Goal: Contribute content: Contribute content

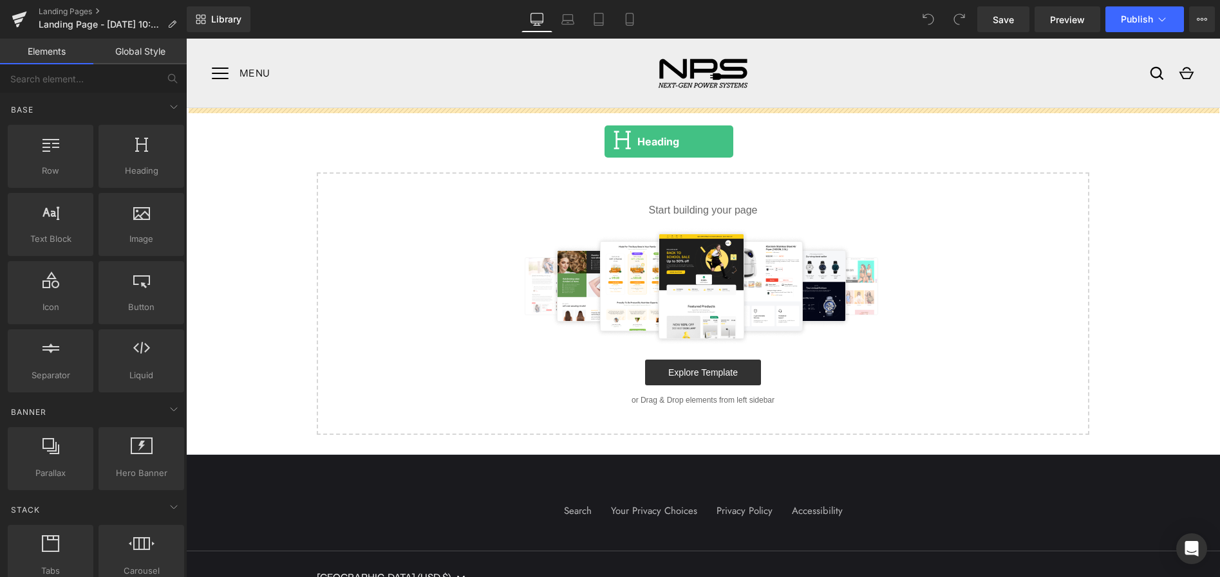
drag, startPoint x: 322, startPoint y: 195, endPoint x: 604, endPoint y: 142, distance: 286.9
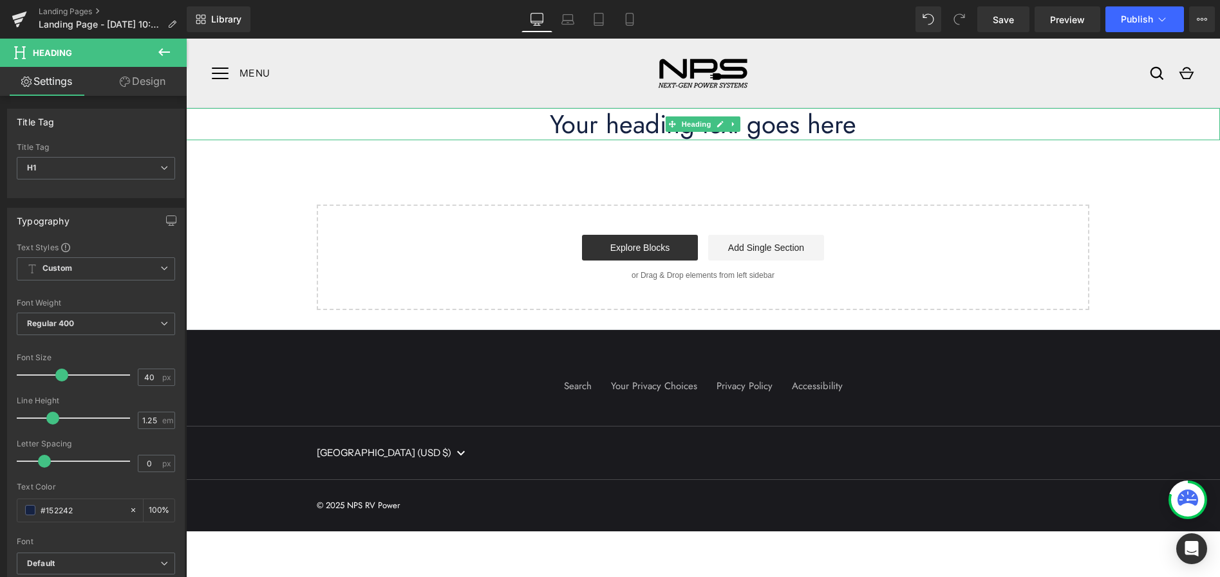
click at [637, 127] on h1 "Your heading text goes here" at bounding box center [703, 124] width 1034 height 32
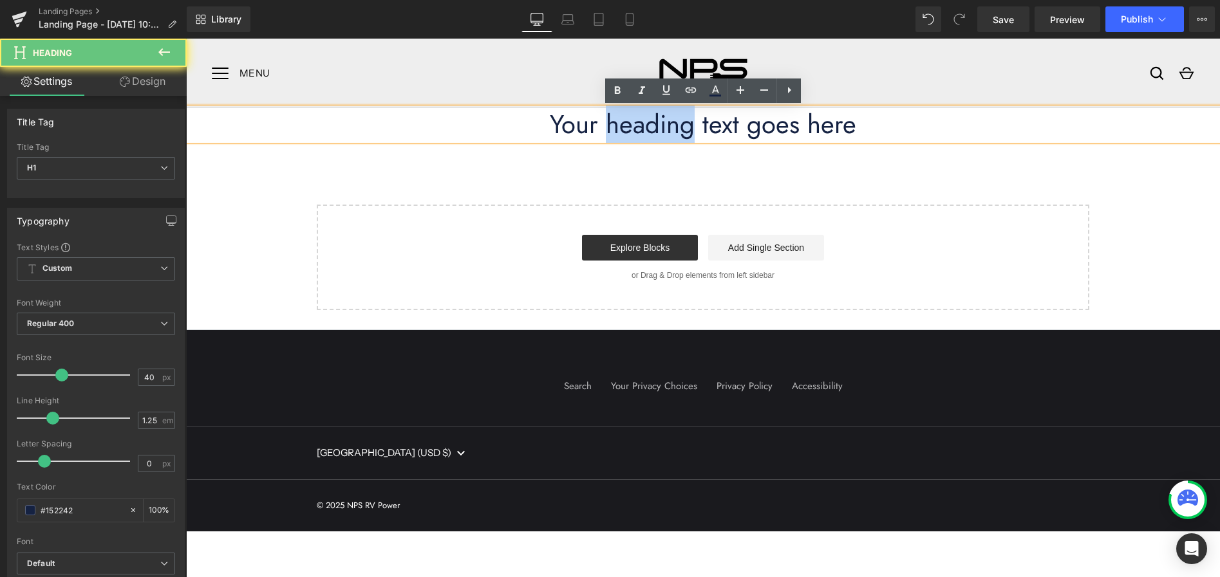
click at [636, 127] on h1 "Your heading text goes here" at bounding box center [703, 124] width 1034 height 32
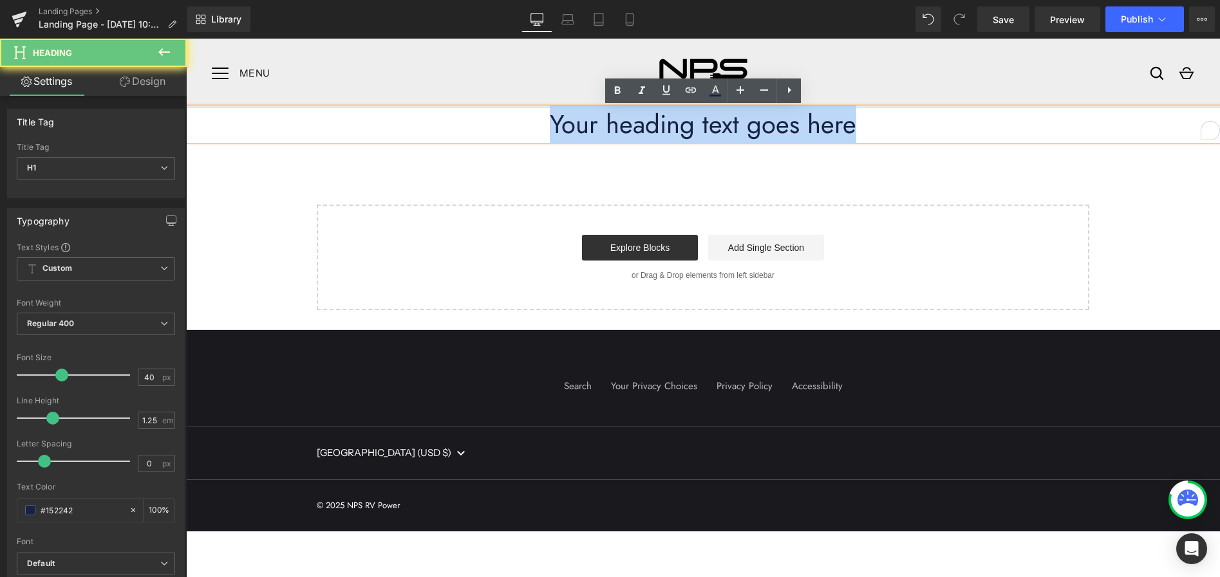
click at [637, 127] on h1 "Your heading text goes here" at bounding box center [703, 124] width 1034 height 32
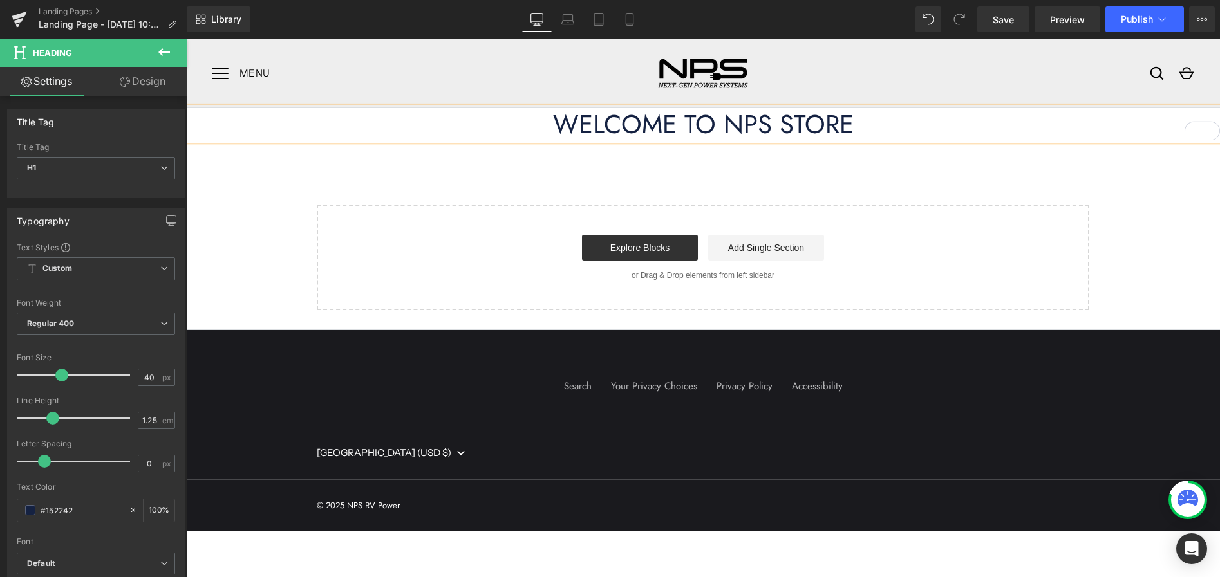
click at [725, 126] on h1 "WELCOME TO NPS STORE" at bounding box center [703, 124] width 1034 height 32
click at [900, 126] on h1 "WELCOME TO THE NPS STORE" at bounding box center [703, 124] width 1034 height 32
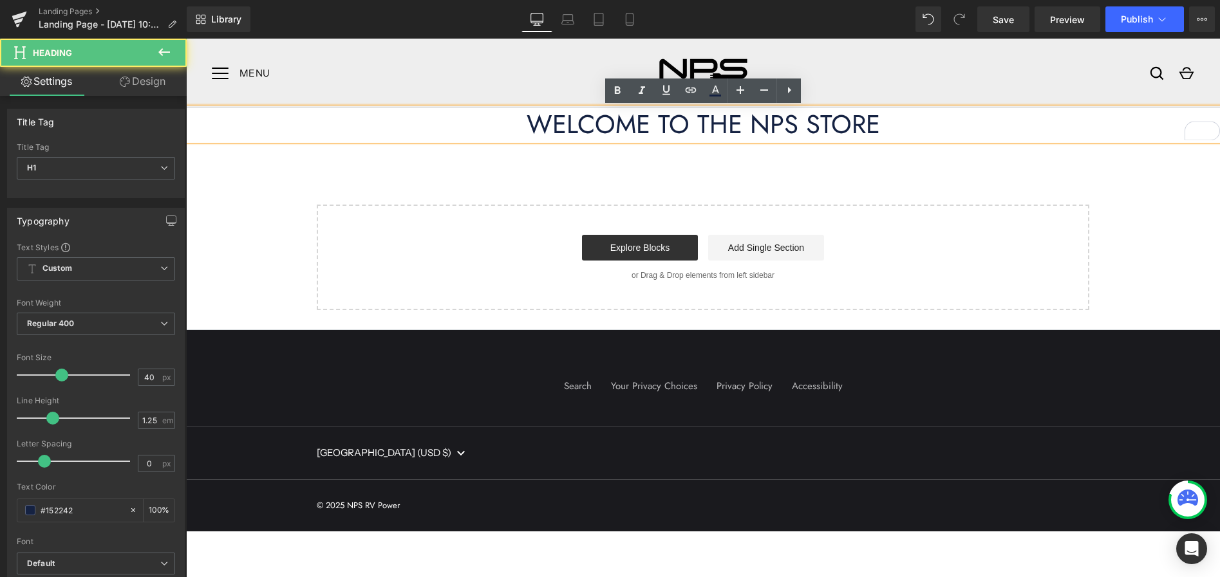
click at [900, 126] on h1 "WELCOME TO THE NPS STORE" at bounding box center [703, 124] width 1034 height 32
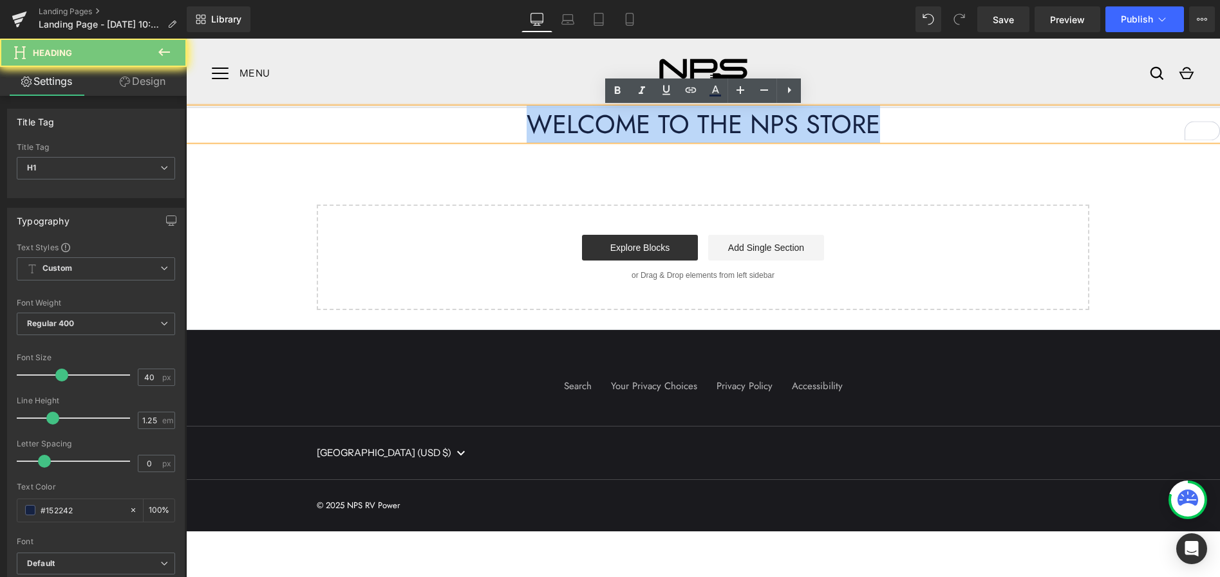
click at [900, 126] on h1 "WELCOME TO THE NPS STORE" at bounding box center [703, 124] width 1034 height 32
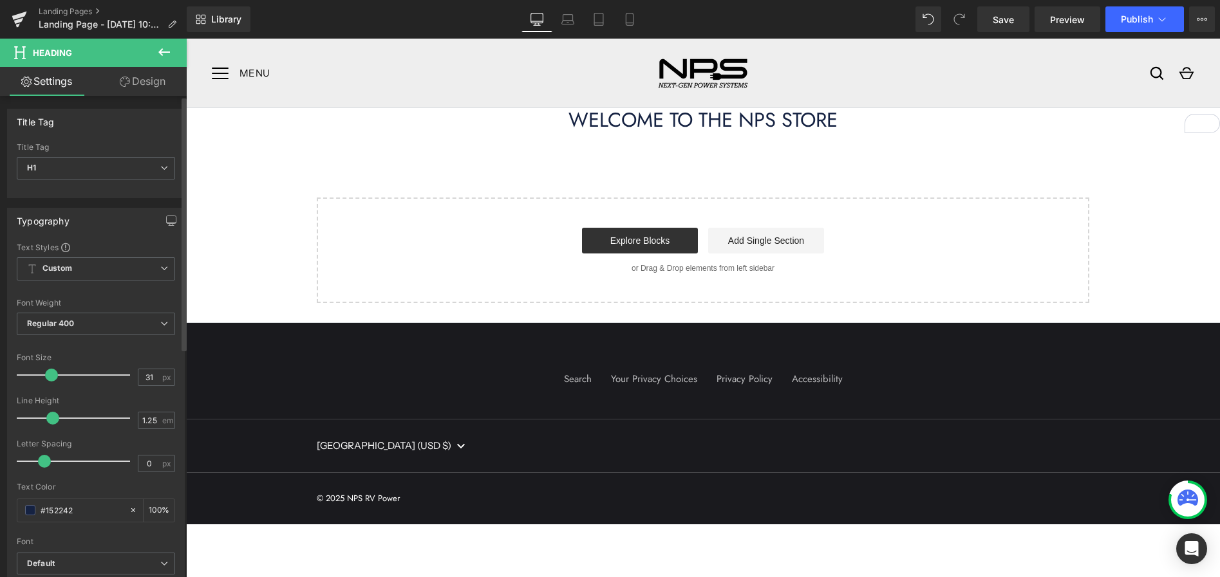
type input "30"
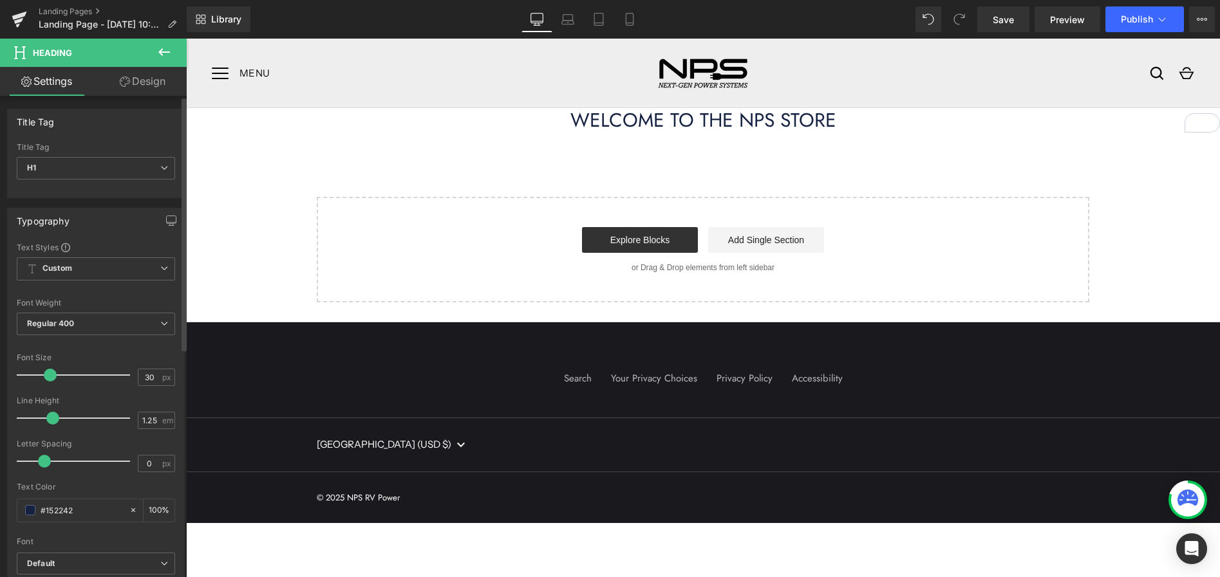
drag, startPoint x: 57, startPoint y: 374, endPoint x: 46, endPoint y: 375, distance: 11.0
click at [46, 375] on span at bounding box center [50, 375] width 13 height 13
click at [141, 80] on link "Design" at bounding box center [142, 81] width 93 height 29
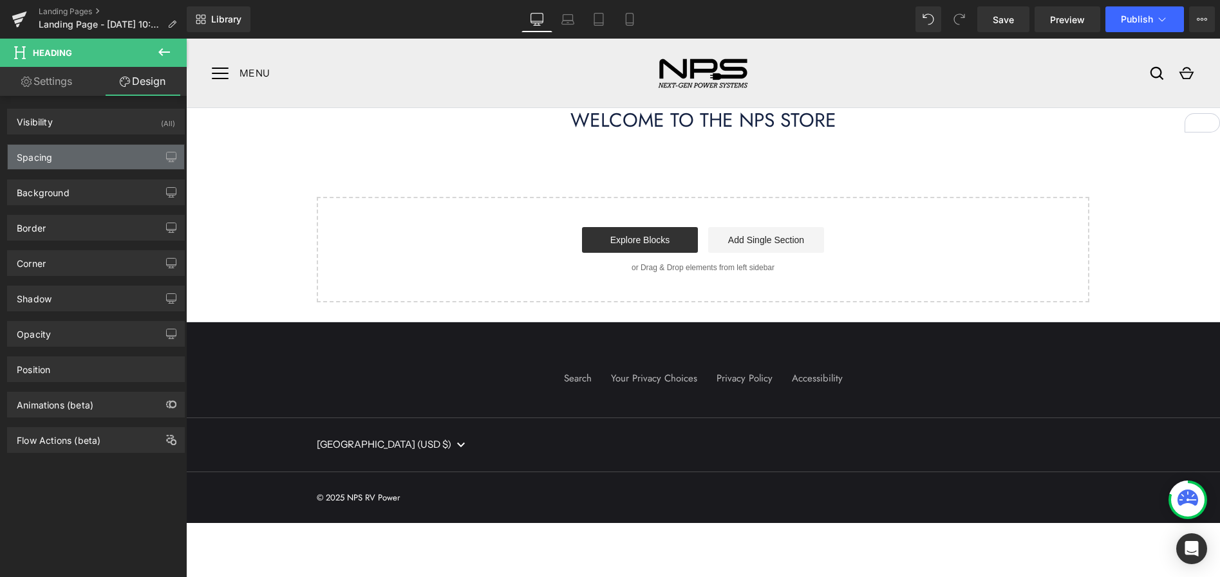
click at [102, 153] on div "Spacing" at bounding box center [96, 157] width 176 height 24
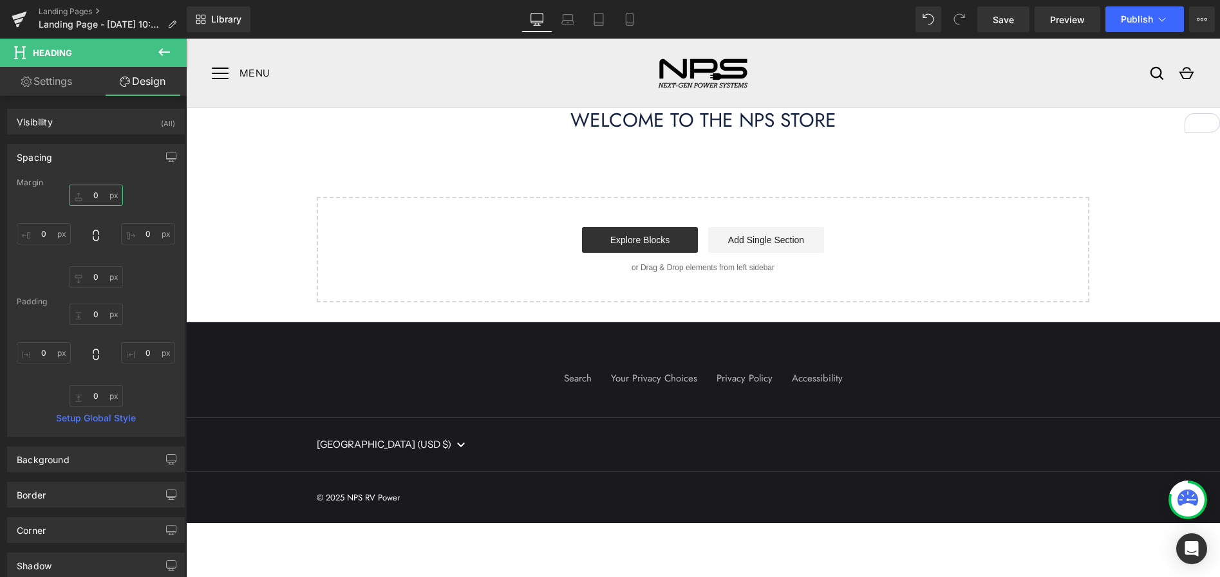
click at [93, 193] on input "0" at bounding box center [96, 195] width 54 height 21
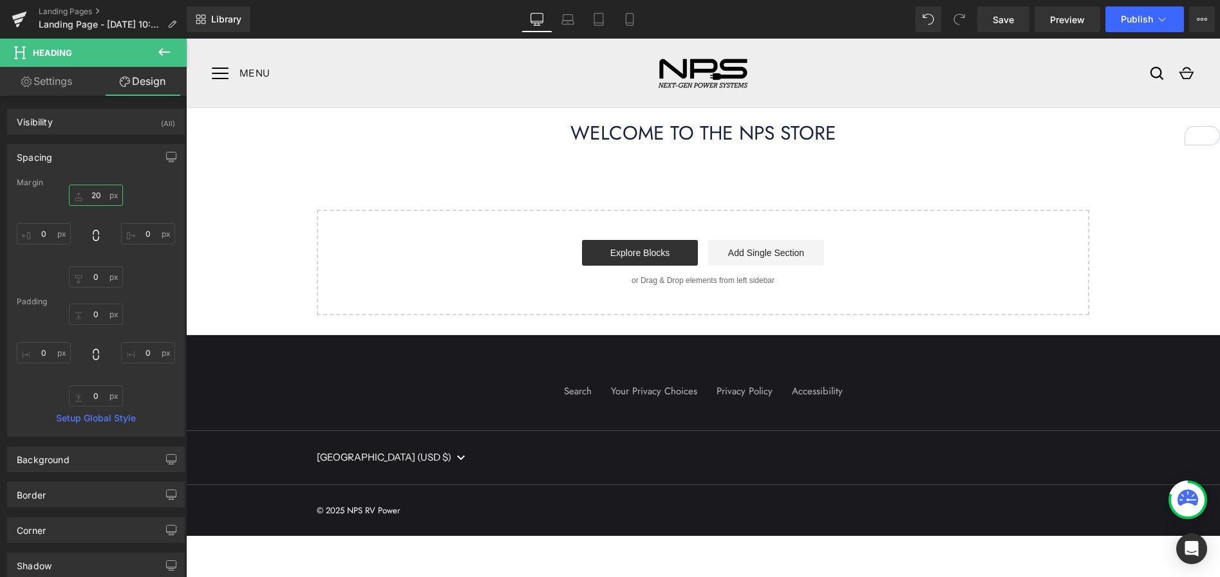
type input "20"
click at [158, 53] on icon at bounding box center [163, 51] width 15 height 15
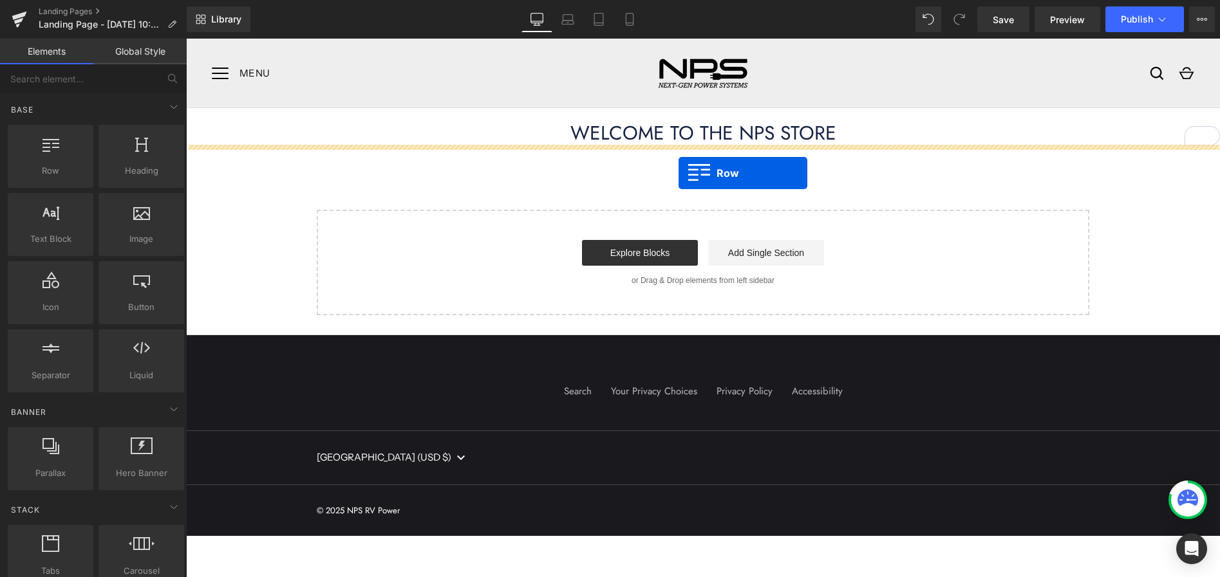
drag, startPoint x: 271, startPoint y: 201, endPoint x: 678, endPoint y: 173, distance: 408.4
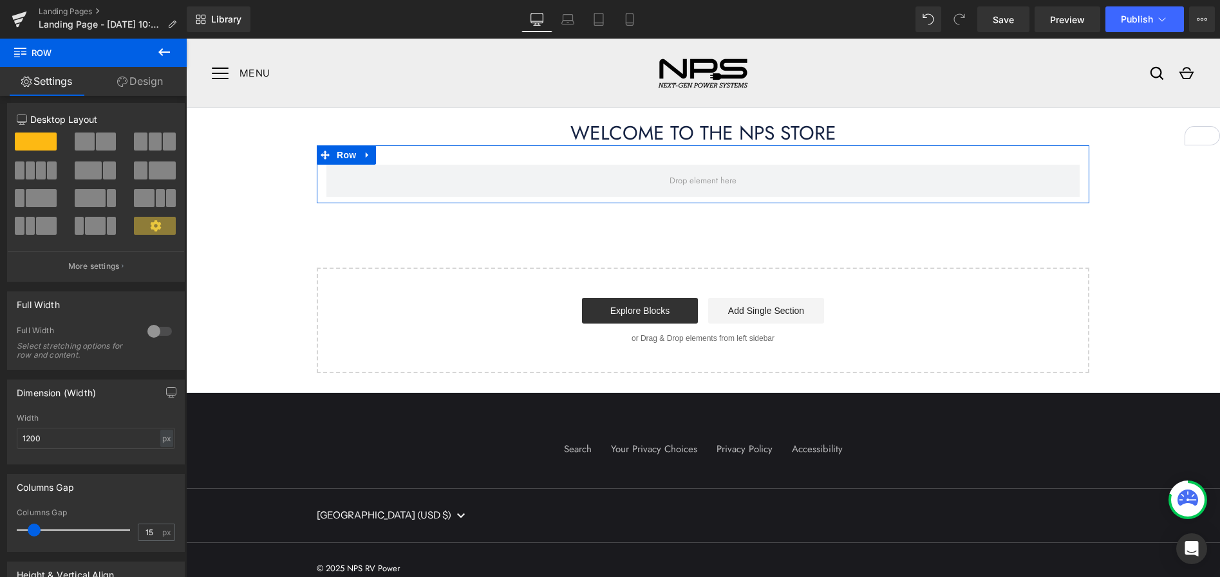
scroll to position [6, 0]
click at [41, 174] on span at bounding box center [41, 170] width 10 height 18
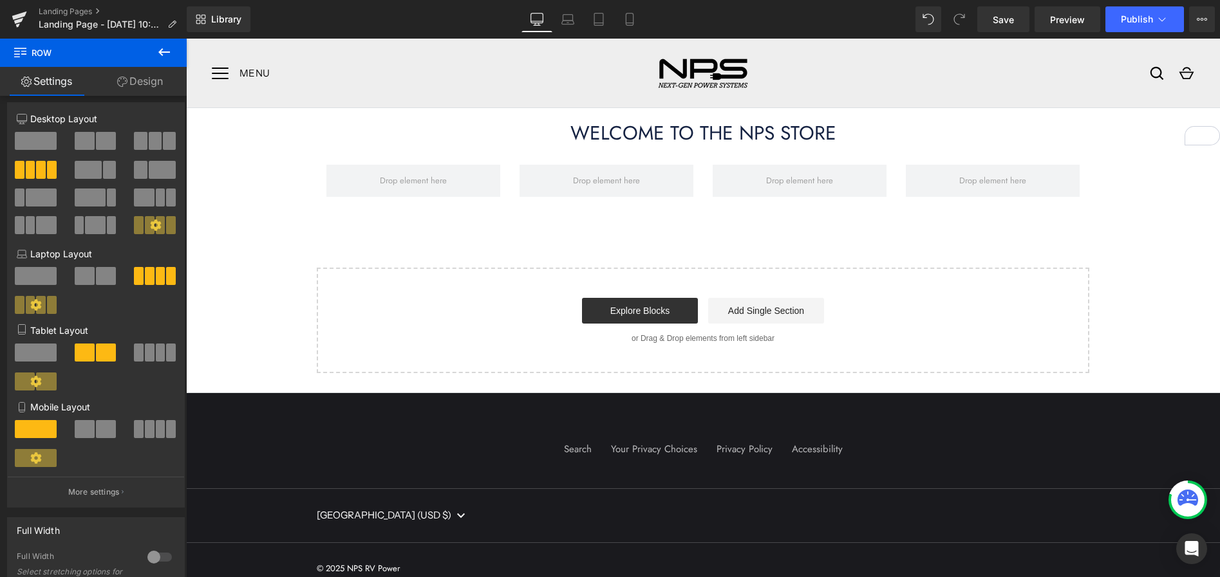
click at [163, 53] on icon at bounding box center [163, 51] width 15 height 15
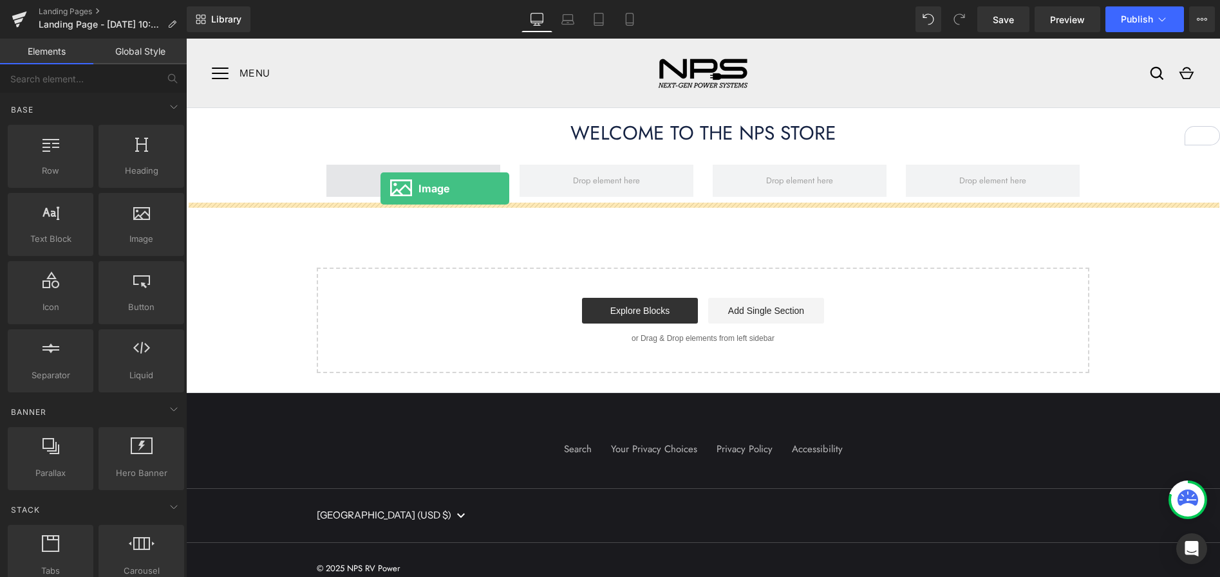
drag, startPoint x: 322, startPoint y: 268, endPoint x: 380, endPoint y: 189, distance: 98.1
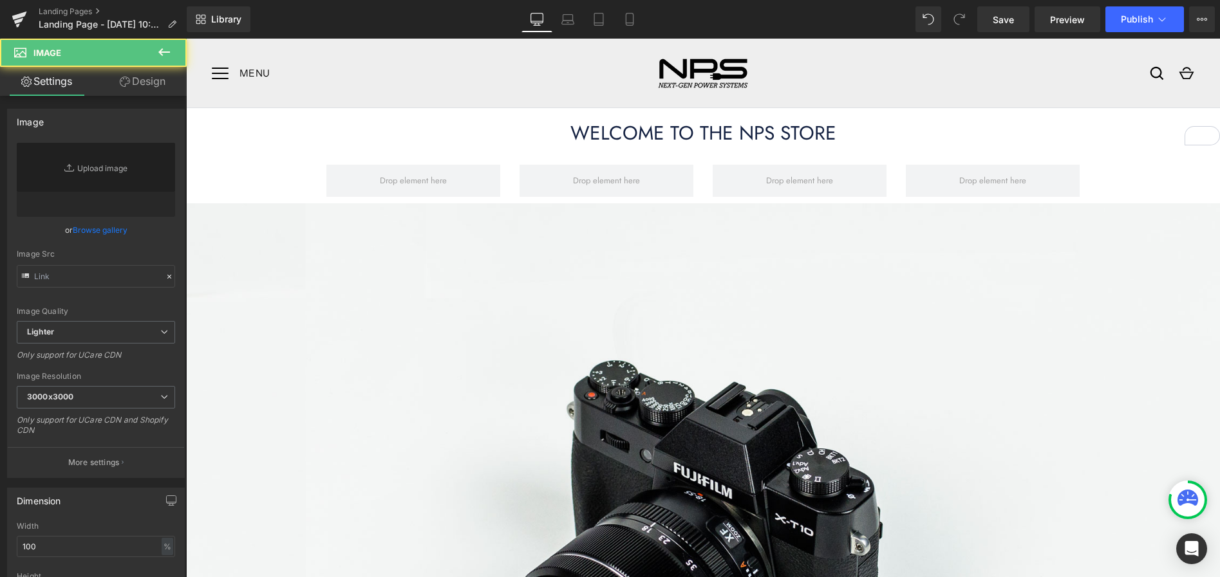
type input "//d1um8515vdn9kb.cloudfront.net/images/parallax.jpg"
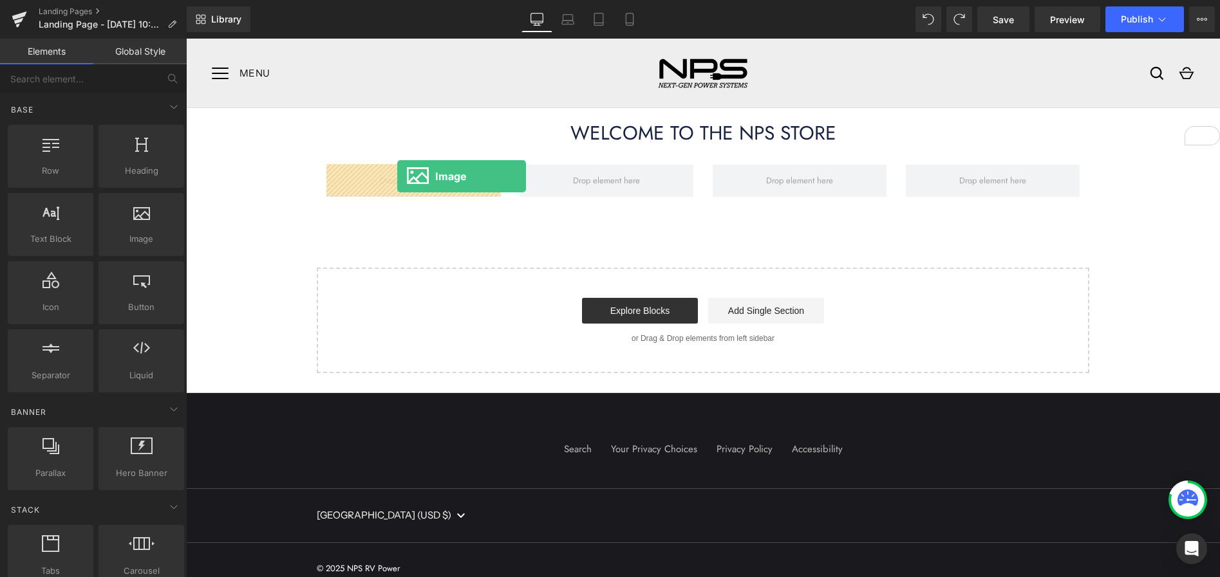
drag, startPoint x: 326, startPoint y: 264, endPoint x: 396, endPoint y: 176, distance: 112.6
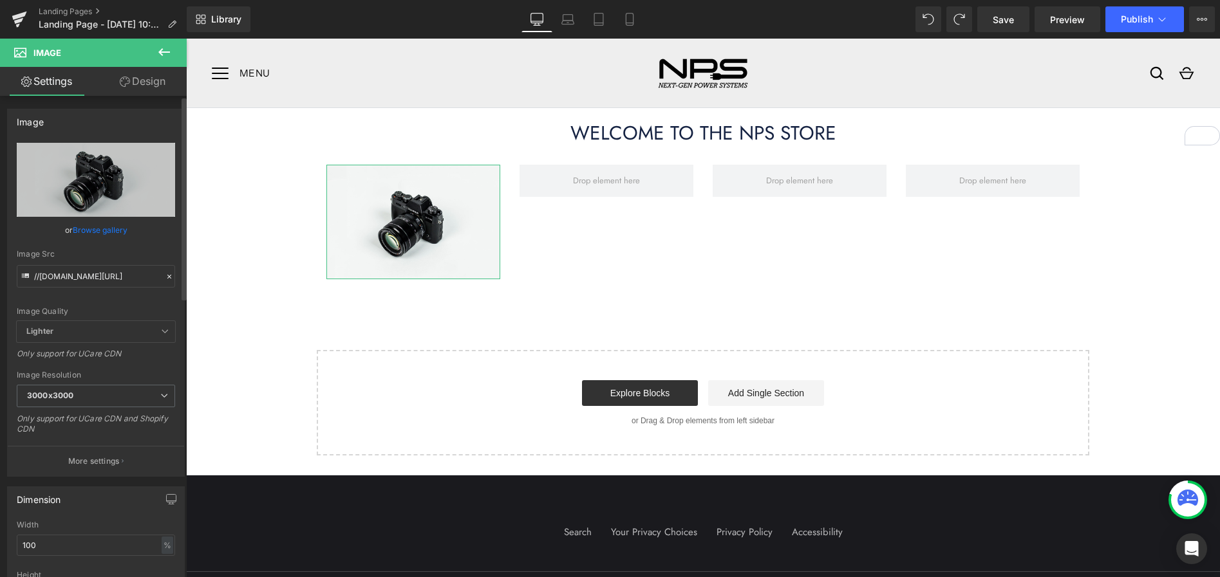
click at [111, 232] on link "Browse gallery" at bounding box center [100, 230] width 55 height 23
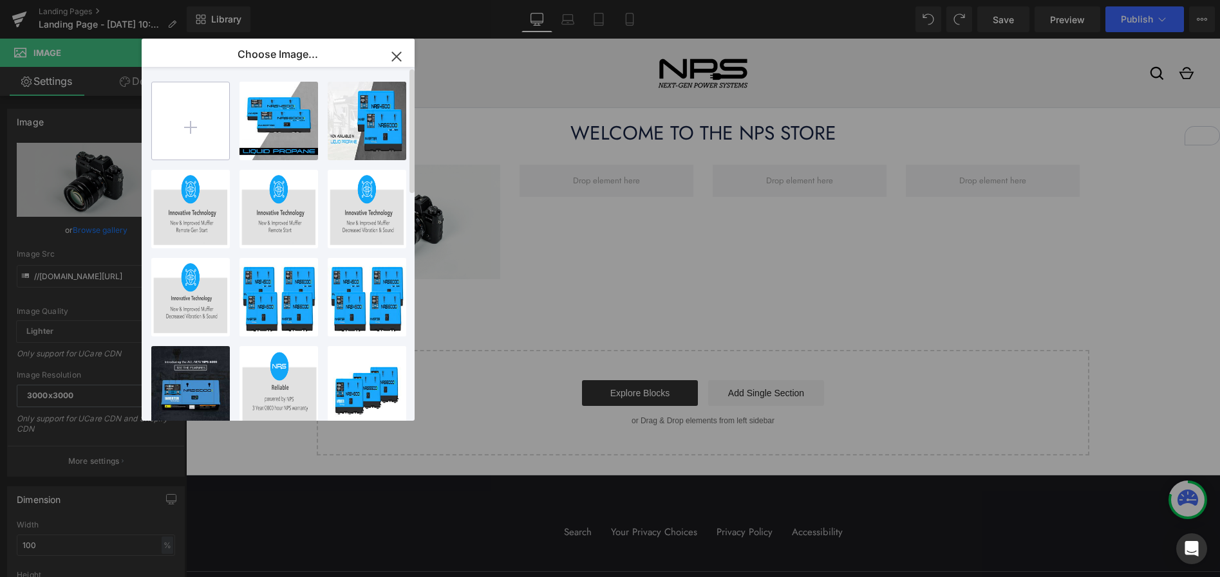
click at [182, 118] on input "file" at bounding box center [190, 120] width 77 height 77
type input "C:\fakepath\Gen-EFI.jpg"
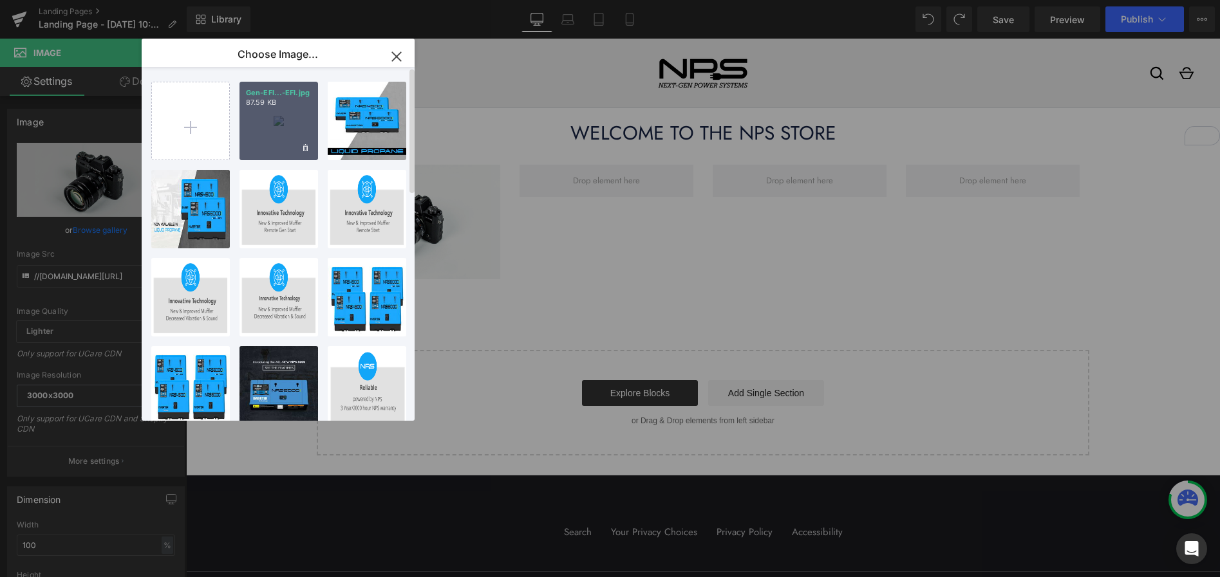
click at [268, 122] on div "Gen-EFI...-EFI.jpg 87.59 KB" at bounding box center [278, 121] width 79 height 79
type input "https://ucarecdn.com/d26f2b70-5744-4491-bcb4-92d8cbd383c1/-/format/auto/-/previ…"
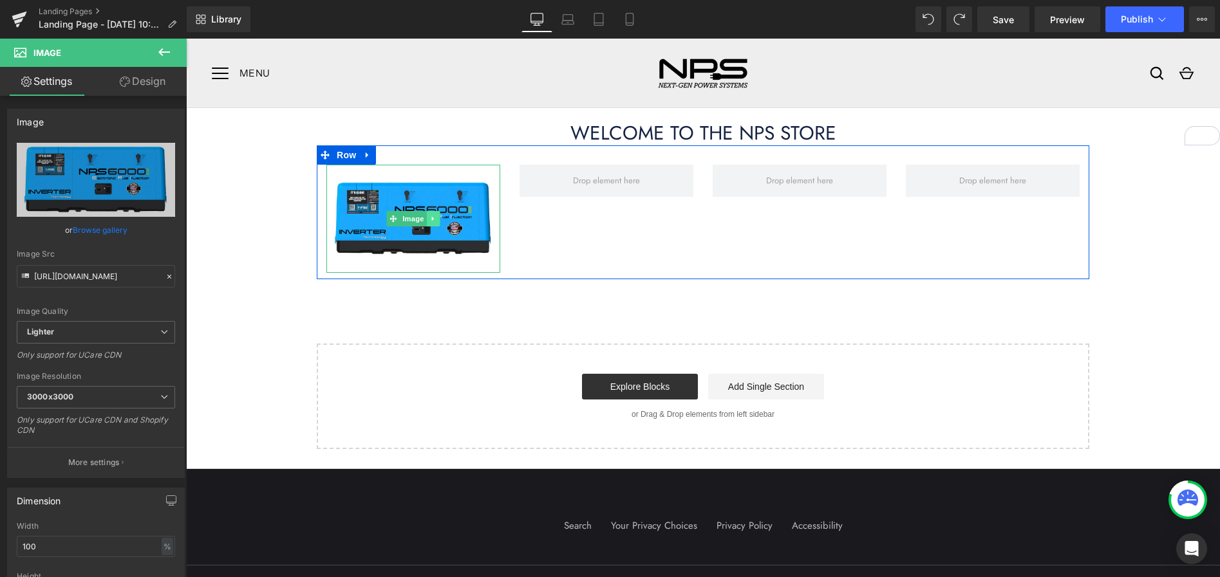
click at [429, 225] on link at bounding box center [434, 218] width 14 height 15
click at [440, 219] on icon at bounding box center [439, 218] width 7 height 7
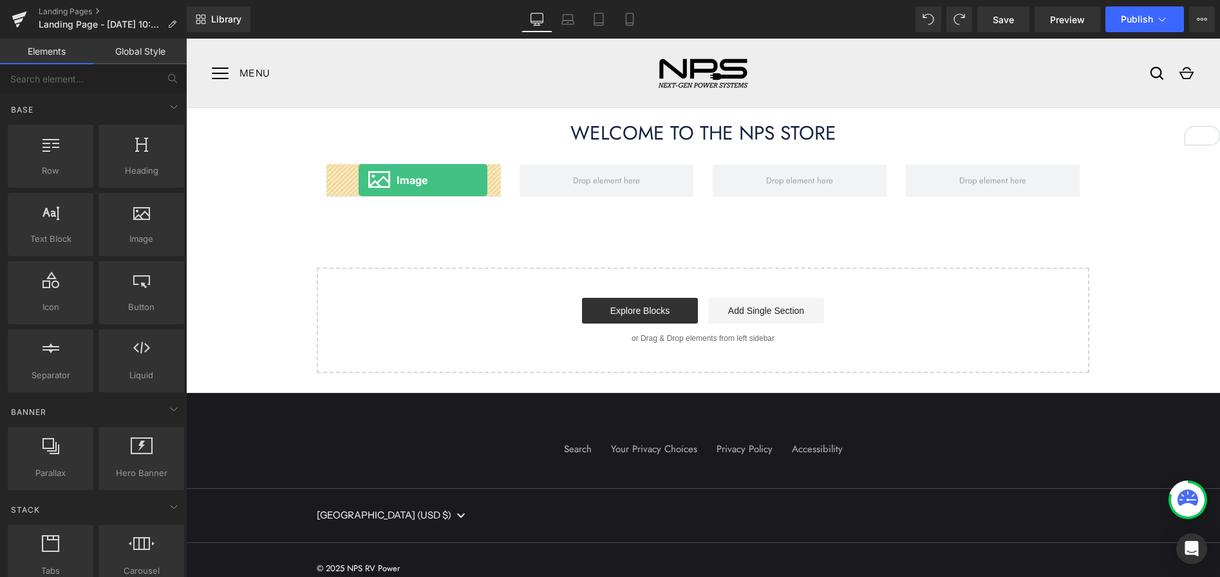
drag, startPoint x: 314, startPoint y: 280, endPoint x: 358, endPoint y: 180, distance: 109.2
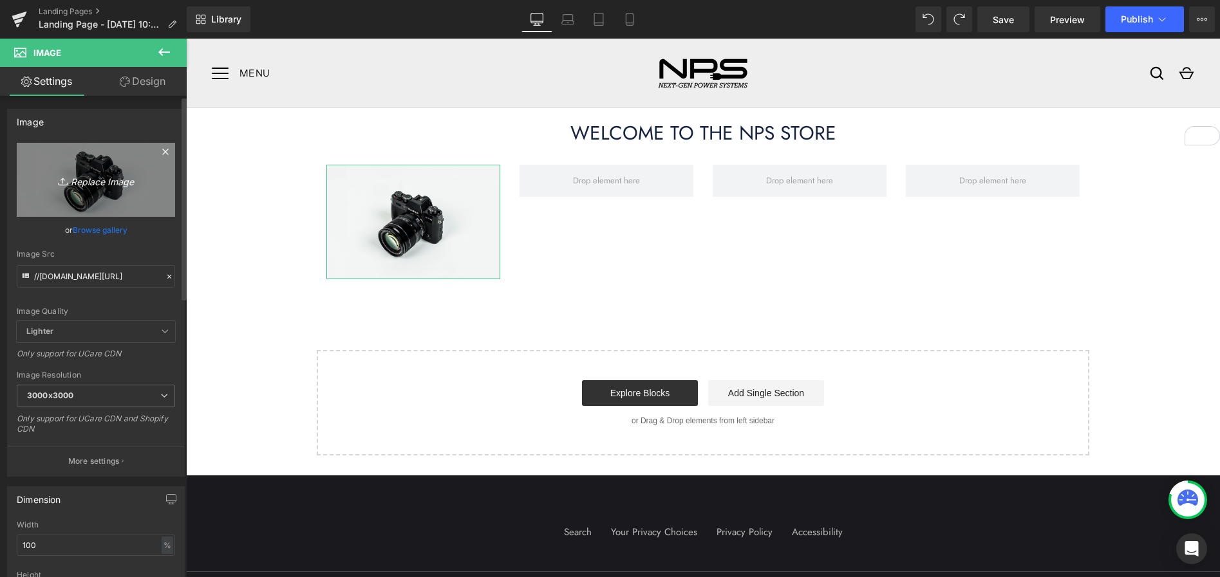
click at [83, 189] on link "Replace Image" at bounding box center [96, 180] width 158 height 74
type input "C:\fakepath\Gen-EFI.jpg"
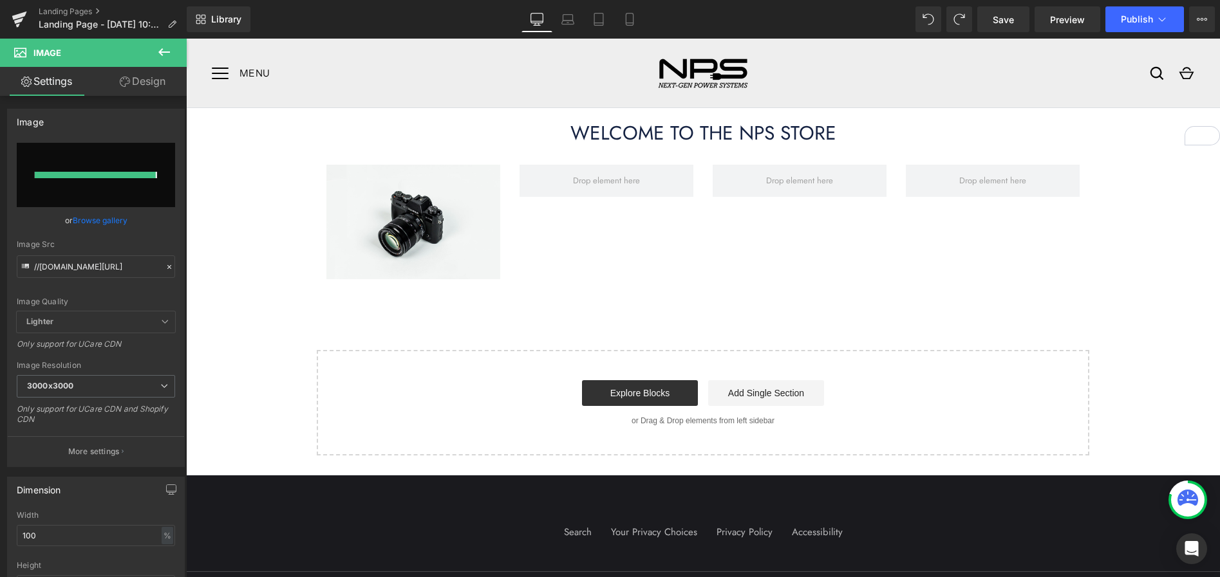
type input "https://ucarecdn.com/e253290b-f981-432d-872b-28355cfd72af/-/format/auto/-/previ…"
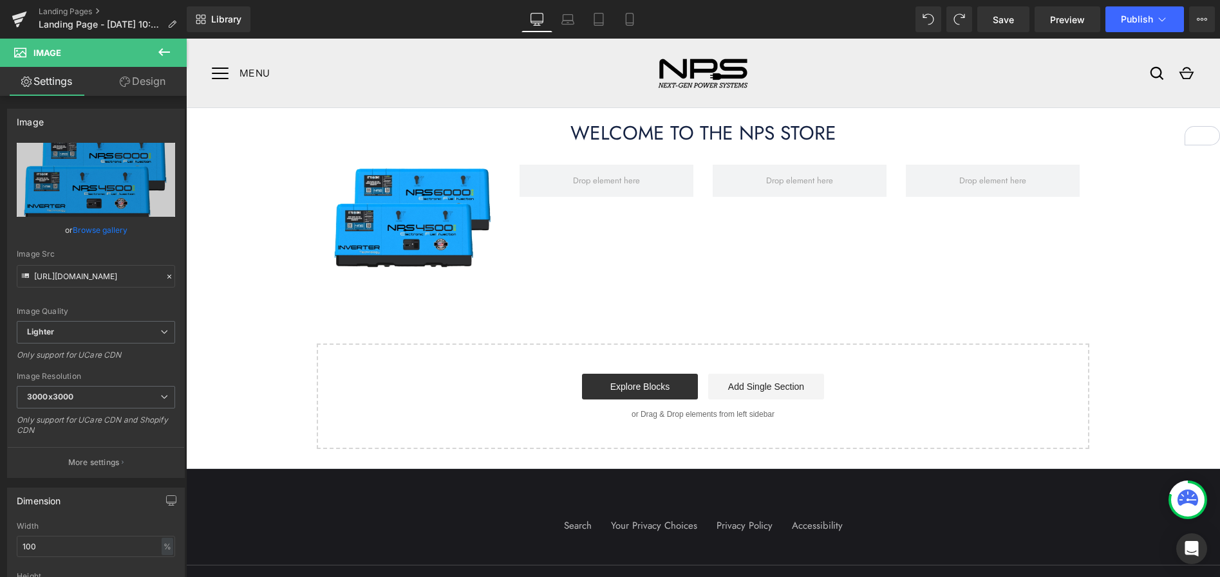
click at [160, 46] on icon at bounding box center [163, 51] width 15 height 15
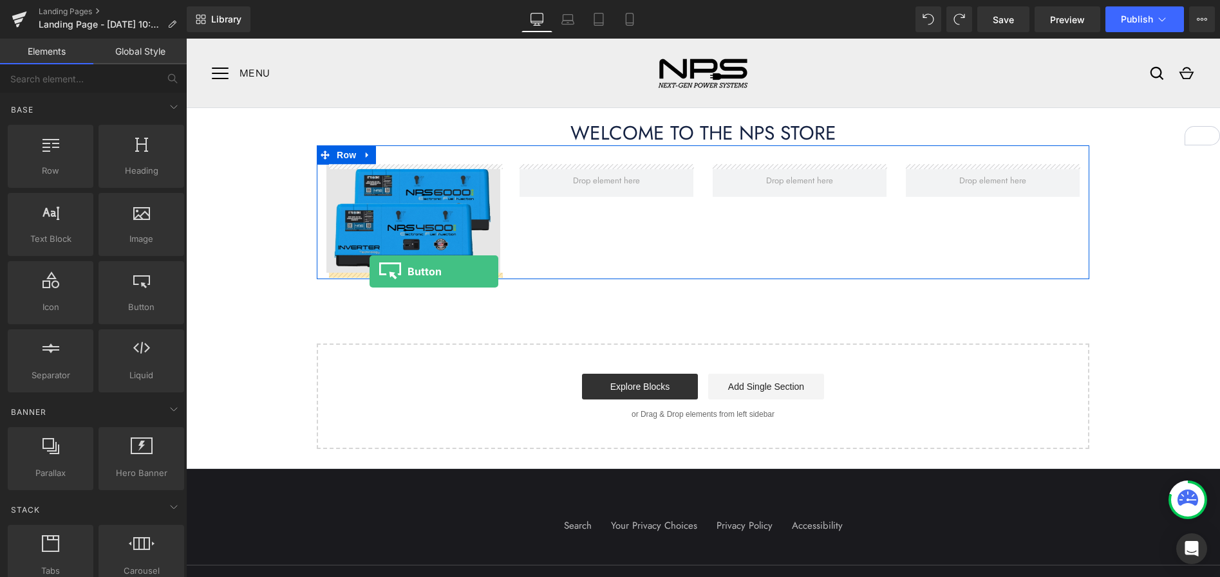
drag, startPoint x: 317, startPoint y: 330, endPoint x: 369, endPoint y: 272, distance: 78.8
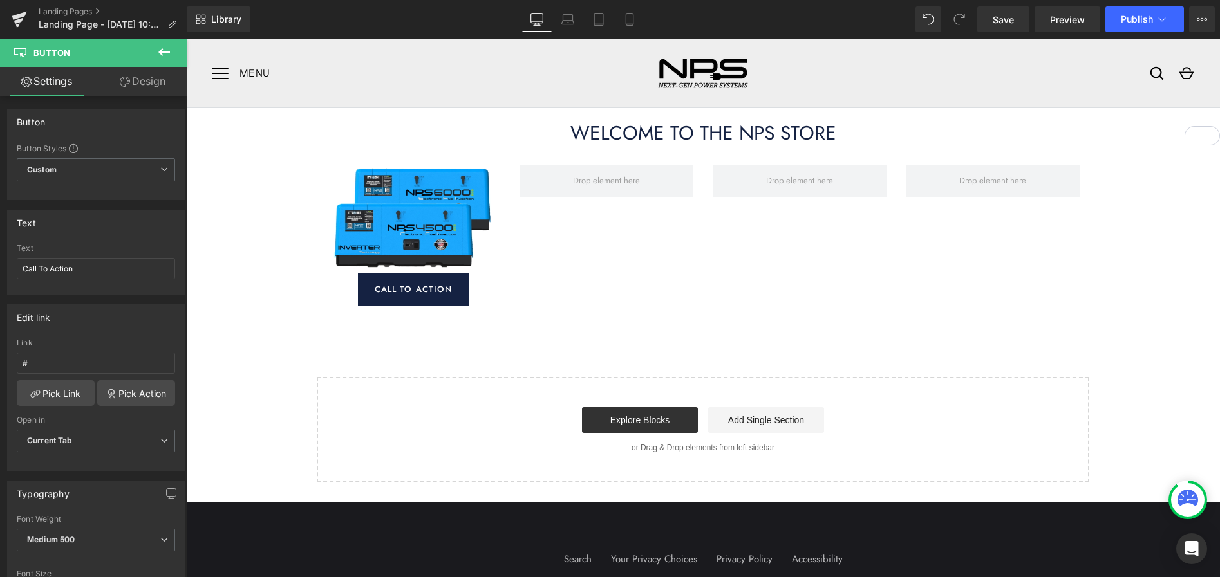
click at [162, 51] on icon at bounding box center [164, 52] width 12 height 8
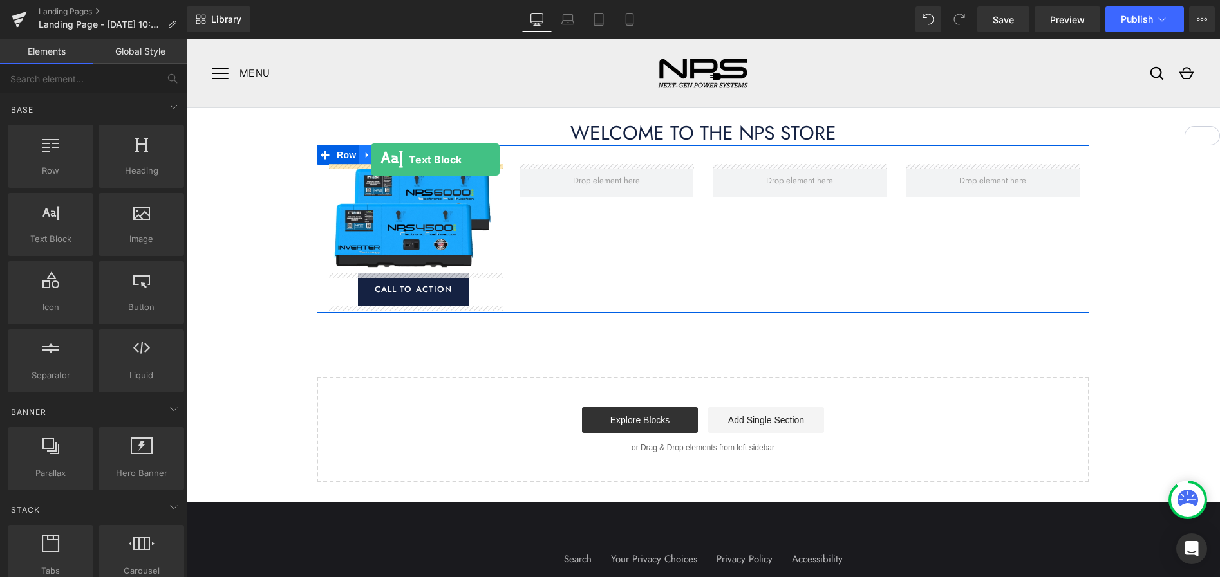
drag, startPoint x: 234, startPoint y: 263, endPoint x: 371, endPoint y: 160, distance: 171.4
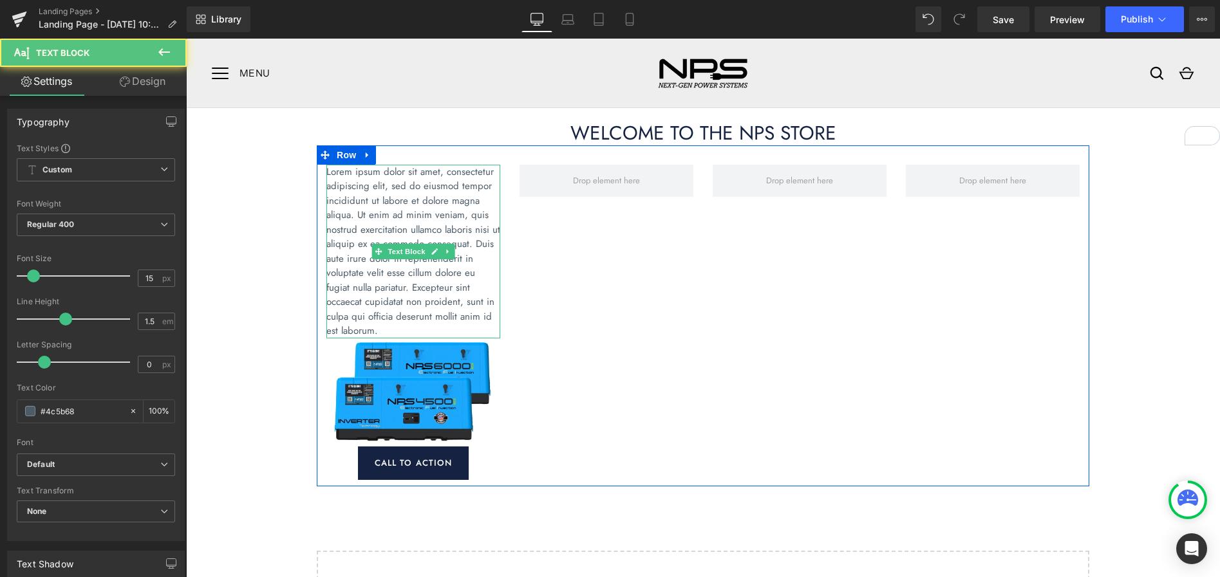
click at [414, 307] on p "Lorem ipsum dolor sit amet, consectetur adipiscing elit, sed do eiusmod tempor …" at bounding box center [413, 252] width 174 height 174
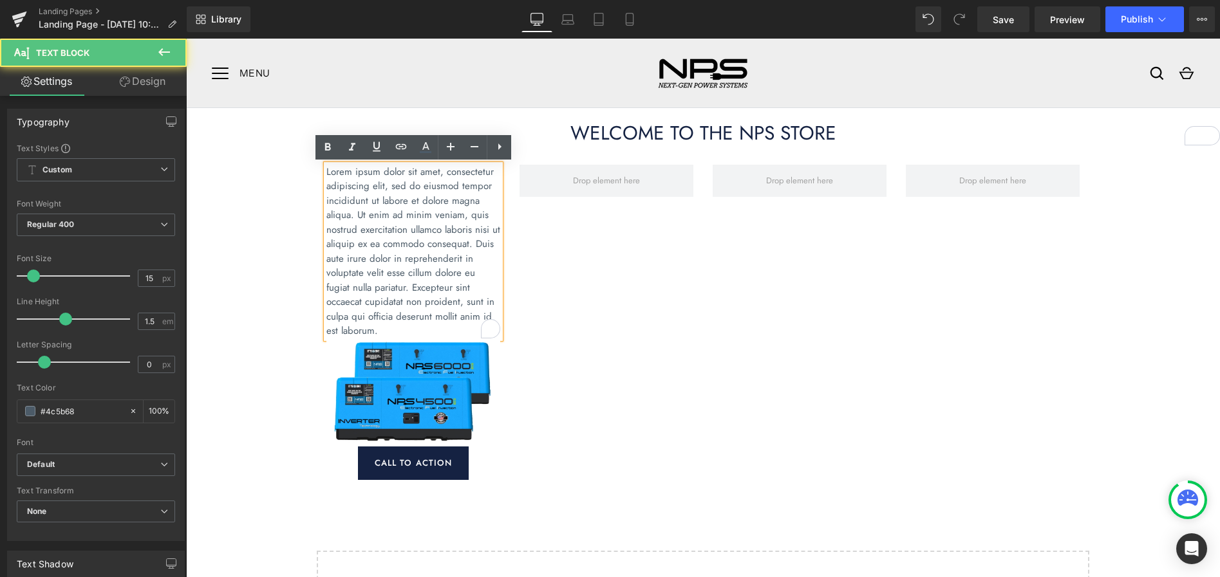
click at [414, 307] on p "Lorem ipsum dolor sit amet, consectetur adipiscing elit, sed do eiusmod tempor …" at bounding box center [413, 252] width 174 height 174
drag, startPoint x: 395, startPoint y: 329, endPoint x: 385, endPoint y: 329, distance: 9.7
click at [395, 329] on p "Lorem ipsum dolor sit amet, consectetur adipiscing elit, sed do eiusmod tempor …" at bounding box center [413, 252] width 174 height 174
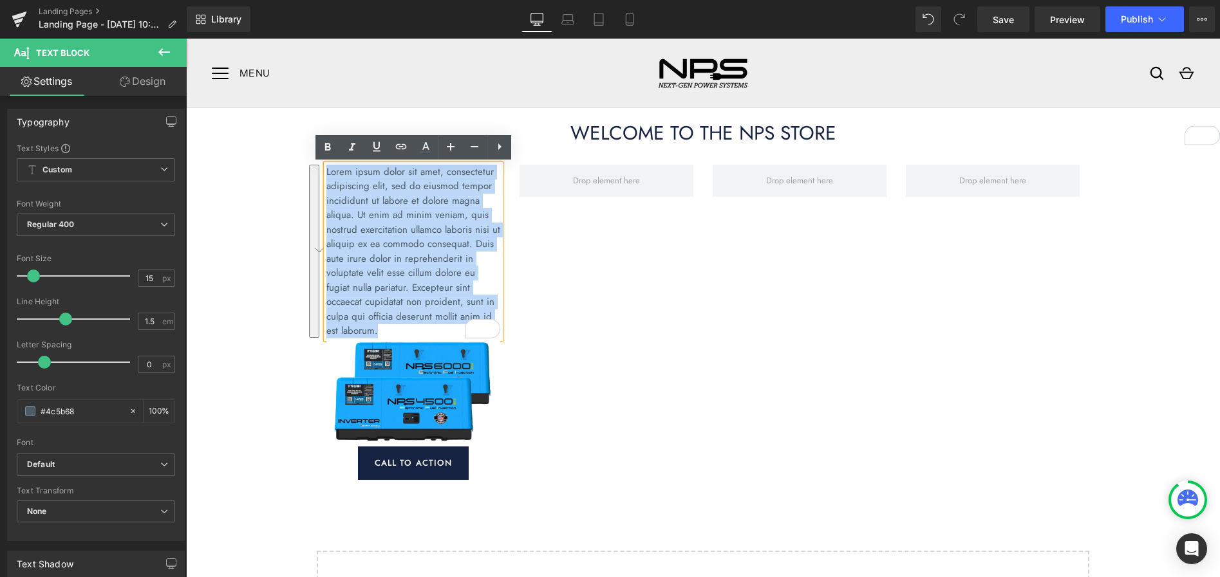
drag, startPoint x: 386, startPoint y: 329, endPoint x: 326, endPoint y: 171, distance: 168.7
click at [326, 171] on p "Lorem ipsum dolor sit amet, consectetur adipiscing elit, sed do eiusmod tempor …" at bounding box center [413, 252] width 174 height 174
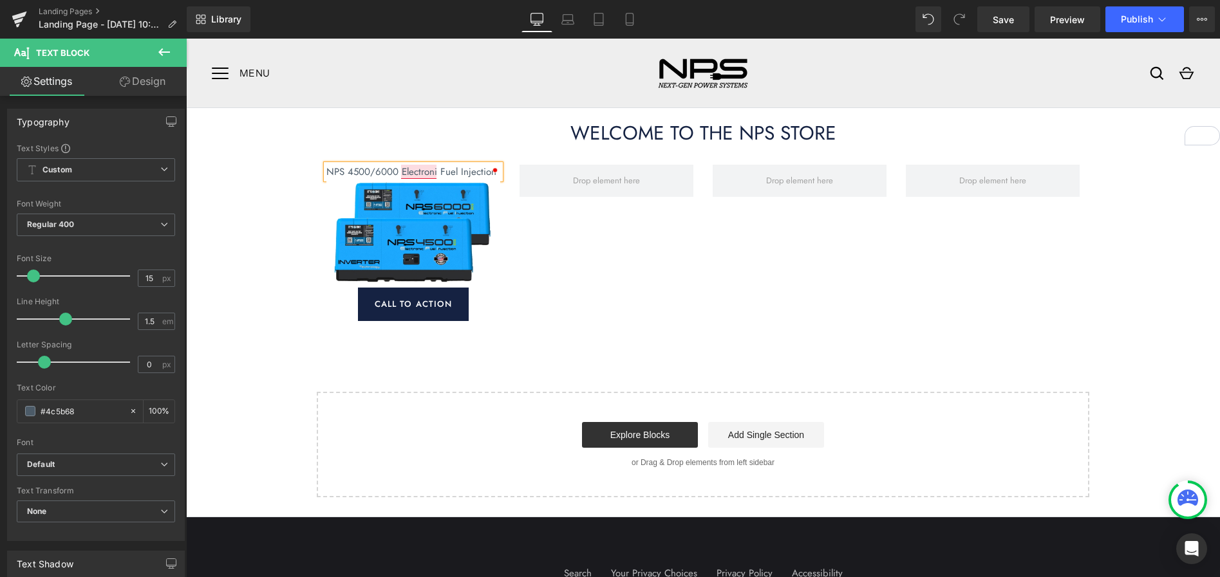
click at [435, 174] on p "NPS 4500/6000 Electroni Fuel Injection" at bounding box center [413, 172] width 174 height 15
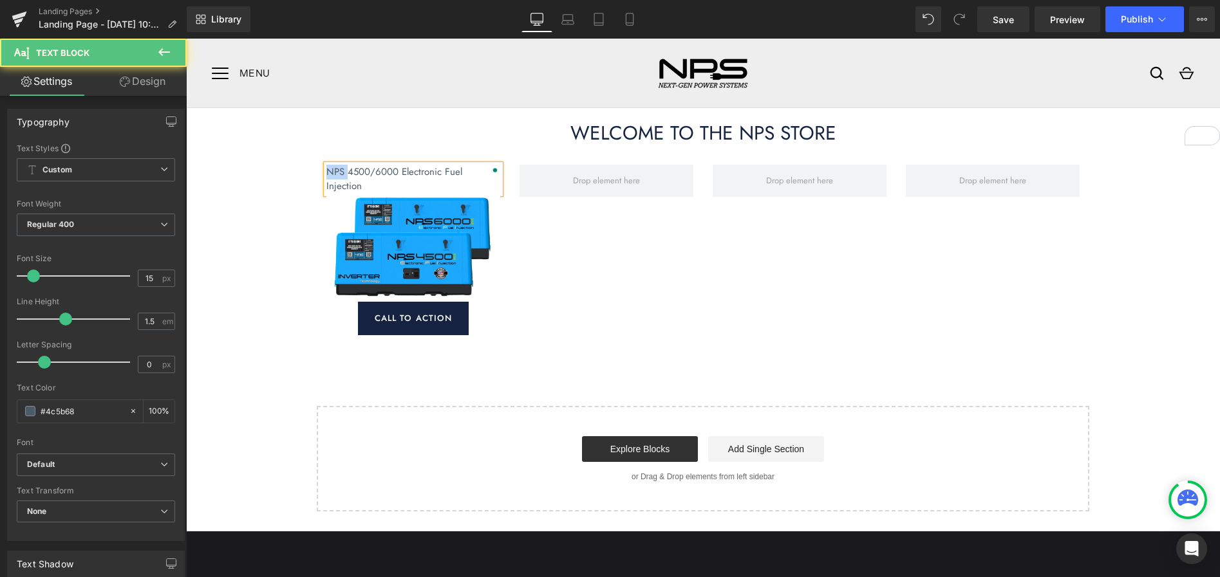
drag, startPoint x: 348, startPoint y: 172, endPoint x: 320, endPoint y: 172, distance: 27.7
click at [319, 172] on div "NPS 4500/6000 Electronic Fuel Injection Text Block Image Call To Action Button" at bounding box center [413, 250] width 193 height 171
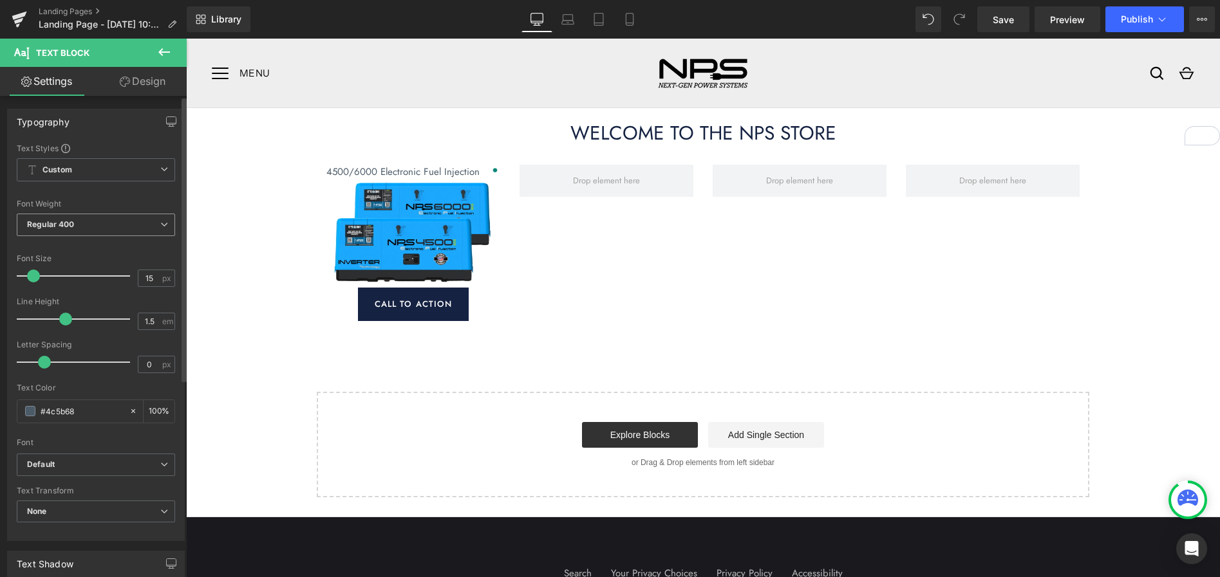
click at [78, 222] on span "Regular 400" at bounding box center [96, 225] width 158 height 23
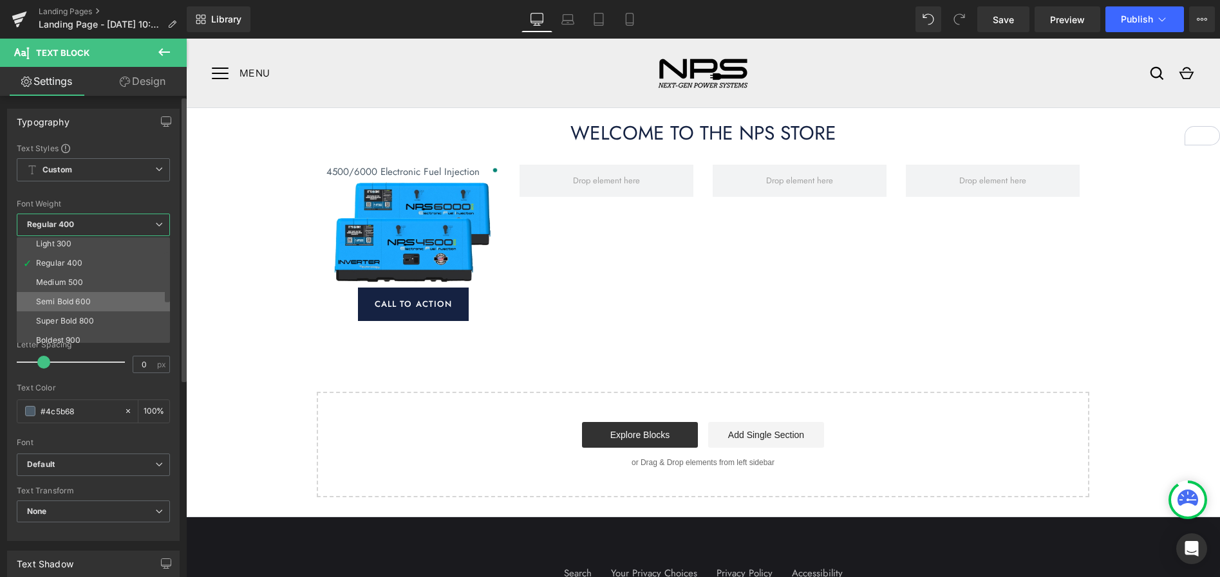
scroll to position [46, 0]
click at [66, 301] on div "Semi Bold 600" at bounding box center [63, 297] width 55 height 9
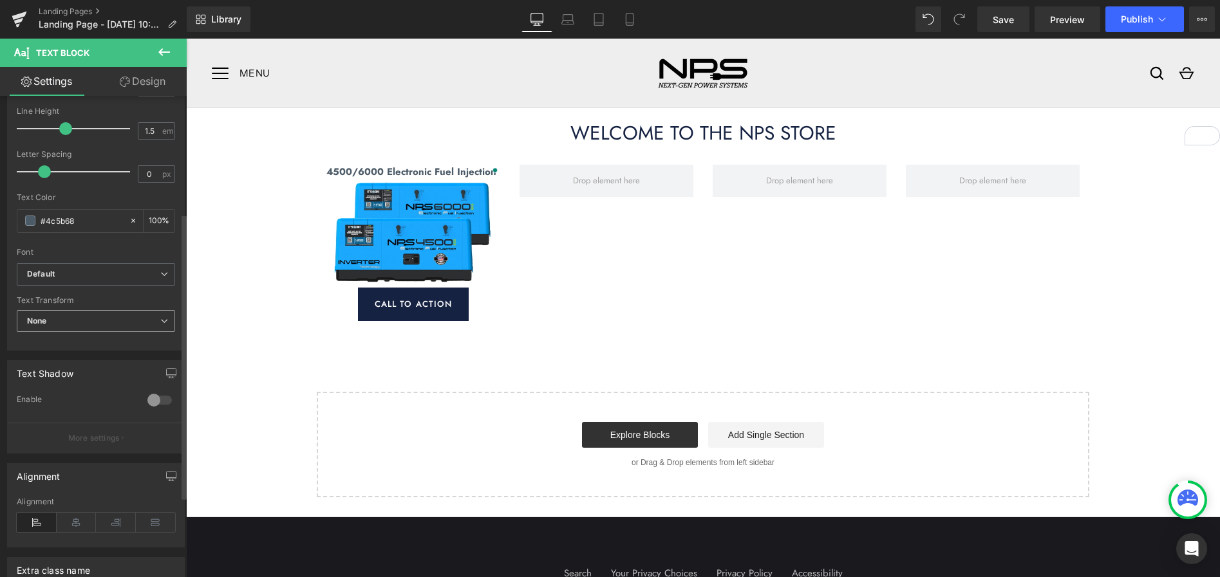
scroll to position [202, 0]
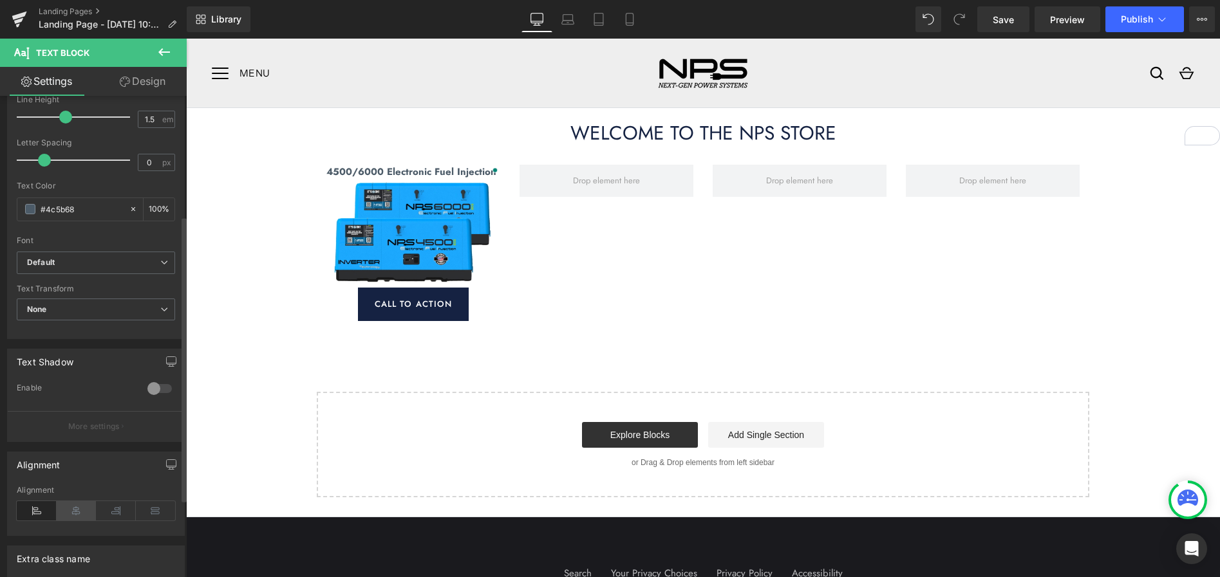
click at [71, 511] on icon at bounding box center [77, 510] width 40 height 19
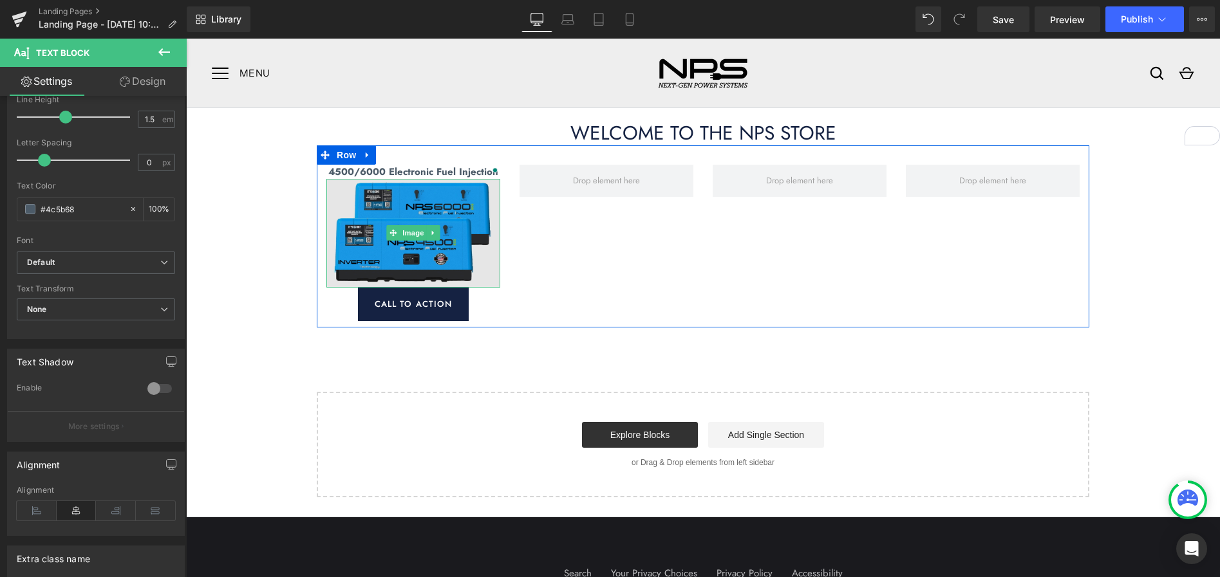
click at [405, 201] on img at bounding box center [413, 233] width 174 height 109
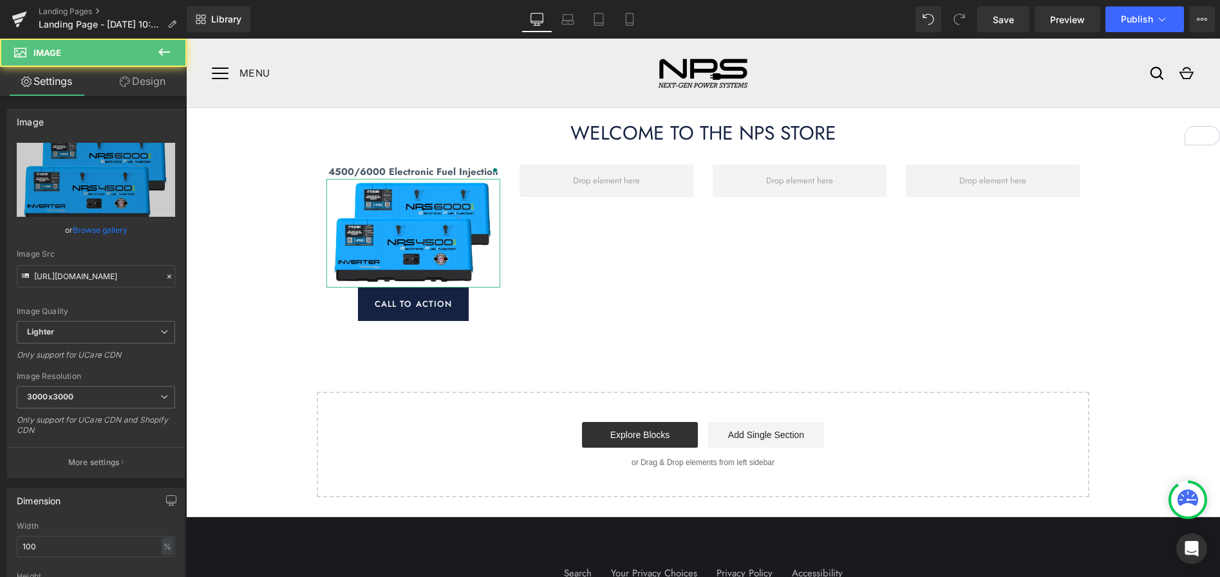
click at [158, 88] on link "Design" at bounding box center [142, 81] width 93 height 29
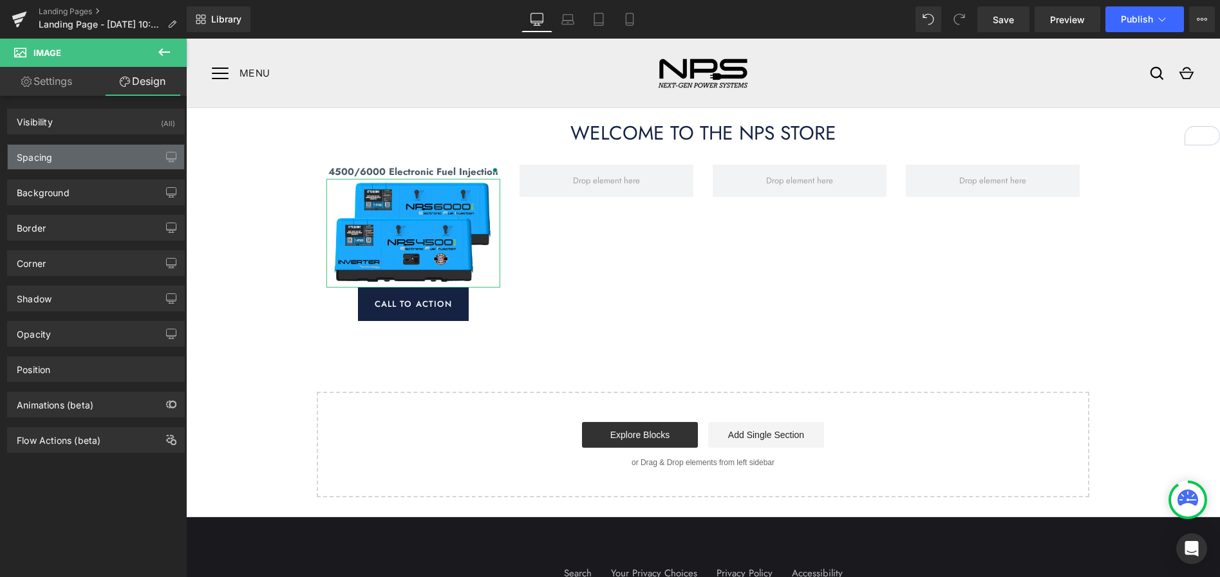
click at [85, 153] on div "Spacing" at bounding box center [96, 157] width 176 height 24
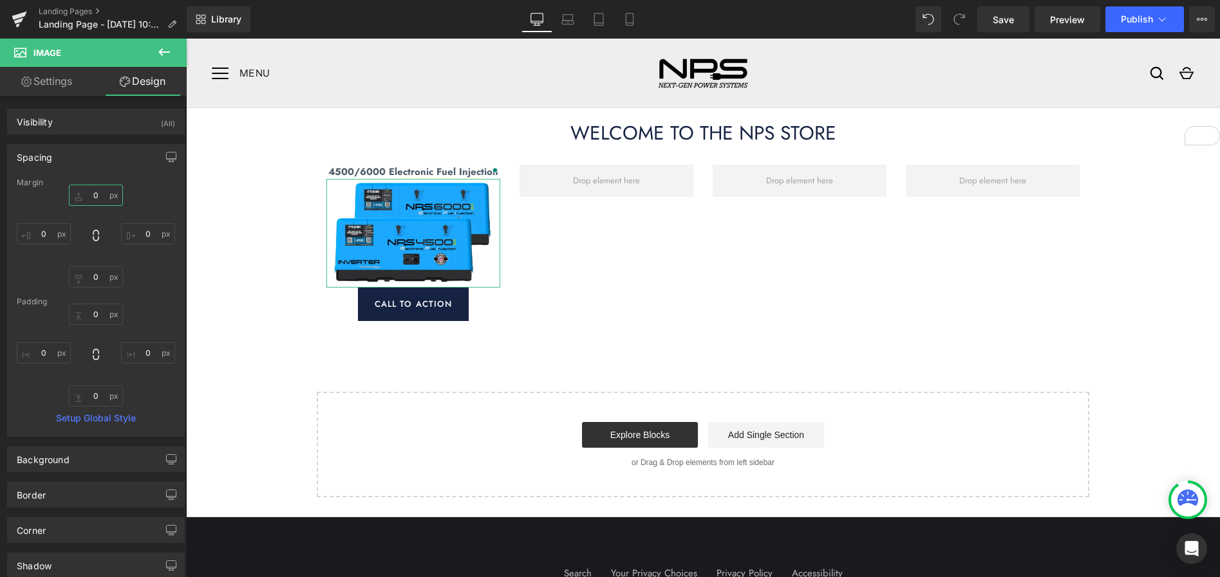
click at [93, 195] on input "0" at bounding box center [96, 195] width 54 height 21
type input "15"
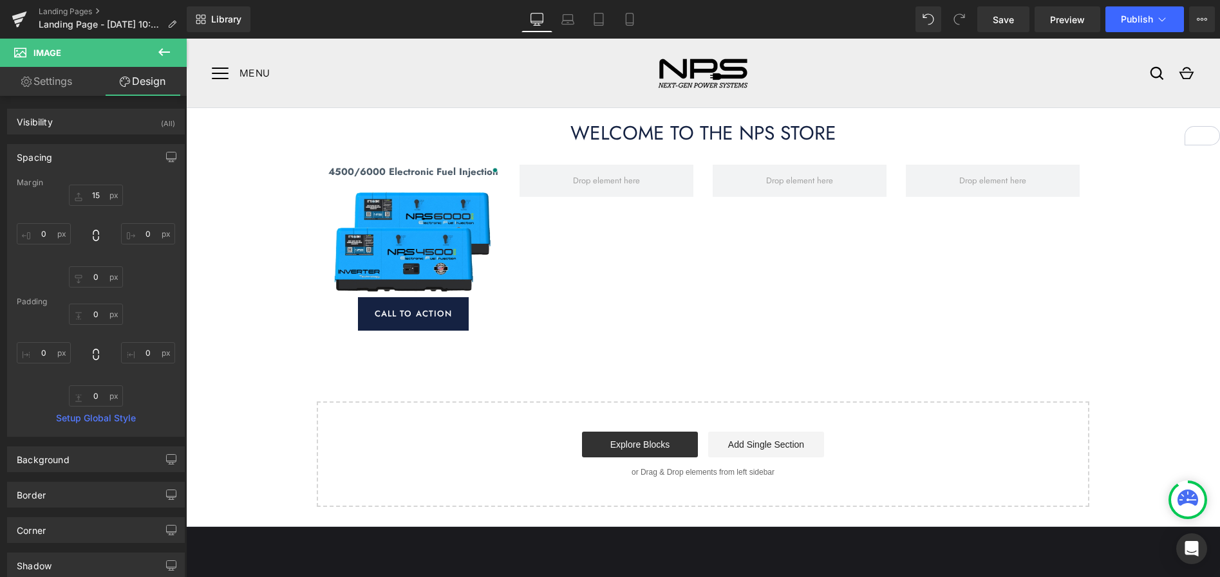
click at [225, 255] on div "WELCOME TO THE NPS STORE Heading 4500/6000 Electronic Fuel Injection Text Block…" at bounding box center [703, 307] width 1034 height 399
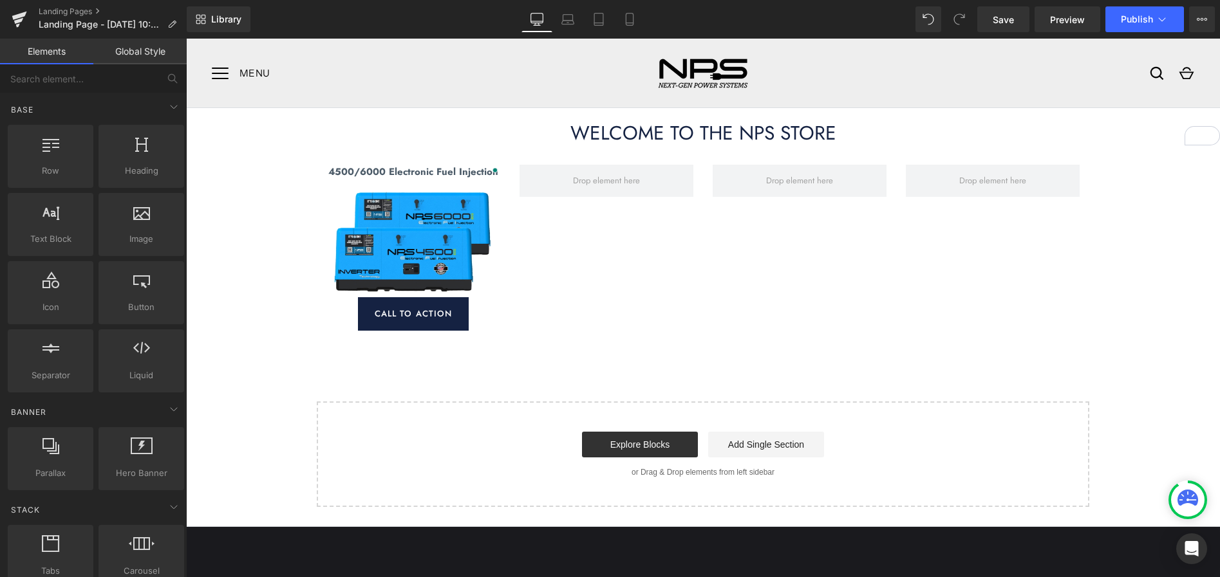
click at [1146, 265] on div "WELCOME TO THE NPS STORE Heading 4500/6000 Electronic Fuel Injection Text Block…" at bounding box center [703, 307] width 1034 height 399
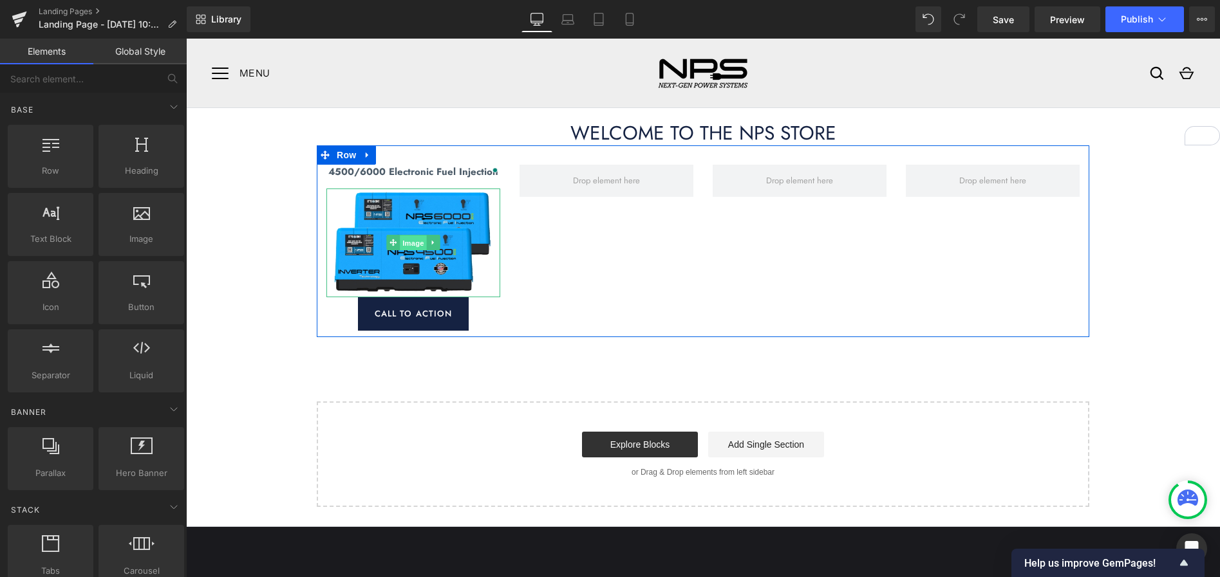
click at [416, 239] on span "Image" at bounding box center [413, 243] width 27 height 15
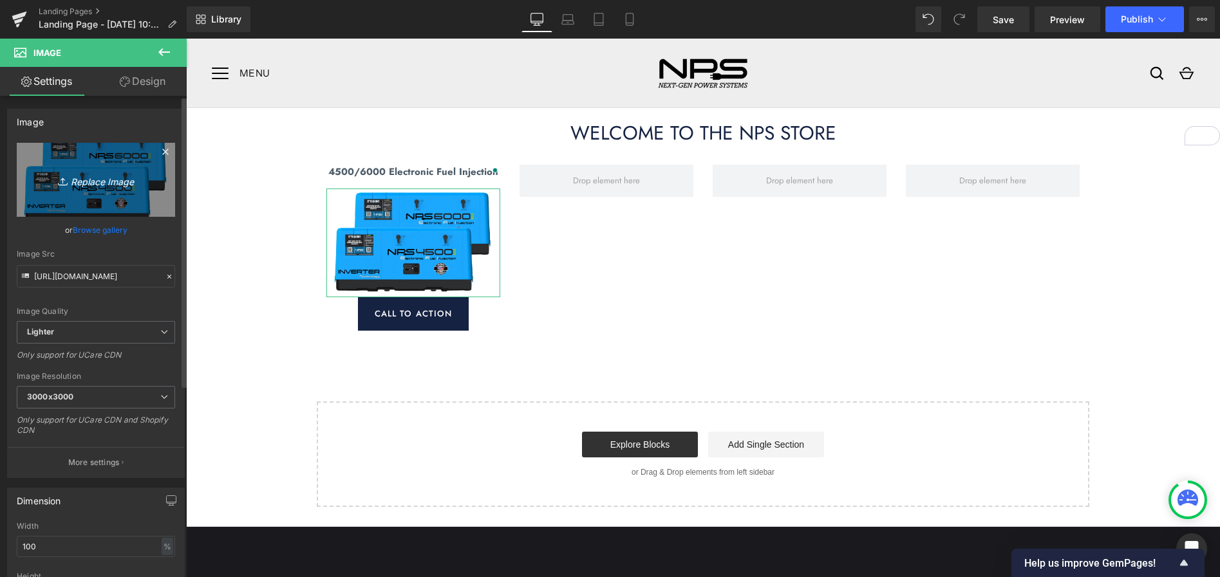
click at [107, 184] on icon "Replace Image" at bounding box center [95, 180] width 103 height 16
type input "C:\fakepath\Gen-EFI.jpg"
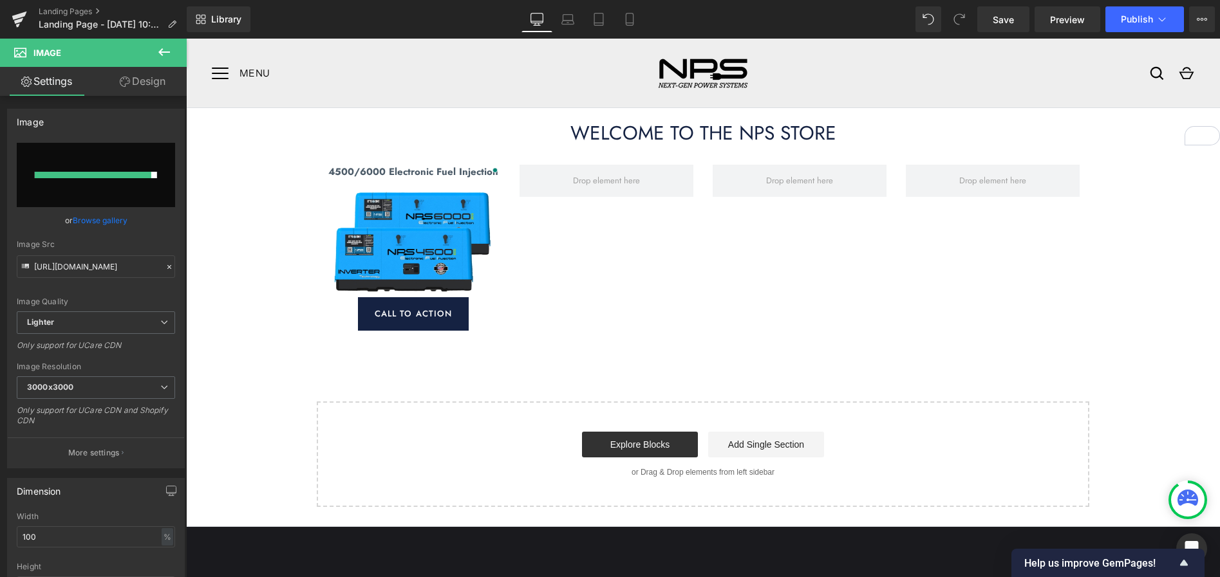
type input "https://ucarecdn.com/f7c12575-36fe-4a43-9fdc-08ecd935b264/-/format/auto/-/previ…"
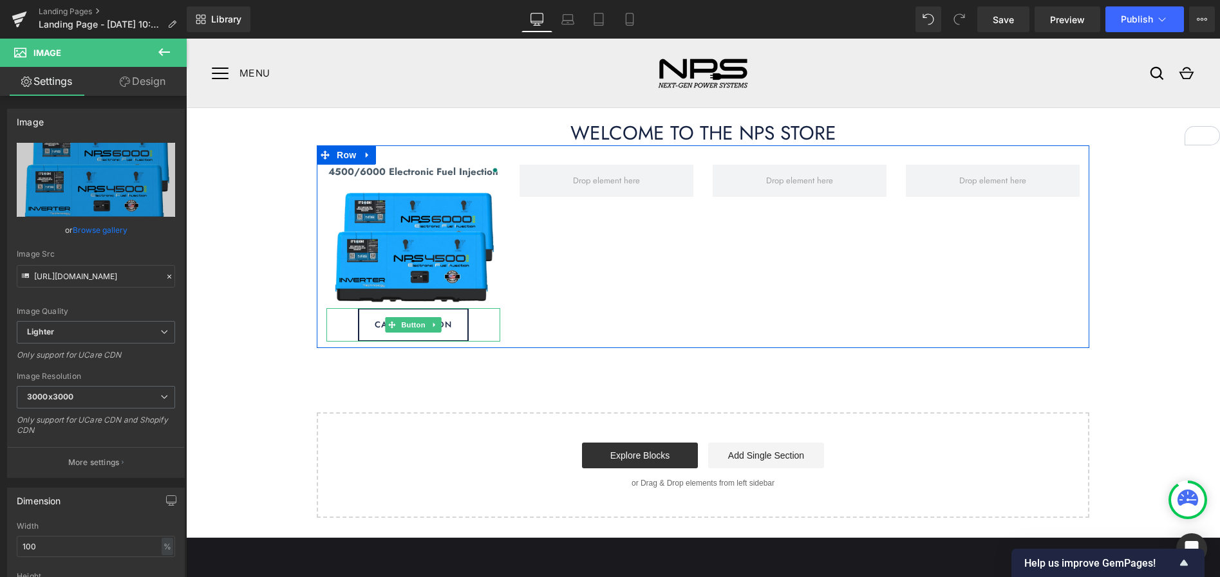
click at [461, 337] on link "Call To Action" at bounding box center [413, 324] width 111 height 33
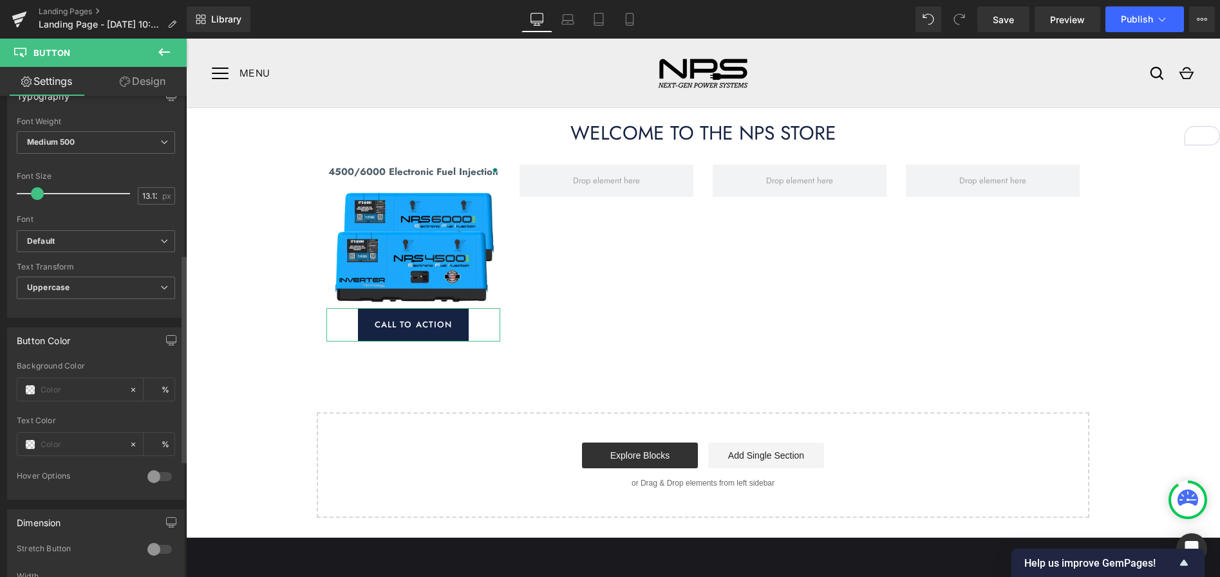
scroll to position [413, 0]
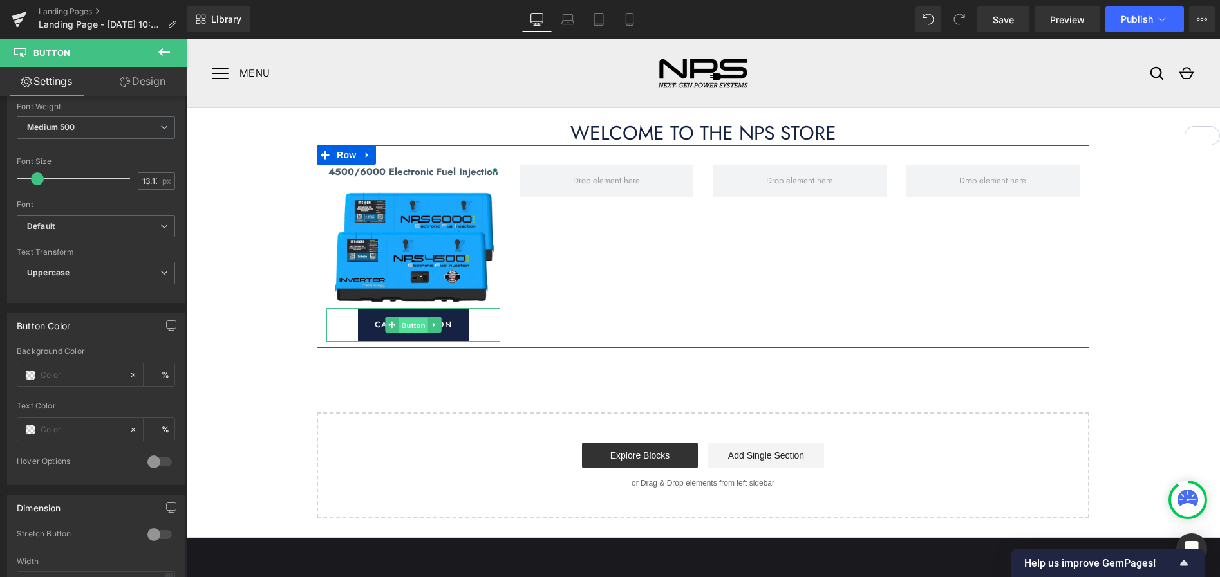
click at [413, 324] on span "Button" at bounding box center [413, 324] width 30 height 15
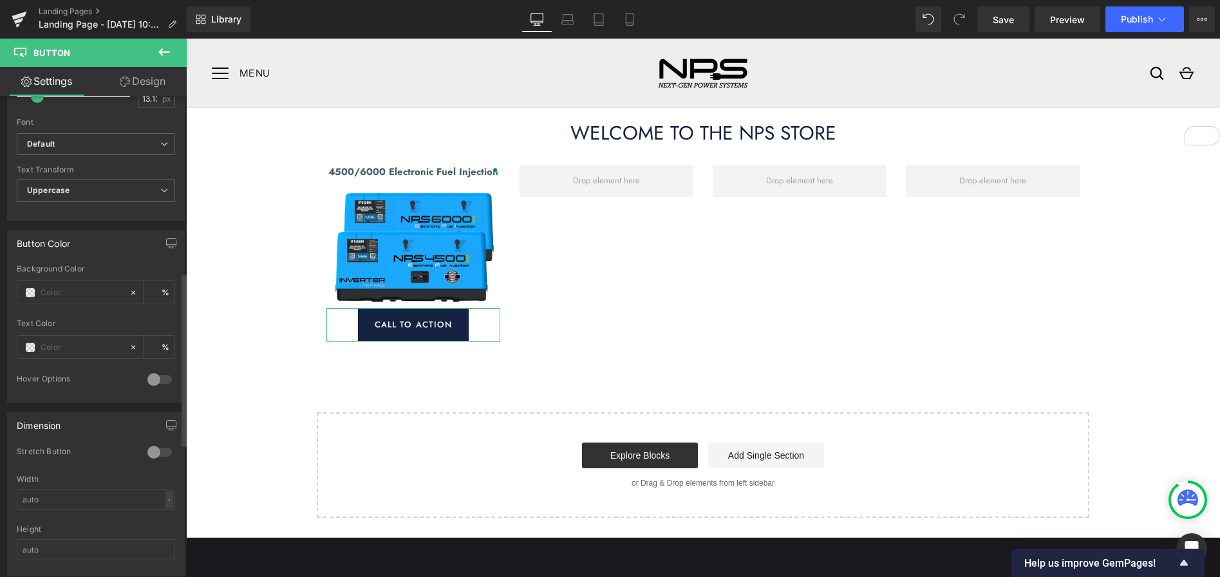
scroll to position [490, 0]
click at [32, 297] on span at bounding box center [30, 297] width 10 height 10
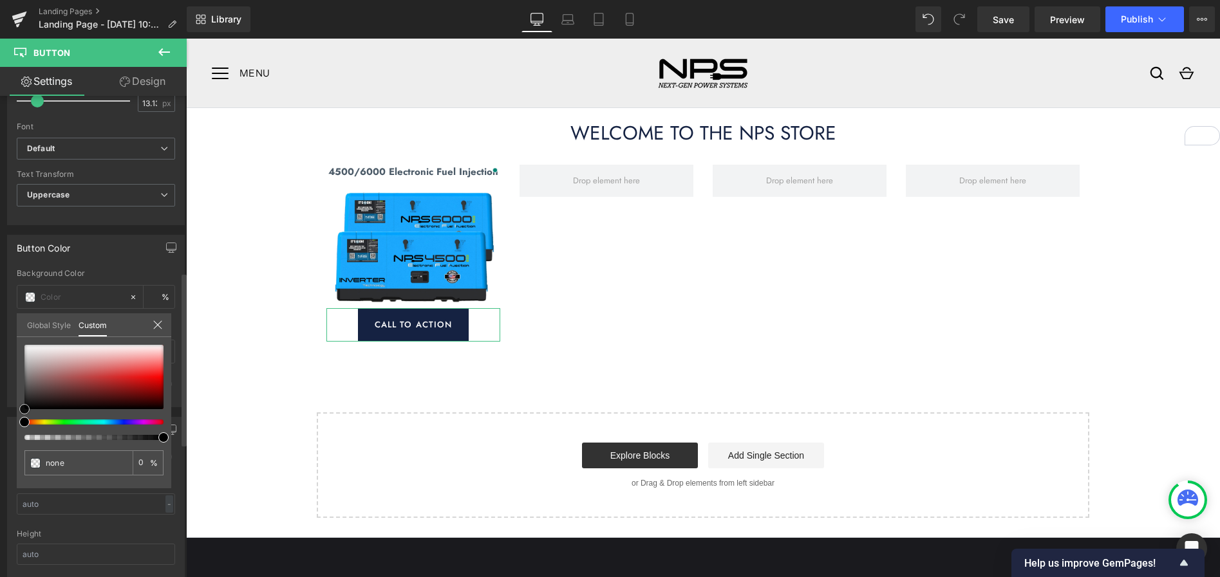
type input "#020202"
type input "100"
type input "#020202"
type input "100"
type input "#050505"
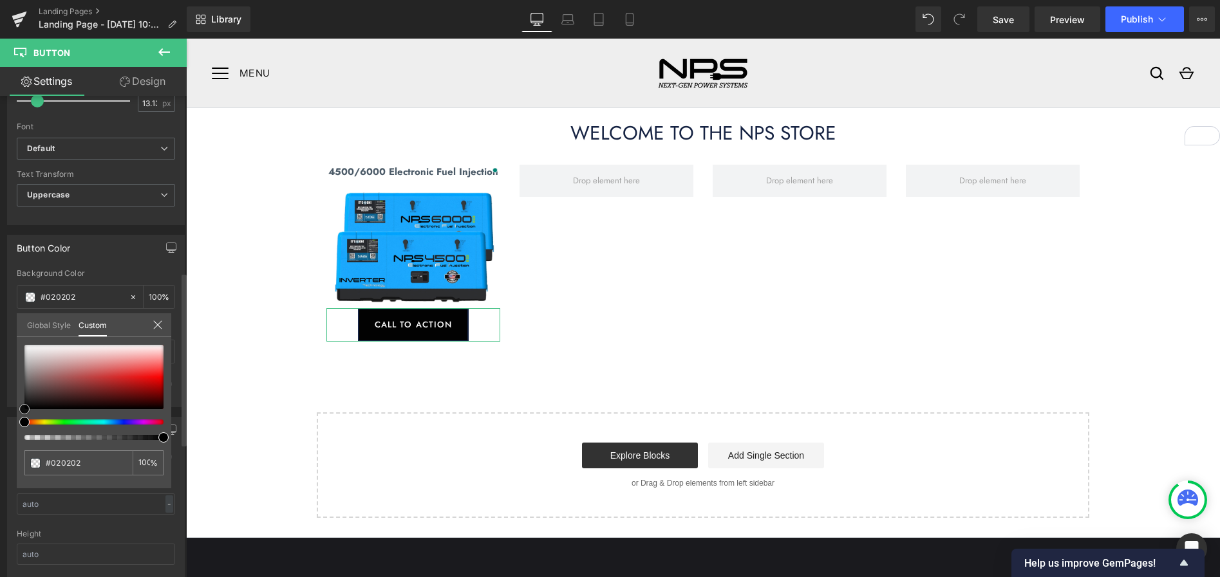
type input "#050505"
type input "#020202"
click at [26, 408] on span at bounding box center [24, 409] width 10 height 10
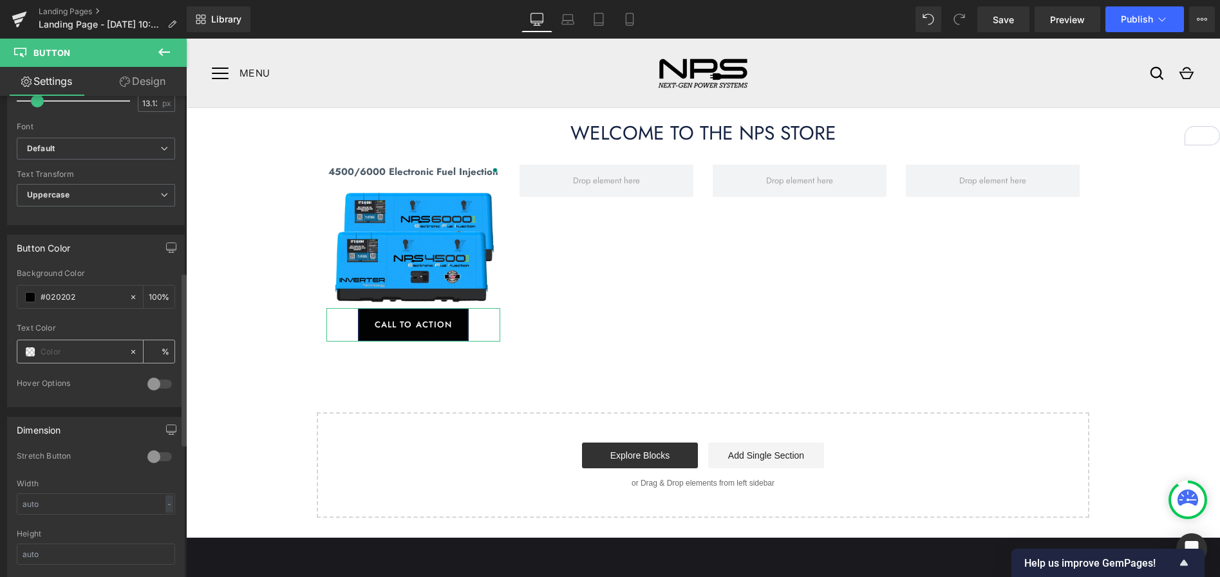
click at [55, 355] on input "text" at bounding box center [82, 352] width 82 height 14
type input "0"
click at [36, 352] on div at bounding box center [72, 351] width 111 height 23
click at [32, 353] on span at bounding box center [30, 352] width 10 height 10
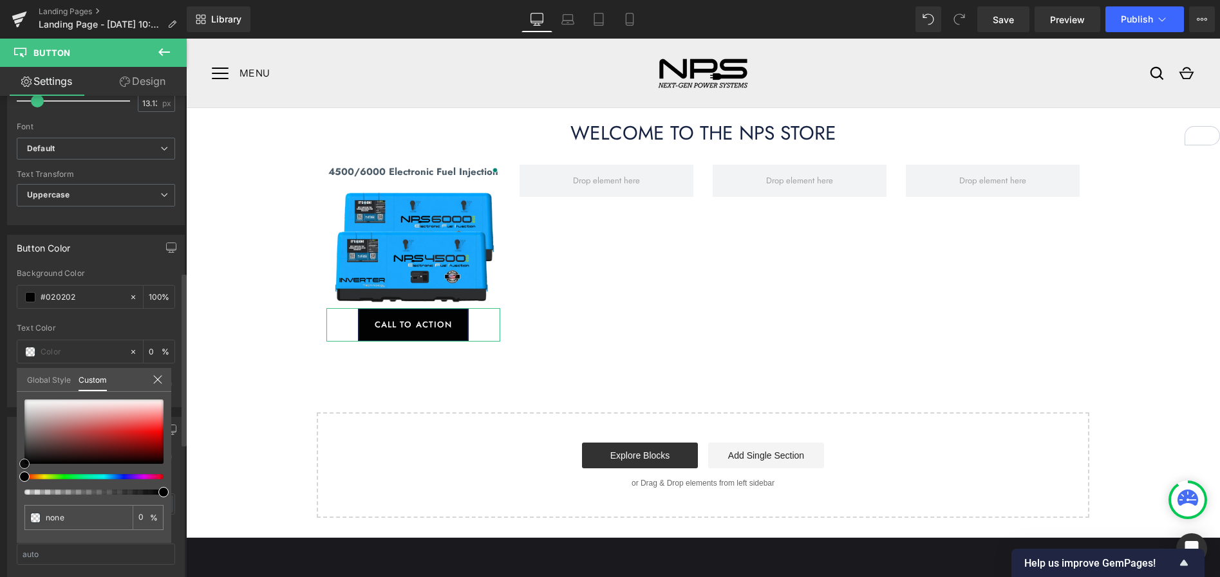
type input "#f9f9f9"
type input "100"
type input "#f9f9f9"
type input "100"
click at [25, 401] on div at bounding box center [93, 432] width 139 height 64
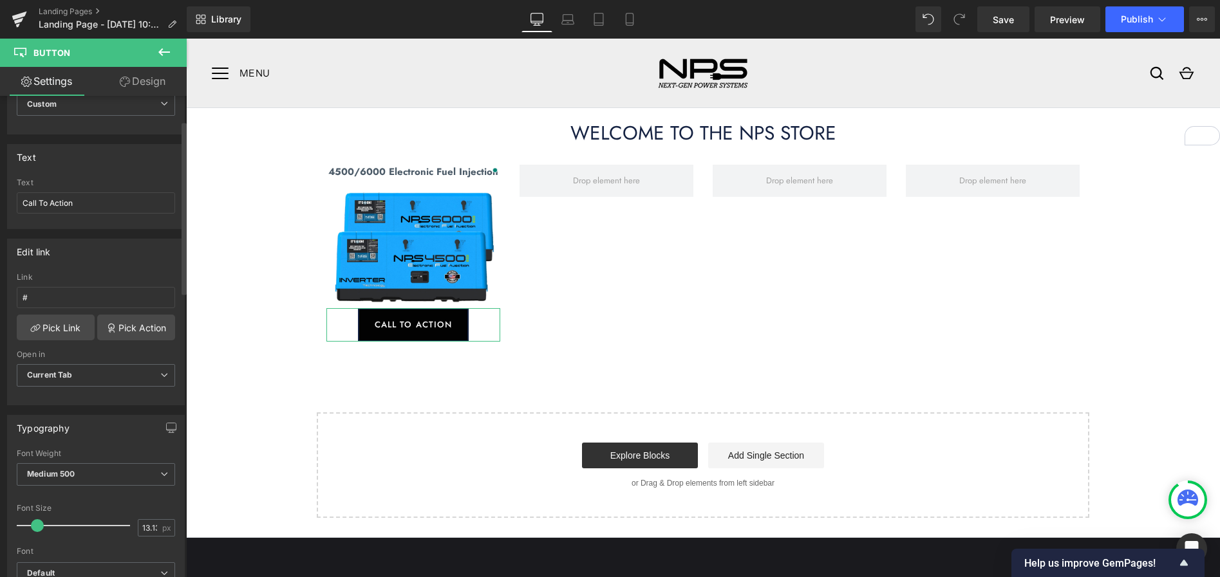
scroll to position [63, 0]
click at [76, 208] on input "Call To Action" at bounding box center [96, 205] width 158 height 21
type input "SHOP NOW"
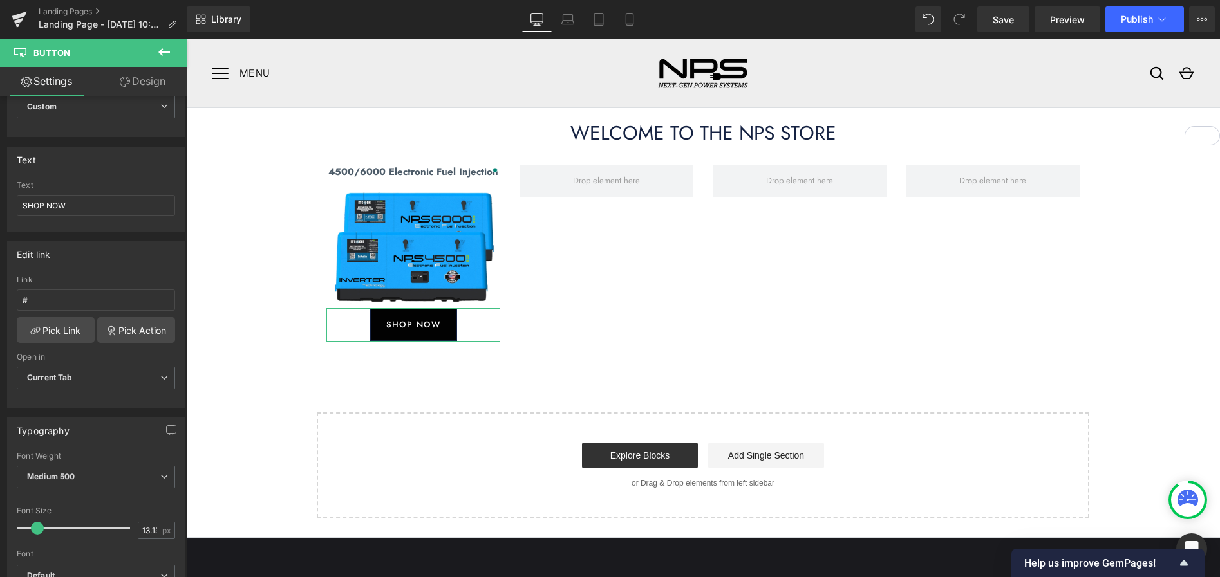
click at [144, 85] on link "Design" at bounding box center [142, 81] width 93 height 29
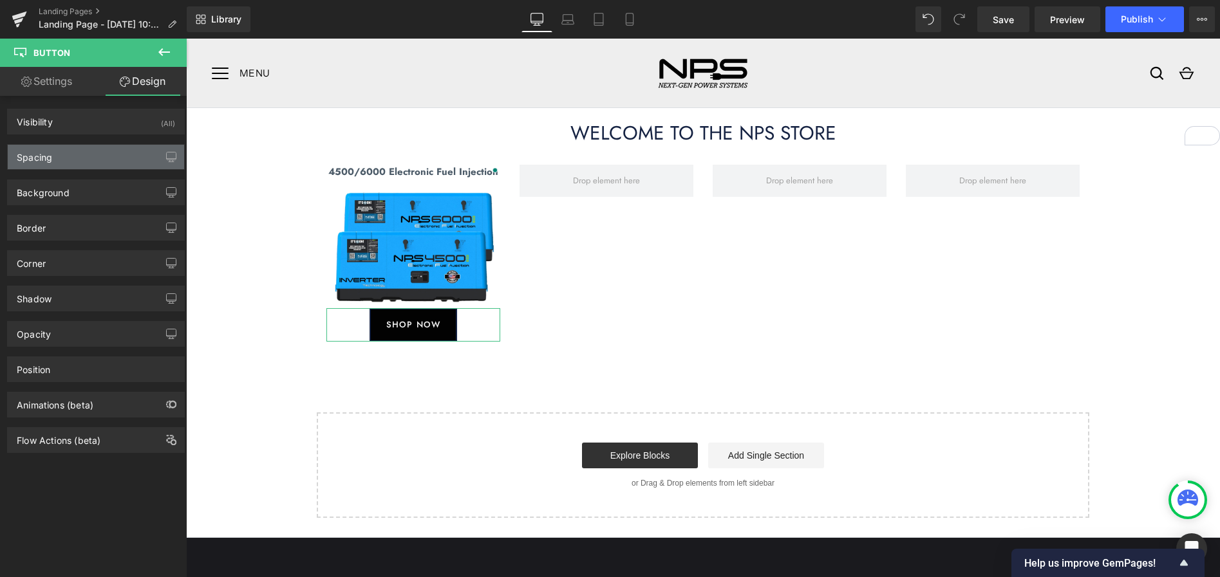
click at [70, 160] on div "Spacing" at bounding box center [96, 157] width 176 height 24
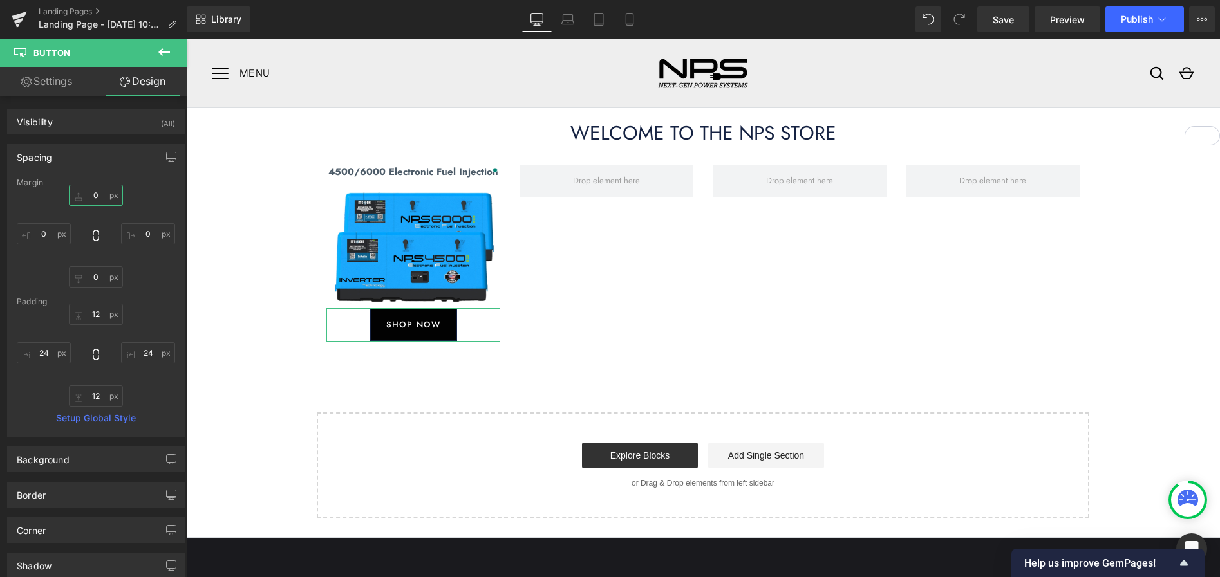
click at [93, 194] on input "0" at bounding box center [96, 195] width 54 height 21
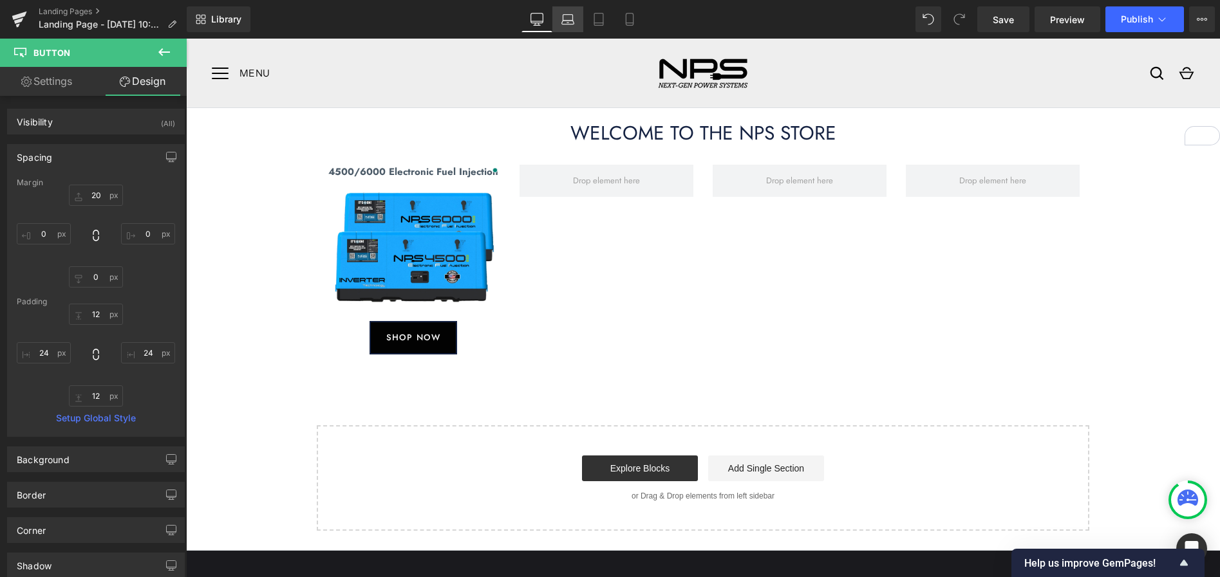
click at [573, 21] on icon at bounding box center [567, 23] width 12 height 4
type input "20"
type input "0"
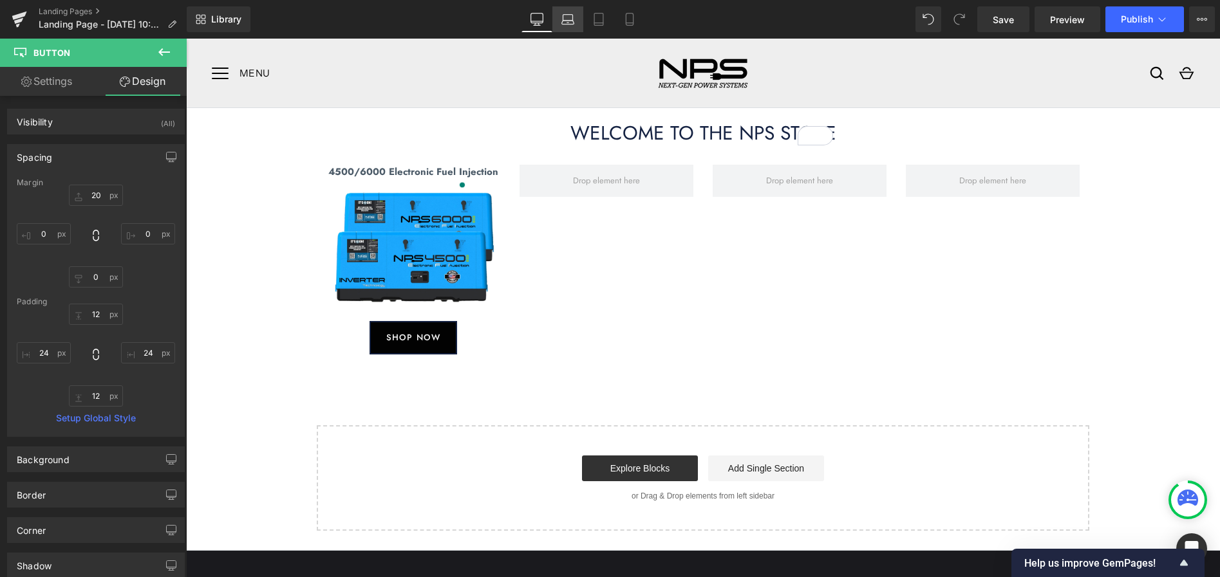
type input "12"
type input "24"
type input "12"
type input "24"
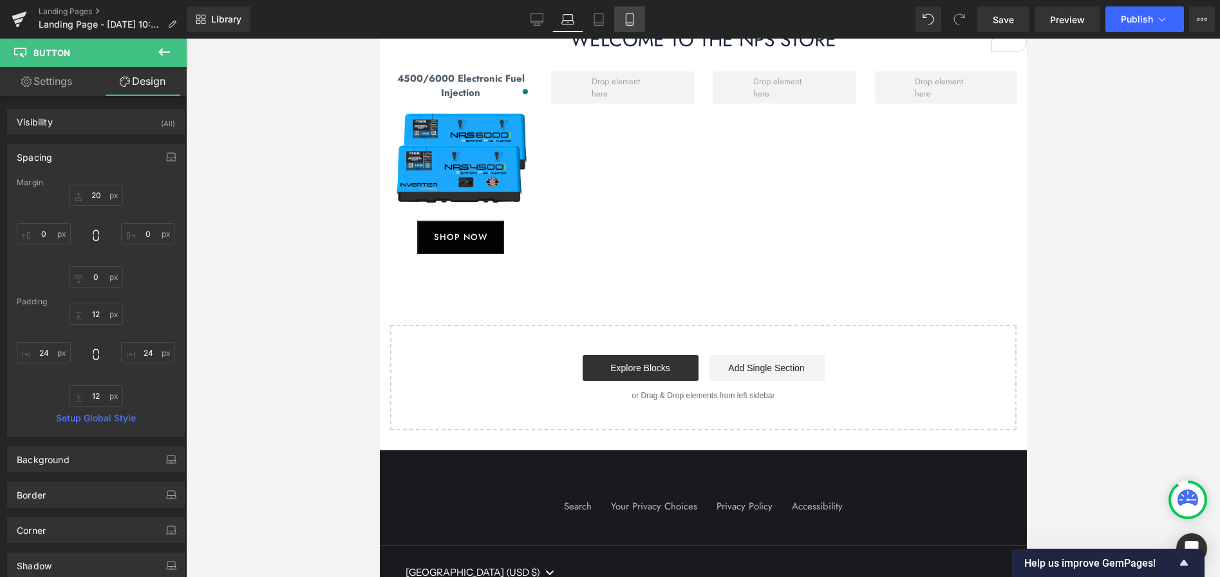
click at [629, 15] on icon at bounding box center [629, 19] width 13 height 13
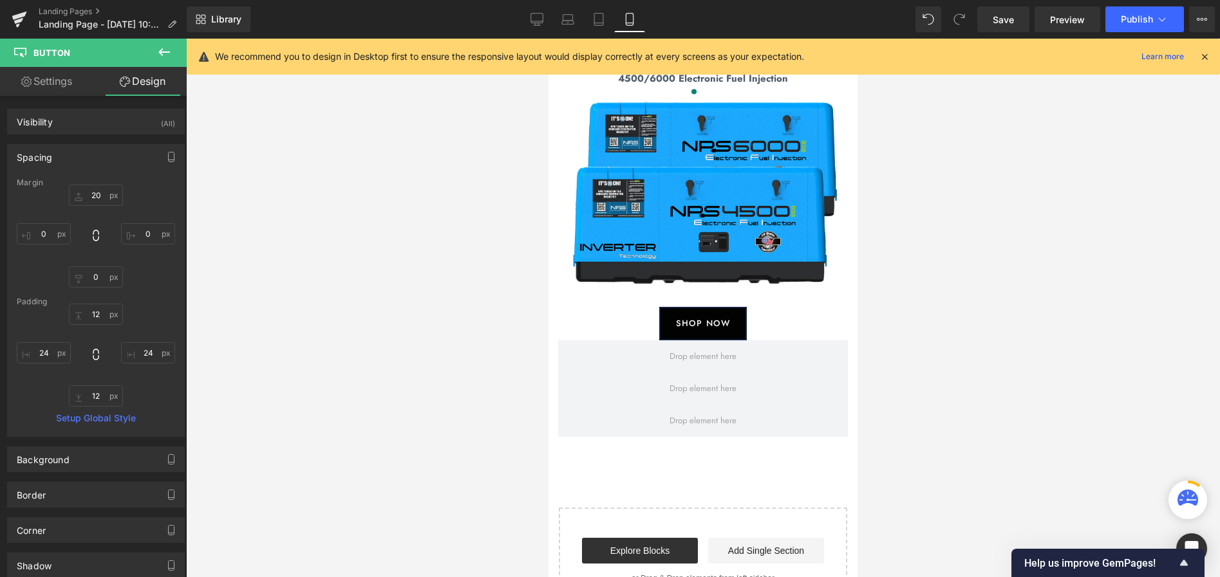
type input "20"
type input "0"
type input "12"
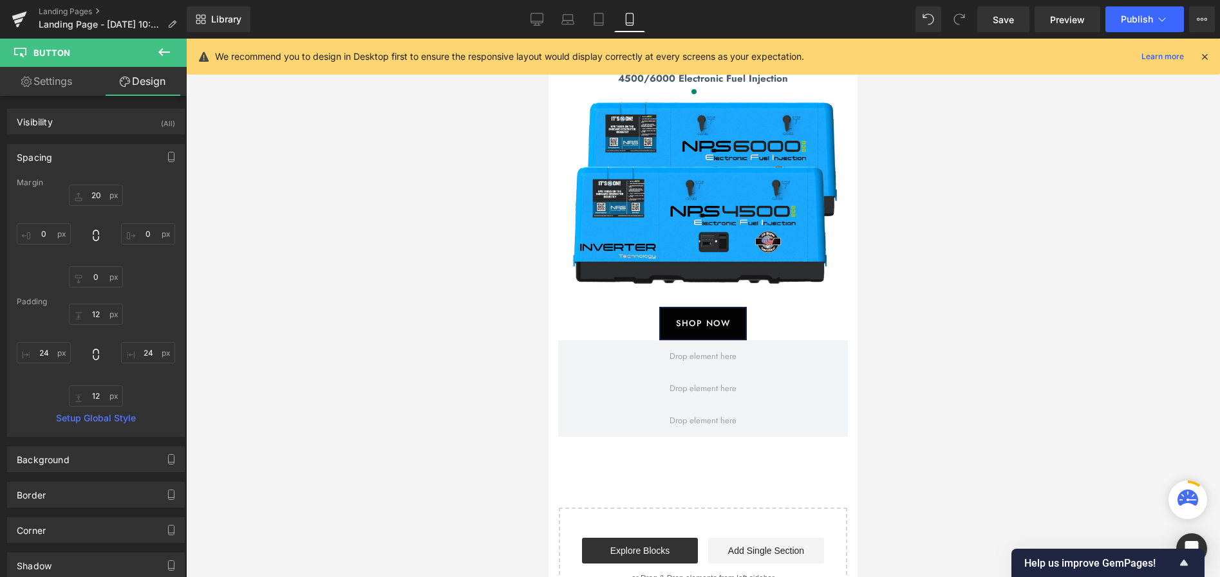
type input "24"
type input "12"
type input "24"
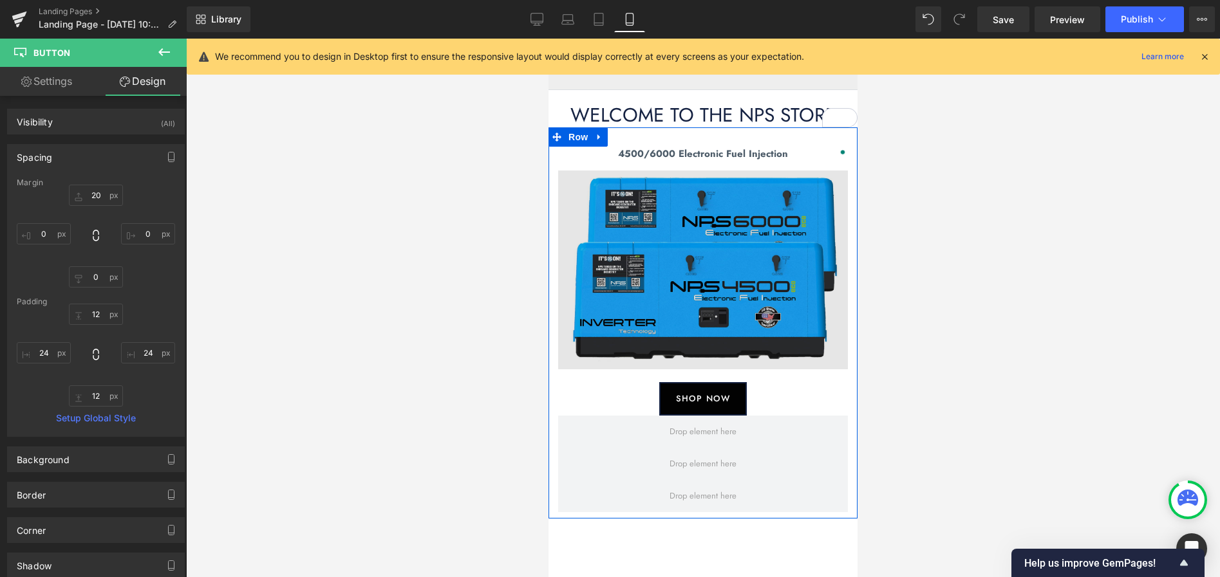
scroll to position [8, 0]
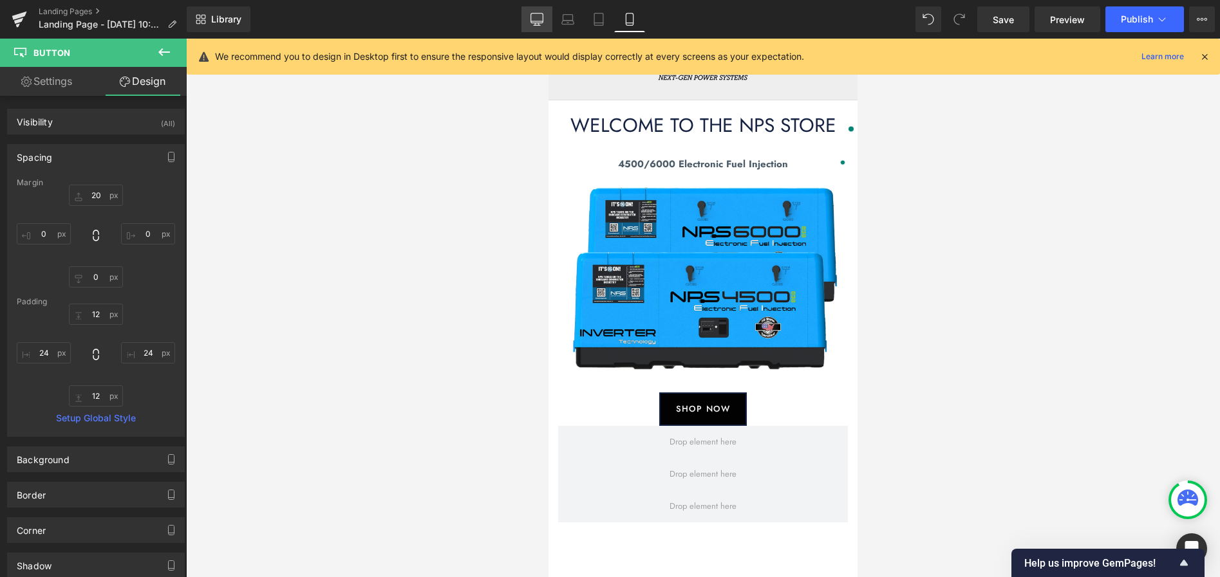
click at [546, 24] on link "Desktop" at bounding box center [536, 19] width 31 height 26
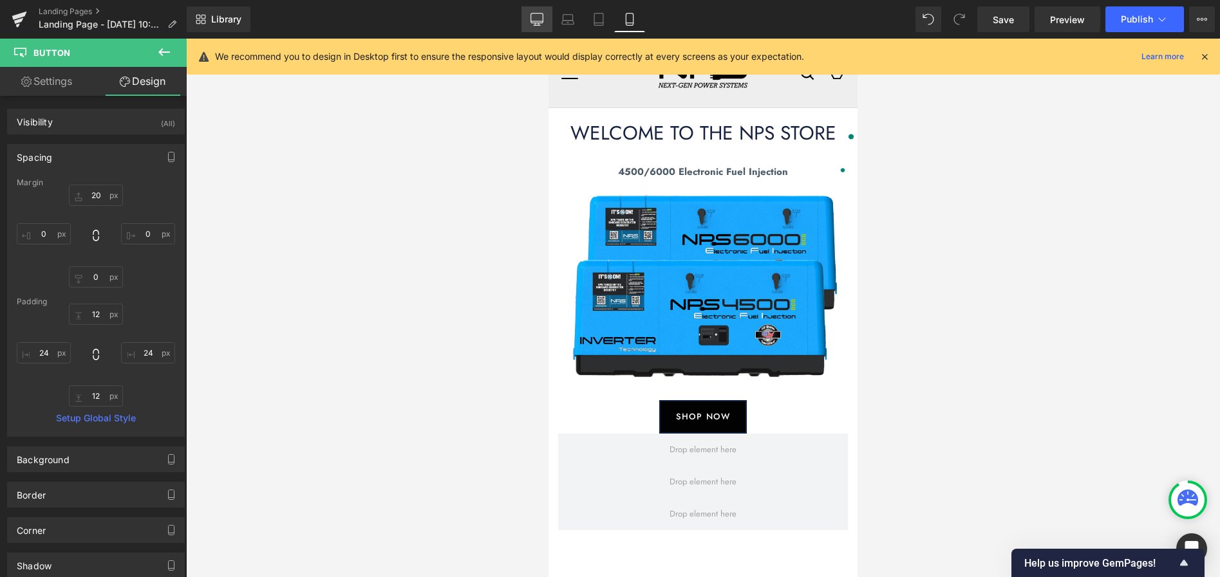
type input "20"
type input "0"
type input "12"
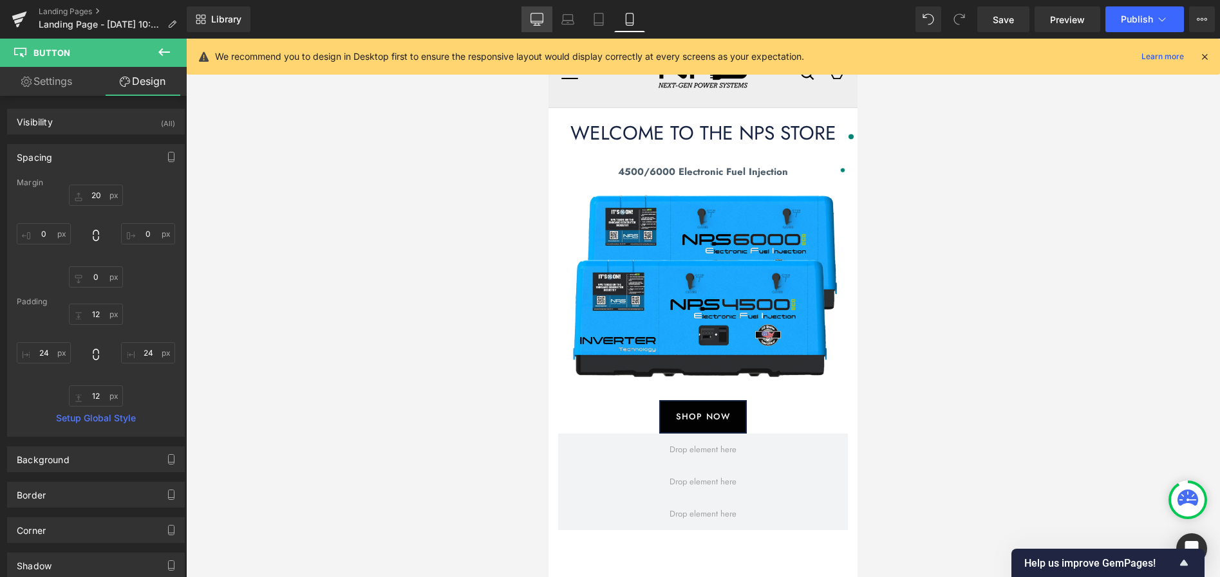
type input "24"
type input "12"
type input "24"
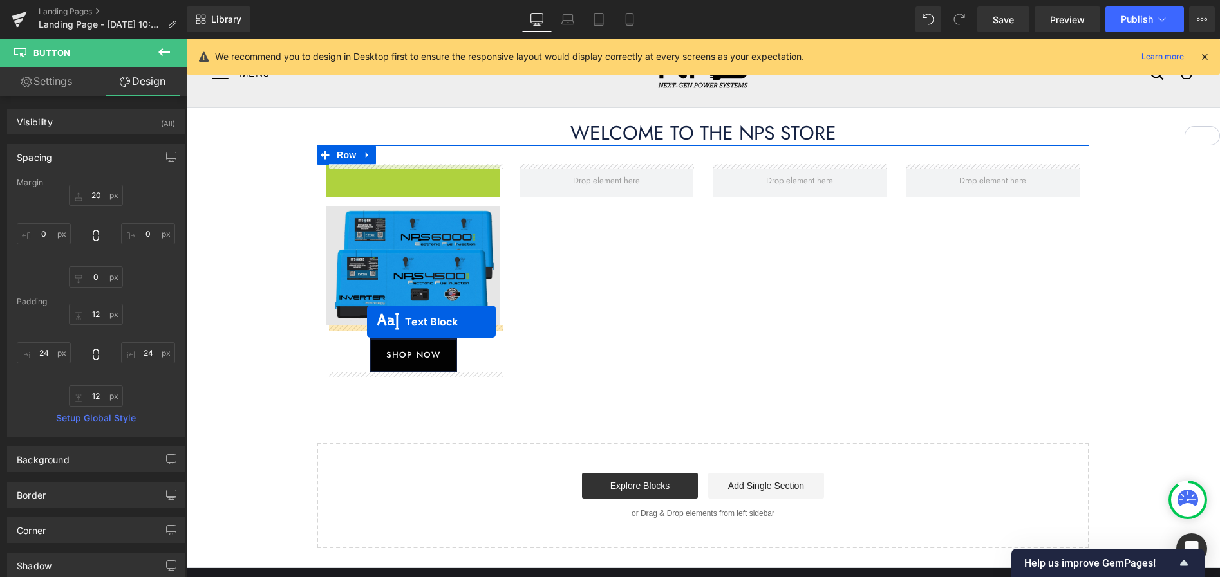
drag, startPoint x: 375, startPoint y: 172, endPoint x: 367, endPoint y: 322, distance: 150.2
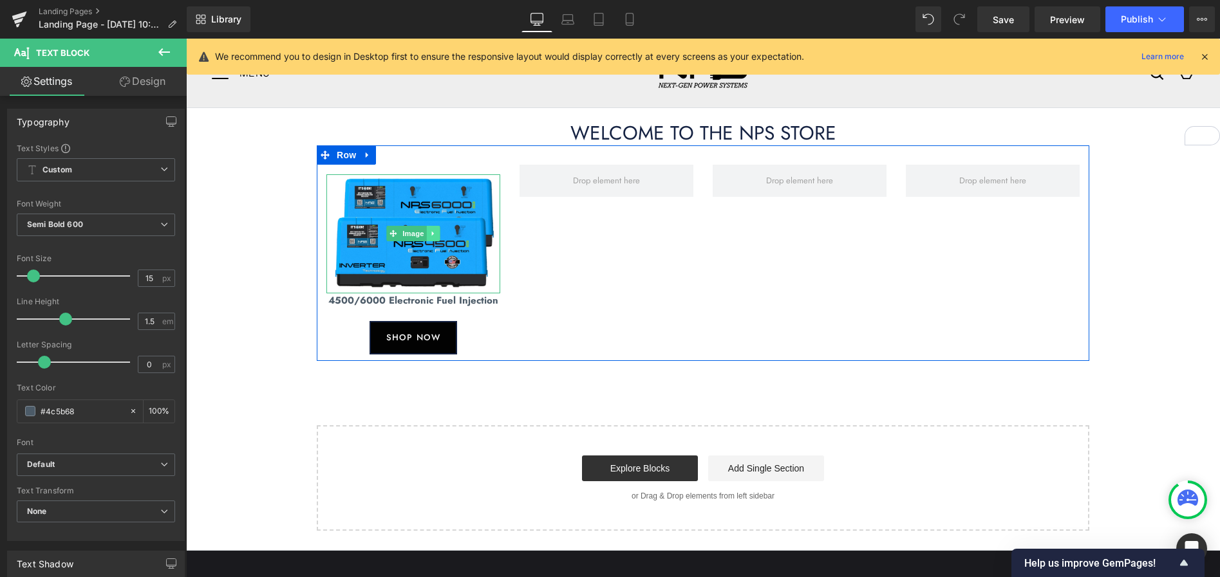
click at [431, 234] on icon at bounding box center [433, 234] width 7 height 8
click at [425, 233] on icon at bounding box center [426, 233] width 7 height 7
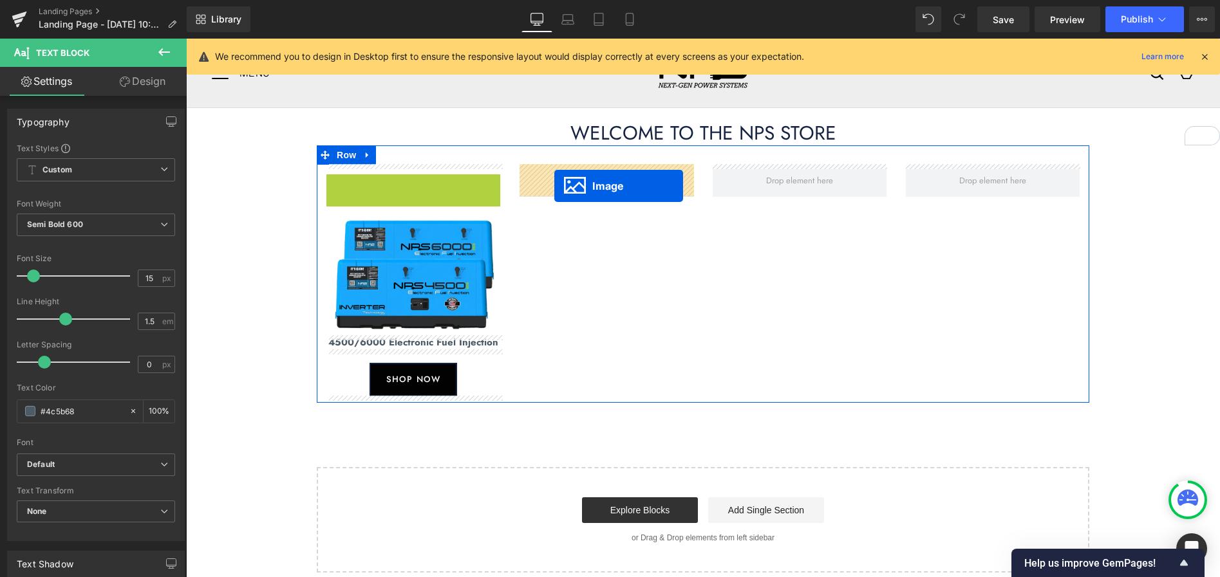
drag, startPoint x: 370, startPoint y: 233, endPoint x: 554, endPoint y: 186, distance: 190.0
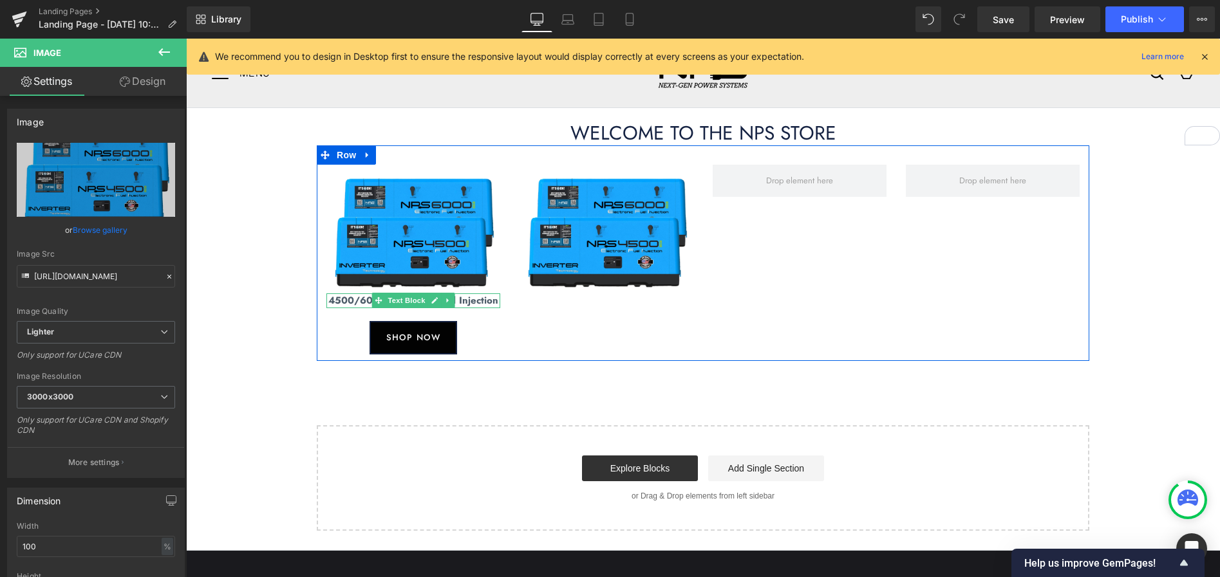
click at [448, 302] on icon at bounding box center [447, 301] width 7 height 8
click at [441, 300] on icon at bounding box center [441, 300] width 7 height 7
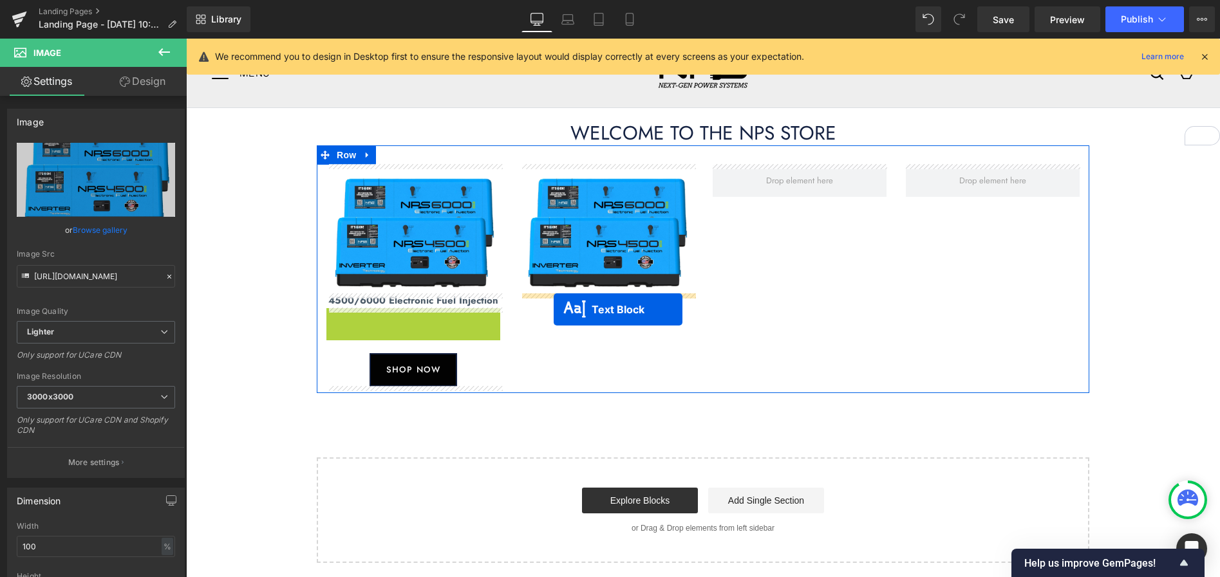
drag, startPoint x: 389, startPoint y: 317, endPoint x: 553, endPoint y: 310, distance: 164.3
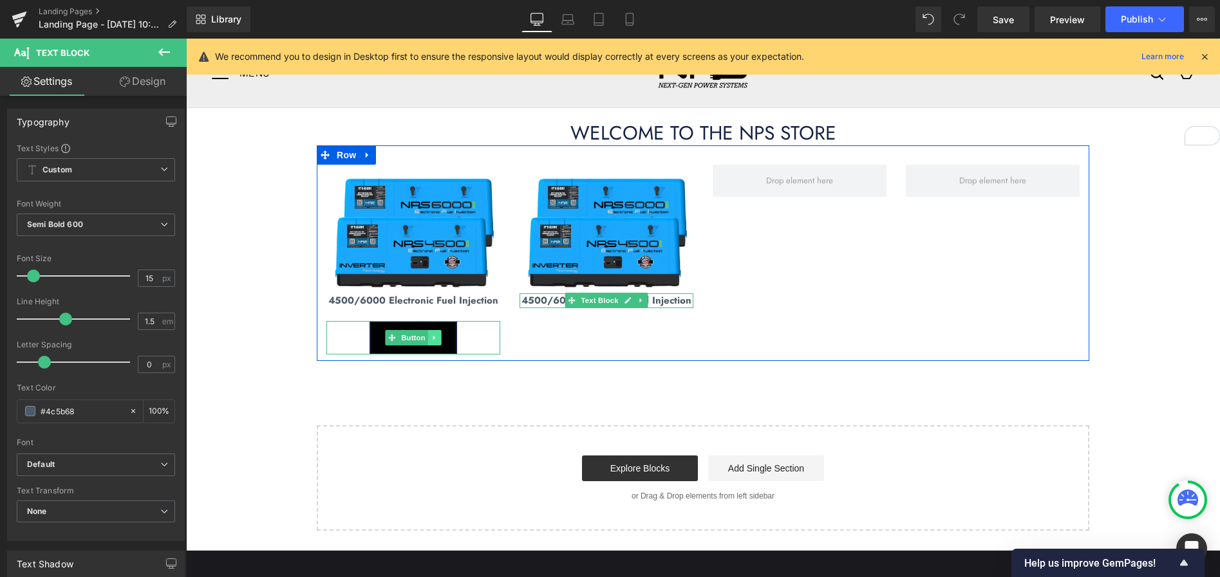
click at [437, 340] on icon at bounding box center [434, 338] width 7 height 8
click at [431, 339] on icon at bounding box center [427, 337] width 7 height 7
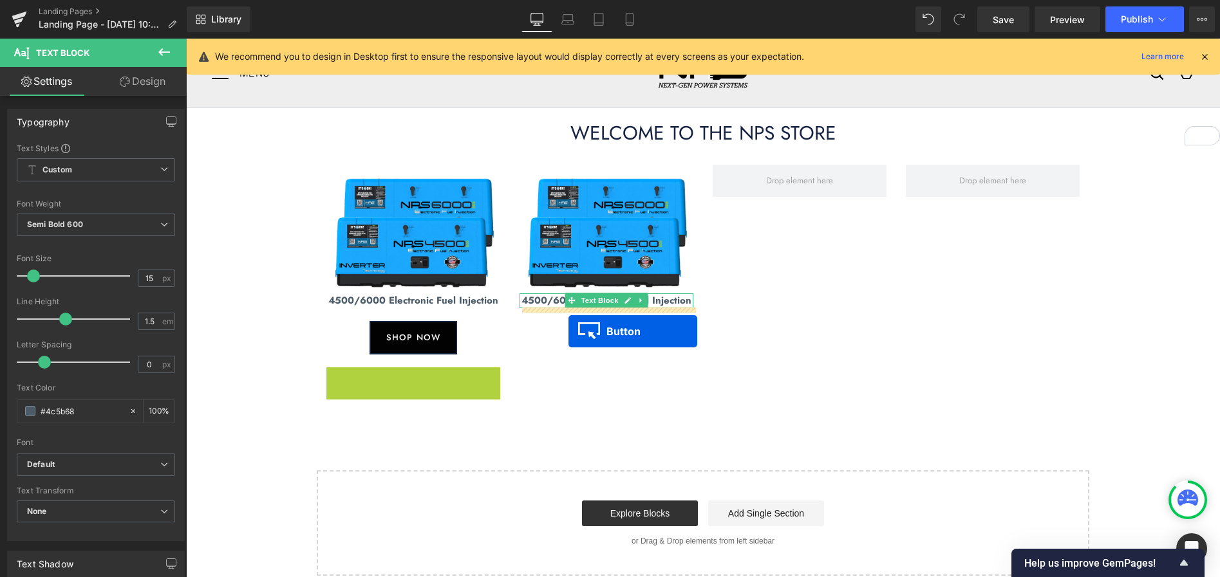
drag, startPoint x: 391, startPoint y: 381, endPoint x: 568, endPoint y: 331, distance: 183.8
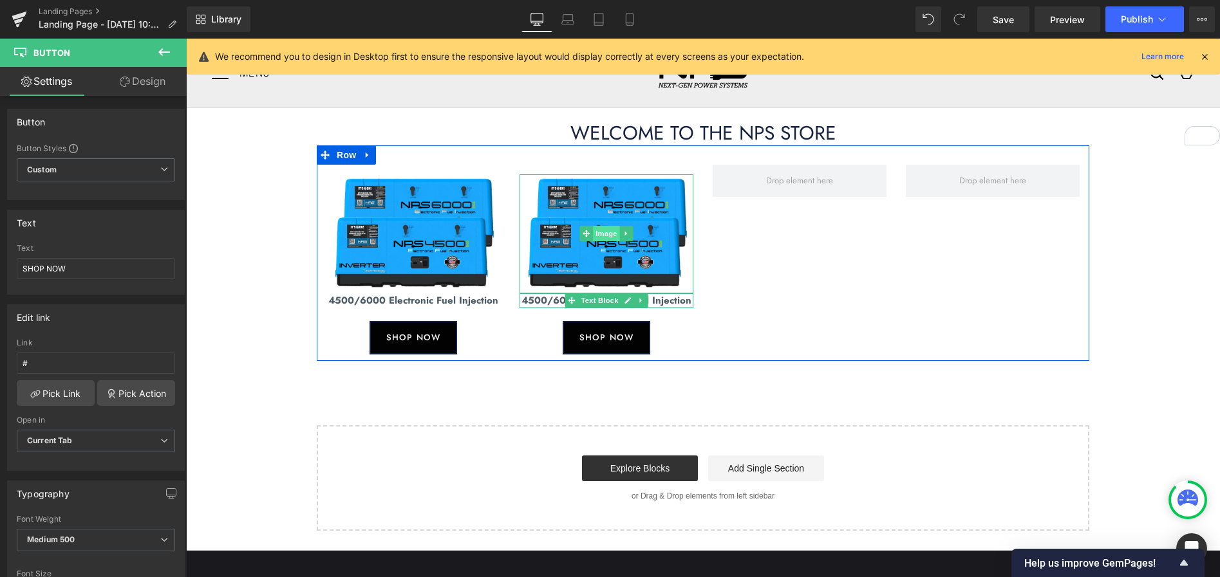
click at [614, 236] on span "Image" at bounding box center [606, 233] width 27 height 15
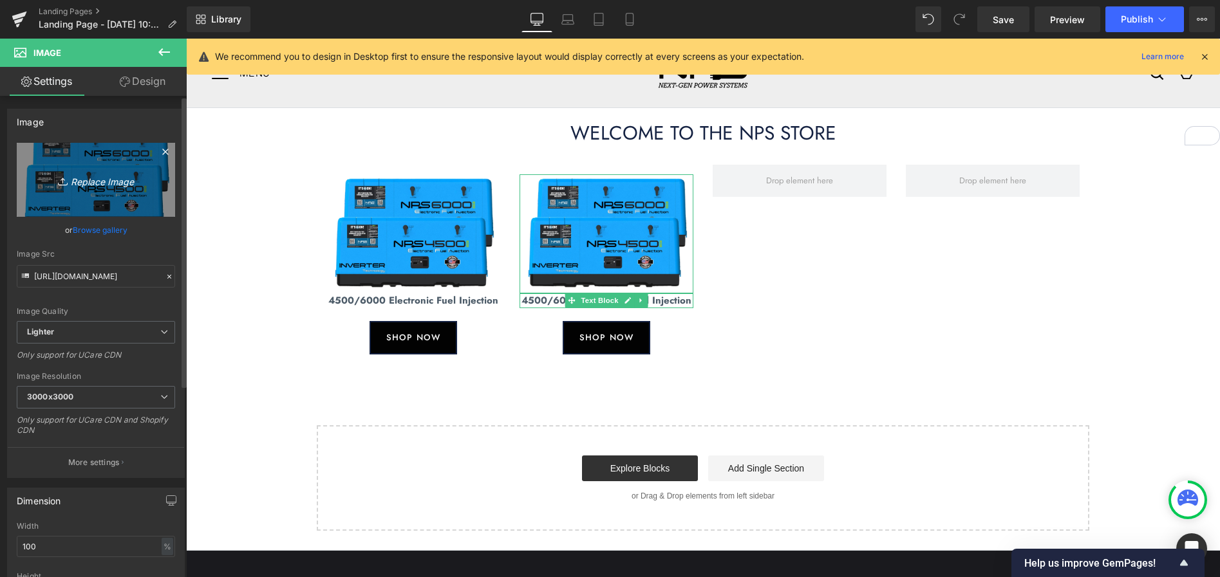
click at [106, 182] on icon "Replace Image" at bounding box center [95, 180] width 103 height 16
type input "C:\fakepath\Gen-Propane.jpg"
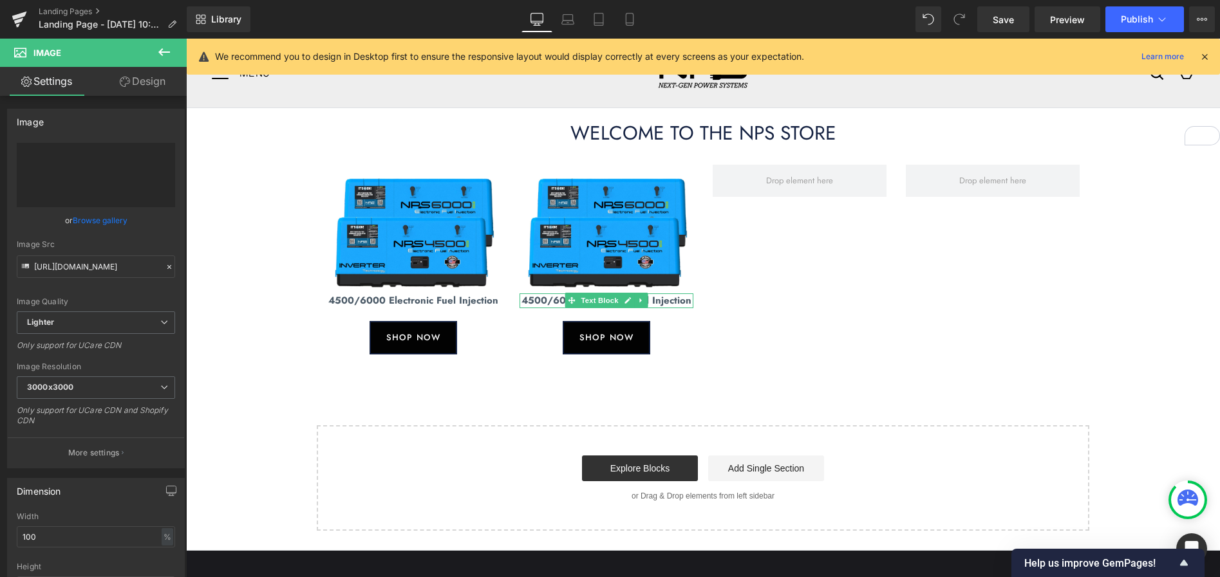
type input "https://ucarecdn.com/41ab1746-5df2-44b1-82a0-2c515374da92/-/format/auto/-/previ…"
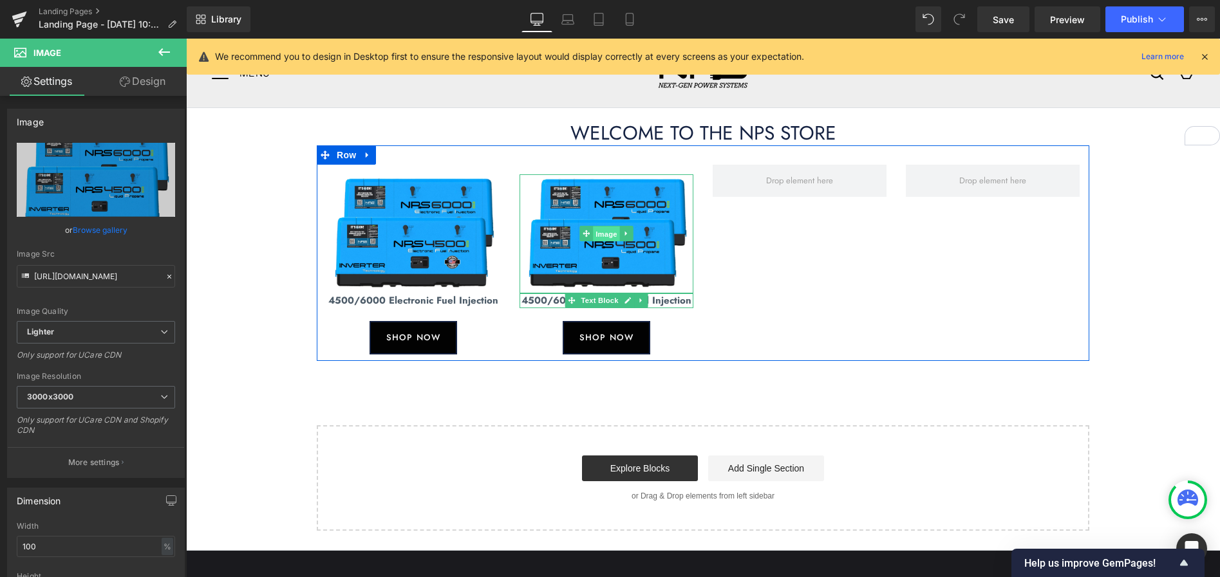
click at [606, 237] on span "Image" at bounding box center [606, 234] width 27 height 15
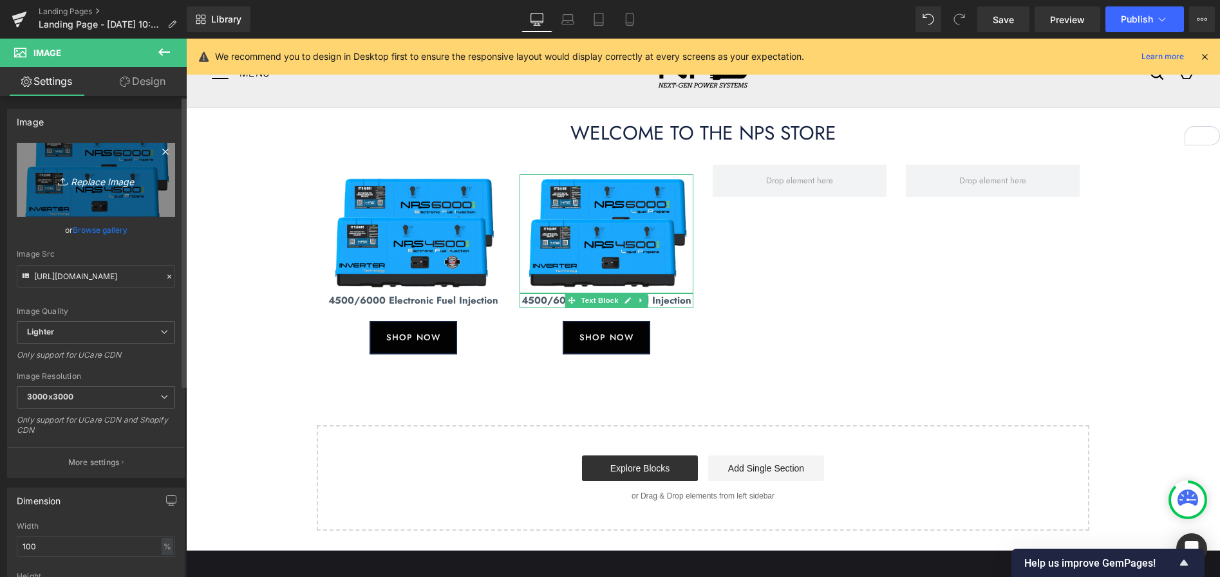
click at [99, 179] on icon "Replace Image" at bounding box center [95, 180] width 103 height 16
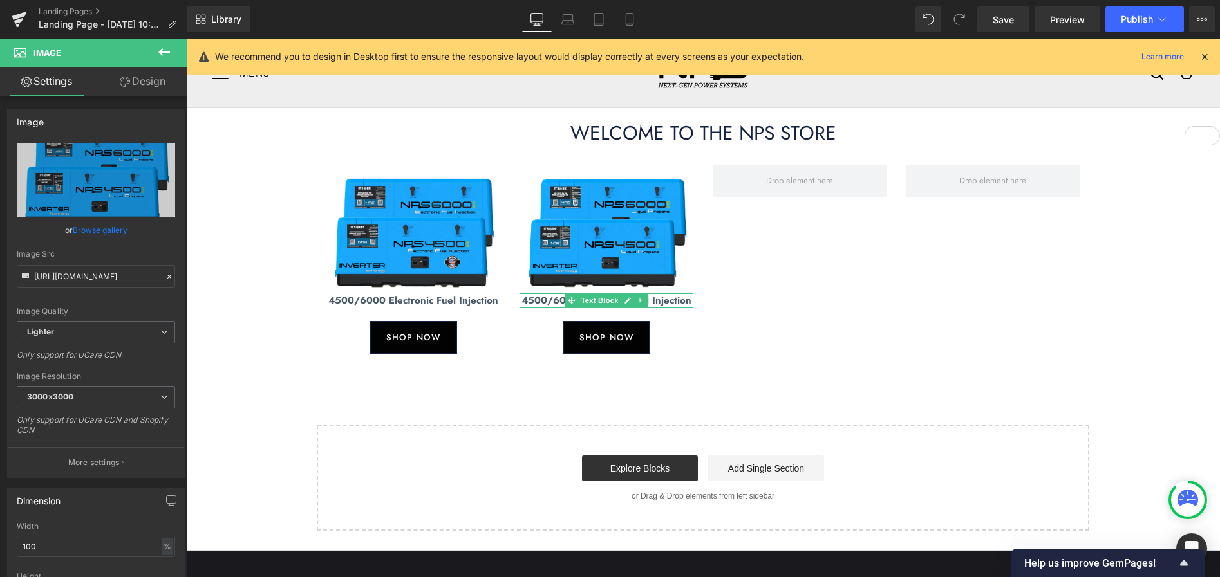
type input "C:\fakepath\Gen-Propane.jpg"
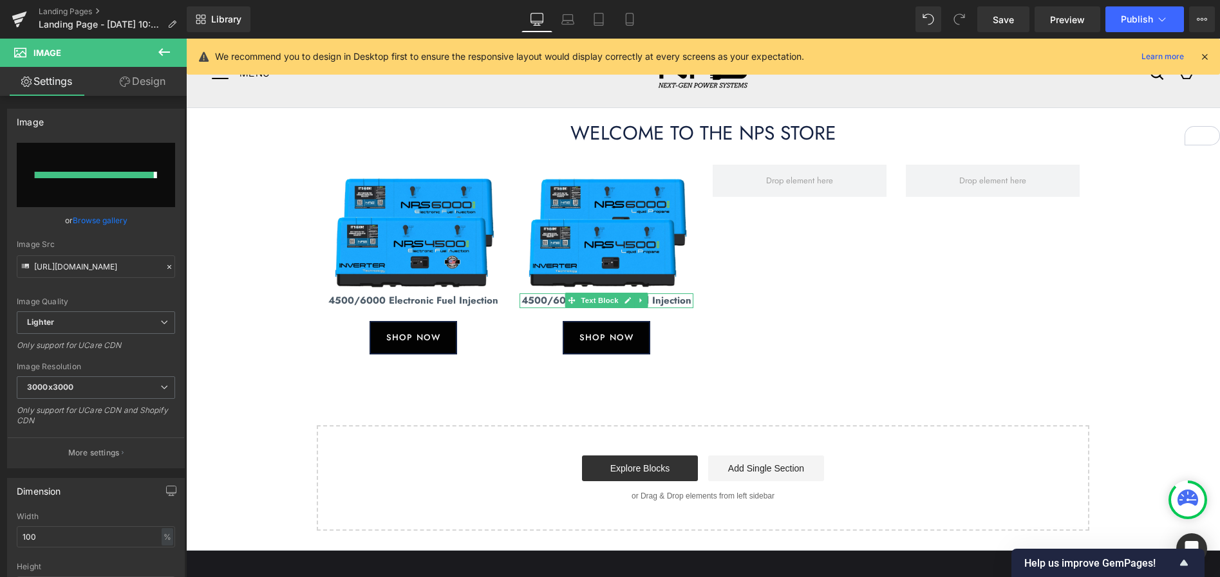
type input "https://ucarecdn.com/66fb16dc-9936-40f4-bc61-8aa3577bbc09/-/format/auto/-/previ…"
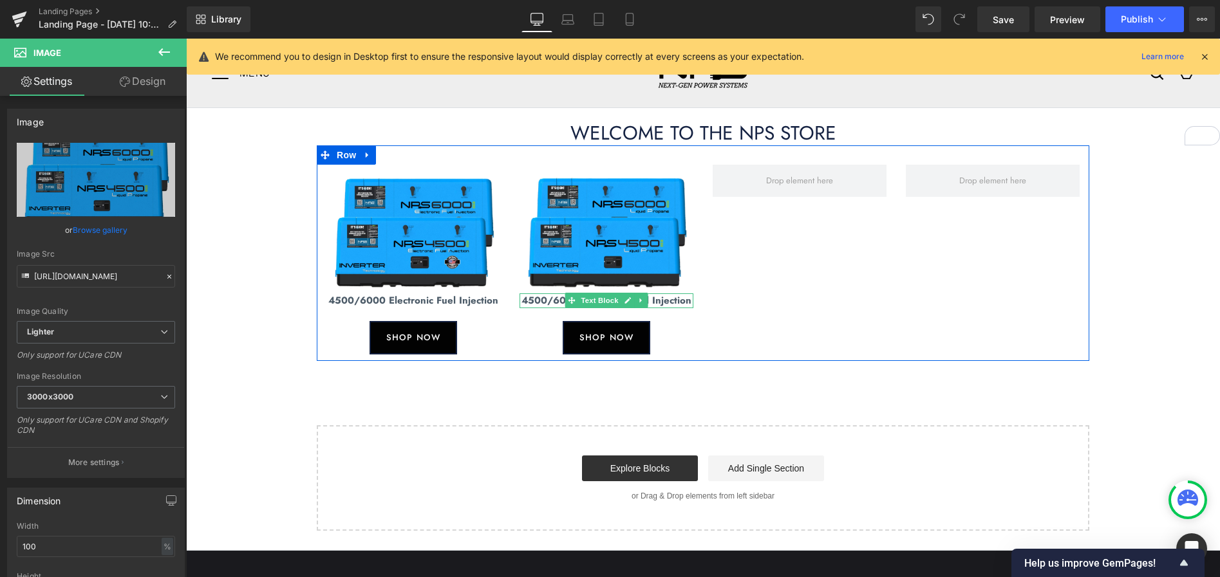
click at [678, 301] on p "4500/6000 Electronic Fuel Injection" at bounding box center [606, 300] width 174 height 15
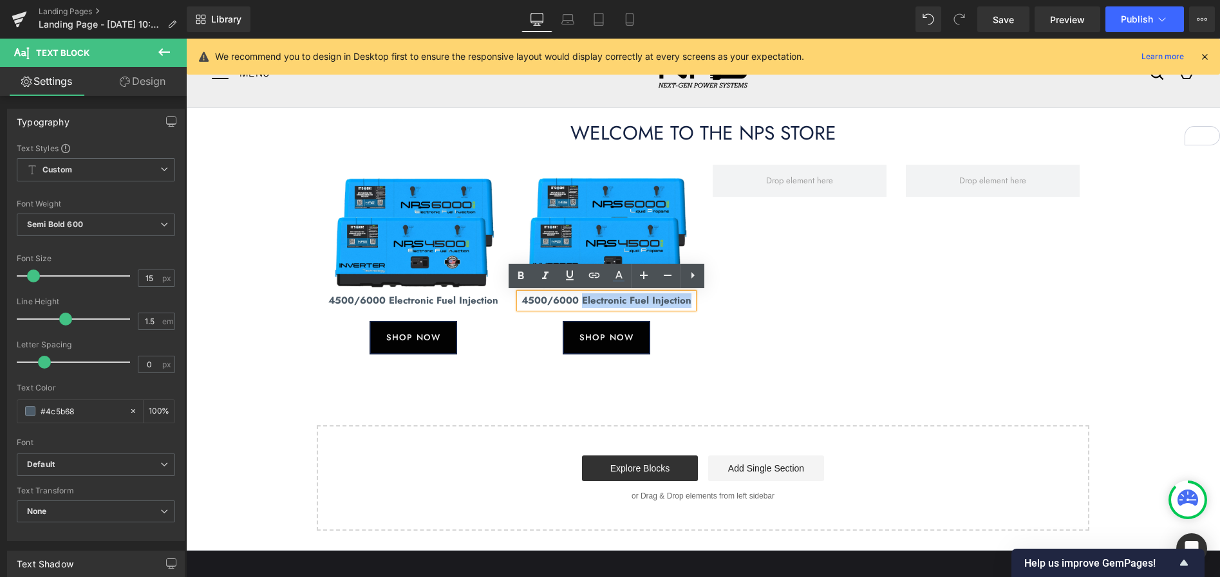
drag, startPoint x: 582, startPoint y: 300, endPoint x: 688, endPoint y: 304, distance: 105.6
click at [689, 304] on p "4500/6000 Electronic Fuel Injection" at bounding box center [606, 300] width 174 height 15
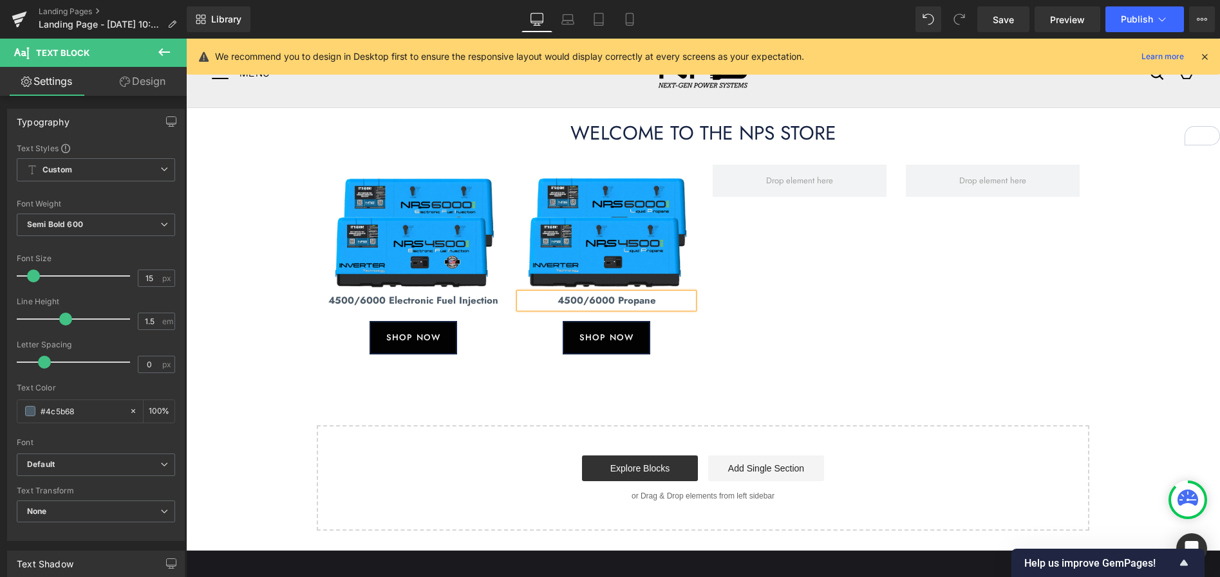
click at [867, 330] on div "Image 4500/6000 Electronic Fuel Injection Text Block SHOP NOW Button Image 4500…" at bounding box center [703, 253] width 772 height 216
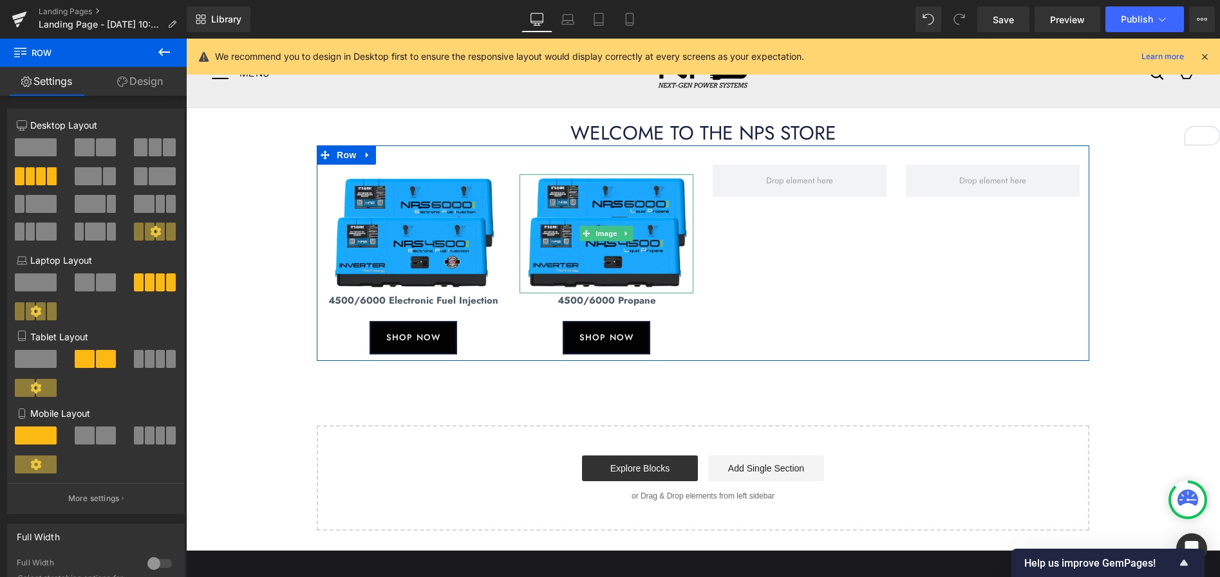
click at [626, 232] on icon at bounding box center [626, 234] width 2 height 5
click at [621, 235] on icon at bounding box center [619, 233] width 7 height 7
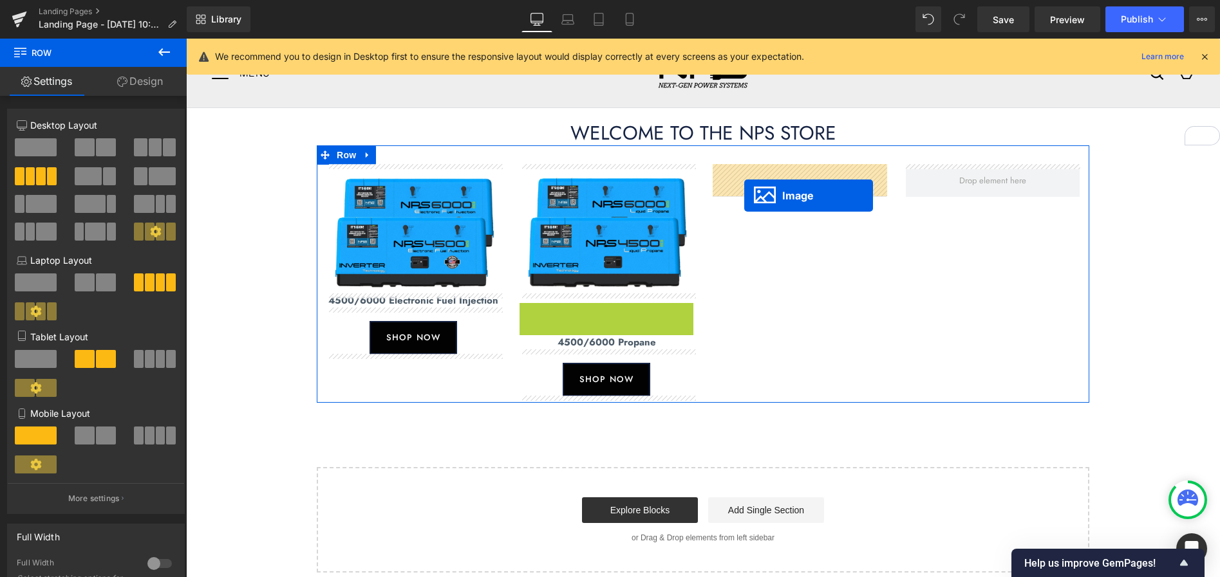
drag, startPoint x: 586, startPoint y: 365, endPoint x: 744, endPoint y: 196, distance: 231.8
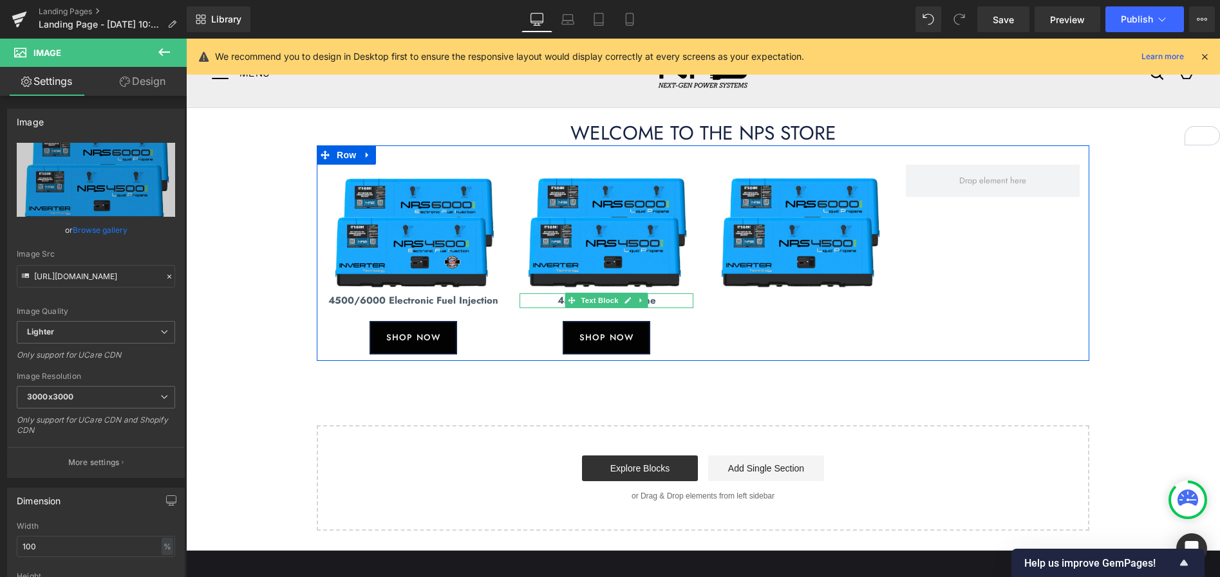
click at [641, 301] on icon at bounding box center [640, 301] width 2 height 5
click at [649, 303] on icon at bounding box center [647, 300] width 7 height 7
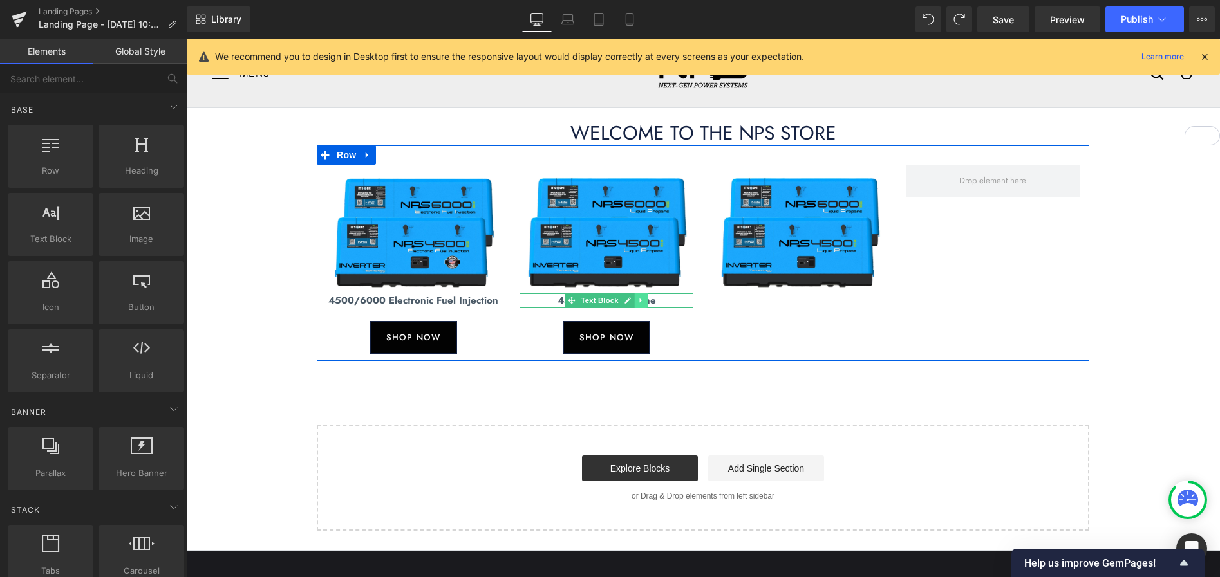
click at [643, 302] on icon at bounding box center [640, 301] width 7 height 8
click at [636, 304] on icon at bounding box center [634, 300] width 7 height 7
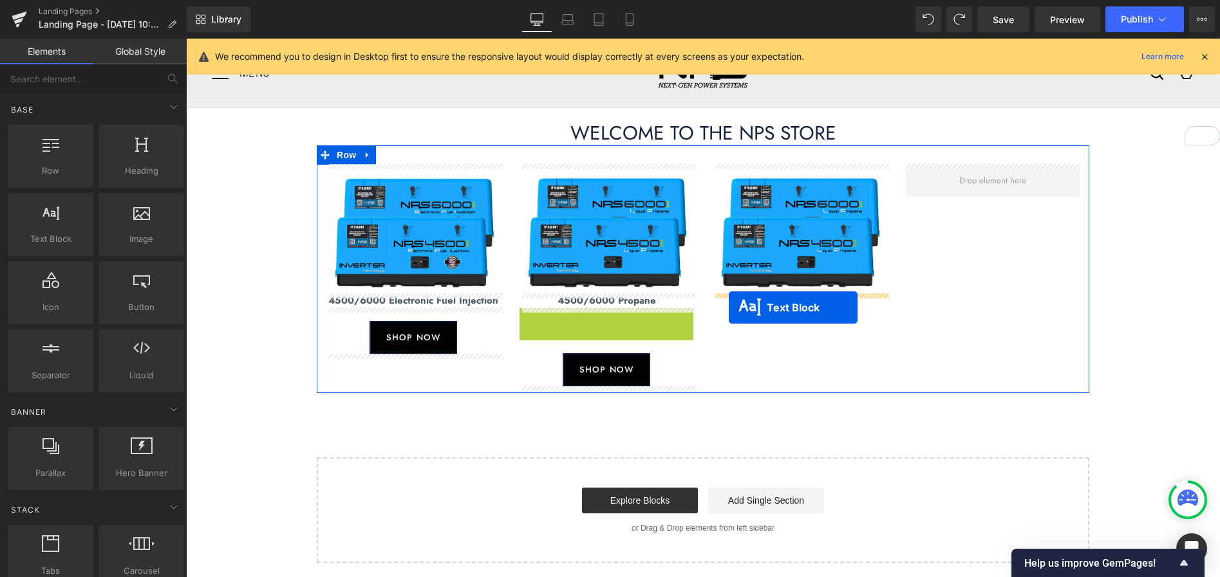
drag, startPoint x: 571, startPoint y: 317, endPoint x: 729, endPoint y: 308, distance: 157.3
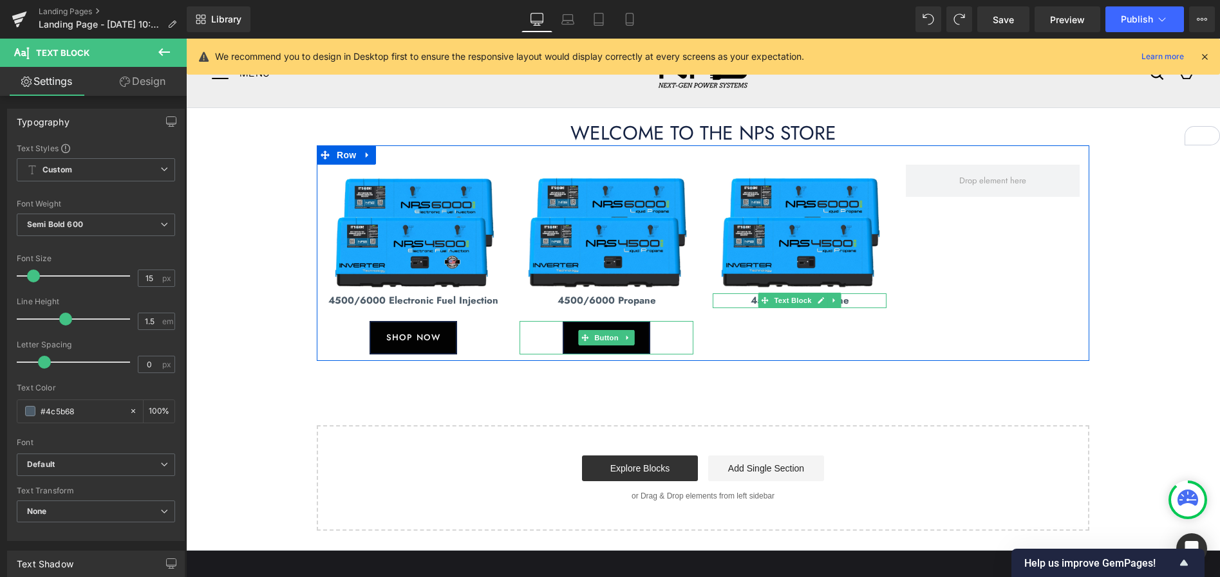
click at [626, 339] on icon at bounding box center [627, 338] width 7 height 8
click at [621, 338] on icon at bounding box center [620, 337] width 7 height 7
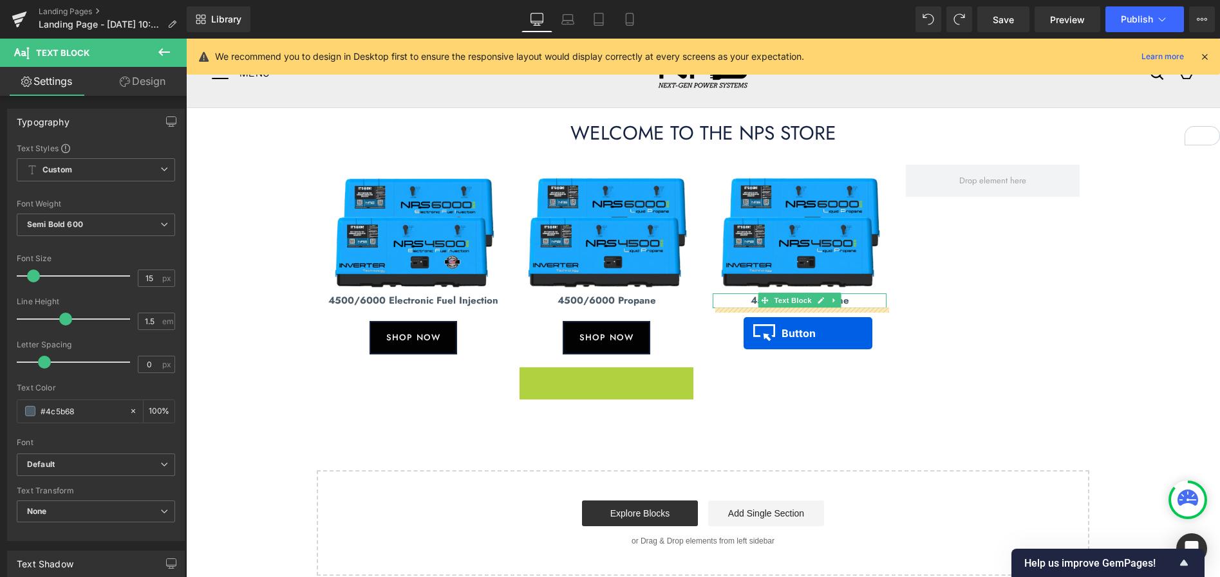
drag, startPoint x: 582, startPoint y: 382, endPoint x: 743, endPoint y: 333, distance: 168.2
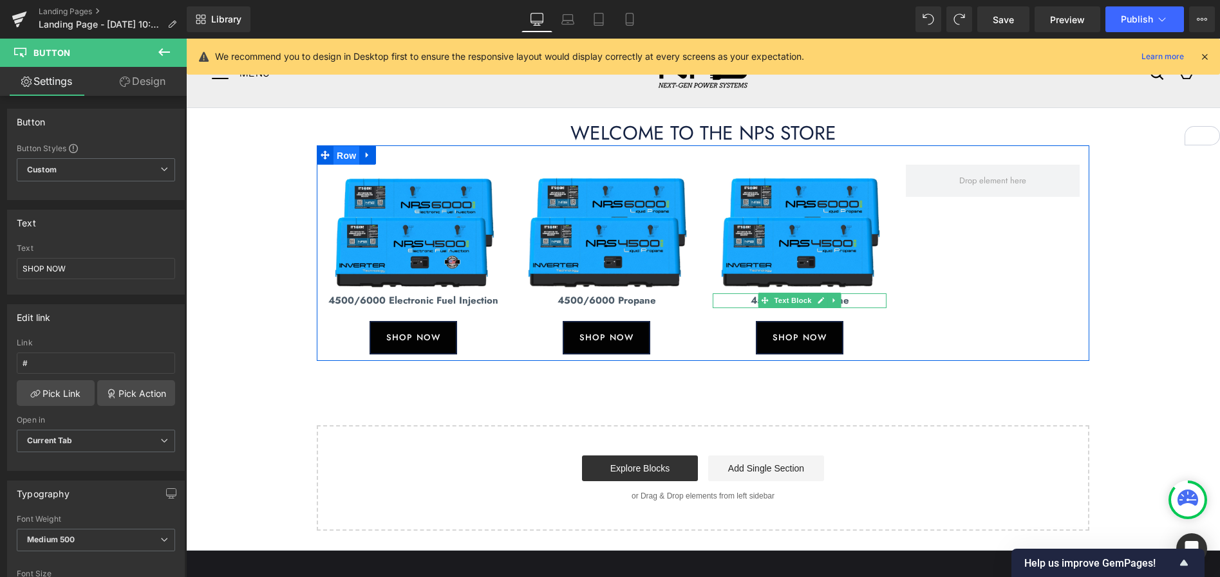
click at [351, 156] on span "Row" at bounding box center [346, 155] width 26 height 19
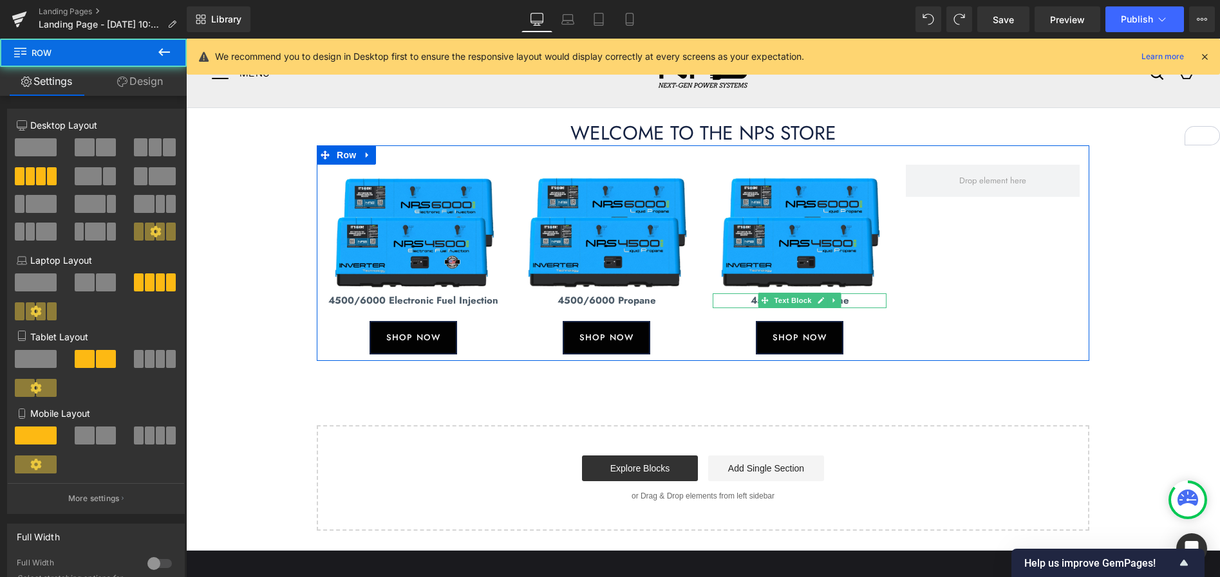
click at [152, 149] on span at bounding box center [155, 147] width 13 height 18
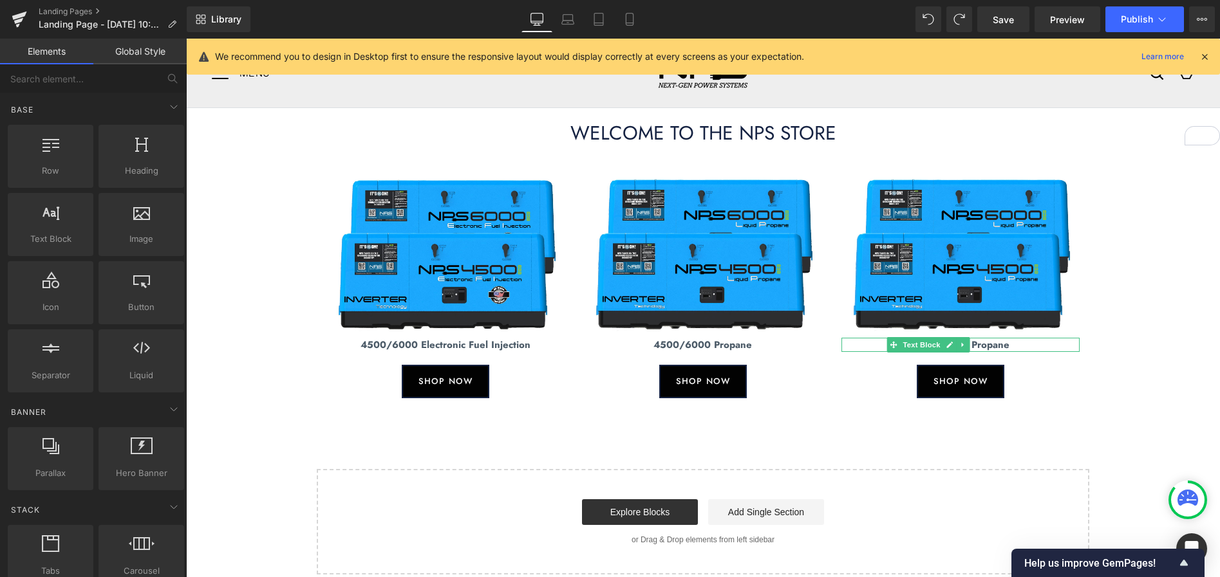
click at [247, 192] on div "WELCOME TO THE NPS STORE Heading Image 4500/6000 Electronic Fuel Injection Text…" at bounding box center [703, 341] width 1034 height 467
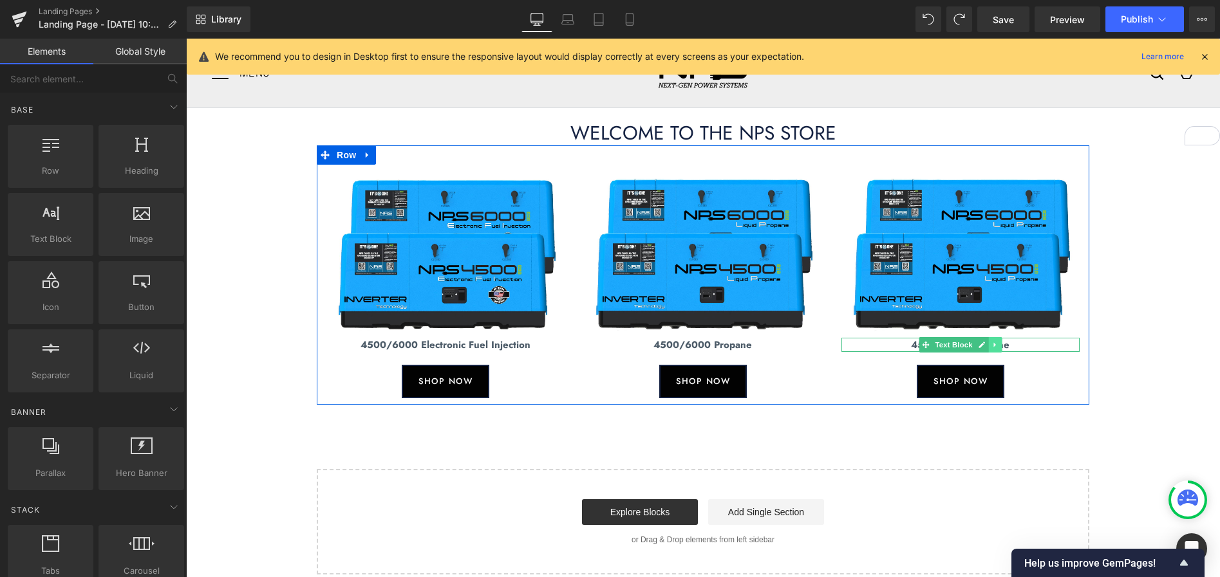
click at [998, 347] on icon at bounding box center [994, 345] width 7 height 8
click at [1055, 351] on div at bounding box center [960, 350] width 238 height 3
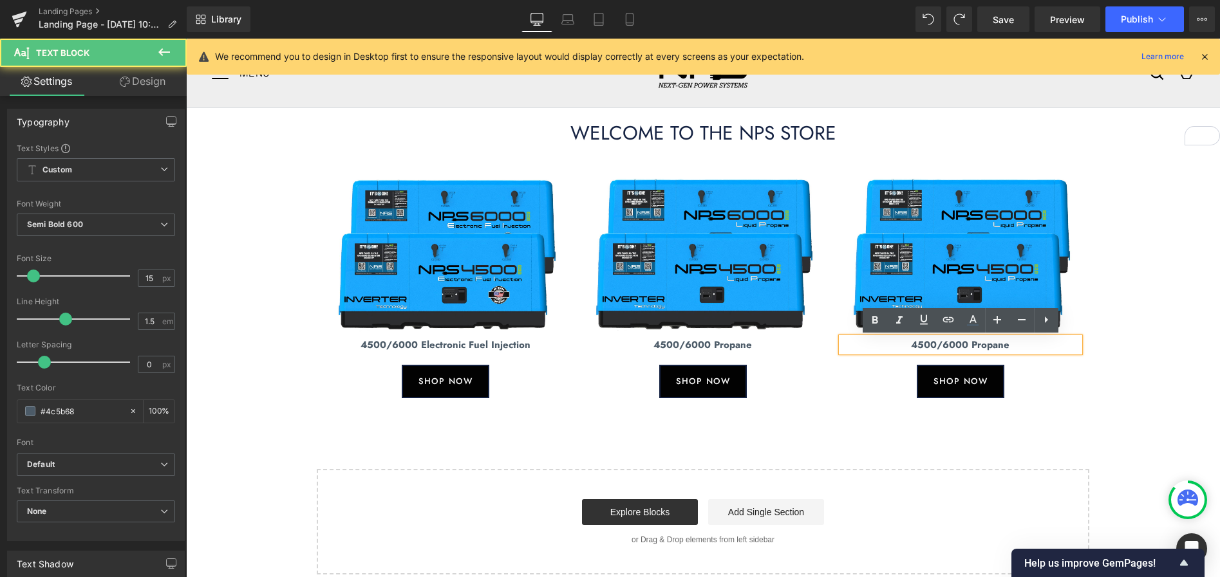
click at [1048, 344] on p "4500/6000 Propane" at bounding box center [960, 345] width 238 height 15
drag, startPoint x: 972, startPoint y: 346, endPoint x: 1008, endPoint y: 348, distance: 36.1
click at [1008, 348] on p "4500/6000 Propane" at bounding box center [960, 345] width 238 height 15
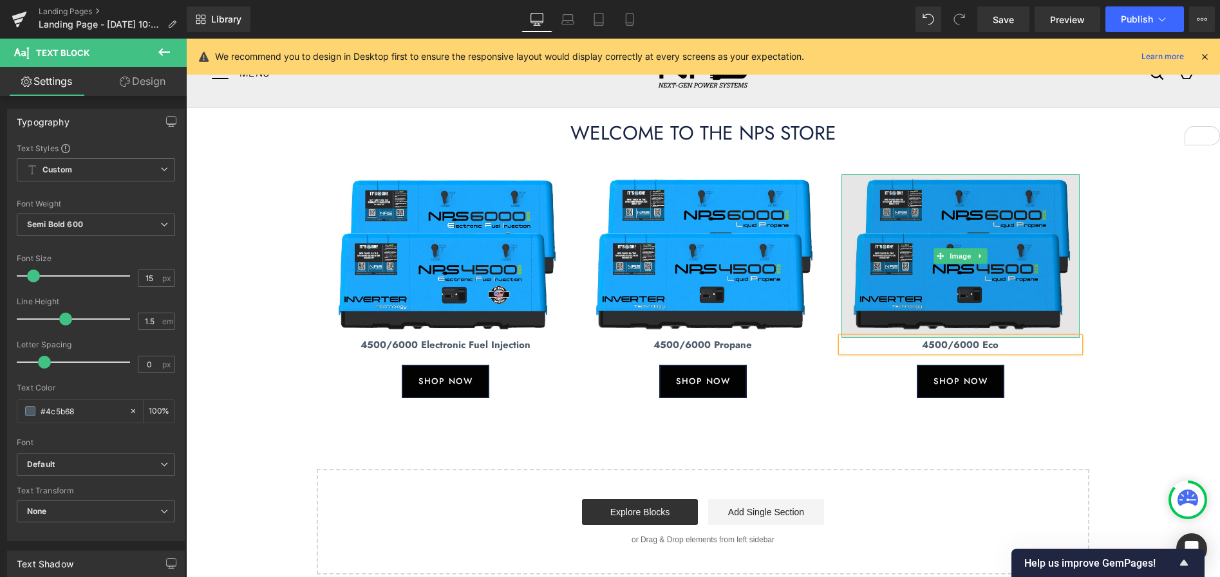
click at [1012, 269] on img at bounding box center [960, 255] width 238 height 163
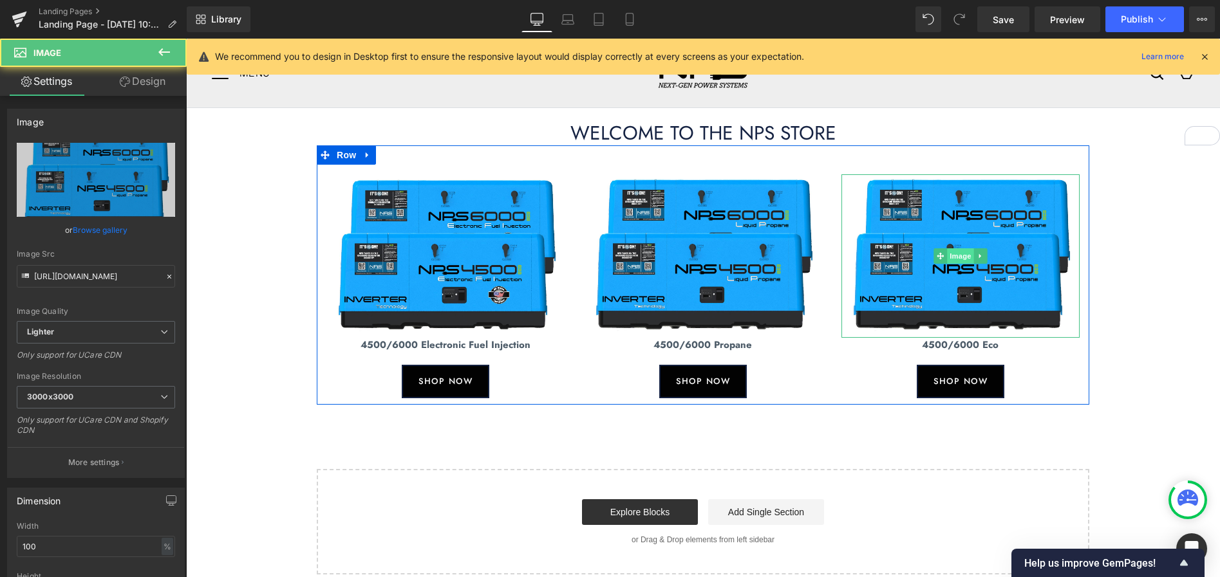
click at [965, 258] on span "Image" at bounding box center [960, 255] width 27 height 15
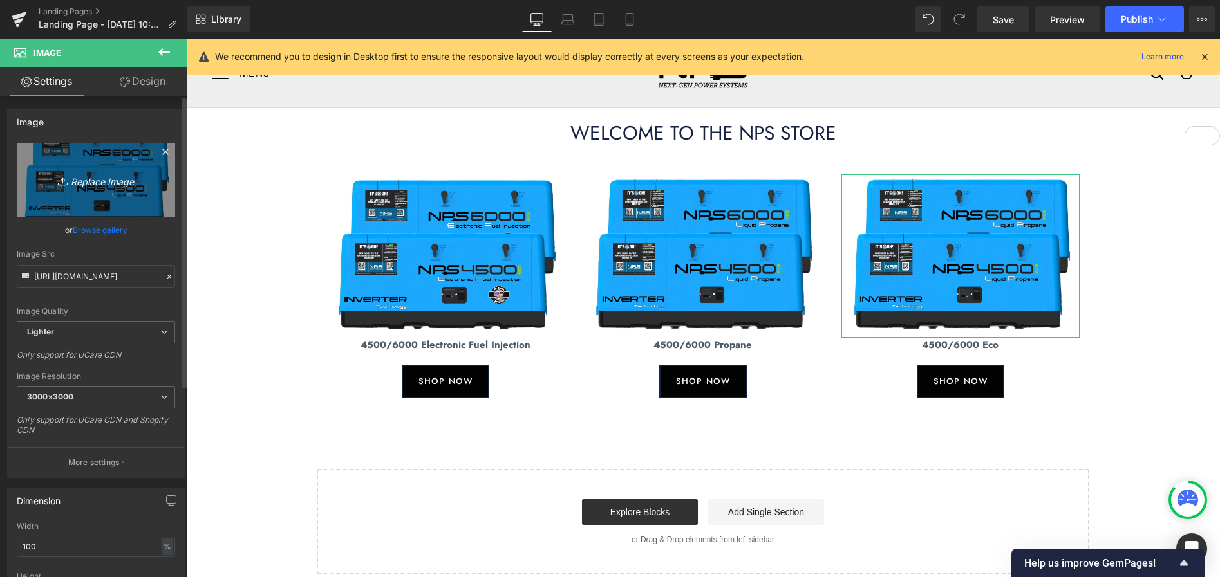
click at [103, 185] on icon "Replace Image" at bounding box center [95, 180] width 103 height 16
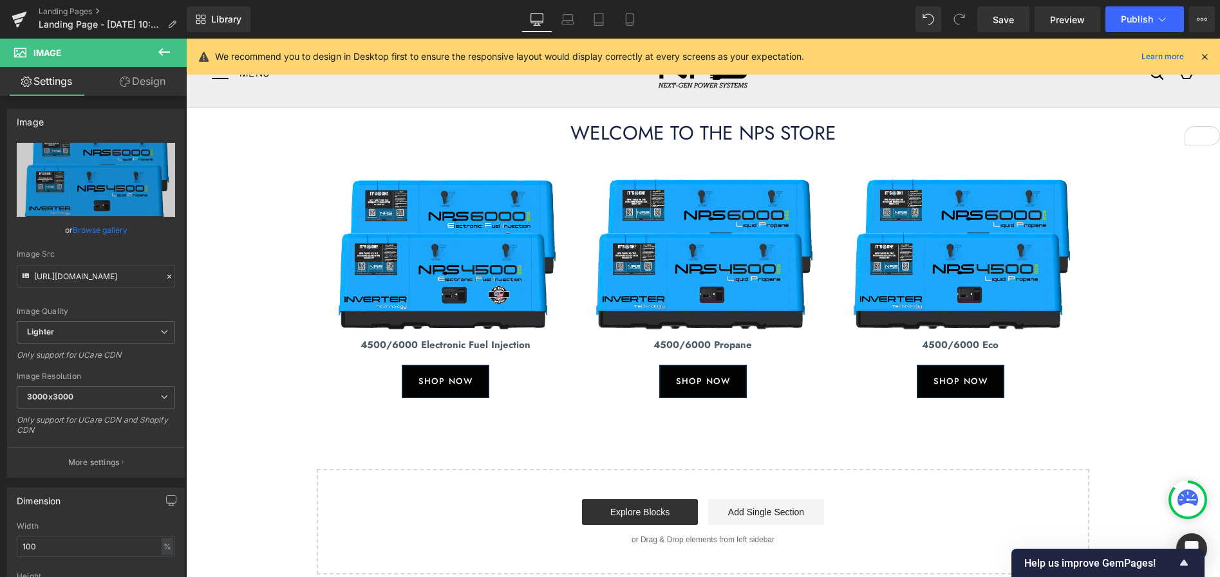
type input "C:\fakepath\Gen-Eco.jpg"
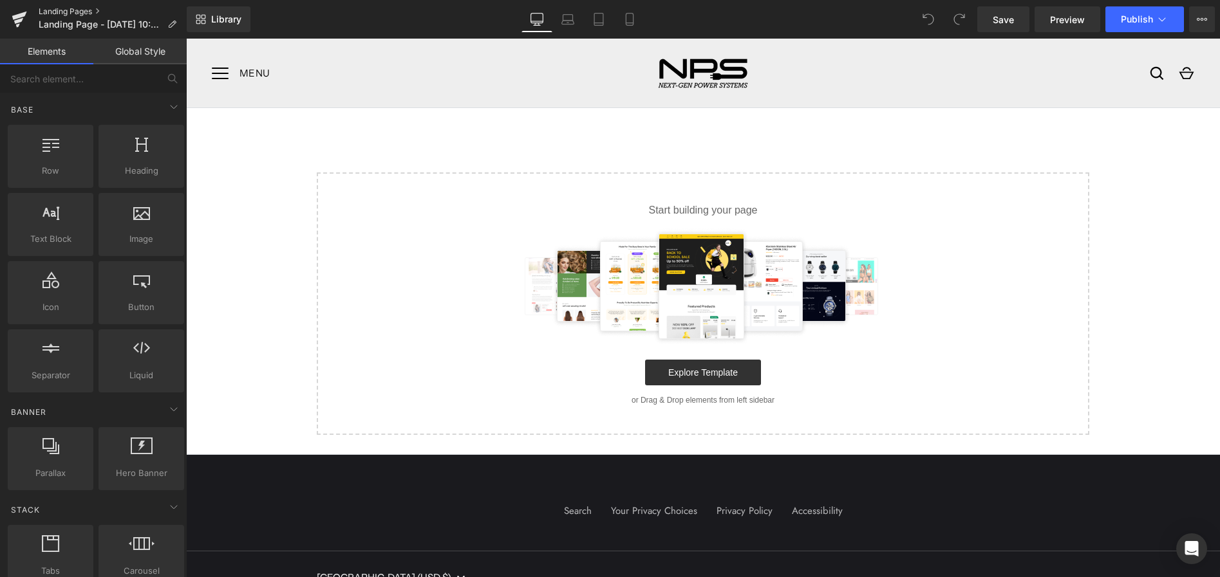
click at [73, 11] on link "Landing Pages" at bounding box center [113, 11] width 148 height 10
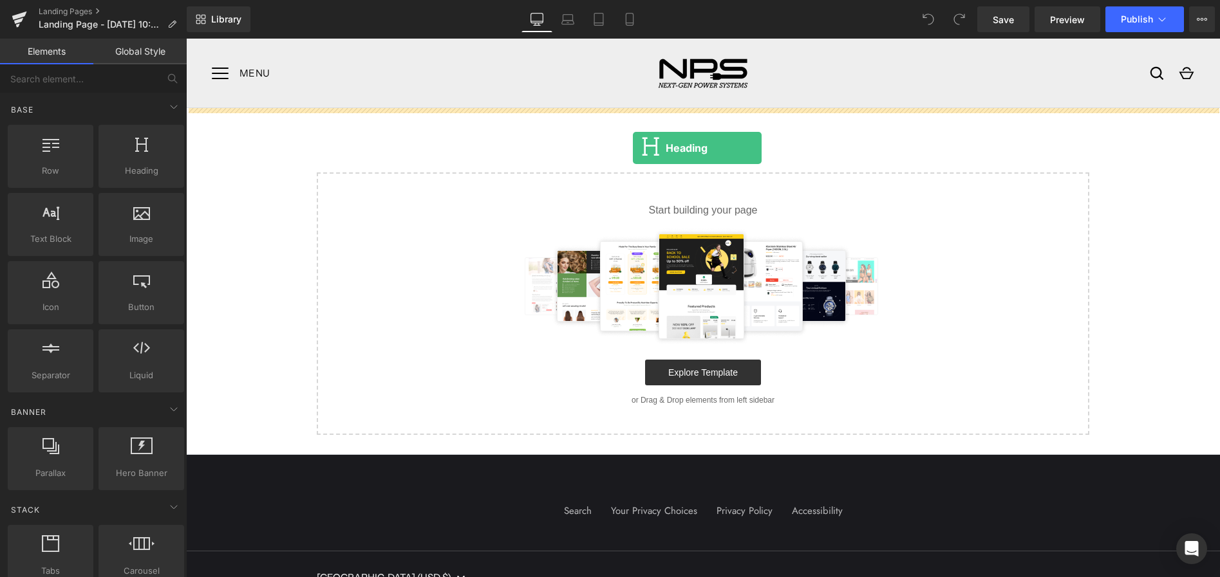
drag, startPoint x: 322, startPoint y: 194, endPoint x: 633, endPoint y: 148, distance: 313.6
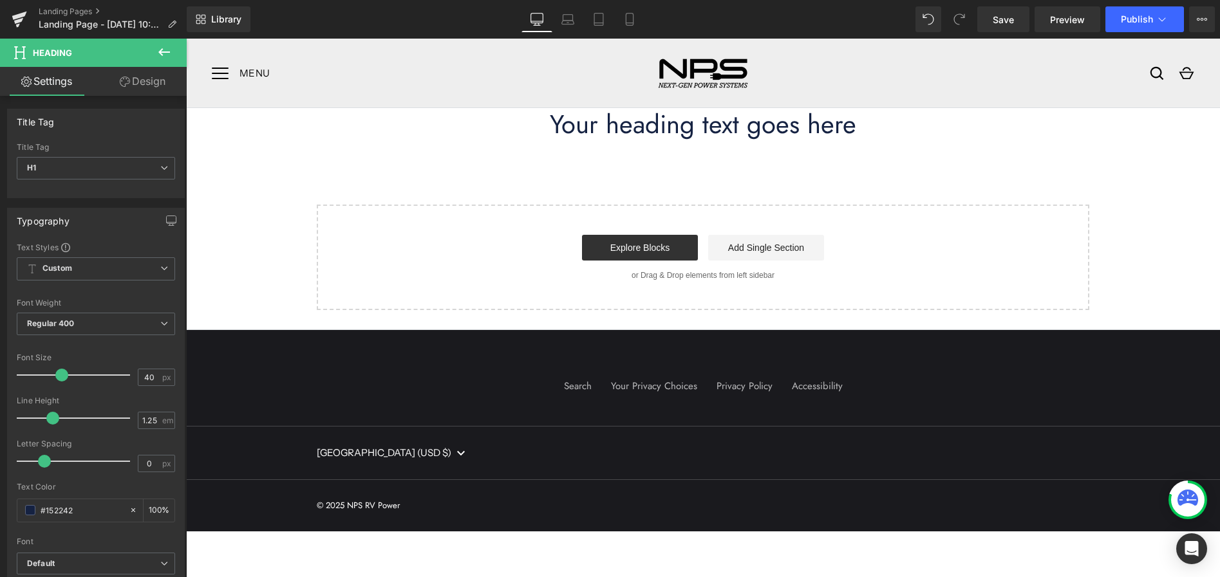
click at [160, 50] on icon at bounding box center [163, 51] width 15 height 15
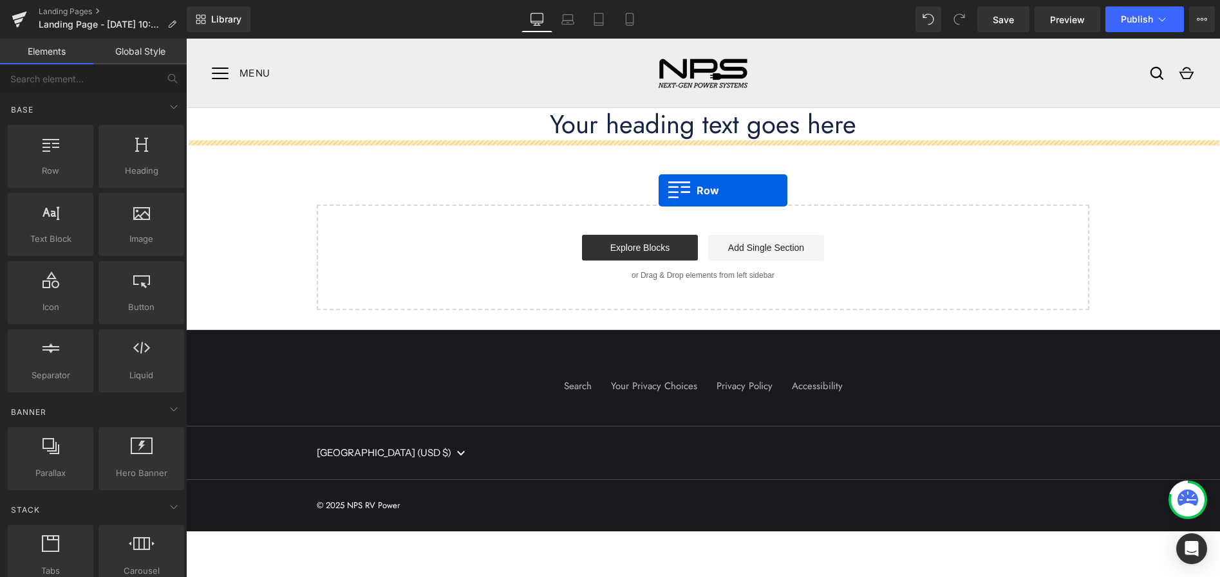
drag, startPoint x: 233, startPoint y: 202, endPoint x: 658, endPoint y: 190, distance: 425.6
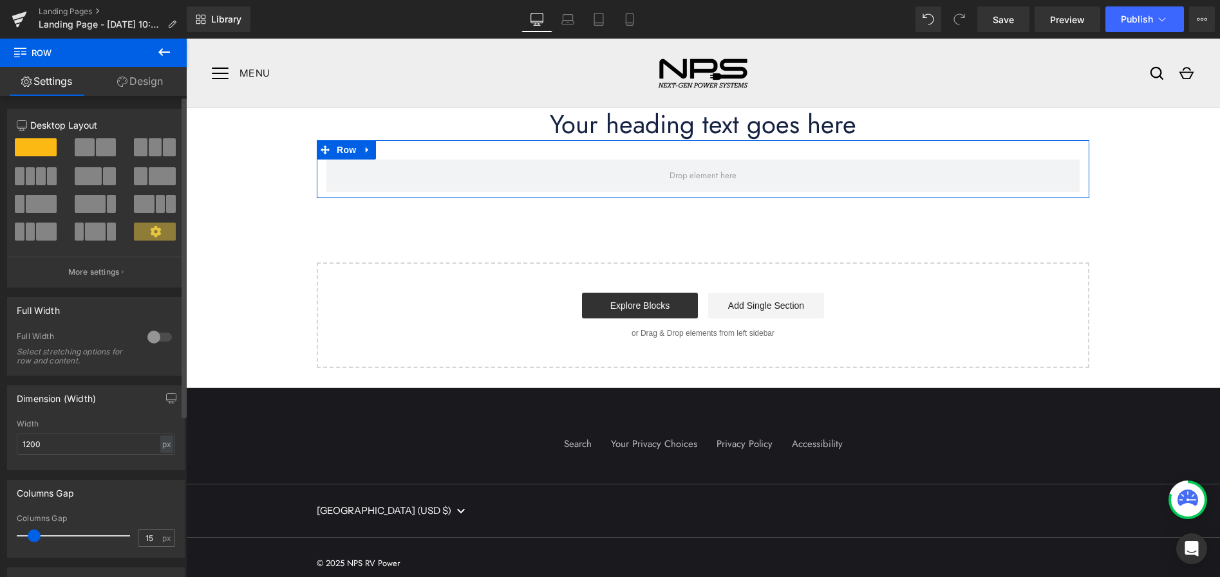
click at [149, 152] on span at bounding box center [155, 147] width 13 height 18
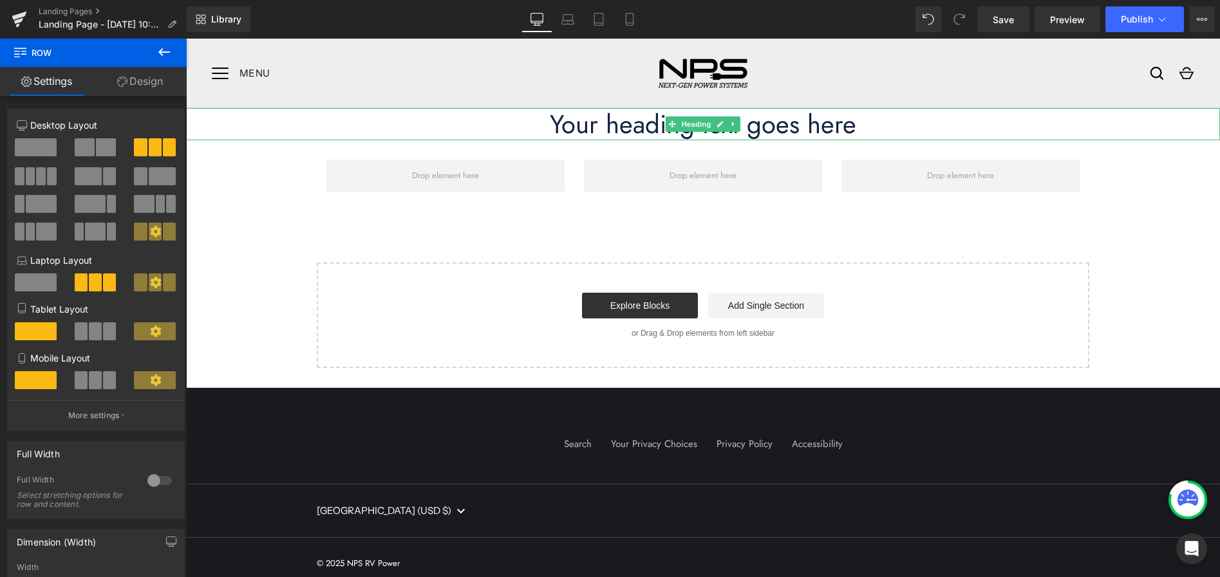
click at [633, 130] on h1 "Your heading text goes here" at bounding box center [703, 124] width 1034 height 32
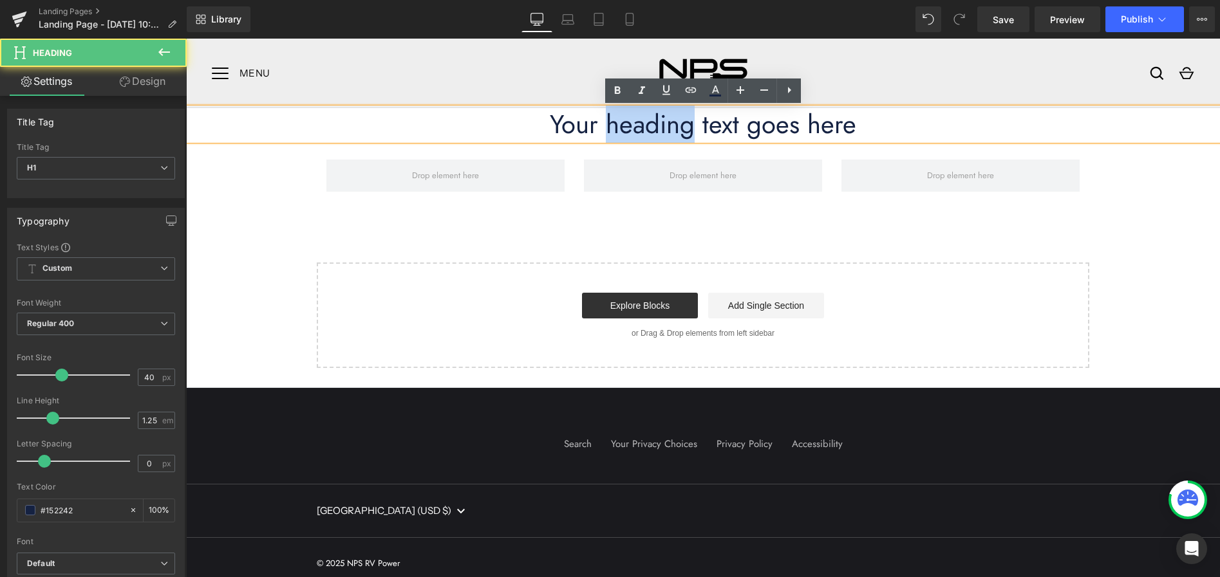
click at [634, 130] on h1 "Your heading text goes here" at bounding box center [703, 124] width 1034 height 32
click at [634, 129] on h1 "Your heading text goes here" at bounding box center [703, 124] width 1034 height 32
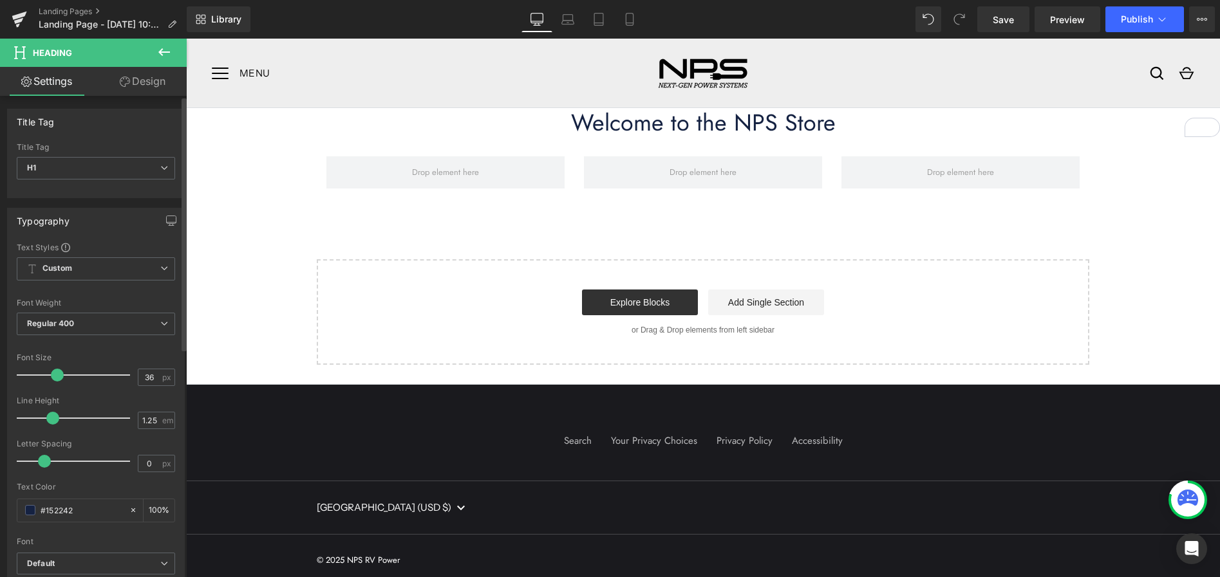
type input "35"
click at [53, 380] on span at bounding box center [56, 375] width 13 height 13
click at [156, 91] on link "Design" at bounding box center [142, 81] width 93 height 29
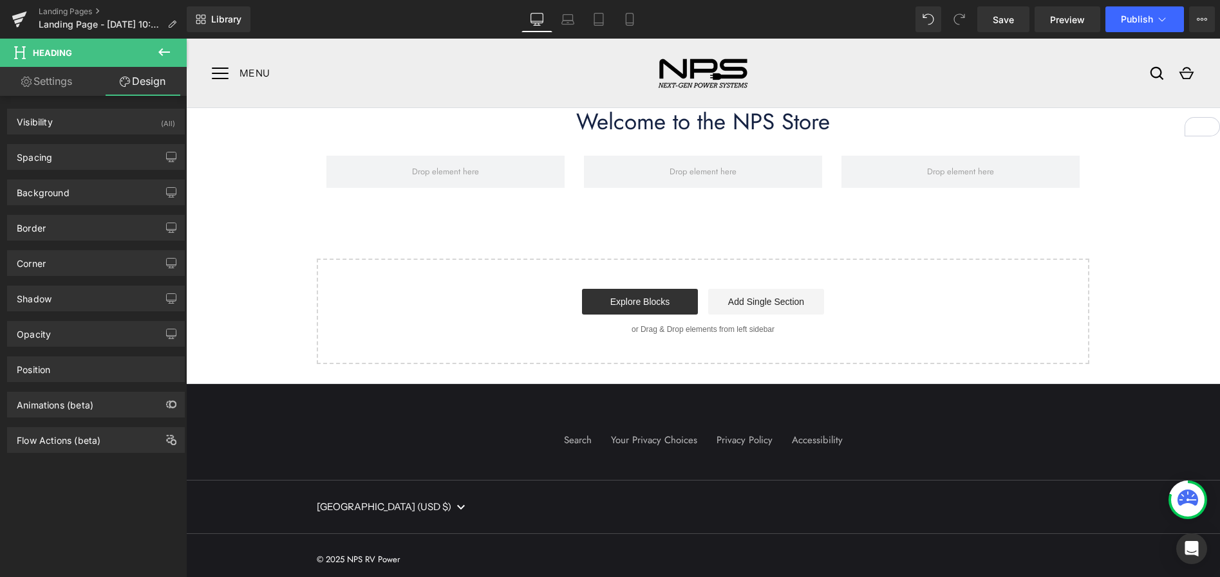
click at [148, 80] on link "Design" at bounding box center [142, 81] width 93 height 29
click at [95, 156] on div "Spacing" at bounding box center [96, 157] width 176 height 24
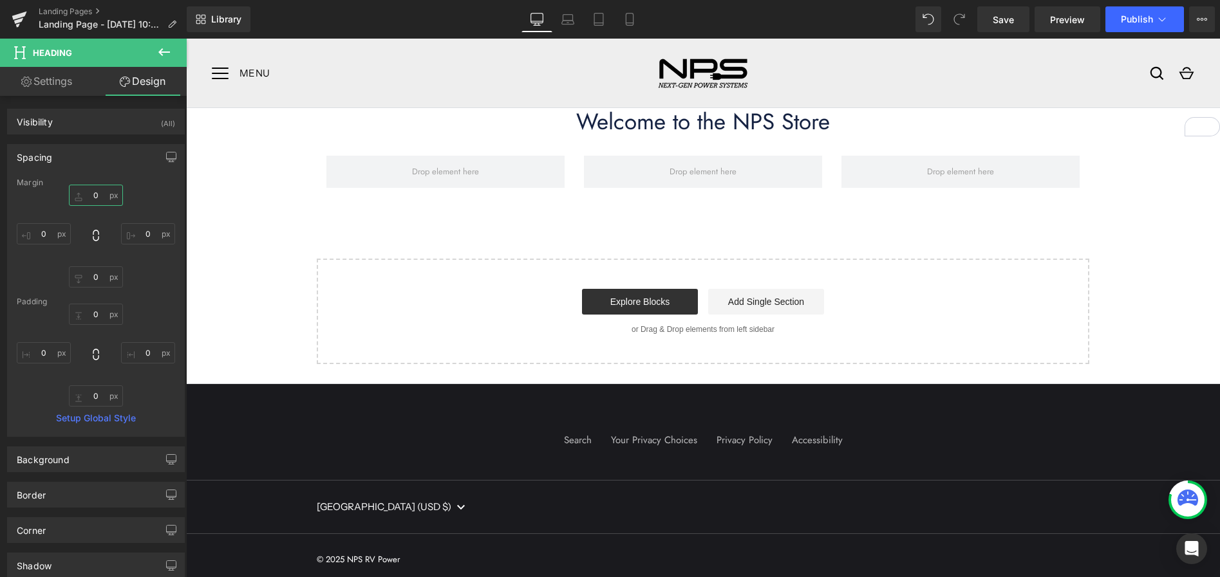
click at [98, 194] on input "0" at bounding box center [96, 195] width 54 height 21
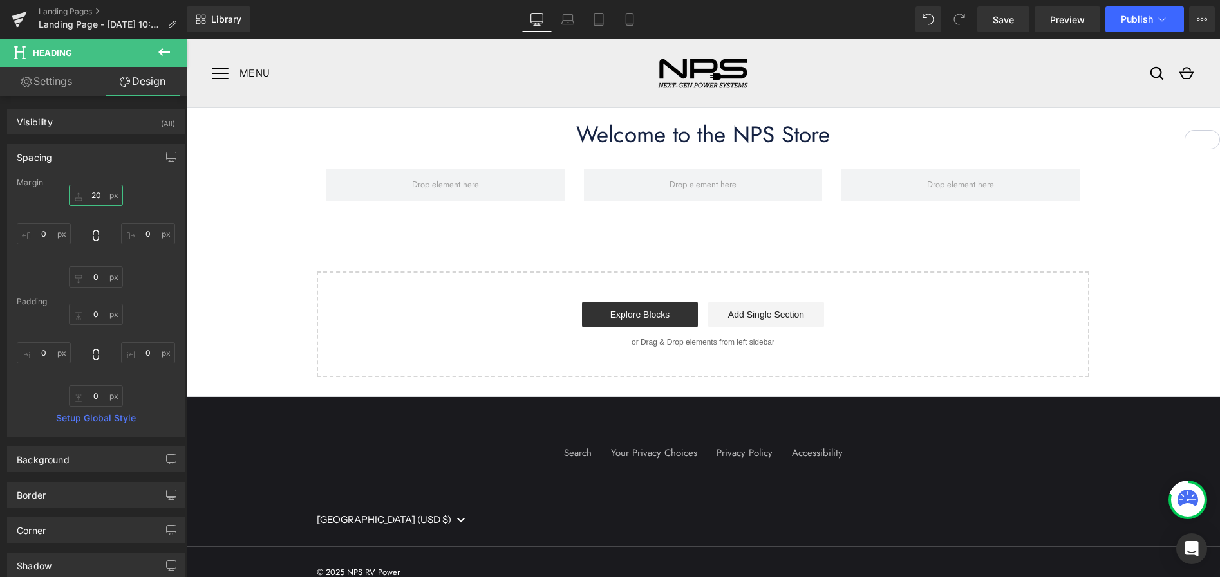
type input "20"
click at [167, 51] on icon at bounding box center [163, 51] width 15 height 15
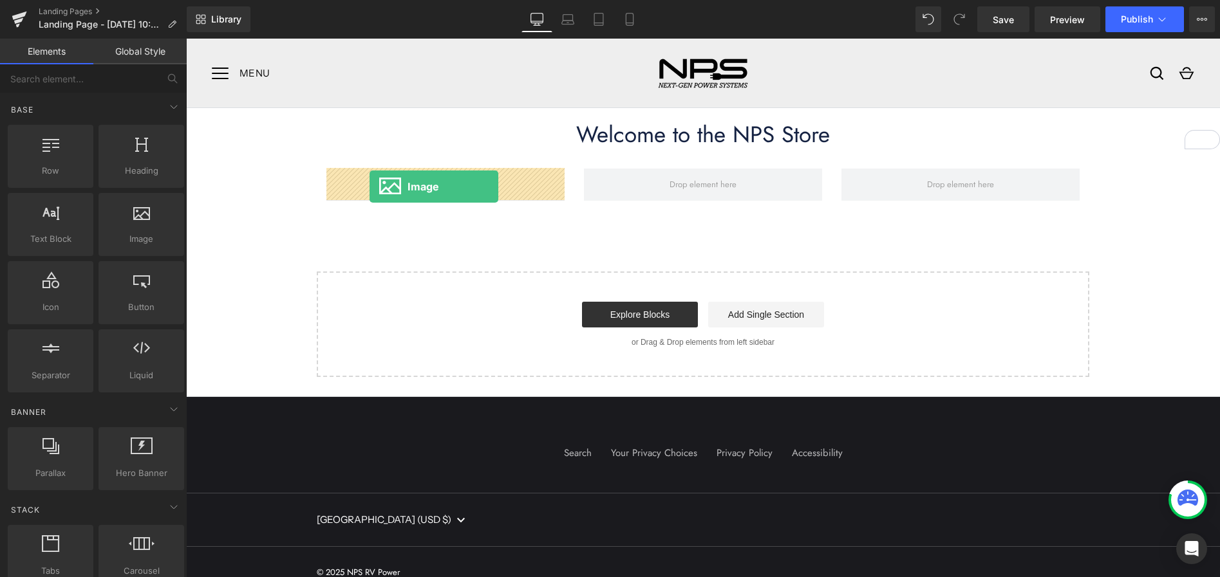
drag, startPoint x: 302, startPoint y: 275, endPoint x: 369, endPoint y: 187, distance: 111.2
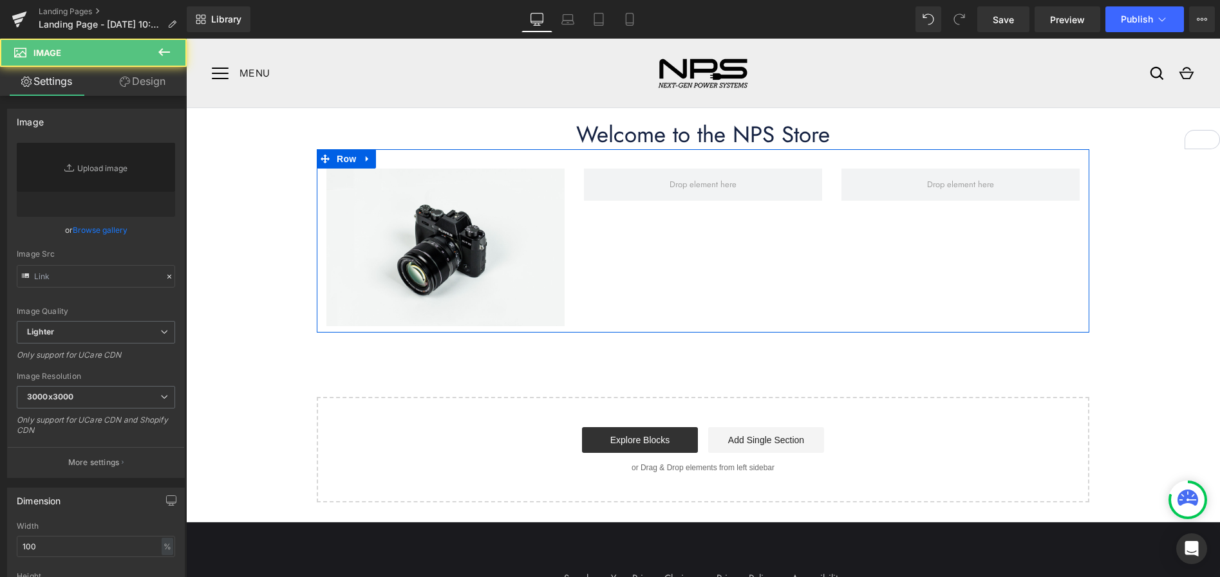
type input "//d1um8515vdn9kb.cloudfront.net/images/parallax.jpg"
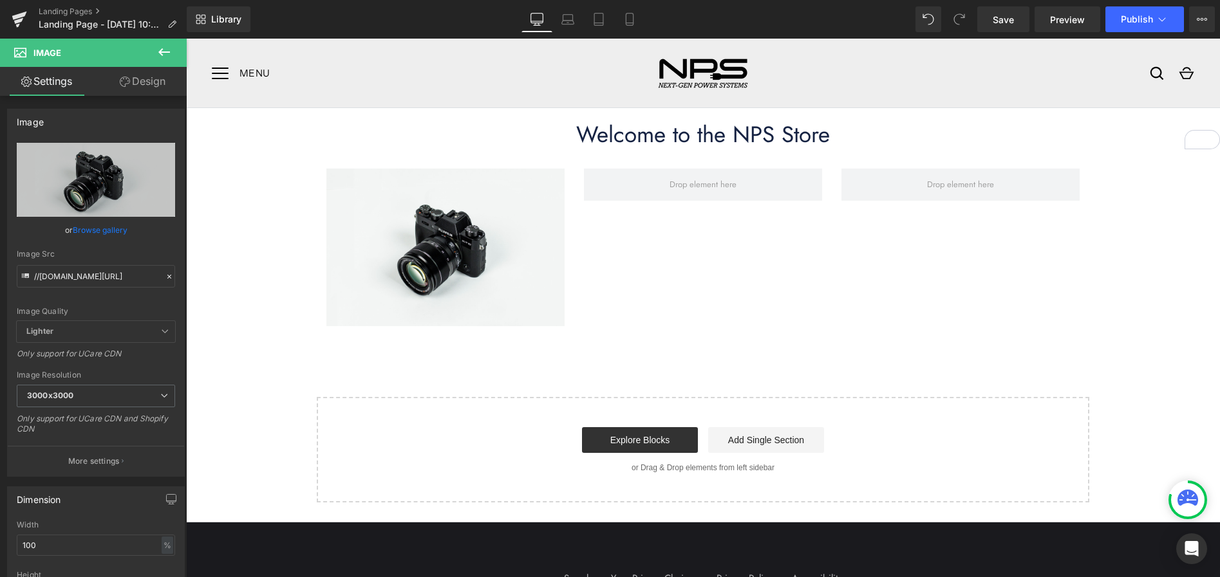
click at [180, 50] on button at bounding box center [164, 53] width 45 height 28
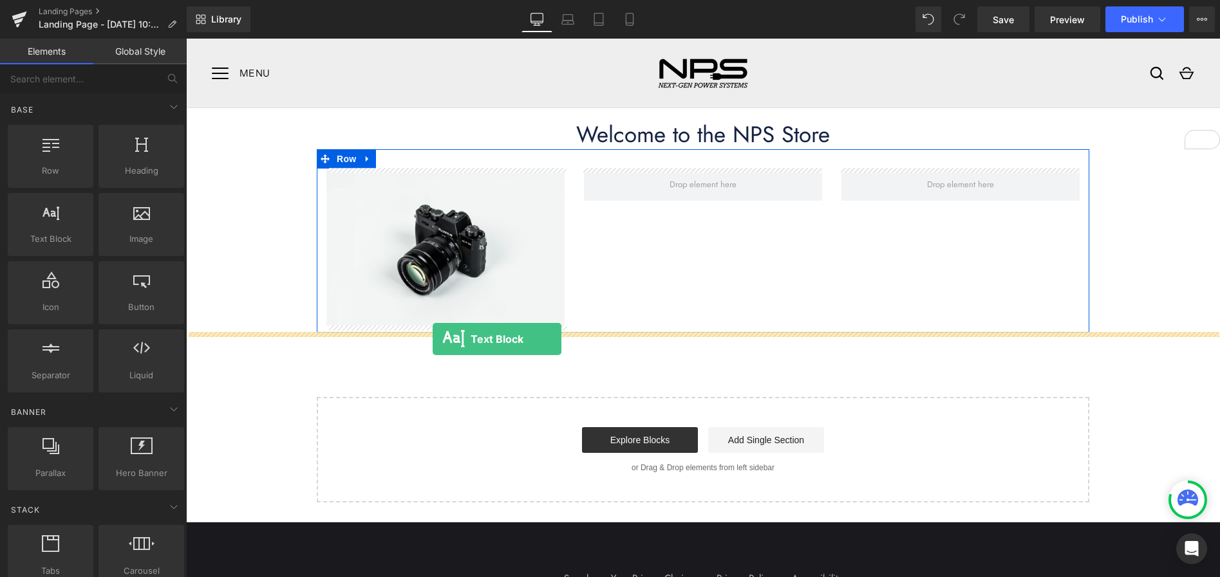
drag, startPoint x: 225, startPoint y: 269, endPoint x: 432, endPoint y: 339, distance: 218.8
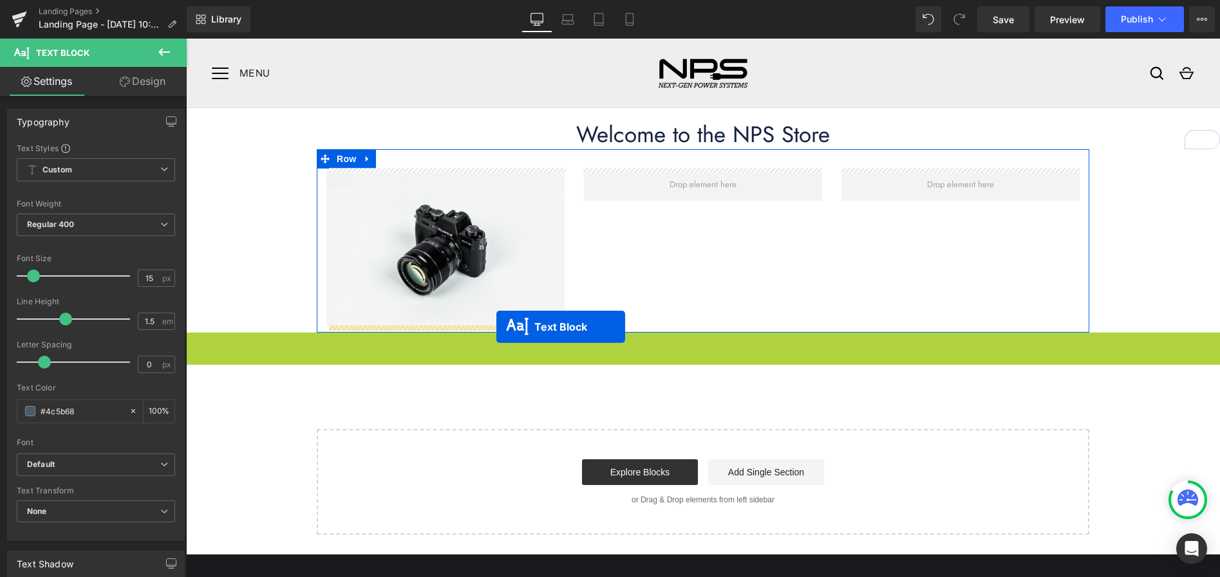
drag, startPoint x: 664, startPoint y: 348, endPoint x: 496, endPoint y: 327, distance: 168.7
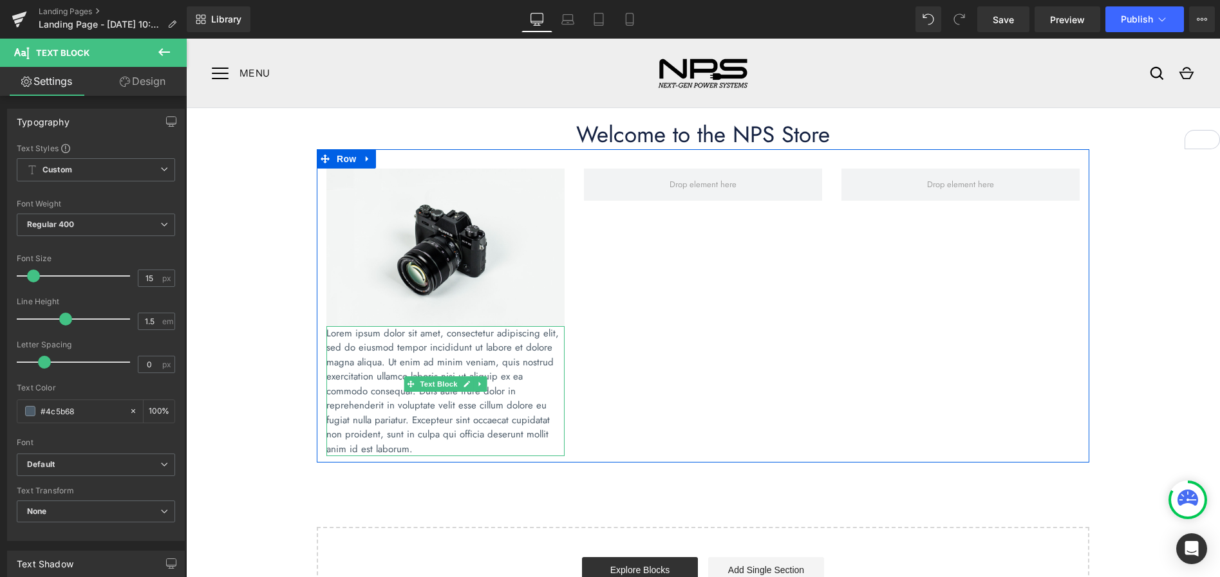
click at [519, 416] on p "Lorem ipsum dolor sit amet, consectetur adipiscing elit, sed do eiusmod tempor …" at bounding box center [445, 391] width 238 height 131
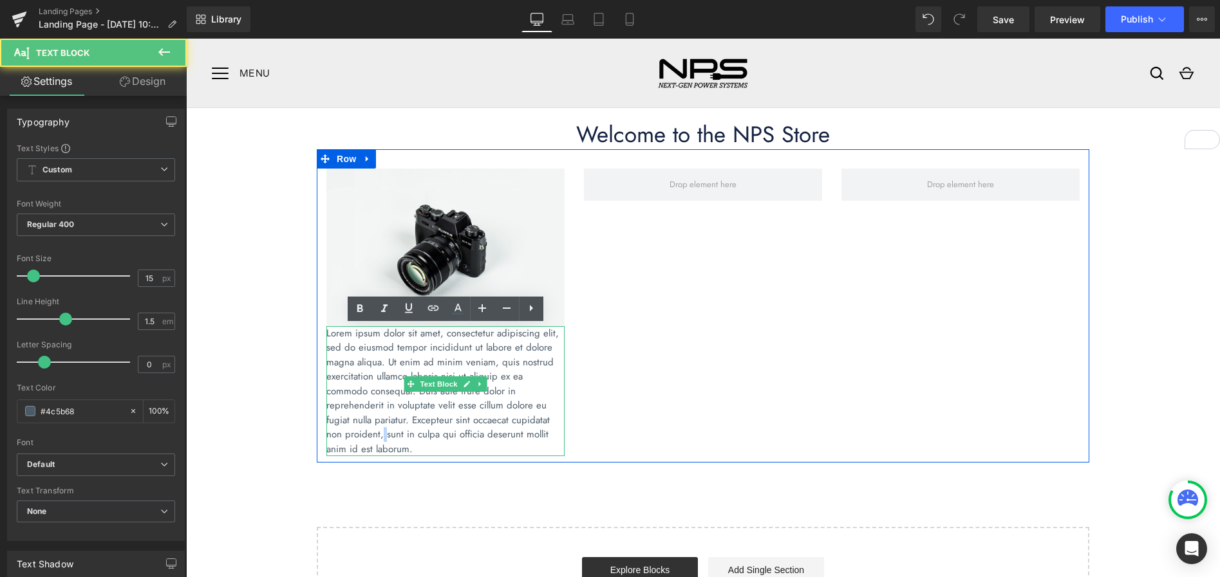
click at [519, 416] on p "Lorem ipsum dolor sit amet, consectetur adipiscing elit, sed do eiusmod tempor …" at bounding box center [445, 391] width 238 height 131
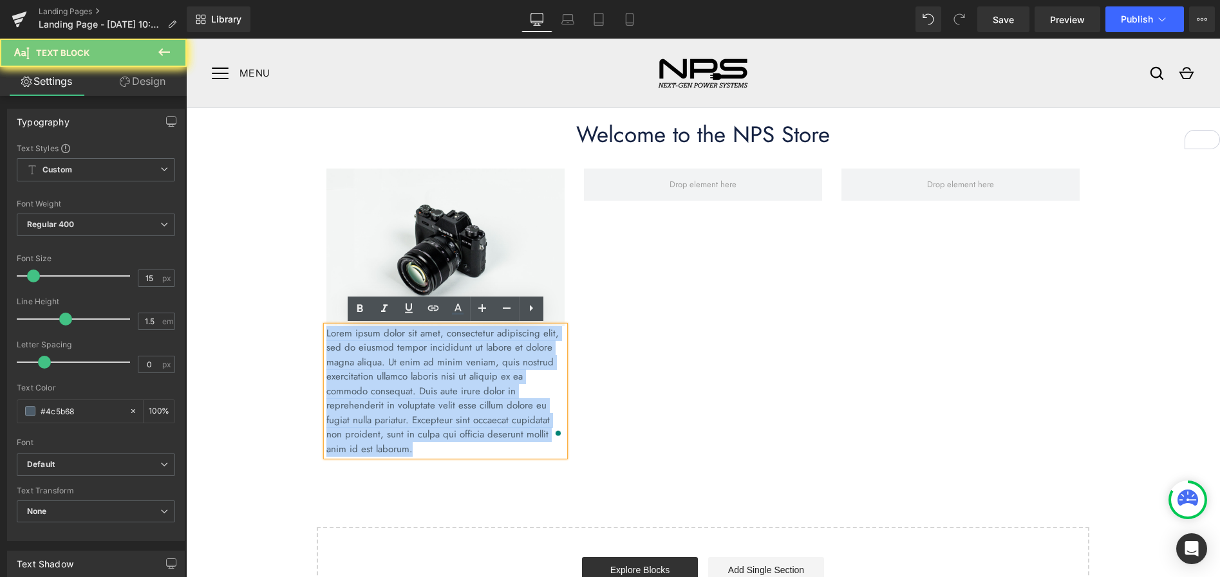
click at [519, 416] on p "Lorem ipsum dolor sit amet, consectetur adipiscing elit, sed do eiusmod tempor …" at bounding box center [445, 391] width 238 height 131
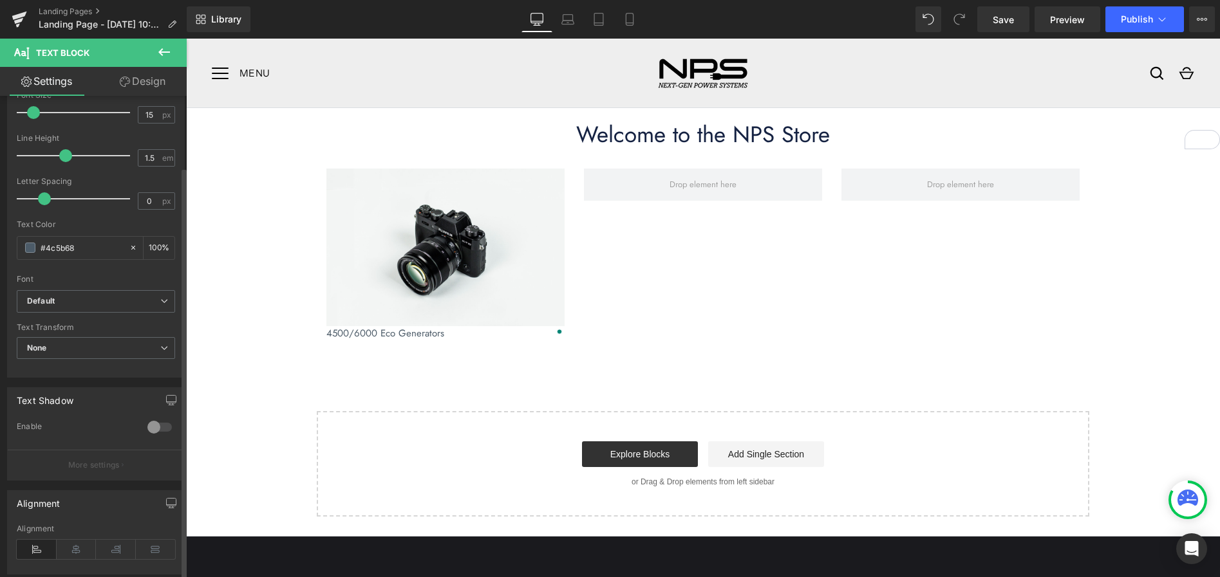
scroll to position [229, 0]
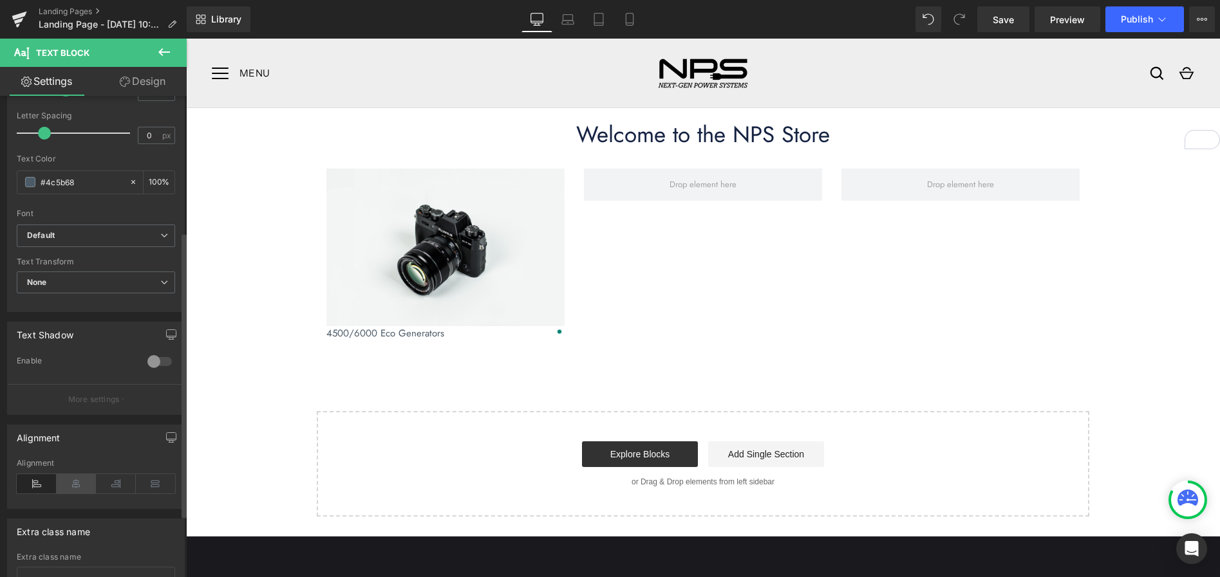
click at [72, 486] on icon at bounding box center [77, 483] width 40 height 19
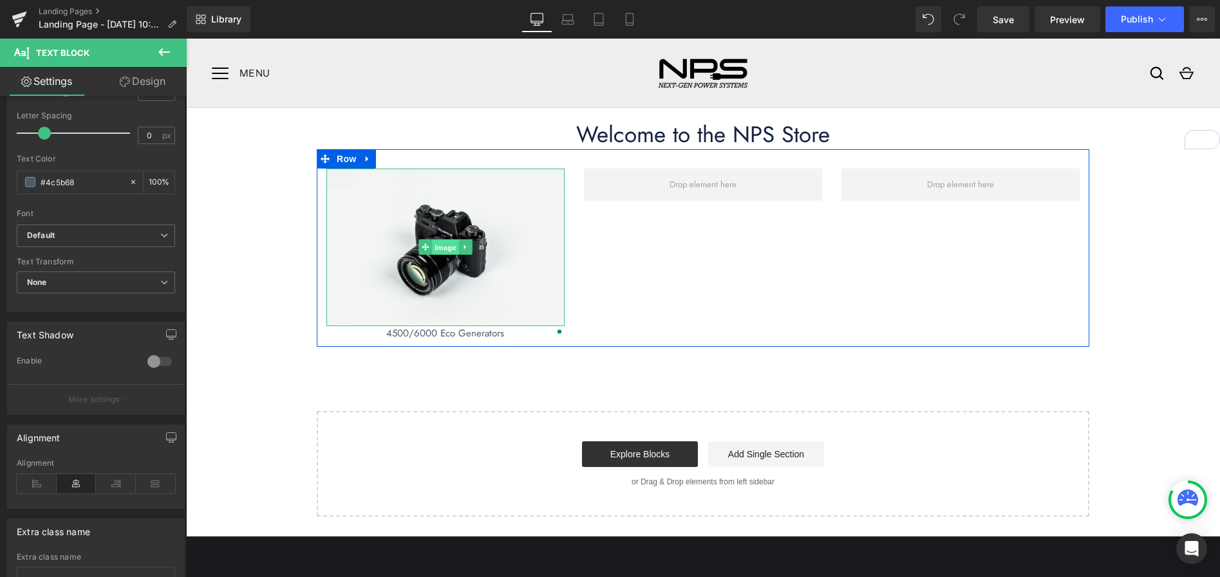
click at [445, 250] on span "Image" at bounding box center [445, 247] width 27 height 15
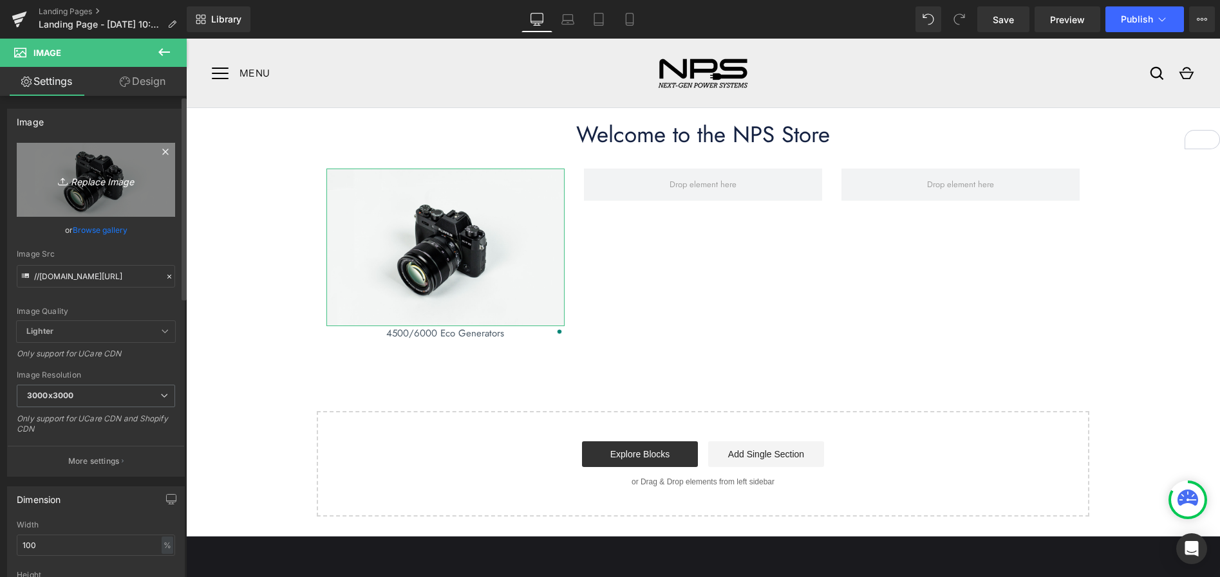
click at [109, 180] on icon "Replace Image" at bounding box center [95, 180] width 103 height 16
type input "C:\fakepath\Gen-Eco.jpg"
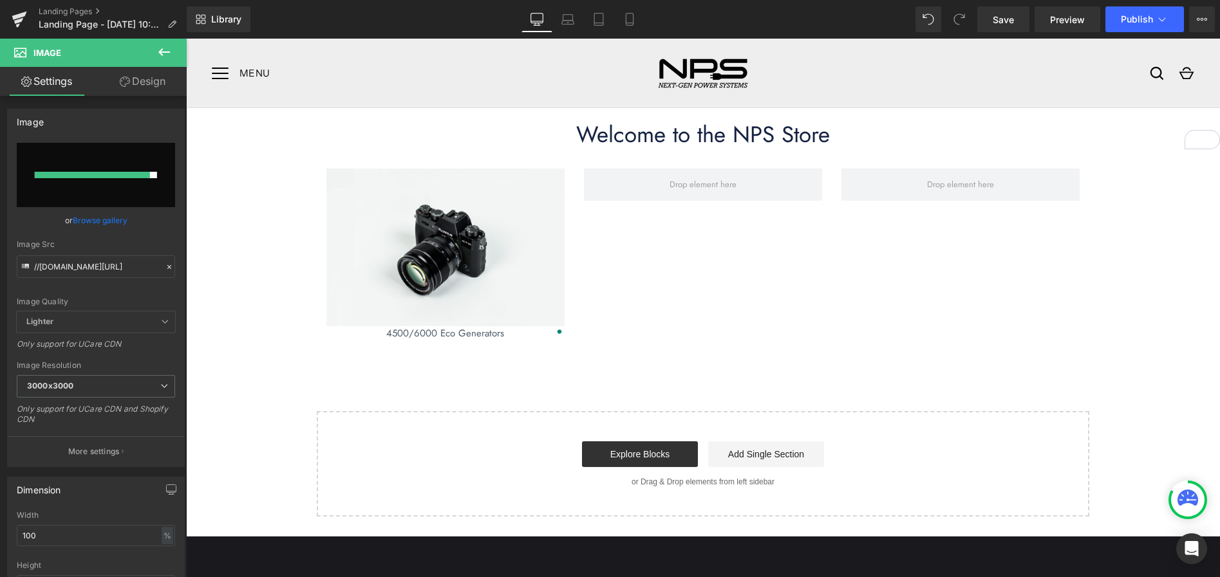
type input "https://ucarecdn.com/2fef2388-9e88-4e17-8cff-58810dfcc706/-/format/auto/-/previ…"
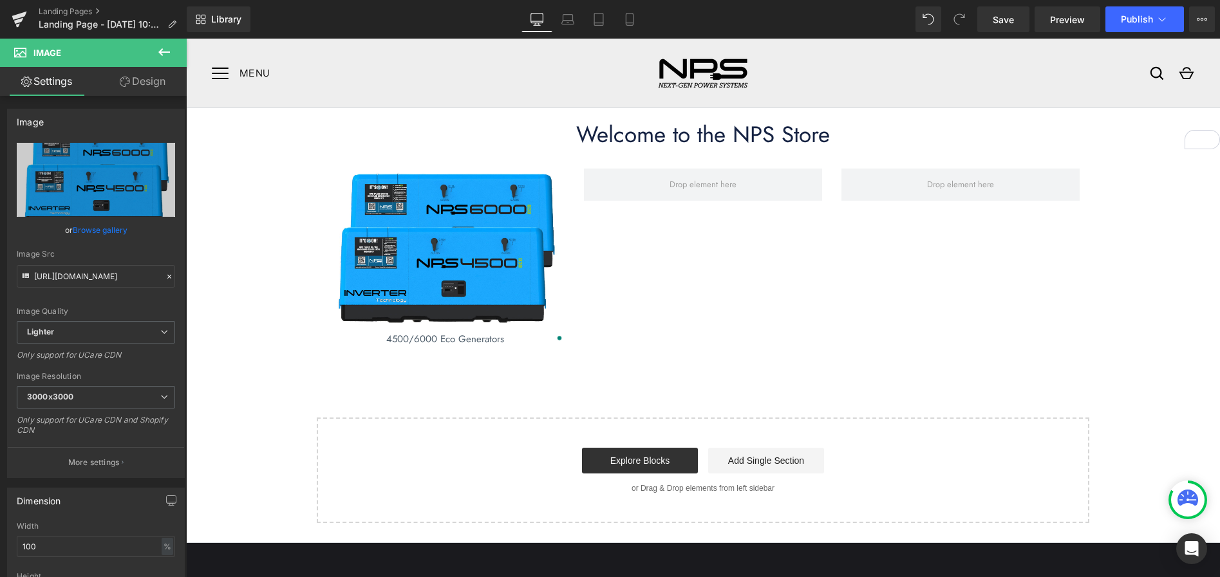
click at [160, 54] on icon at bounding box center [163, 51] width 15 height 15
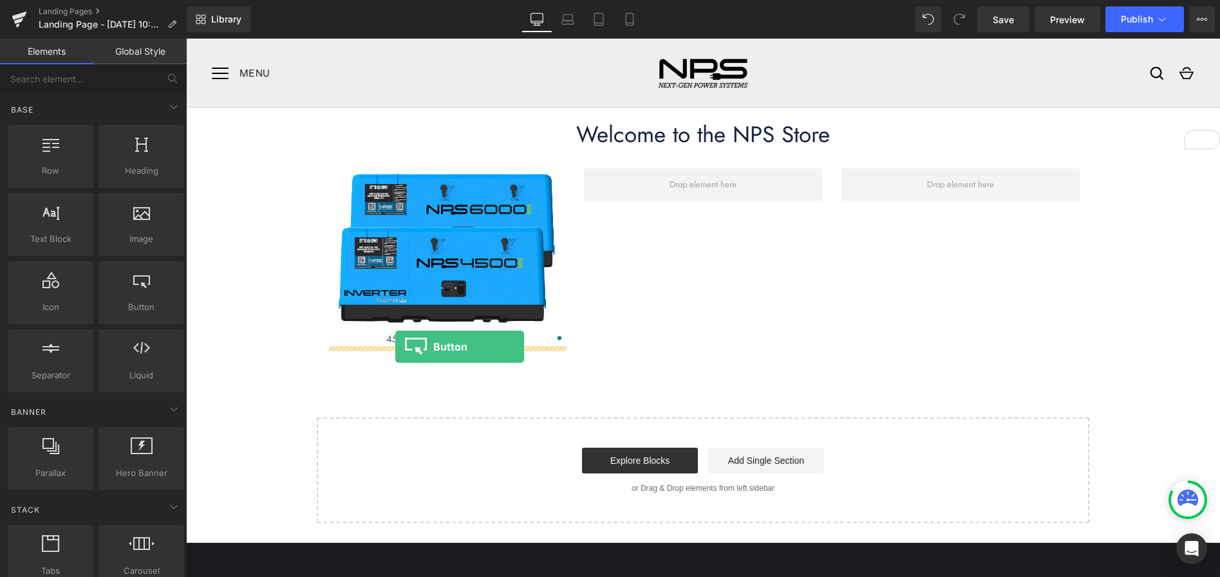
drag, startPoint x: 324, startPoint y: 333, endPoint x: 395, endPoint y: 347, distance: 72.1
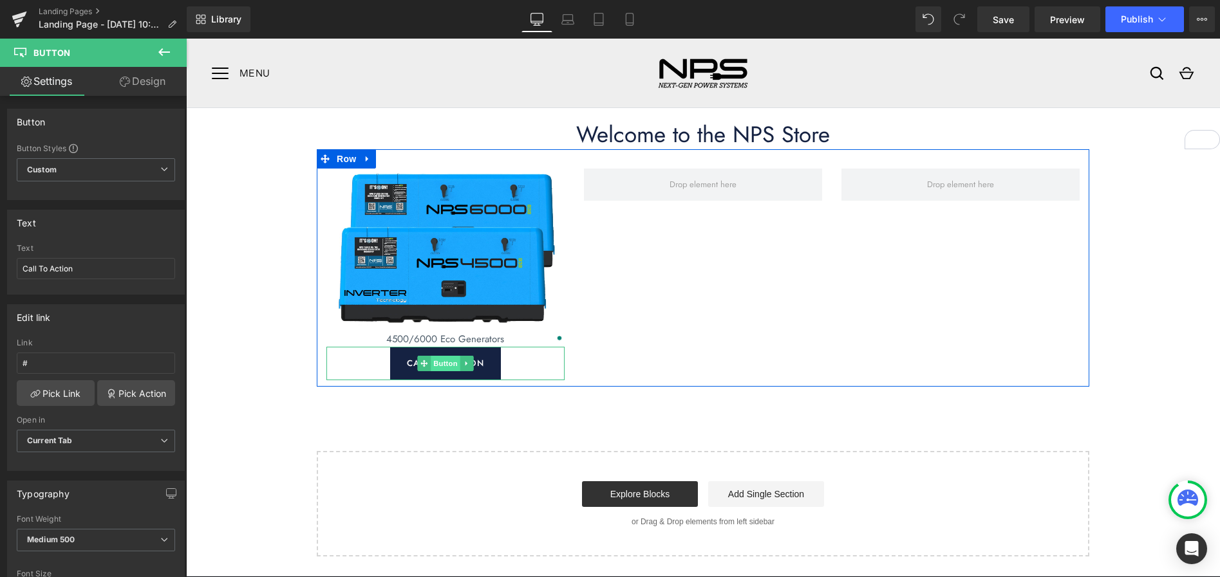
click at [451, 361] on span "Button" at bounding box center [446, 363] width 30 height 15
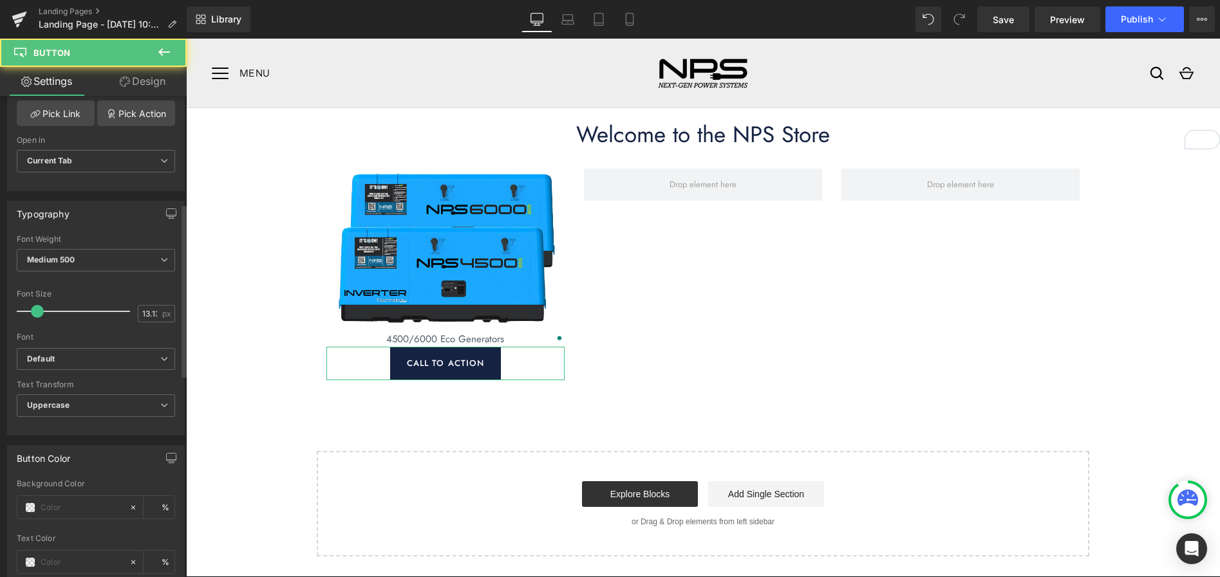
scroll to position [299, 0]
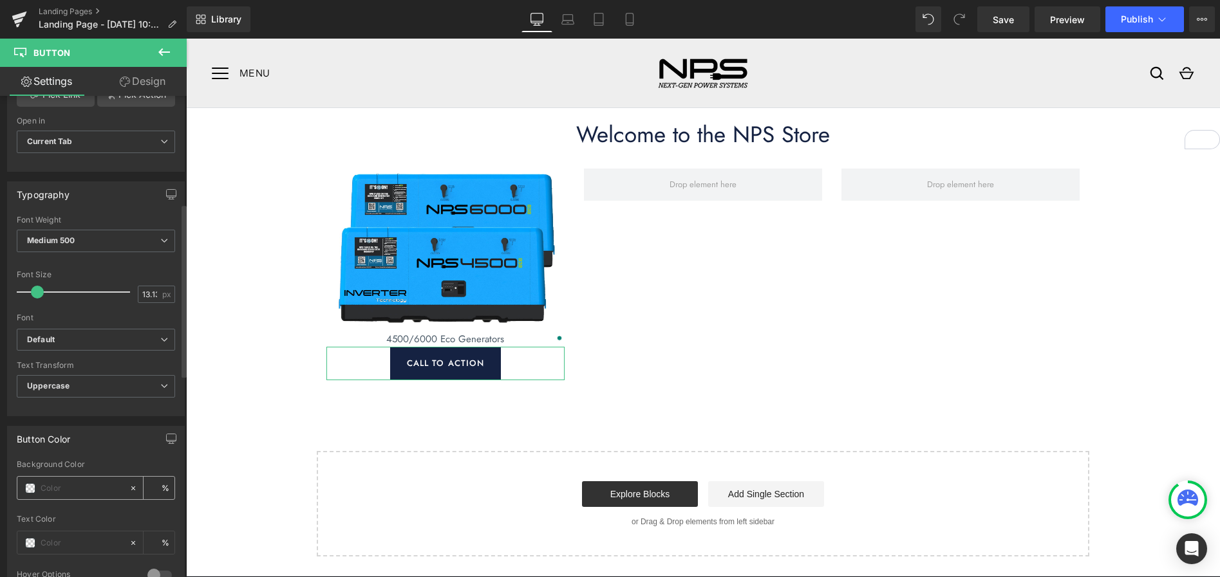
click at [30, 487] on span at bounding box center [30, 488] width 10 height 10
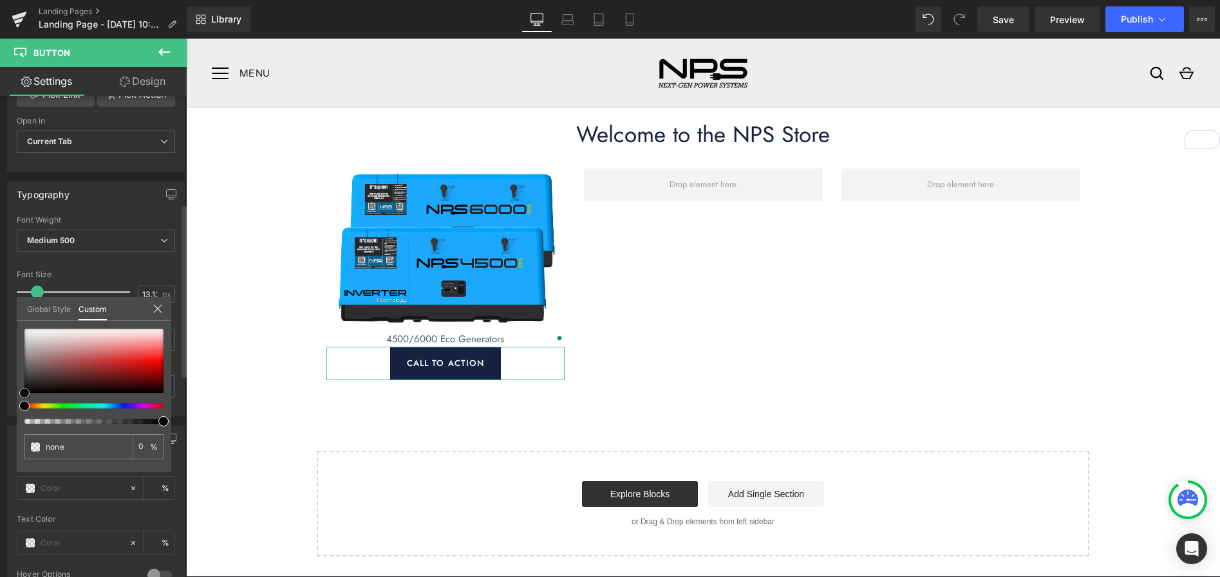
click at [24, 391] on span at bounding box center [24, 393] width 10 height 10
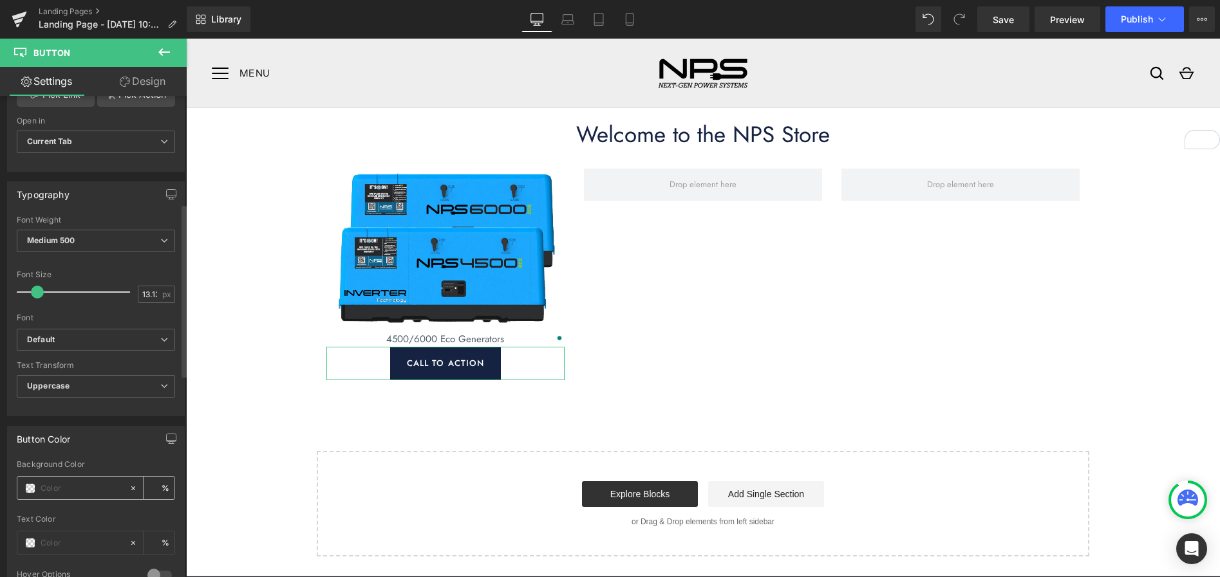
click at [33, 485] on span at bounding box center [30, 488] width 10 height 10
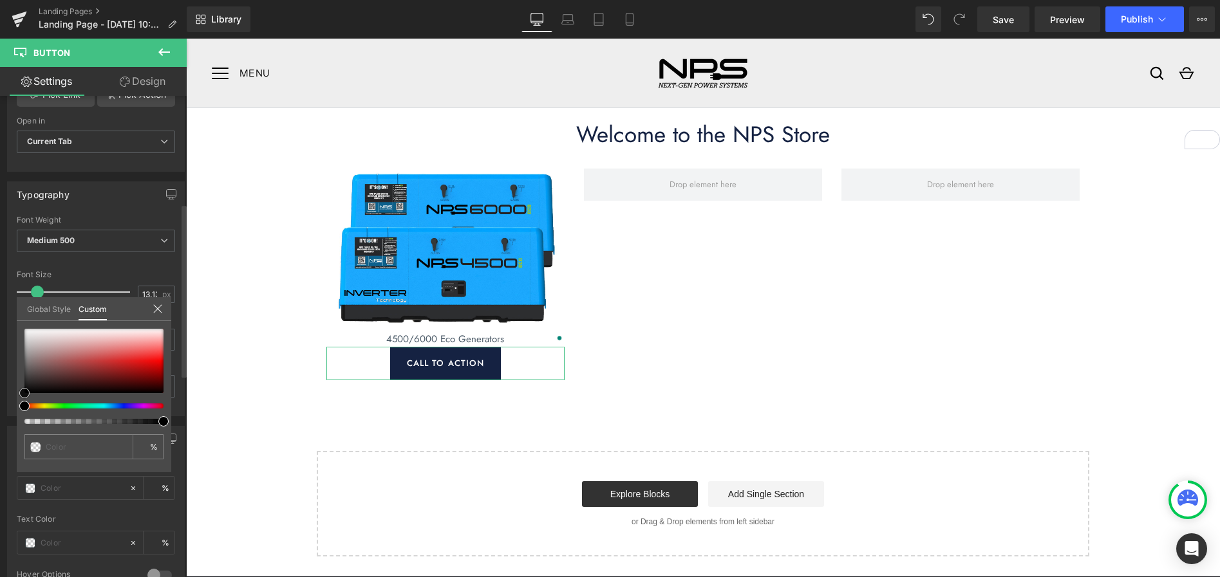
type input "#1b1717"
type input "100"
type input "#1b1717"
type input "100"
click at [33, 387] on div at bounding box center [93, 361] width 139 height 64
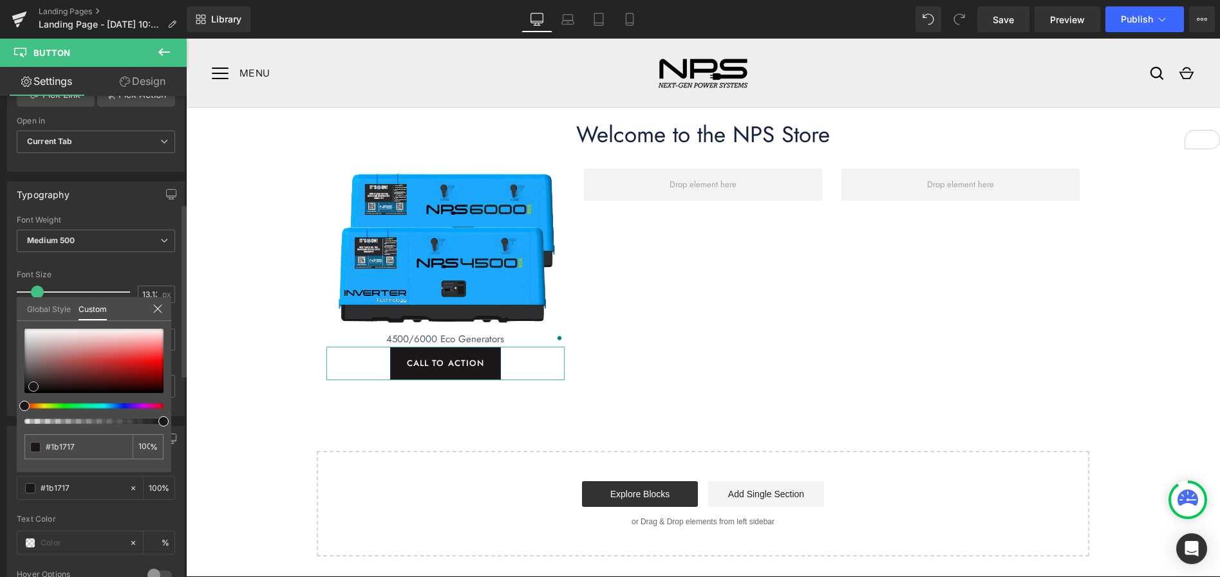
type input "#070707"
click at [26, 391] on div at bounding box center [93, 361] width 139 height 64
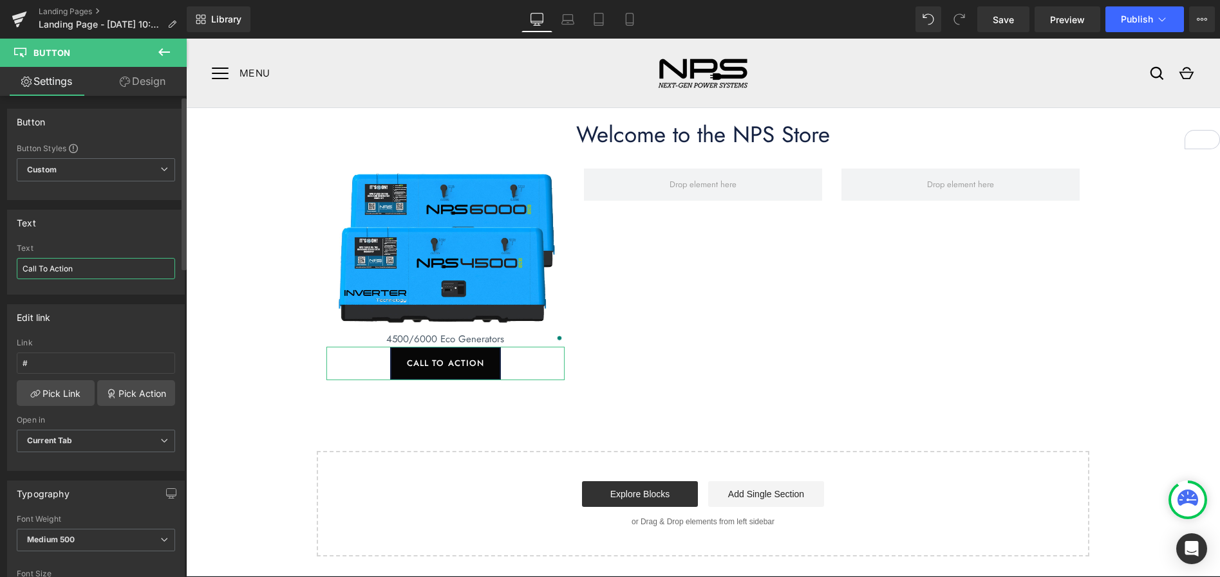
click at [80, 269] on input "Call To Action" at bounding box center [96, 268] width 158 height 21
type input "SHOP NOW"
click at [144, 69] on link "Design" at bounding box center [142, 81] width 93 height 29
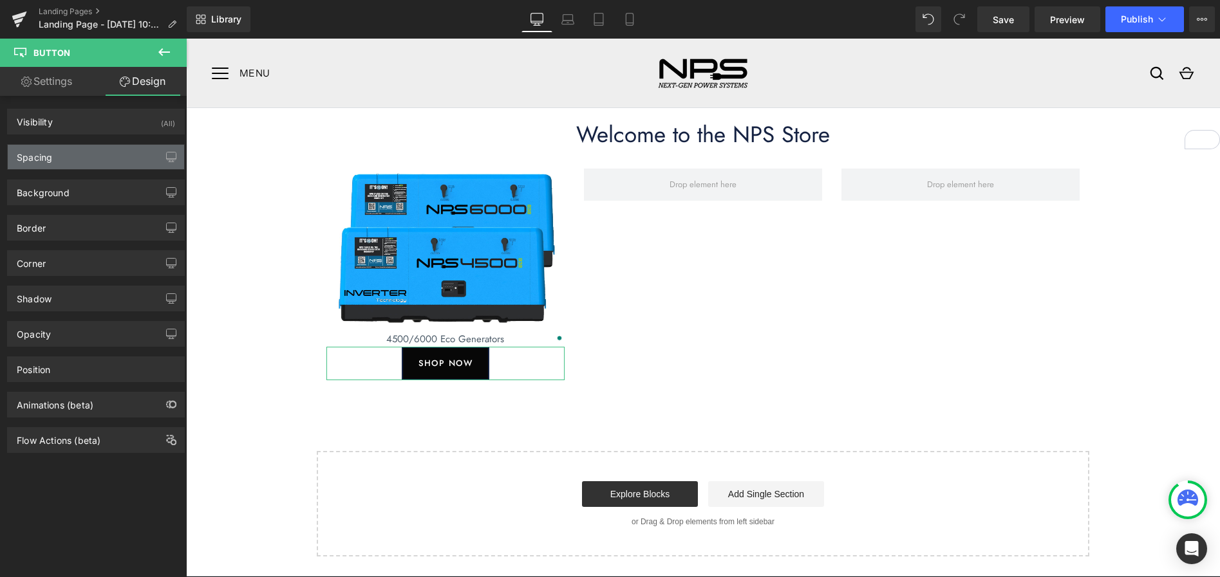
click at [77, 151] on div "Spacing" at bounding box center [96, 157] width 176 height 24
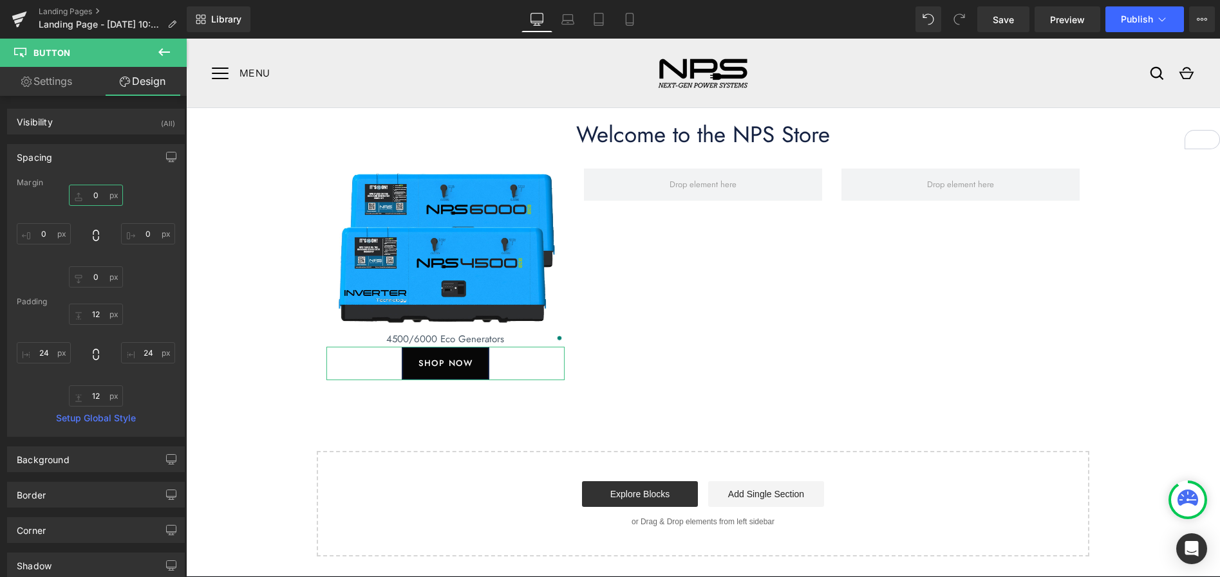
click at [98, 194] on input "0" at bounding box center [96, 195] width 54 height 21
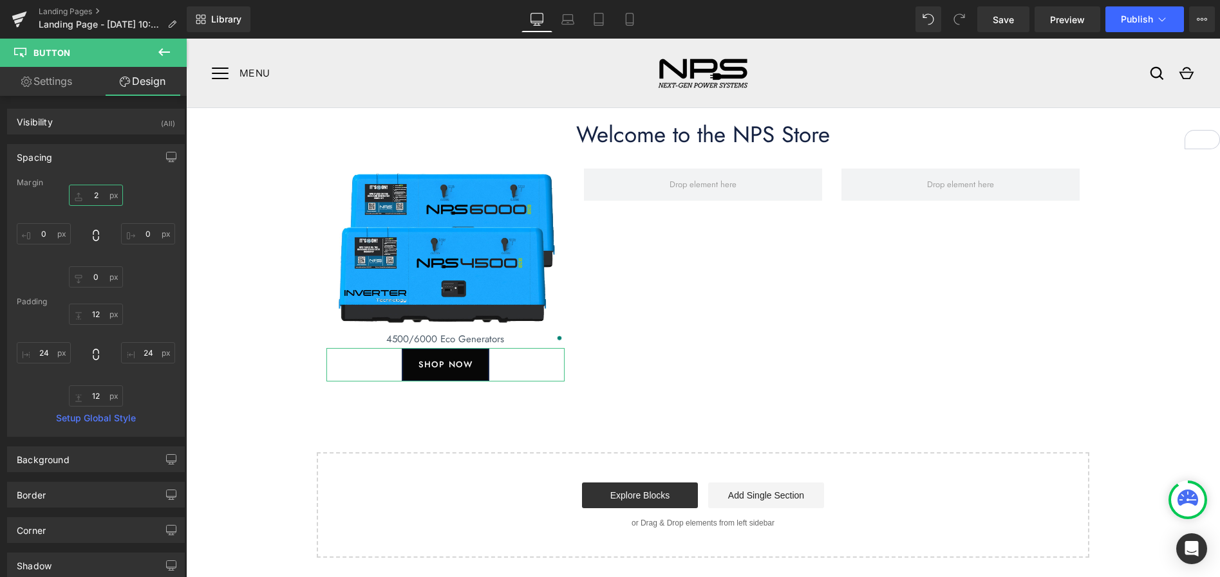
type input "20"
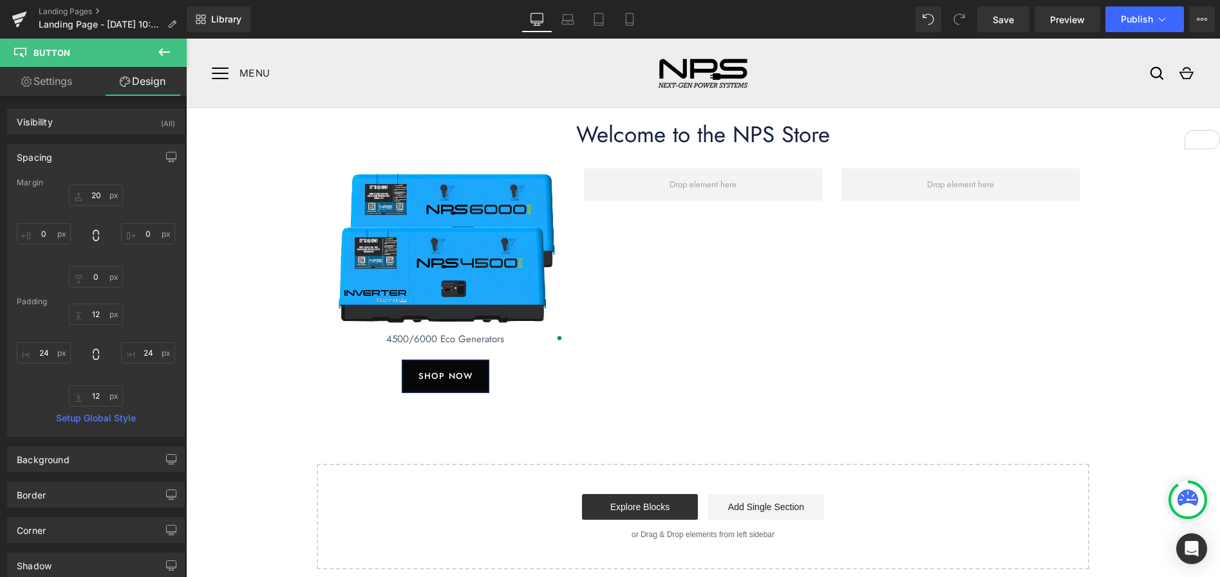
click at [261, 205] on div "Welcome to the NPS Store Heading Image 4500/6000 Eco Generators Text Block SHOP…" at bounding box center [703, 338] width 1034 height 461
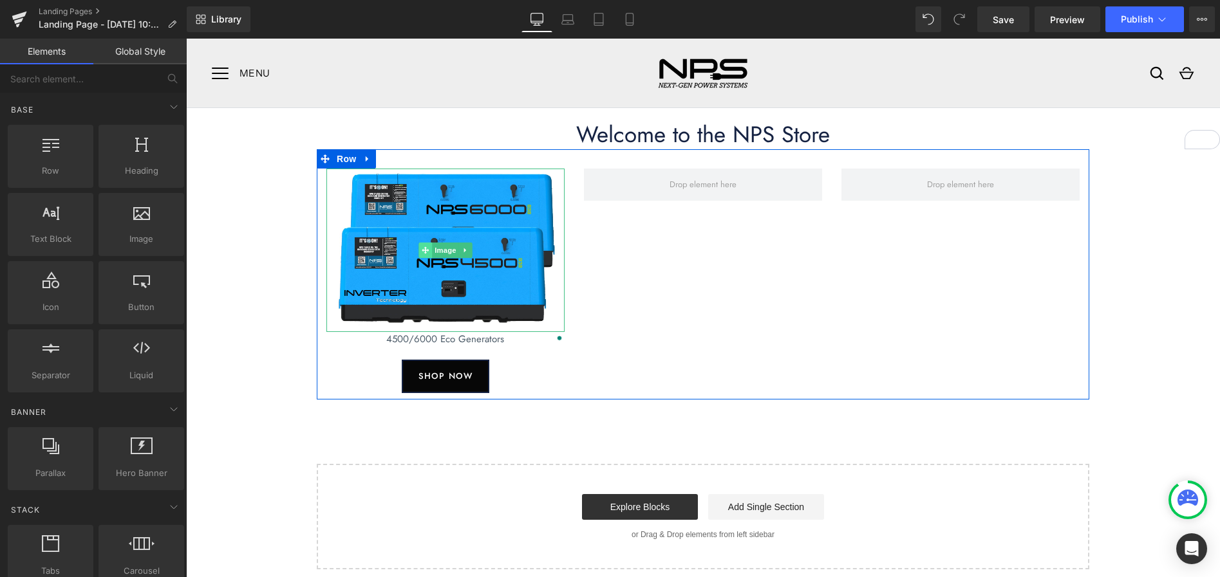
click at [425, 250] on icon at bounding box center [425, 249] width 7 height 7
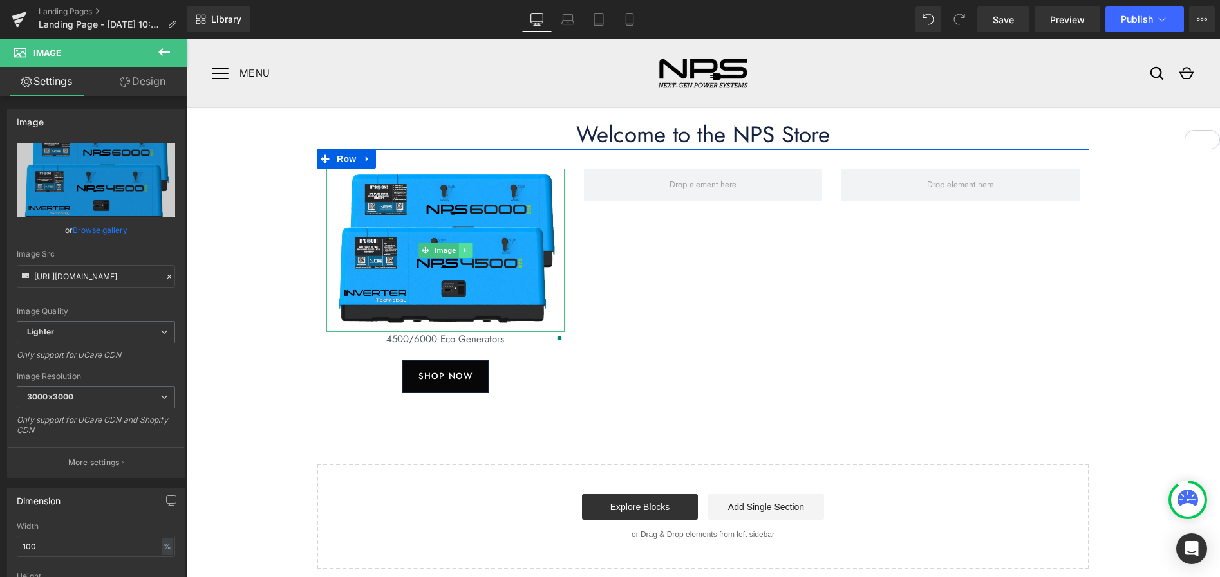
click at [462, 250] on icon at bounding box center [465, 250] width 7 height 8
click at [461, 252] on icon at bounding box center [458, 249] width 7 height 7
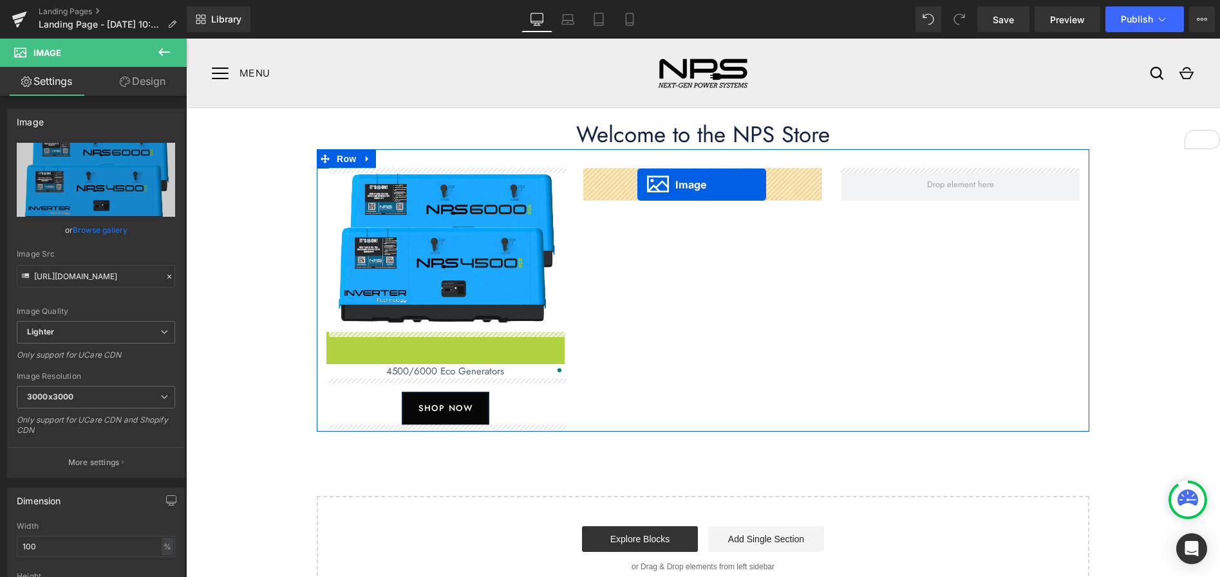
drag, startPoint x: 421, startPoint y: 414, endPoint x: 637, endPoint y: 185, distance: 315.5
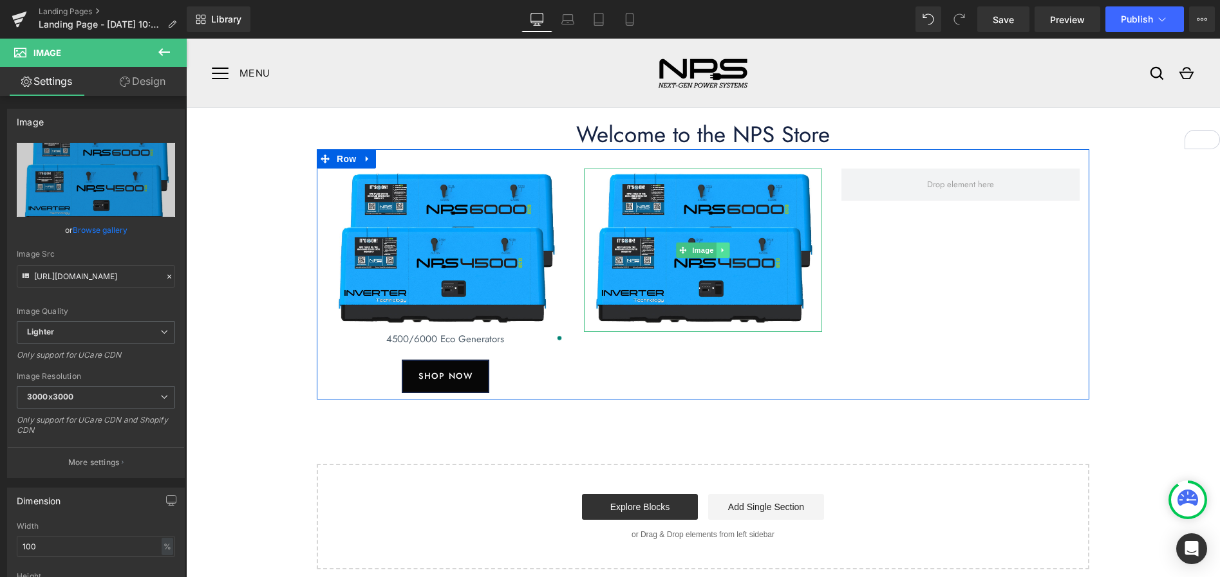
click at [723, 250] on icon at bounding box center [722, 250] width 2 height 5
click at [718, 252] on icon at bounding box center [715, 250] width 7 height 8
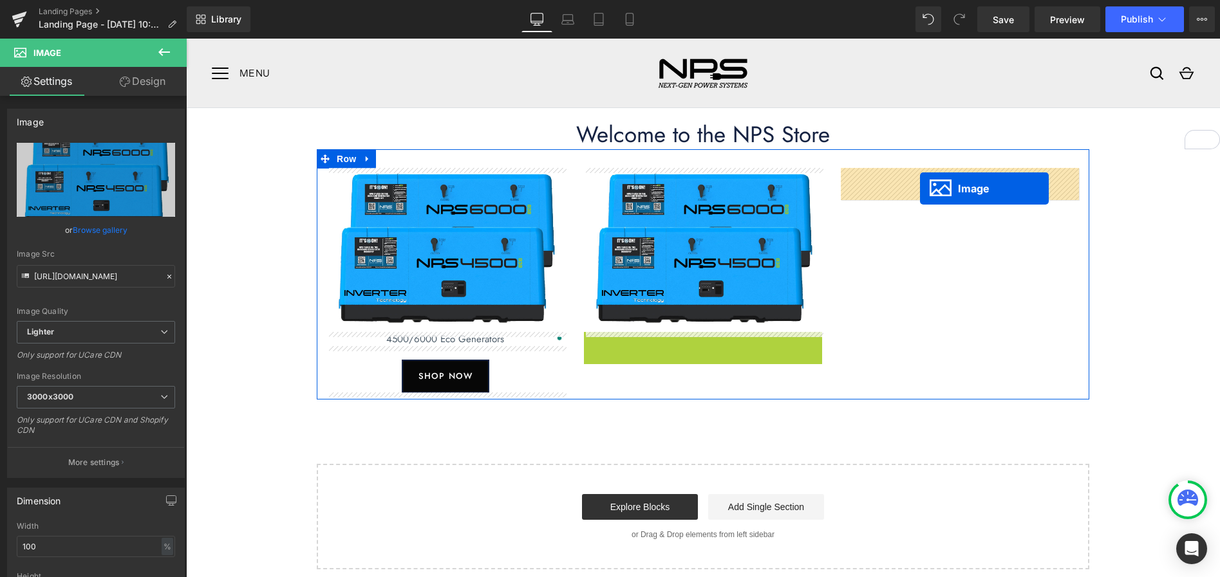
drag, startPoint x: 682, startPoint y: 411, endPoint x: 920, endPoint y: 189, distance: 325.6
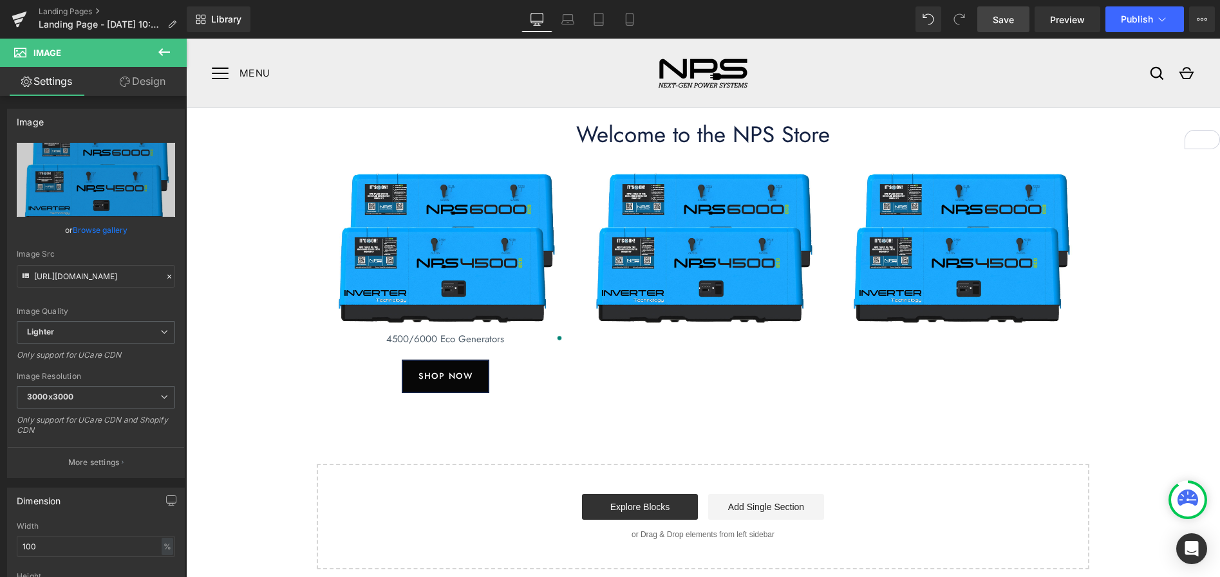
click at [1013, 23] on span "Save" at bounding box center [1002, 20] width 21 height 14
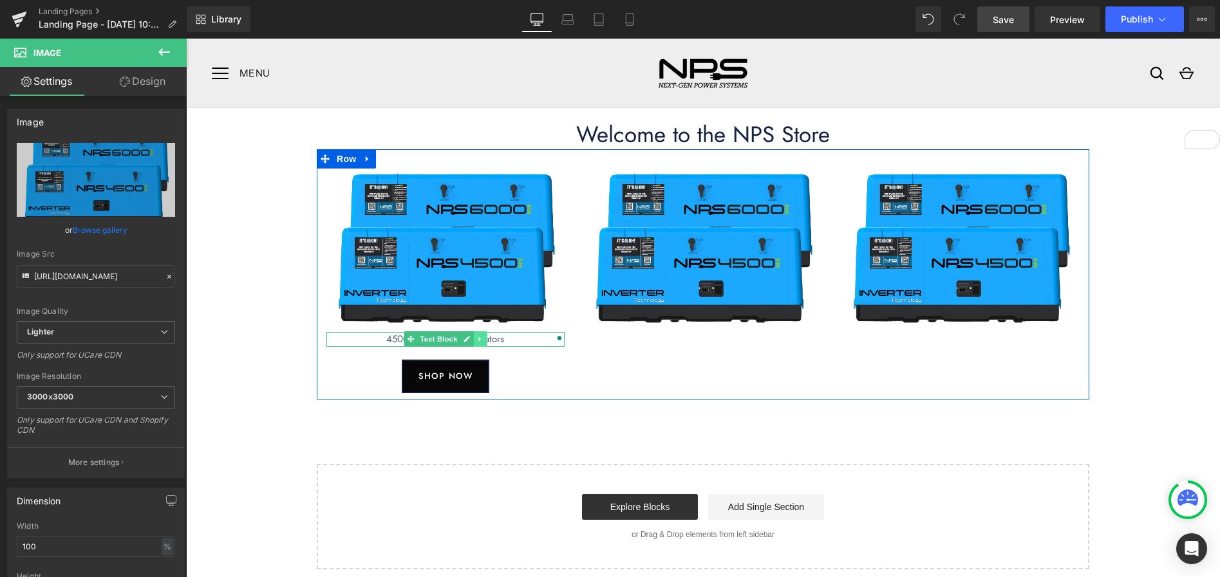
click at [476, 340] on icon at bounding box center [479, 339] width 7 height 8
click at [471, 342] on icon at bounding box center [473, 339] width 7 height 8
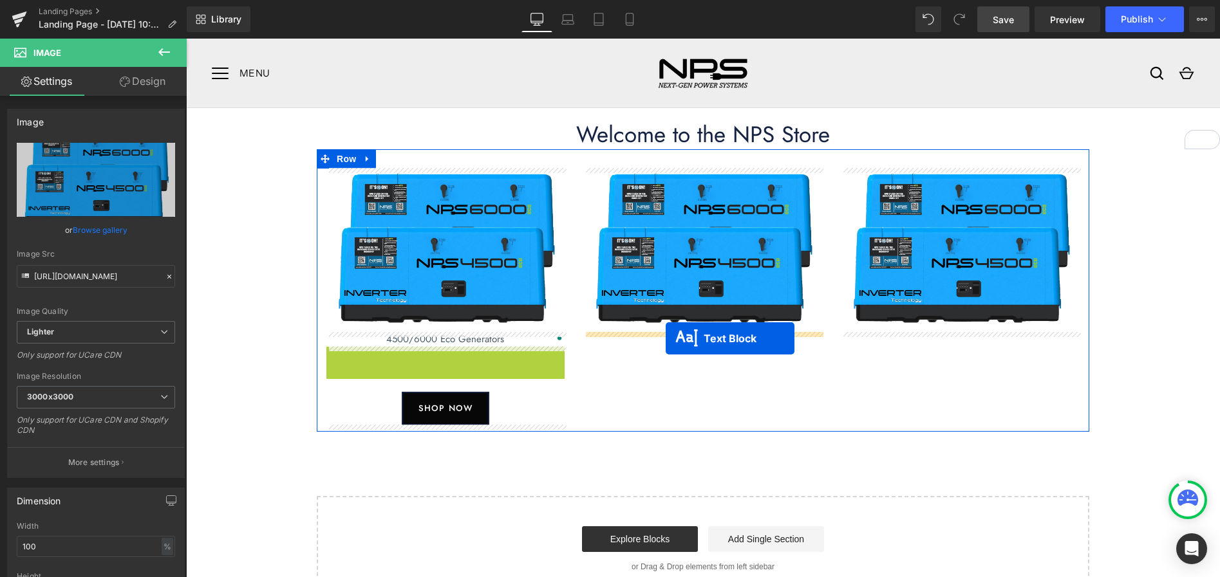
drag, startPoint x: 407, startPoint y: 354, endPoint x: 665, endPoint y: 339, distance: 258.5
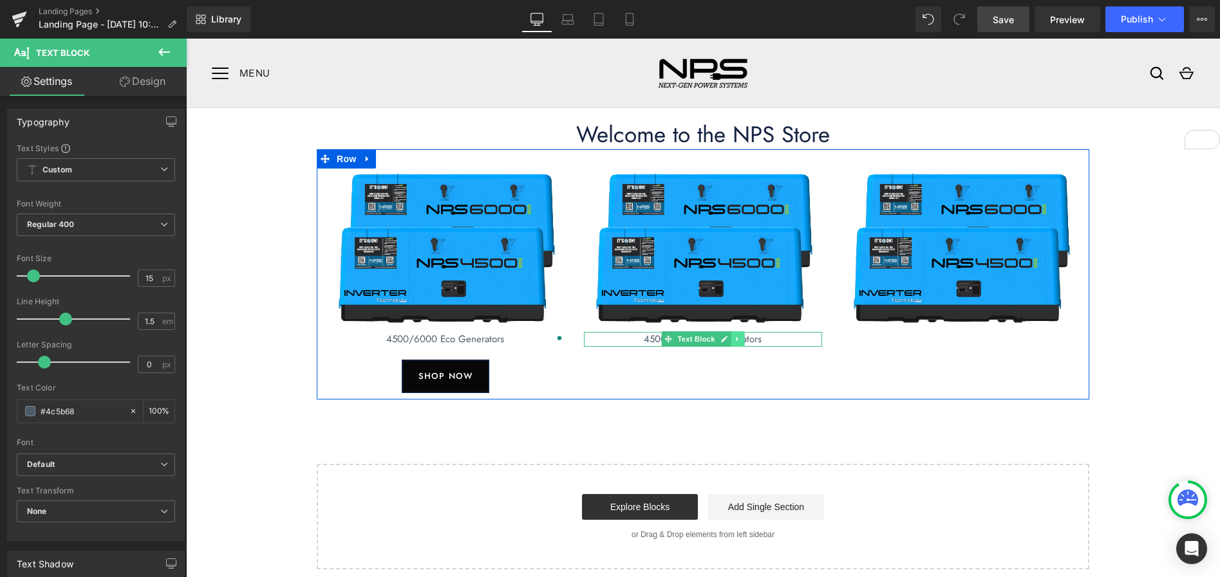
click at [738, 341] on icon at bounding box center [737, 339] width 7 height 8
click at [731, 340] on icon at bounding box center [730, 339] width 7 height 7
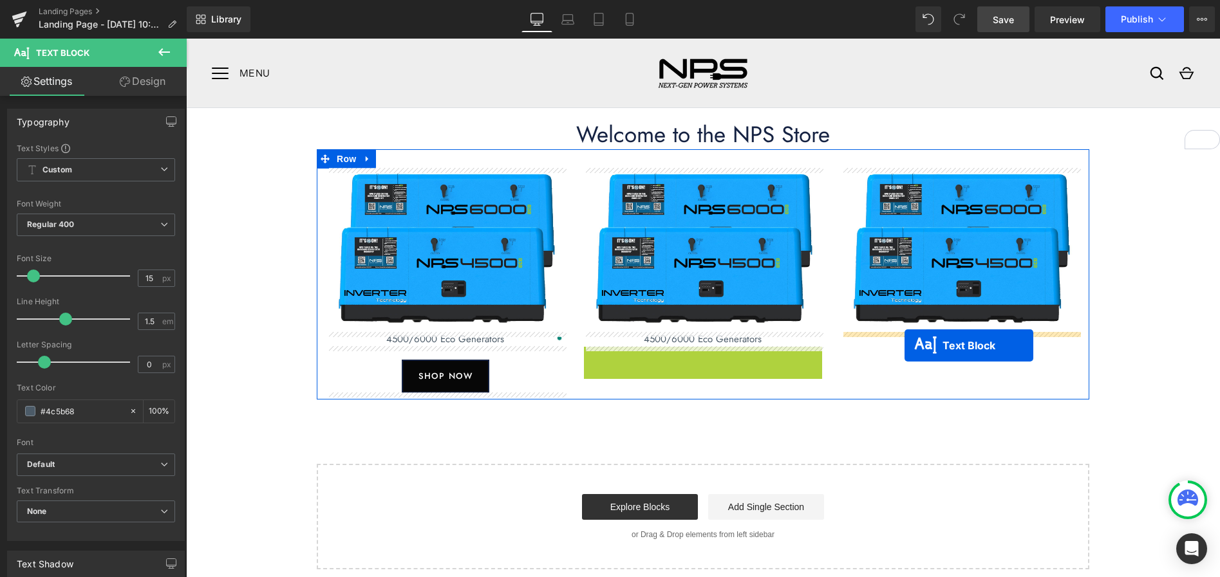
drag, startPoint x: 666, startPoint y: 355, endPoint x: 904, endPoint y: 346, distance: 238.3
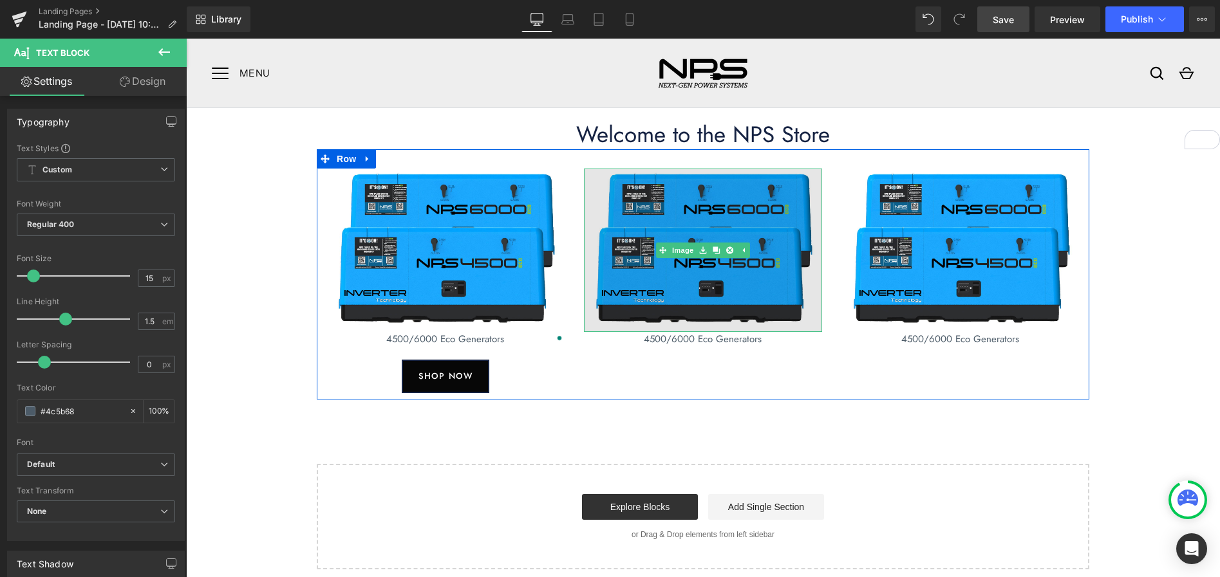
click at [669, 282] on img at bounding box center [703, 250] width 238 height 163
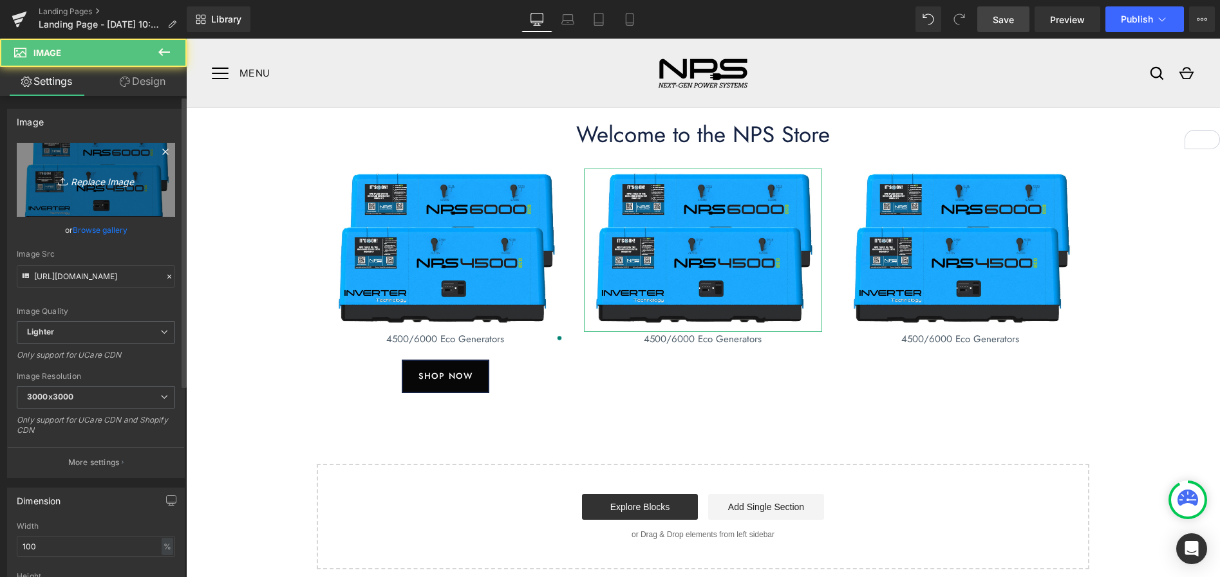
click at [108, 181] on icon "Replace Image" at bounding box center [95, 180] width 103 height 16
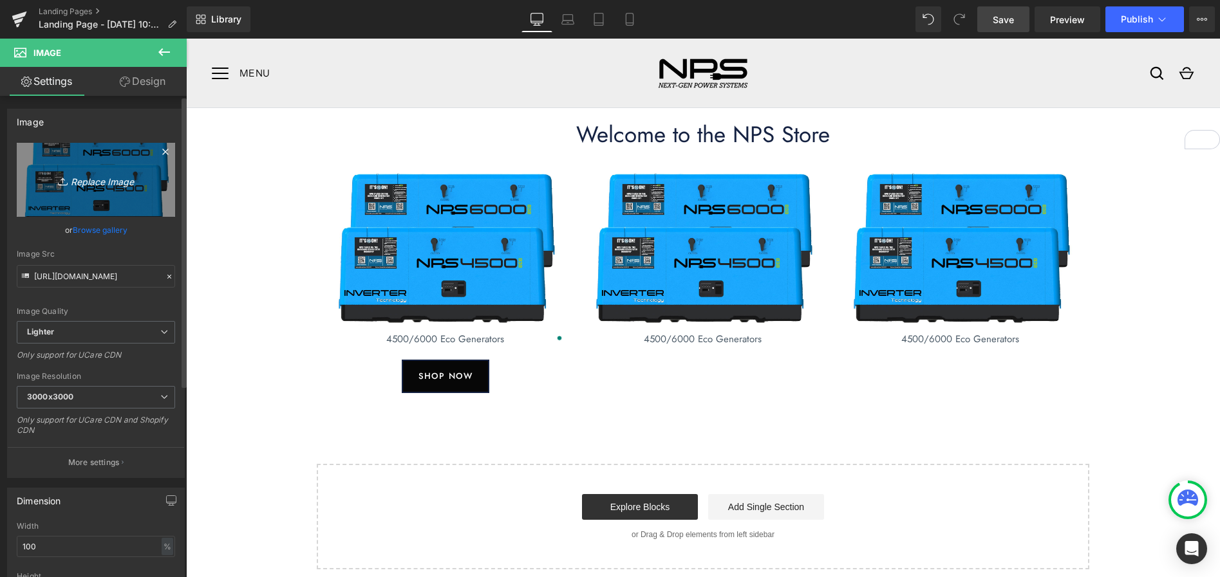
type input "C:\fakepath\Gen-EFI.jpg"
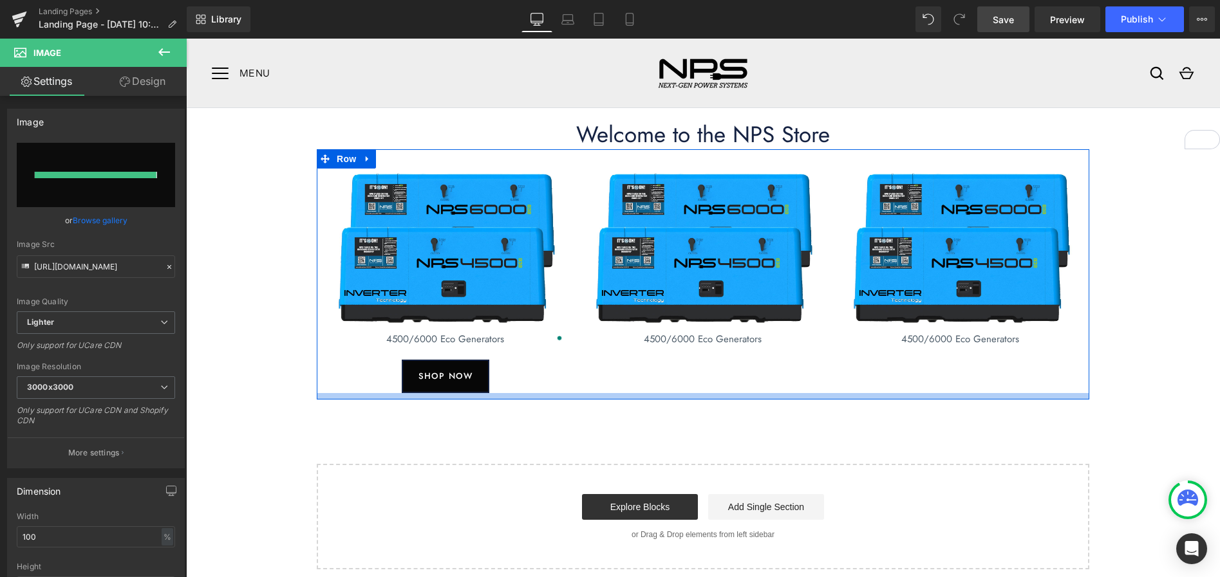
type input "https://ucarecdn.com/60498a94-6529-4411-8782-f928ebe3e1ff/-/format/auto/-/previ…"
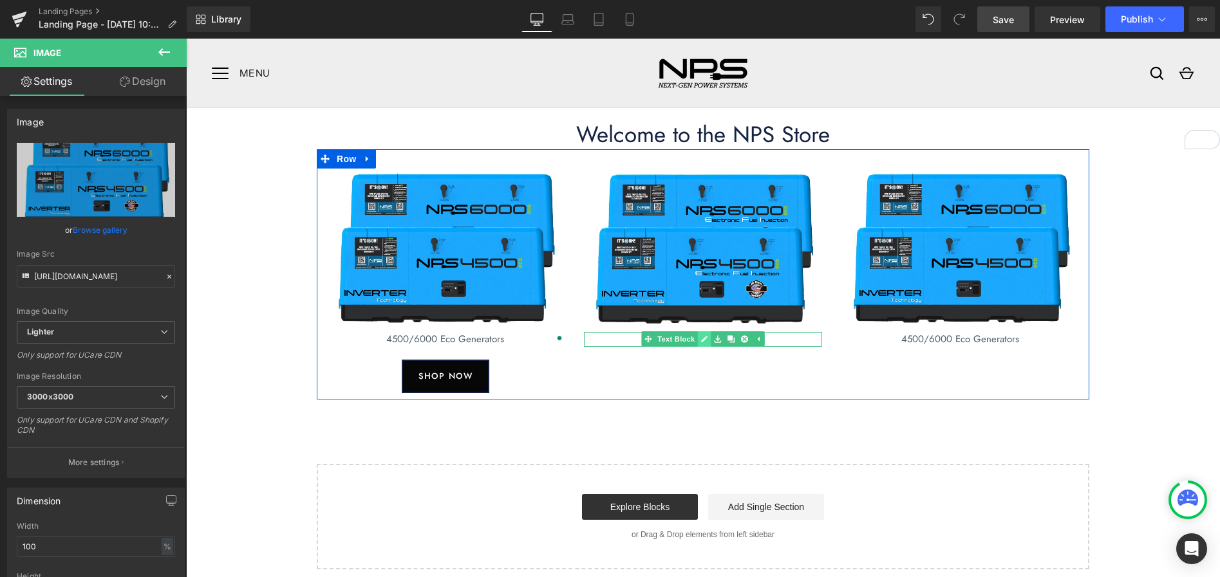
click at [703, 340] on icon at bounding box center [704, 339] width 6 height 6
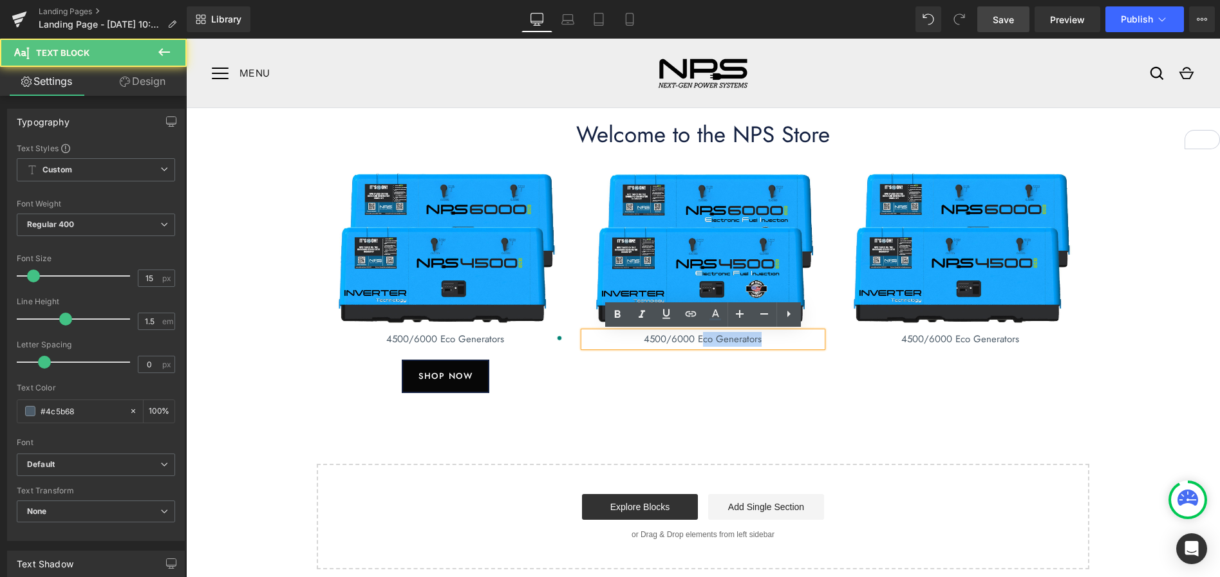
drag, startPoint x: 702, startPoint y: 340, endPoint x: 763, endPoint y: 342, distance: 60.5
click at [763, 342] on p "4500/6000 Eco Generators" at bounding box center [703, 339] width 238 height 15
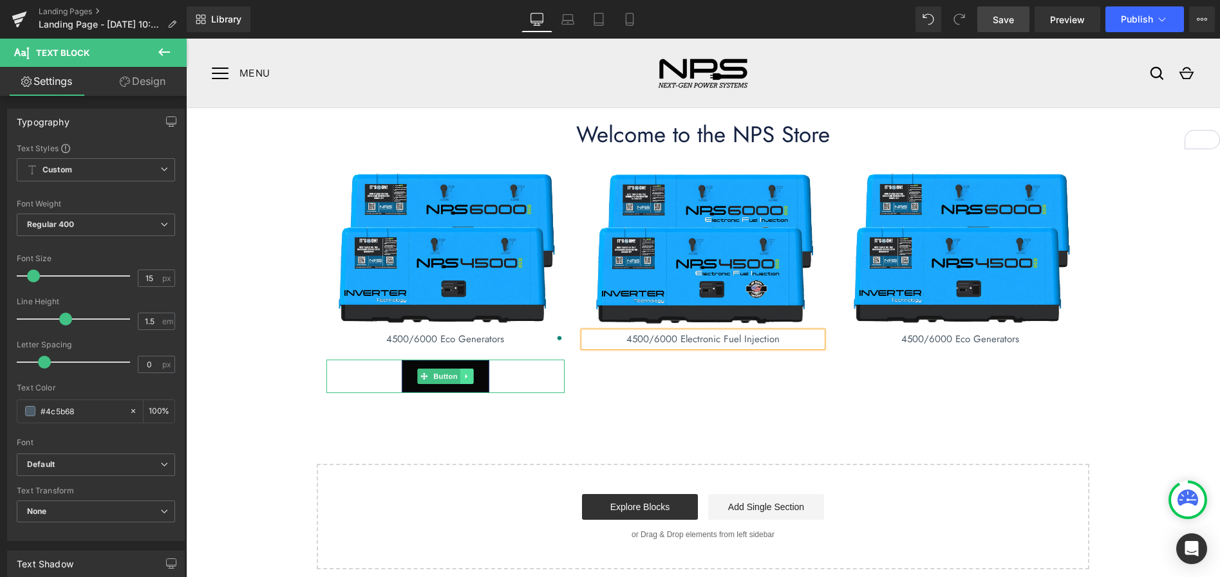
click at [465, 376] on icon at bounding box center [466, 376] width 2 height 5
drag, startPoint x: 463, startPoint y: 377, endPoint x: 473, endPoint y: 398, distance: 22.7
click at [463, 377] on icon at bounding box center [459, 376] width 7 height 7
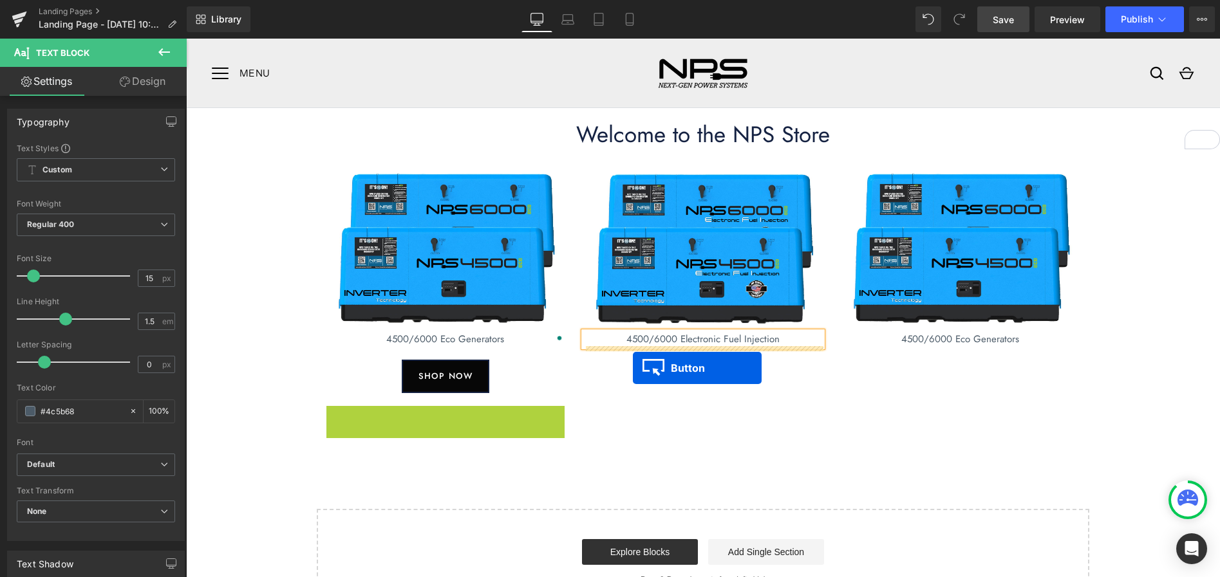
drag, startPoint x: 435, startPoint y: 420, endPoint x: 633, endPoint y: 368, distance: 204.2
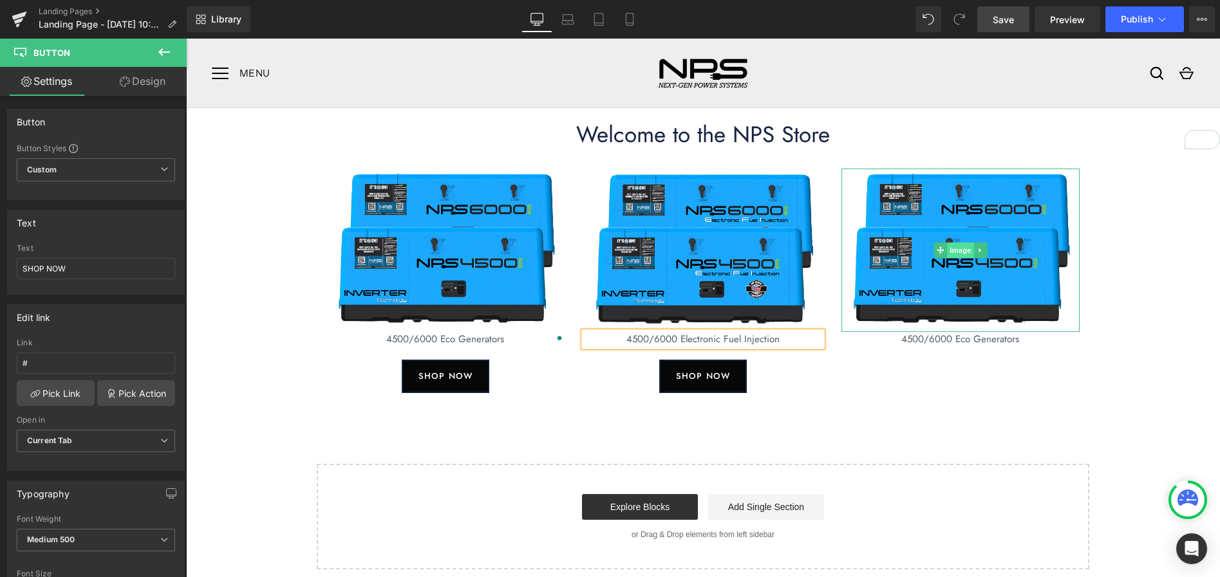
click at [962, 249] on span "Image" at bounding box center [960, 250] width 27 height 15
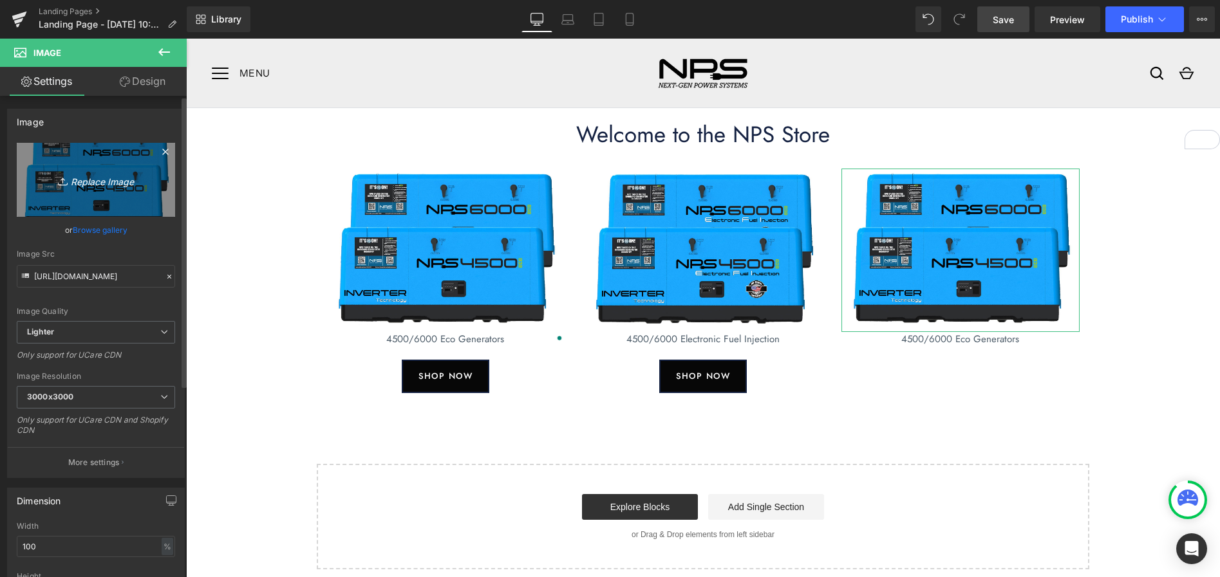
click at [111, 183] on icon "Replace Image" at bounding box center [95, 180] width 103 height 16
type input "C:\fakepath\Gen-Propane.jpg"
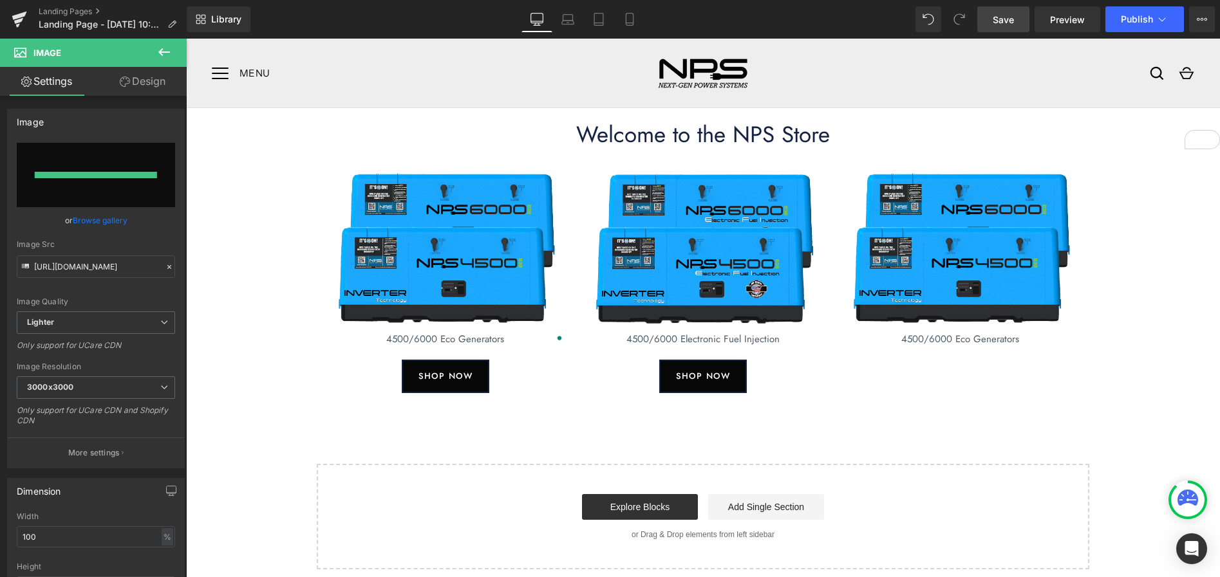
type input "https://ucarecdn.com/22da3e9b-4c35-4188-834b-316f649f177f/-/format/auto/-/previ…"
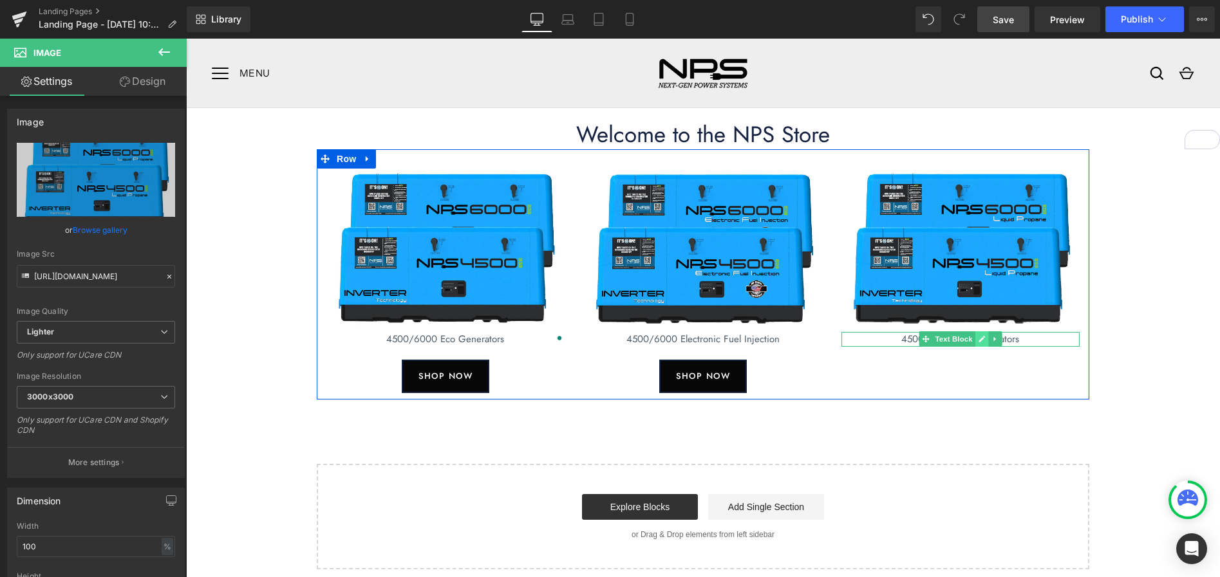
click at [981, 340] on icon at bounding box center [981, 339] width 6 height 6
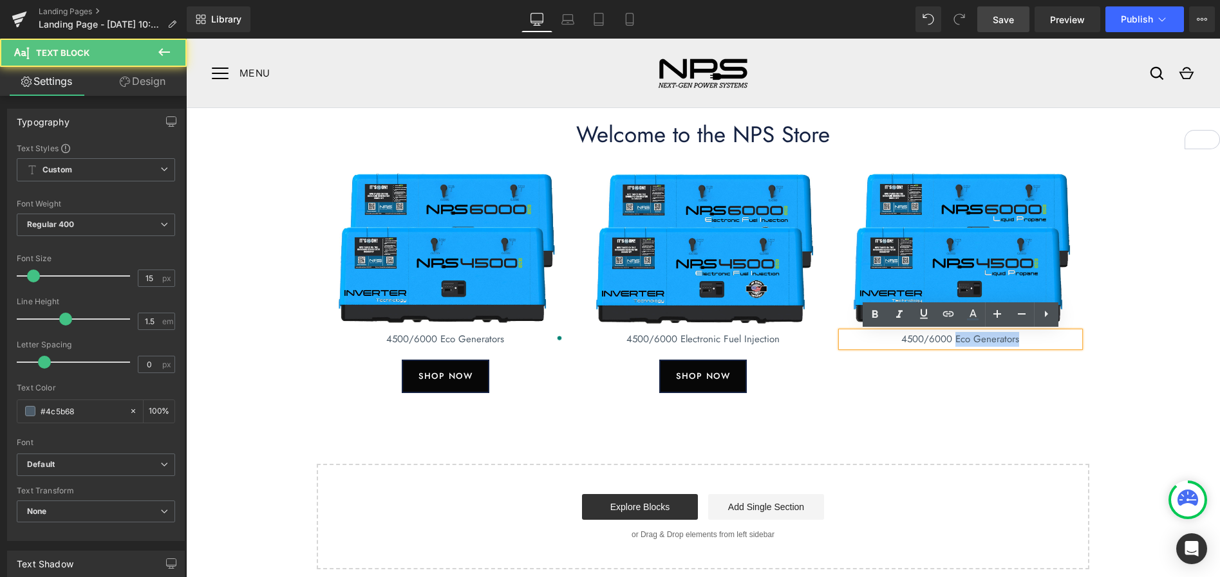
drag, startPoint x: 955, startPoint y: 340, endPoint x: 1028, endPoint y: 342, distance: 72.7
click at [1028, 342] on p "4500/6000 Eco Generators" at bounding box center [960, 339] width 238 height 15
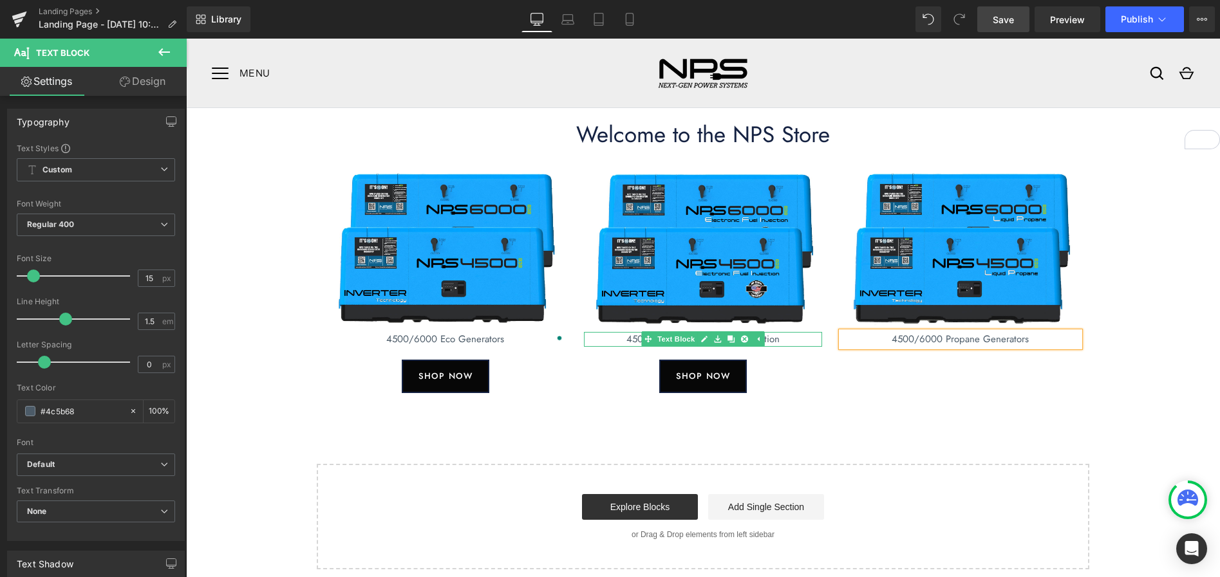
click at [785, 340] on p "4500/6000 Electronic Fuel Injection" at bounding box center [703, 339] width 238 height 15
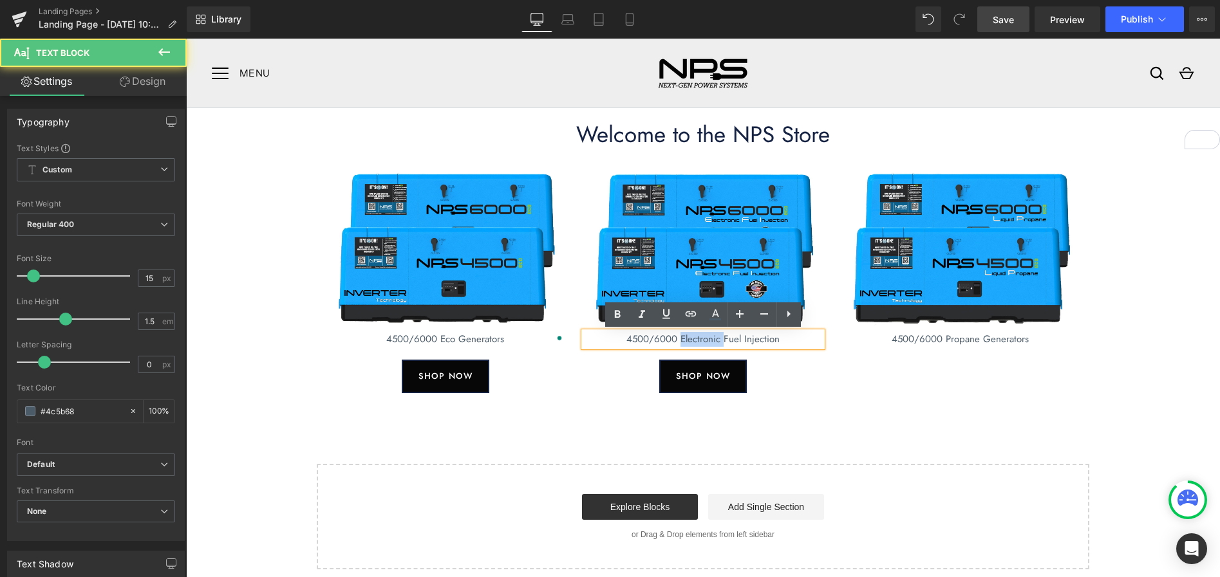
drag, startPoint x: 724, startPoint y: 340, endPoint x: 682, endPoint y: 341, distance: 42.5
click at [680, 342] on p "4500/6000 Electronic Fuel Injection" at bounding box center [703, 339] width 238 height 15
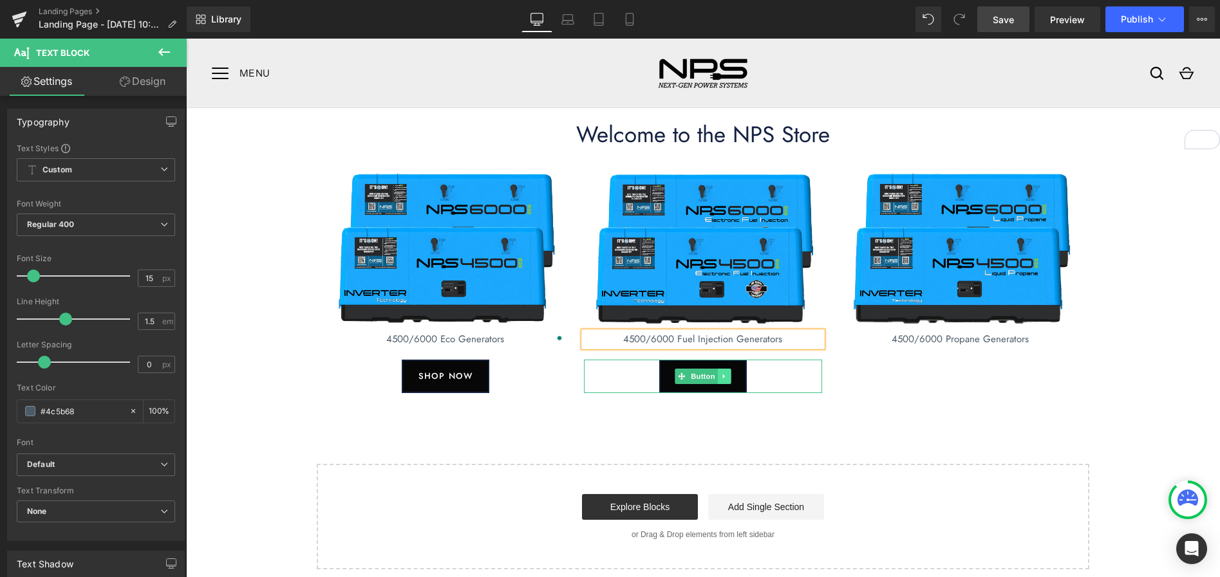
click at [727, 378] on icon at bounding box center [724, 377] width 7 height 8
click at [718, 375] on icon at bounding box center [717, 376] width 7 height 7
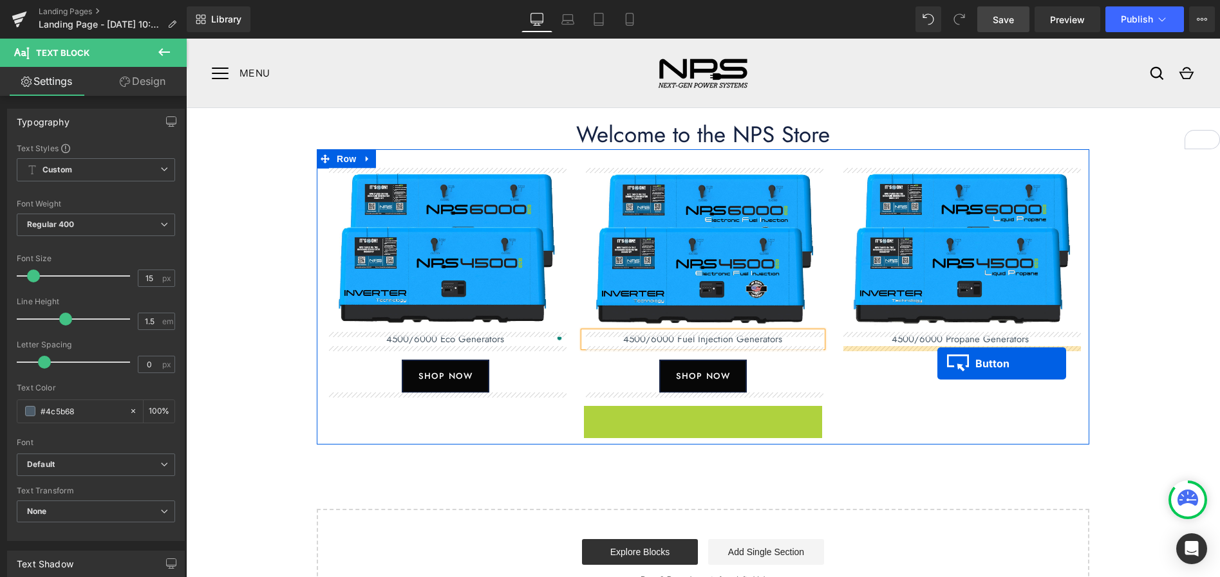
drag, startPoint x: 678, startPoint y: 425, endPoint x: 937, endPoint y: 364, distance: 265.8
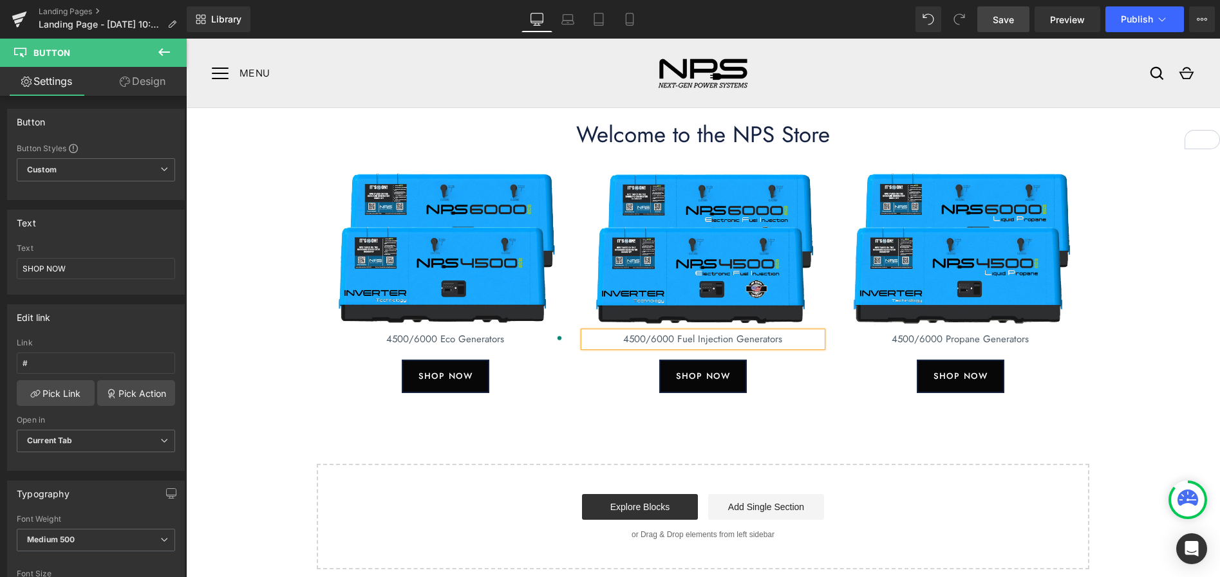
click at [1157, 362] on div "Welcome to the NPS Store Heading Image 4500/6000 Eco Generators Text Block SHOP…" at bounding box center [703, 338] width 1034 height 461
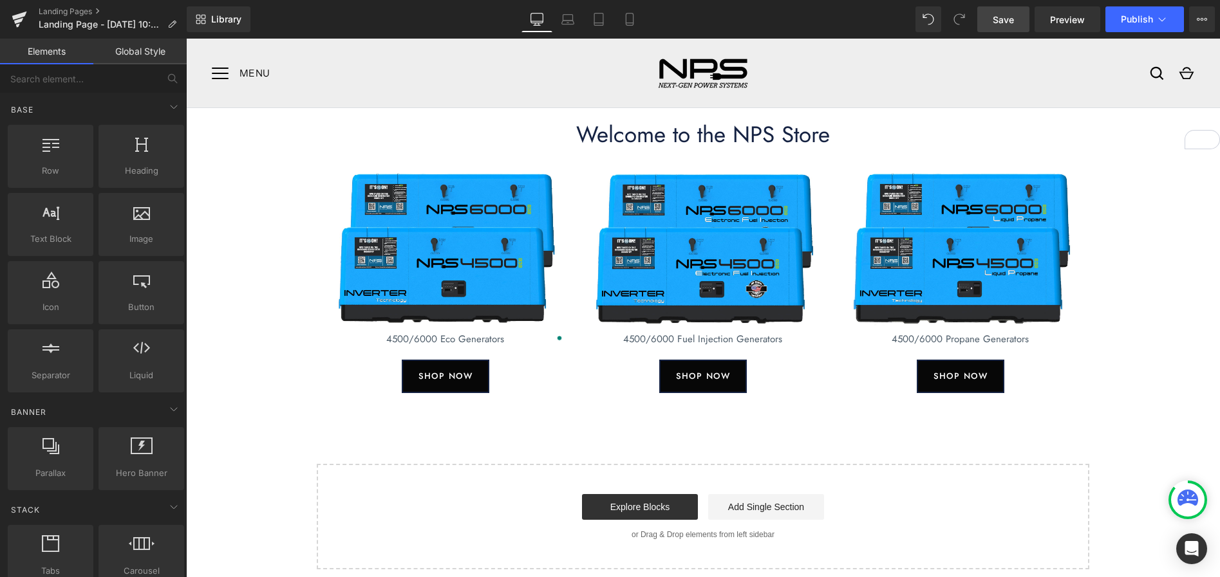
click at [988, 14] on link "Save" at bounding box center [1003, 19] width 52 height 26
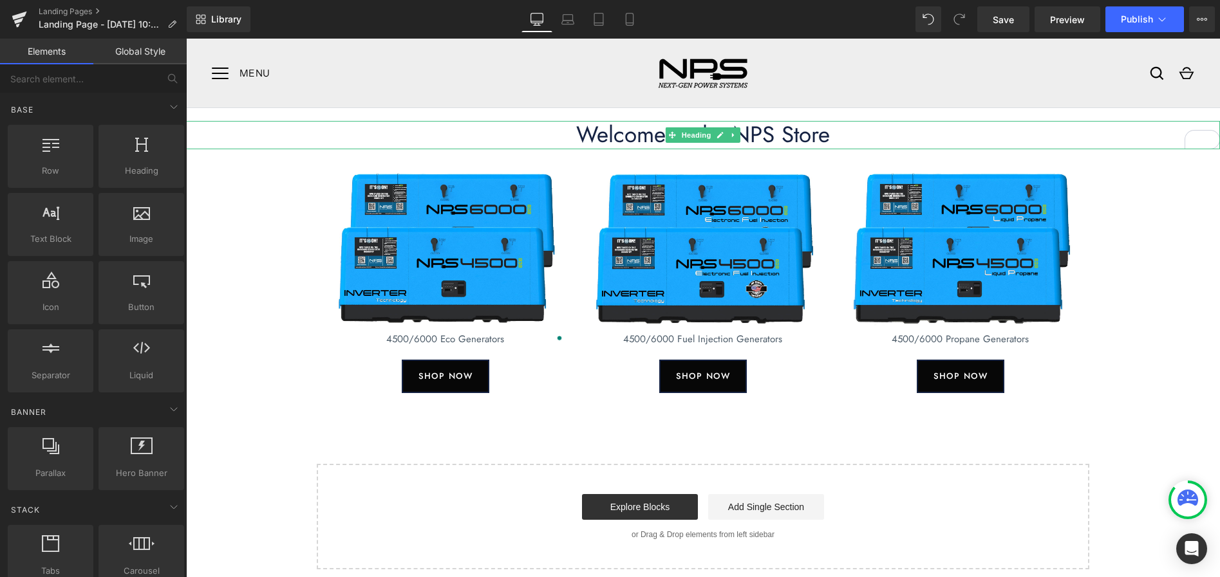
click at [642, 136] on h1 "Welcome to the NPS Store" at bounding box center [703, 135] width 1034 height 28
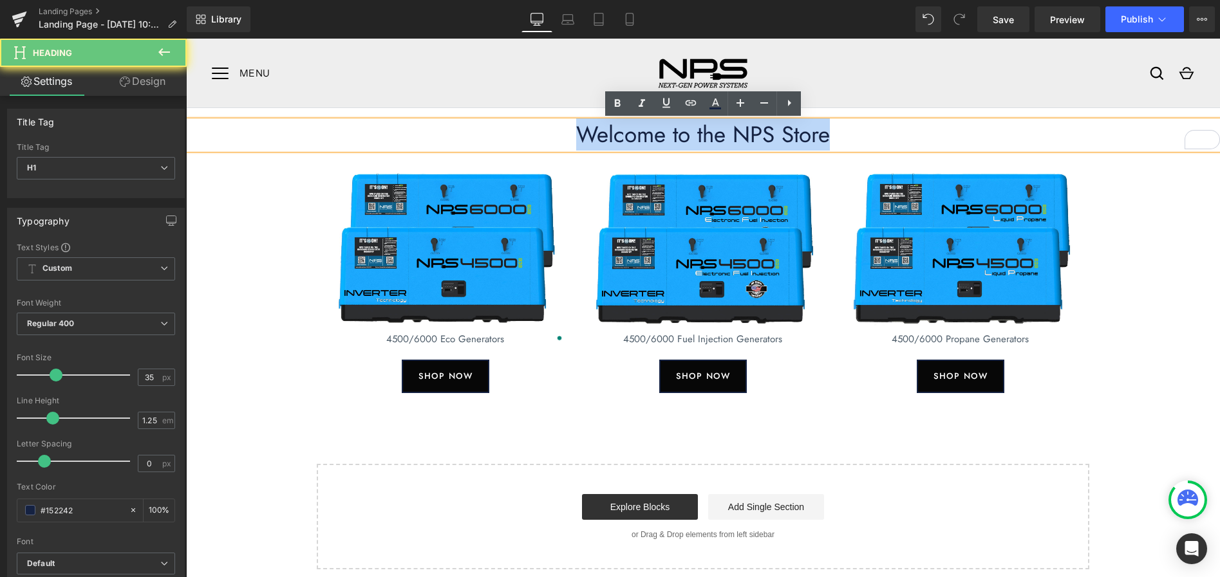
click at [642, 136] on h1 "Welcome to the NPS Store" at bounding box center [703, 135] width 1034 height 28
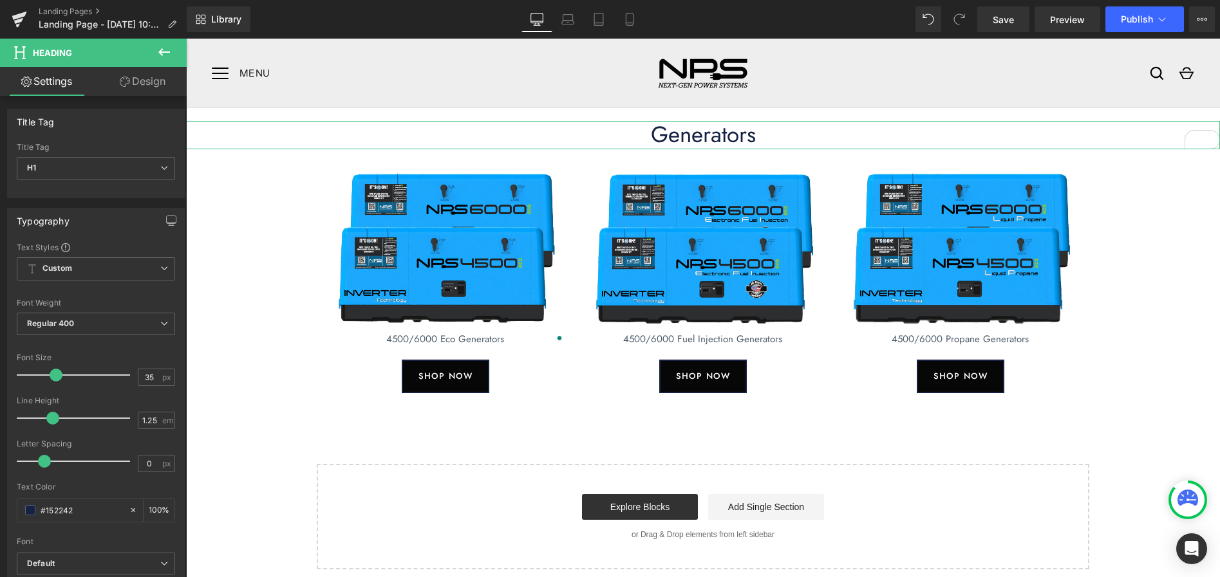
click at [141, 84] on link "Design" at bounding box center [142, 81] width 93 height 29
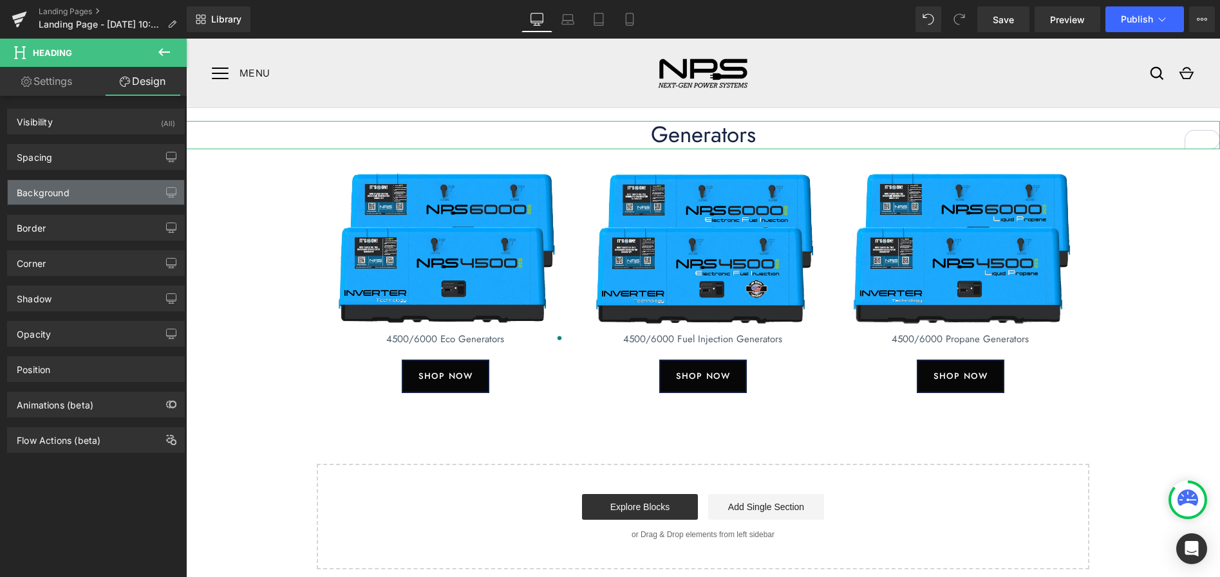
click at [93, 190] on div "Background" at bounding box center [96, 192] width 176 height 24
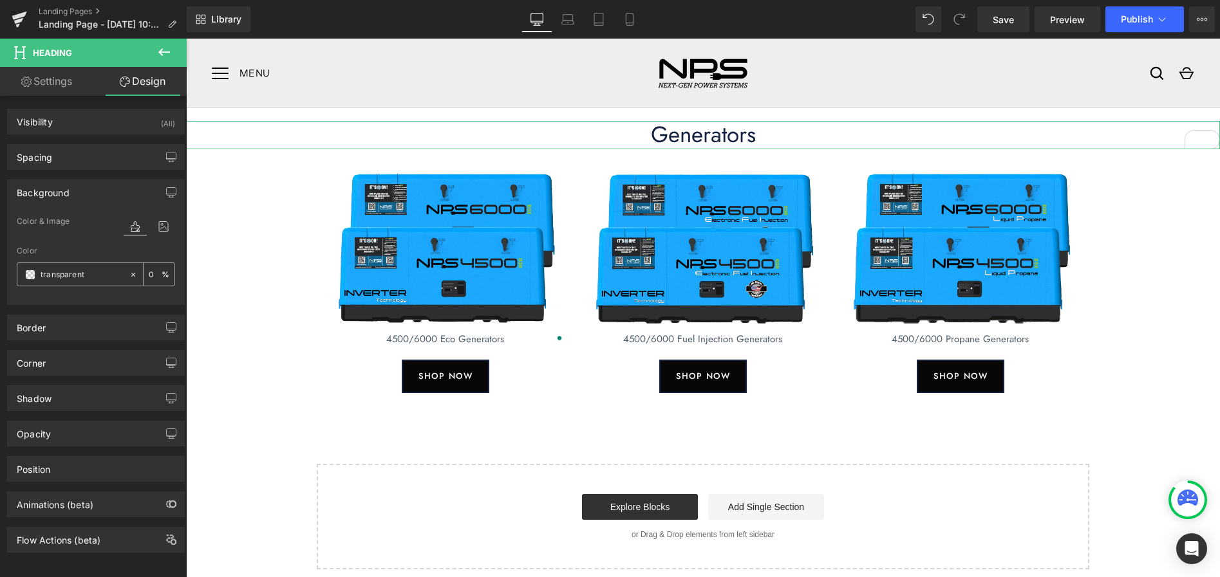
click at [35, 277] on span at bounding box center [30, 275] width 10 height 10
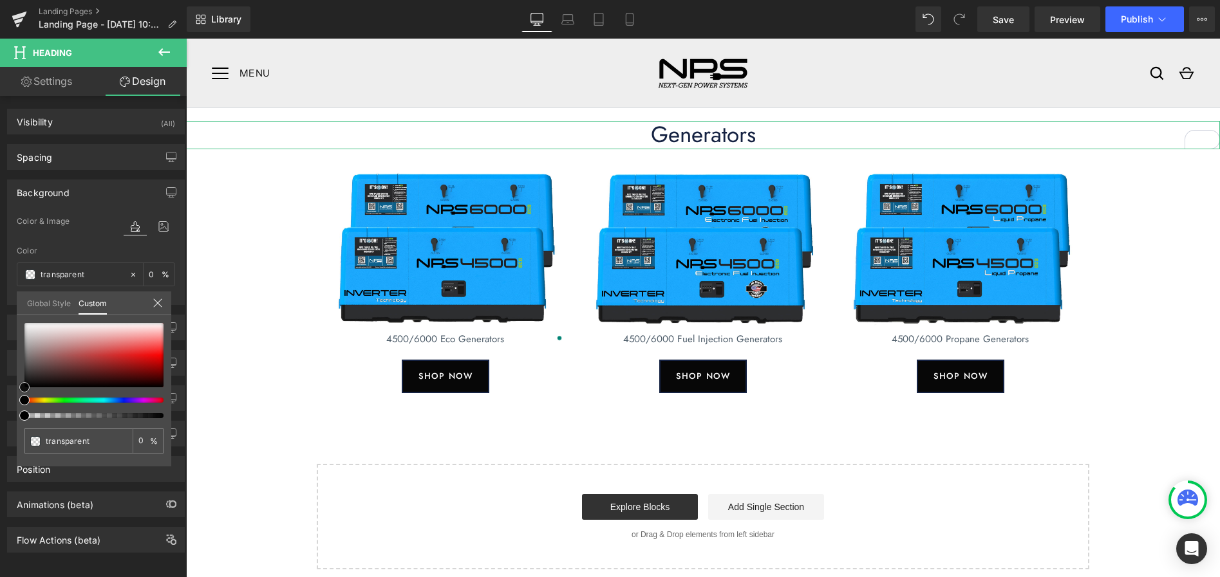
type input "#c9c8c8"
type input "100"
type input "#c9c8c8"
type input "100"
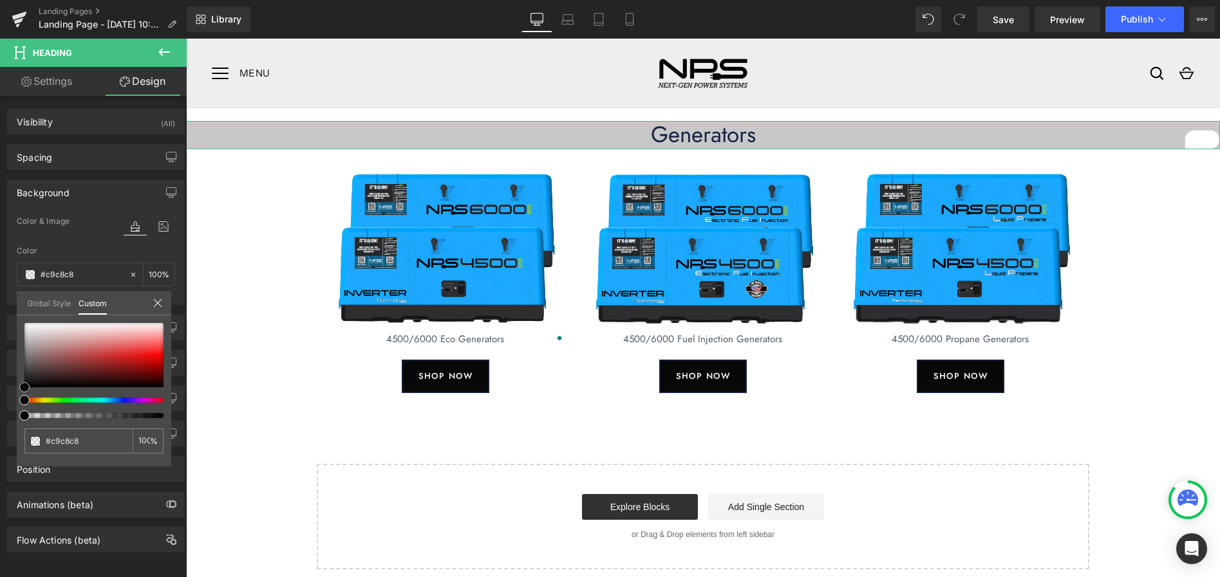
click at [26, 337] on div at bounding box center [93, 355] width 139 height 64
type input "#cccbcb"
type input "#cfcece"
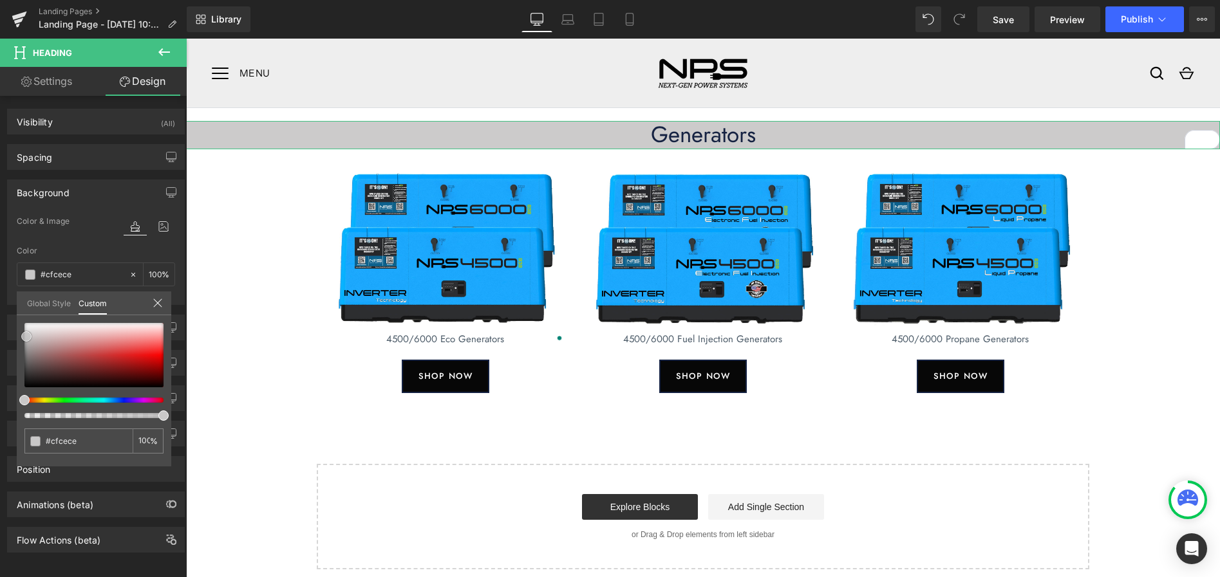
type input "#d4d3d3"
type input "#d6d5d5"
type input "#d9d8d8"
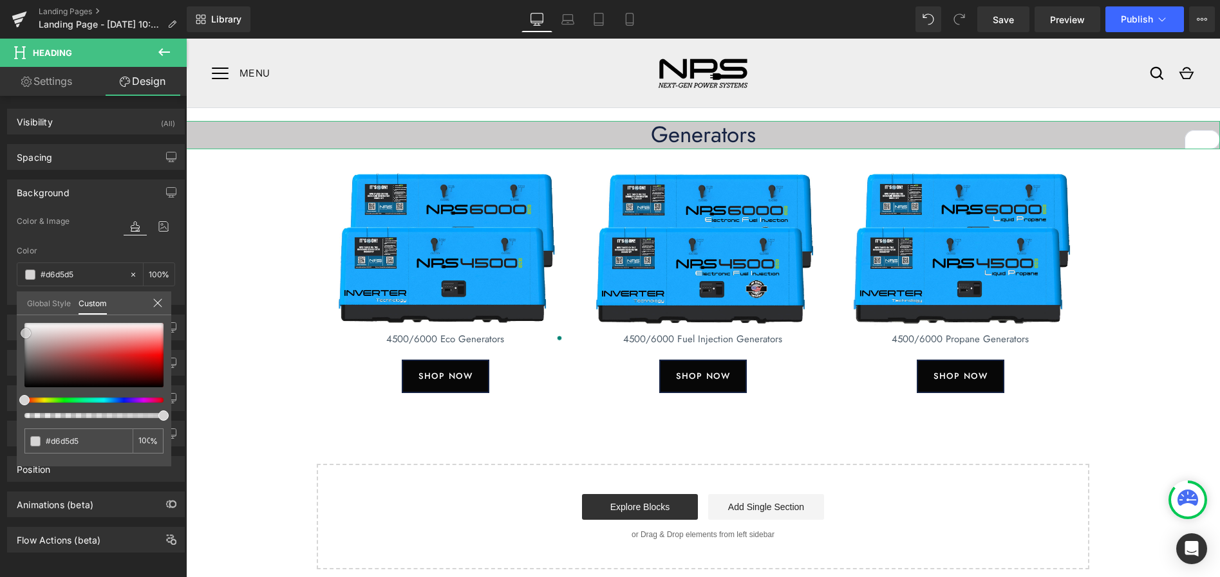
type input "#d9d8d8"
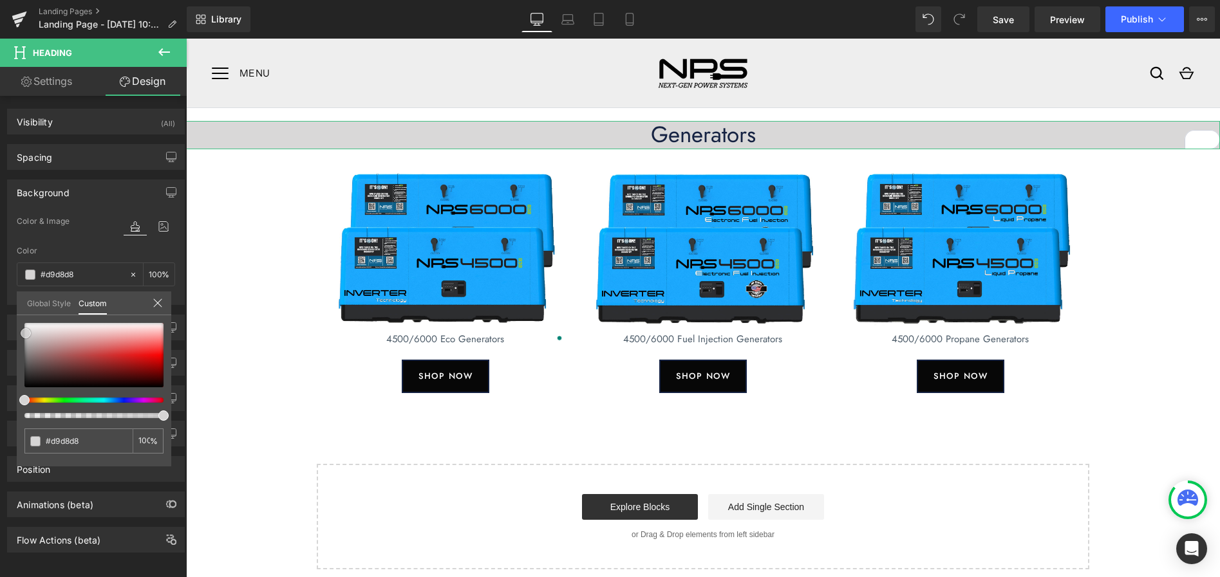
type input "#dbdada"
type input "#dedddd"
type input "#e0e0e0"
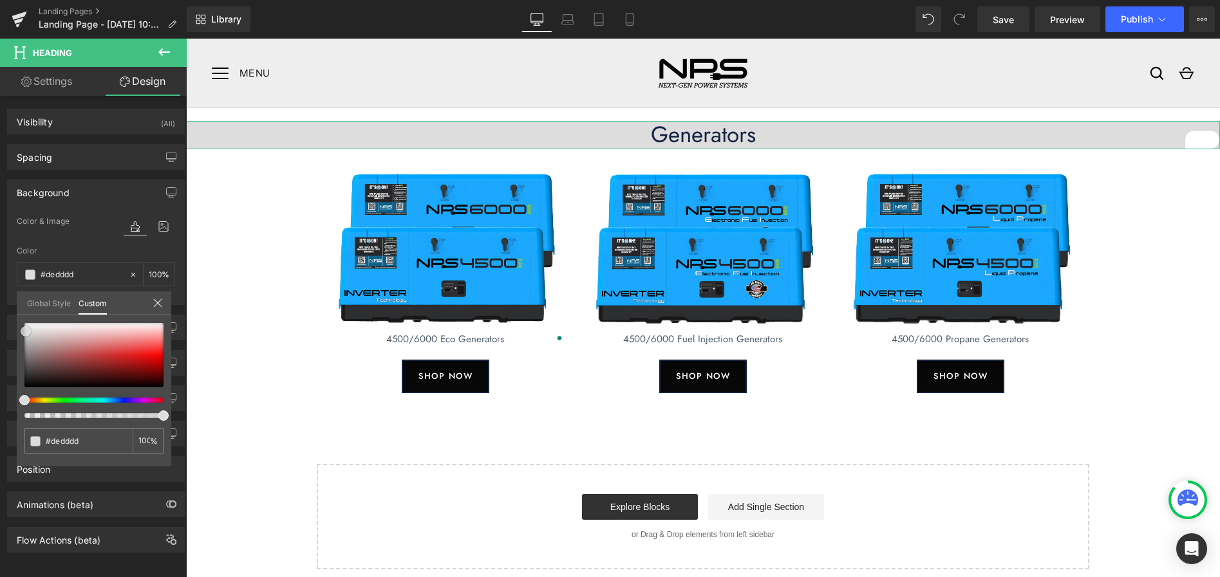
type input "#e0e0e0"
type input "#e3e2e2"
type input "#e6e4e4"
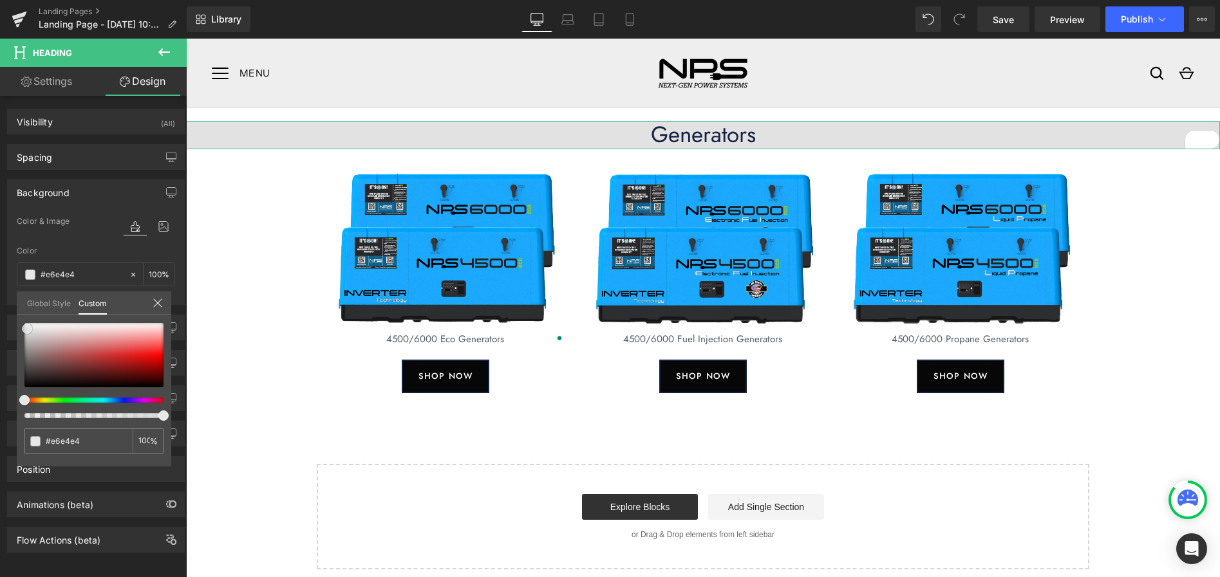
type input "#e8e7e7"
drag, startPoint x: 27, startPoint y: 337, endPoint x: 28, endPoint y: 330, distance: 7.7
click at [28, 330] on span at bounding box center [27, 329] width 10 height 10
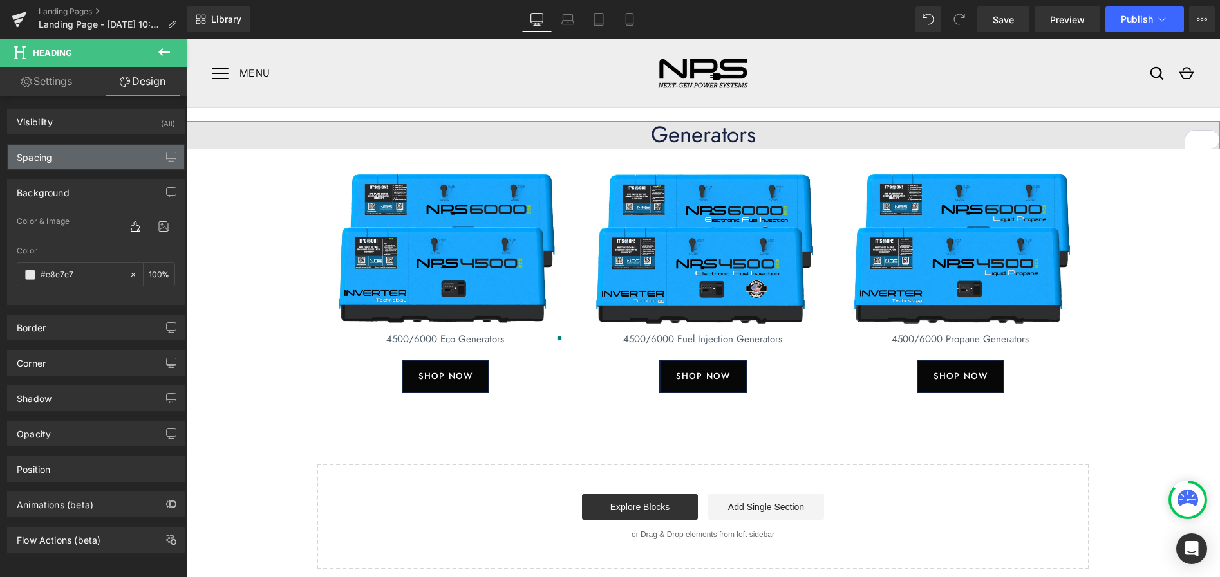
click at [70, 156] on div "Spacing" at bounding box center [96, 157] width 176 height 24
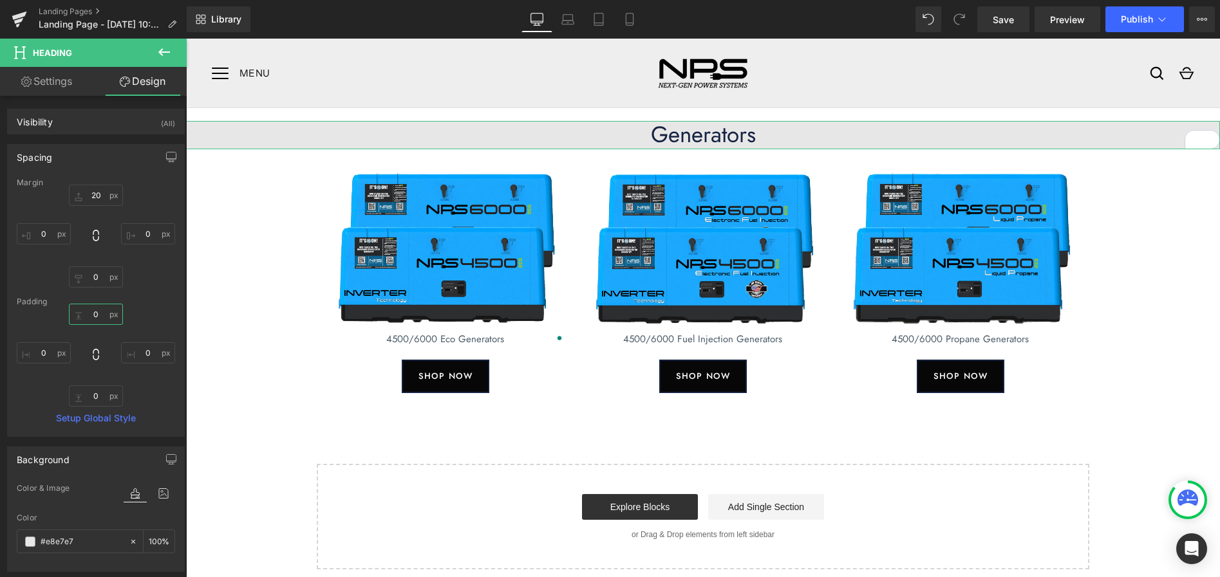
click at [94, 317] on input "0" at bounding box center [96, 314] width 54 height 21
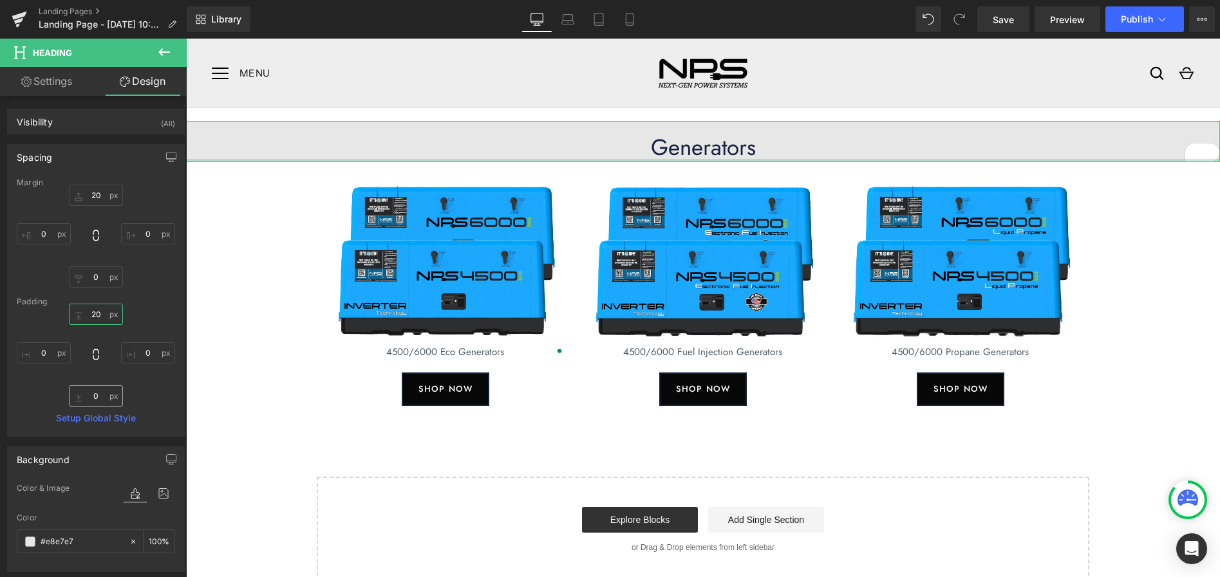
type input "20"
click at [93, 396] on input "0" at bounding box center [96, 395] width 54 height 21
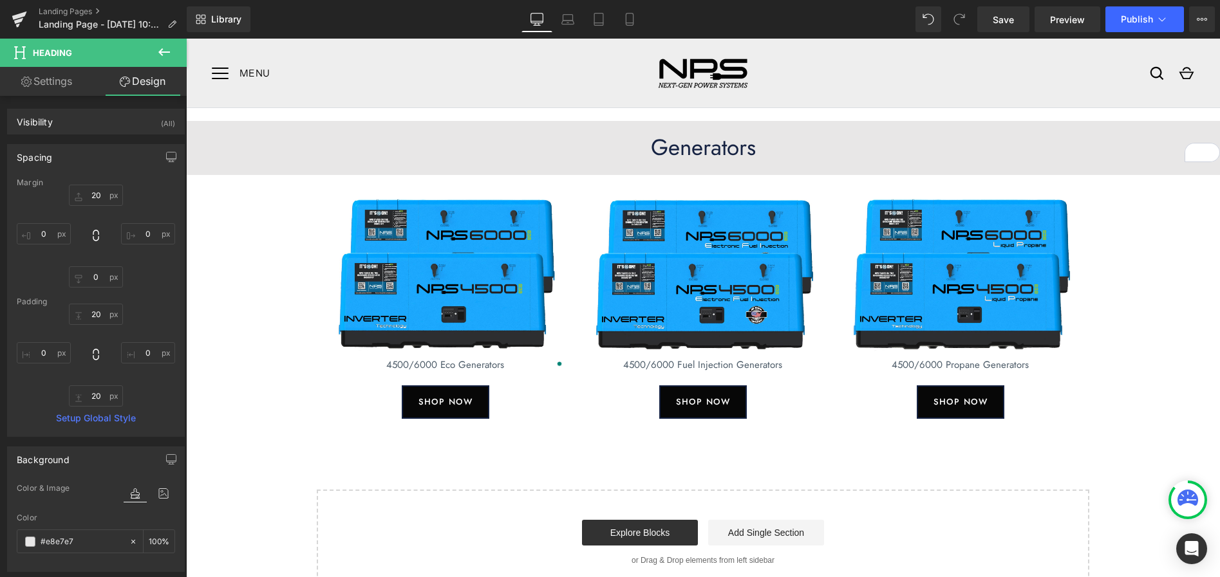
click at [275, 326] on body "Skip to content Menu Close Back Home Technology Warranty Dealers Store Resource…" at bounding box center [703, 427] width 1034 height 777
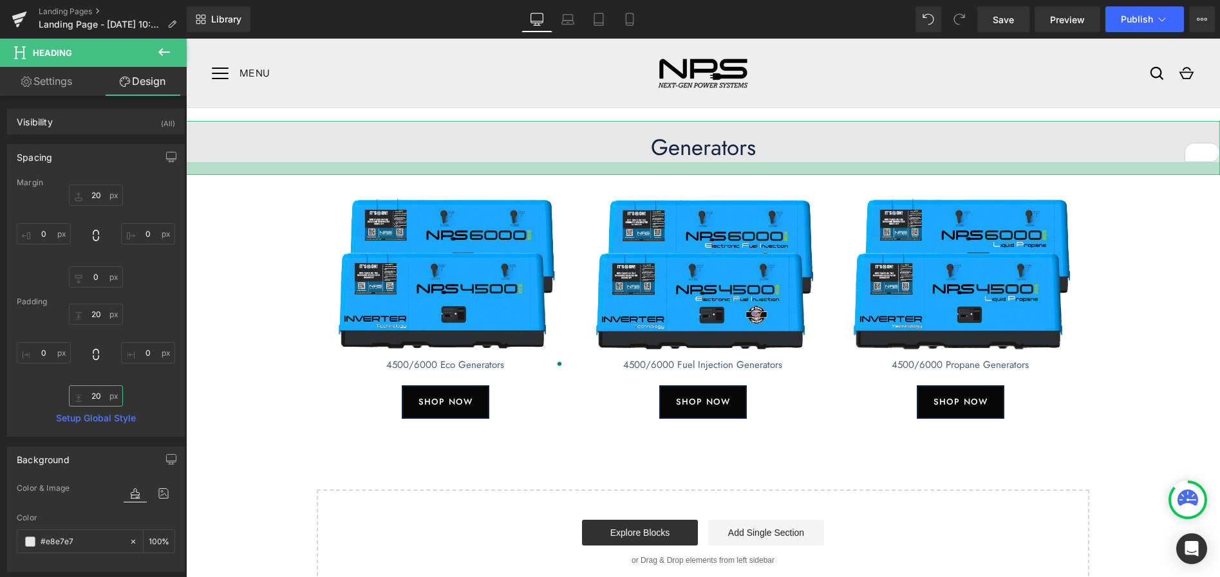
drag, startPoint x: 92, startPoint y: 397, endPoint x: 99, endPoint y: 413, distance: 17.0
click at [93, 396] on input "20" at bounding box center [96, 395] width 54 height 21
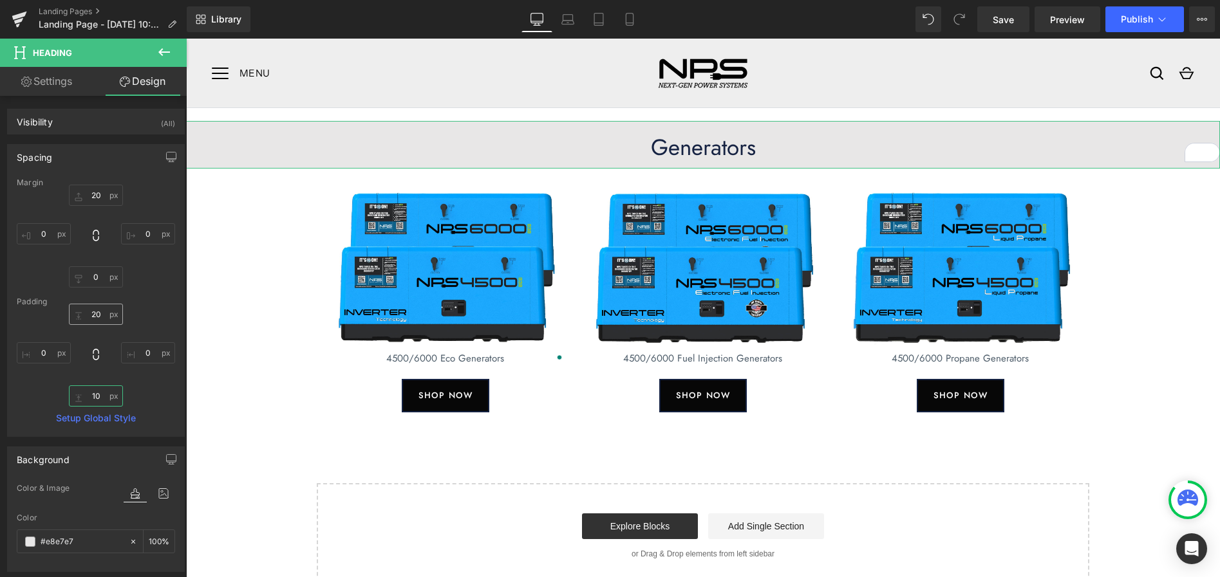
type input "10"
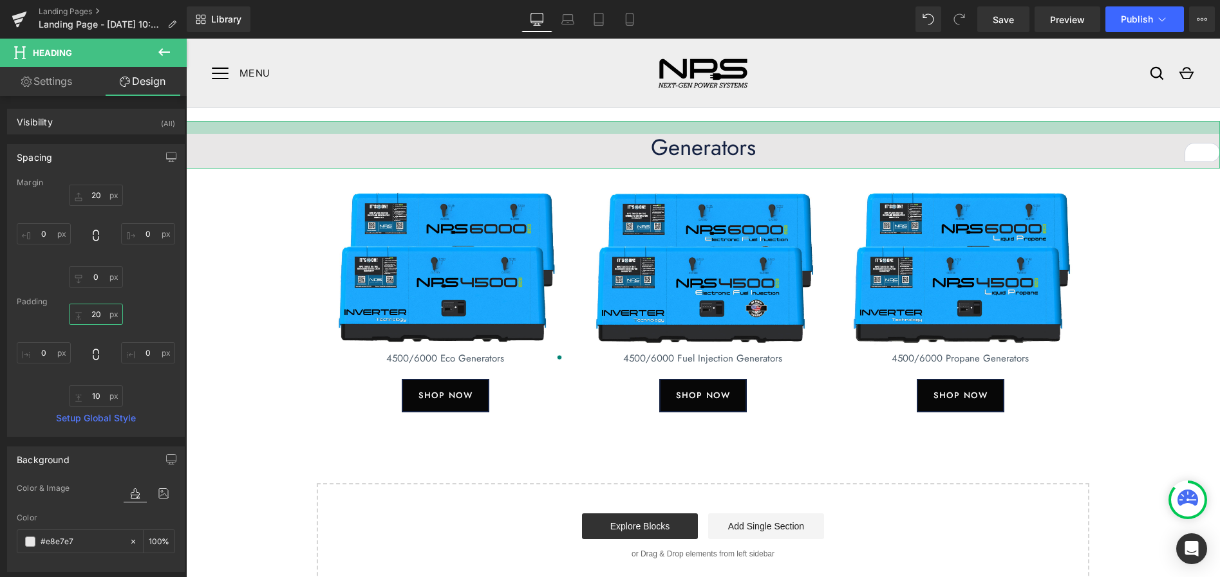
click at [92, 311] on input "20" at bounding box center [96, 314] width 54 height 21
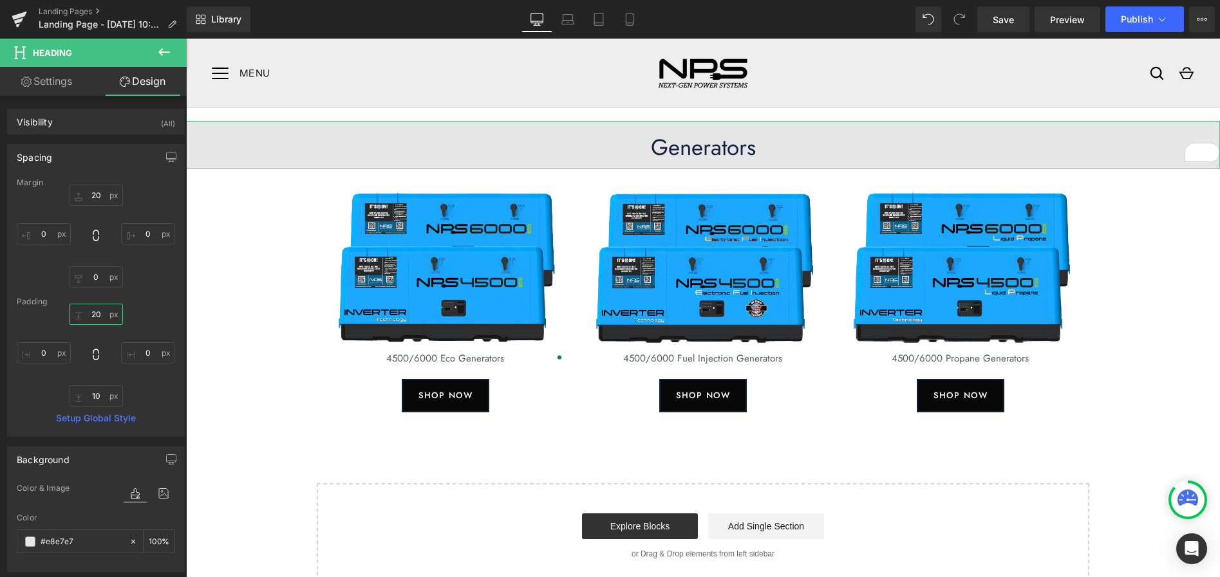
type input "10"
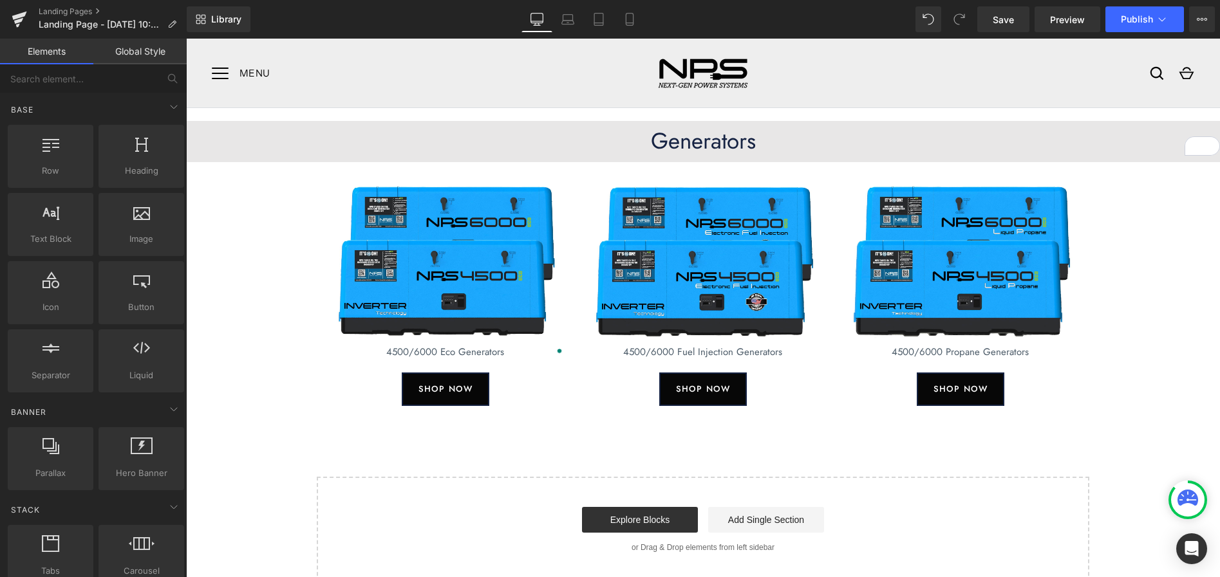
click at [1165, 324] on div "Generators Heading Image 4500/6000 Eco Generators Text Block SHOP NOW Button Im…" at bounding box center [703, 345] width 1034 height 474
click at [851, 150] on h1 "Generators" at bounding box center [703, 141] width 1034 height 28
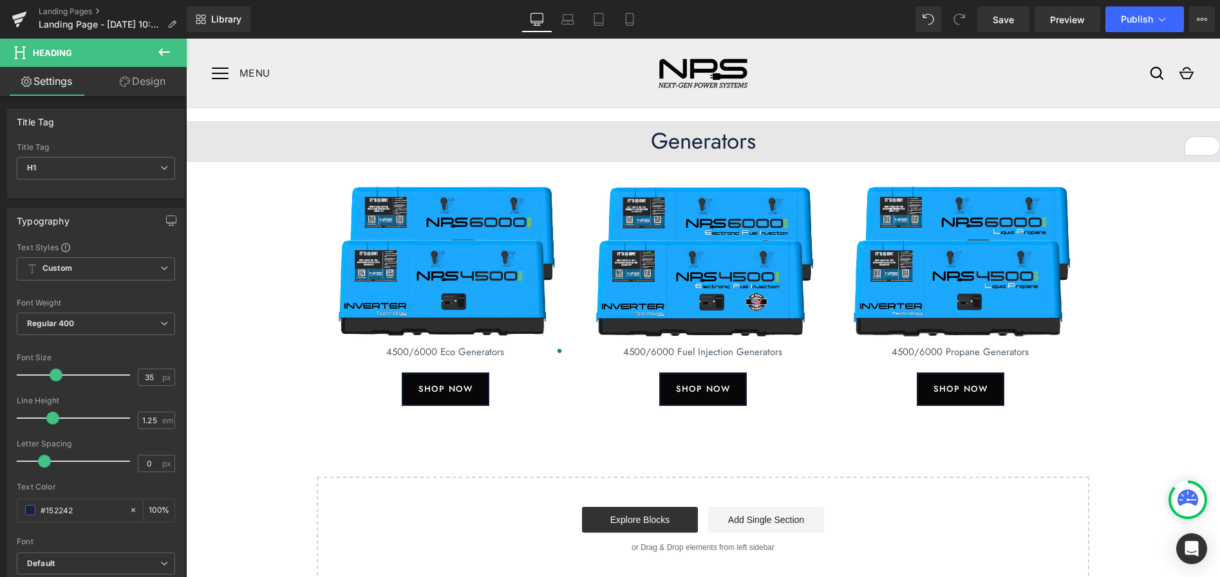
click at [145, 86] on link "Design" at bounding box center [142, 81] width 93 height 29
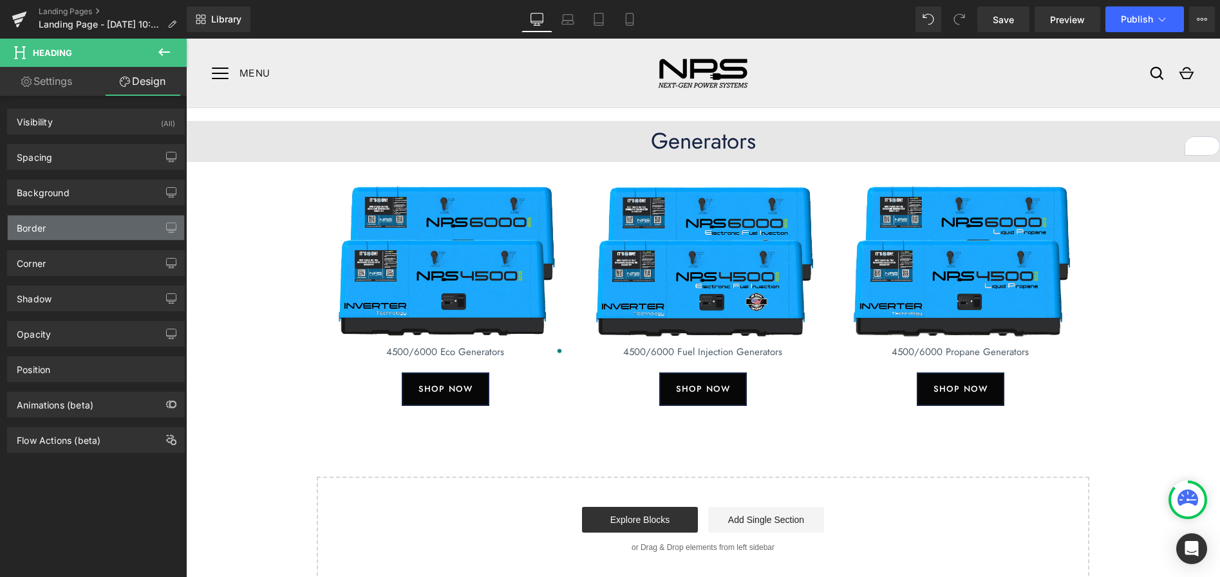
click at [77, 234] on div "Border" at bounding box center [96, 228] width 176 height 24
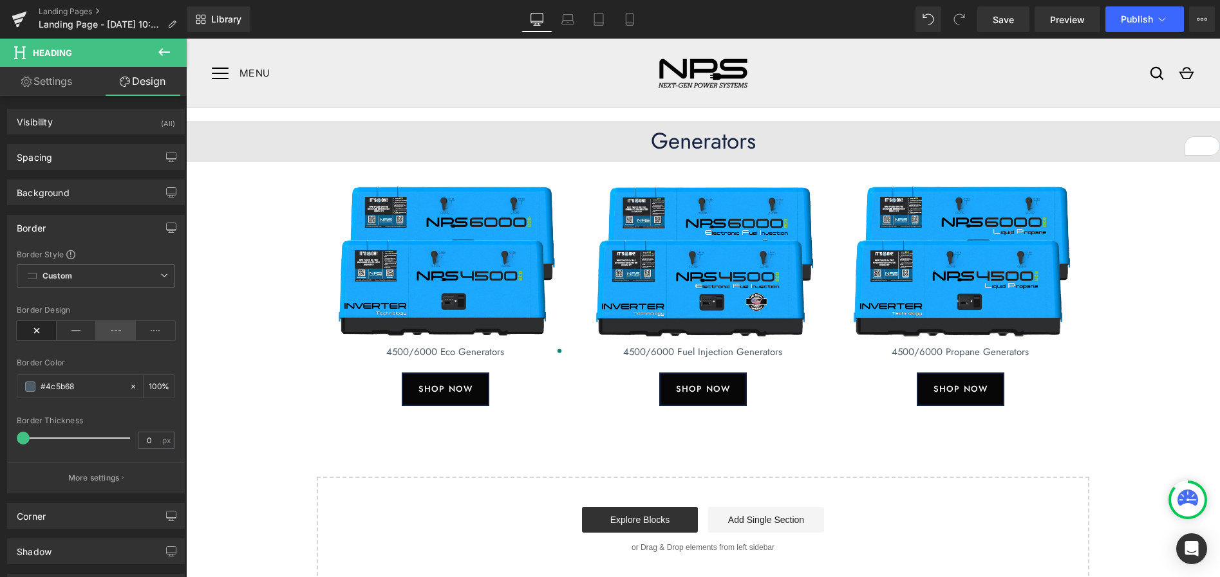
click at [114, 331] on icon at bounding box center [116, 330] width 40 height 19
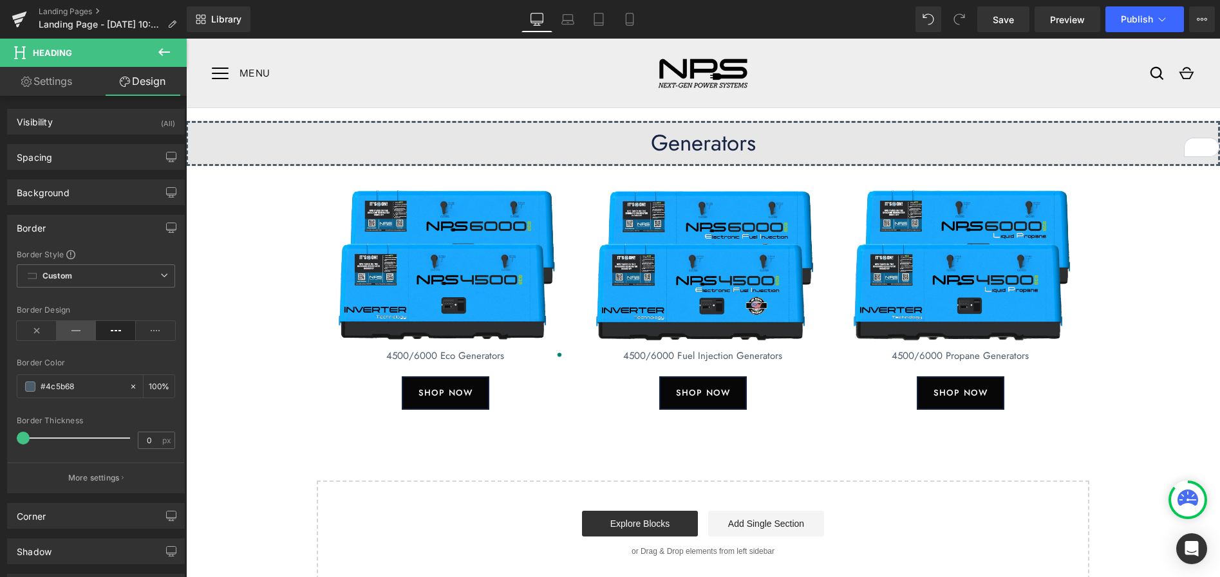
click at [73, 330] on icon at bounding box center [77, 330] width 40 height 19
click at [155, 332] on icon at bounding box center [156, 330] width 40 height 19
click at [79, 335] on icon at bounding box center [77, 330] width 40 height 19
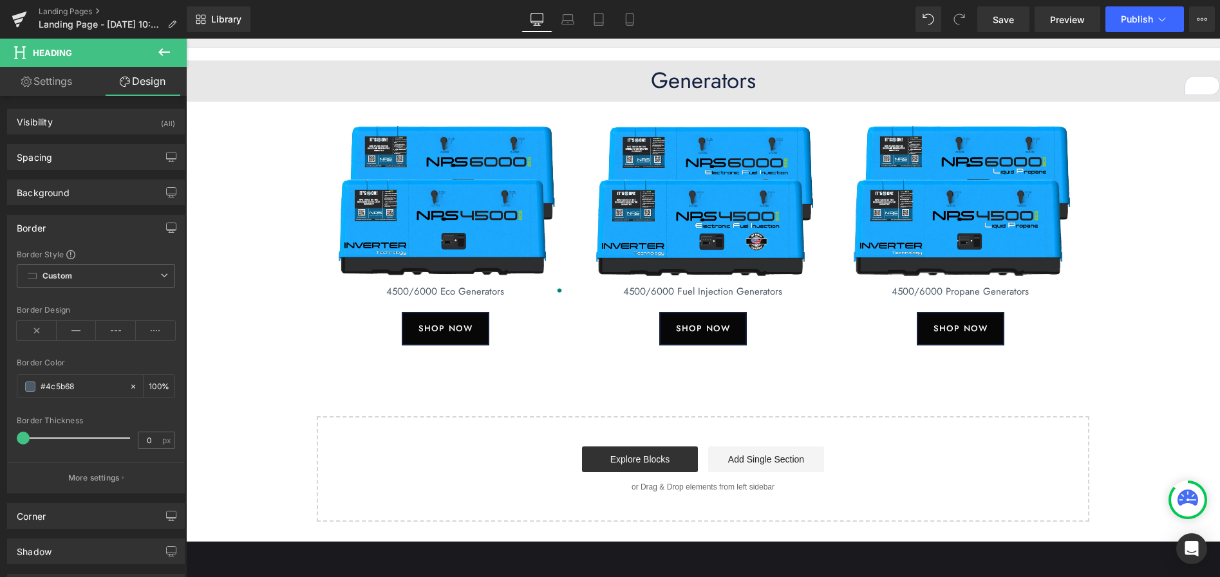
scroll to position [61, 0]
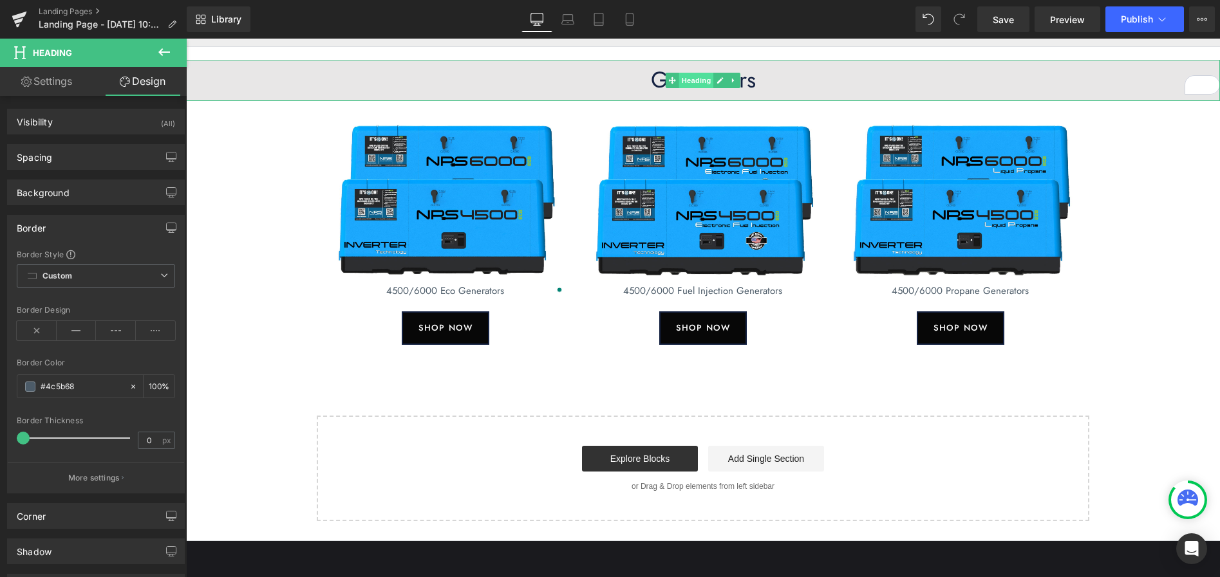
click at [687, 84] on span "Heading" at bounding box center [696, 80] width 35 height 15
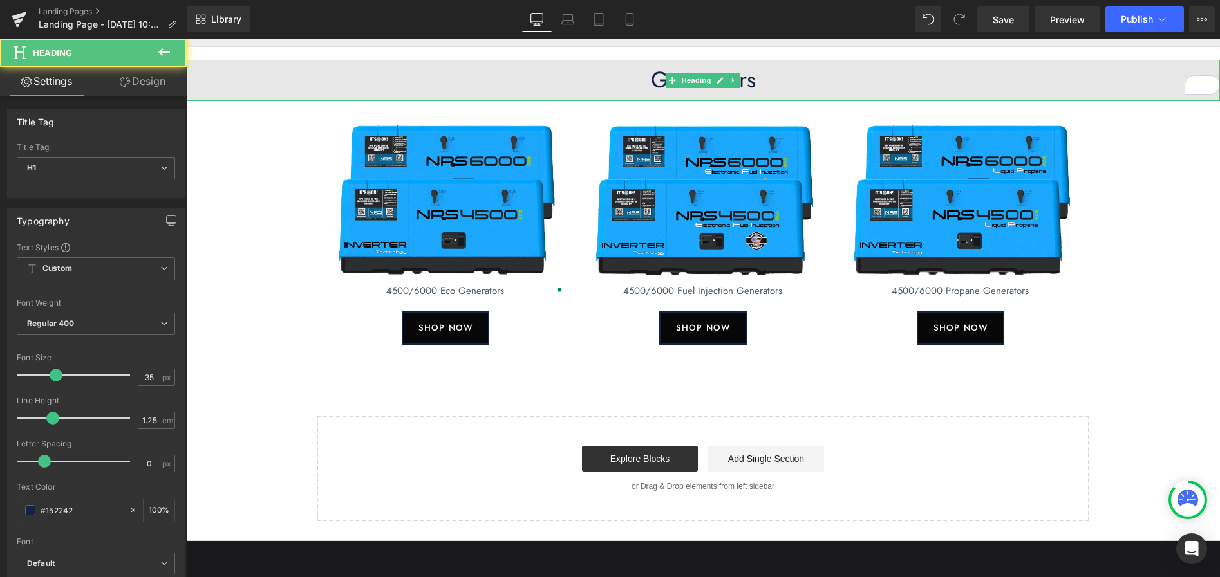
click at [720, 82] on icon at bounding box center [720, 80] width 6 height 6
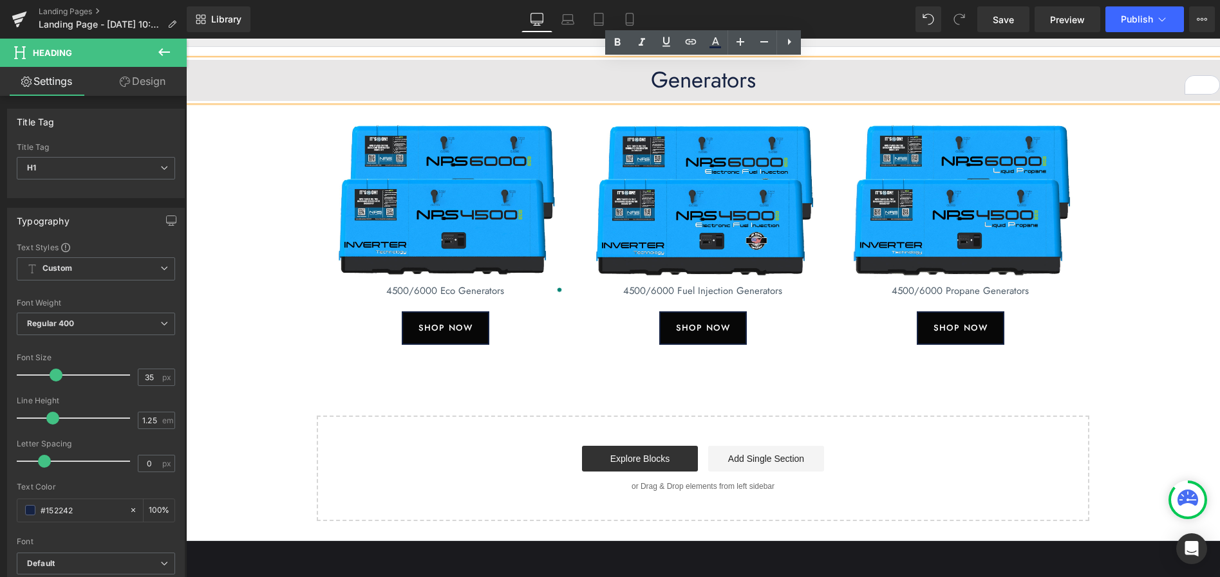
click at [654, 84] on h1 "Generators" at bounding box center [703, 80] width 1034 height 28
click at [992, 18] on link "Save" at bounding box center [1003, 19] width 52 height 26
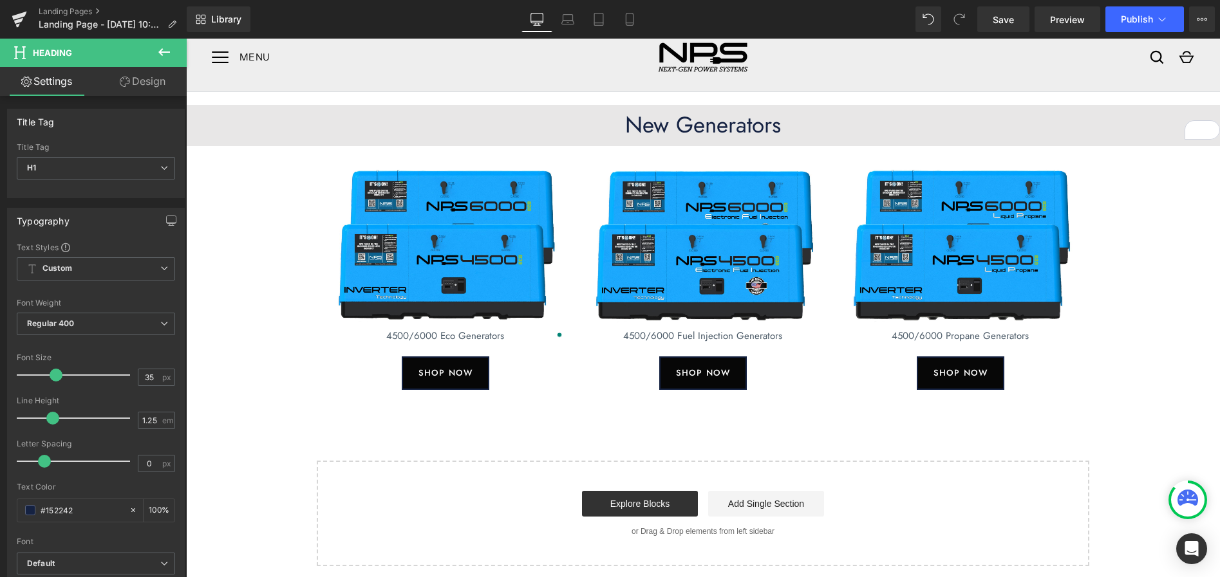
scroll to position [0, 0]
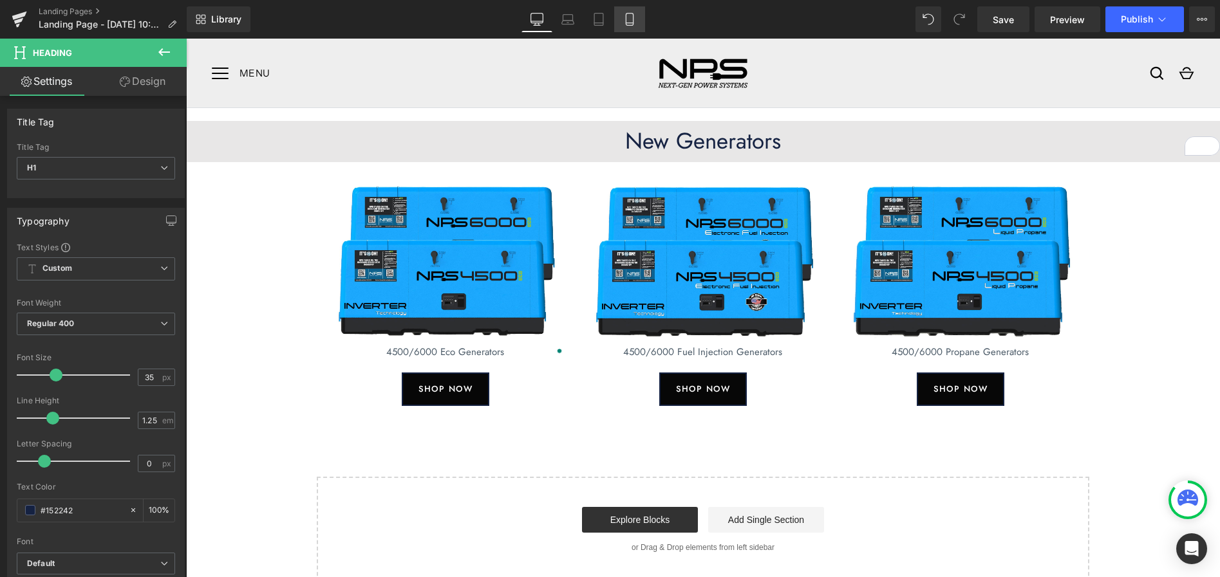
click at [630, 23] on icon at bounding box center [629, 23] width 7 height 0
type input "100"
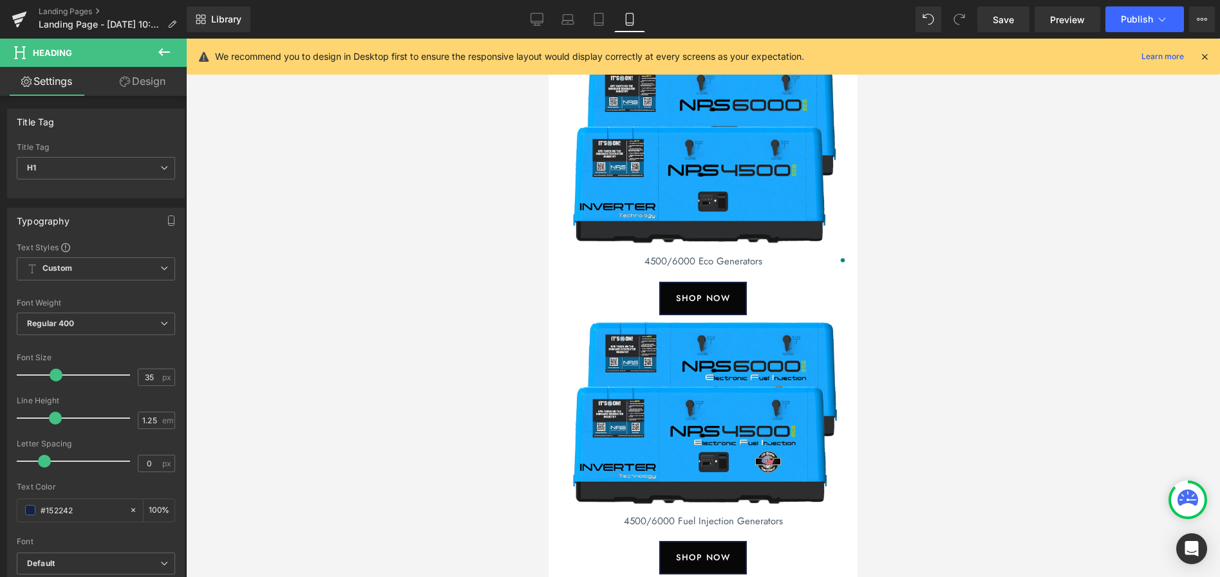
scroll to position [129, 0]
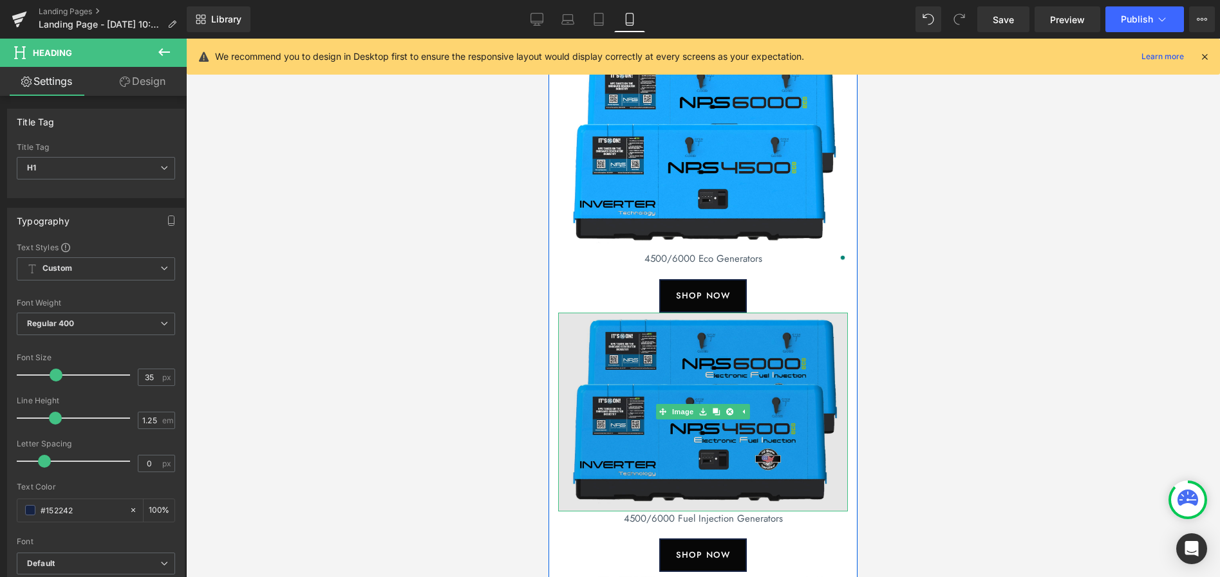
click at [748, 332] on img at bounding box center [703, 412] width 290 height 199
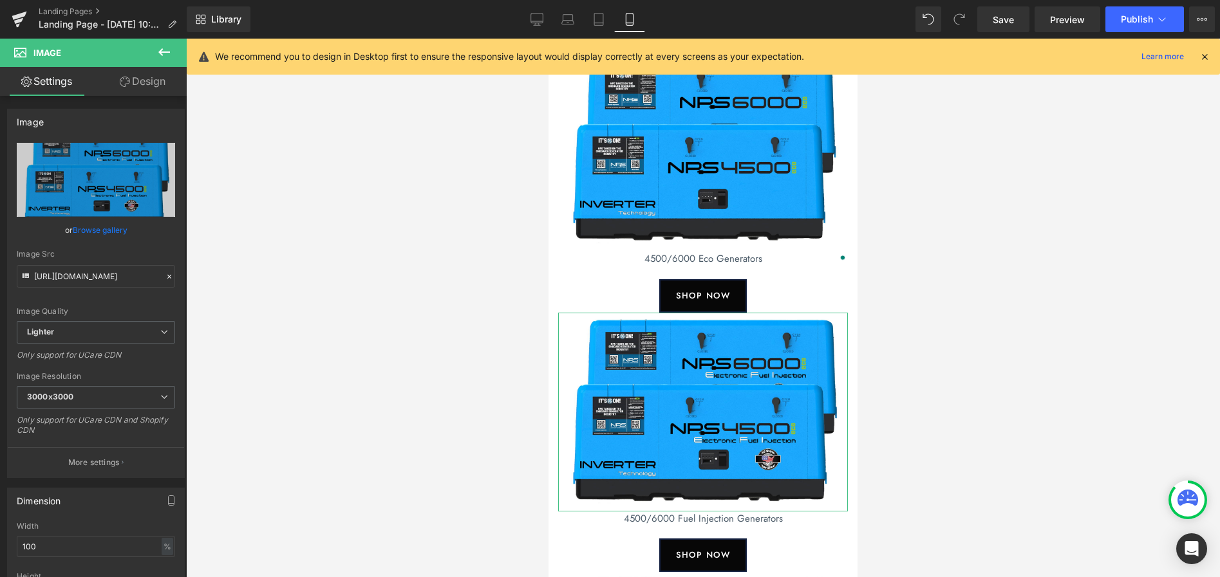
click at [153, 79] on link "Design" at bounding box center [142, 81] width 93 height 29
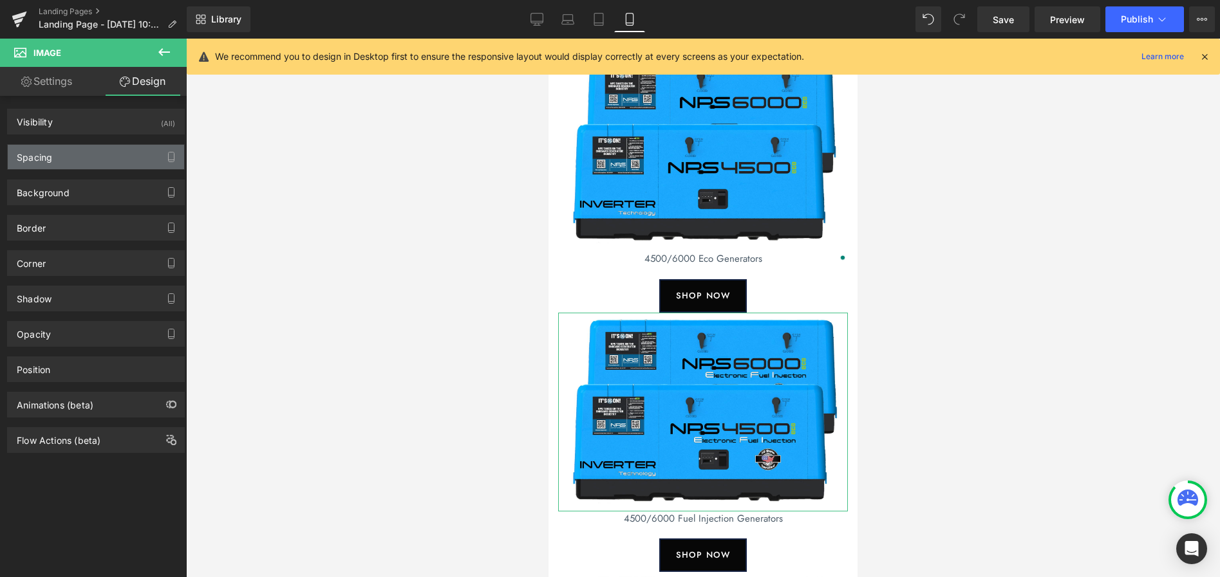
click at [67, 157] on div "Spacing" at bounding box center [96, 157] width 176 height 24
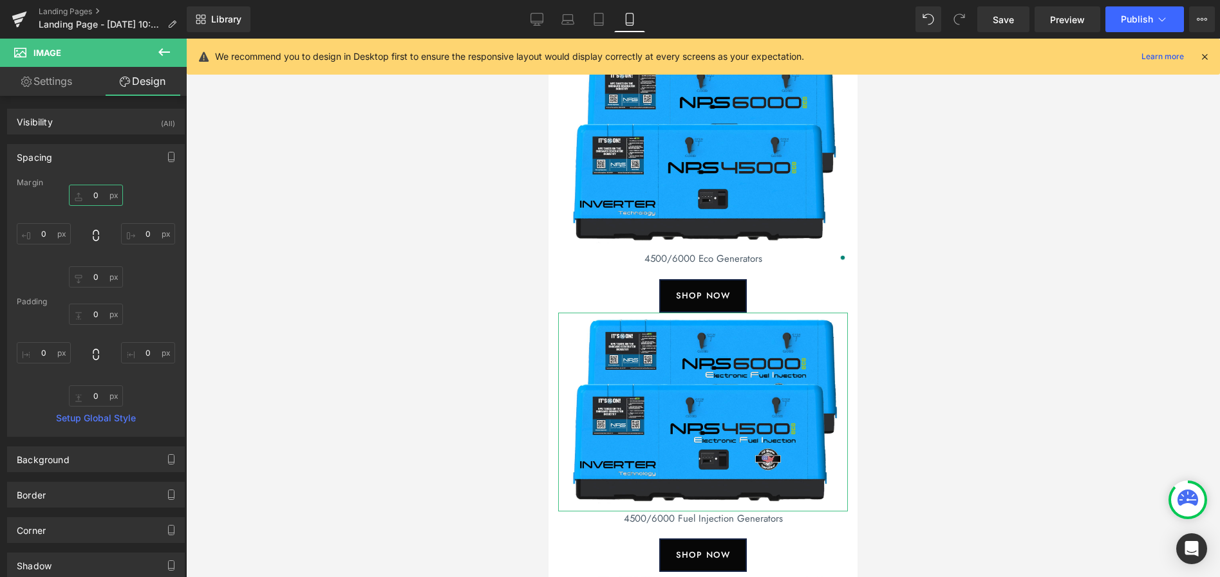
click at [91, 196] on input "0" at bounding box center [96, 195] width 54 height 21
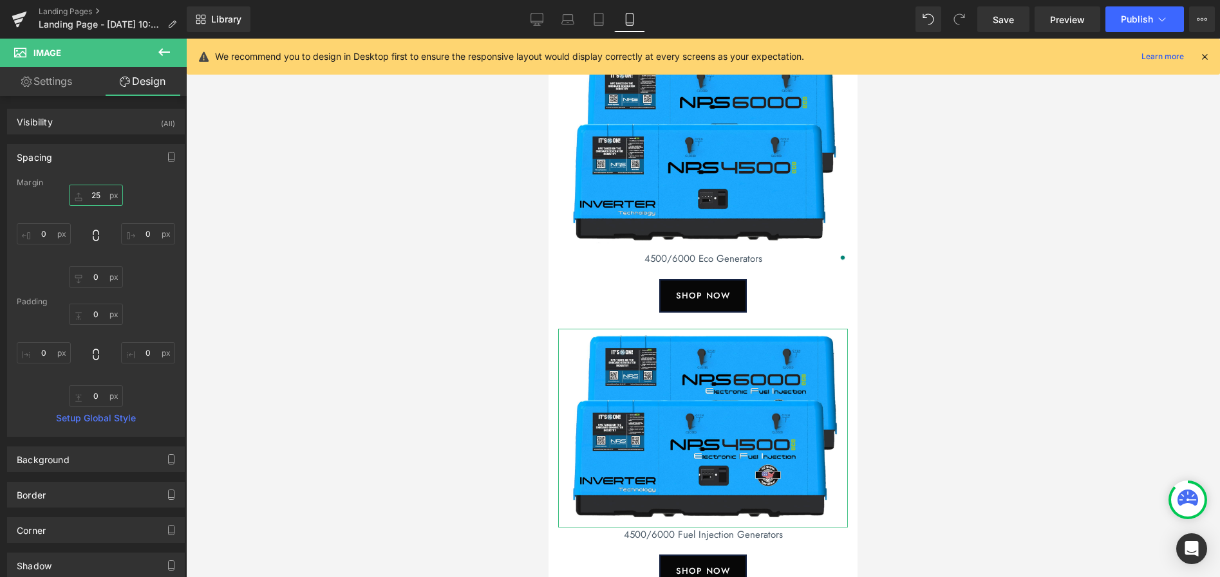
type input "2"
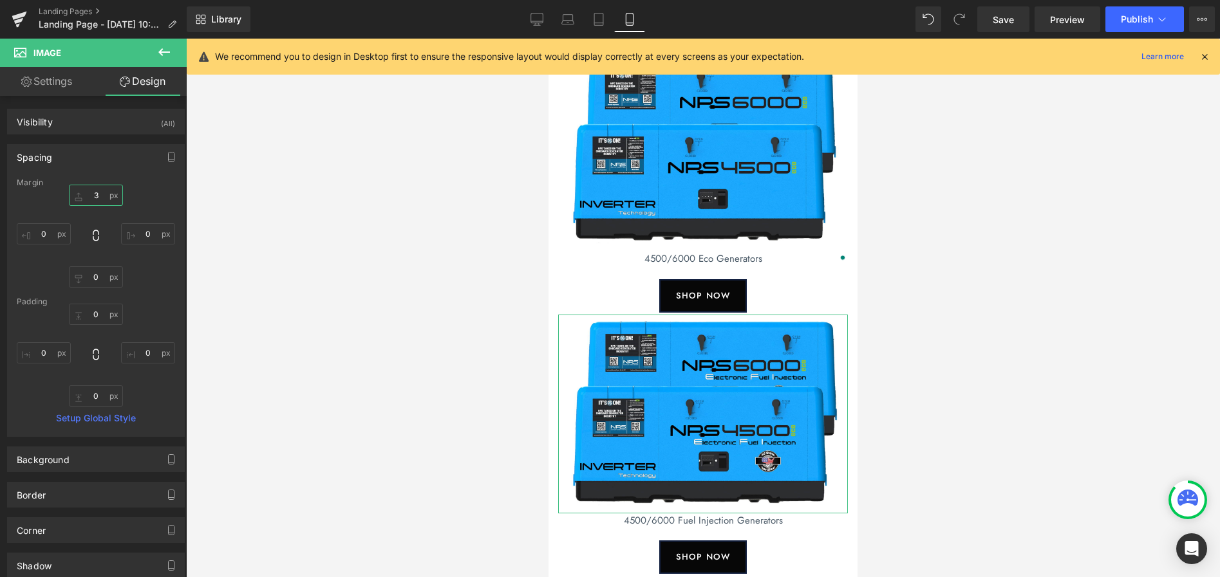
type input "35"
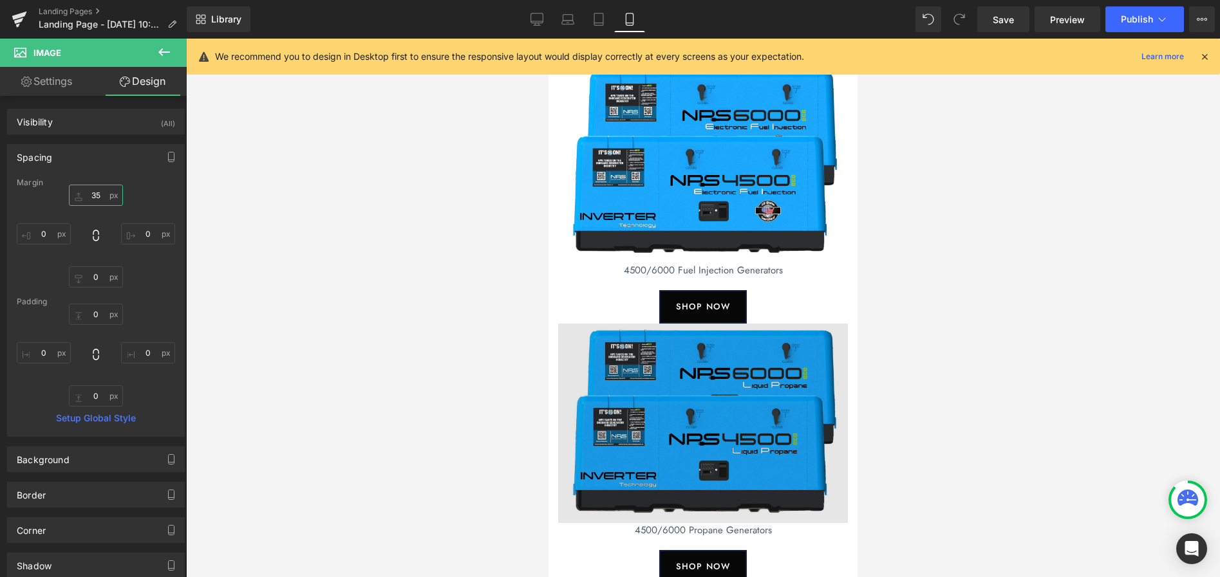
scroll to position [402, 0]
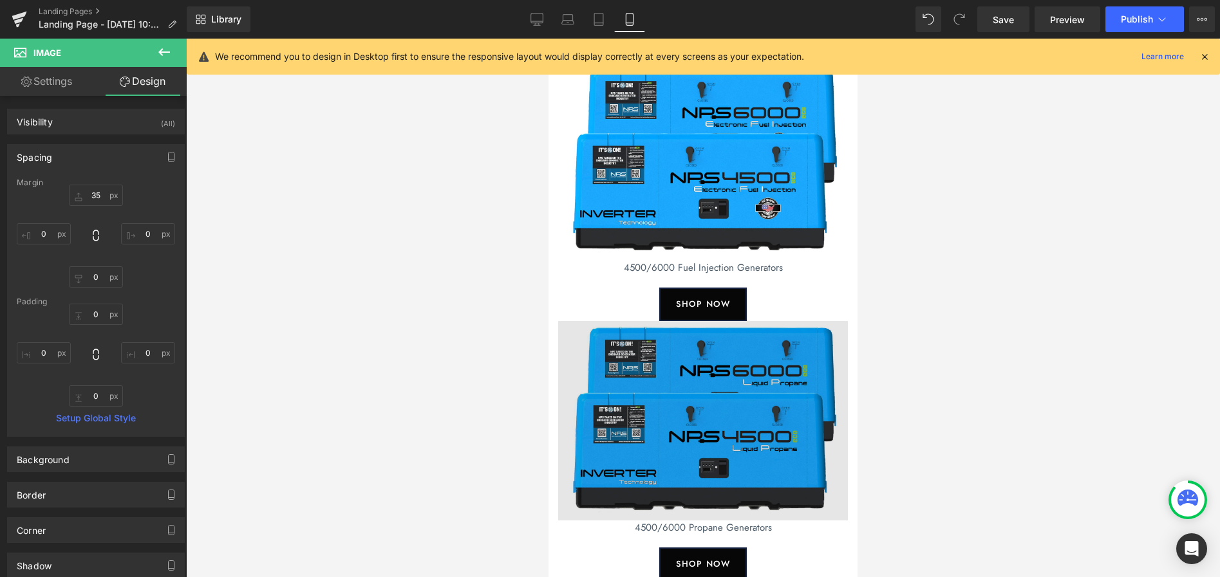
click at [682, 409] on img at bounding box center [703, 420] width 290 height 199
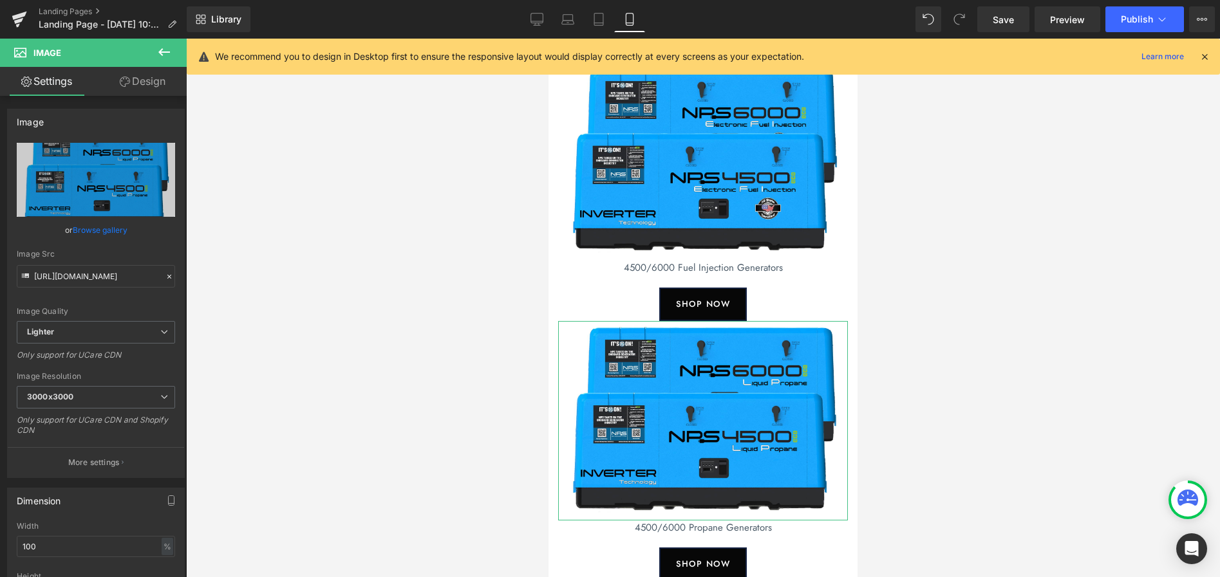
click at [149, 84] on link "Design" at bounding box center [142, 81] width 93 height 29
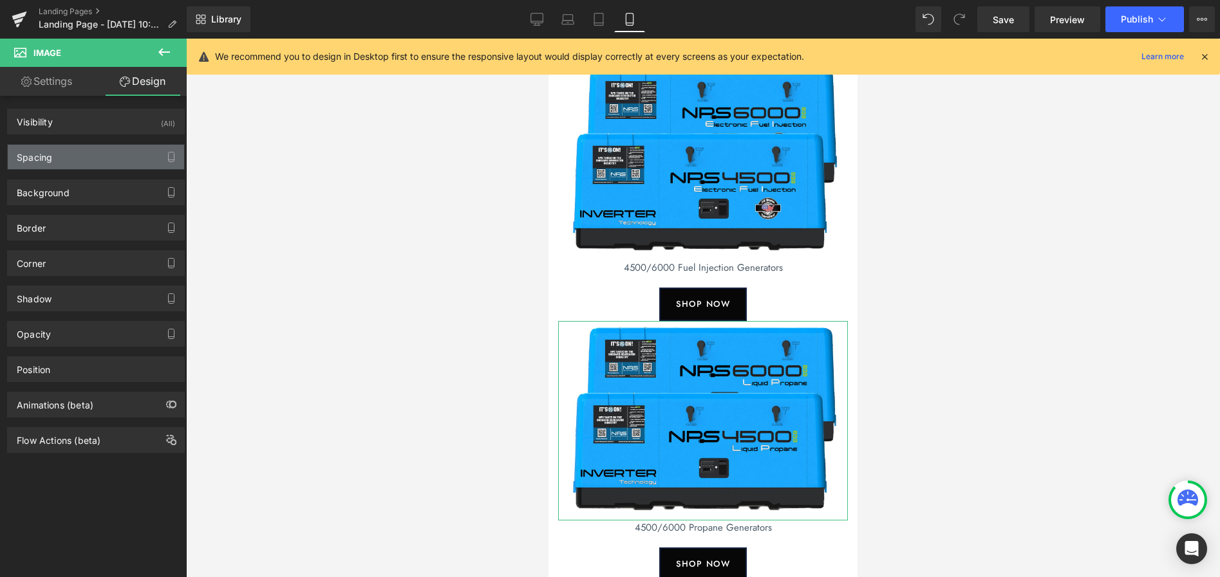
click at [73, 159] on div "Spacing" at bounding box center [96, 157] width 176 height 24
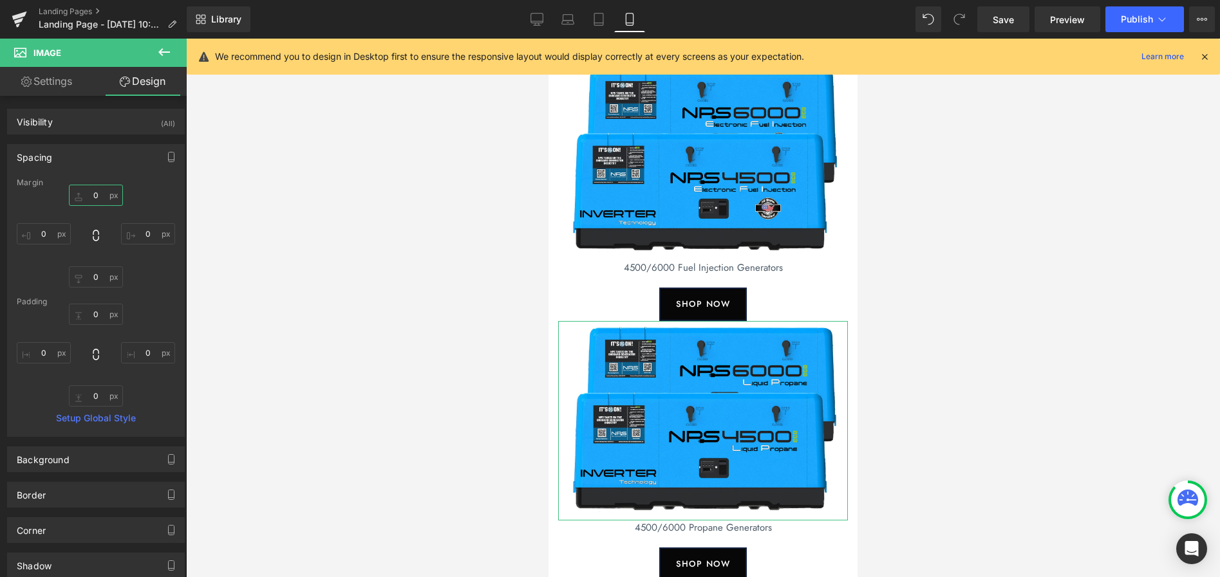
click at [91, 192] on input "0" at bounding box center [96, 195] width 54 height 21
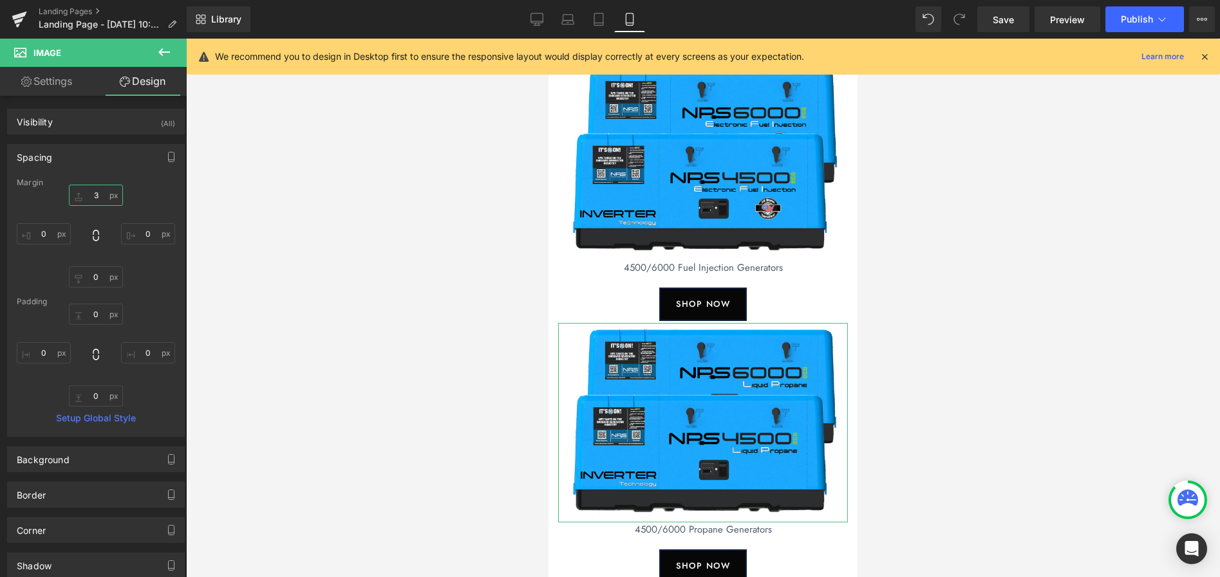
type input "35"
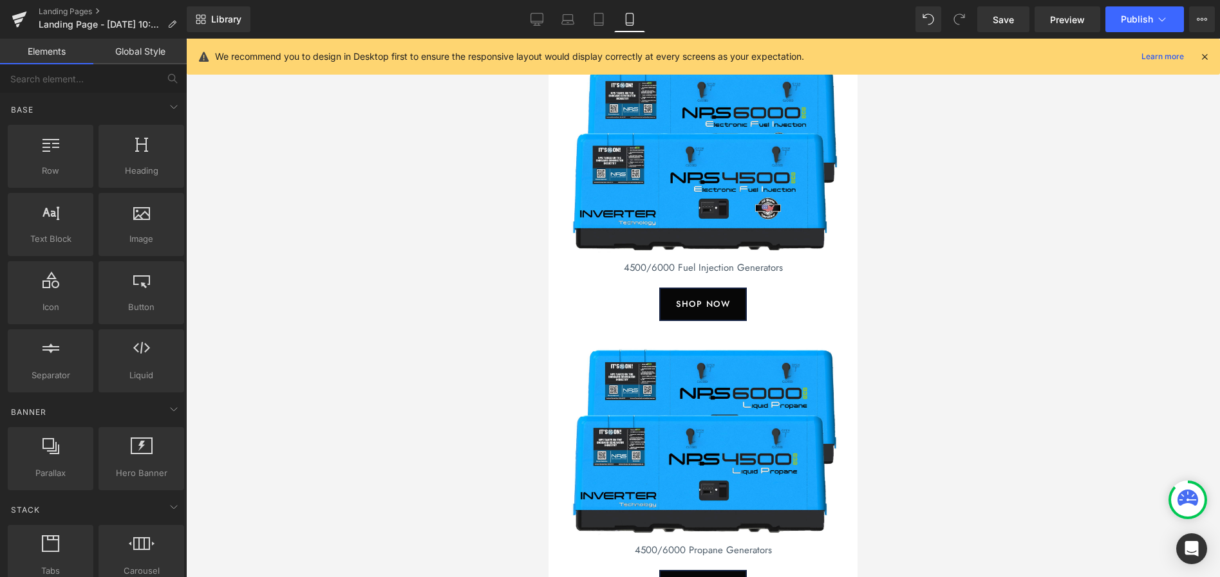
click at [282, 262] on div at bounding box center [703, 308] width 1034 height 539
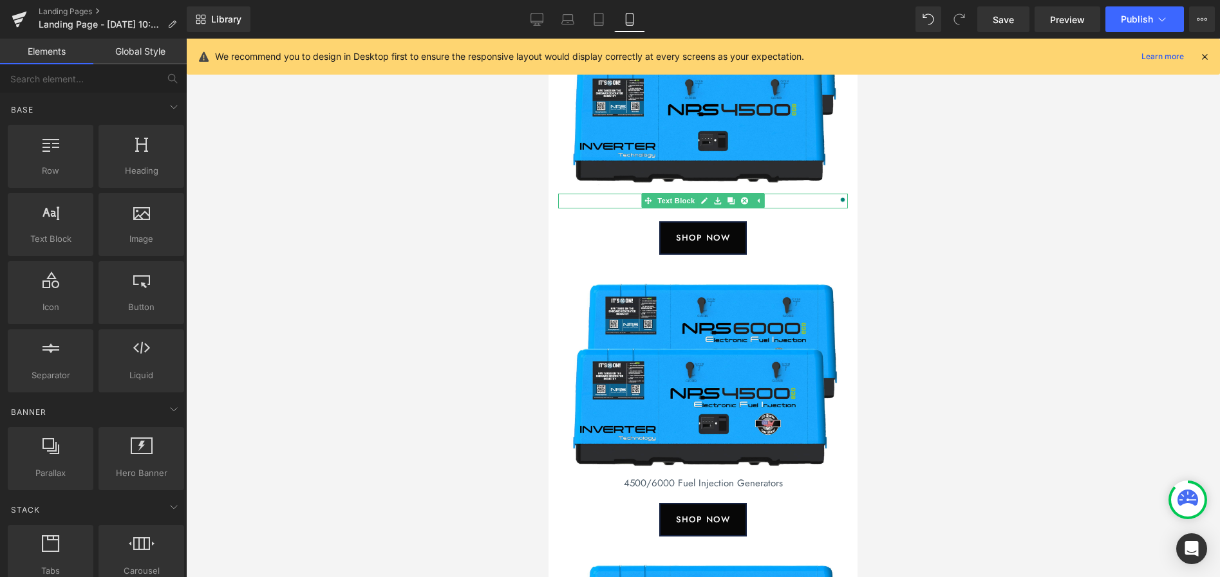
scroll to position [185, 0]
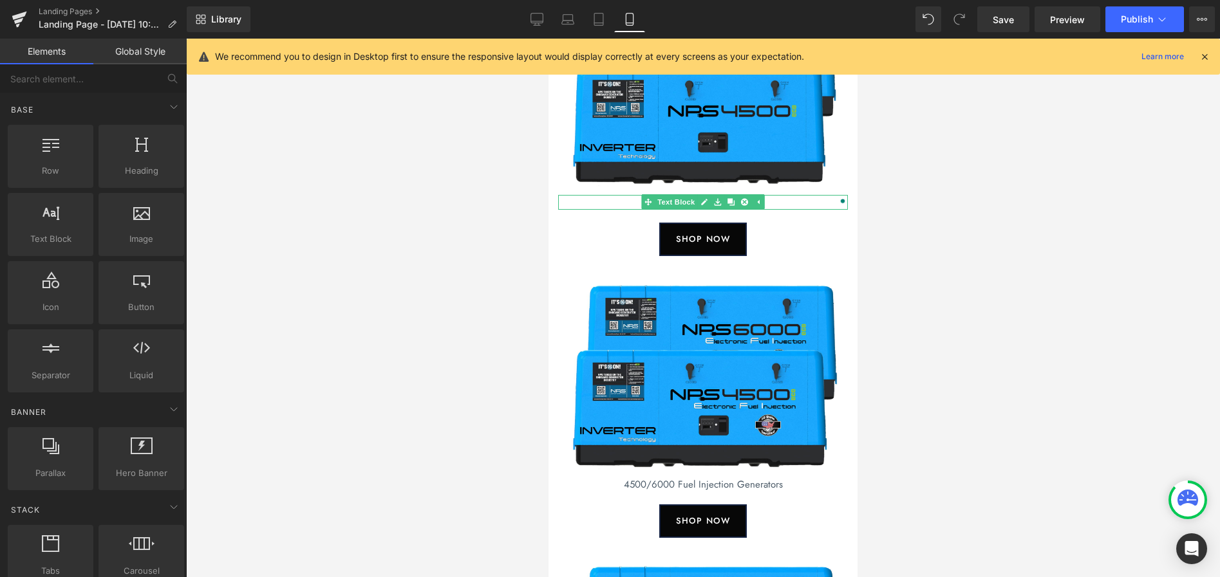
drag, startPoint x: 974, startPoint y: 237, endPoint x: 967, endPoint y: 234, distance: 7.2
click at [974, 237] on div at bounding box center [703, 308] width 1034 height 539
click at [569, 19] on icon at bounding box center [567, 19] width 13 height 13
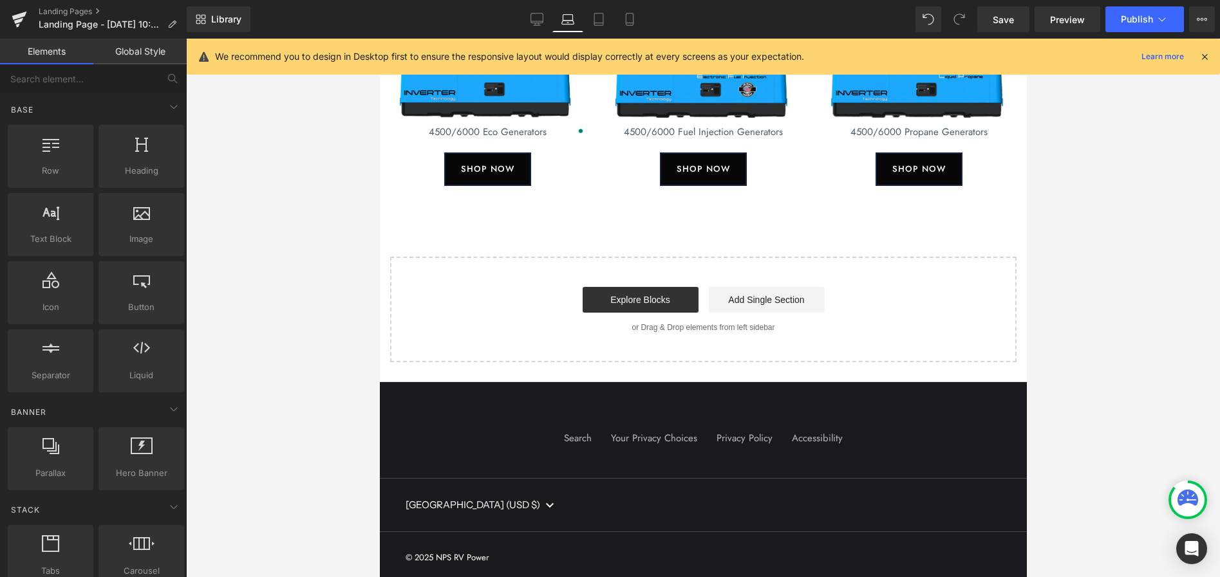
scroll to position [0, 0]
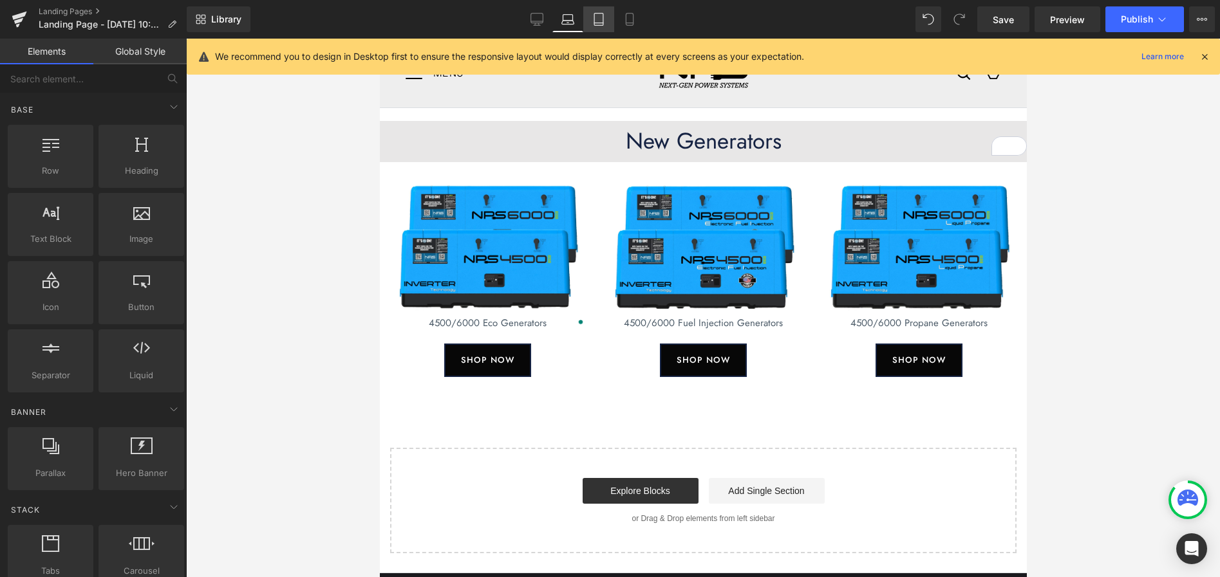
click at [597, 21] on icon at bounding box center [598, 19] width 13 height 13
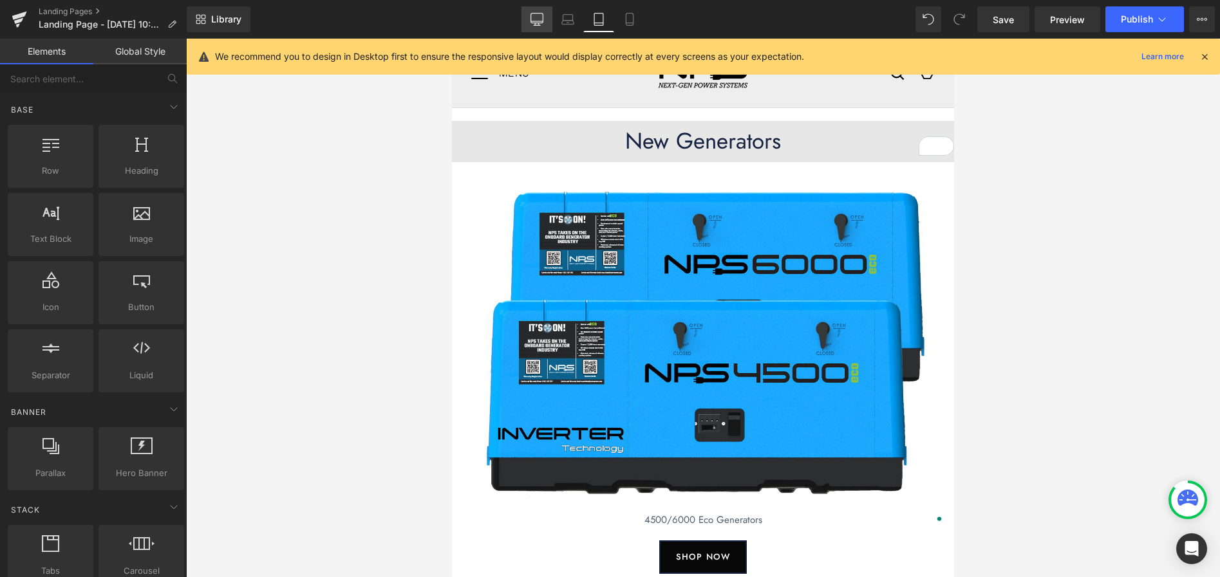
click at [536, 24] on icon at bounding box center [536, 19] width 13 height 13
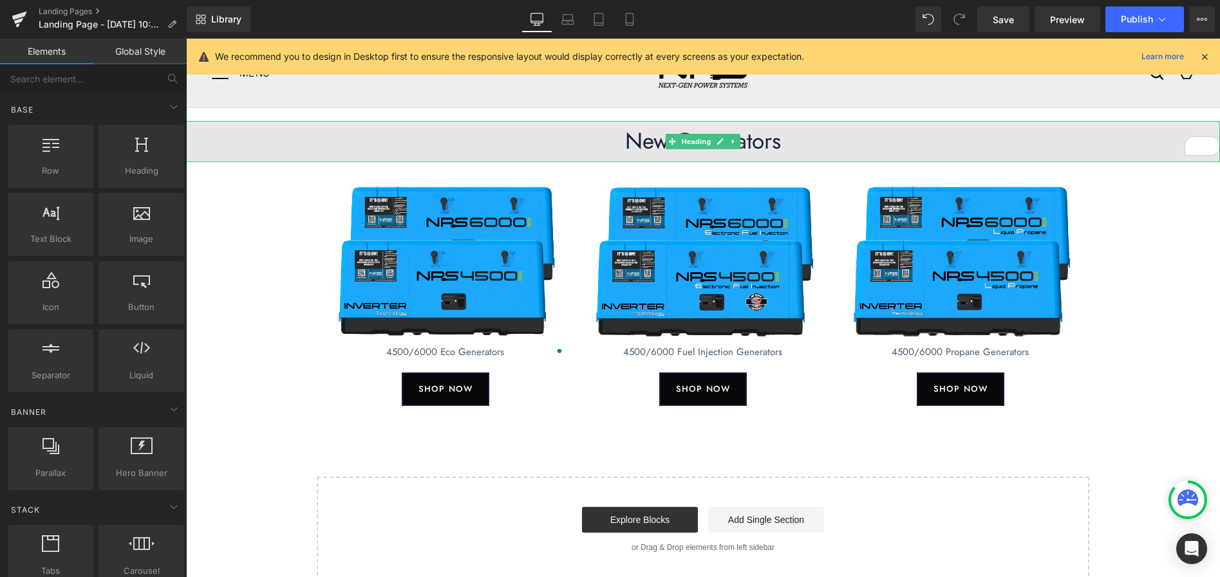
click at [602, 142] on h1 "New Generators" at bounding box center [703, 141] width 1034 height 28
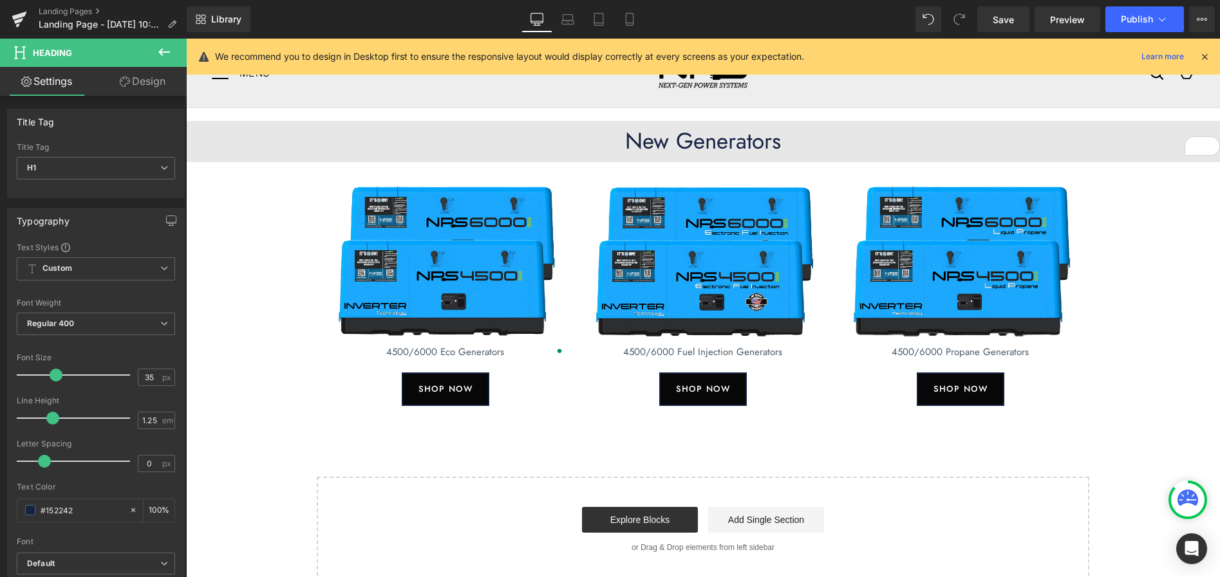
click at [146, 81] on link "Design" at bounding box center [142, 81] width 93 height 29
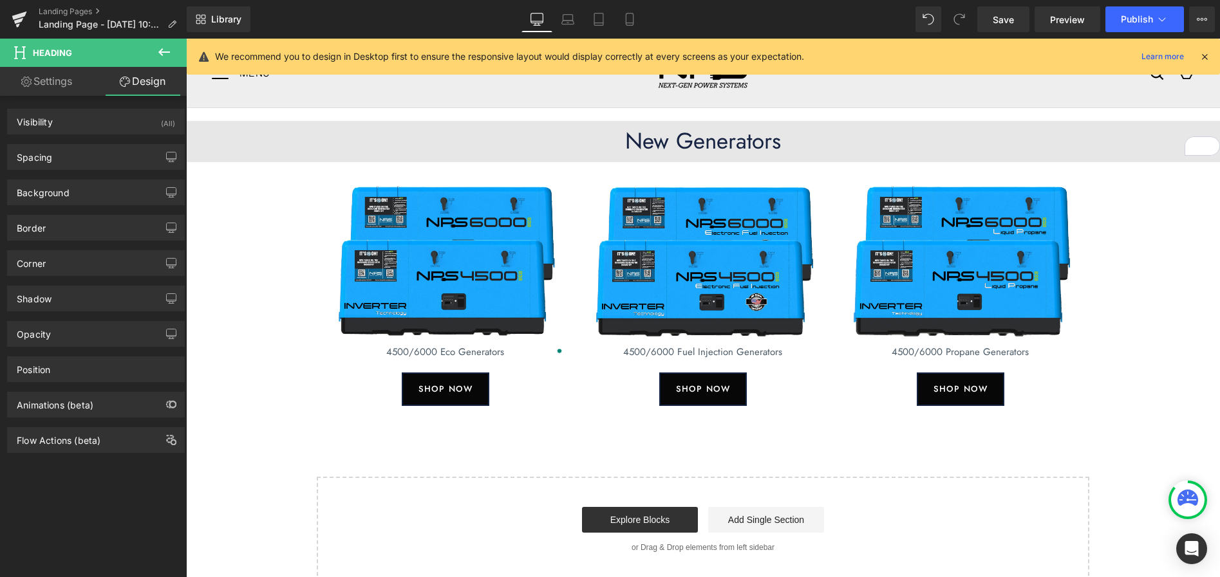
click at [166, 52] on icon at bounding box center [164, 52] width 12 height 8
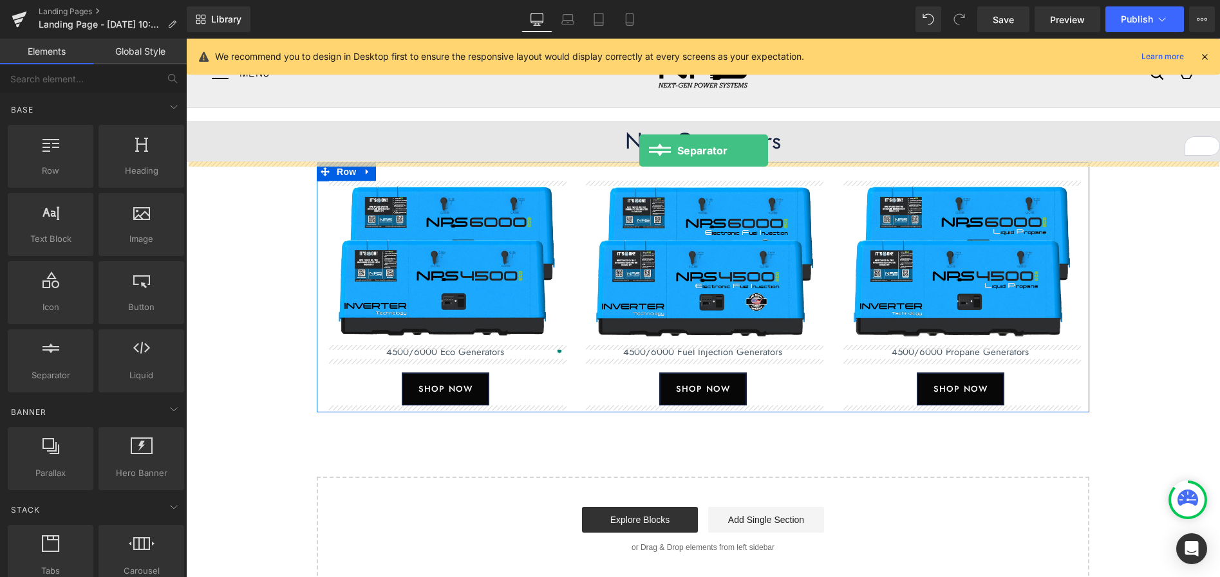
drag, startPoint x: 225, startPoint y: 398, endPoint x: 639, endPoint y: 151, distance: 482.9
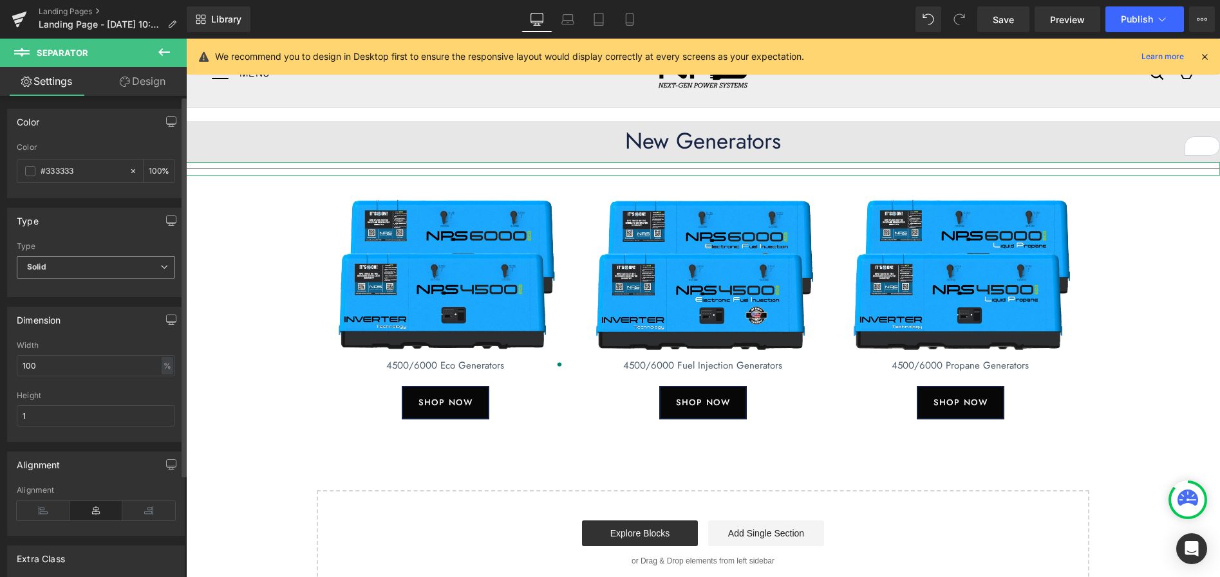
click at [80, 268] on span "Solid" at bounding box center [96, 267] width 158 height 23
click at [66, 304] on li "Dashed" at bounding box center [93, 309] width 153 height 19
click at [63, 269] on span "Dashed" at bounding box center [96, 267] width 158 height 23
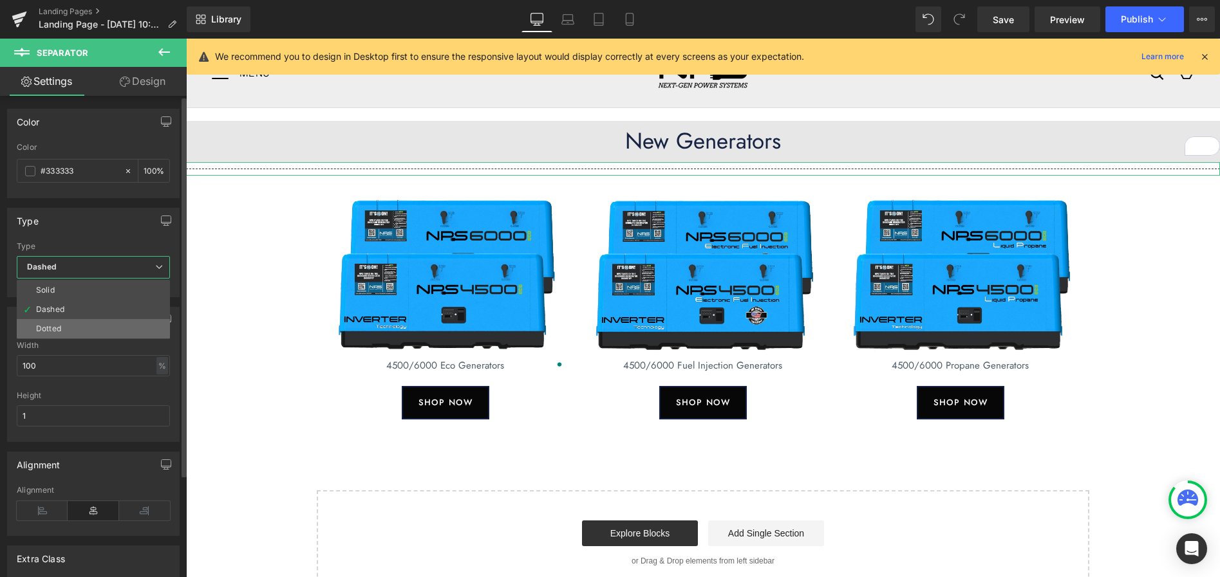
click at [57, 326] on div "Dotted" at bounding box center [48, 328] width 25 height 9
click at [83, 270] on span "Dotted" at bounding box center [96, 267] width 158 height 23
click at [73, 308] on li "Dashed" at bounding box center [93, 309] width 153 height 19
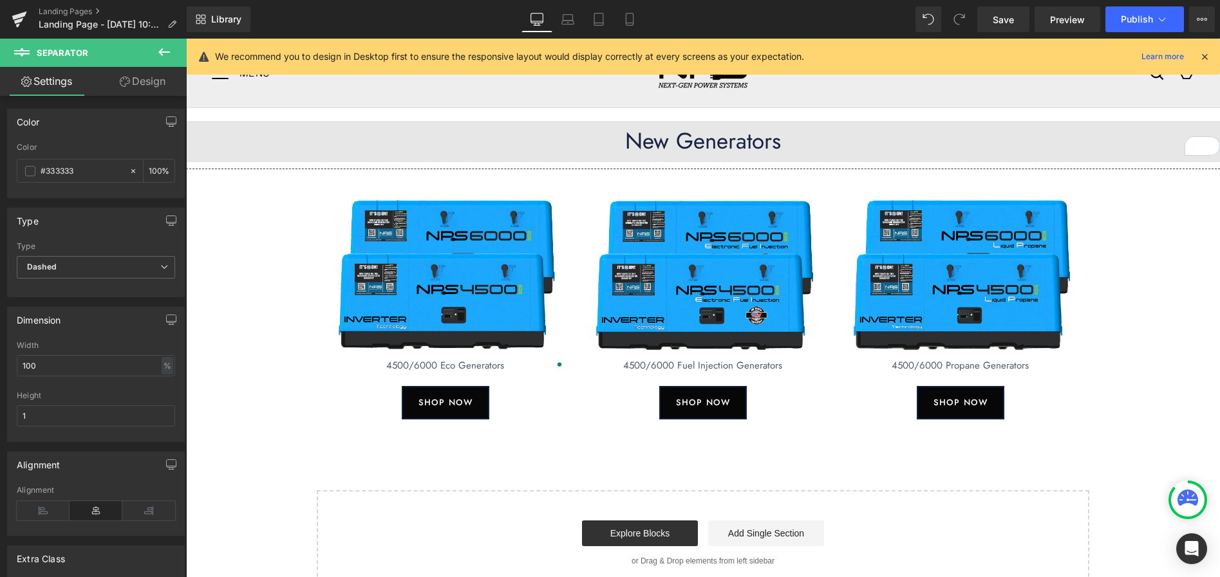
click at [159, 50] on icon at bounding box center [163, 51] width 15 height 15
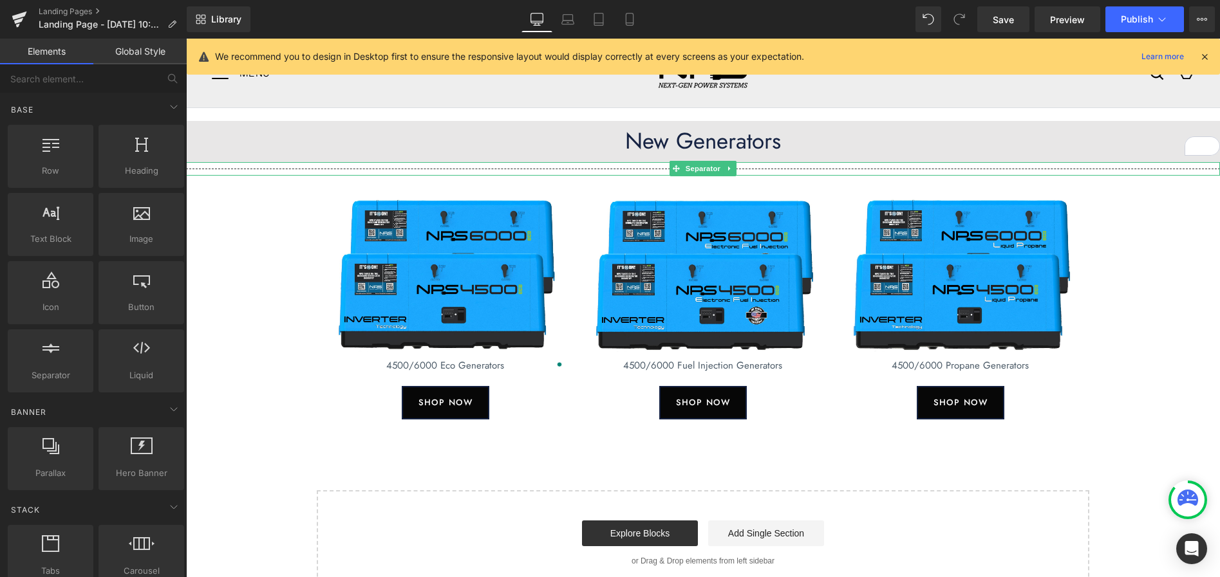
click at [301, 169] on hr at bounding box center [703, 172] width 1034 height 7
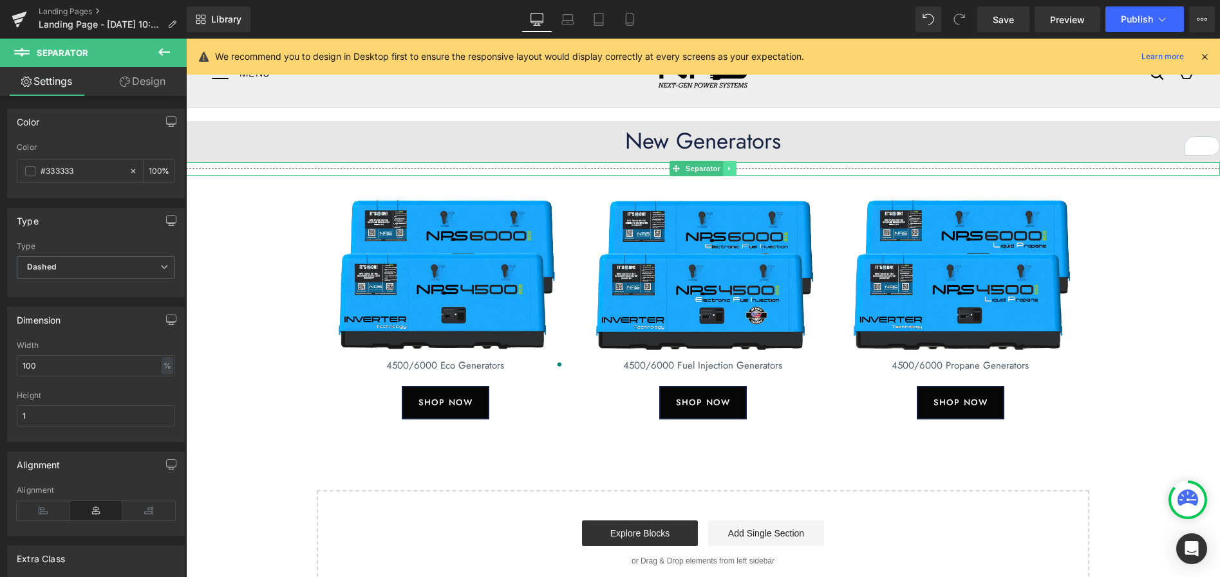
click at [732, 169] on icon at bounding box center [729, 169] width 7 height 8
click at [738, 168] on icon at bounding box center [735, 169] width 7 height 8
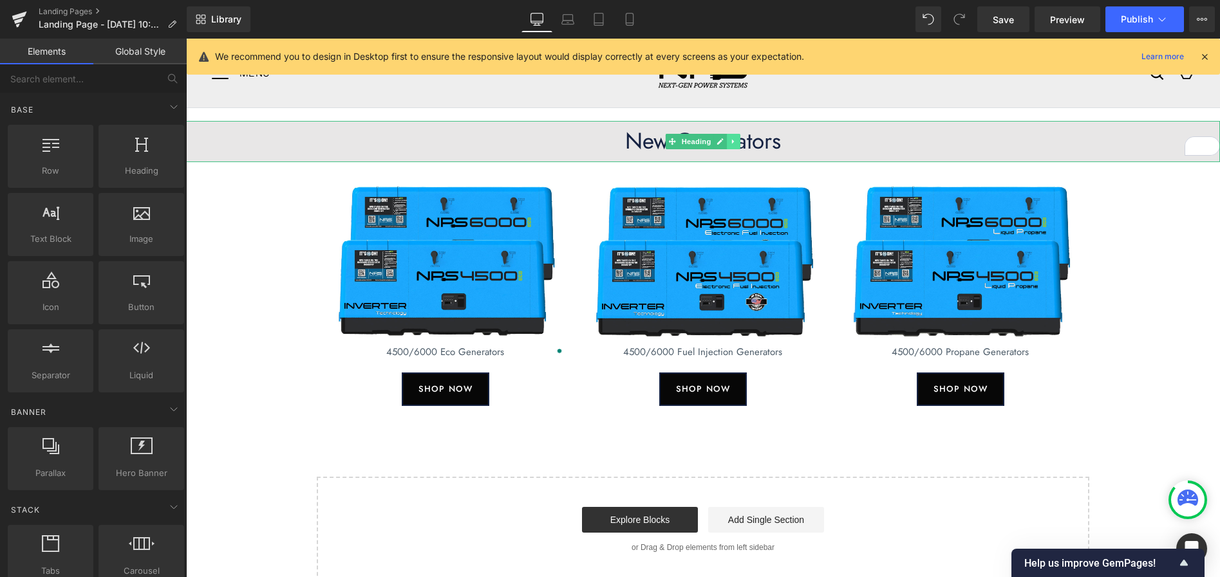
click at [735, 143] on icon at bounding box center [733, 142] width 7 height 8
click at [725, 141] on icon at bounding box center [726, 141] width 7 height 7
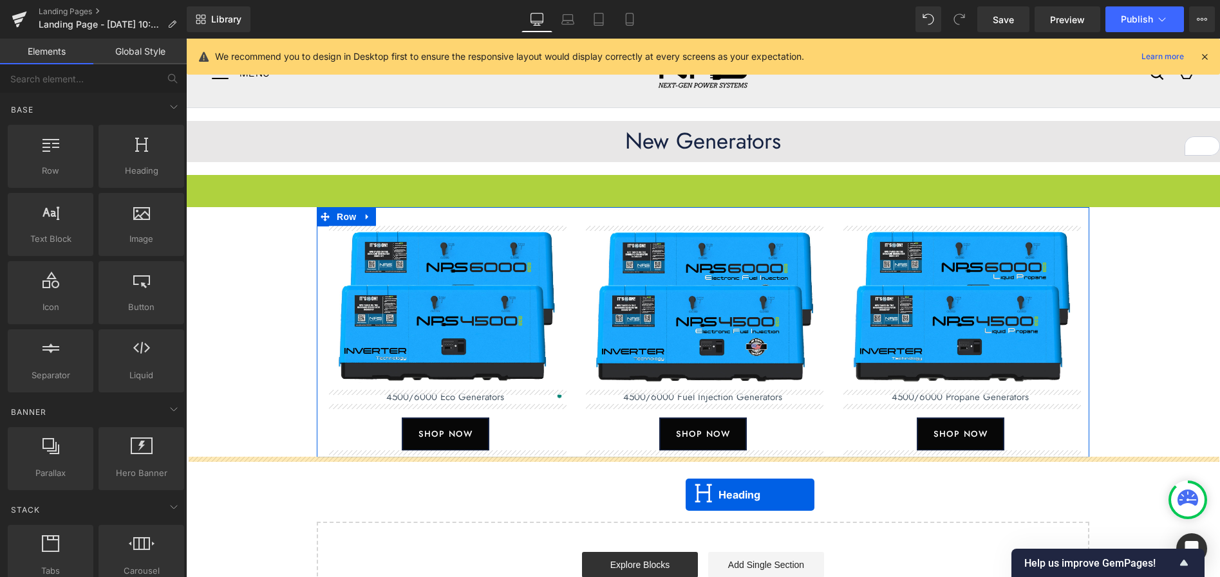
drag, startPoint x: 671, startPoint y: 198, endPoint x: 686, endPoint y: 494, distance: 297.1
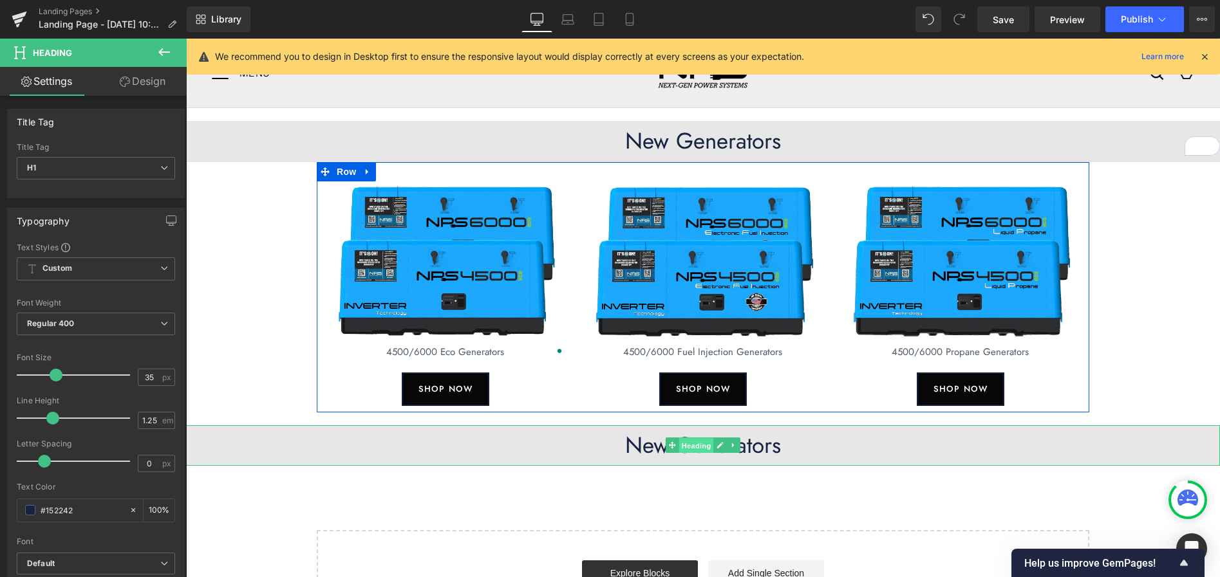
click at [696, 443] on span "Heading" at bounding box center [696, 445] width 35 height 15
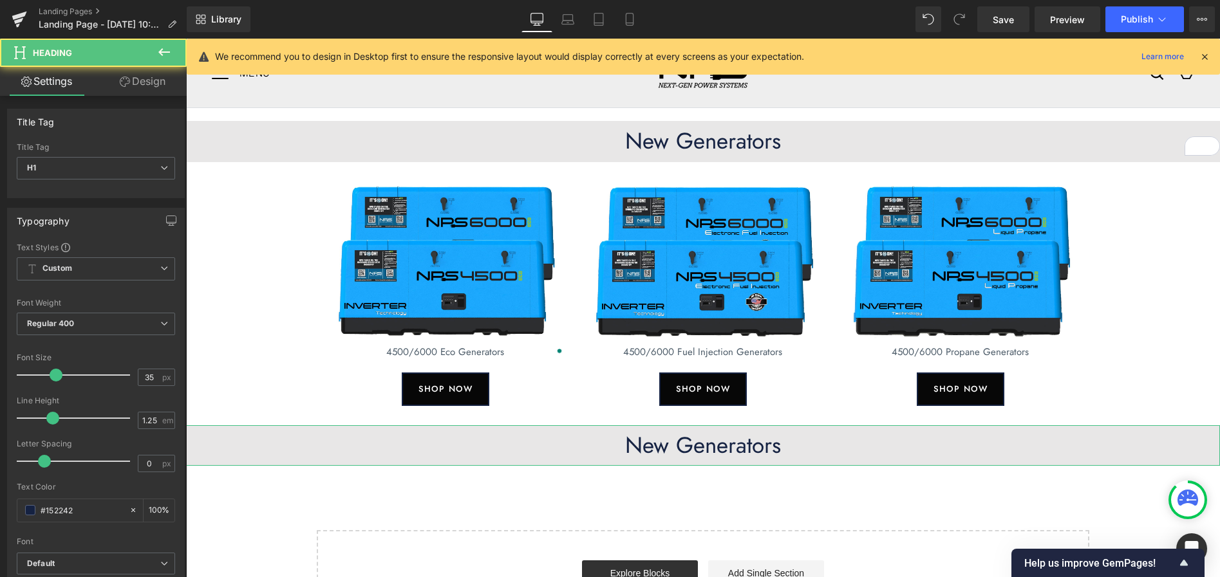
click at [137, 86] on link "Design" at bounding box center [142, 81] width 93 height 29
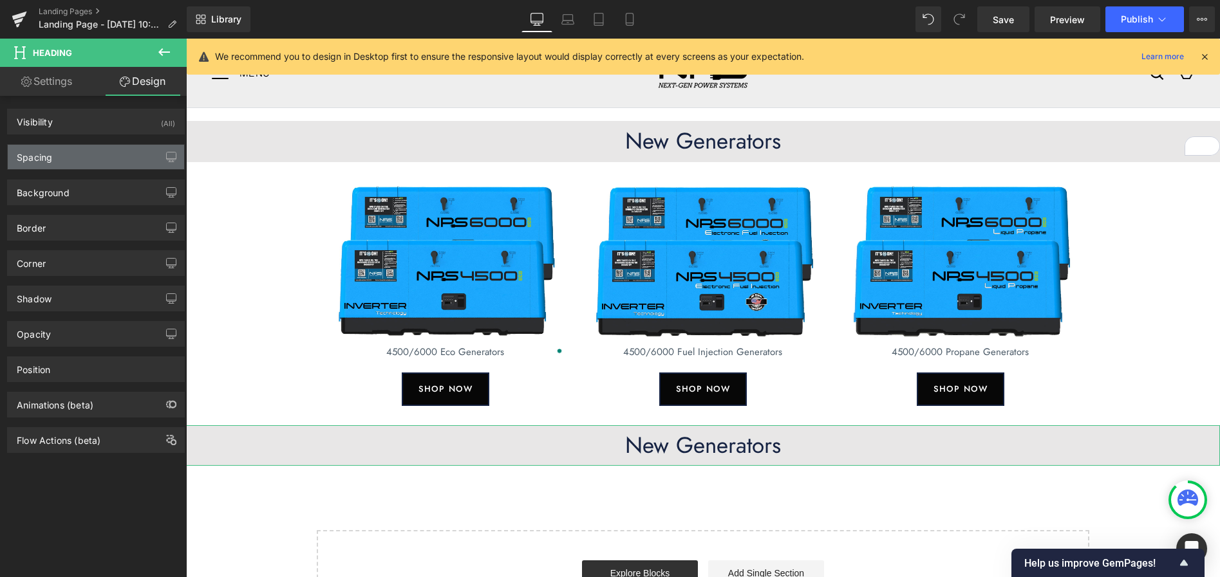
click at [83, 160] on div "Spacing" at bounding box center [96, 157] width 176 height 24
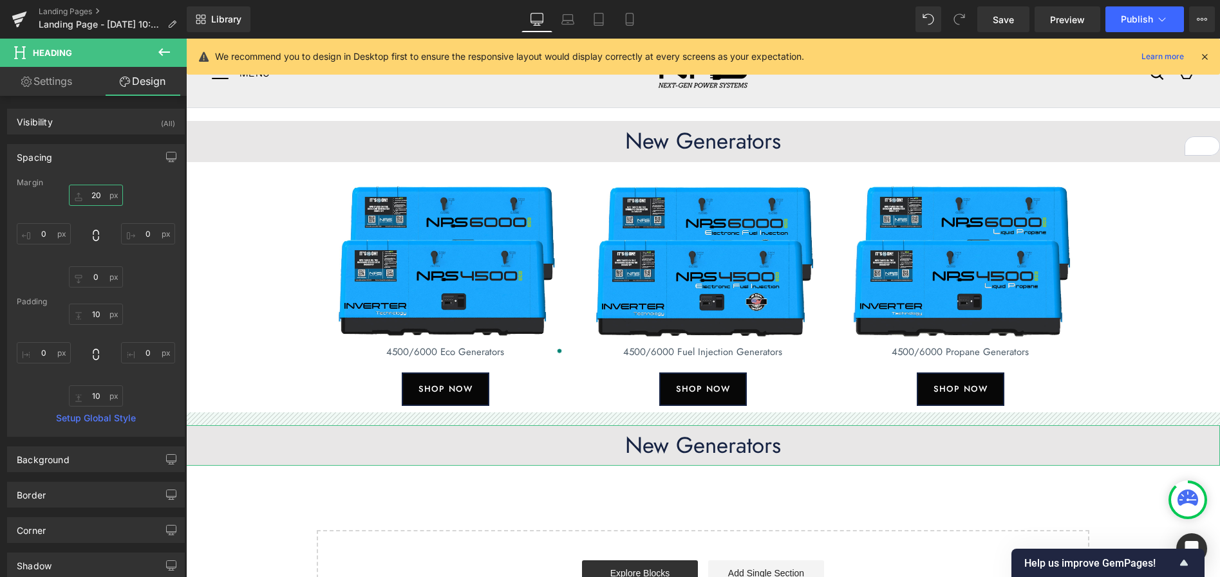
click at [94, 193] on input "20" at bounding box center [96, 195] width 54 height 21
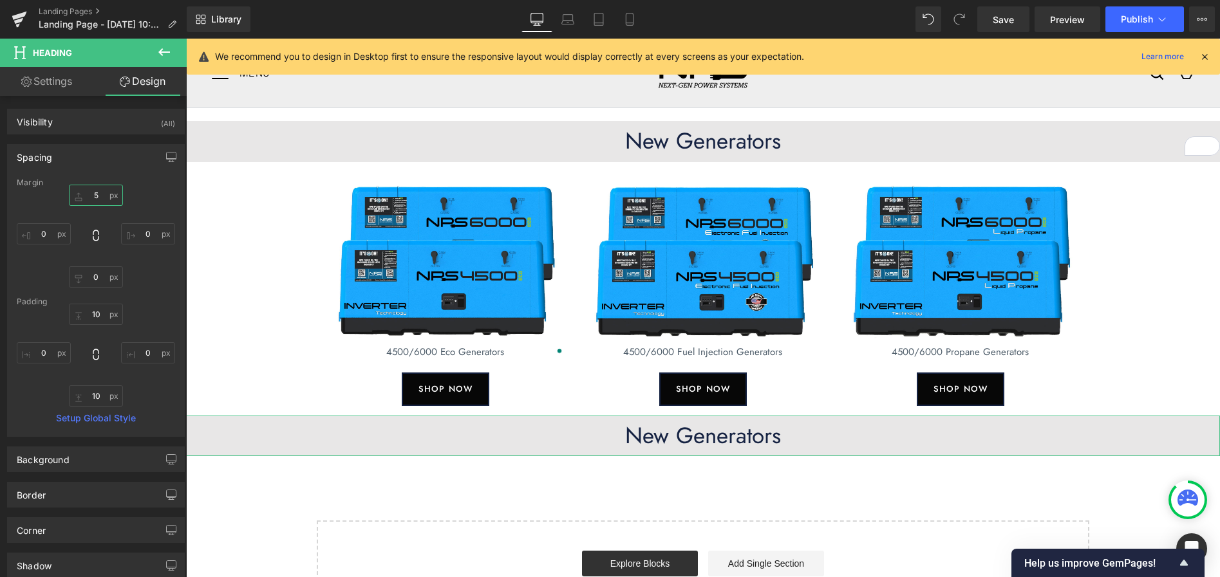
type input "50"
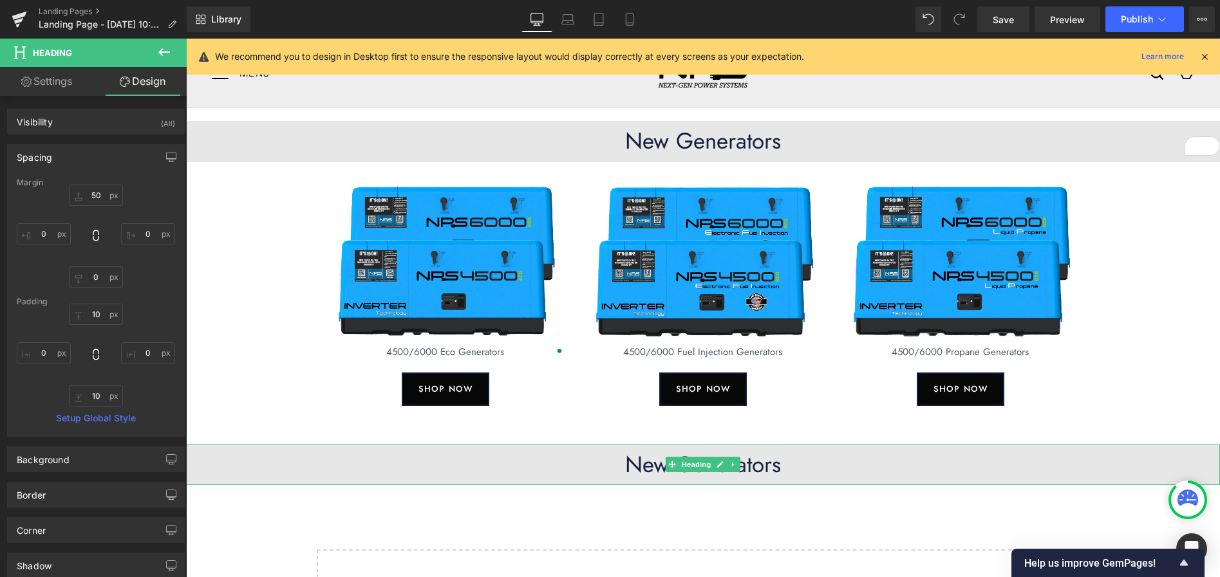
click at [758, 470] on h1 "New Generators" at bounding box center [703, 465] width 1034 height 28
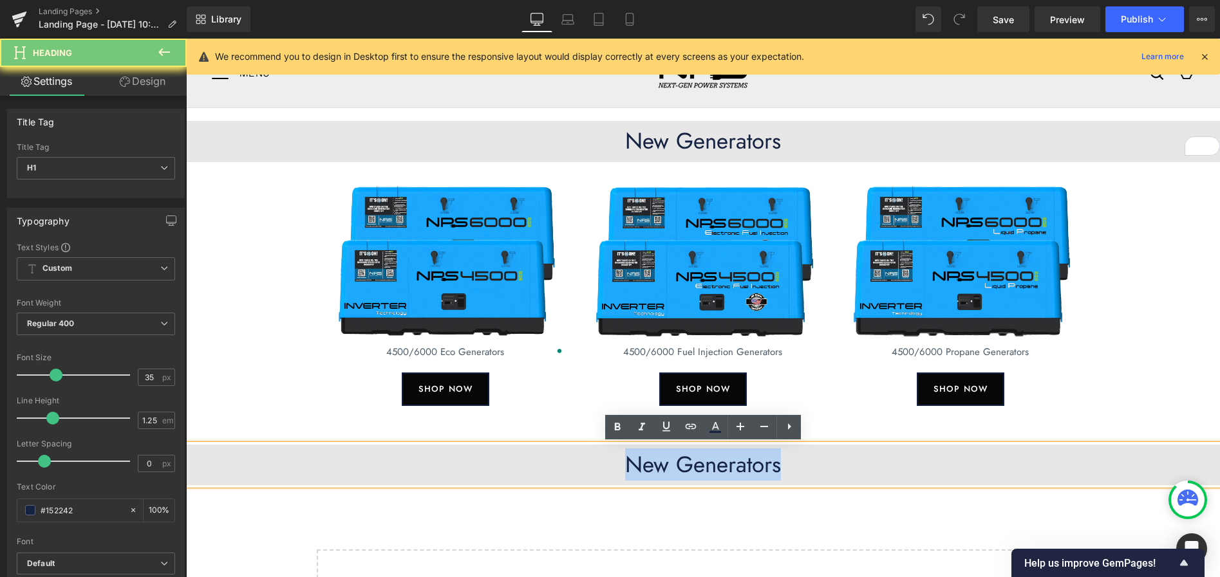
click at [758, 470] on h1 "New Generators" at bounding box center [703, 465] width 1034 height 28
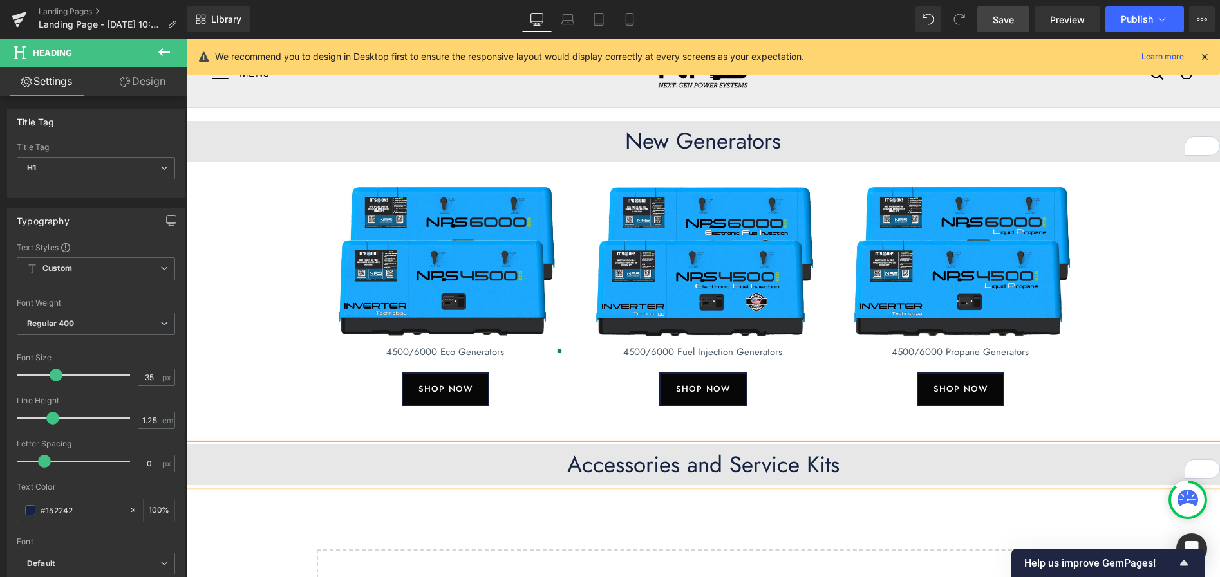
click at [1008, 21] on span "Save" at bounding box center [1002, 20] width 21 height 14
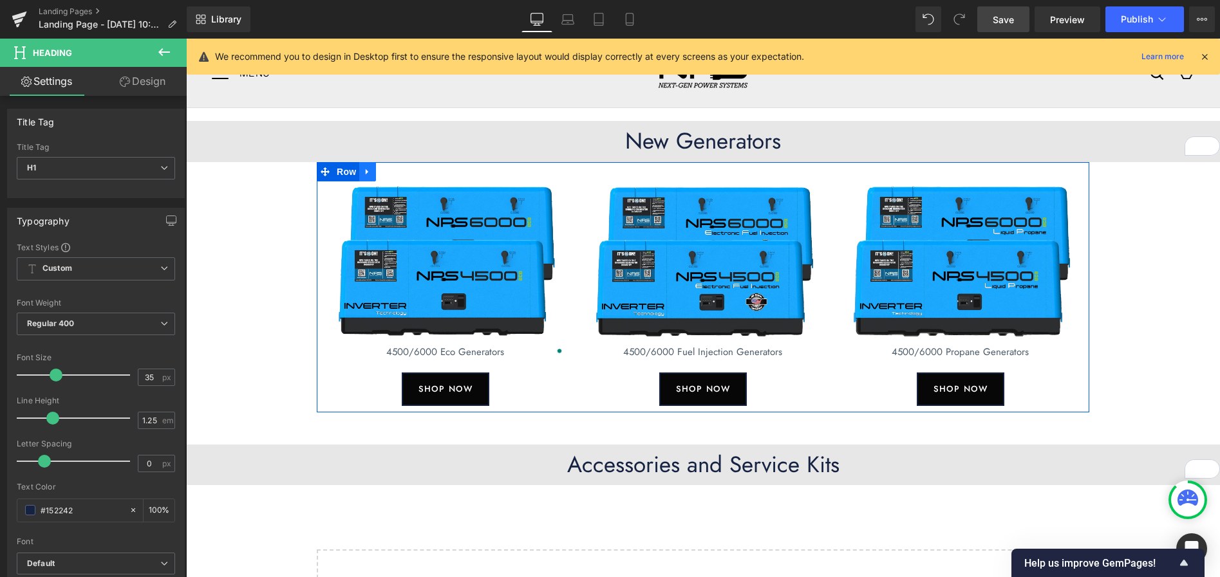
click at [369, 172] on icon at bounding box center [367, 172] width 9 height 10
click at [385, 174] on icon at bounding box center [384, 172] width 9 height 10
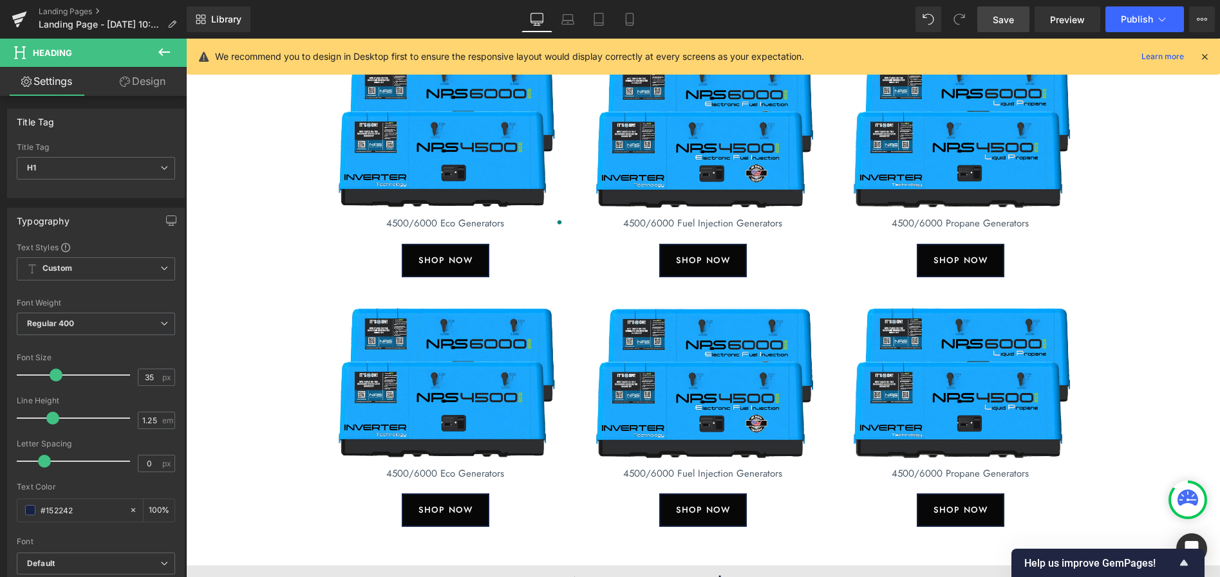
scroll to position [129, 0]
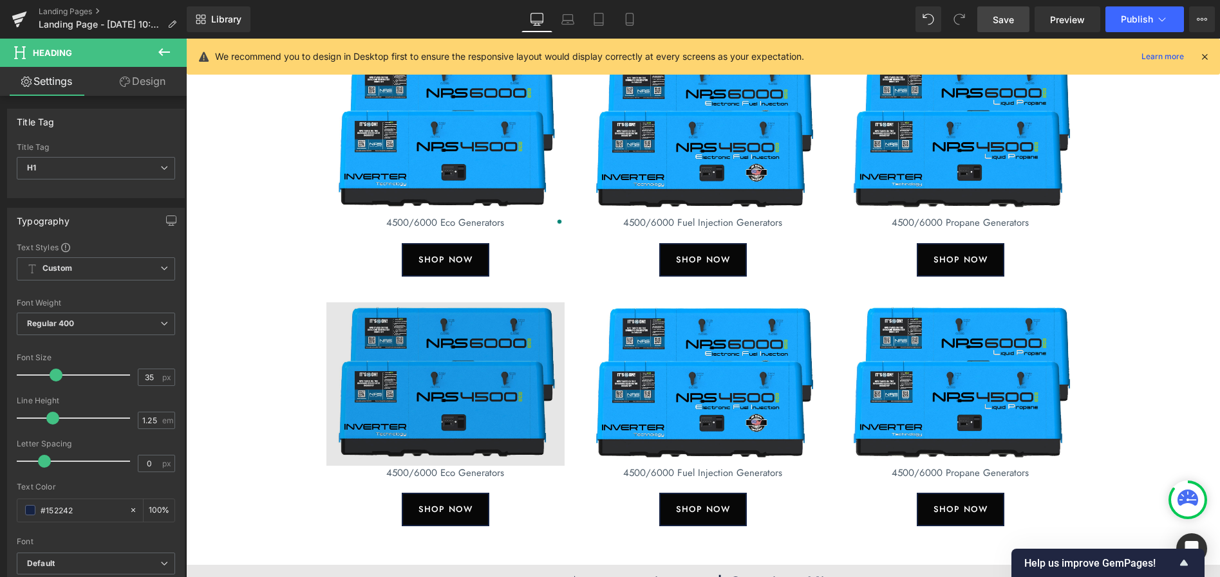
click at [385, 314] on img at bounding box center [445, 383] width 238 height 163
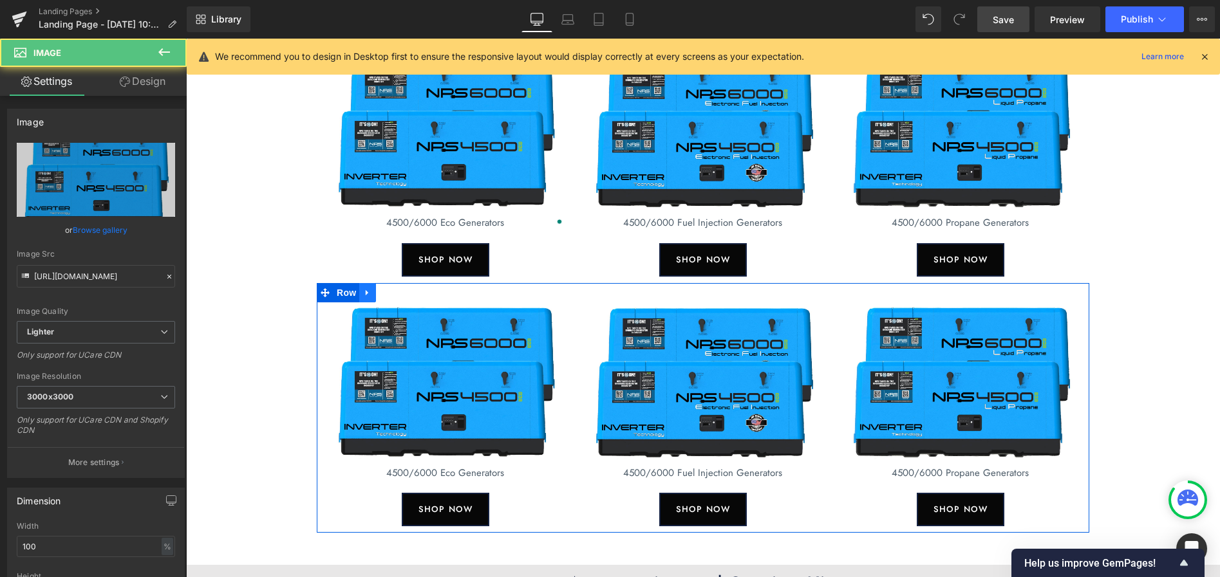
click at [367, 291] on icon at bounding box center [367, 293] width 9 height 10
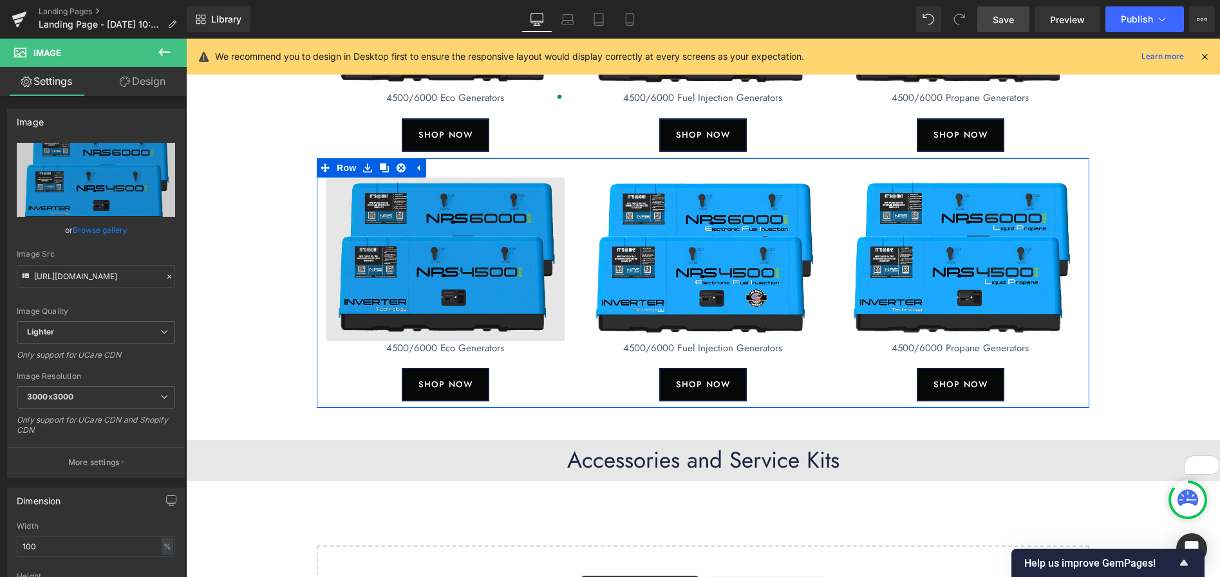
scroll to position [255, 0]
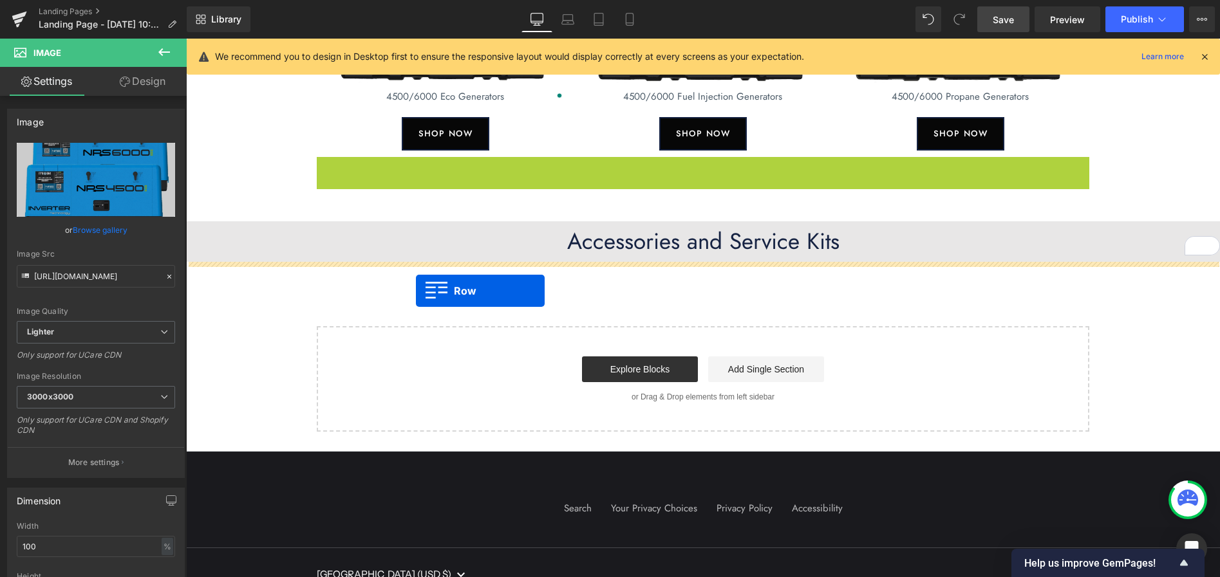
drag, startPoint x: 321, startPoint y: 165, endPoint x: 416, endPoint y: 291, distance: 157.7
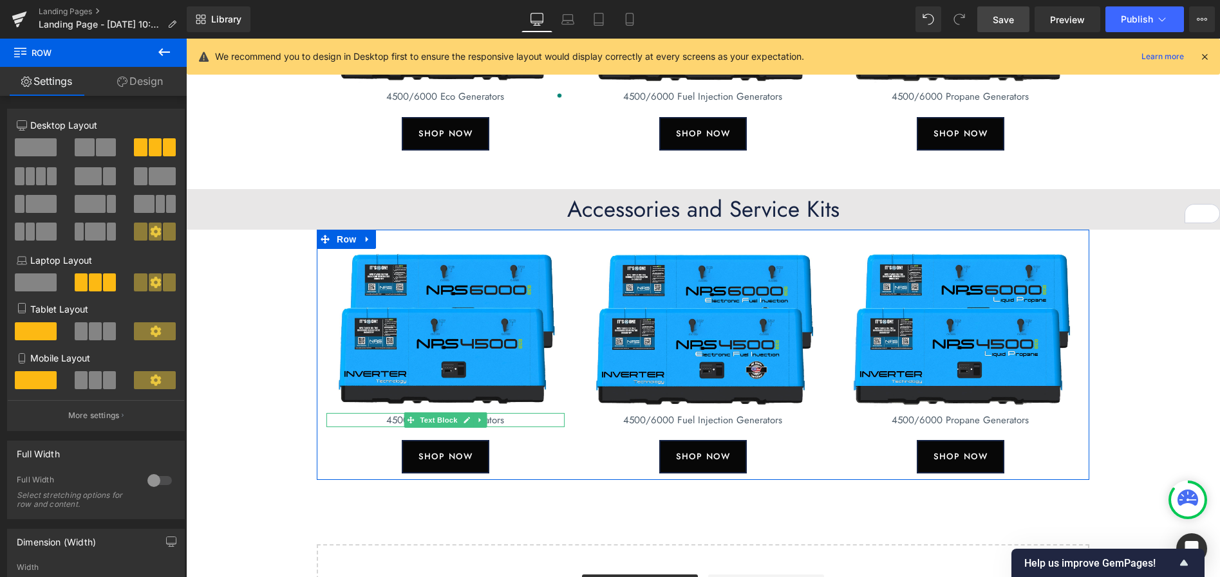
click at [502, 418] on p "4500/6000 Eco Generators" at bounding box center [445, 420] width 238 height 15
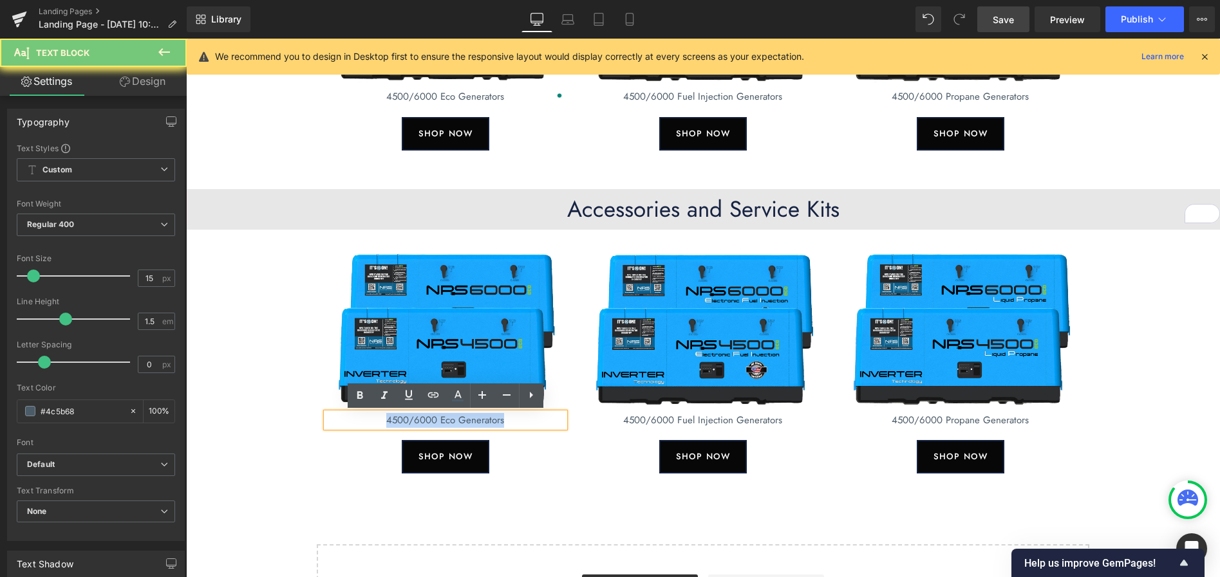
click at [502, 418] on p "4500/6000 Eco Generators" at bounding box center [445, 420] width 238 height 15
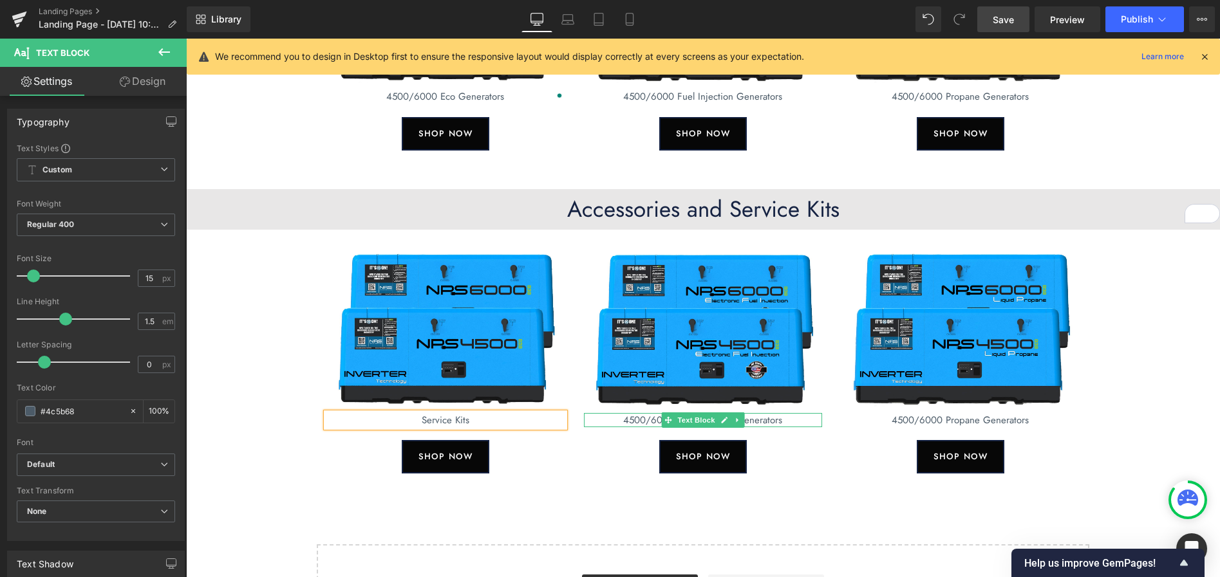
click at [775, 421] on p "4500/6000 Fuel Injection Generators" at bounding box center [703, 420] width 238 height 15
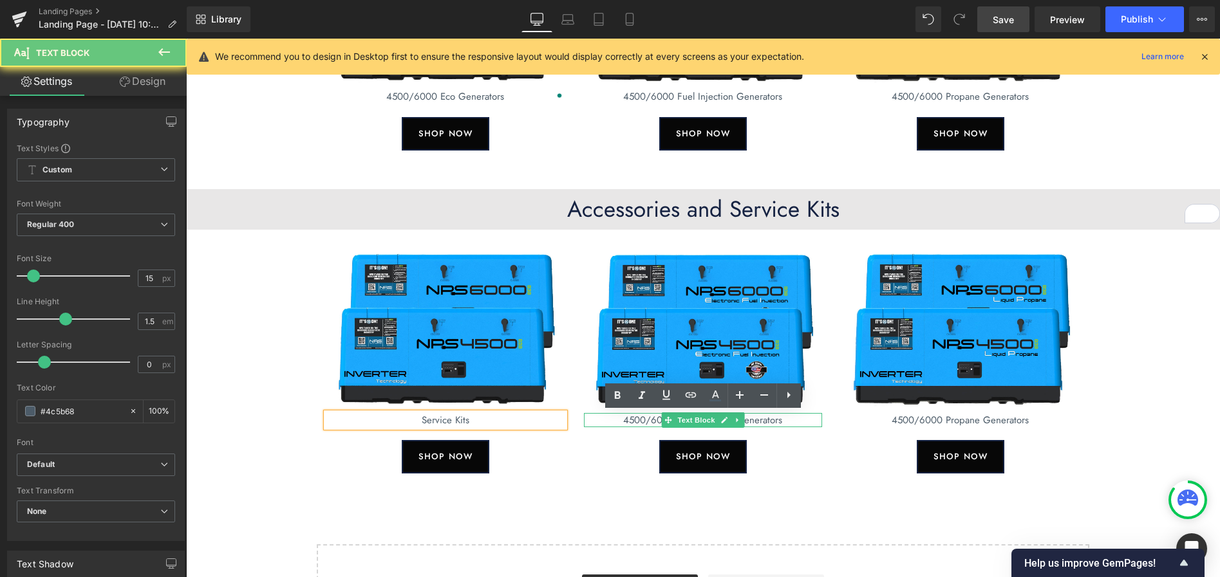
click at [775, 422] on p "4500/6000 Fuel Injection Generators" at bounding box center [703, 420] width 238 height 15
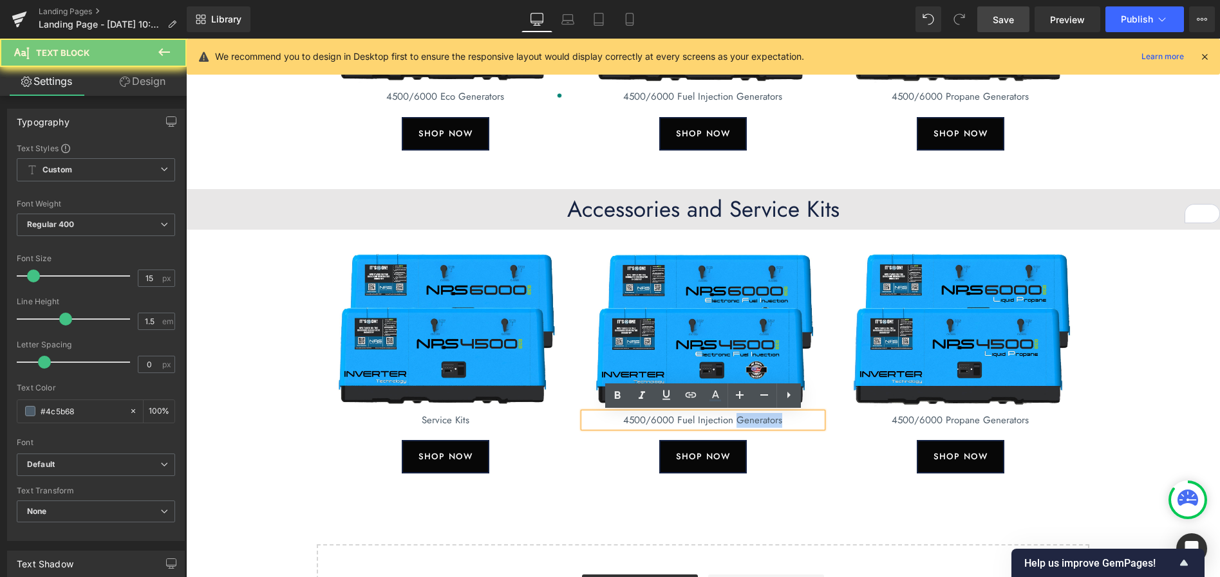
click at [775, 422] on p "4500/6000 Fuel Injection Generators" at bounding box center [703, 420] width 238 height 15
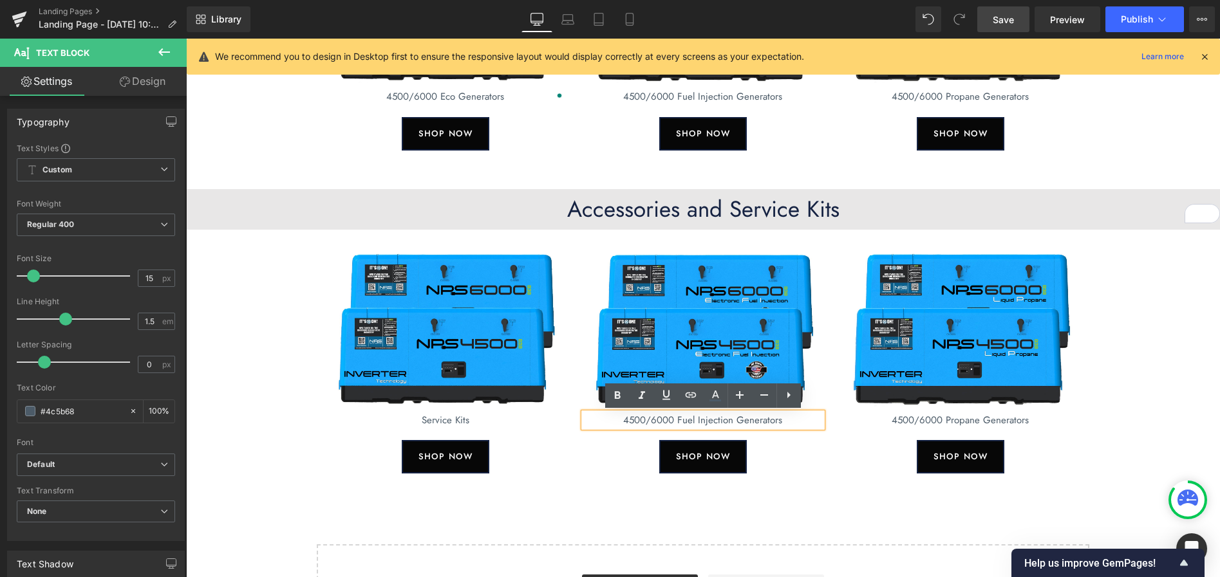
click at [780, 420] on p "4500/6000 Fuel Injection Generators" at bounding box center [703, 420] width 238 height 15
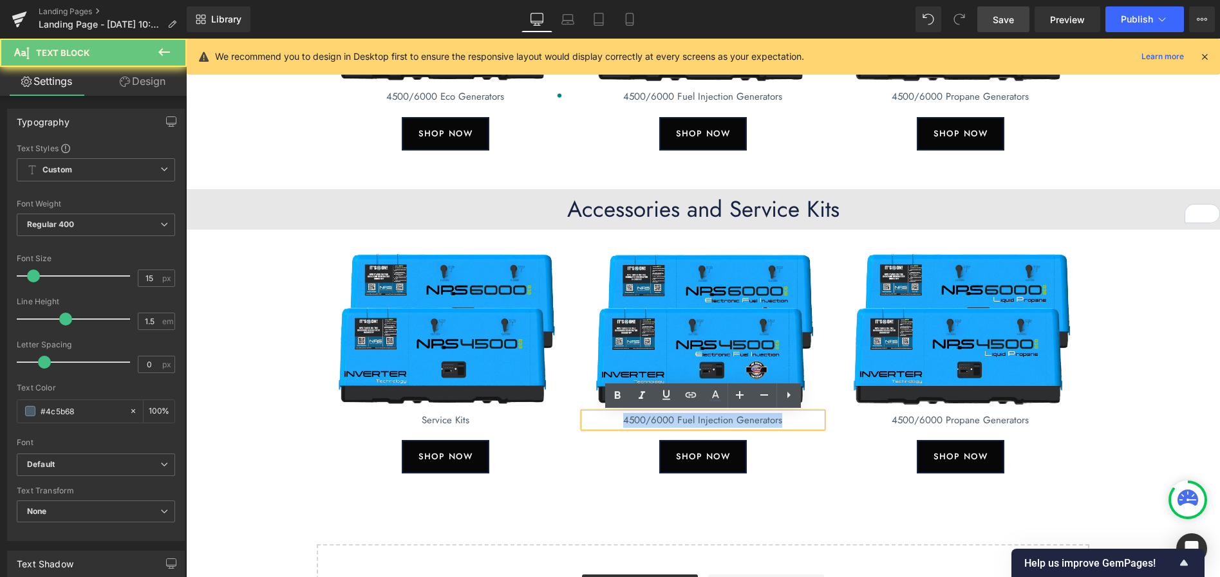
click at [780, 420] on p "4500/6000 Fuel Injection Generators" at bounding box center [703, 420] width 238 height 15
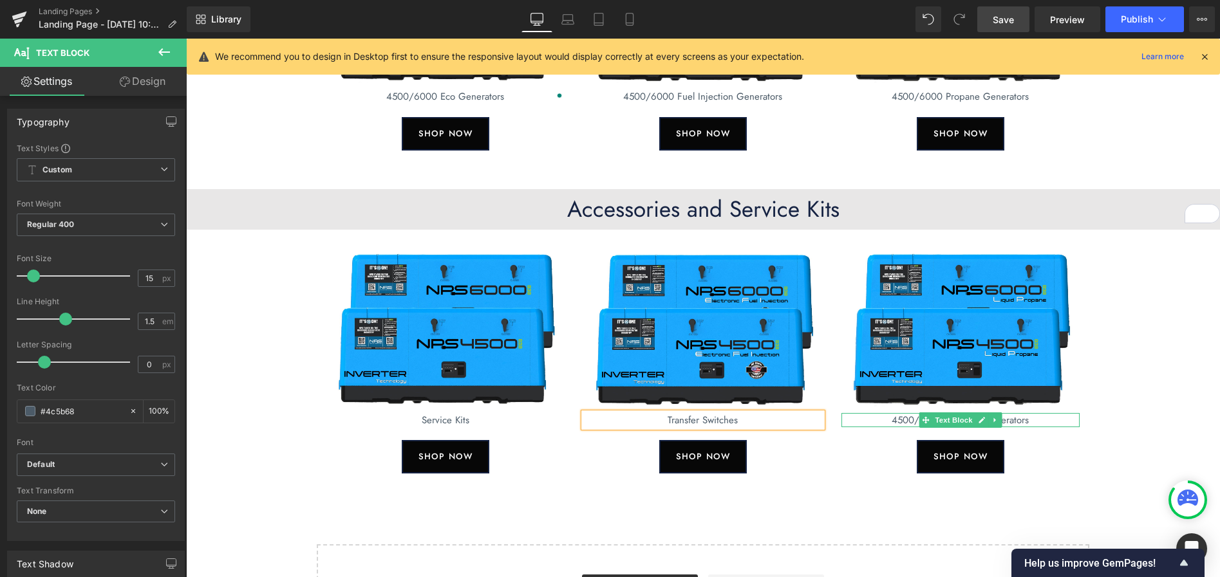
click at [1021, 418] on p "4500/6000 Propane Generators" at bounding box center [960, 420] width 238 height 15
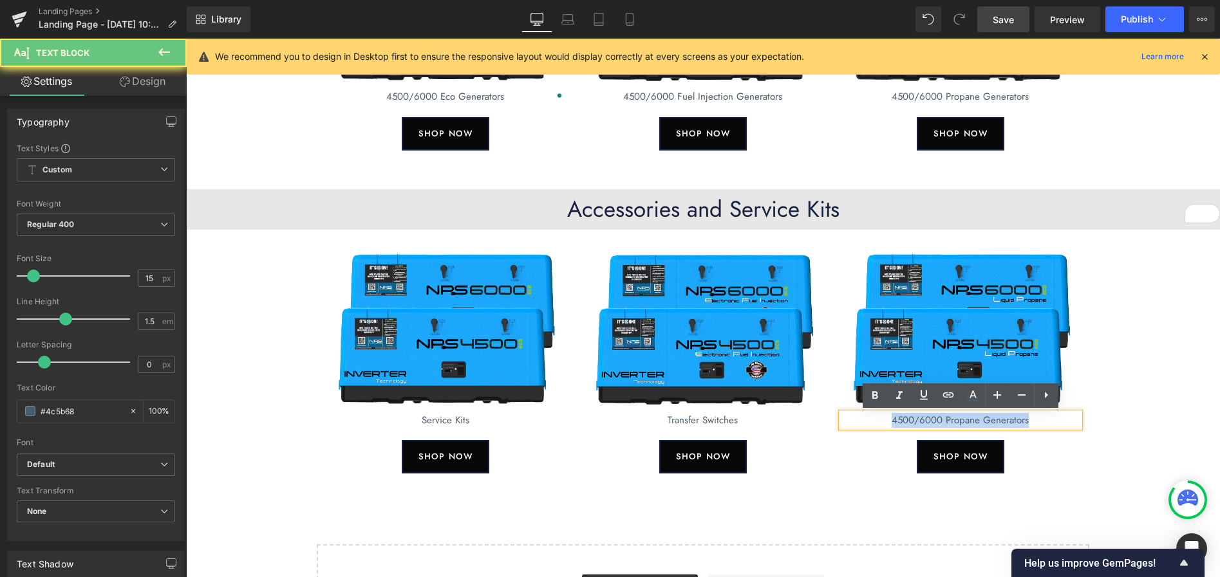
click at [1021, 418] on p "4500/6000 Propane Generators" at bounding box center [960, 420] width 238 height 15
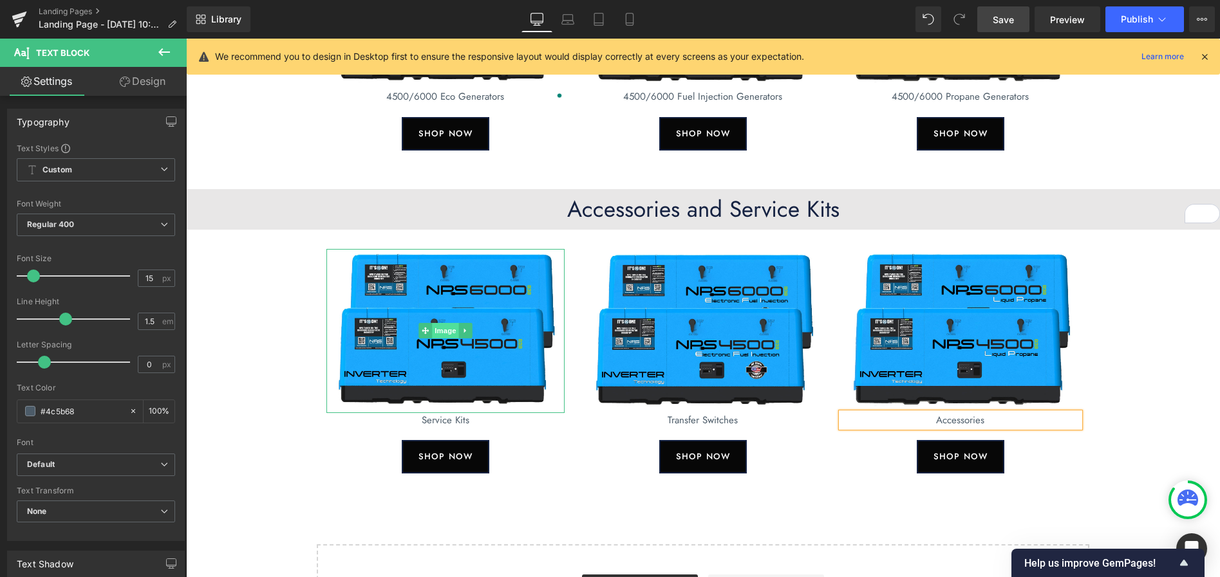
click at [442, 333] on span "Image" at bounding box center [445, 330] width 27 height 15
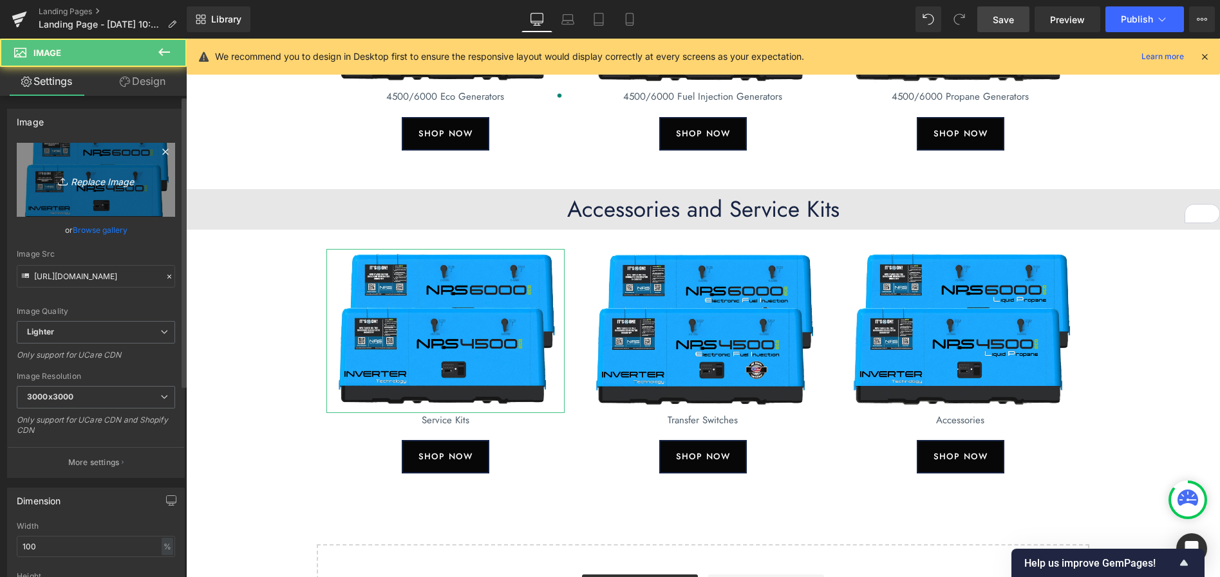
click at [114, 182] on icon "Replace Image" at bounding box center [95, 180] width 103 height 16
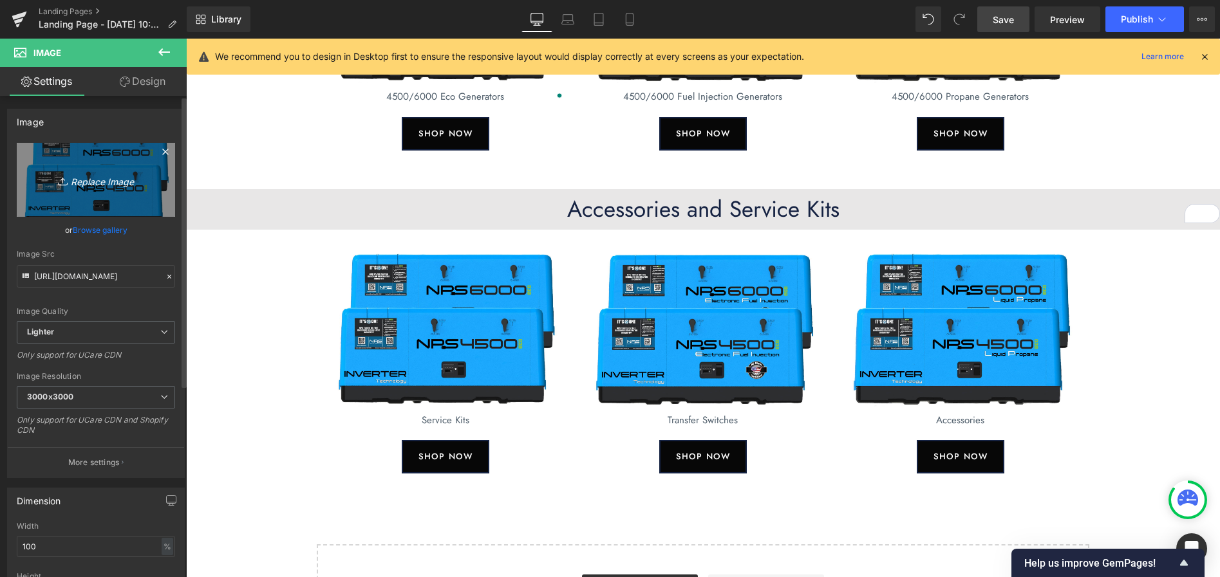
type input "C:\fakepath\UltimateService.jpg"
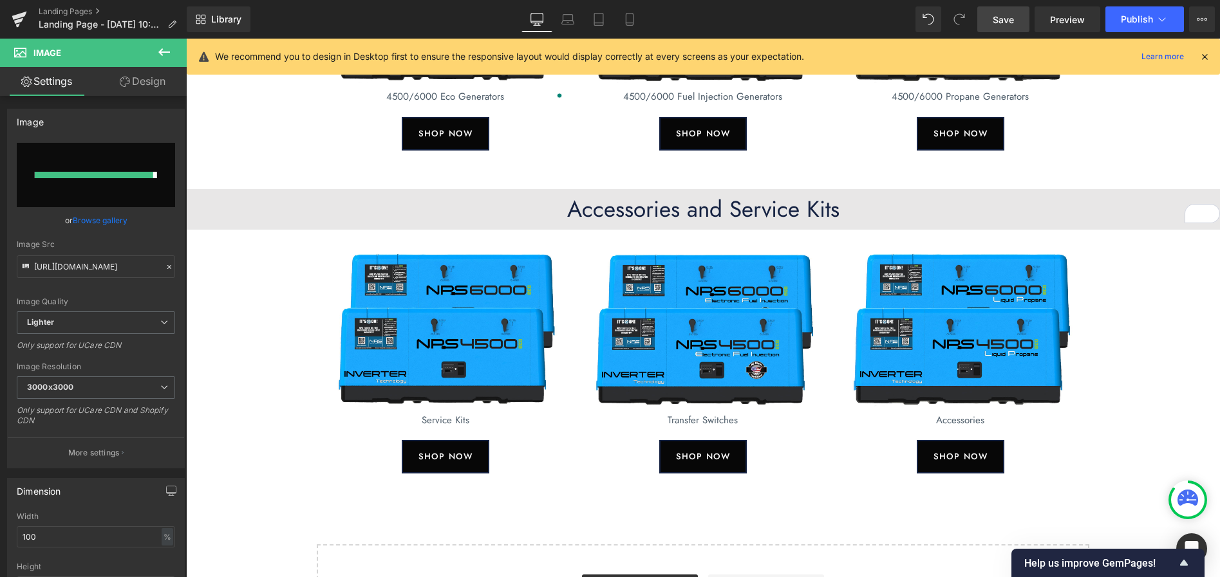
type input "https://ucarecdn.com/9f934ffb-0835-4909-b2a9-404a3fae1262/-/format/auto/-/previ…"
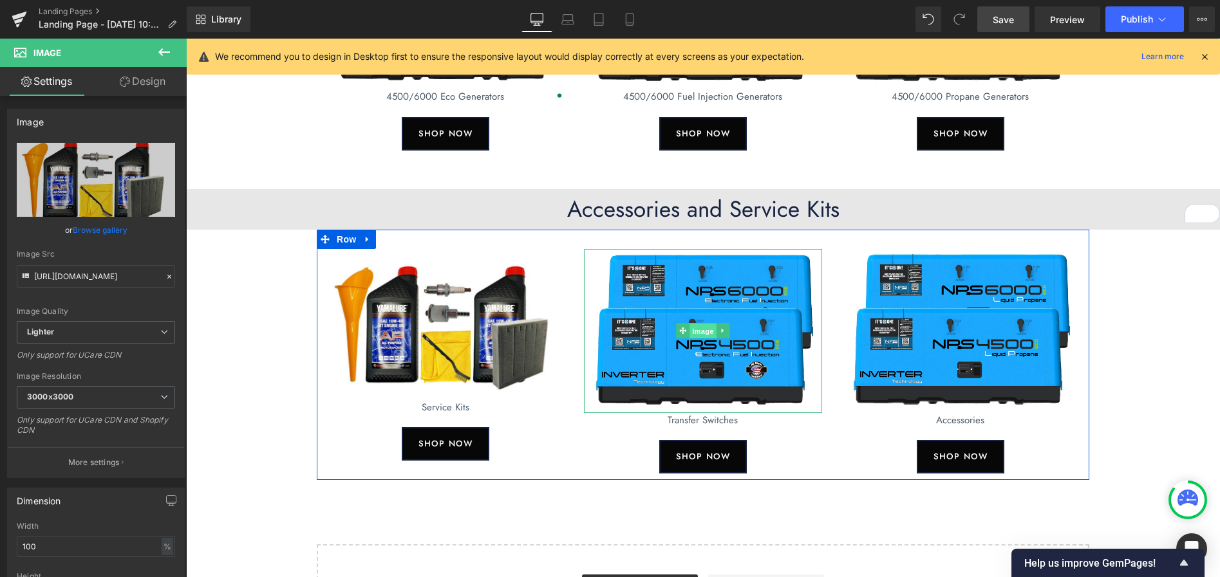
click at [700, 334] on span "Image" at bounding box center [702, 331] width 27 height 15
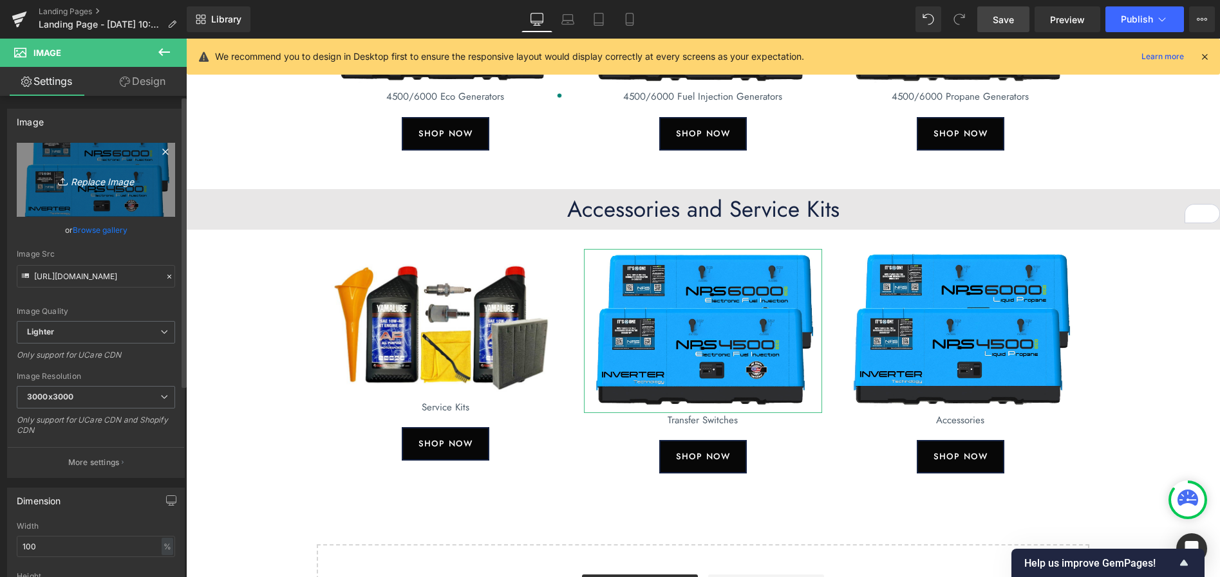
click at [95, 180] on icon "Replace Image" at bounding box center [95, 180] width 103 height 16
type input "C:\fakepath\Transfer-Switch.jpg"
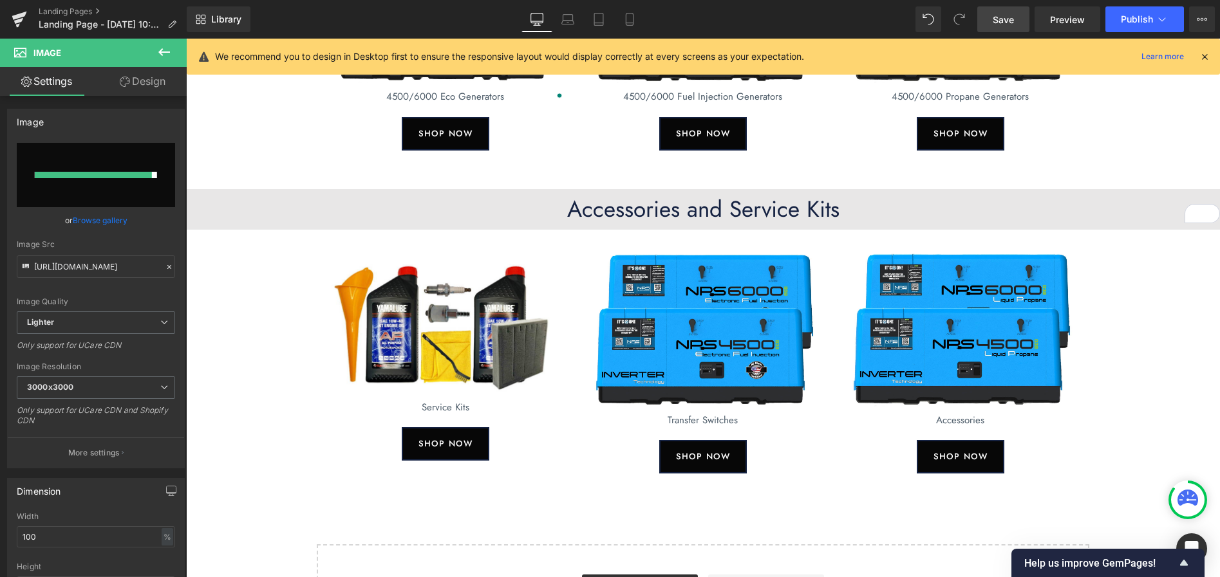
type input "https://ucarecdn.com/5160407d-e1bc-46b1-900e-038d725fcd99/-/format/auto/-/previ…"
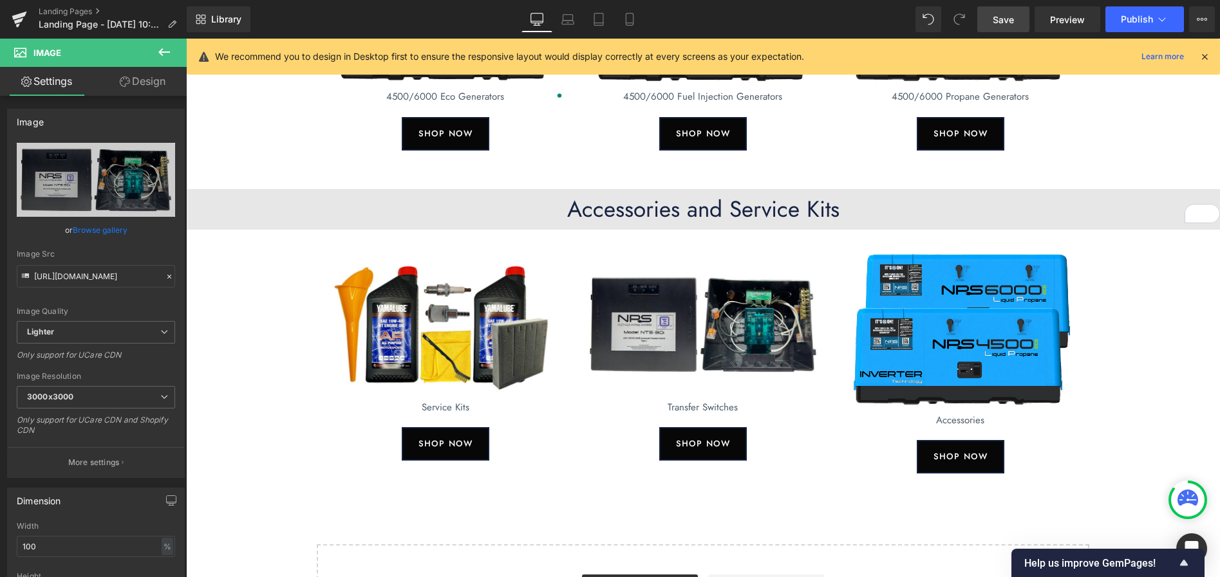
click at [1011, 23] on span "Save" at bounding box center [1002, 20] width 21 height 14
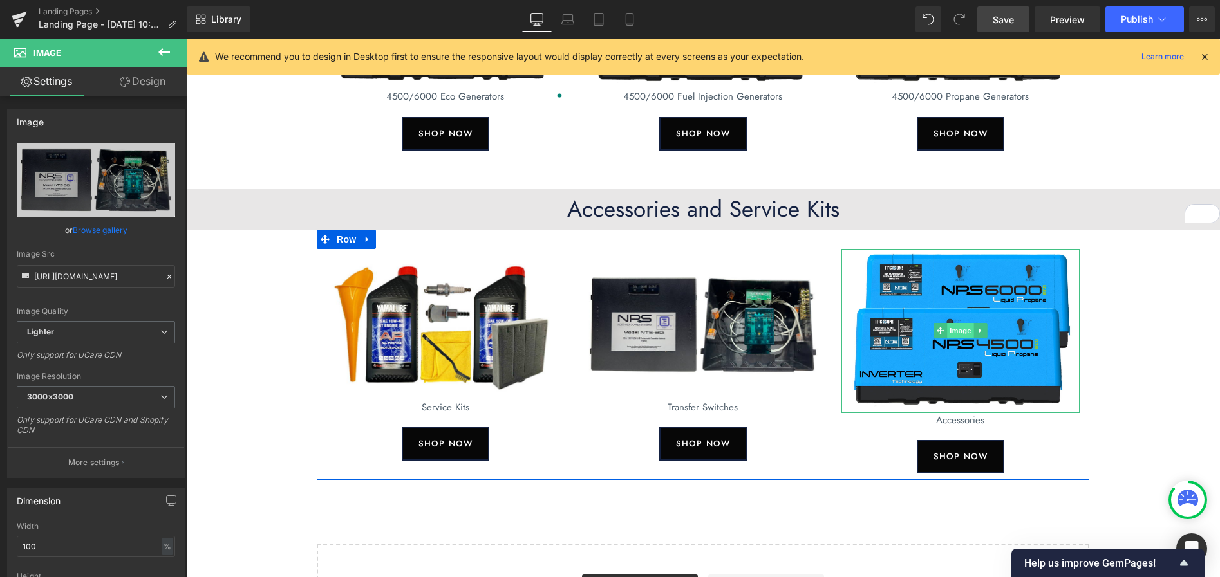
click at [962, 329] on span "Image" at bounding box center [960, 330] width 27 height 15
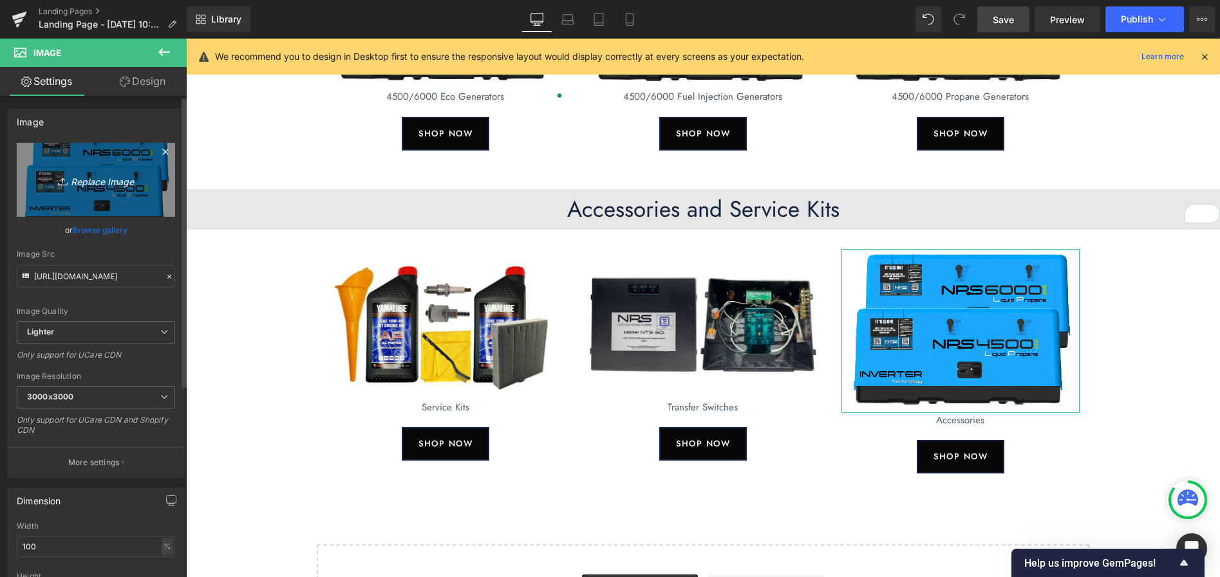
click at [100, 185] on icon "Replace Image" at bounding box center [95, 180] width 103 height 16
type input "C:\fakepath\Accsoires.jpg"
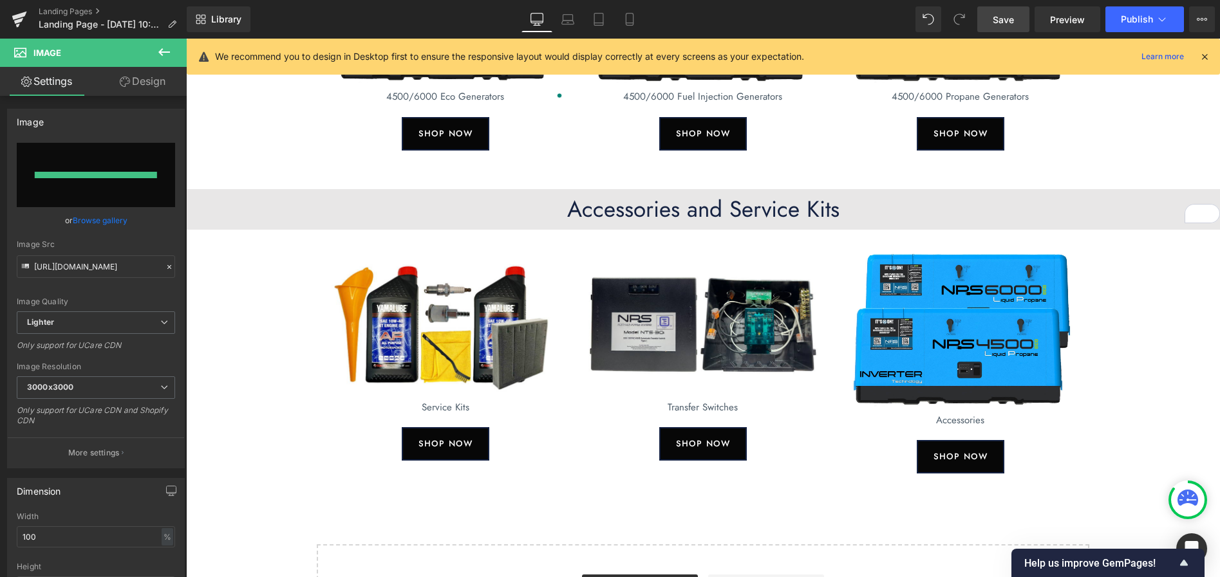
type input "[URL][DOMAIN_NAME]"
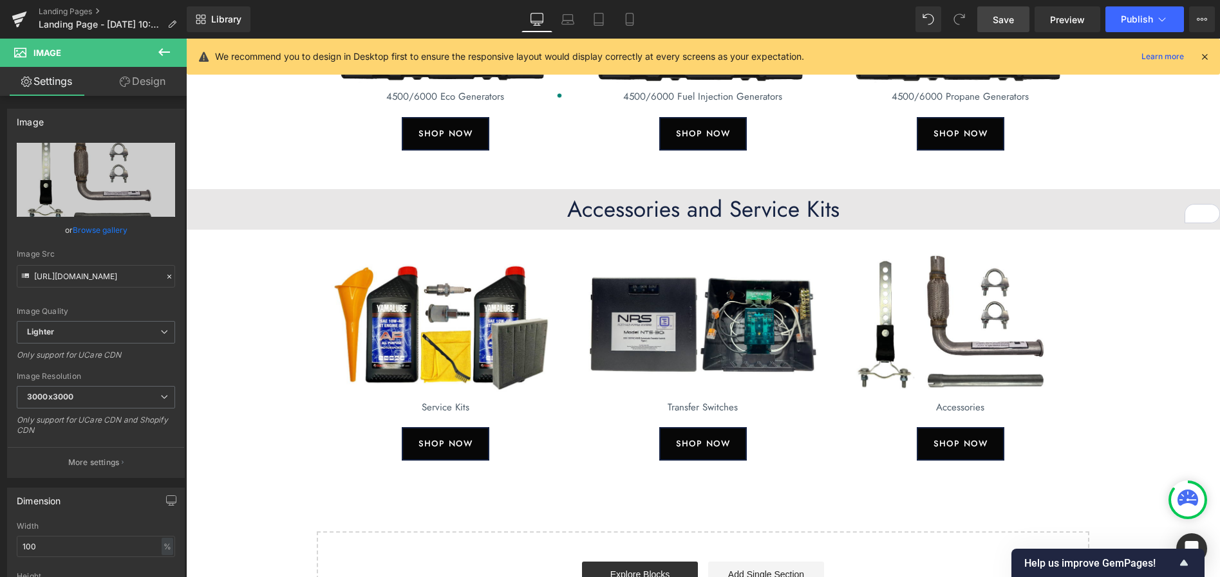
click at [1007, 24] on span "Save" at bounding box center [1002, 20] width 21 height 14
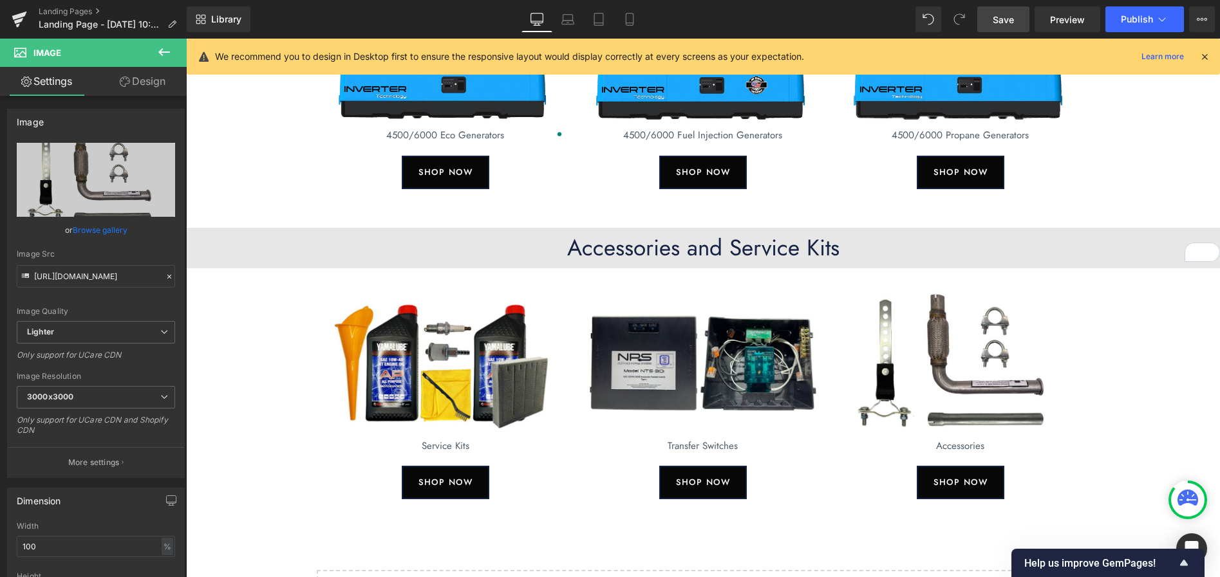
scroll to position [218, 0]
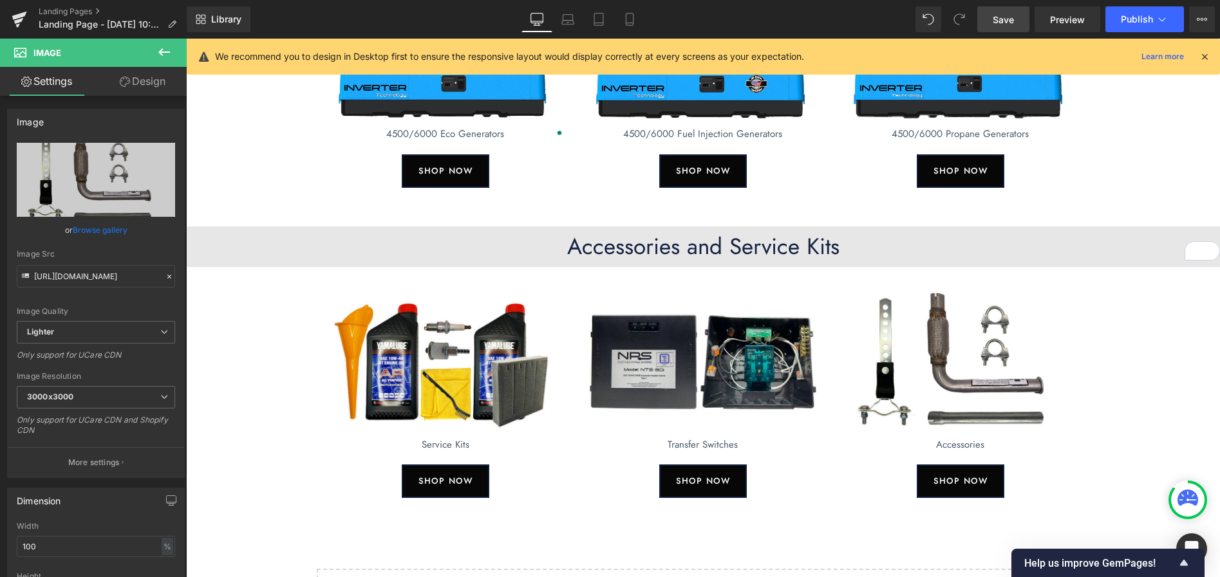
click at [1002, 24] on span "Save" at bounding box center [1002, 20] width 21 height 14
click at [1002, 24] on span "." at bounding box center [1002, 19] width 3 height 11
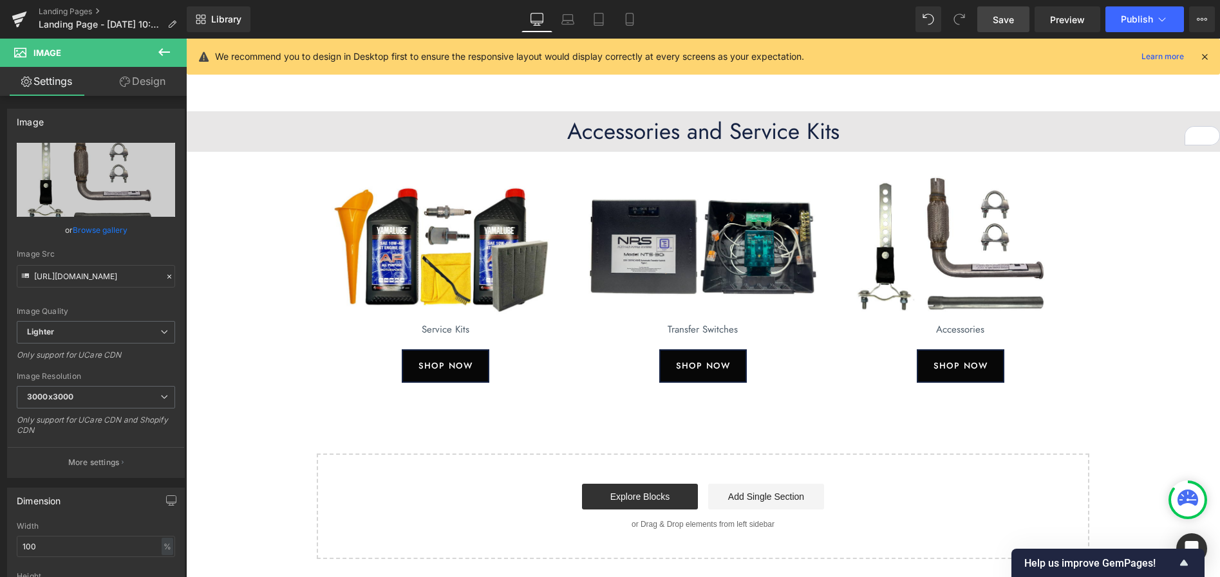
scroll to position [344, 0]
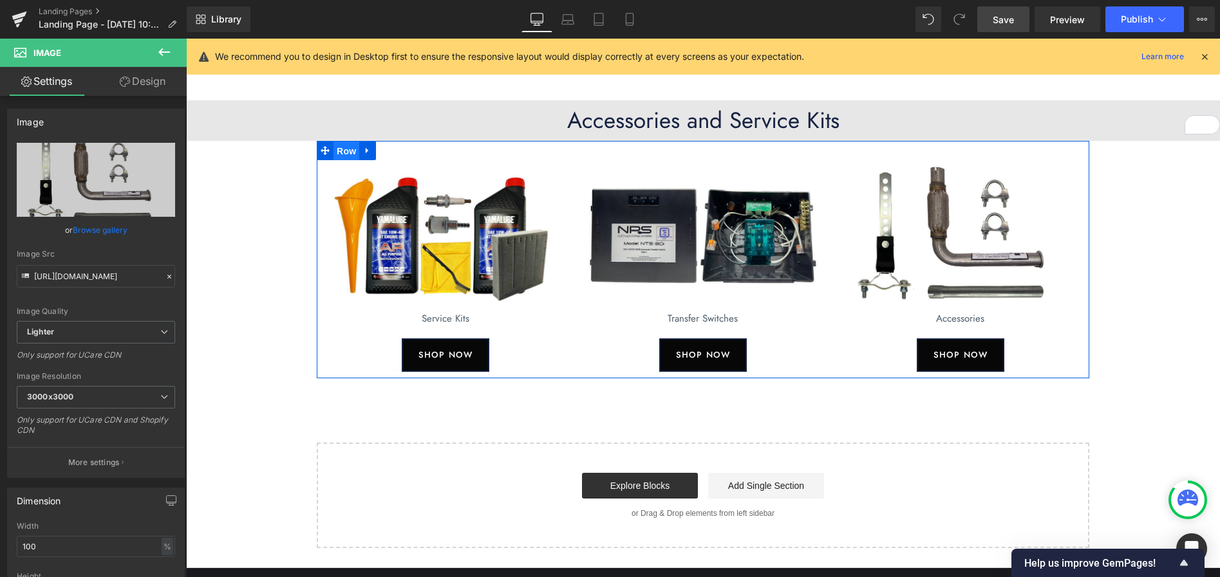
click at [342, 150] on span "Row" at bounding box center [346, 151] width 26 height 19
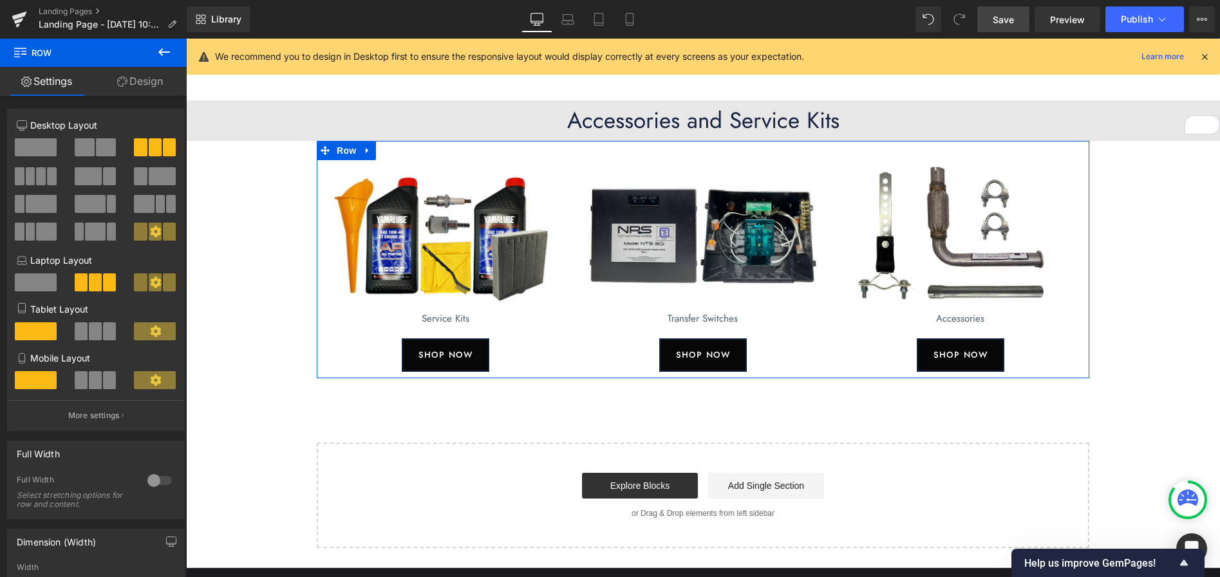
click at [37, 176] on span at bounding box center [41, 176] width 10 height 18
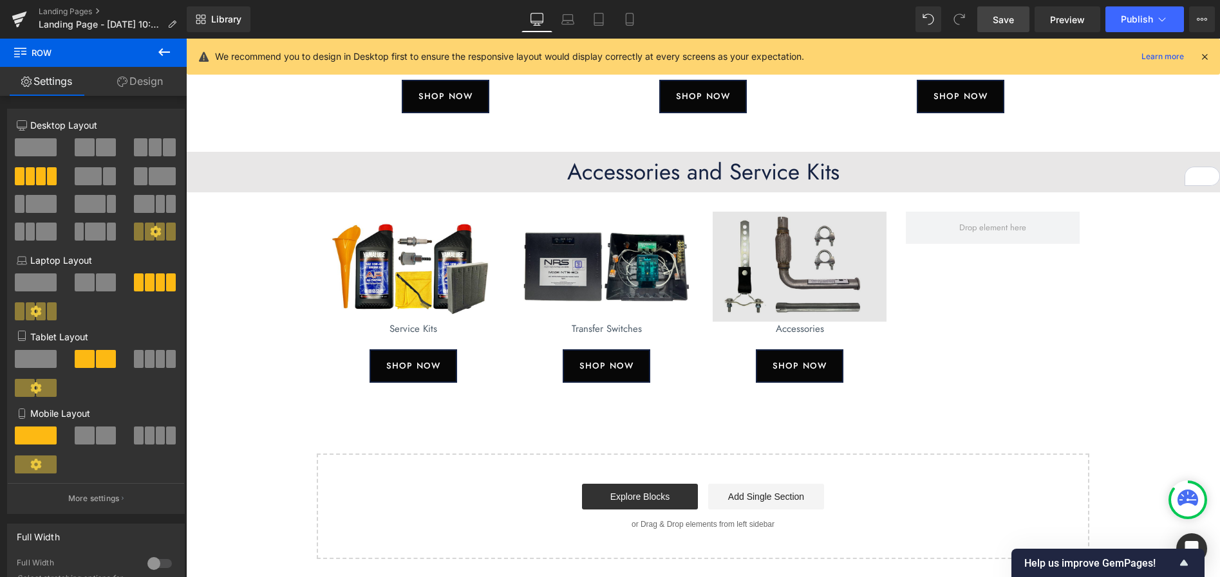
scroll to position [295, 0]
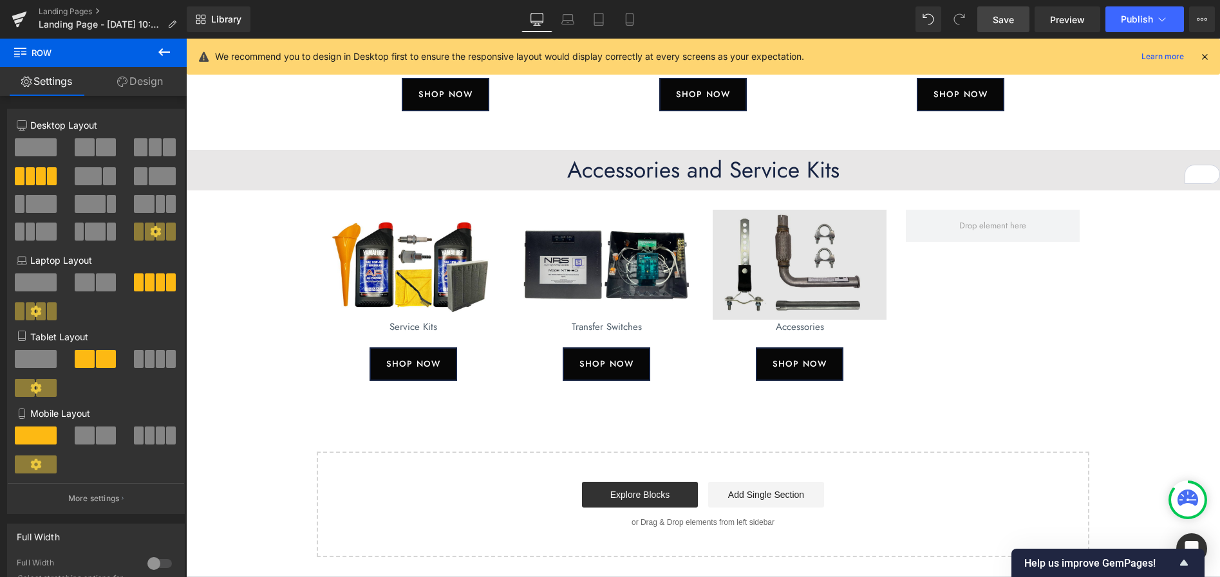
click at [786, 261] on div "Image" at bounding box center [799, 265] width 174 height 110
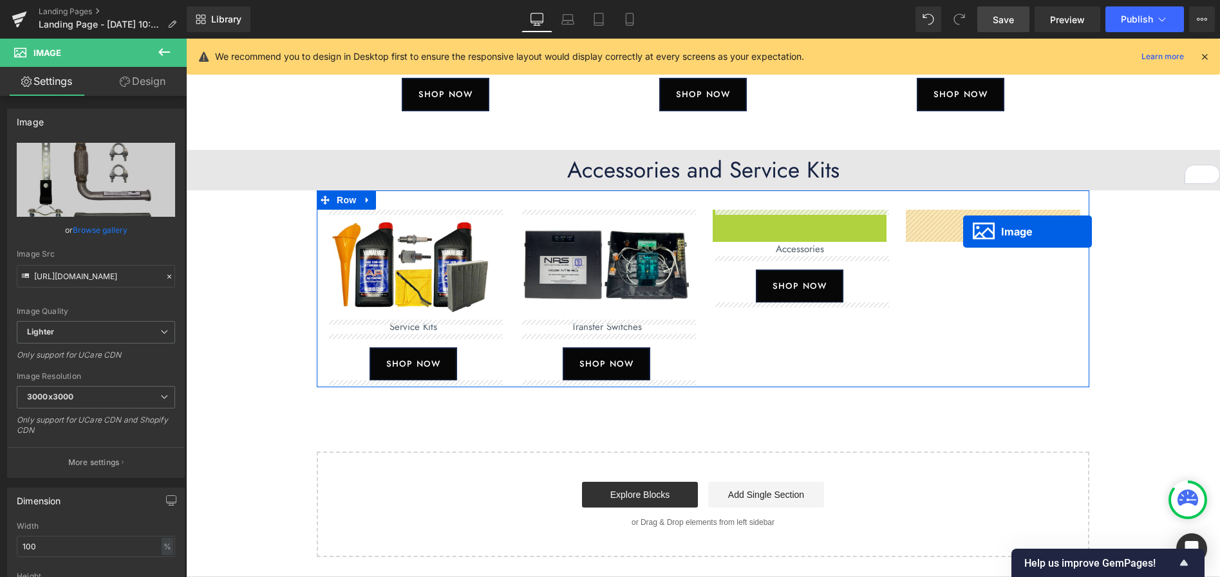
drag, startPoint x: 775, startPoint y: 263, endPoint x: 963, endPoint y: 232, distance: 189.8
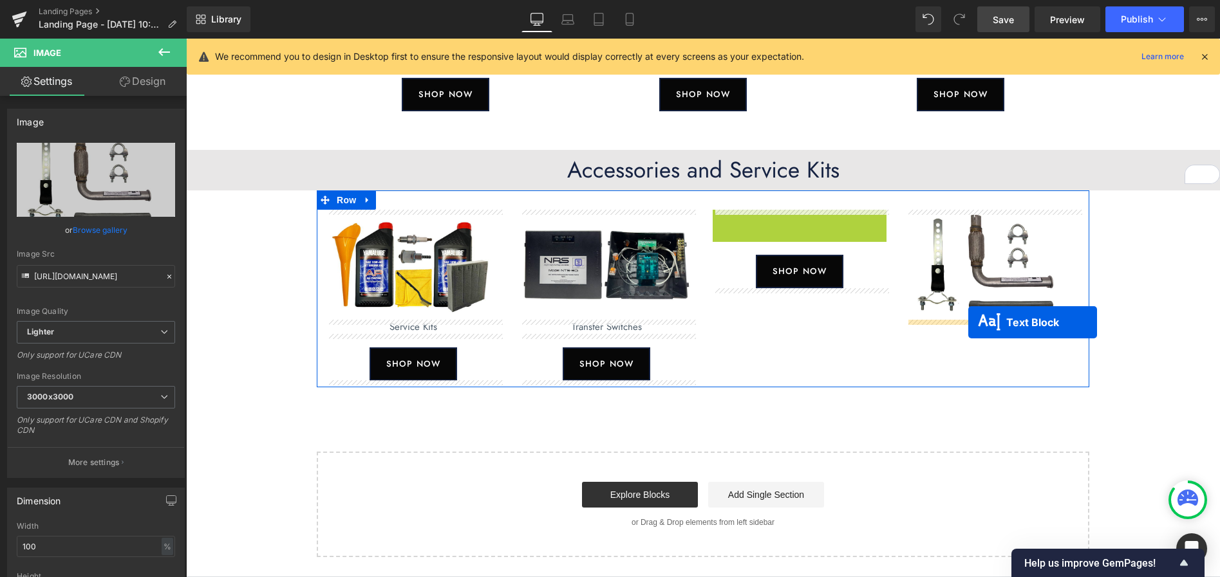
drag, startPoint x: 765, startPoint y: 217, endPoint x: 968, endPoint y: 322, distance: 228.6
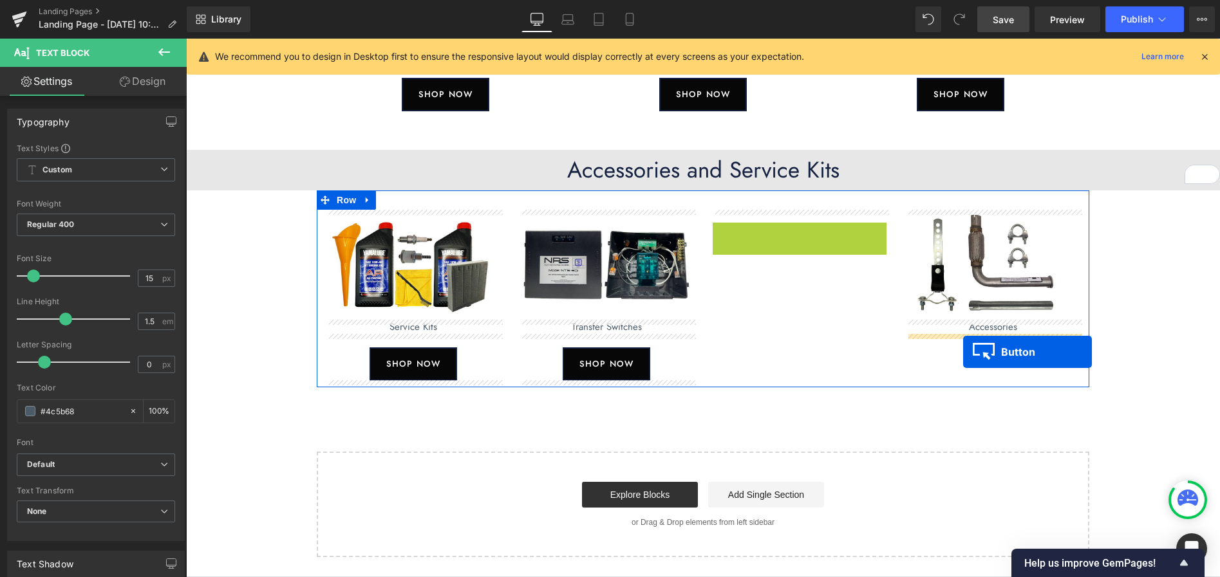
drag, startPoint x: 775, startPoint y: 239, endPoint x: 962, endPoint y: 352, distance: 218.9
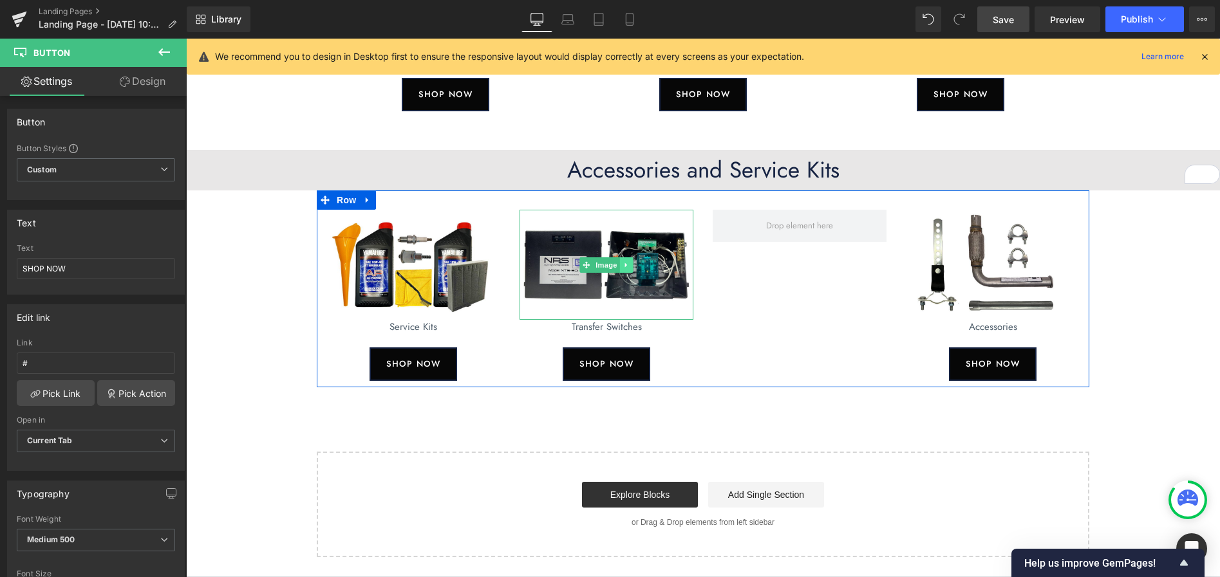
click at [624, 263] on icon at bounding box center [626, 265] width 7 height 8
click at [620, 265] on icon at bounding box center [619, 264] width 7 height 7
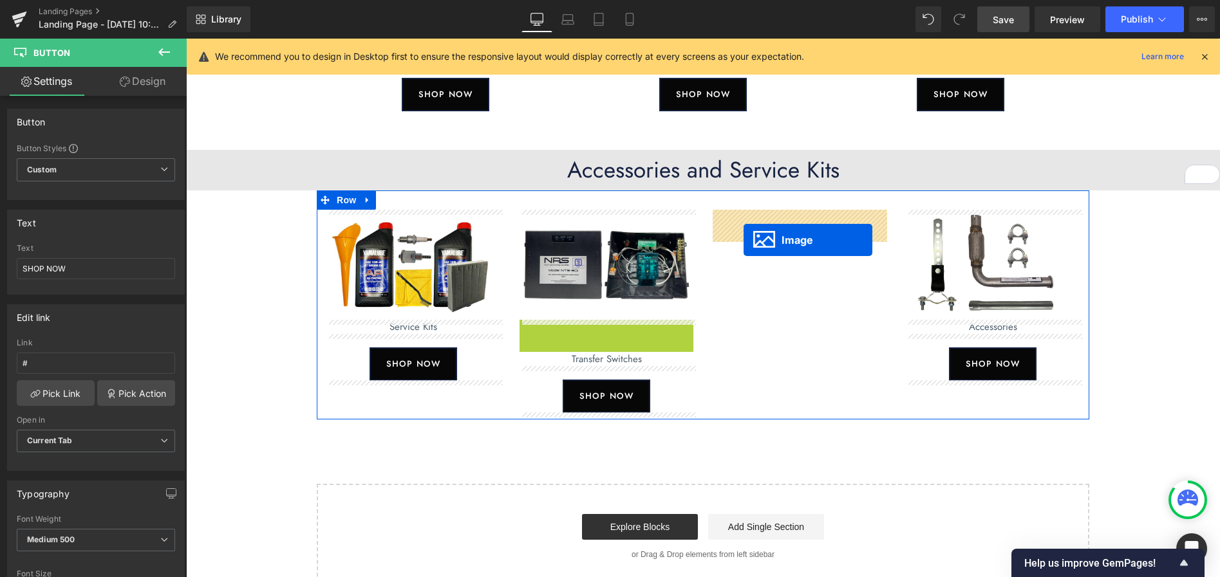
drag, startPoint x: 585, startPoint y: 375, endPoint x: 743, endPoint y: 240, distance: 208.2
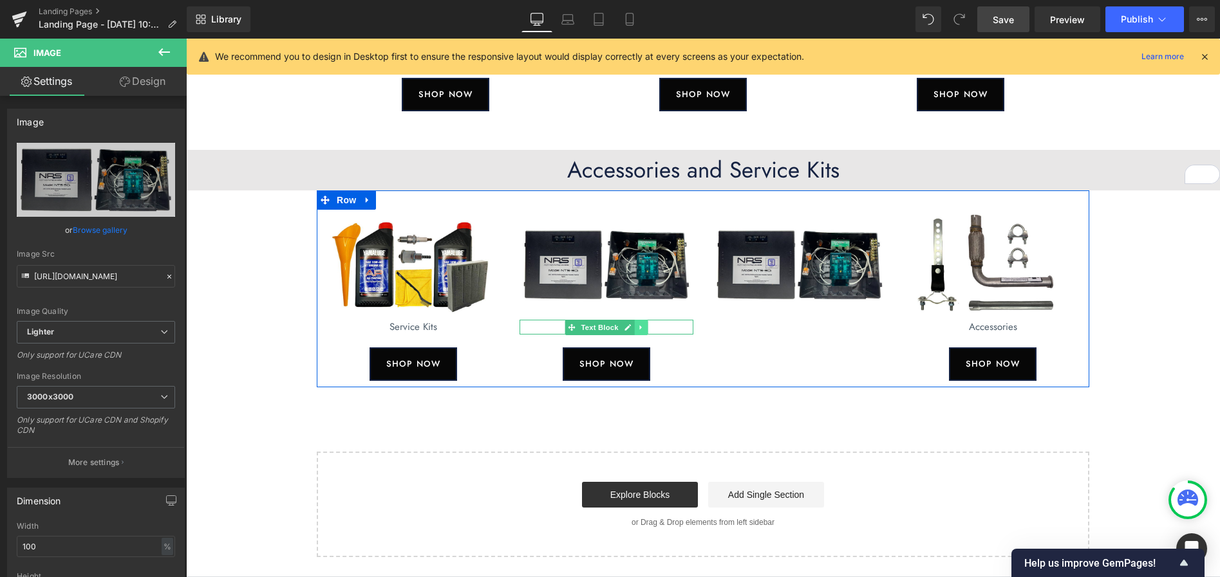
click at [641, 329] on icon at bounding box center [640, 328] width 7 height 8
click at [635, 328] on icon at bounding box center [634, 327] width 7 height 7
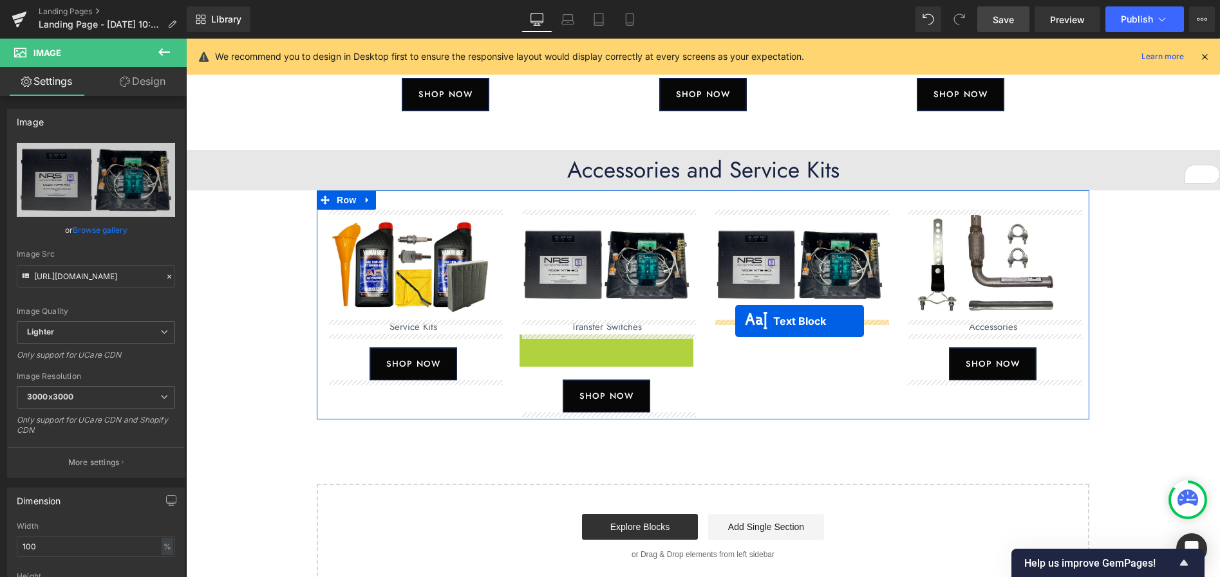
drag, startPoint x: 568, startPoint y: 341, endPoint x: 695, endPoint y: 348, distance: 127.6
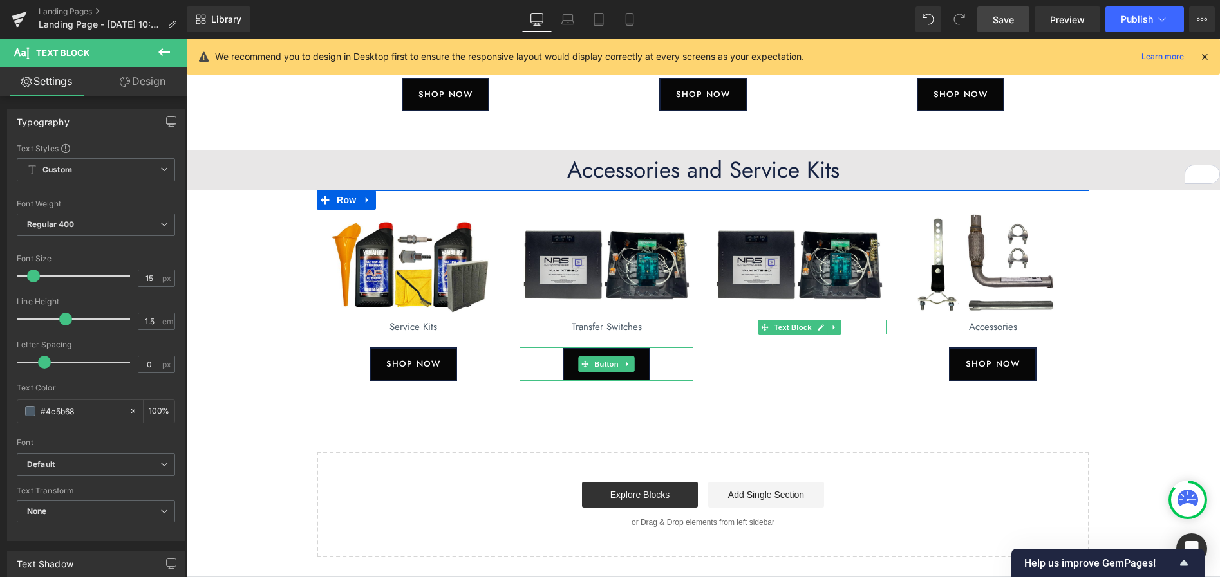
click at [630, 365] on icon at bounding box center [627, 364] width 7 height 8
click at [625, 364] on link at bounding box center [621, 364] width 14 height 15
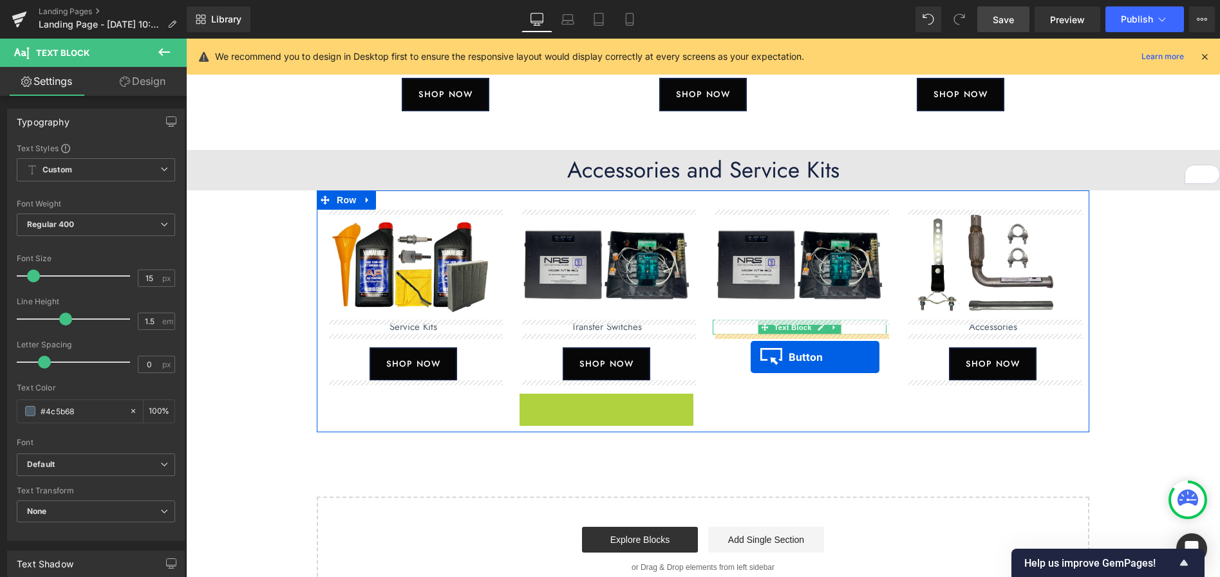
drag, startPoint x: 591, startPoint y: 407, endPoint x: 750, endPoint y: 357, distance: 167.3
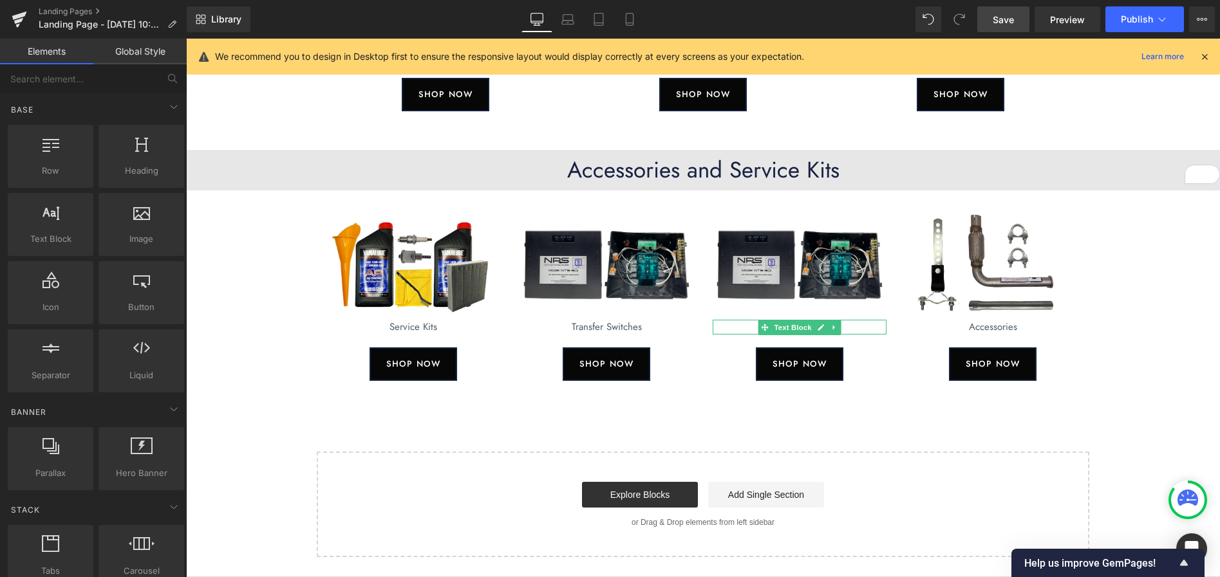
click at [1128, 342] on div "New Generators Heading Image 4500/6000 Eco Generators Text Block SHOP NOW Butto…" at bounding box center [703, 185] width 1034 height 744
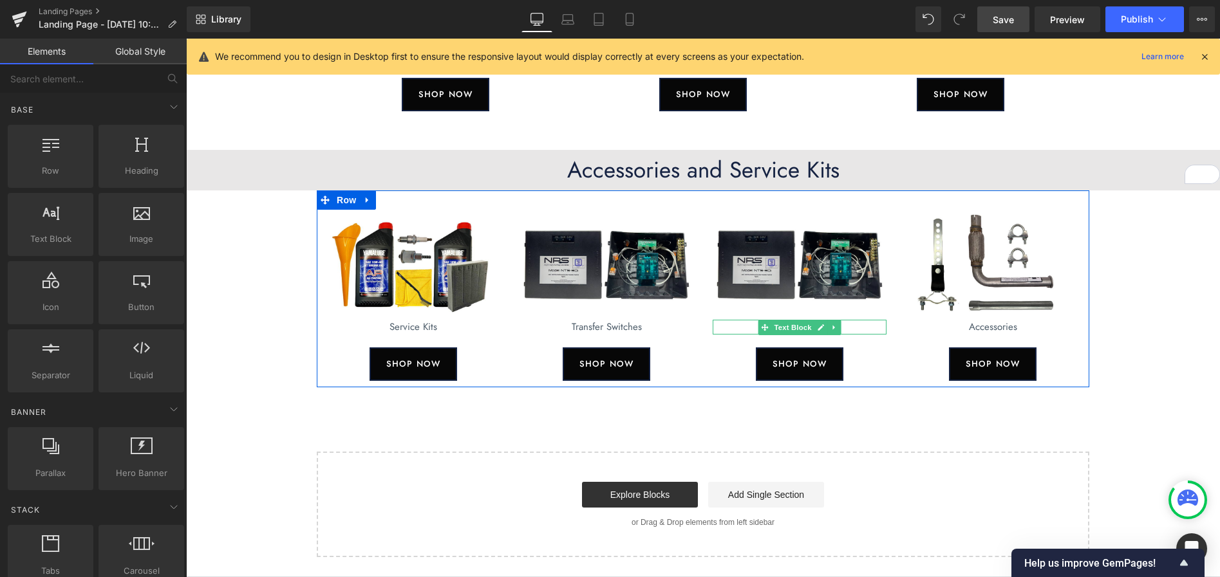
click at [824, 328] on icon at bounding box center [820, 328] width 7 height 8
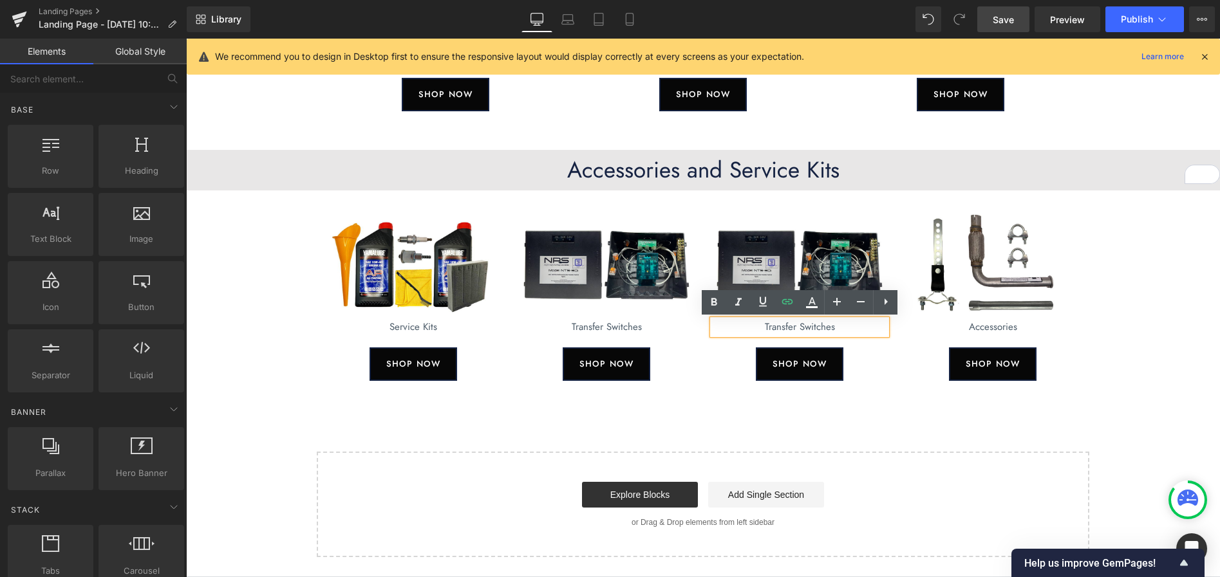
click at [796, 328] on p "Transfer Switches" at bounding box center [799, 327] width 174 height 15
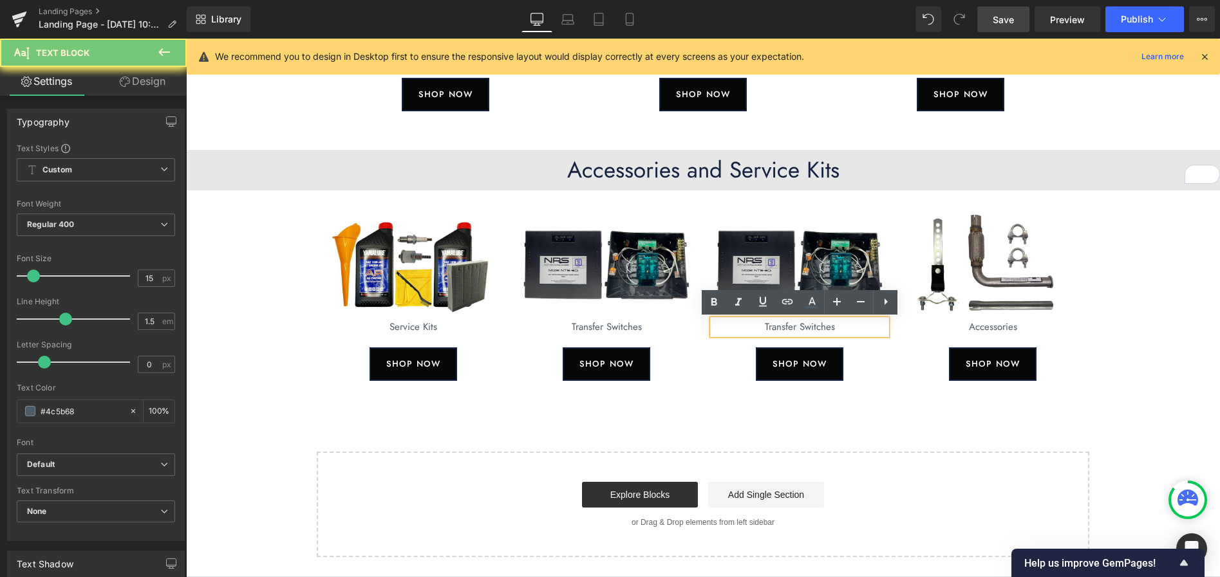
click at [796, 328] on p "Transfer Switches" at bounding box center [799, 327] width 174 height 15
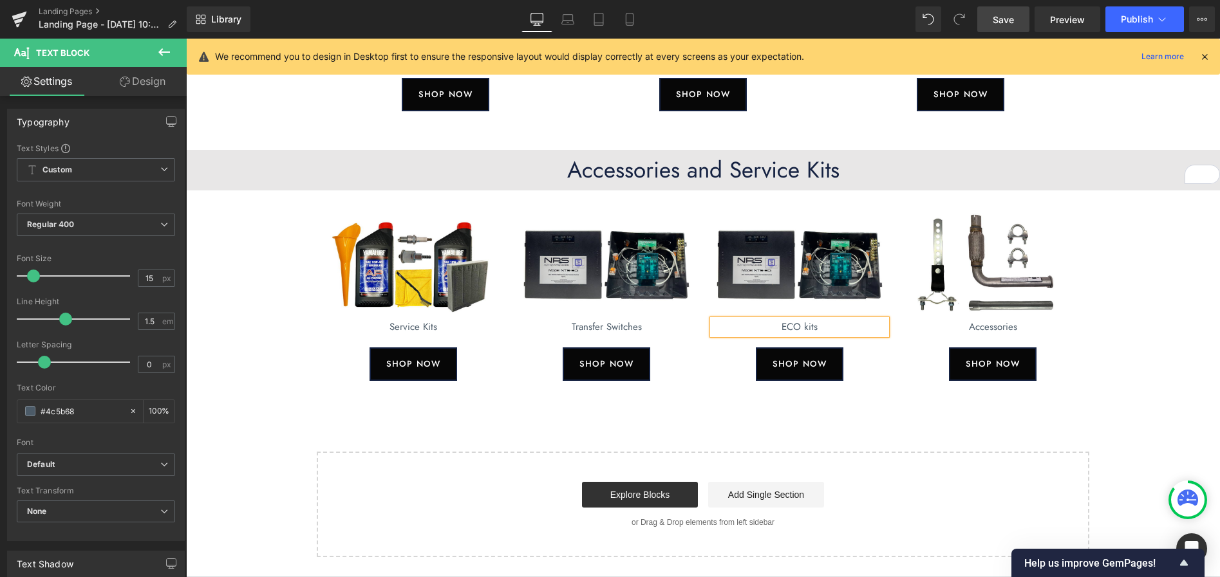
click at [1163, 310] on div "New Generators Heading Image 4500/6000 Eco Generators Text Block SHOP NOW Butto…" at bounding box center [703, 185] width 1034 height 744
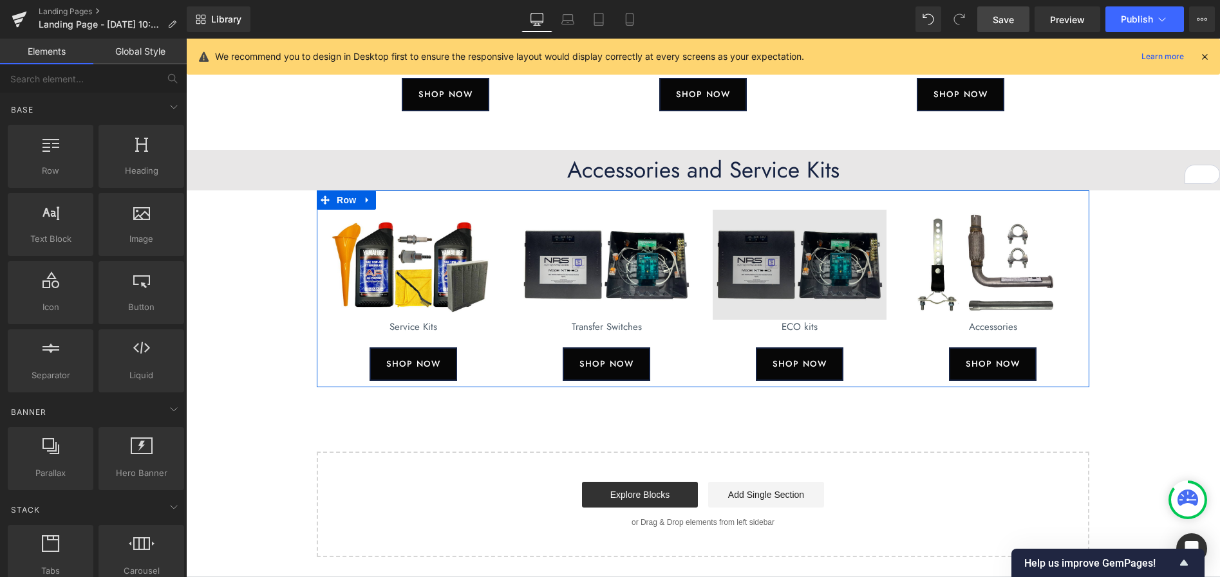
click at [813, 285] on img at bounding box center [799, 265] width 174 height 110
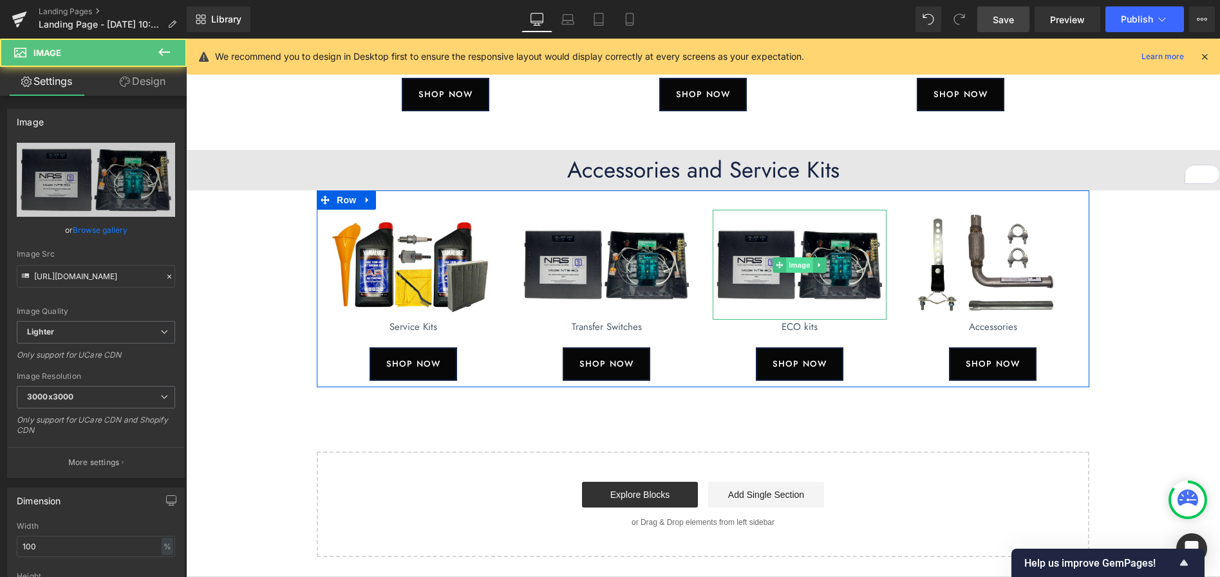
click at [796, 268] on span "Image" at bounding box center [799, 264] width 27 height 15
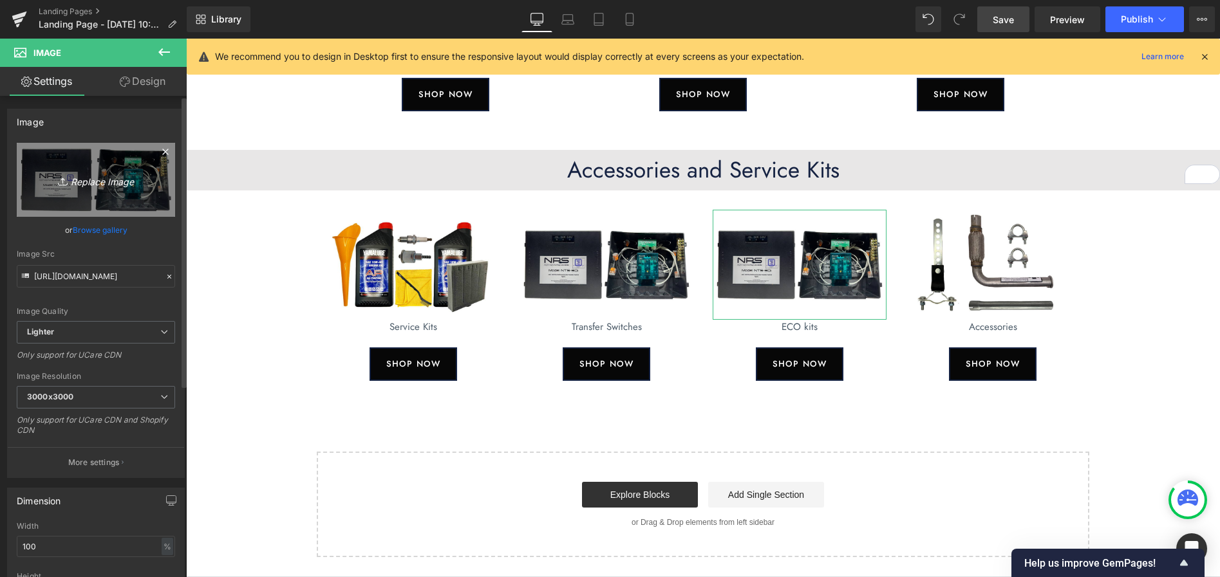
click at [100, 183] on icon "Replace Image" at bounding box center [95, 180] width 103 height 16
type input "C:\fakepath\Eco-kit-front (1).jpg"
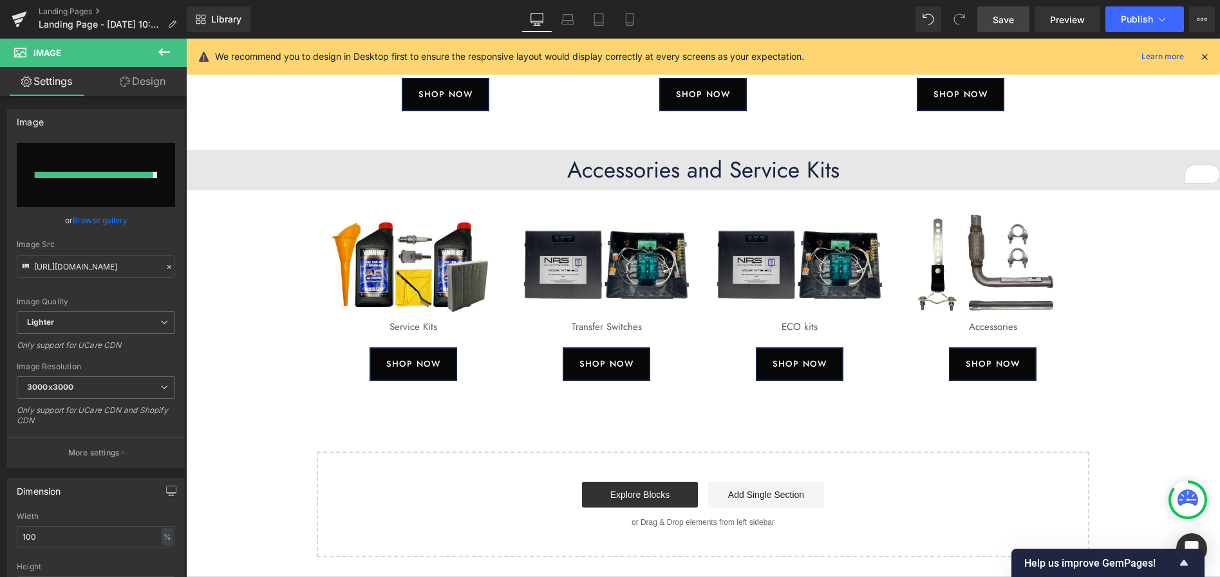
type input "https://ucarecdn.com/dd7db19c-7ef7-4486-8d2f-1a87c52e87dc/-/format/auto/-/previ…"
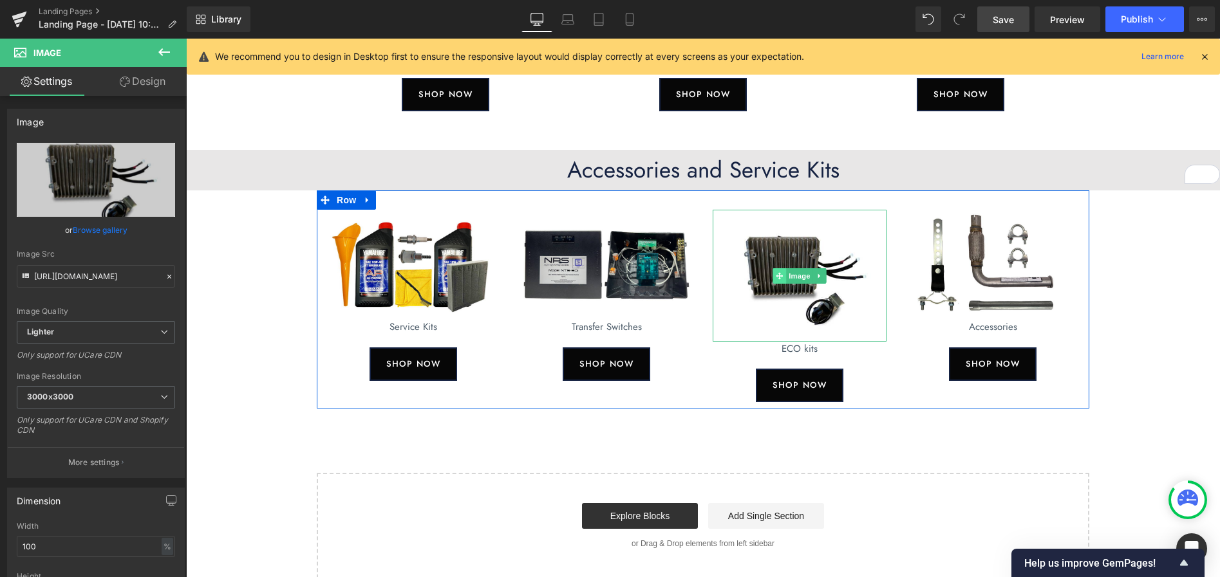
click at [784, 273] on span at bounding box center [779, 275] width 14 height 15
click at [794, 274] on span "Image" at bounding box center [799, 275] width 27 height 15
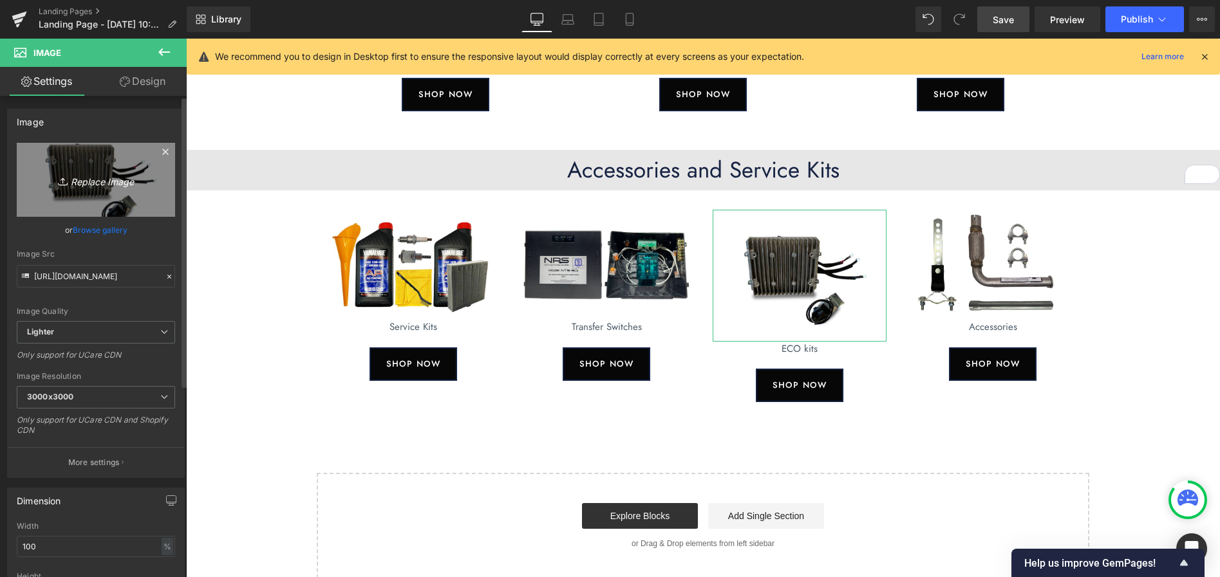
click at [95, 181] on icon "Replace Image" at bounding box center [95, 180] width 103 height 16
type input "C:\fakepath\Eco-Kits.jpg"
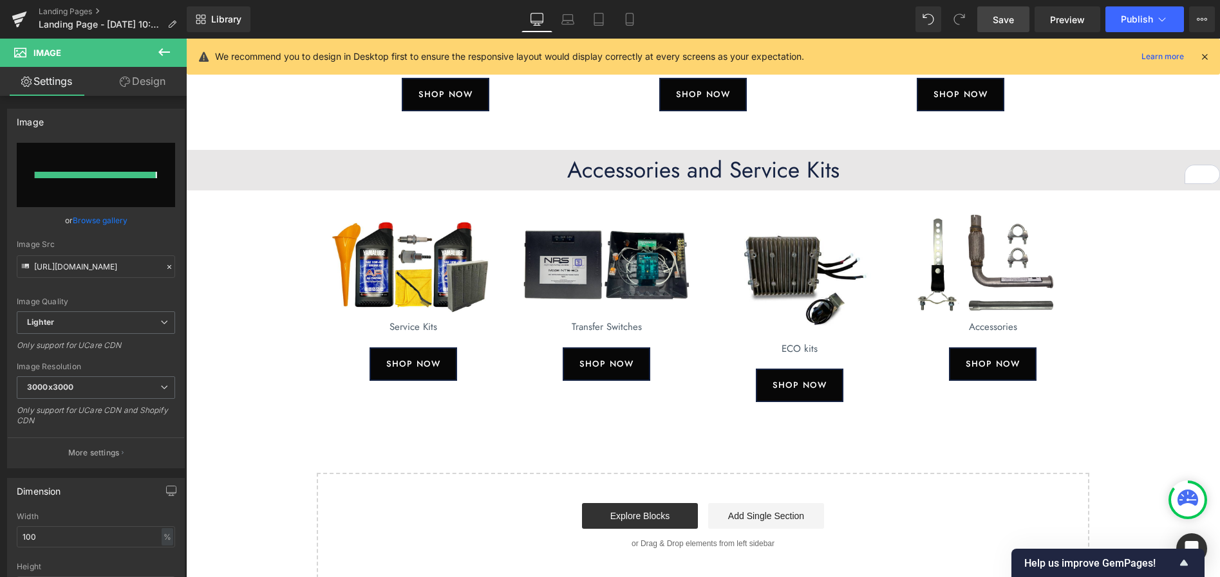
type input "https://ucarecdn.com/fc5cee44-e833-4c41-a04a-6d3b3d31a41f/-/format/auto/-/previ…"
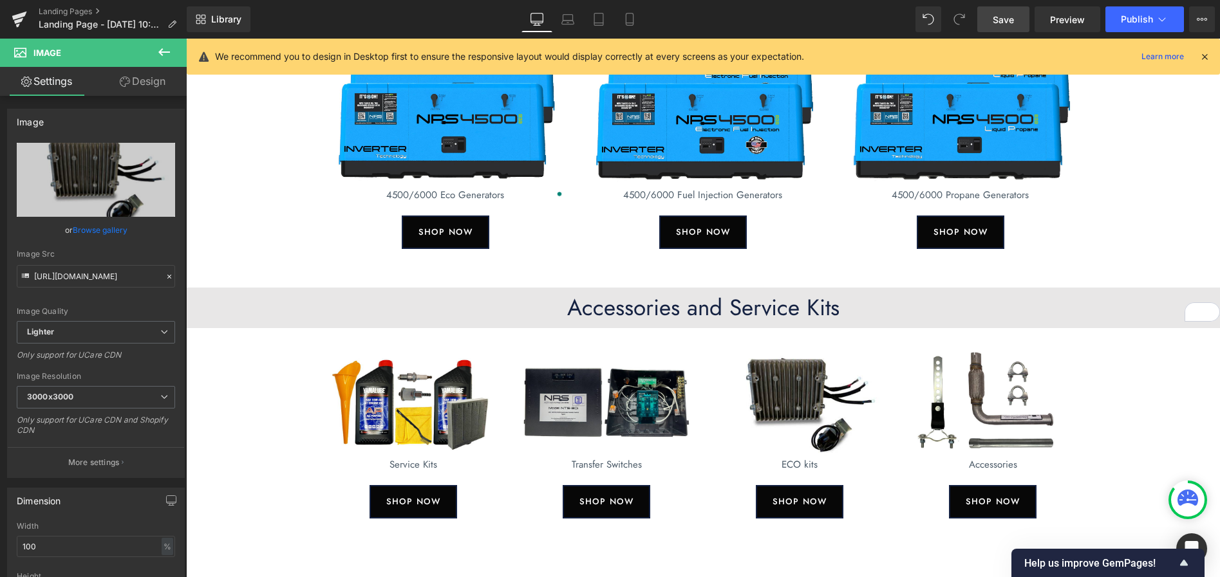
scroll to position [156, 0]
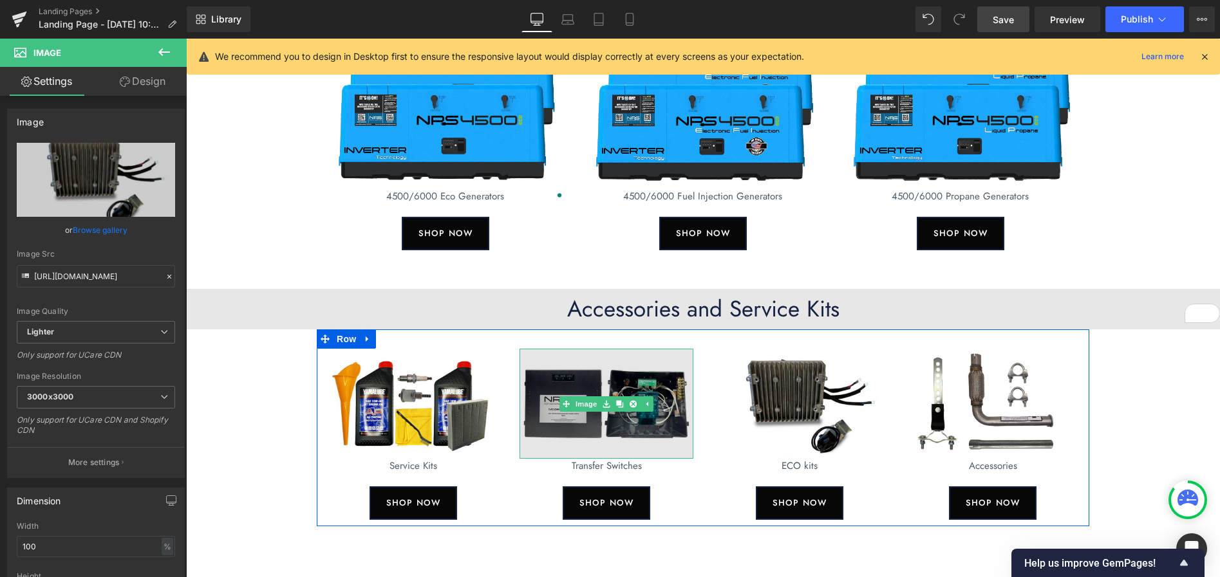
click at [635, 445] on img at bounding box center [606, 404] width 174 height 110
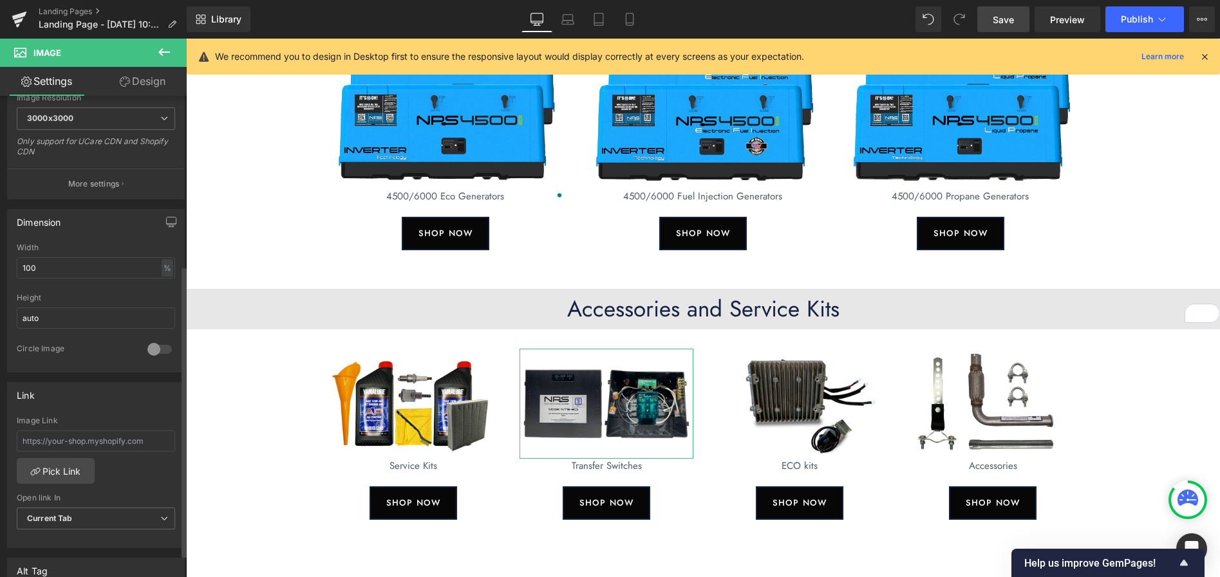
scroll to position [280, 0]
click at [71, 470] on link "Pick Link" at bounding box center [56, 470] width 78 height 26
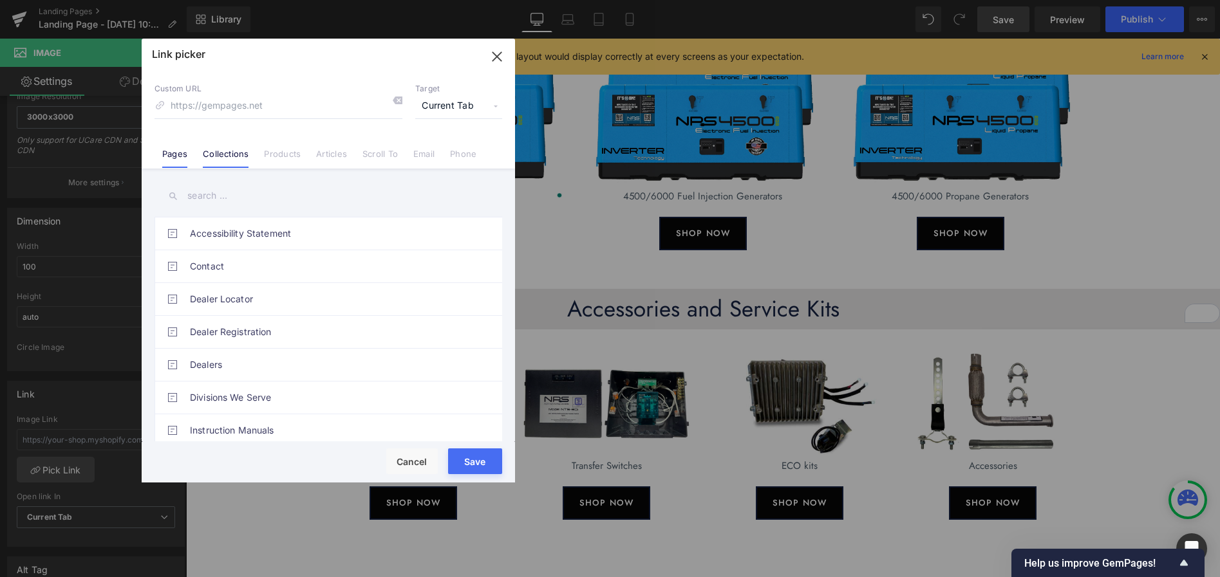
click at [225, 151] on link "Collections" at bounding box center [226, 158] width 46 height 19
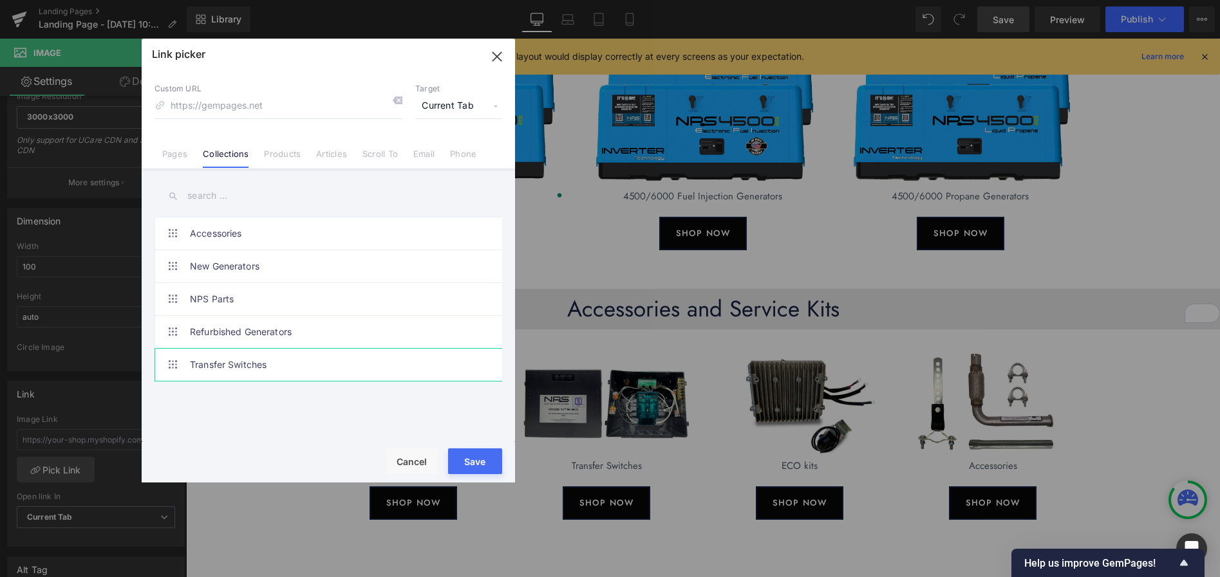
click at [223, 357] on link "Transfer Switches" at bounding box center [331, 365] width 283 height 32
type input "/collections/transfer-switches"
click at [483, 460] on button "Save" at bounding box center [475, 462] width 54 height 26
type input "/collections/transfer-switches"
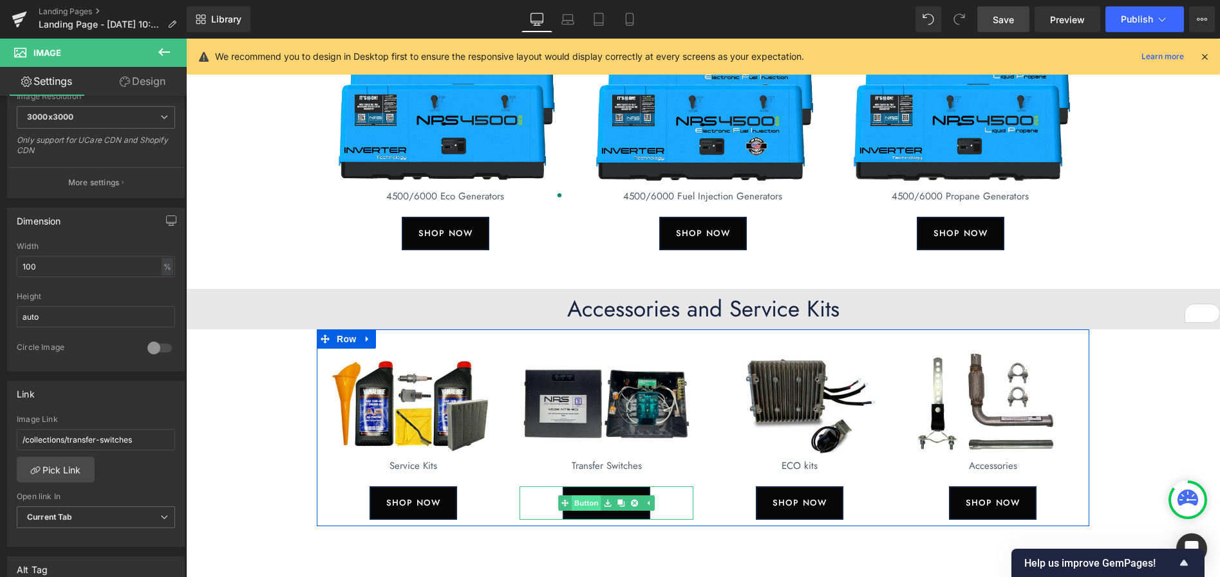
click at [591, 502] on span "Button" at bounding box center [586, 503] width 30 height 15
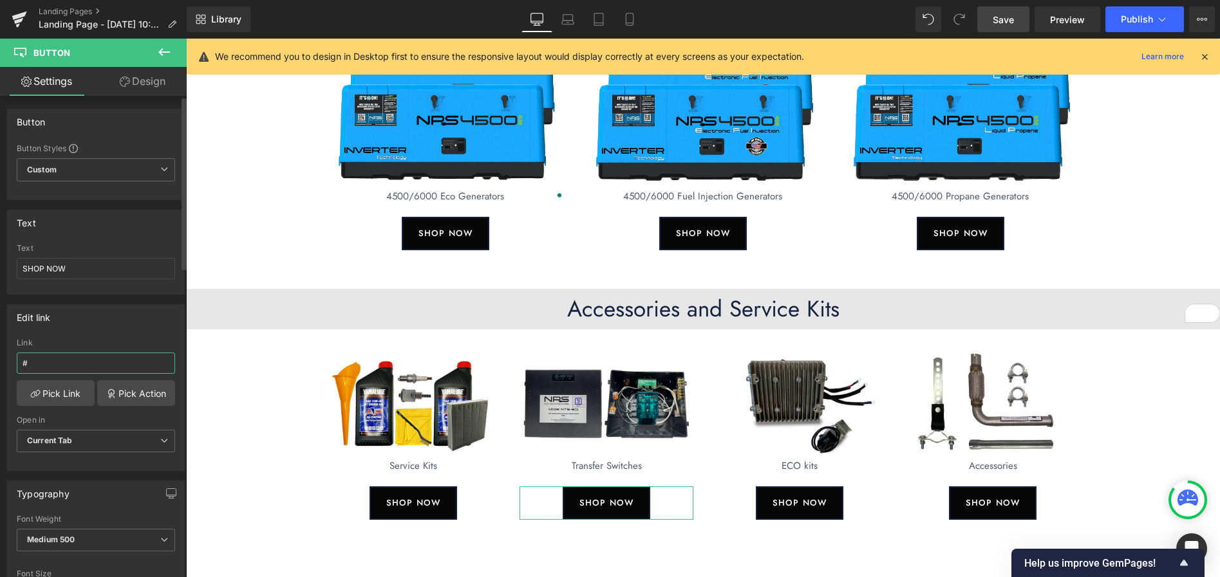
click at [104, 367] on input "#" at bounding box center [96, 363] width 158 height 21
click at [71, 391] on link "Pick Link" at bounding box center [56, 393] width 78 height 26
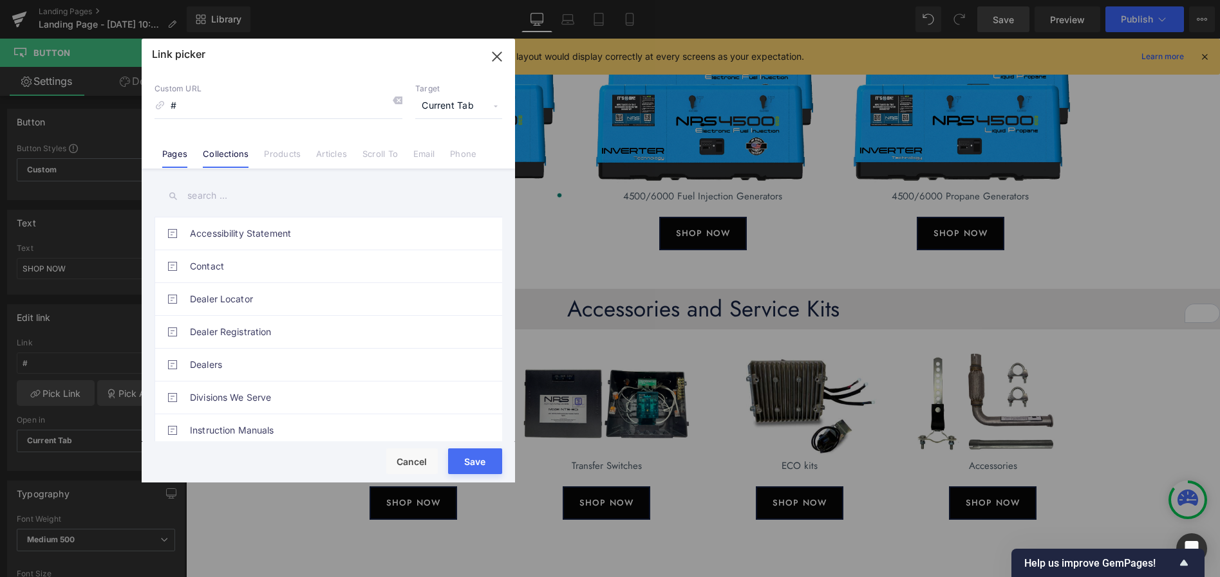
click at [238, 149] on link "Collections" at bounding box center [226, 158] width 46 height 19
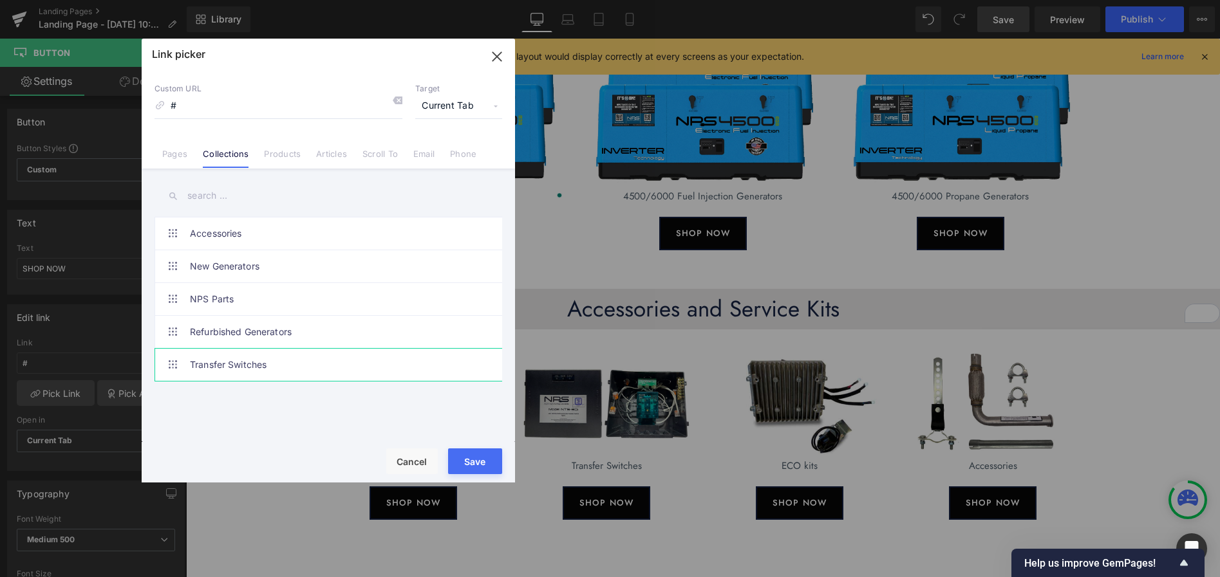
click at [239, 366] on link "Transfer Switches" at bounding box center [331, 365] width 283 height 32
type input "/collections/transfer-switches"
click at [475, 463] on button "Save" at bounding box center [475, 462] width 54 height 26
type input "/collections/transfer-switches"
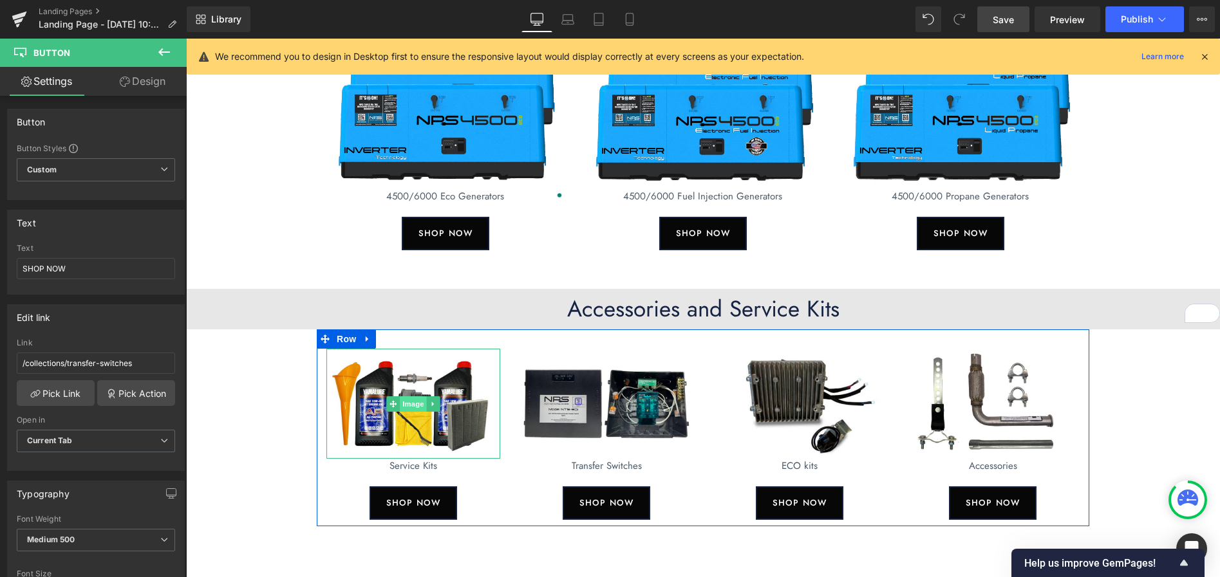
click at [406, 407] on span "Image" at bounding box center [413, 403] width 27 height 15
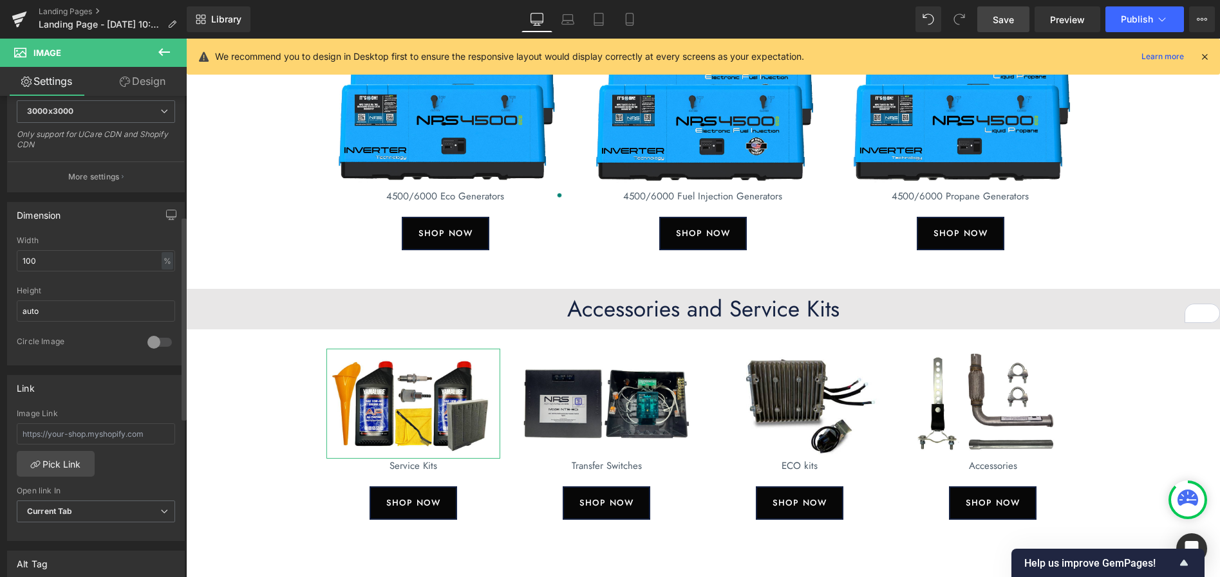
scroll to position [295, 0]
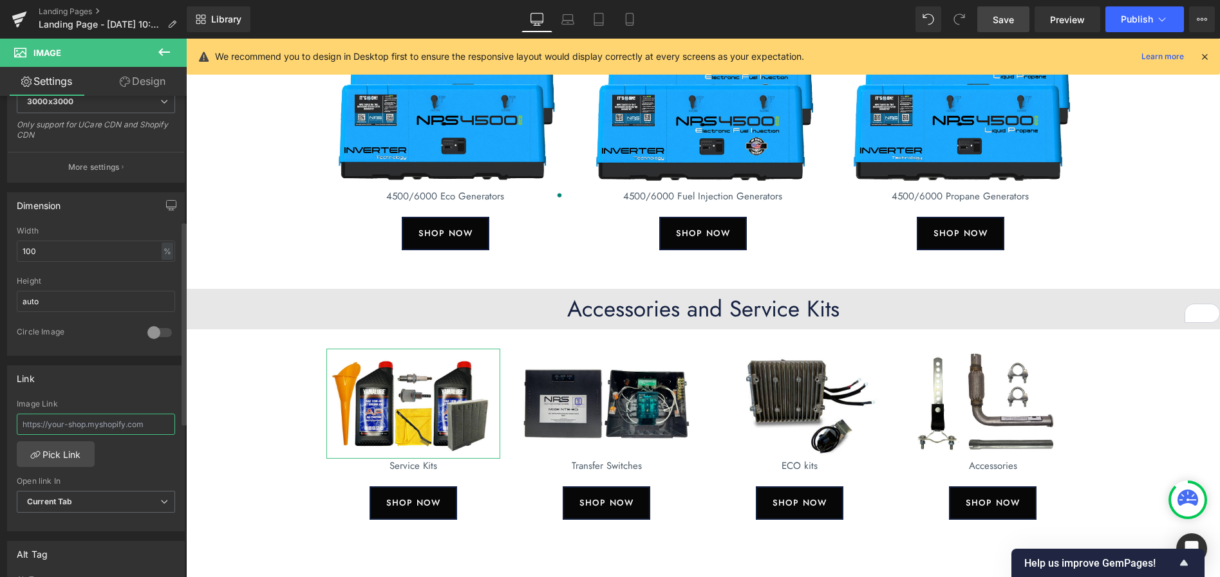
click at [79, 427] on input "text" at bounding box center [96, 424] width 158 height 21
click at [66, 453] on link "Pick Link" at bounding box center [56, 454] width 78 height 26
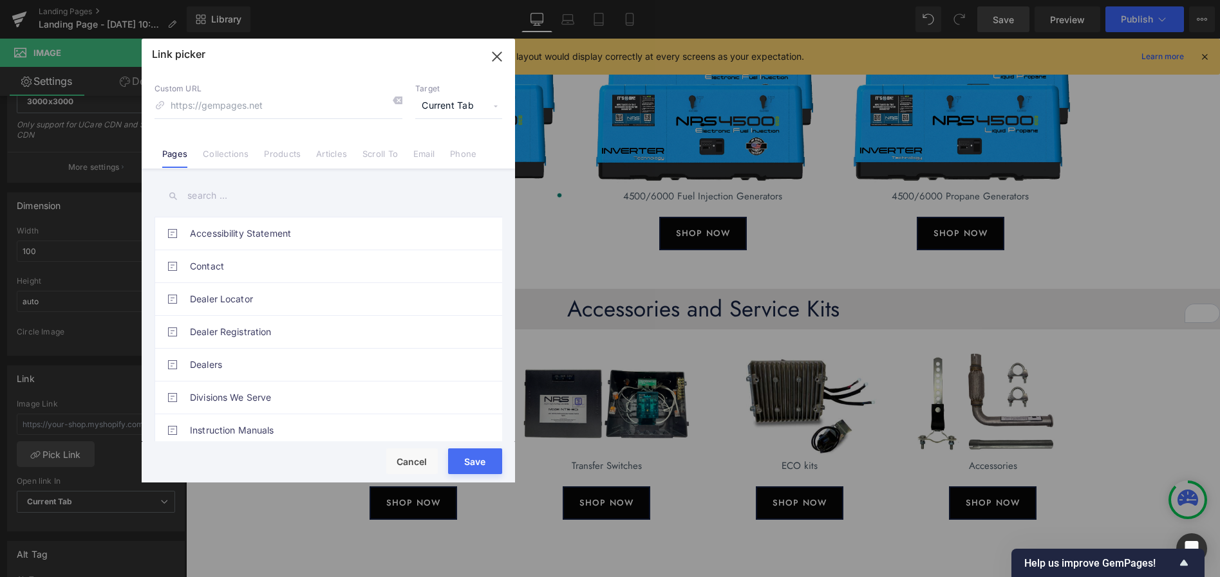
click at [227, 152] on link "Collections" at bounding box center [226, 158] width 46 height 19
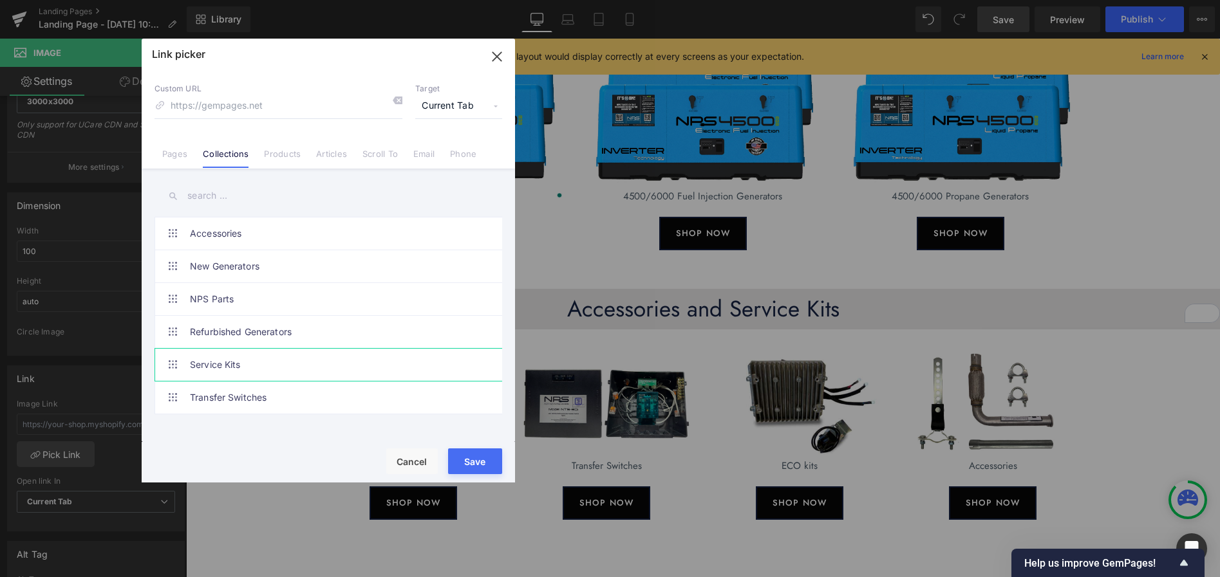
click at [219, 361] on link "Service Kits" at bounding box center [331, 365] width 283 height 32
type input "/collections/service-kits"
click at [457, 461] on button "Save" at bounding box center [475, 462] width 54 height 26
type input "/collections/service-kits"
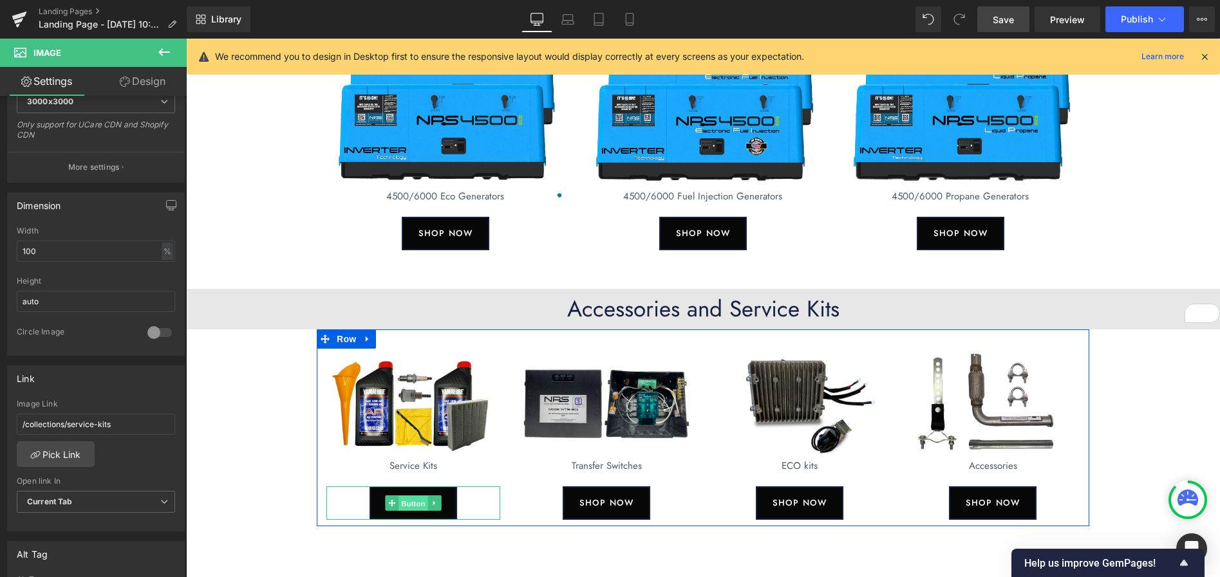
click at [414, 505] on span "Button" at bounding box center [413, 503] width 30 height 15
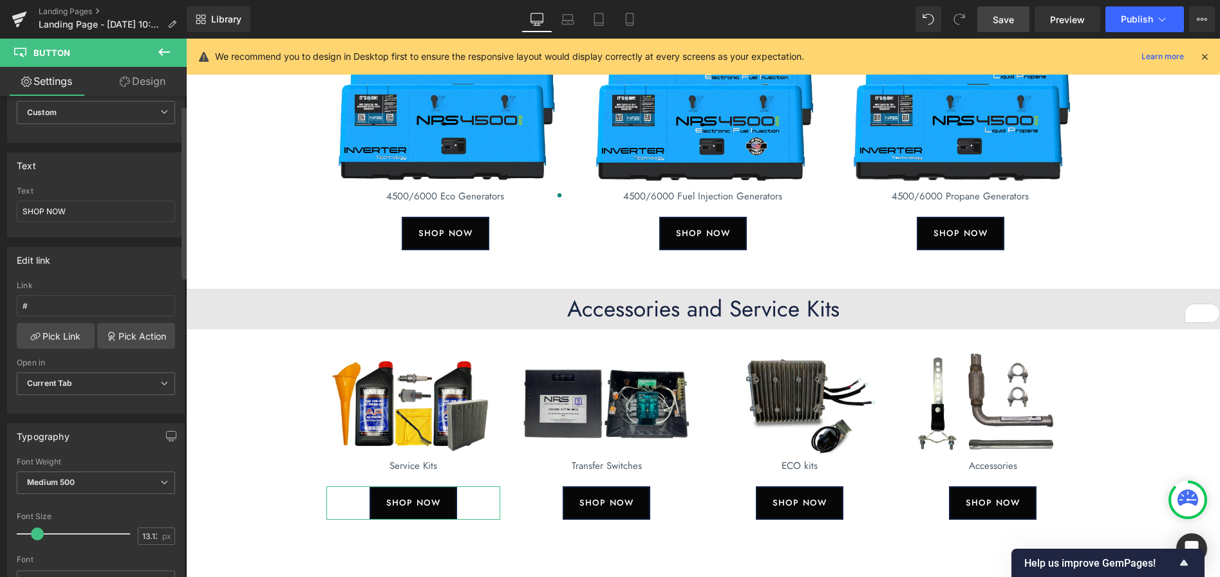
scroll to position [0, 0]
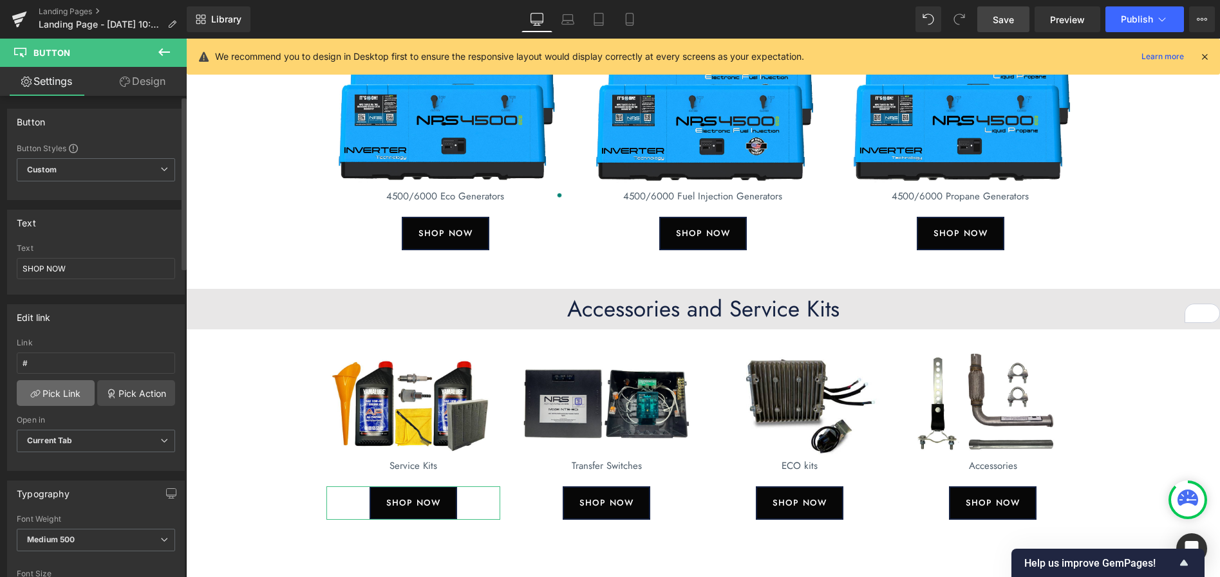
click at [64, 393] on link "Pick Link" at bounding box center [56, 393] width 78 height 26
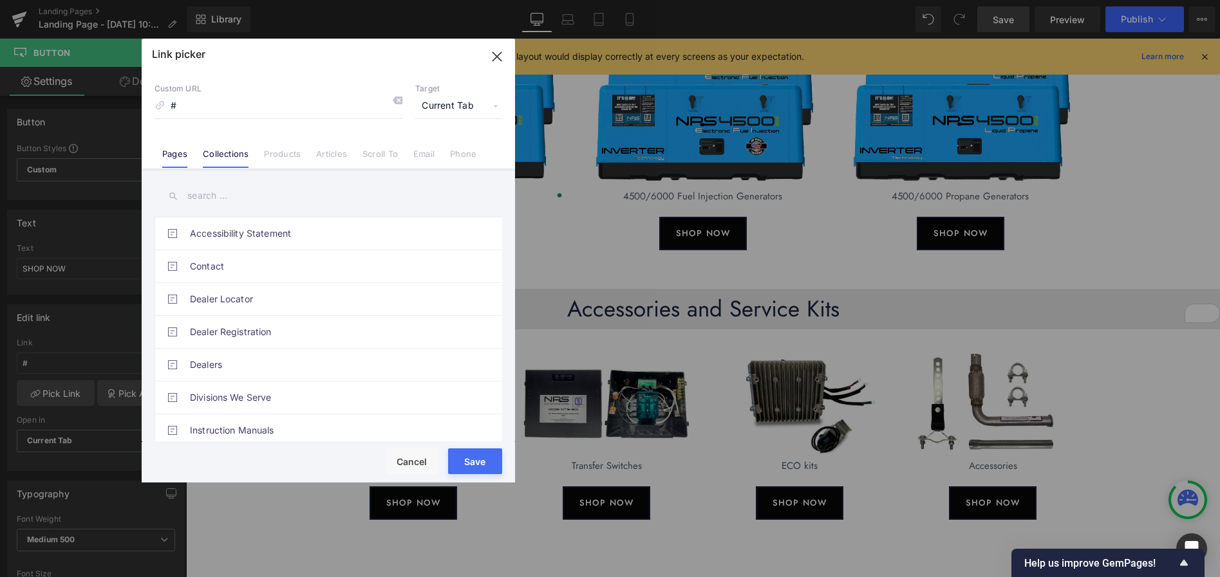
click at [229, 147] on li "Collections" at bounding box center [225, 149] width 61 height 23
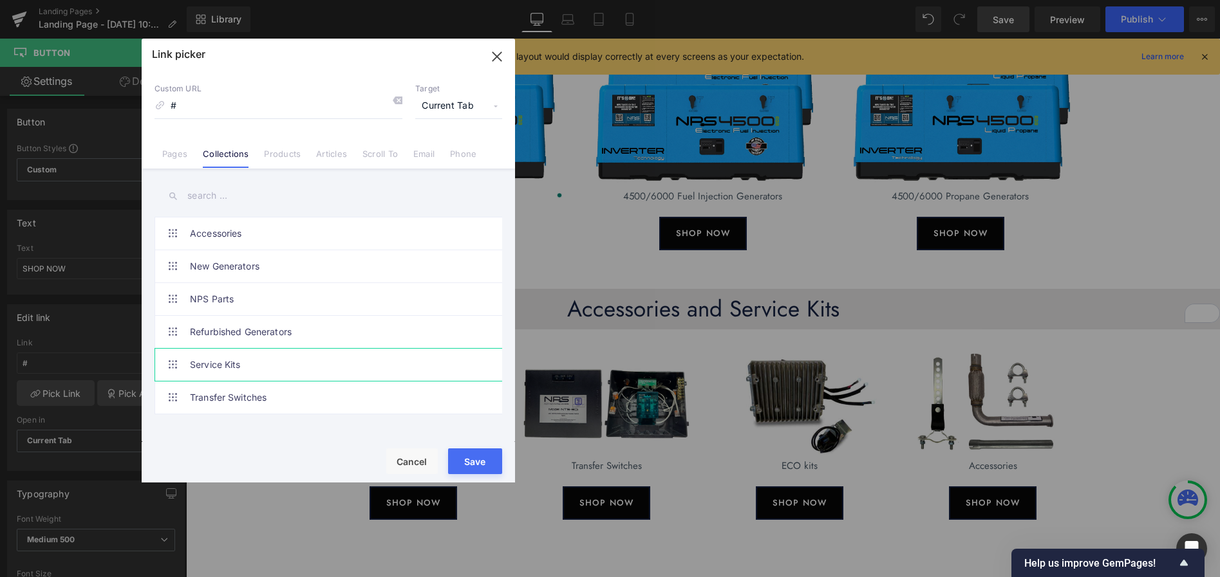
click at [211, 362] on link "Service Kits" at bounding box center [331, 365] width 283 height 32
type input "/collections/service-kits"
drag, startPoint x: 463, startPoint y: 466, endPoint x: 272, endPoint y: 425, distance: 196.0
click at [463, 466] on button "Save" at bounding box center [475, 462] width 54 height 26
type input "/collections/service-kits"
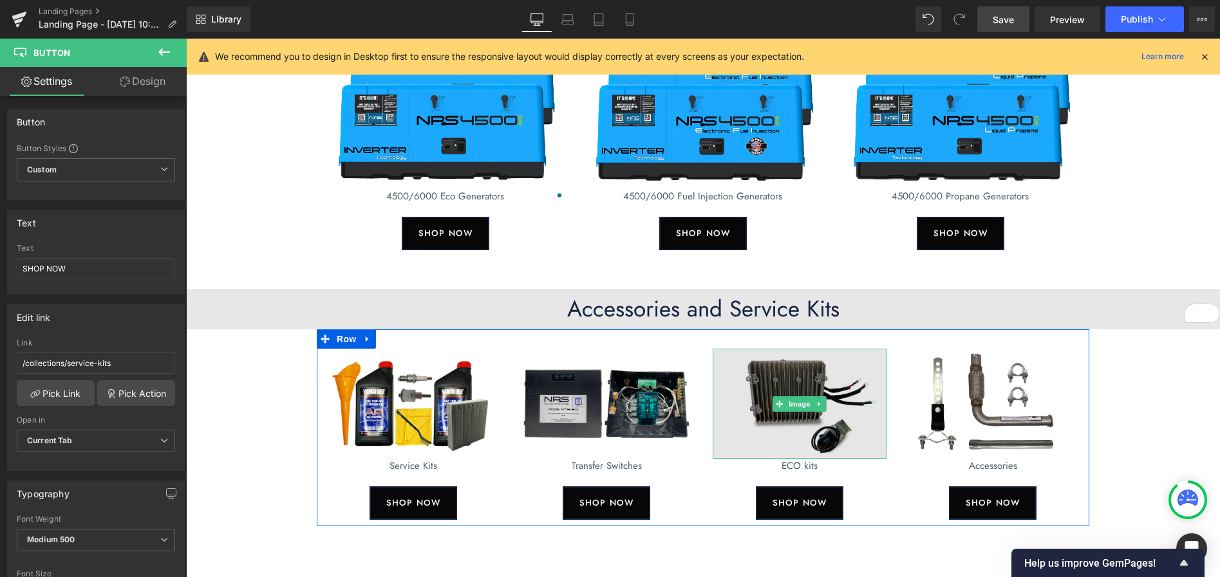
click at [785, 395] on img at bounding box center [799, 404] width 174 height 110
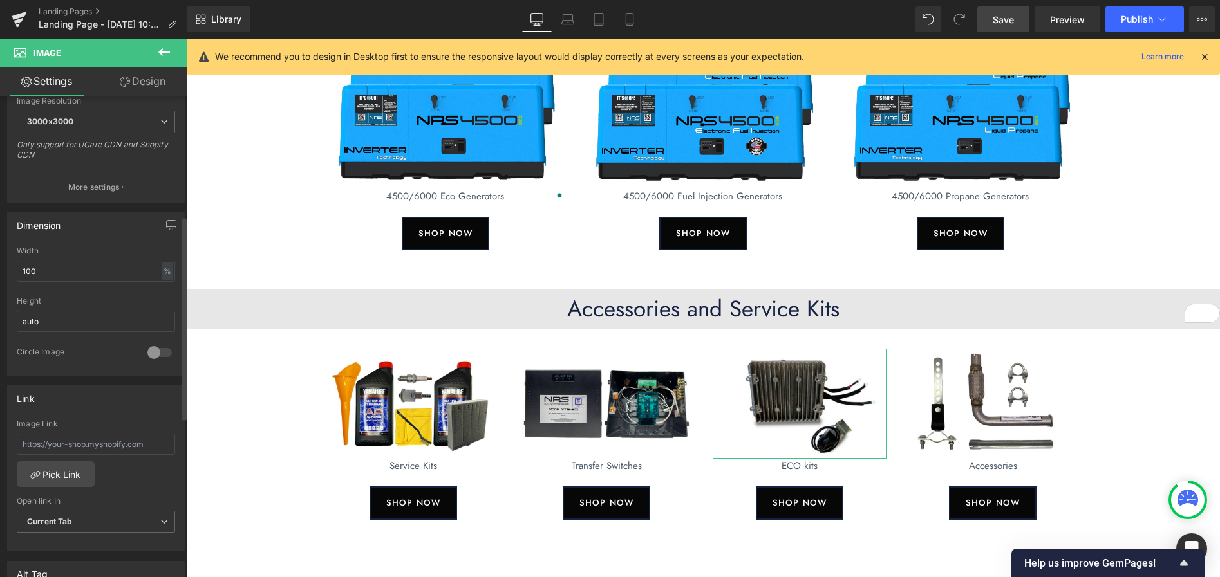
scroll to position [283, 0]
click at [73, 465] on link "Pick Link" at bounding box center [56, 467] width 78 height 26
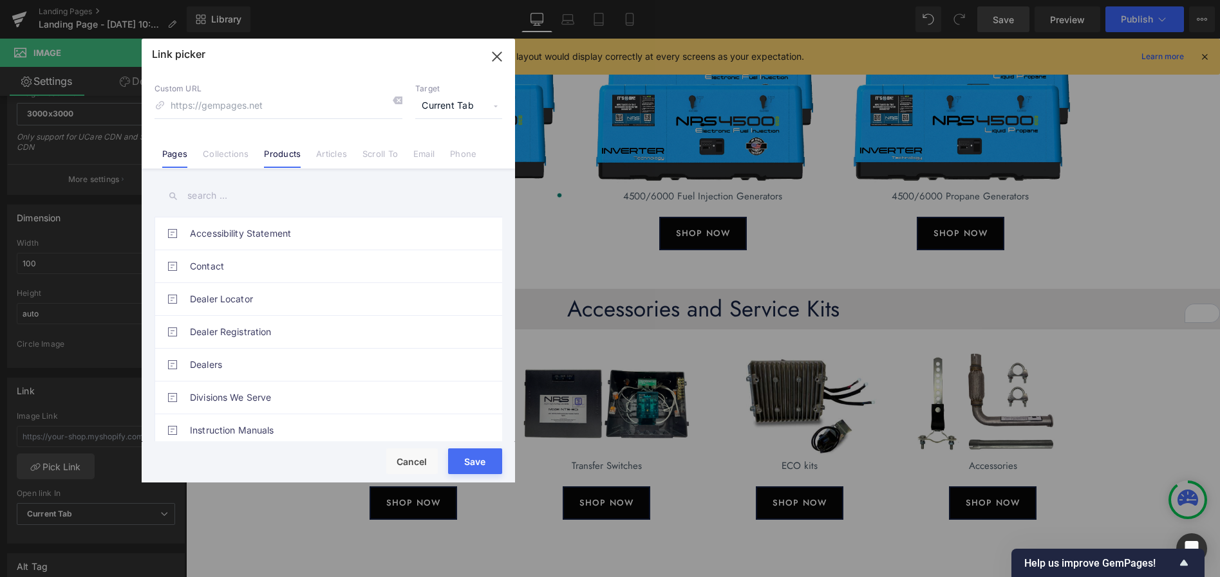
click at [281, 158] on link "Products" at bounding box center [282, 158] width 37 height 19
click at [215, 198] on input "text" at bounding box center [328, 195] width 348 height 29
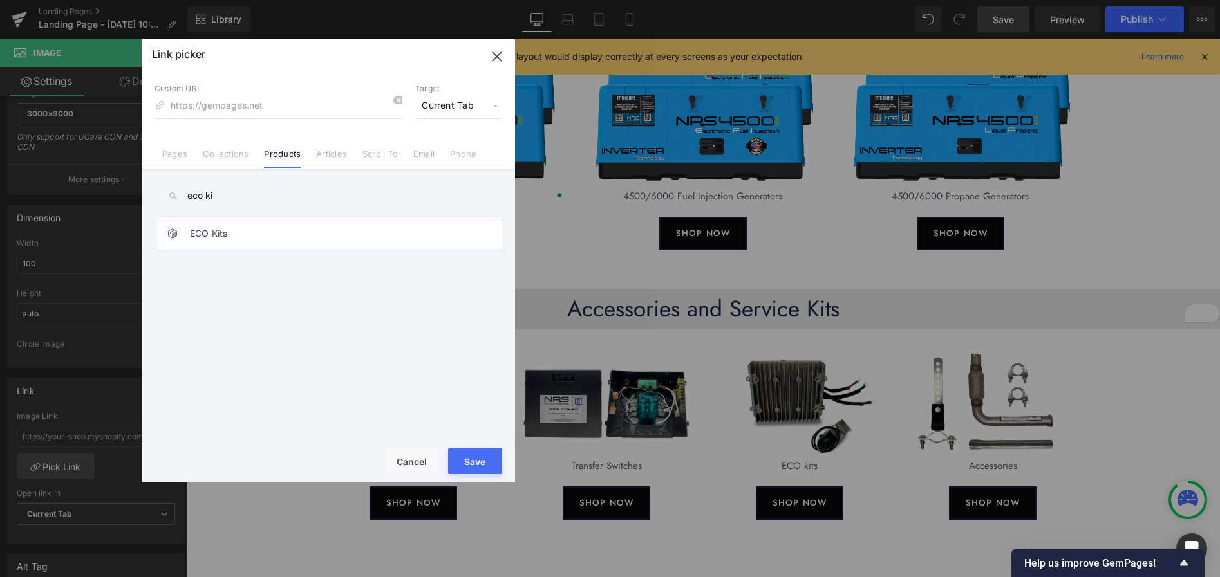
type input "eco ki"
click at [192, 234] on link "ECO Kits" at bounding box center [331, 234] width 283 height 32
type input "/products/eco-kits"
drag, startPoint x: 467, startPoint y: 460, endPoint x: 284, endPoint y: 421, distance: 186.9
click at [467, 460] on button "Save" at bounding box center [475, 462] width 54 height 26
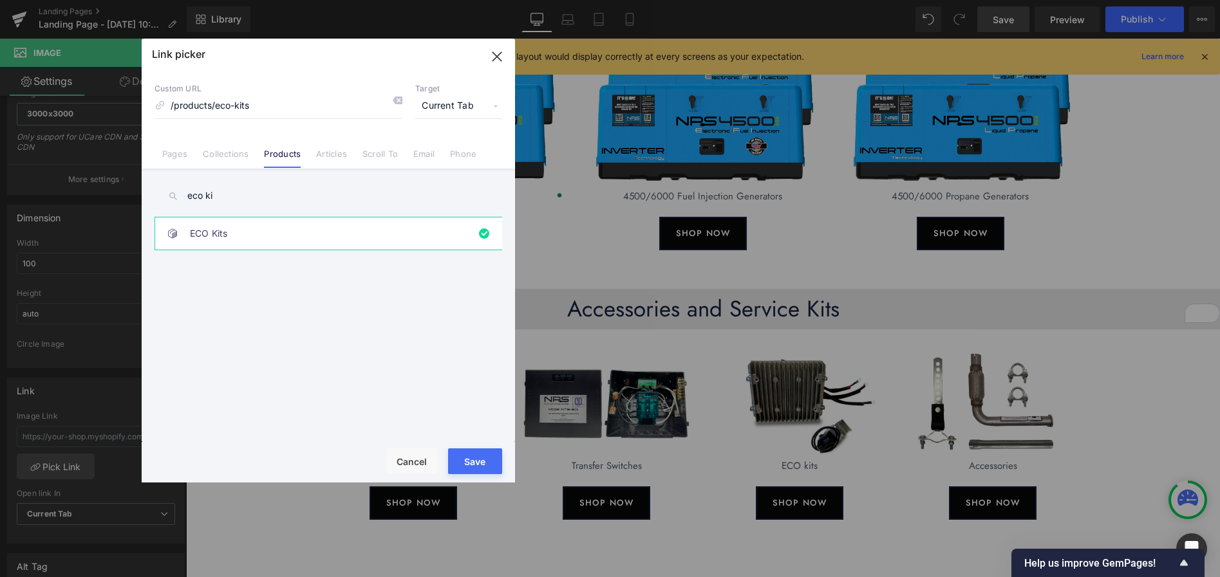
type input "/products/eco-kits"
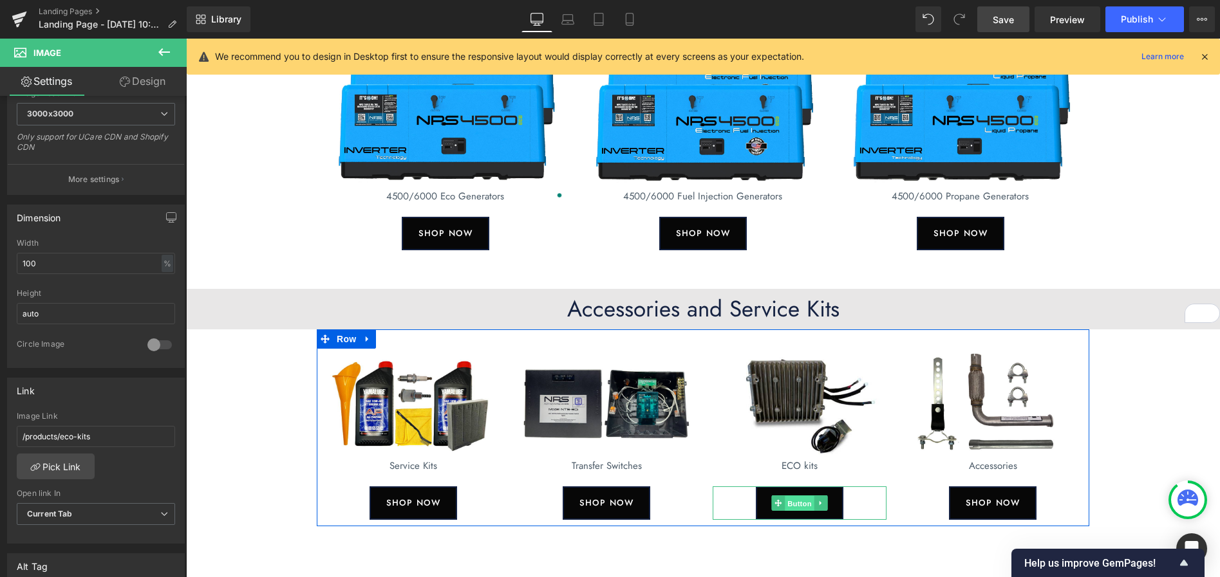
click at [795, 505] on span "Button" at bounding box center [800, 503] width 30 height 15
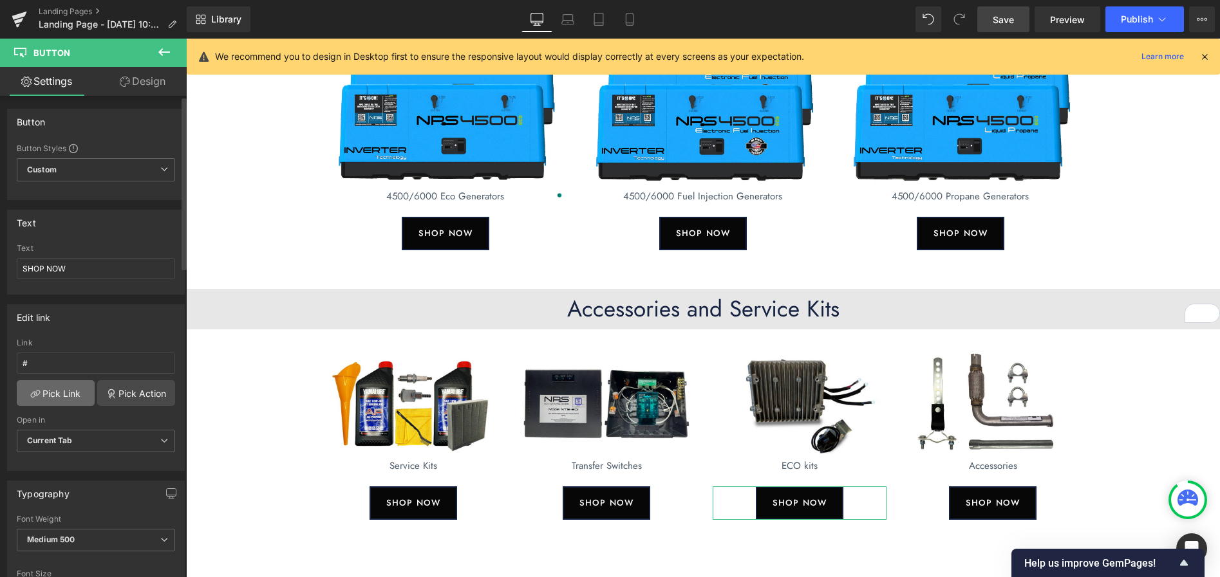
click at [68, 397] on link "Pick Link" at bounding box center [56, 393] width 78 height 26
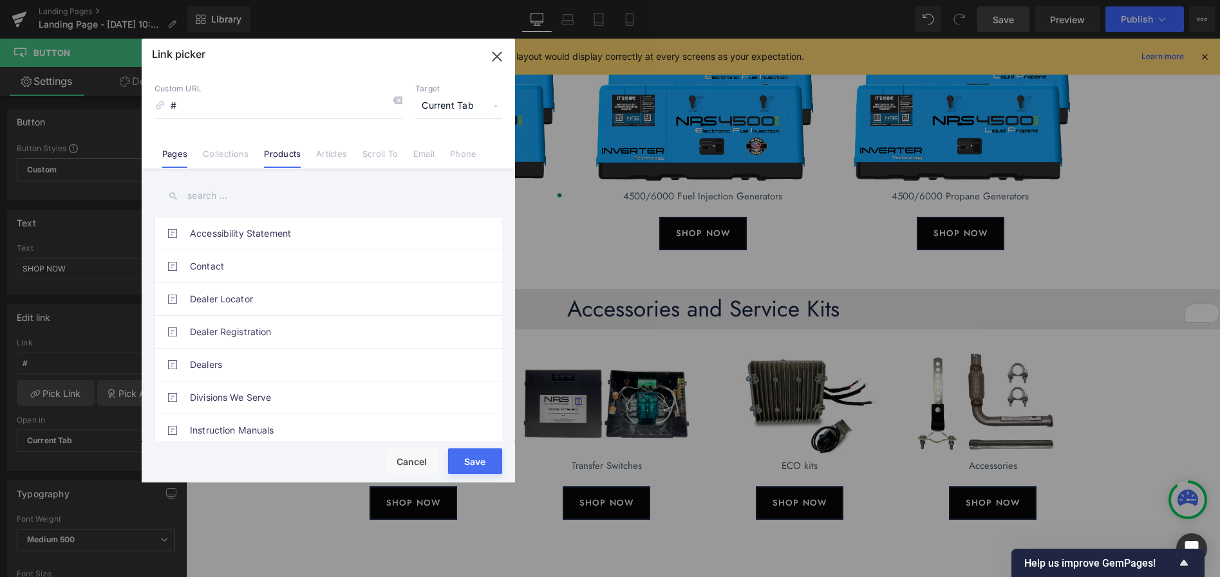
click at [279, 157] on link "Products" at bounding box center [282, 158] width 37 height 19
click at [213, 196] on input "text" at bounding box center [328, 195] width 348 height 29
type input "eco"
click at [214, 263] on link "ECO Kits" at bounding box center [331, 266] width 283 height 32
type input "/products/eco-kits"
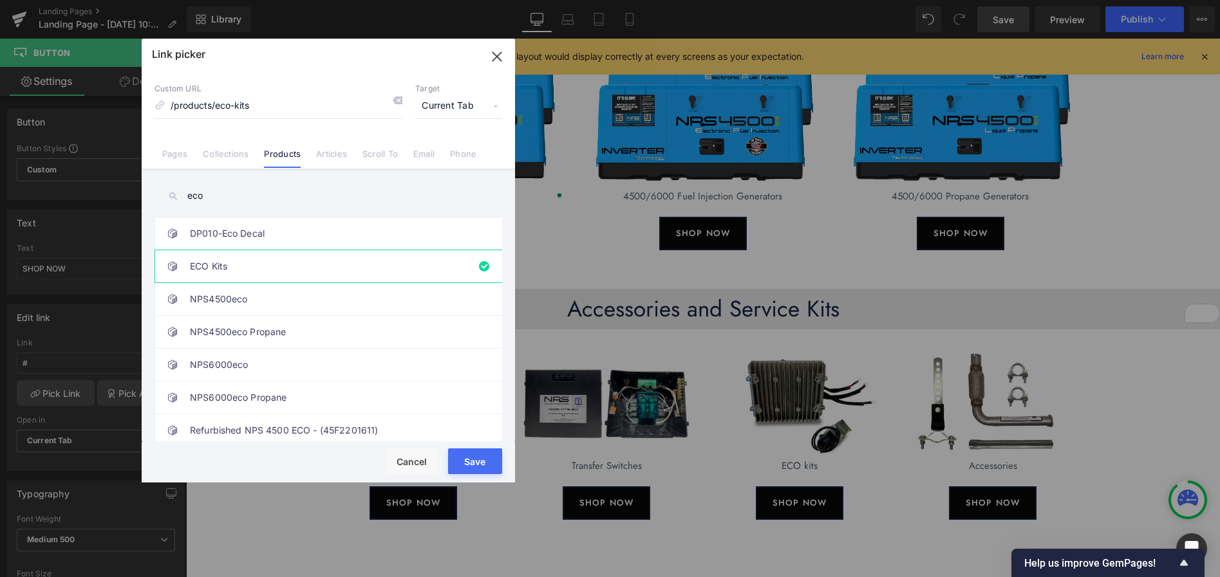
click at [473, 467] on button "Save" at bounding box center [475, 462] width 54 height 26
type input "/products/eco-kits"
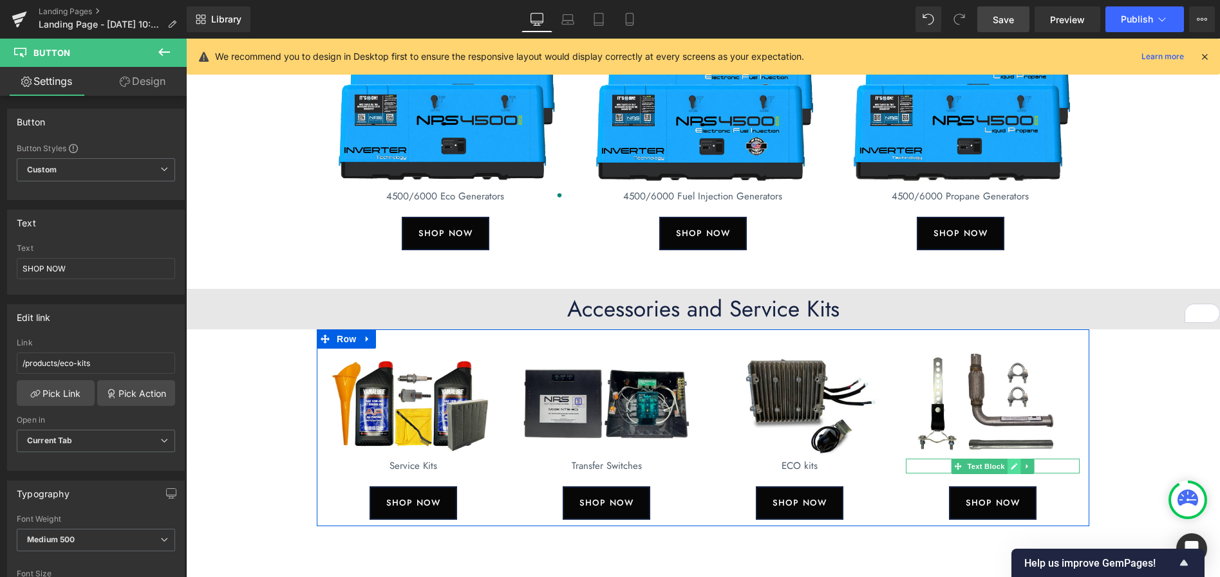
click at [1014, 467] on icon at bounding box center [1013, 466] width 6 height 6
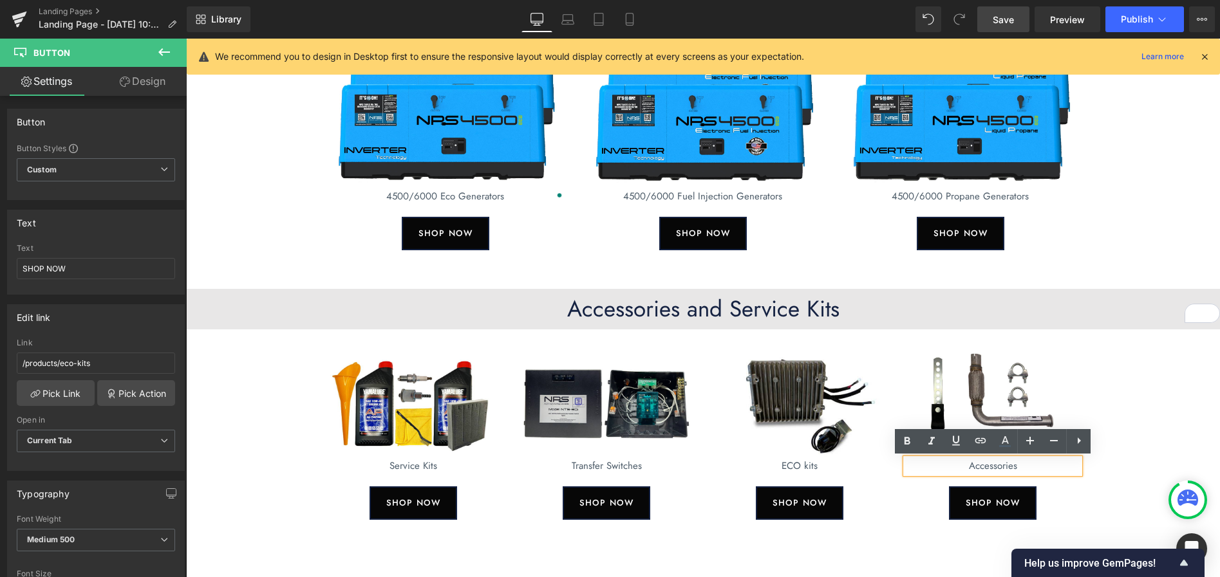
click at [997, 468] on p "Accessories" at bounding box center [993, 466] width 174 height 15
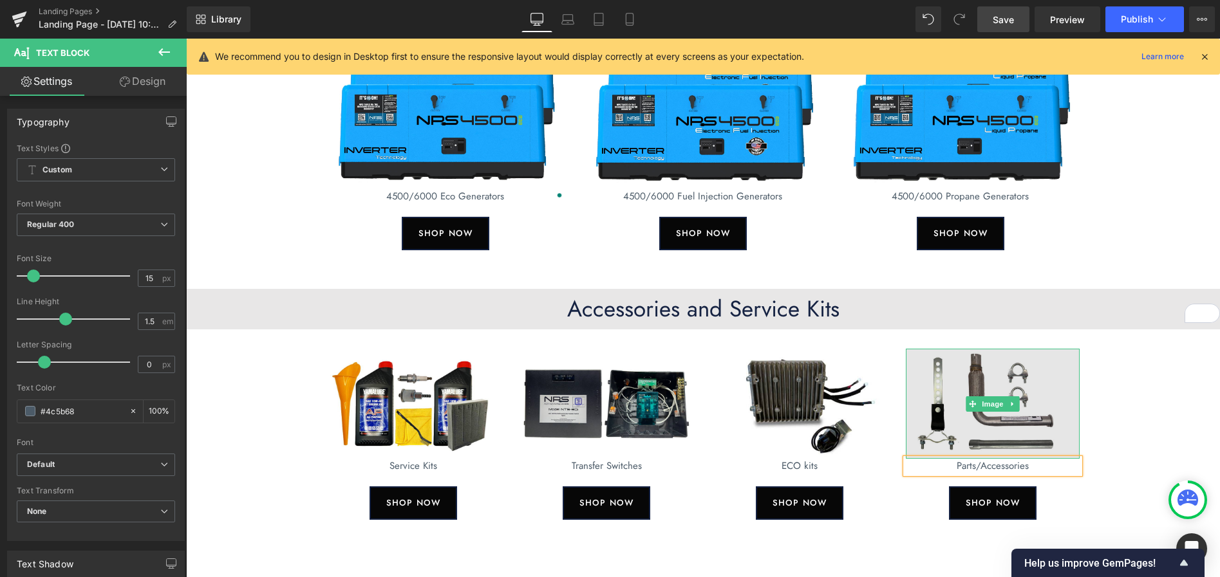
click at [962, 396] on img at bounding box center [993, 404] width 174 height 110
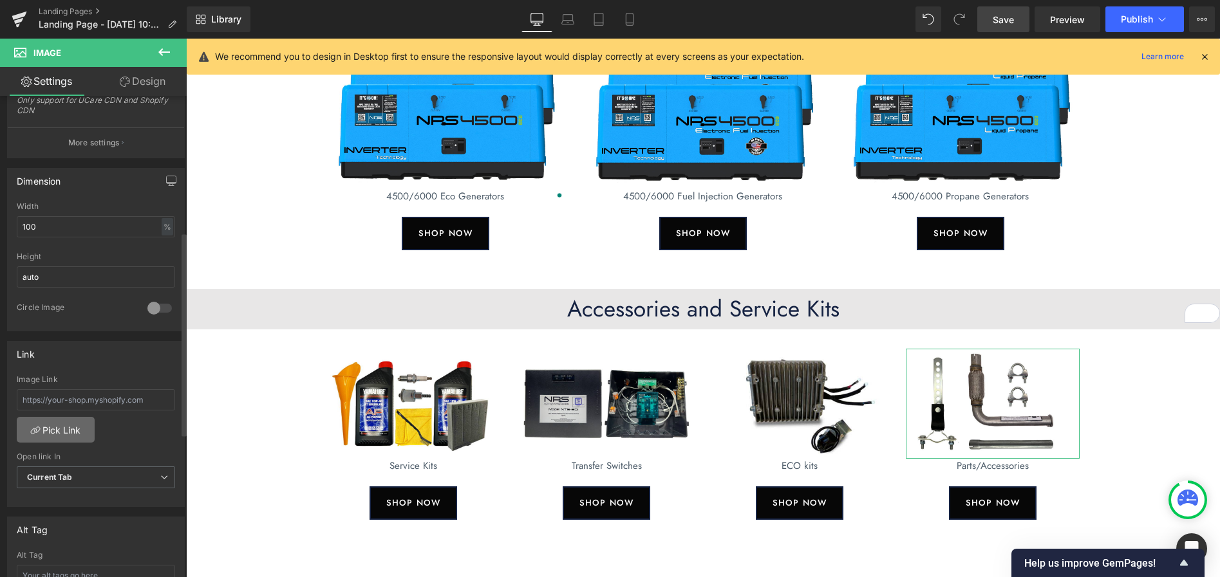
scroll to position [315, 0]
click at [62, 431] on link "Pick Link" at bounding box center [56, 435] width 78 height 26
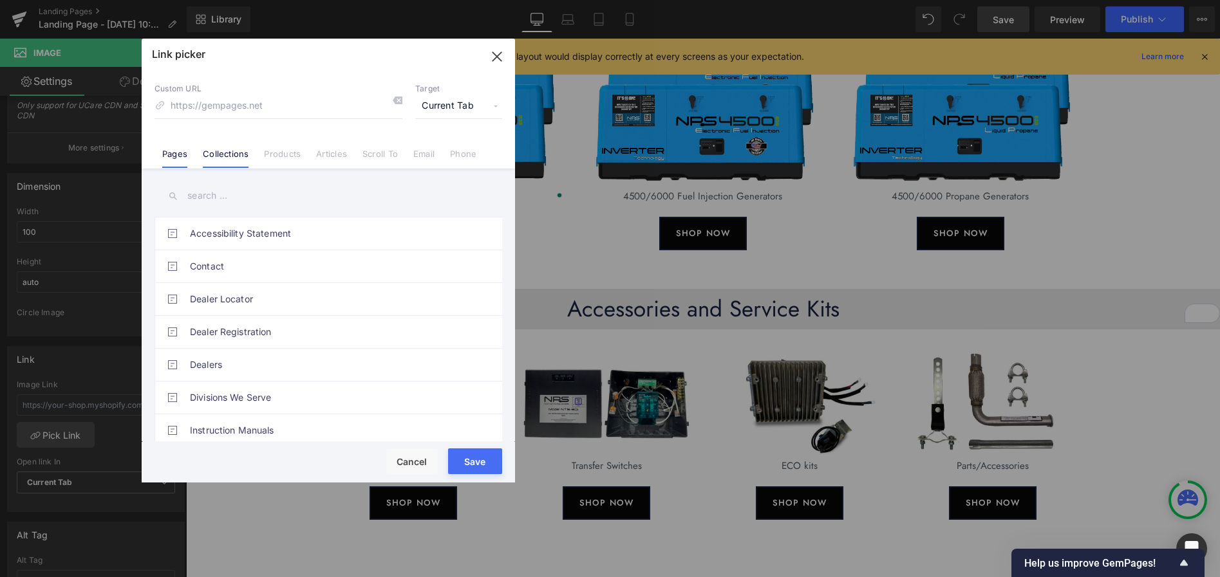
click at [233, 154] on link "Collections" at bounding box center [226, 158] width 46 height 19
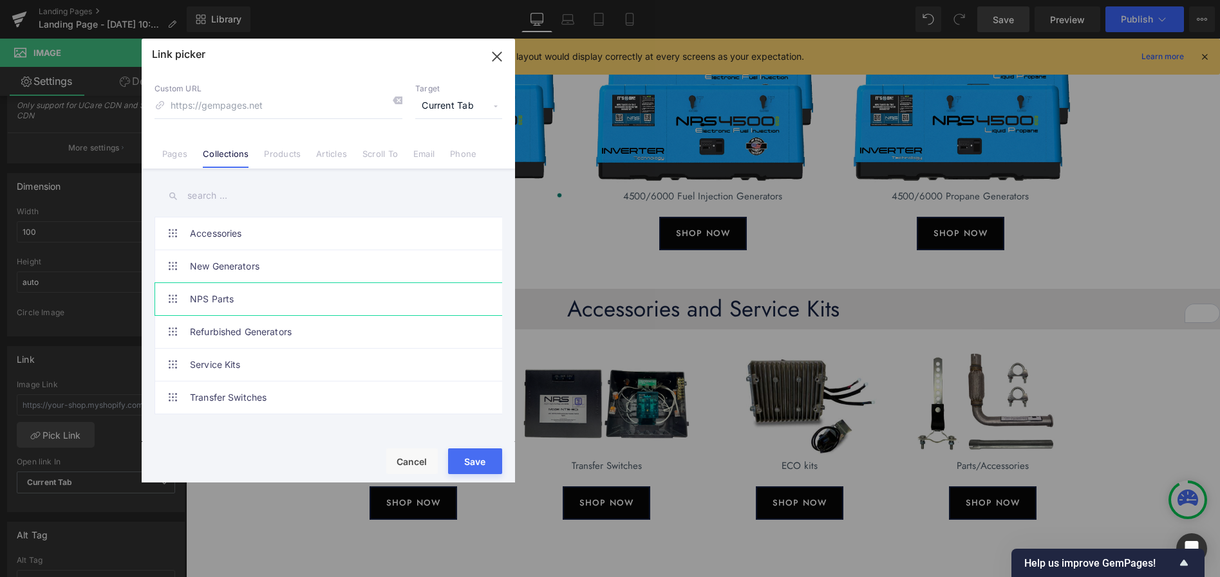
click at [212, 301] on link "NPS Parts" at bounding box center [331, 299] width 283 height 32
type input "/collections/nps-parts"
click at [474, 457] on button "Save" at bounding box center [475, 462] width 54 height 26
type input "/collections/nps-parts"
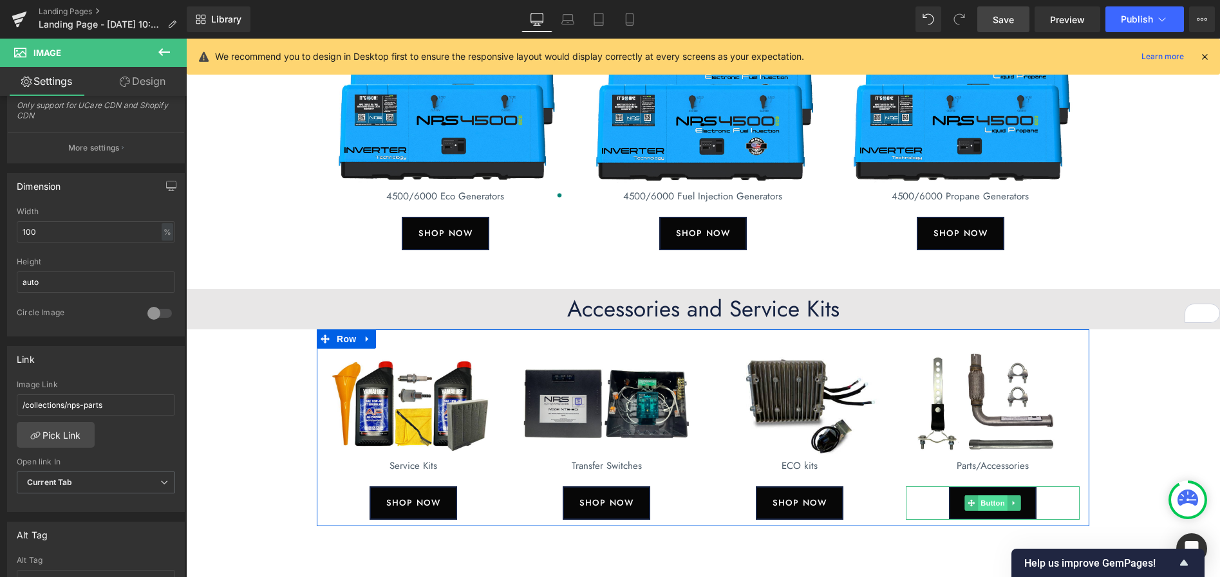
click at [990, 505] on span "Button" at bounding box center [993, 503] width 30 height 15
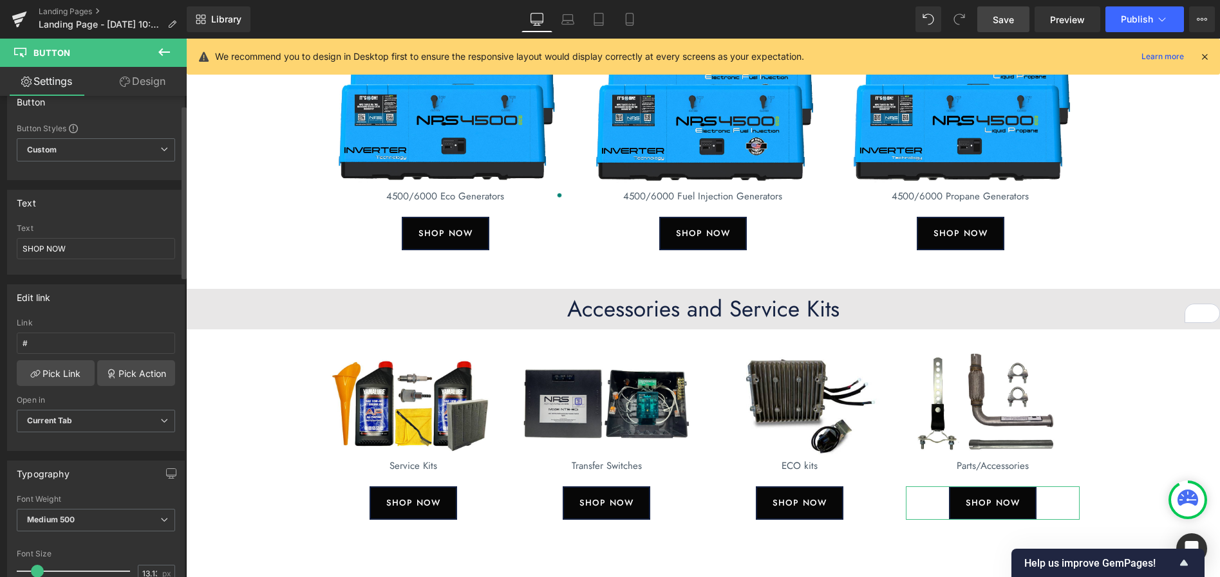
scroll to position [29, 0]
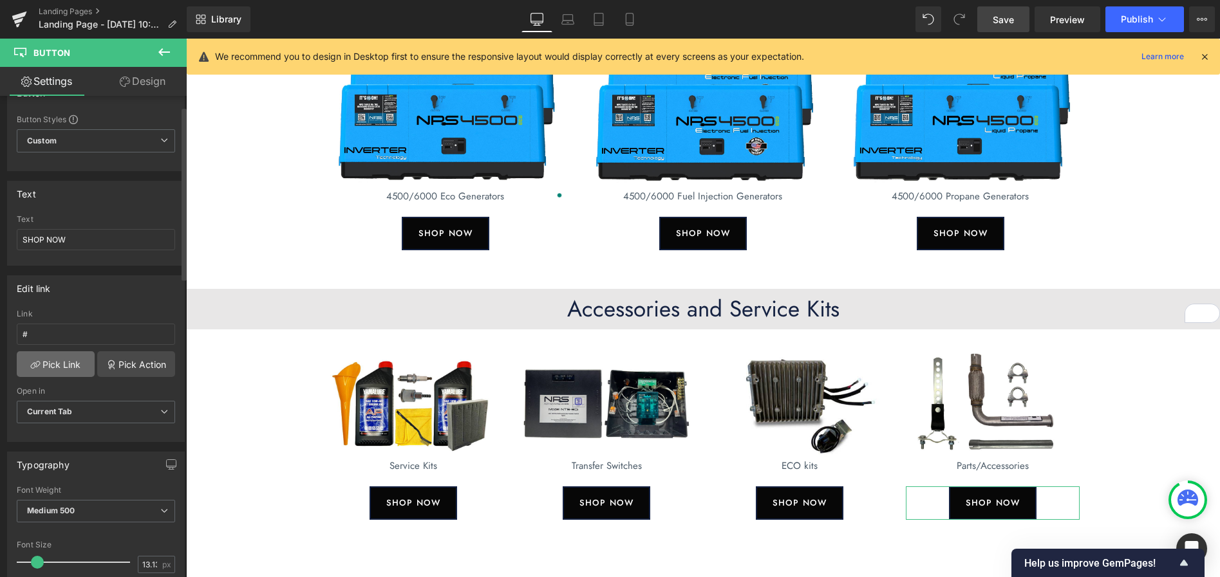
click at [54, 363] on link "Pick Link" at bounding box center [56, 364] width 78 height 26
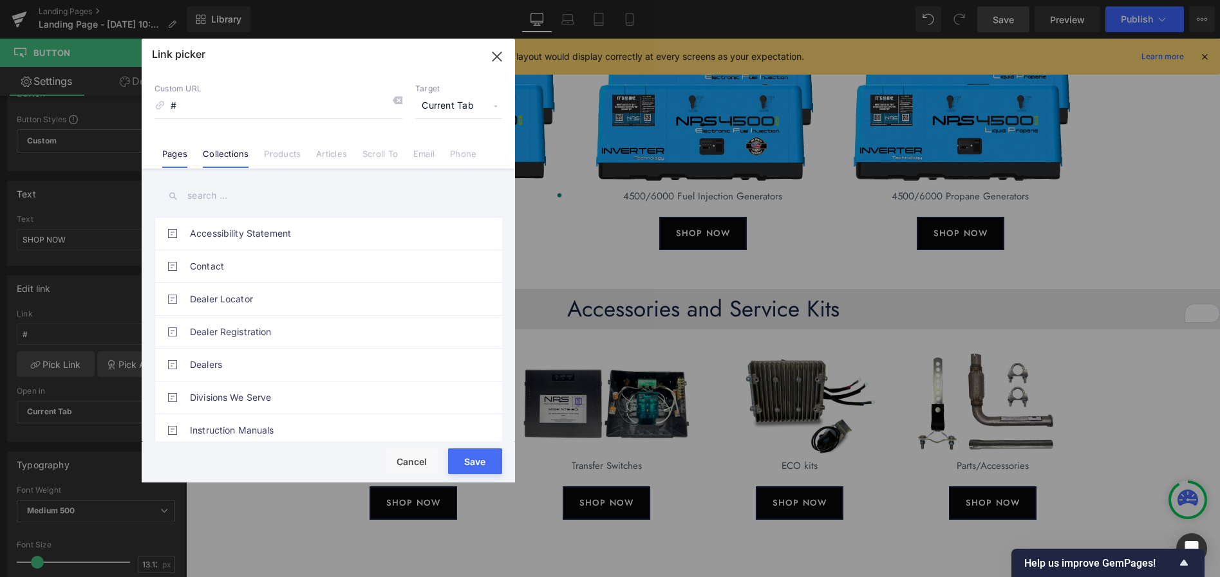
click at [231, 158] on link "Collections" at bounding box center [226, 158] width 46 height 19
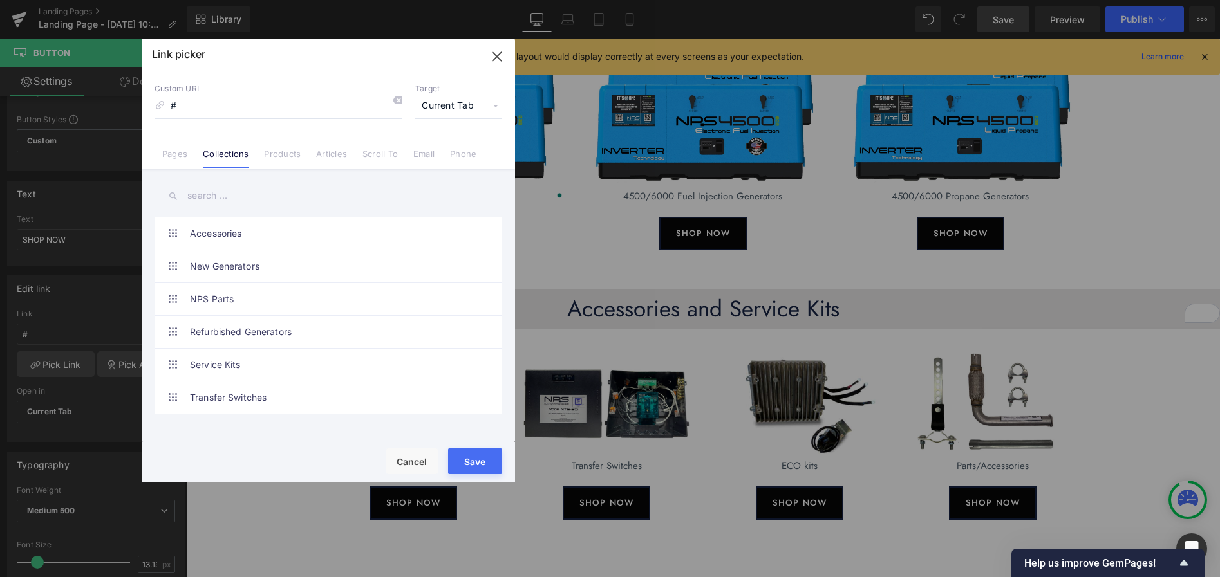
click at [218, 239] on link "Accessories" at bounding box center [331, 234] width 283 height 32
click at [230, 305] on link "NPS Parts" at bounding box center [331, 299] width 283 height 32
type input "/collections/nps-parts"
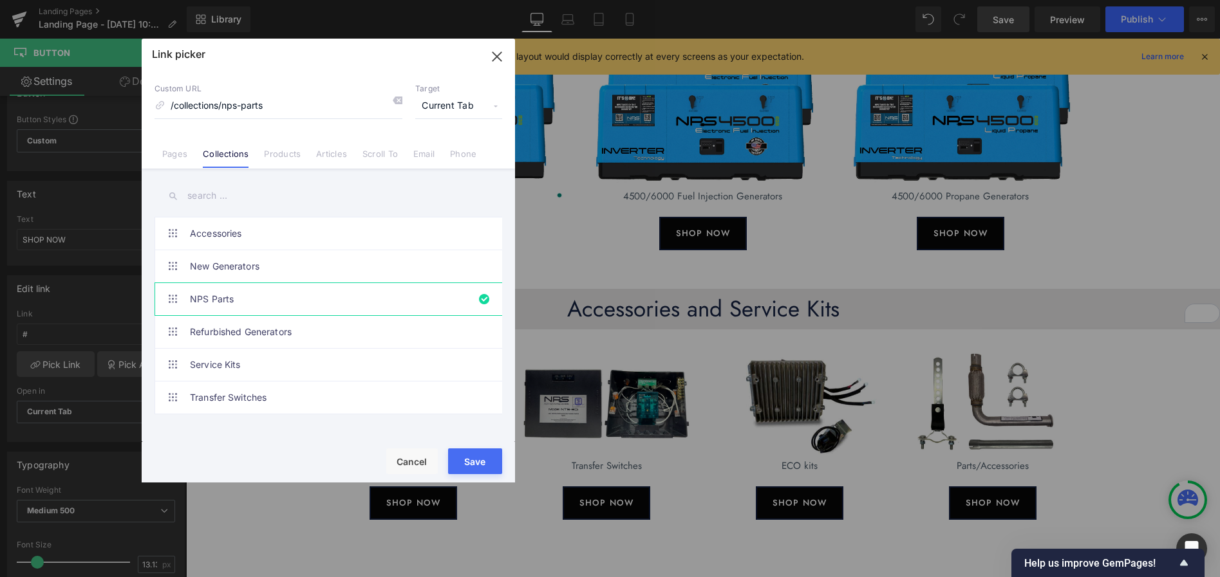
drag, startPoint x: 462, startPoint y: 458, endPoint x: 274, endPoint y: 417, distance: 192.9
click at [462, 458] on button "Save" at bounding box center [475, 462] width 54 height 26
type input "/collections/nps-parts"
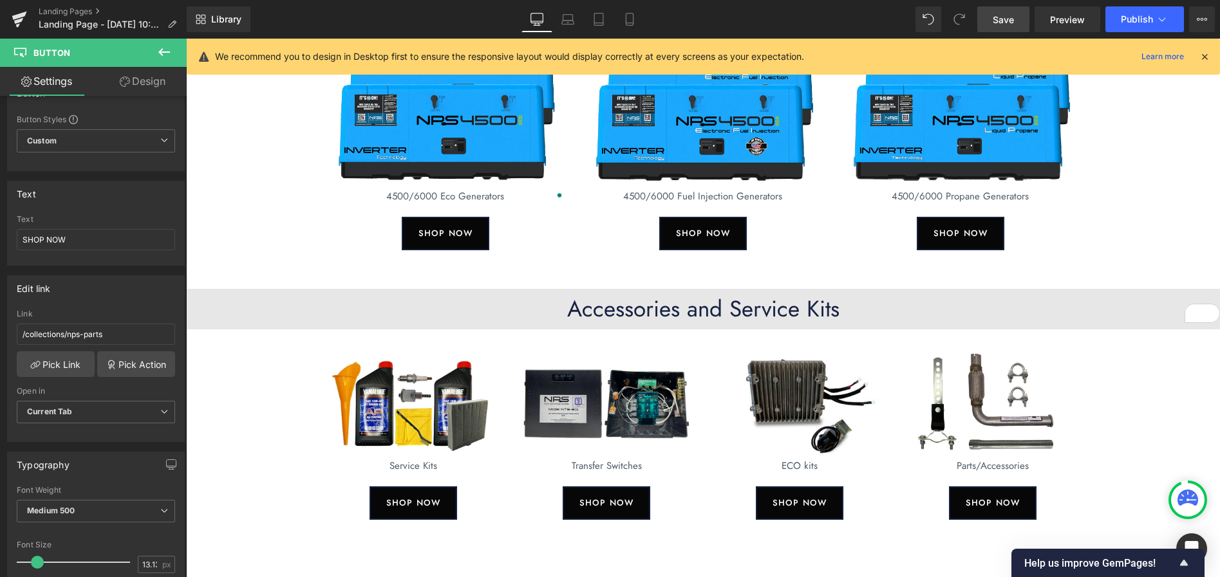
click at [1013, 23] on span "Save" at bounding box center [1002, 20] width 21 height 14
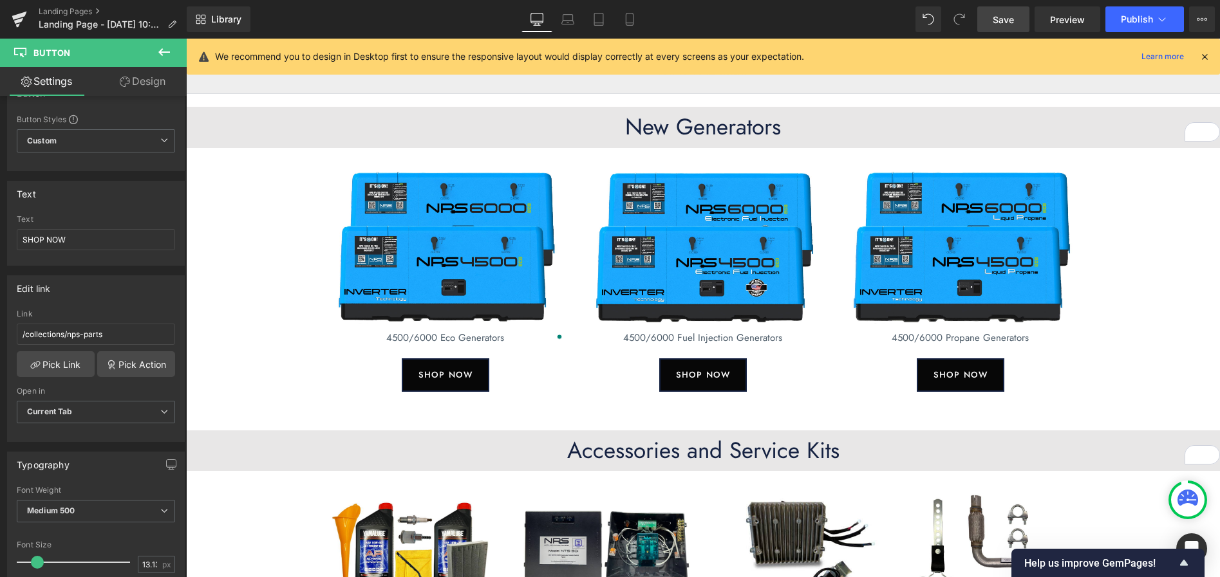
scroll to position [17, 0]
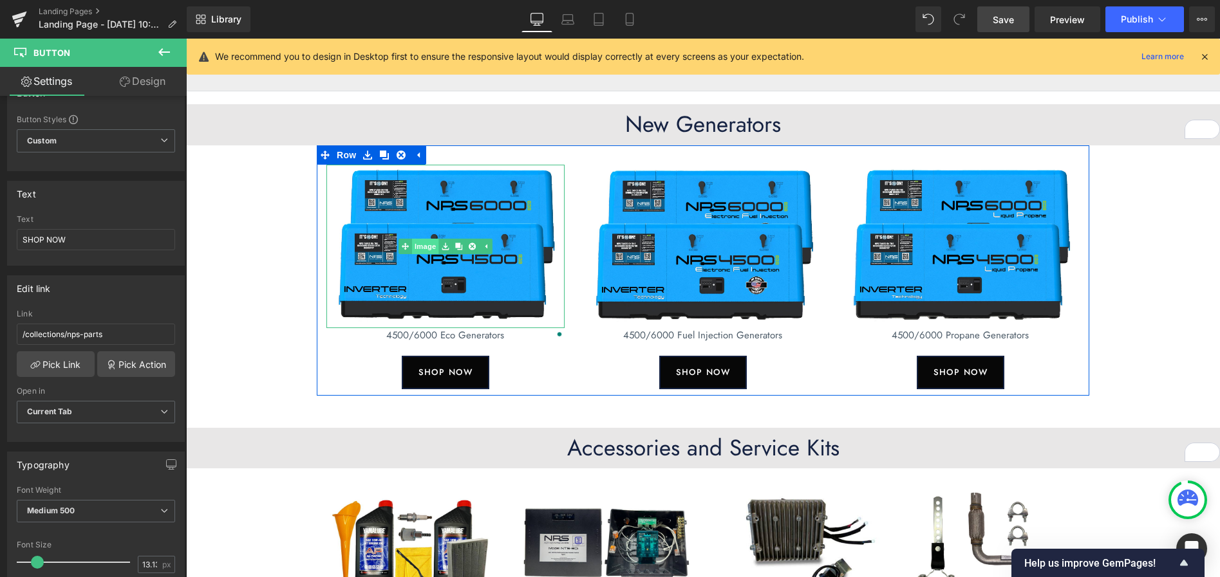
click at [427, 246] on link "Image" at bounding box center [418, 246] width 40 height 15
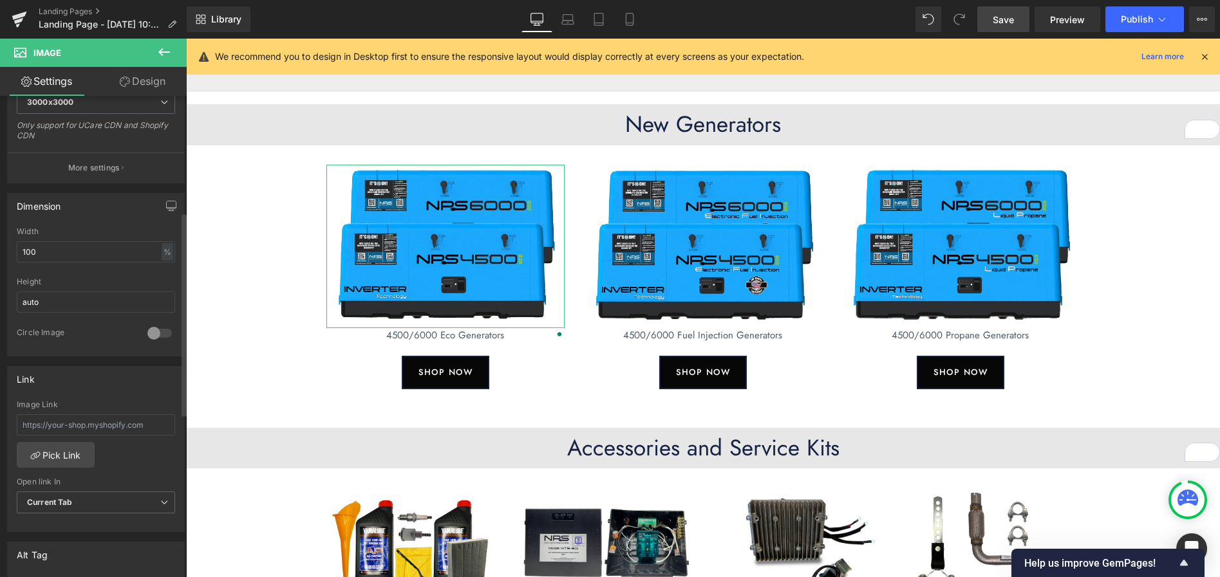
scroll to position [296, 0]
click at [74, 453] on link "Pick Link" at bounding box center [56, 454] width 78 height 26
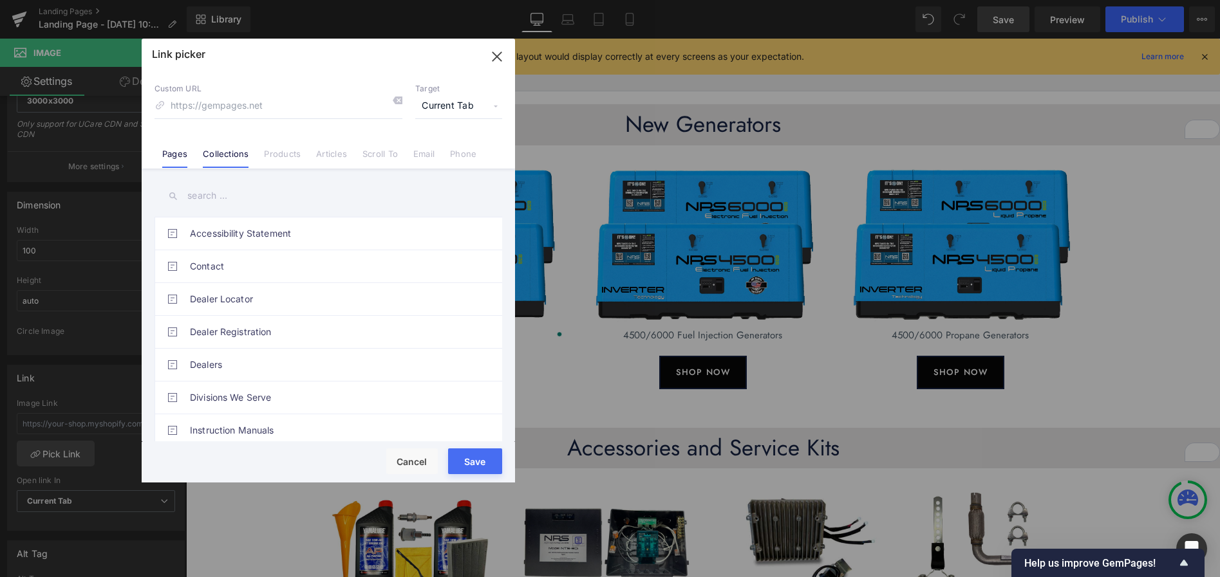
click at [227, 153] on link "Collections" at bounding box center [226, 158] width 46 height 19
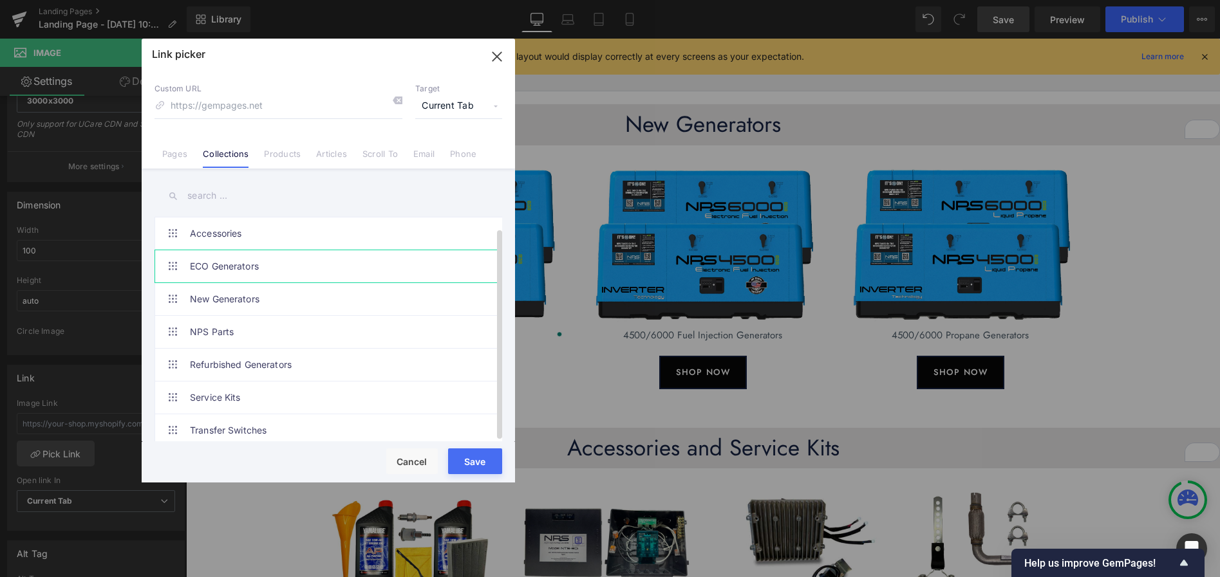
scroll to position [11, 0]
click at [235, 257] on link "ECO Generators" at bounding box center [331, 266] width 283 height 32
type input "/collections/eco-generators"
click at [470, 458] on button "Save" at bounding box center [475, 462] width 54 height 26
type input "/collections/eco-generators"
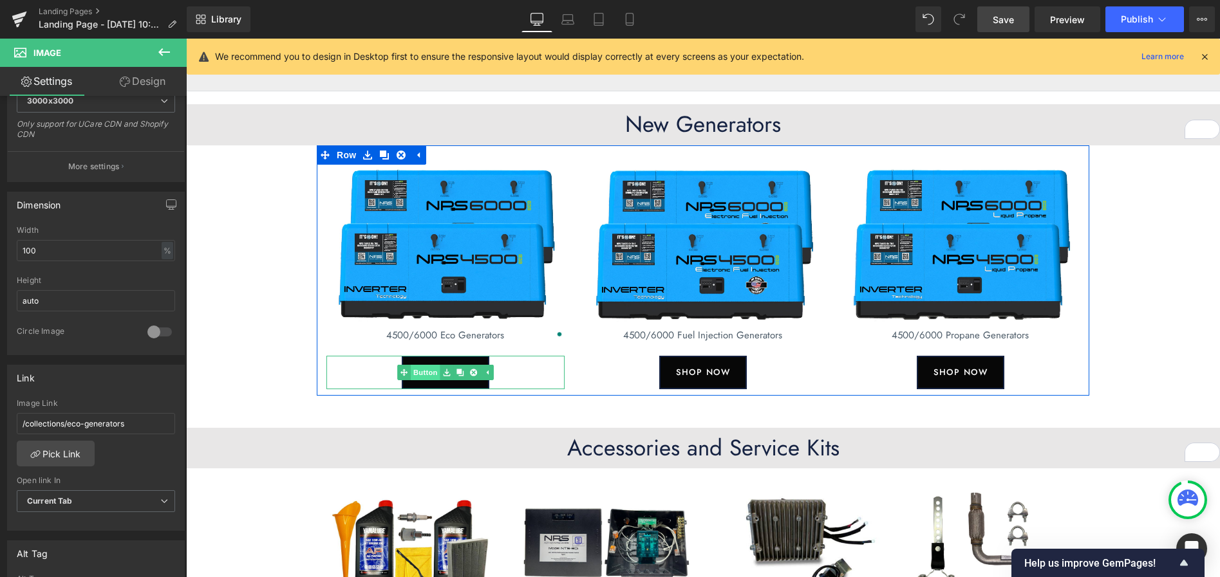
click at [431, 373] on span "Button" at bounding box center [426, 372] width 30 height 15
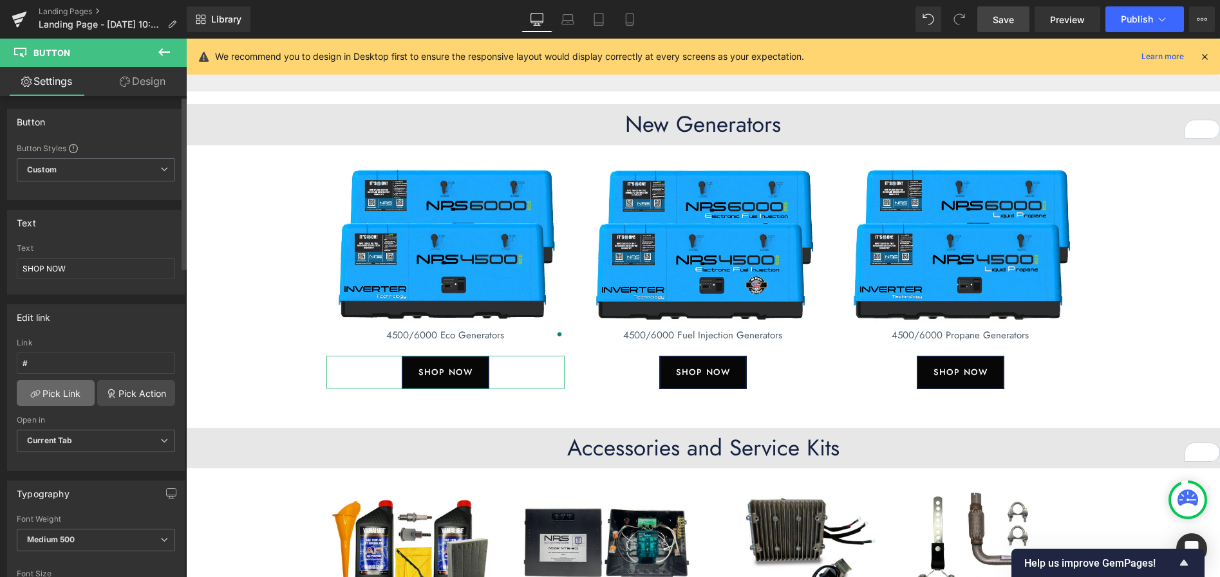
click at [66, 392] on link "Pick Link" at bounding box center [56, 393] width 78 height 26
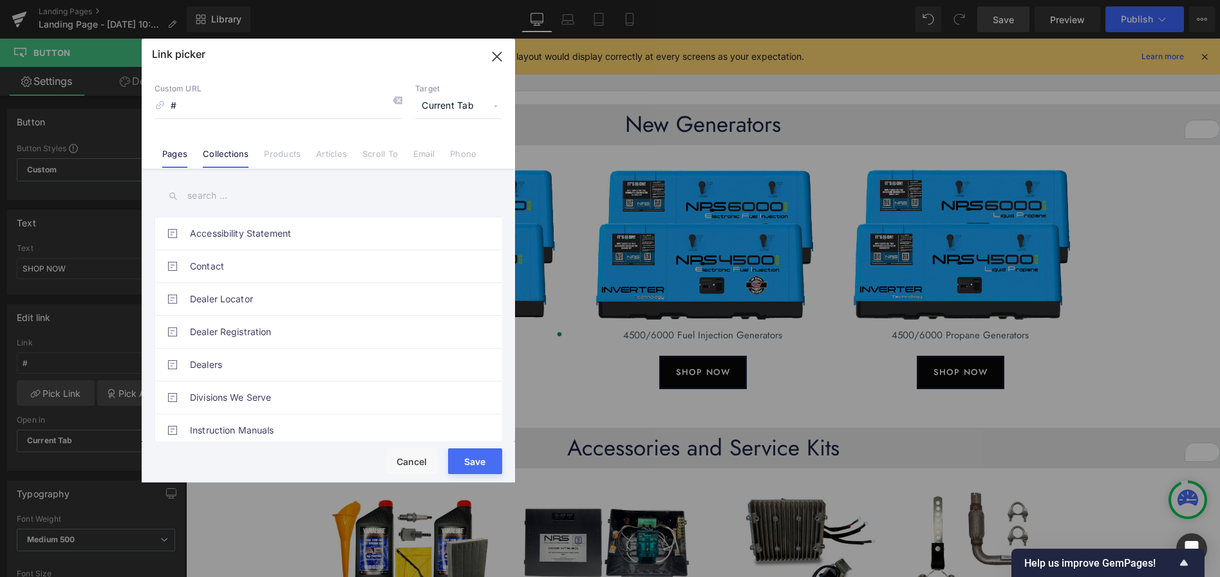
click at [225, 155] on link "Collections" at bounding box center [226, 158] width 46 height 19
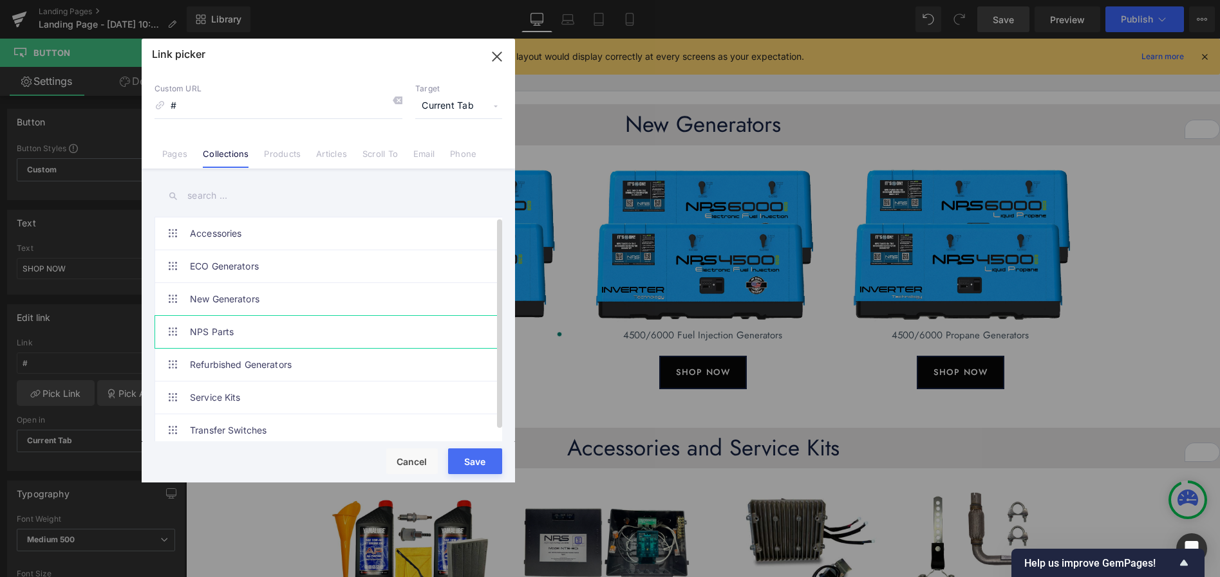
drag, startPoint x: 235, startPoint y: 266, endPoint x: 320, endPoint y: 338, distance: 111.4
click at [235, 266] on link "ECO Generators" at bounding box center [331, 266] width 283 height 32
type input "/collections/eco-generators"
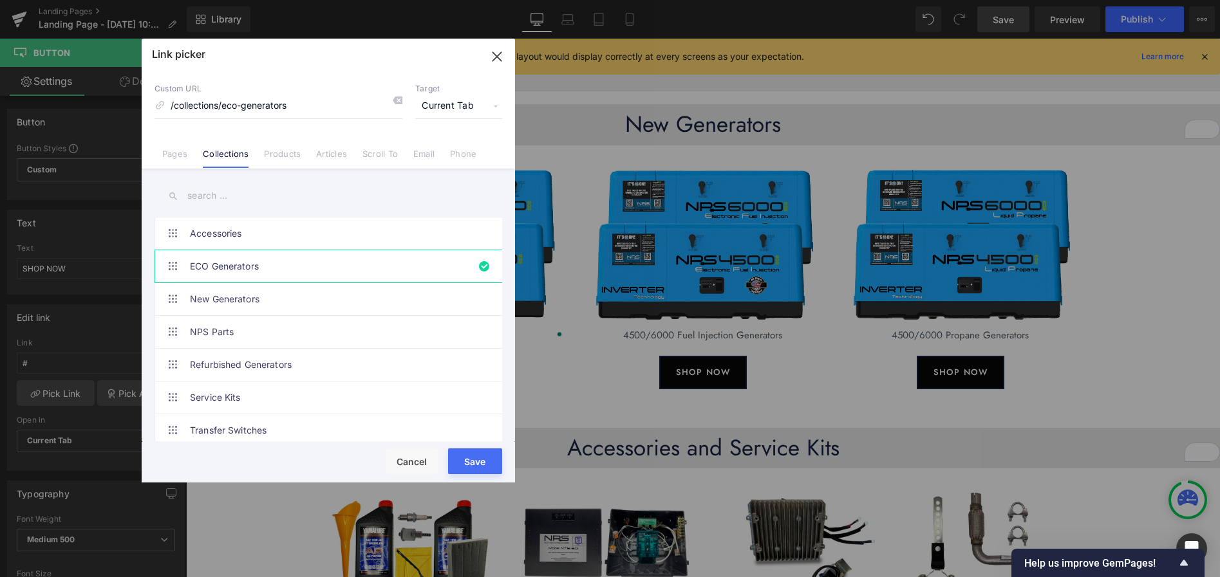
click at [474, 464] on button "Save" at bounding box center [475, 462] width 54 height 26
type input "/collections/eco-generators"
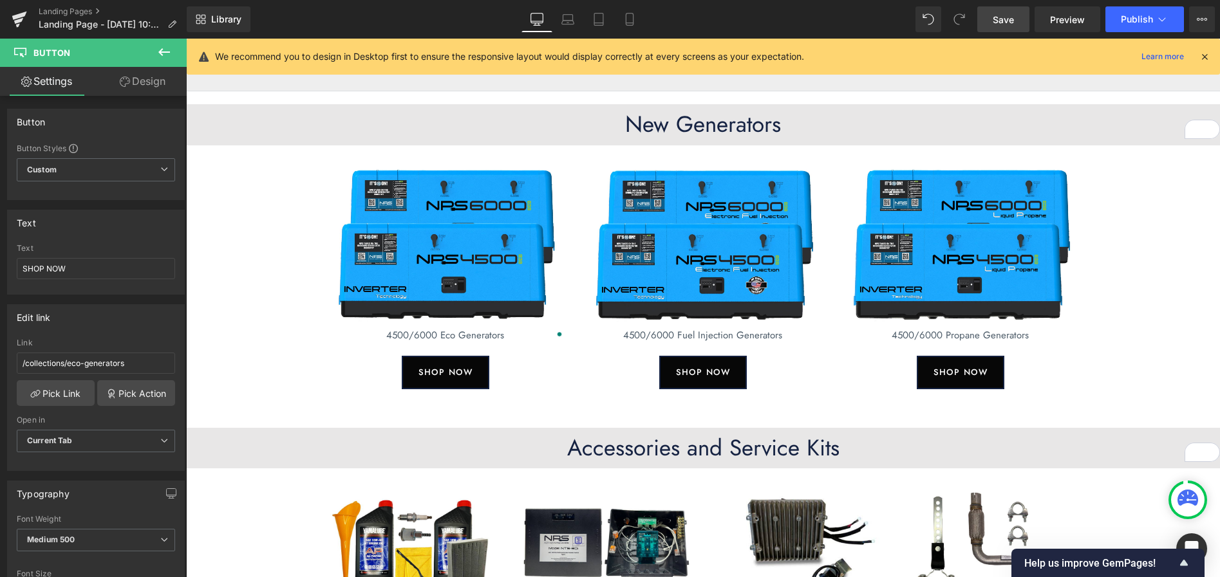
click at [1013, 24] on span "Save" at bounding box center [1002, 20] width 21 height 14
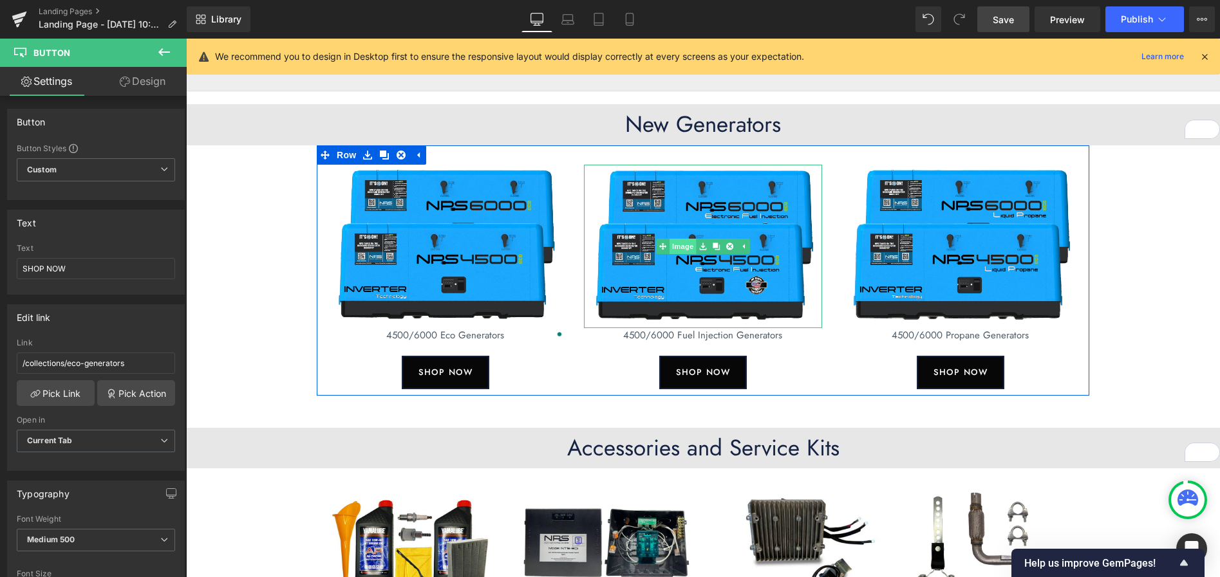
click at [685, 247] on link "Image" at bounding box center [676, 246] width 40 height 15
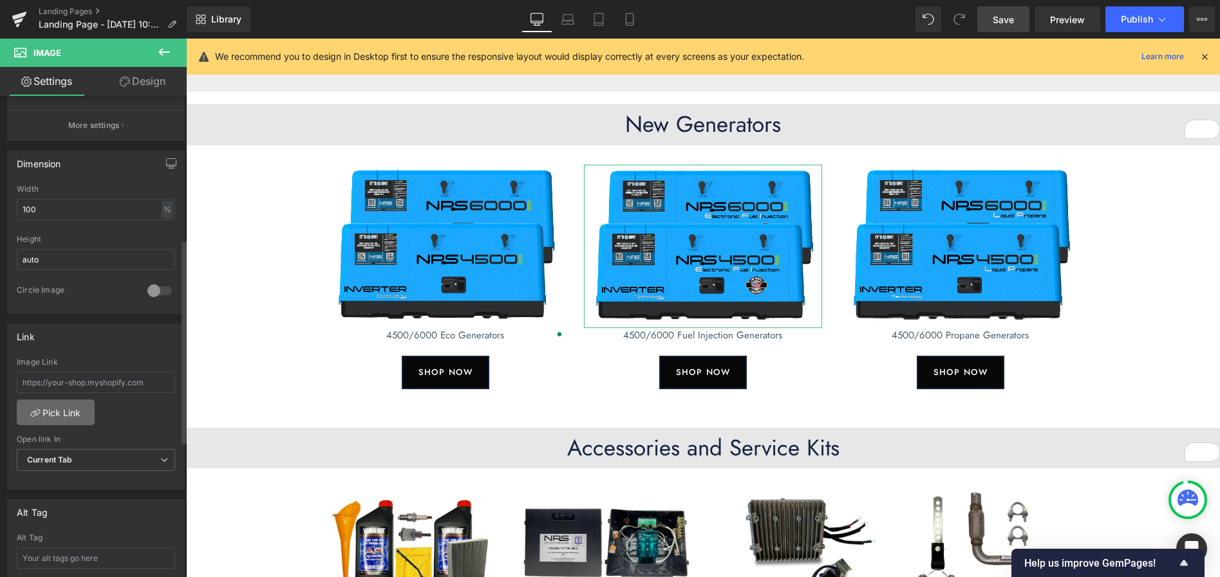
scroll to position [339, 0]
click at [65, 417] on link "Pick Link" at bounding box center [56, 411] width 78 height 26
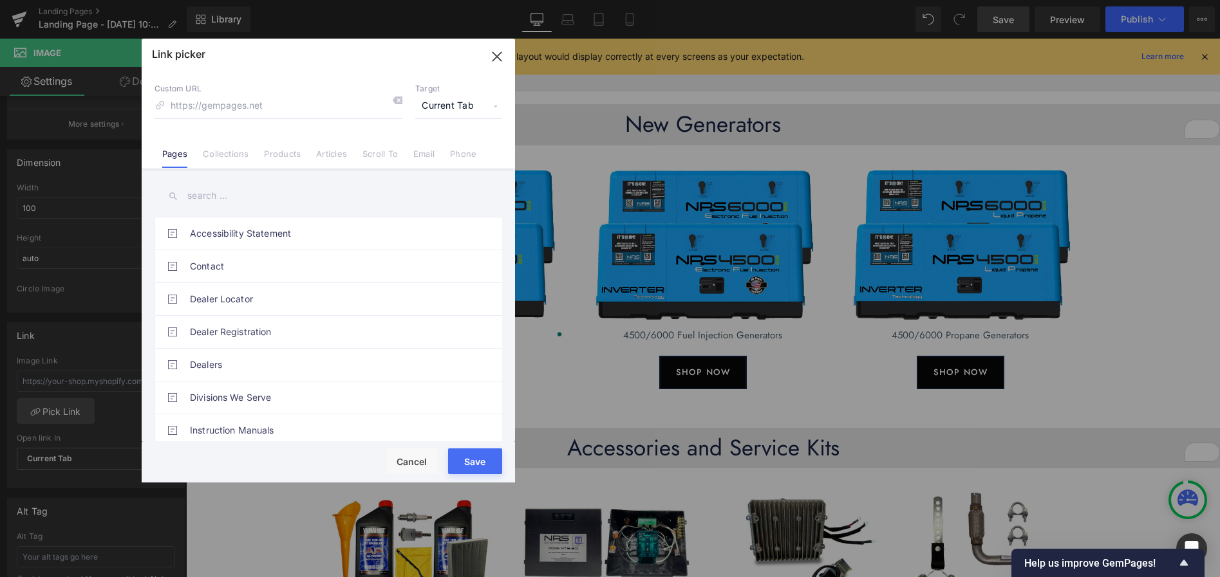
click at [232, 154] on link "Collections" at bounding box center [226, 158] width 46 height 19
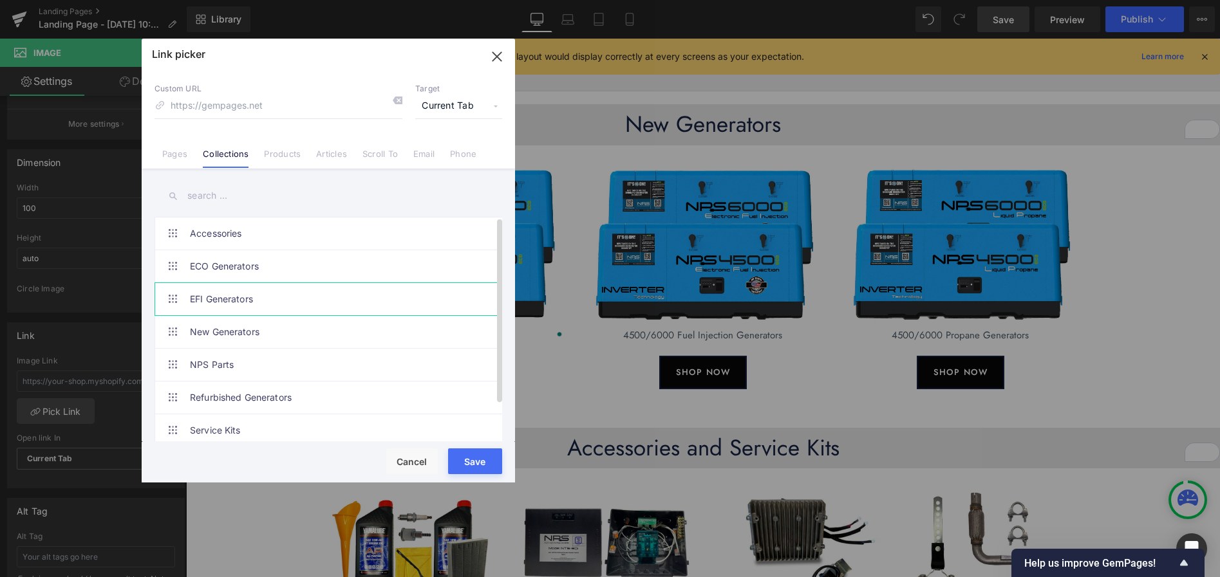
click at [217, 300] on link "EFI Generators" at bounding box center [331, 299] width 283 height 32
type input "/collections/efi-generators"
click at [465, 465] on button "Save" at bounding box center [475, 462] width 54 height 26
type input "/collections/efi-generators"
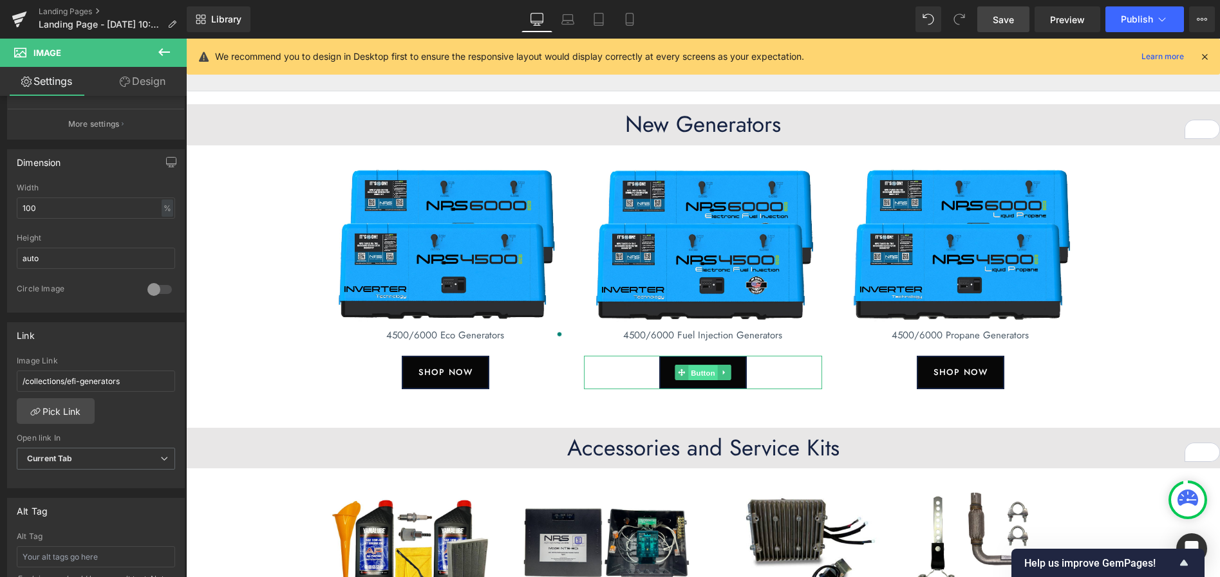
click at [687, 373] on link "Button" at bounding box center [695, 372] width 42 height 15
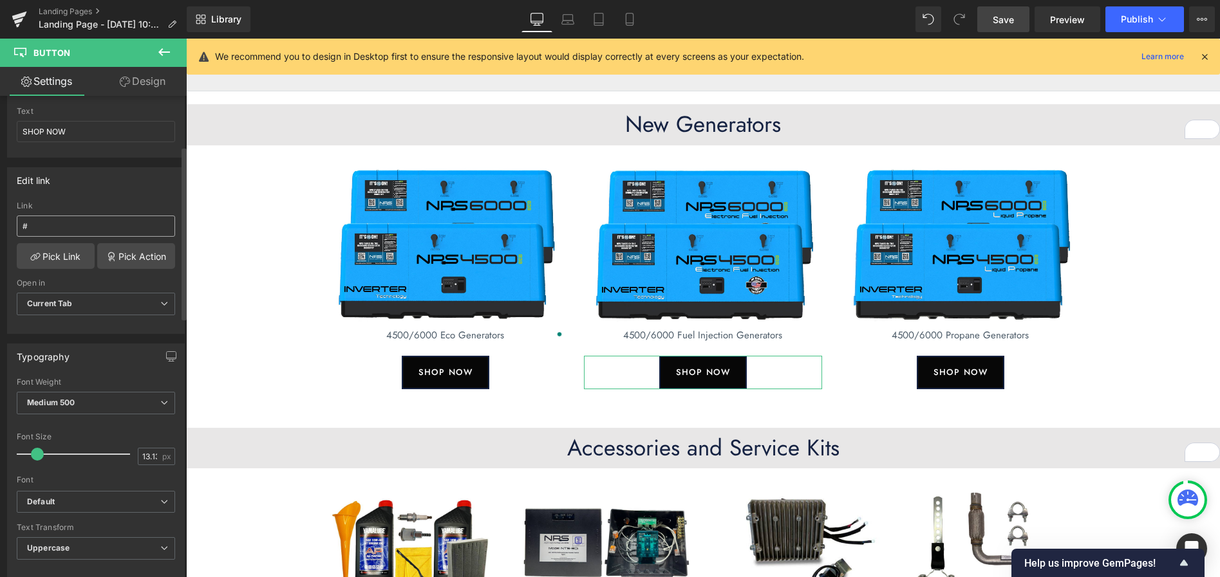
scroll to position [141, 0]
click at [55, 251] on link "Pick Link" at bounding box center [56, 252] width 78 height 26
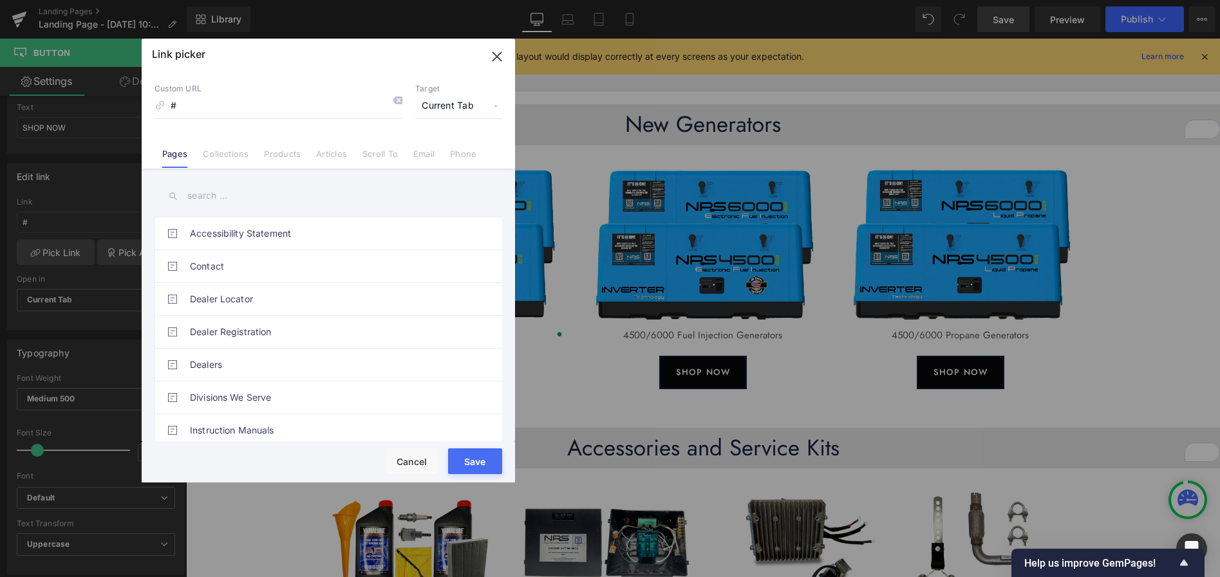
click at [240, 154] on link "Collections" at bounding box center [226, 158] width 46 height 19
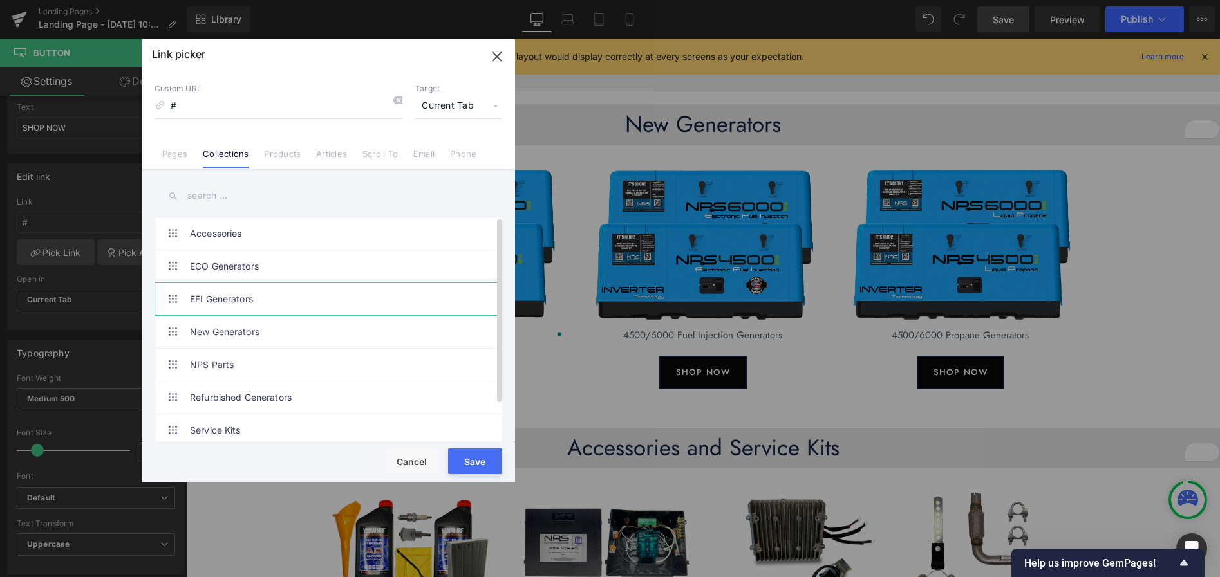
click at [231, 290] on link "EFI Generators" at bounding box center [331, 299] width 283 height 32
type input "/collections/efi-generators"
drag, startPoint x: 479, startPoint y: 466, endPoint x: 291, endPoint y: 426, distance: 192.7
click at [479, 466] on button "Save" at bounding box center [475, 462] width 54 height 26
type input "/collections/efi-generators"
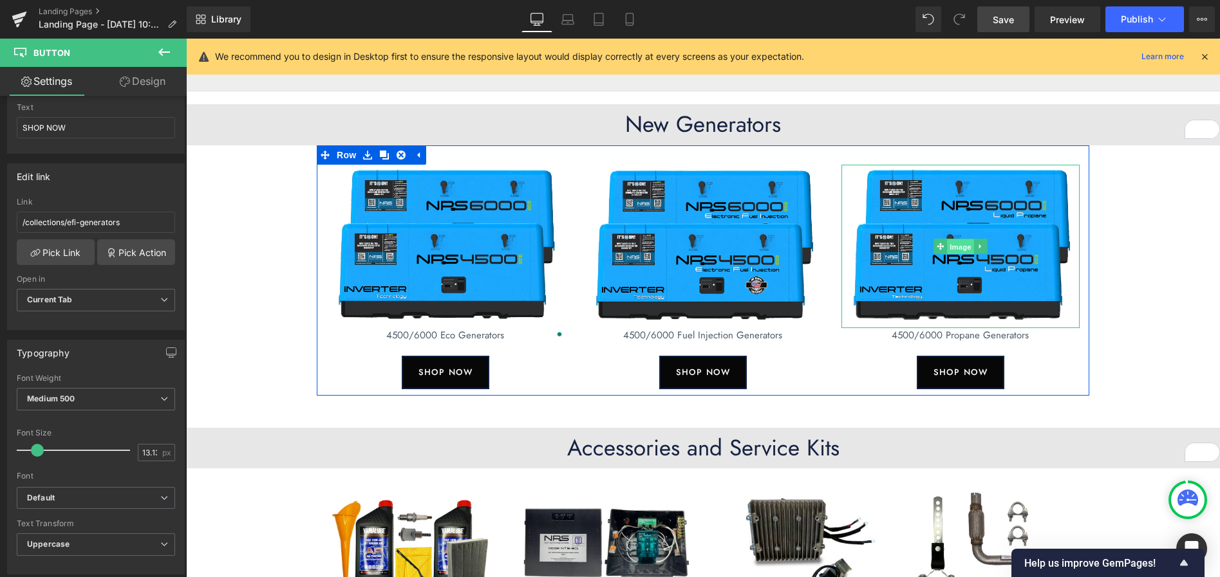
click at [959, 250] on span "Image" at bounding box center [960, 246] width 27 height 15
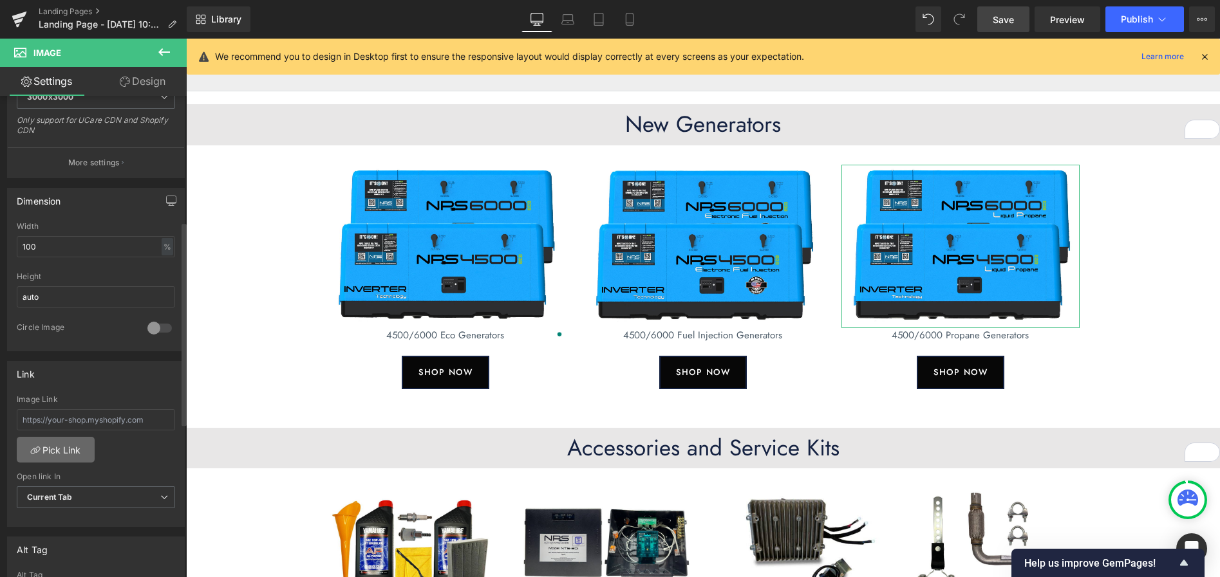
scroll to position [302, 0]
click at [67, 447] on link "Pick Link" at bounding box center [56, 447] width 78 height 26
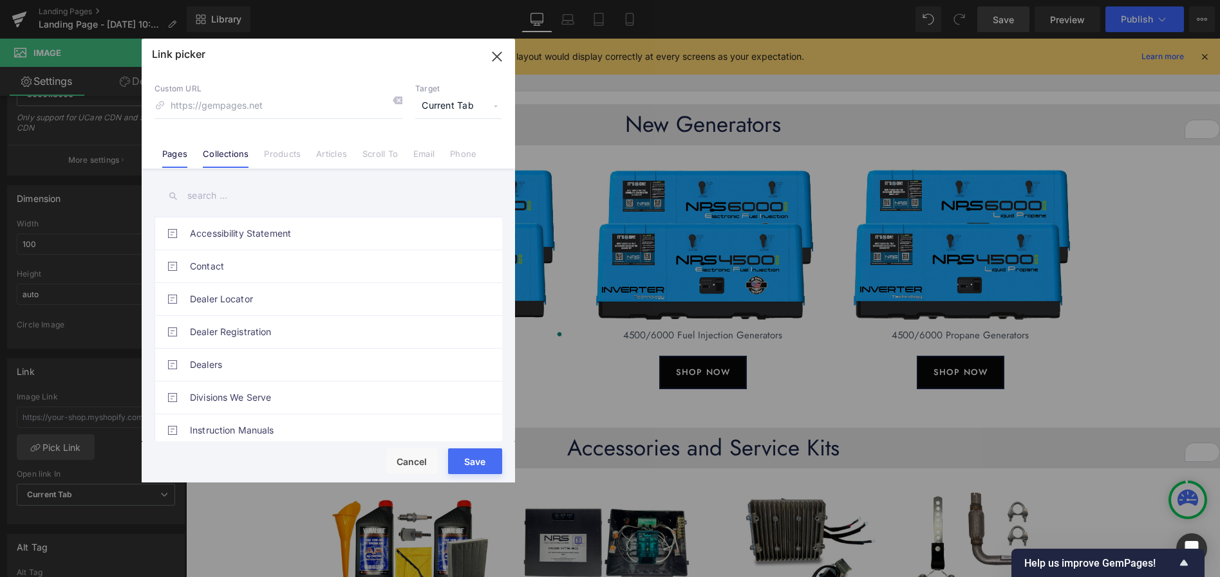
click at [236, 153] on link "Collections" at bounding box center [226, 158] width 46 height 19
click at [239, 395] on link "Propane Generators" at bounding box center [331, 396] width 283 height 32
type input "/collections/propane-generators"
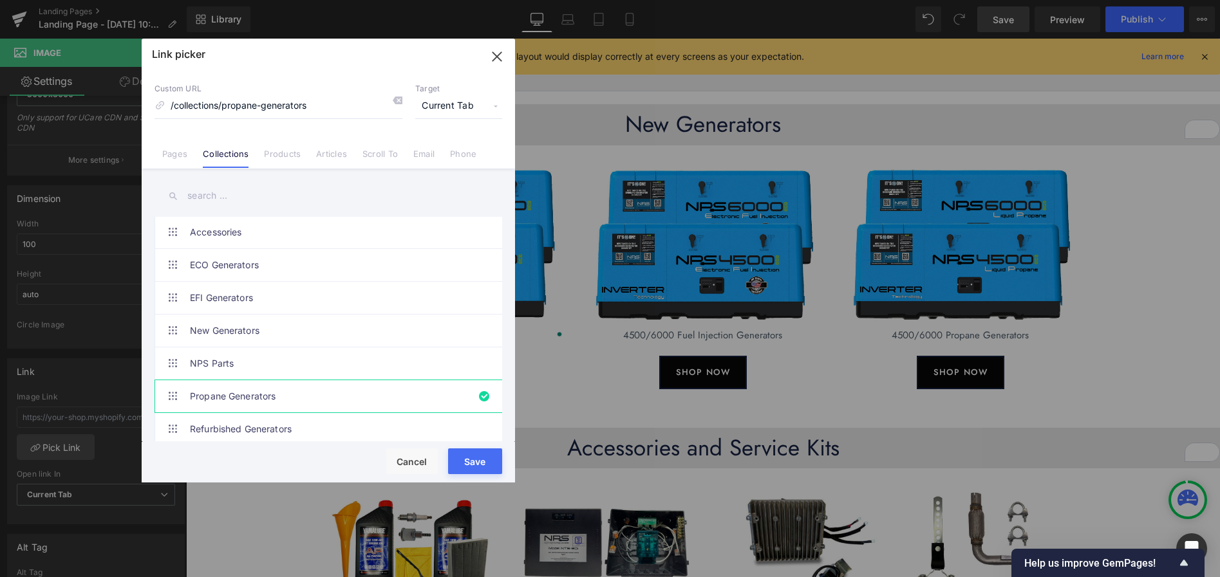
click at [472, 467] on button "Save" at bounding box center [475, 462] width 54 height 26
type input "/collections/propane-generators"
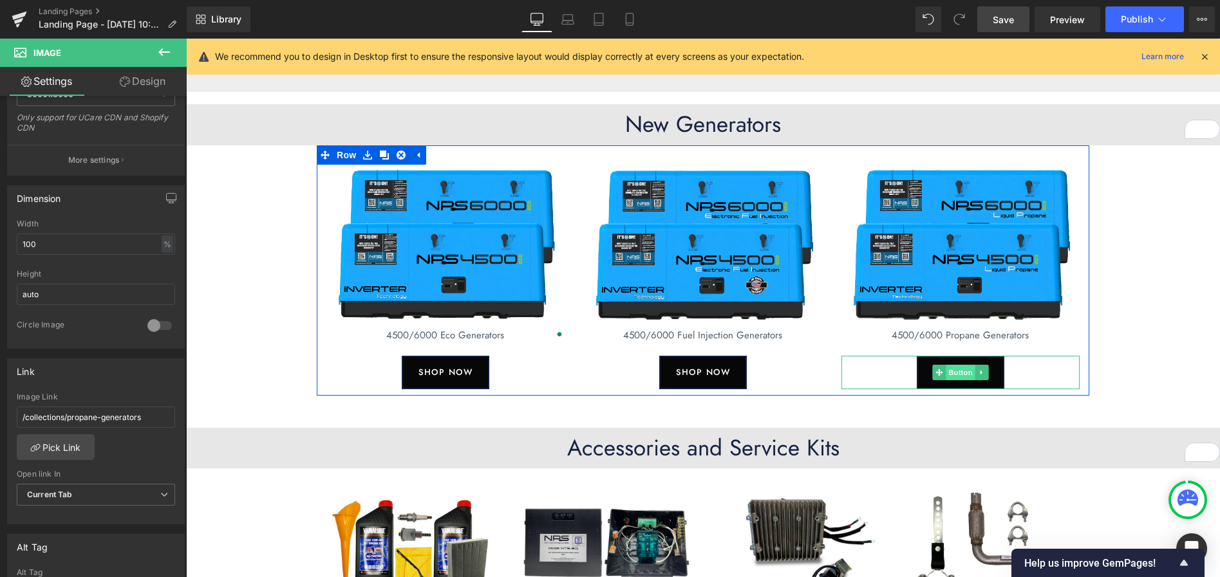
click at [958, 373] on span "Button" at bounding box center [960, 372] width 30 height 15
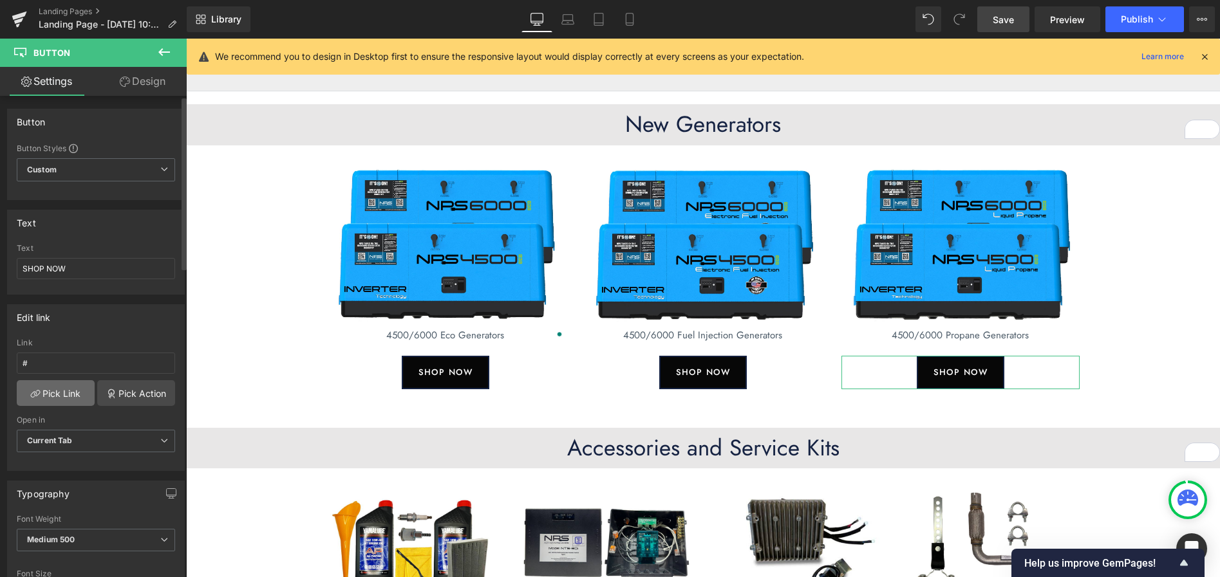
click at [67, 393] on link "Pick Link" at bounding box center [56, 393] width 78 height 26
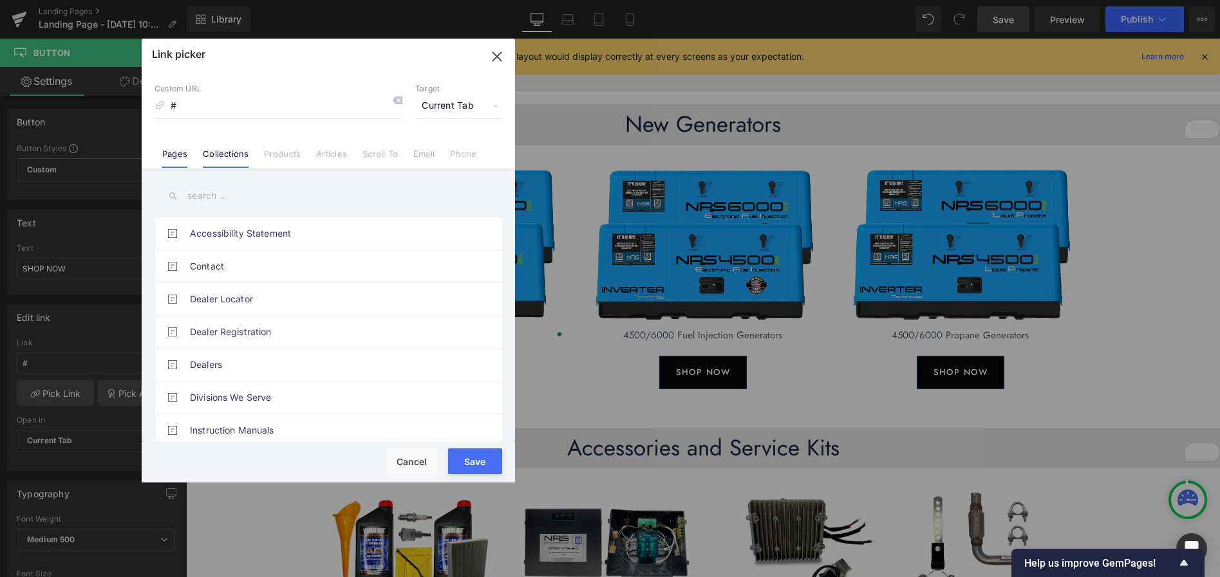
click at [227, 154] on link "Collections" at bounding box center [226, 158] width 46 height 19
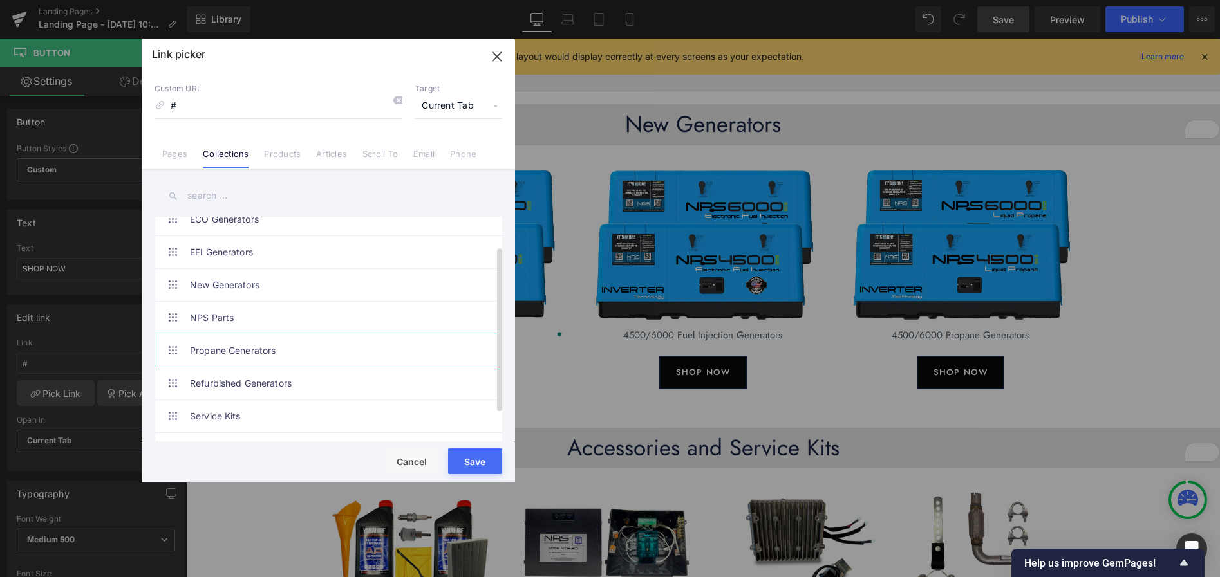
scroll to position [50, 0]
click at [258, 345] on link "Propane Generators" at bounding box center [331, 347] width 283 height 32
type input "/collections/propane-generators"
click at [476, 461] on button "Save" at bounding box center [475, 462] width 54 height 26
type input "/collections/propane-generators"
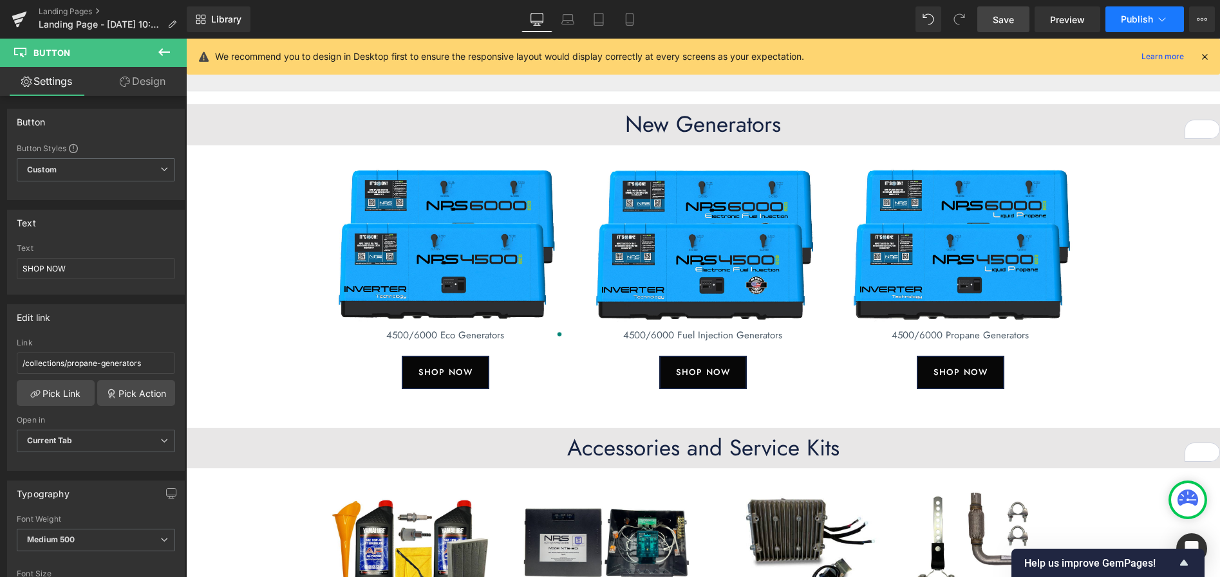
click at [1134, 18] on span "Publish" at bounding box center [1136, 19] width 32 height 10
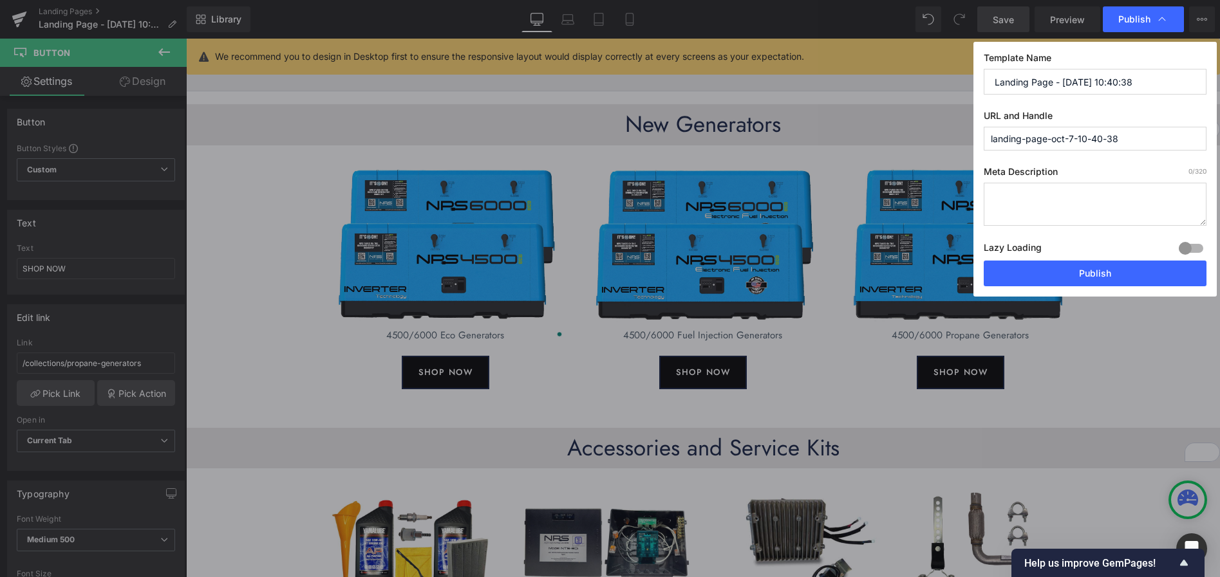
click at [1133, 84] on input "Landing Page - Oct 7, 10:40:38" at bounding box center [1094, 82] width 223 height 26
type input "Store"
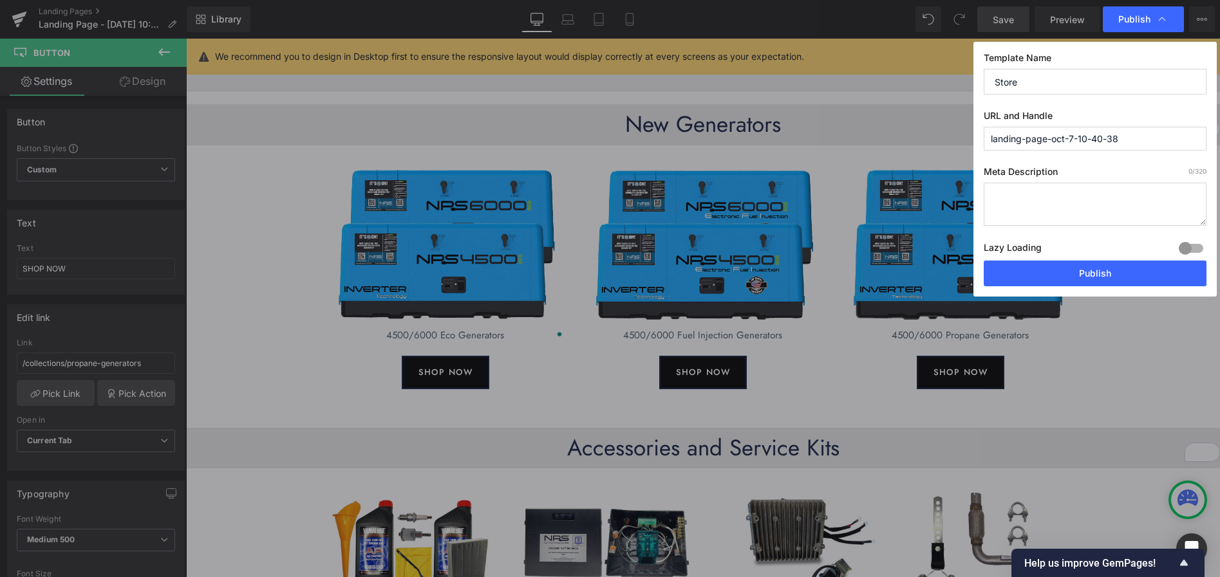
click at [1151, 139] on input "landing-page-oct-7-10-40-38" at bounding box center [1094, 139] width 223 height 24
type input "store"
click at [1095, 276] on button "Publish" at bounding box center [1094, 274] width 223 height 26
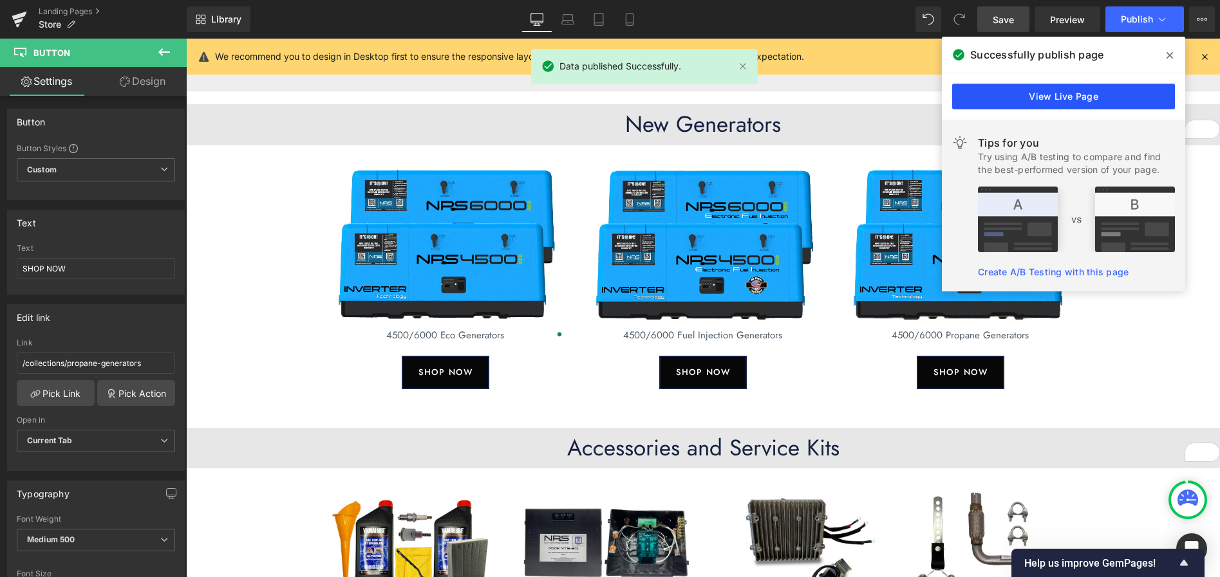
click at [1081, 98] on link "View Live Page" at bounding box center [1063, 97] width 223 height 26
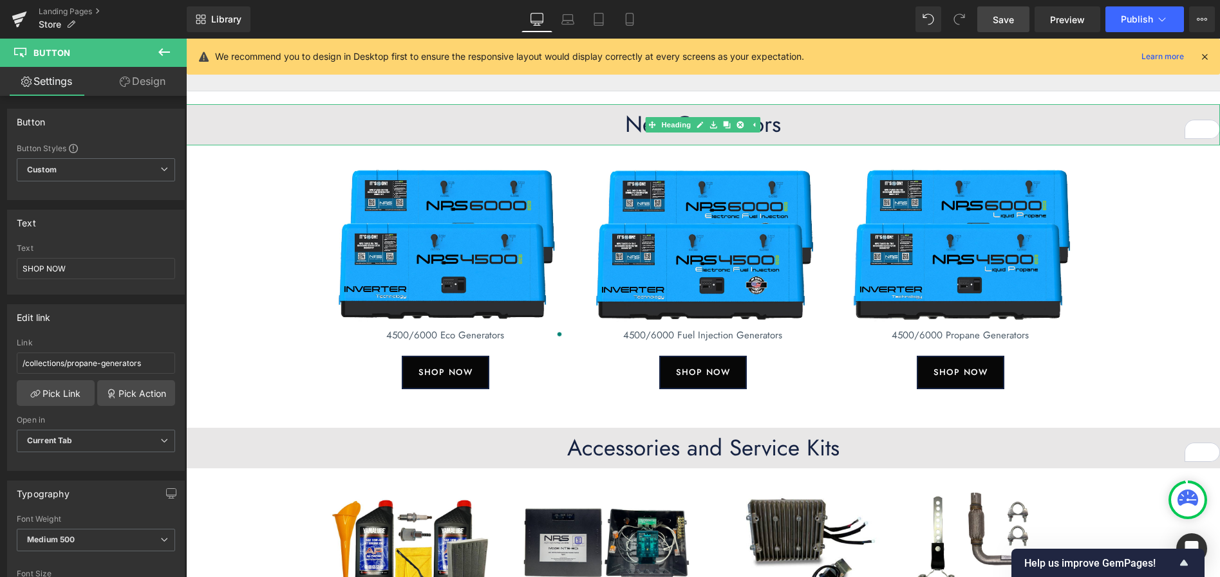
click at [407, 129] on h1 "New Generators" at bounding box center [703, 125] width 1034 height 28
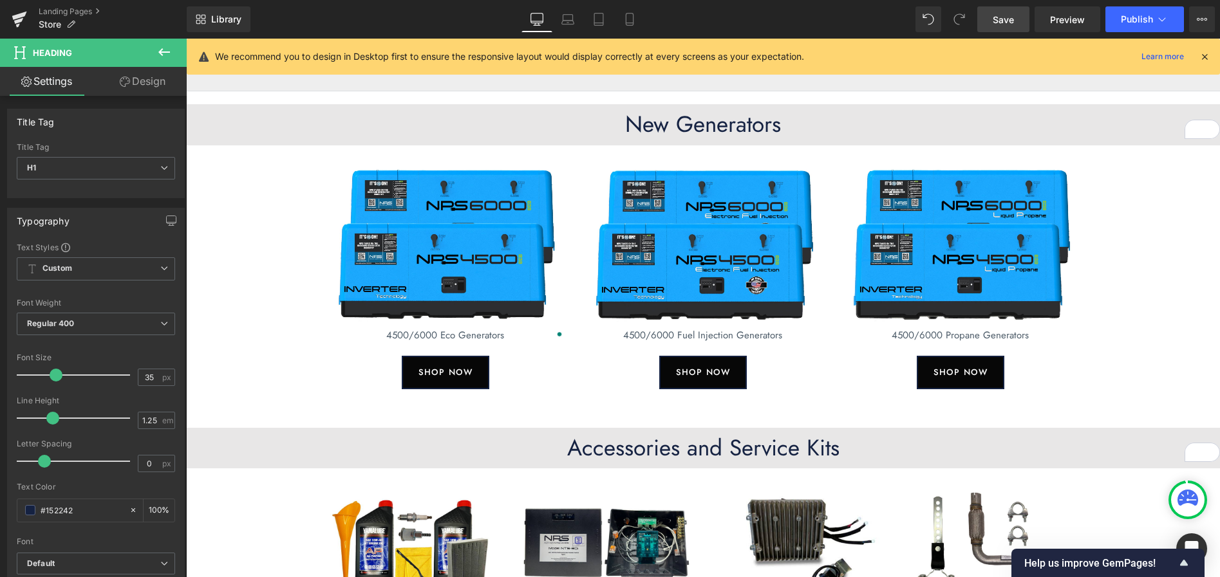
click at [143, 74] on link "Design" at bounding box center [142, 81] width 93 height 29
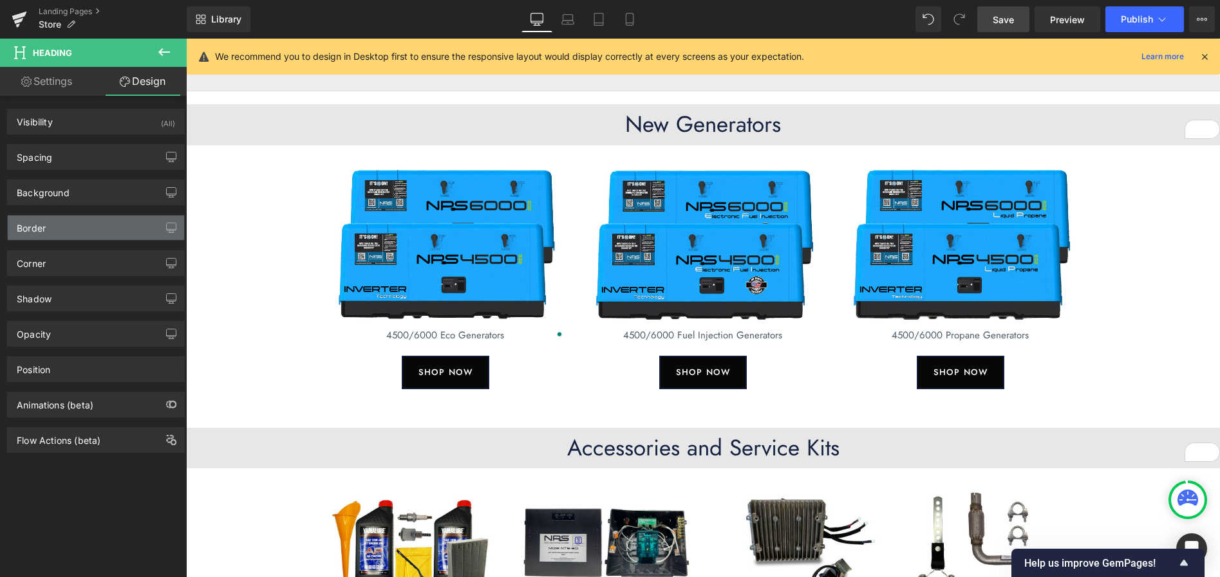
type input "#e8e7e7"
type input "100"
click at [79, 196] on div "Background" at bounding box center [96, 192] width 176 height 24
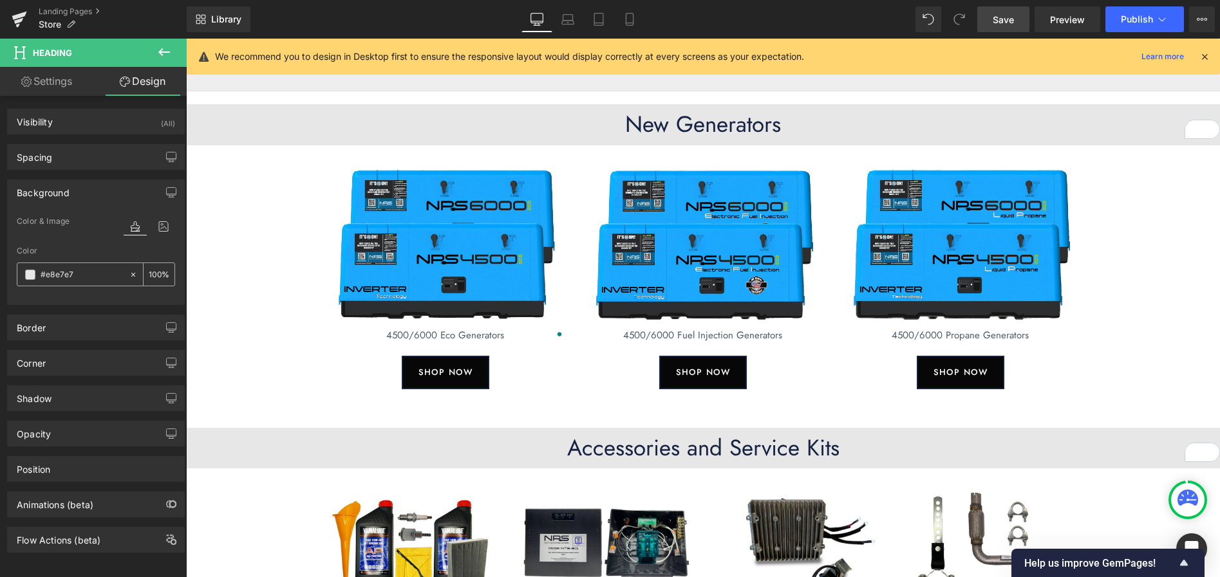
click at [129, 272] on icon at bounding box center [133, 274] width 9 height 9
type input "none"
type input "0"
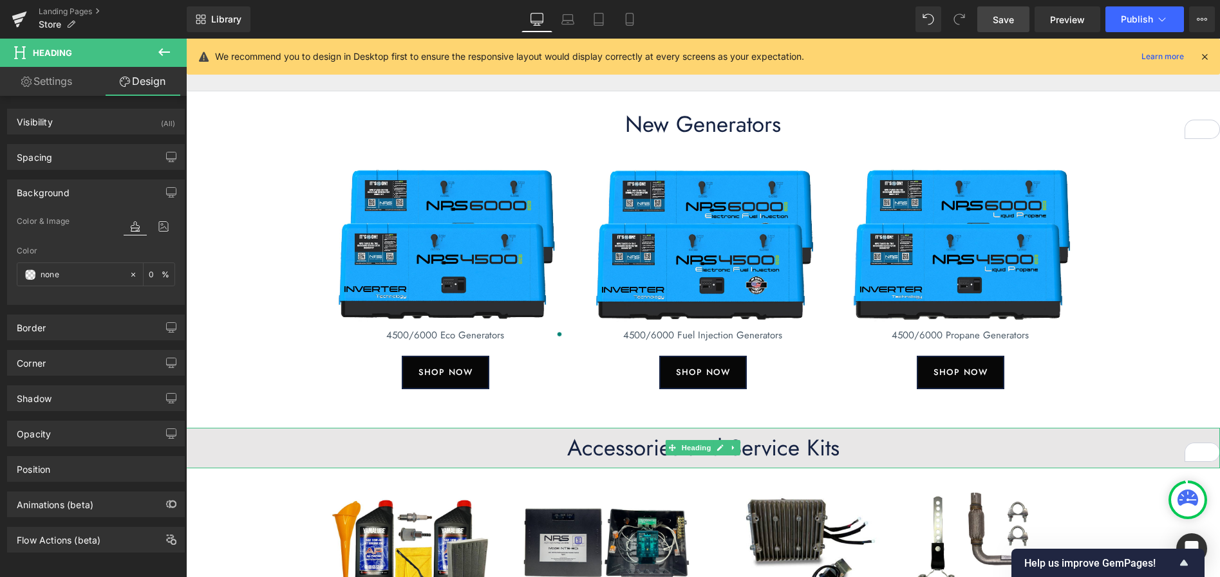
click at [500, 449] on h1 "Accessories and Service Kits" at bounding box center [703, 448] width 1034 height 28
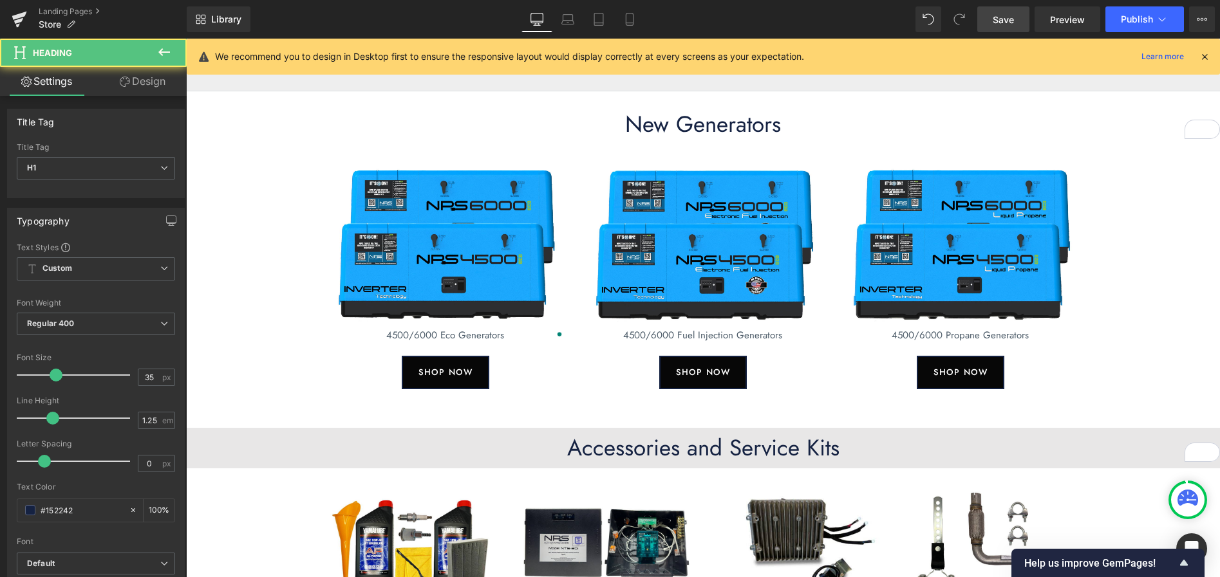
click at [158, 80] on link "Design" at bounding box center [142, 81] width 93 height 29
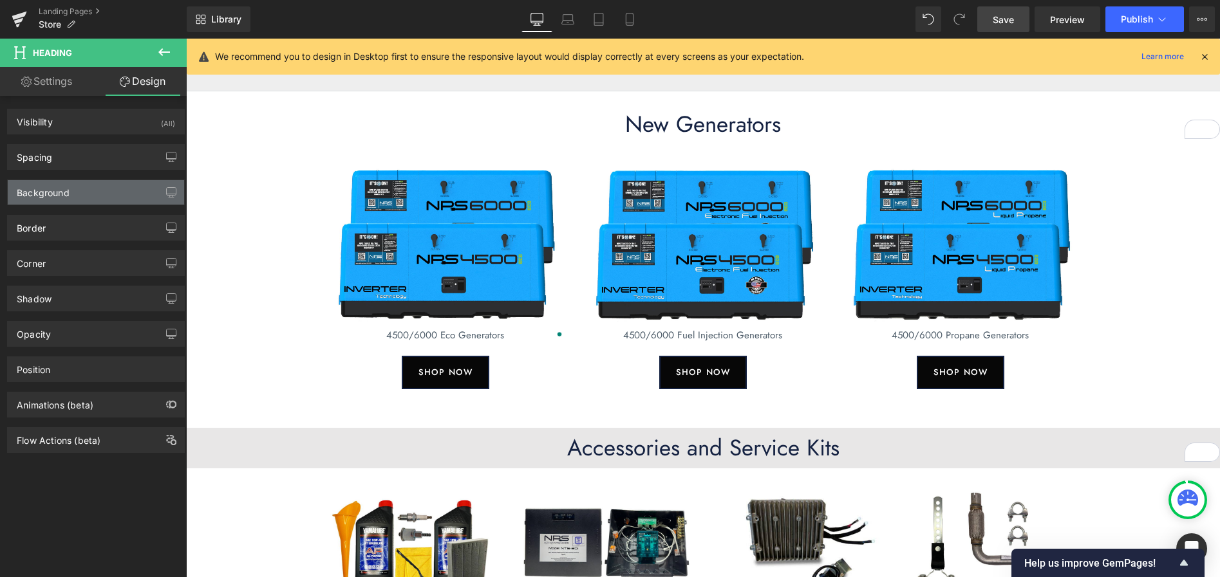
type input "#e8e7e7"
type input "100"
click at [66, 192] on div "Background" at bounding box center [43, 189] width 53 height 18
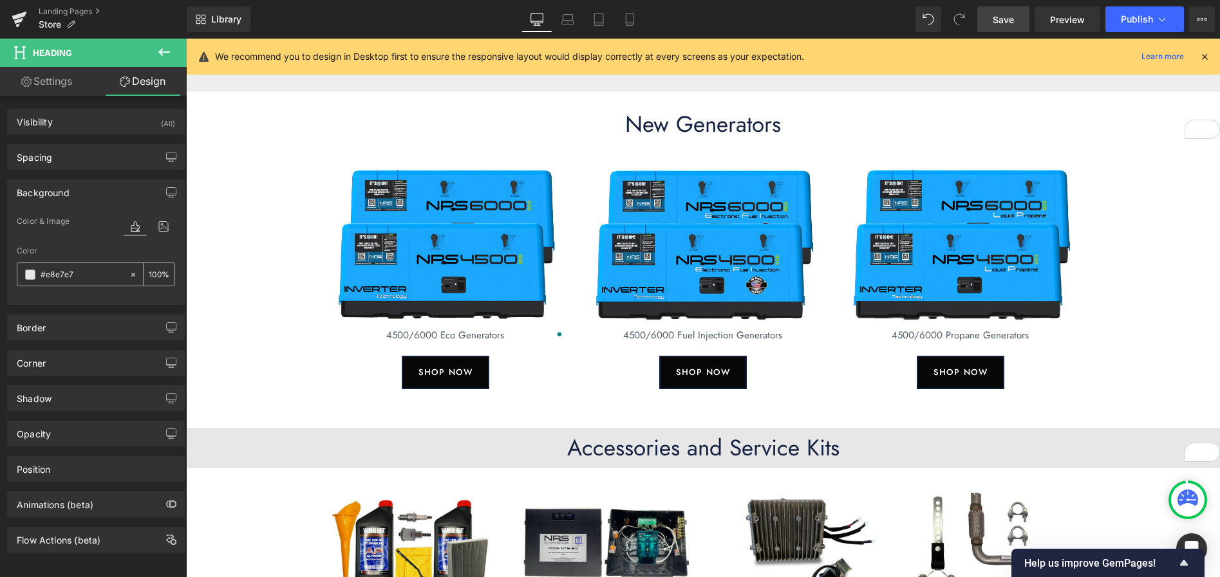
click at [131, 275] on icon at bounding box center [133, 274] width 4 height 4
type input "none"
type input "0"
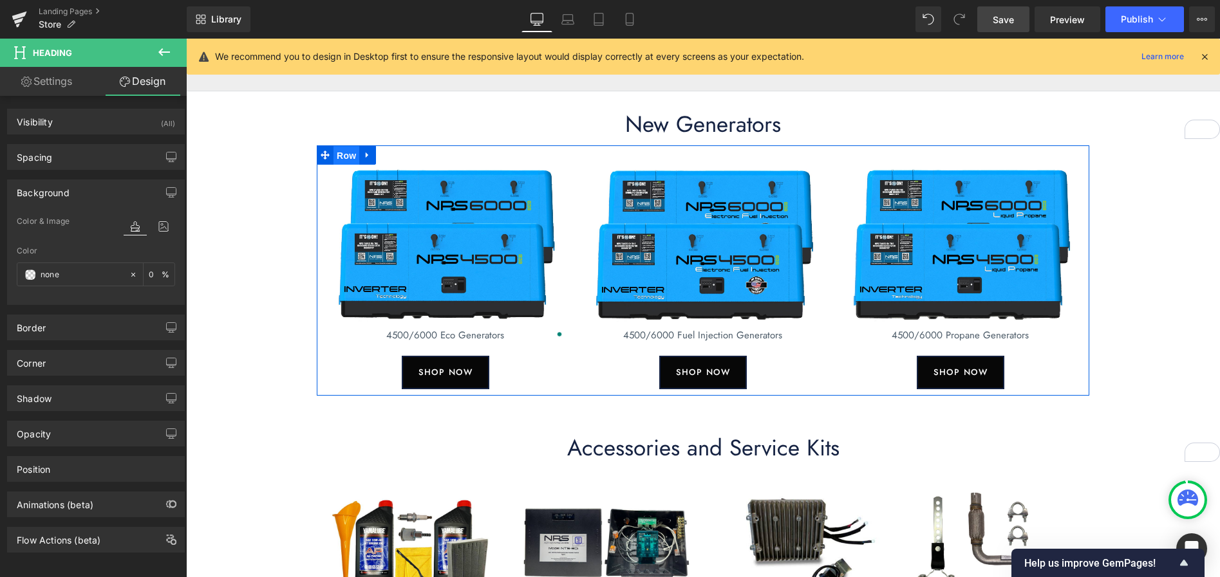
click at [342, 152] on span "Row" at bounding box center [346, 155] width 26 height 19
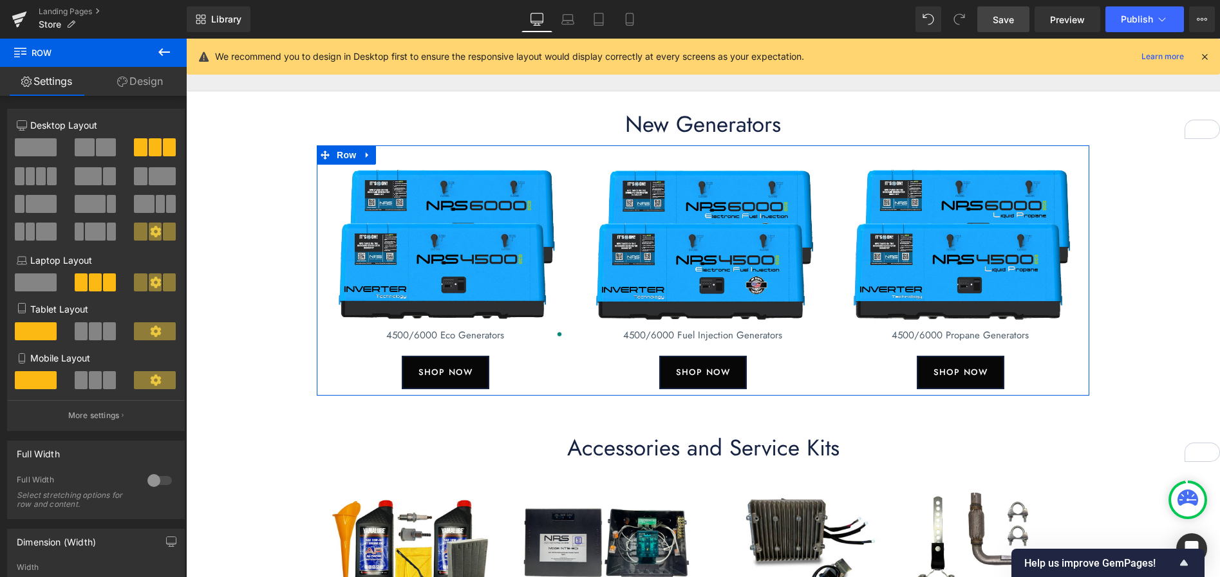
click at [138, 80] on link "Design" at bounding box center [139, 81] width 93 height 29
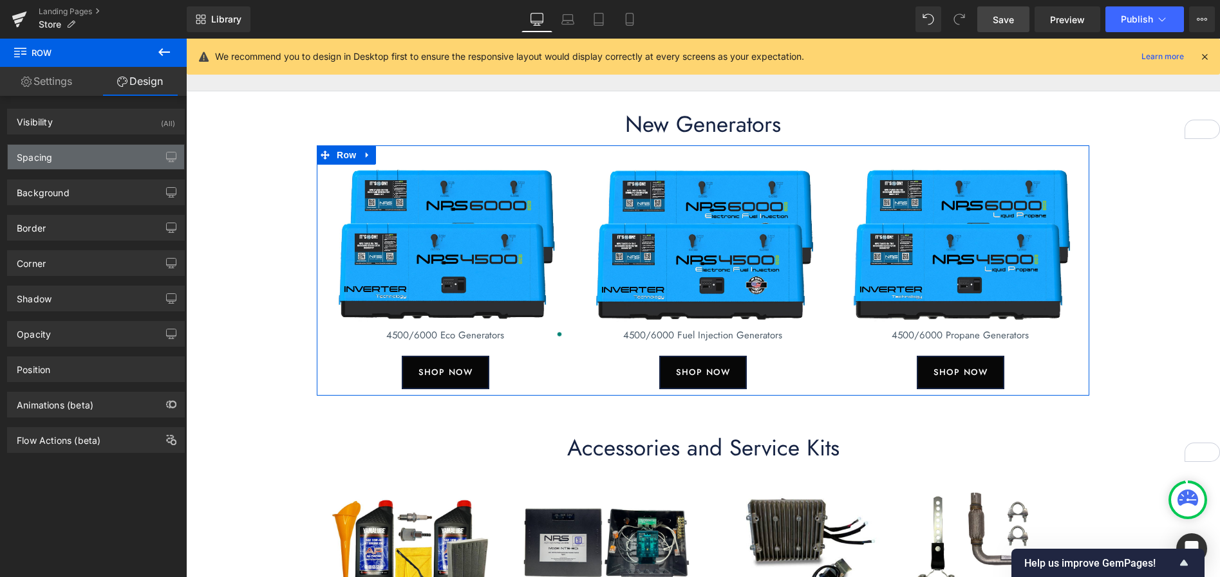
click at [68, 160] on div "Spacing" at bounding box center [96, 157] width 176 height 24
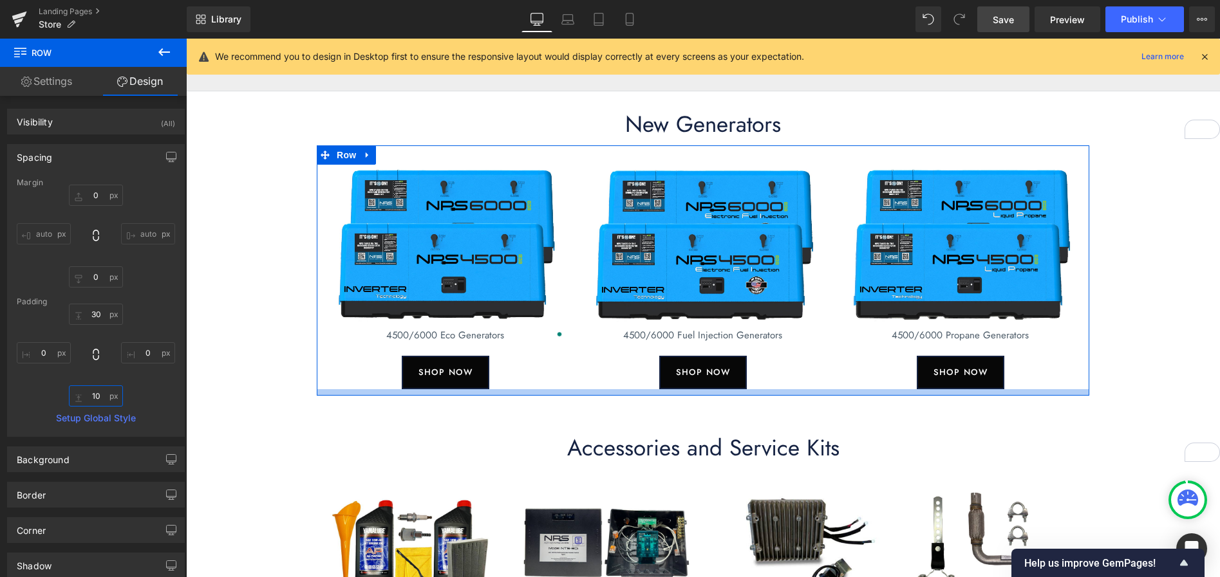
click at [95, 398] on input "10" at bounding box center [96, 395] width 54 height 21
type input "40"
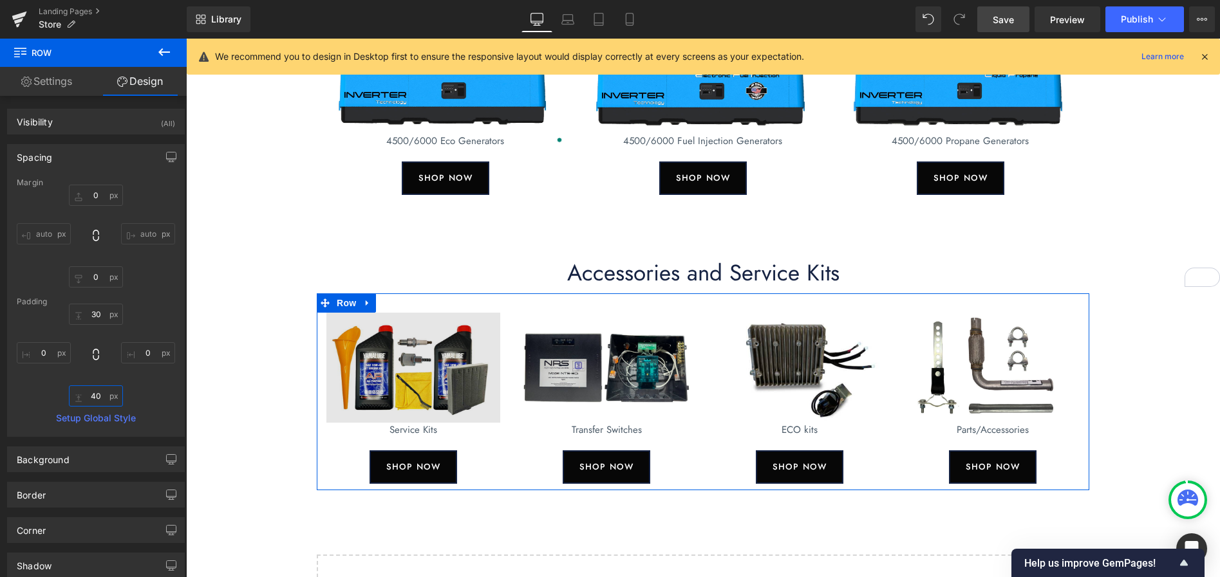
scroll to position [212, 0]
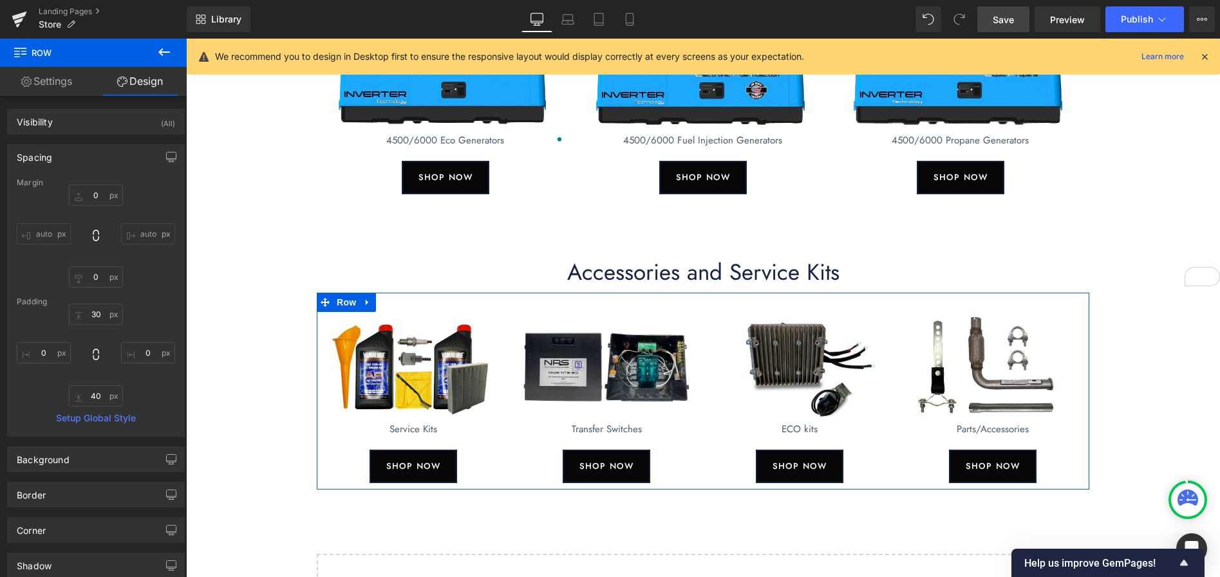
click at [421, 300] on div "Image Service Kits Text Block SHOP NOW Button Image Transfer Switches Text Bloc…" at bounding box center [703, 391] width 772 height 197
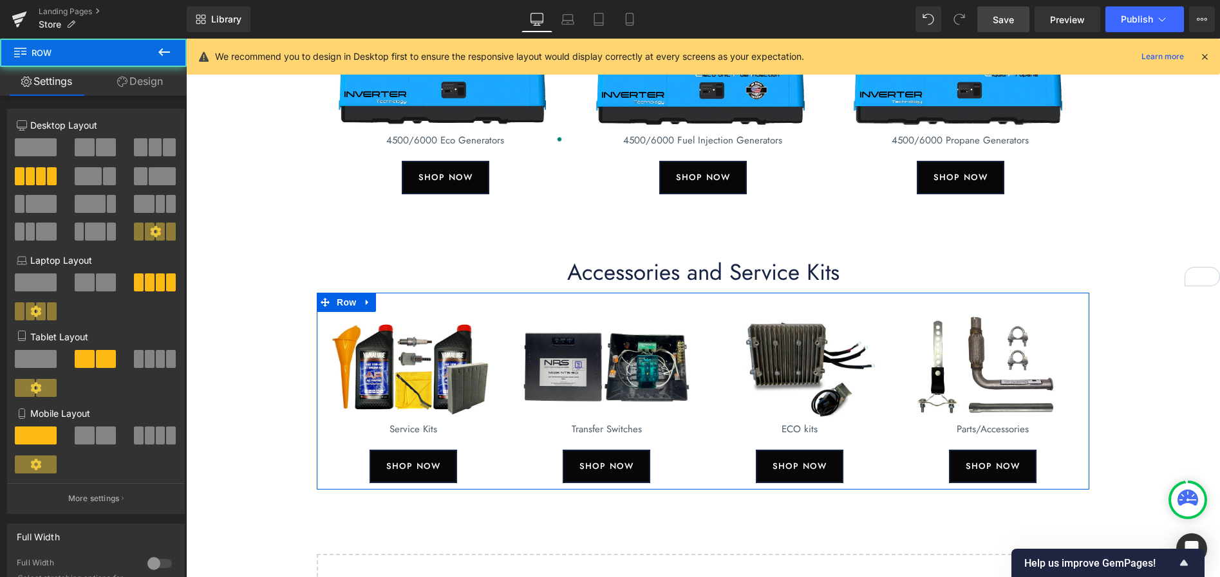
scroll to position [212, 0]
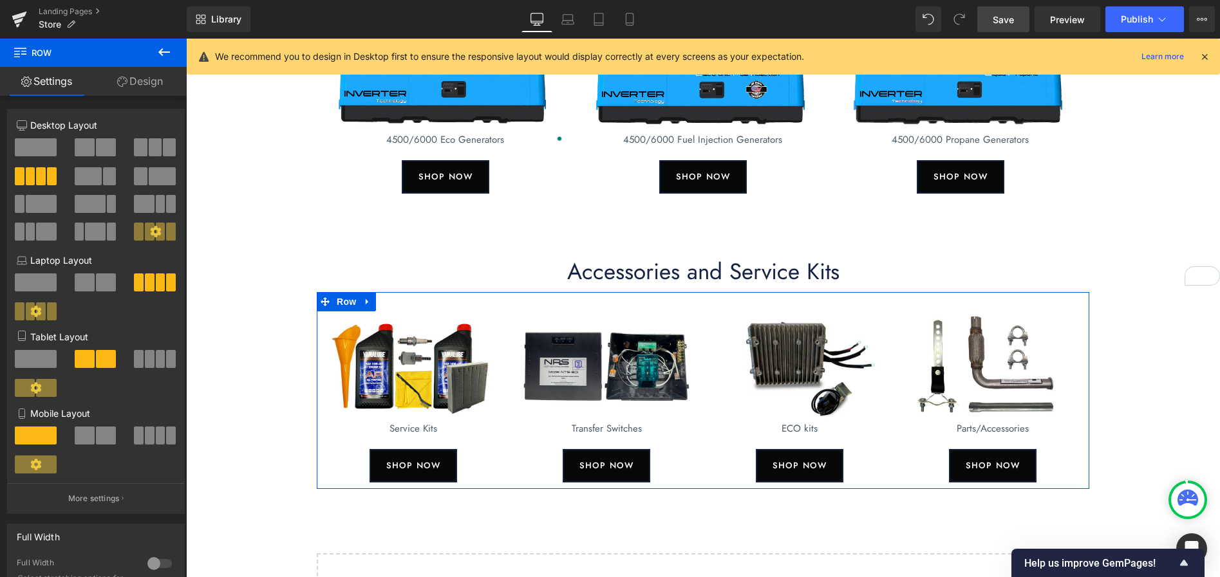
click at [136, 79] on link "Design" at bounding box center [139, 81] width 93 height 29
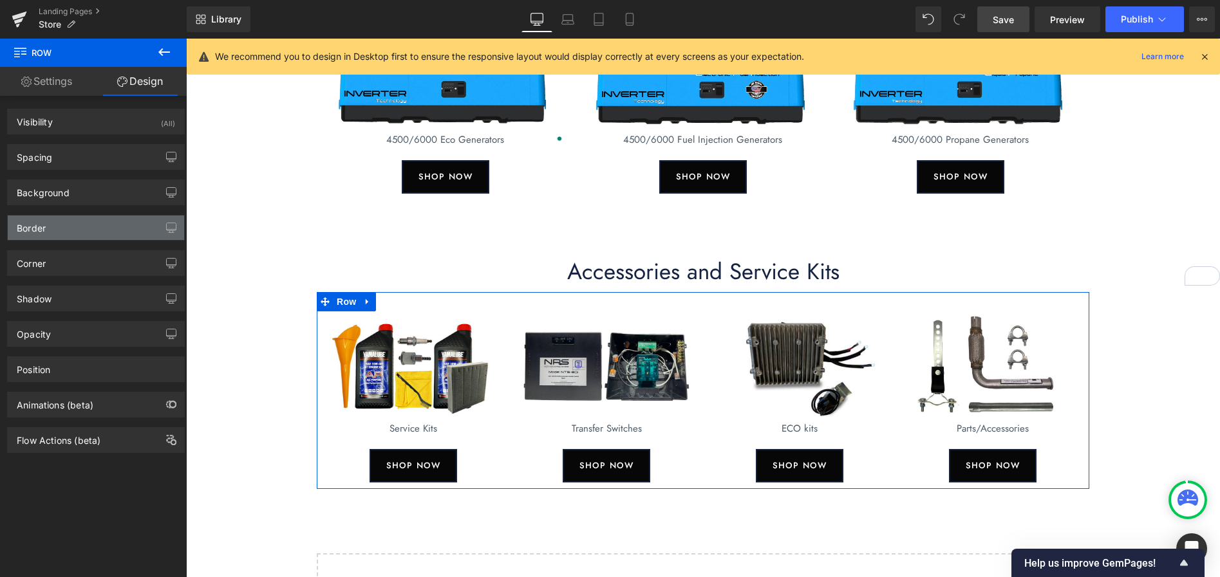
type input "0"
type input "30"
type input "0"
type input "10"
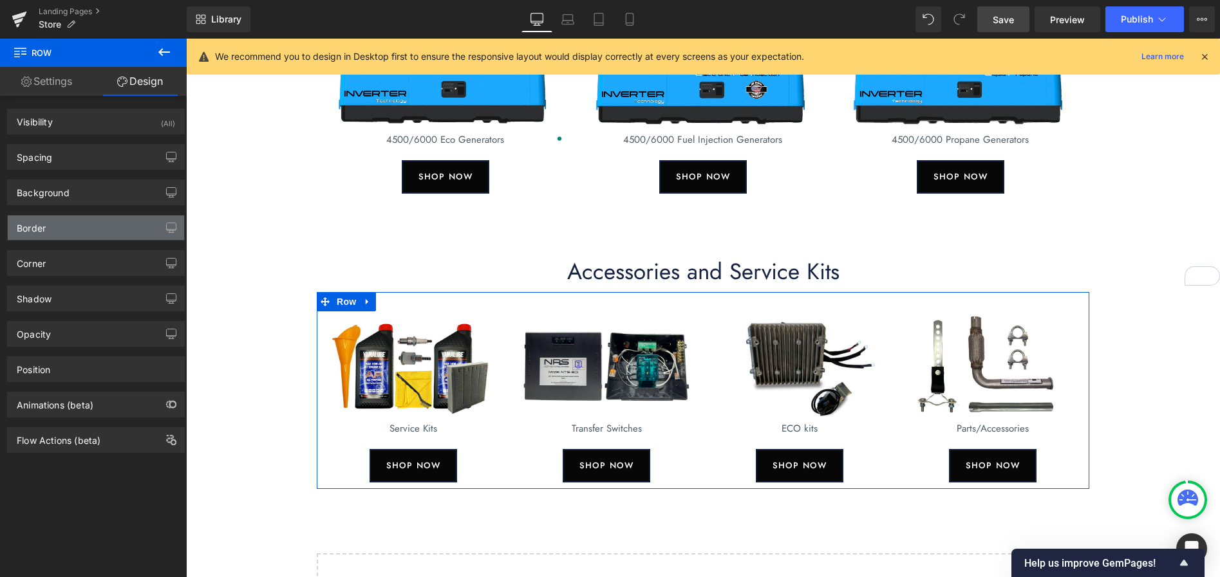
type input "0"
type input "#4c5b68"
type input "100"
type input "0"
click at [80, 221] on div "Border" at bounding box center [96, 228] width 176 height 24
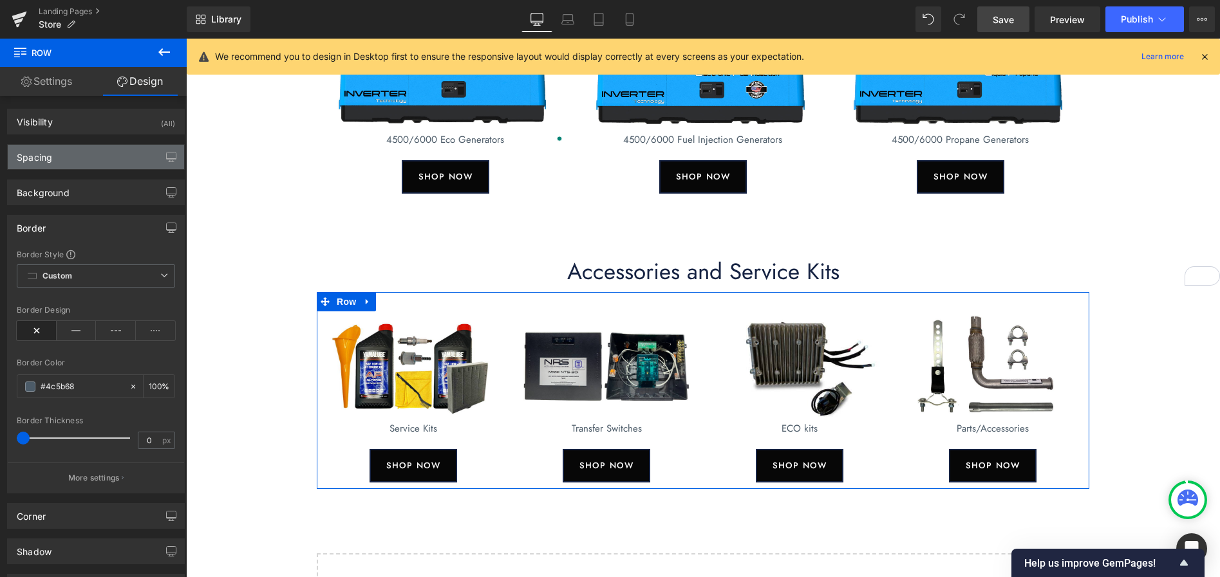
click at [89, 154] on div "Spacing" at bounding box center [96, 157] width 176 height 24
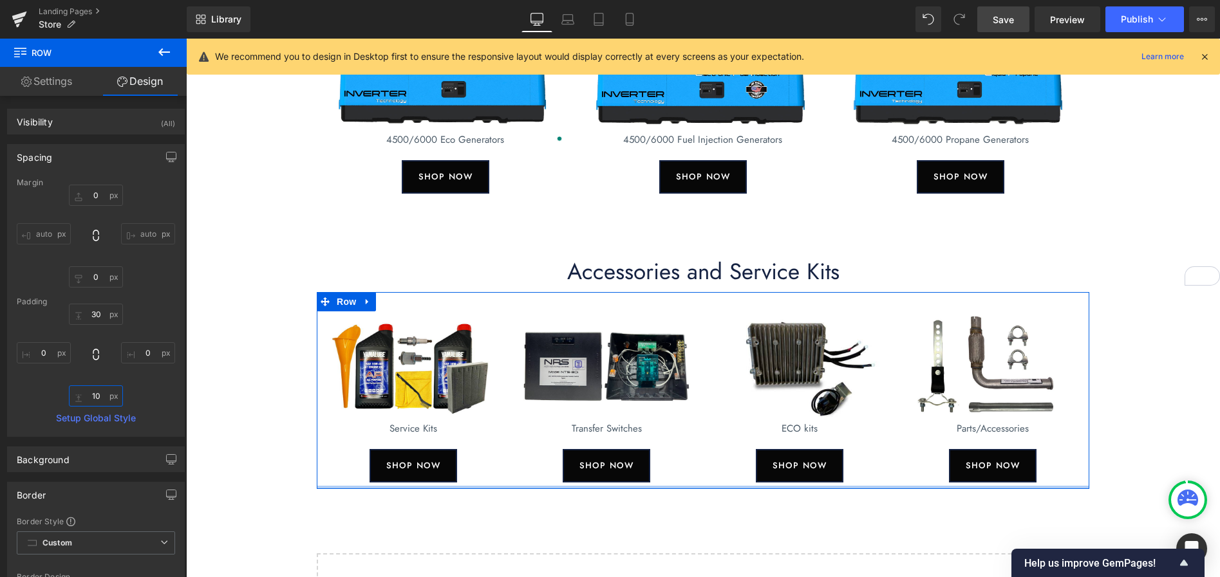
click at [91, 394] on input "10" at bounding box center [96, 395] width 54 height 21
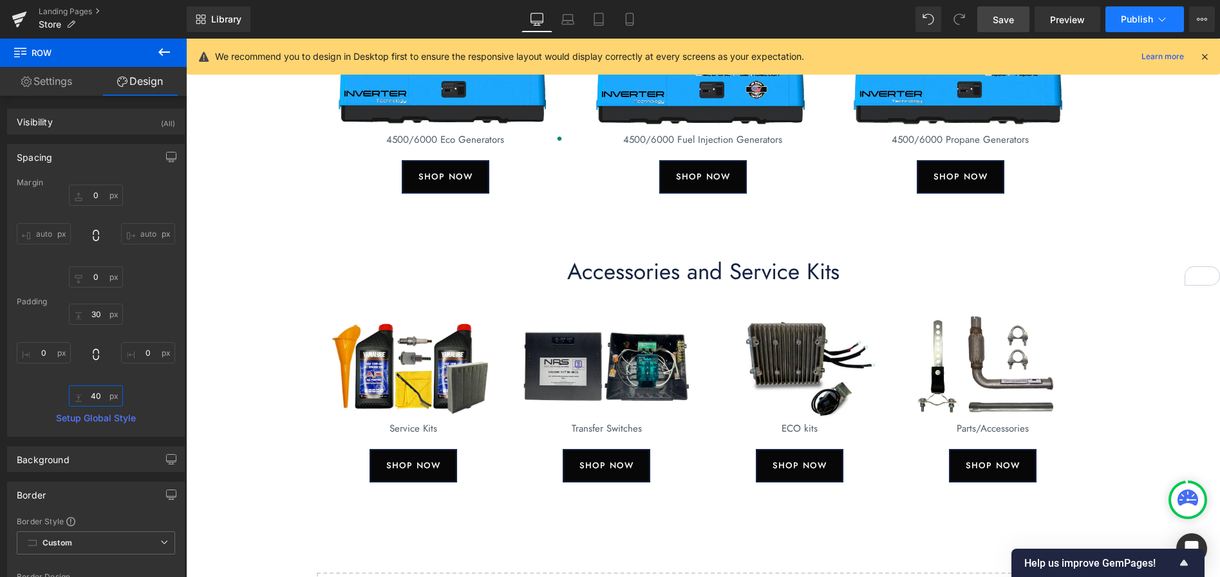
type input "40"
click at [1127, 21] on span "Publish" at bounding box center [1136, 19] width 32 height 10
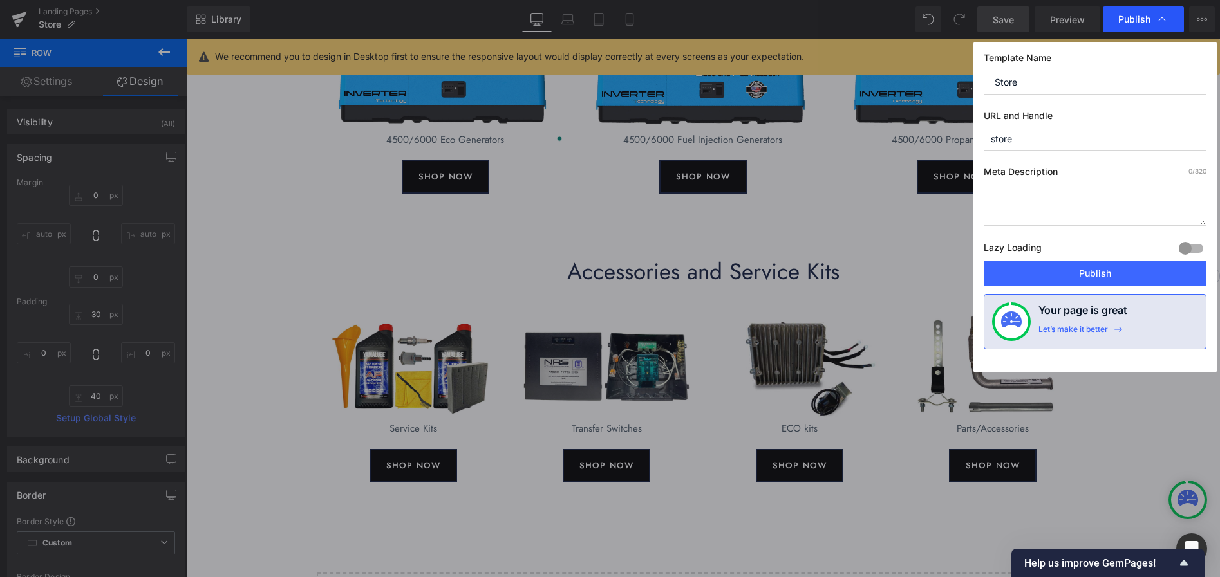
click at [1131, 17] on span "Publish" at bounding box center [1134, 20] width 32 height 12
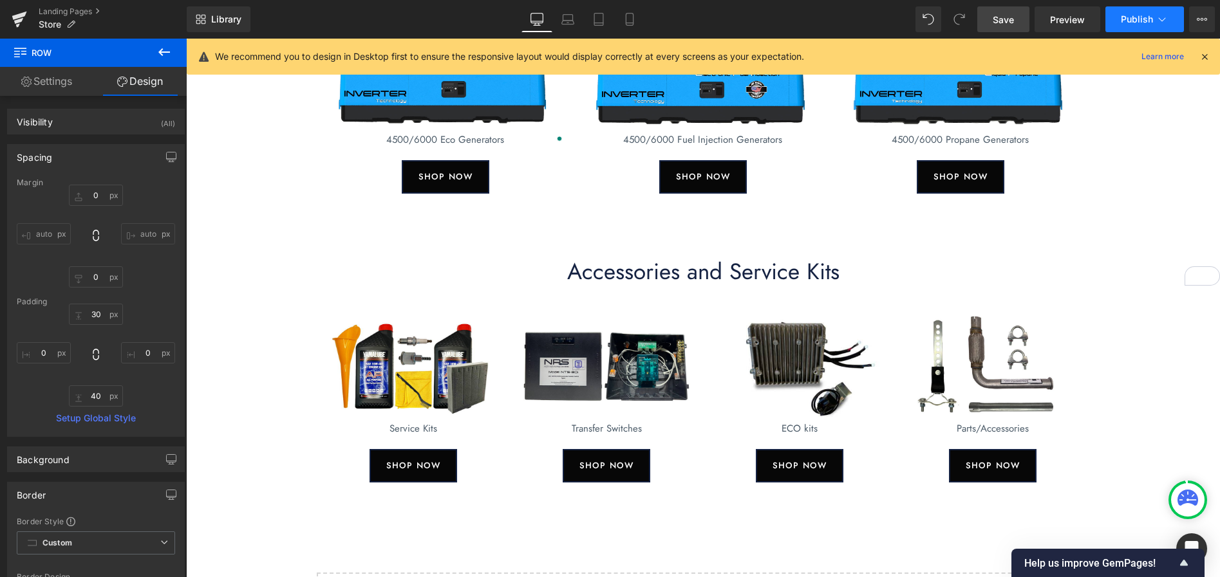
click at [1132, 17] on span "Publish" at bounding box center [1136, 19] width 32 height 10
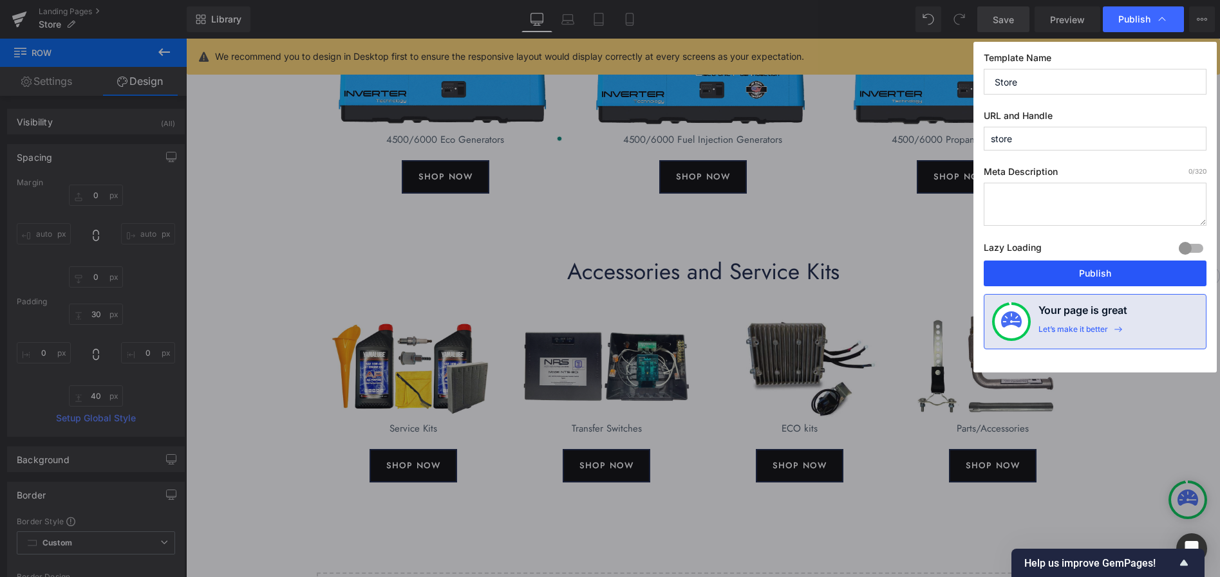
drag, startPoint x: 1140, startPoint y: 275, endPoint x: 954, endPoint y: 237, distance: 190.0
click at [1140, 275] on button "Publish" at bounding box center [1094, 274] width 223 height 26
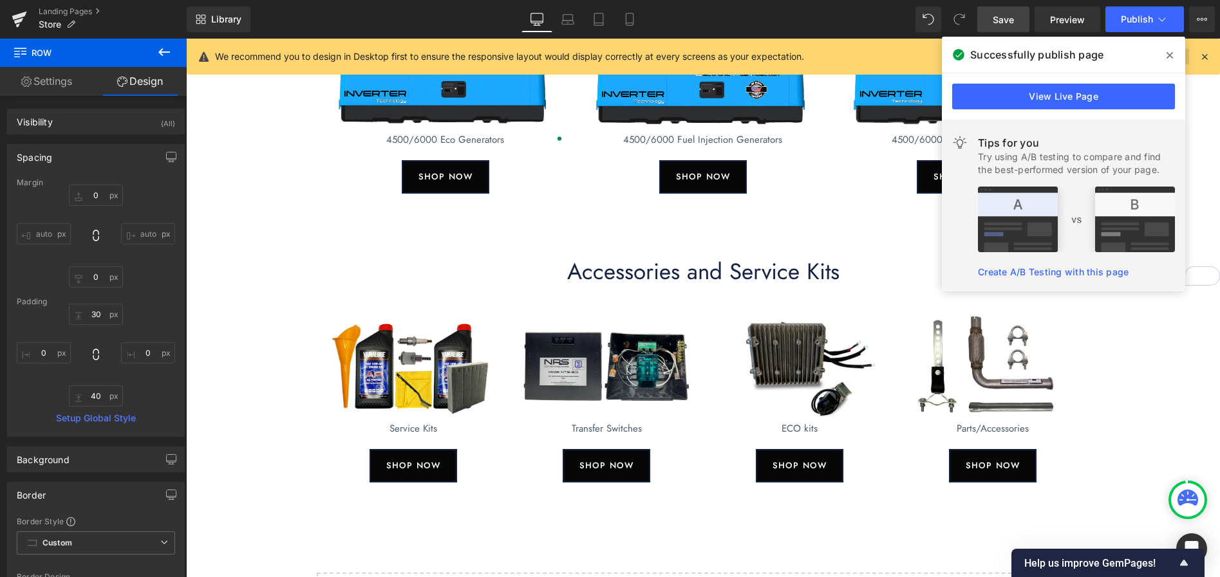
click at [1164, 54] on span at bounding box center [1169, 55] width 21 height 21
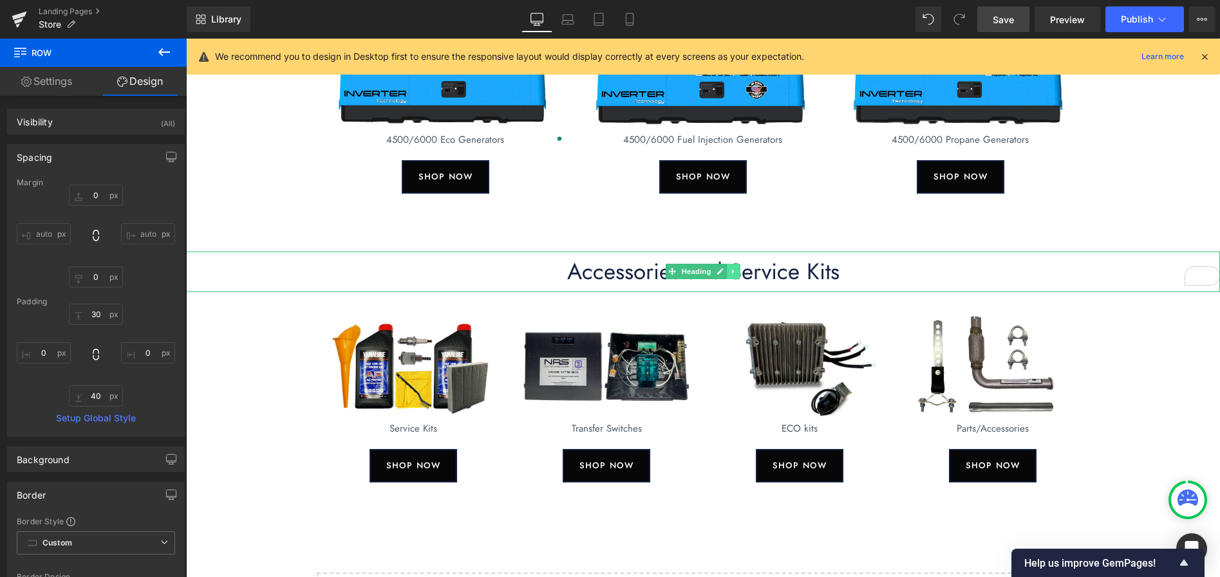
click at [732, 271] on icon at bounding box center [733, 272] width 7 height 8
click at [727, 272] on icon at bounding box center [726, 271] width 7 height 7
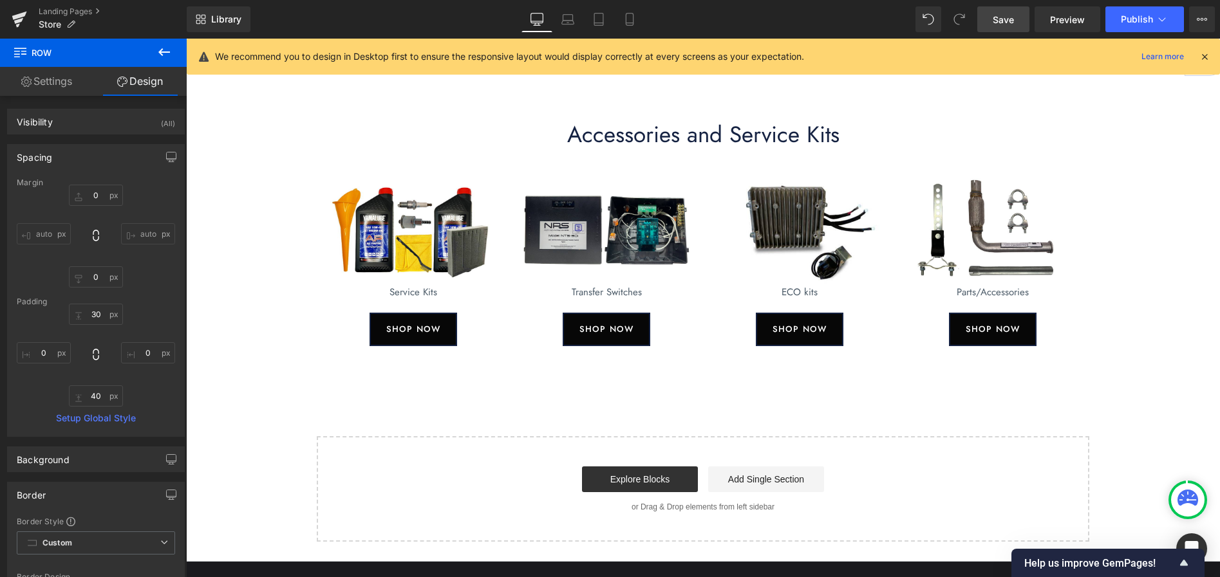
scroll to position [430, 0]
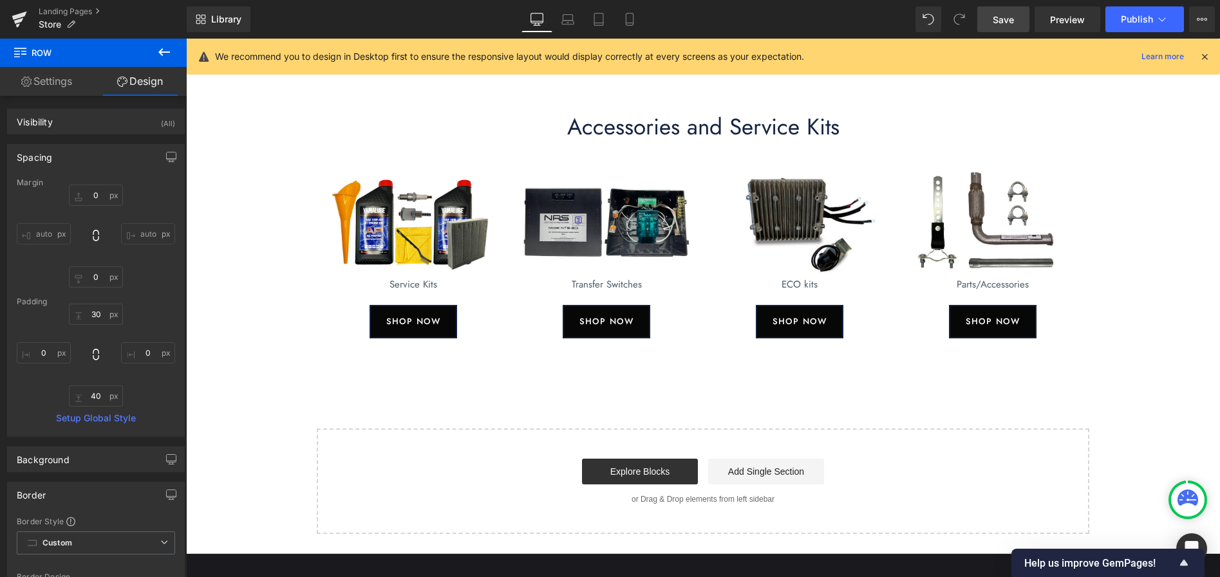
click at [615, 130] on h1 "Accessories and Service Kits" at bounding box center [703, 127] width 1034 height 28
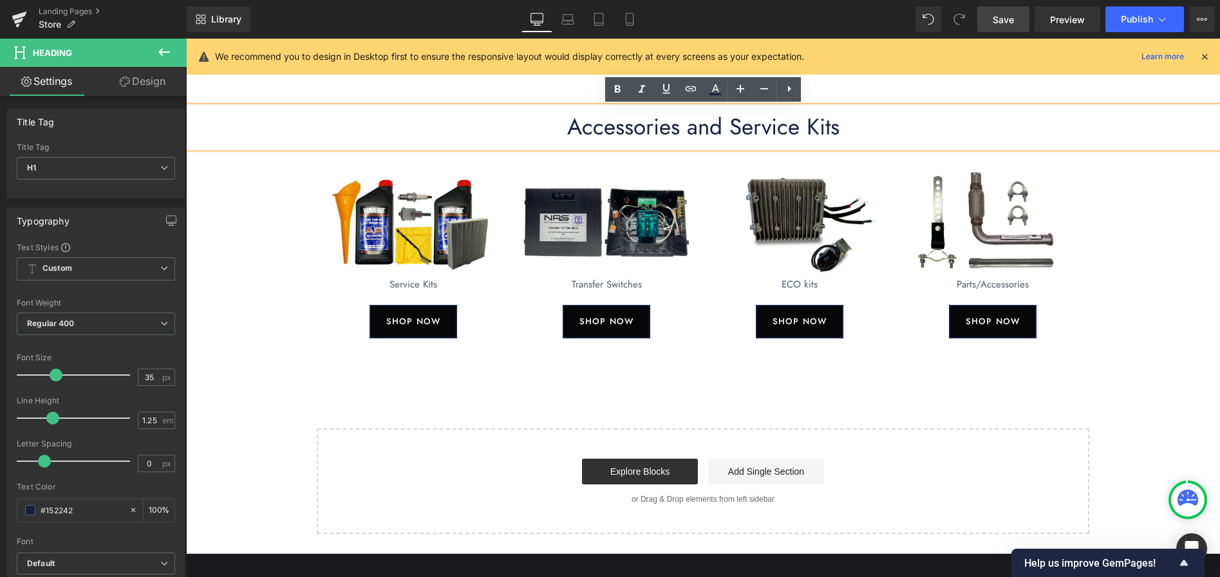
click at [1146, 337] on div "New Generators Heading Image 4500/6000 Eco Generators Text Block SHOP NOW Butto…" at bounding box center [703, 106] width 1034 height 856
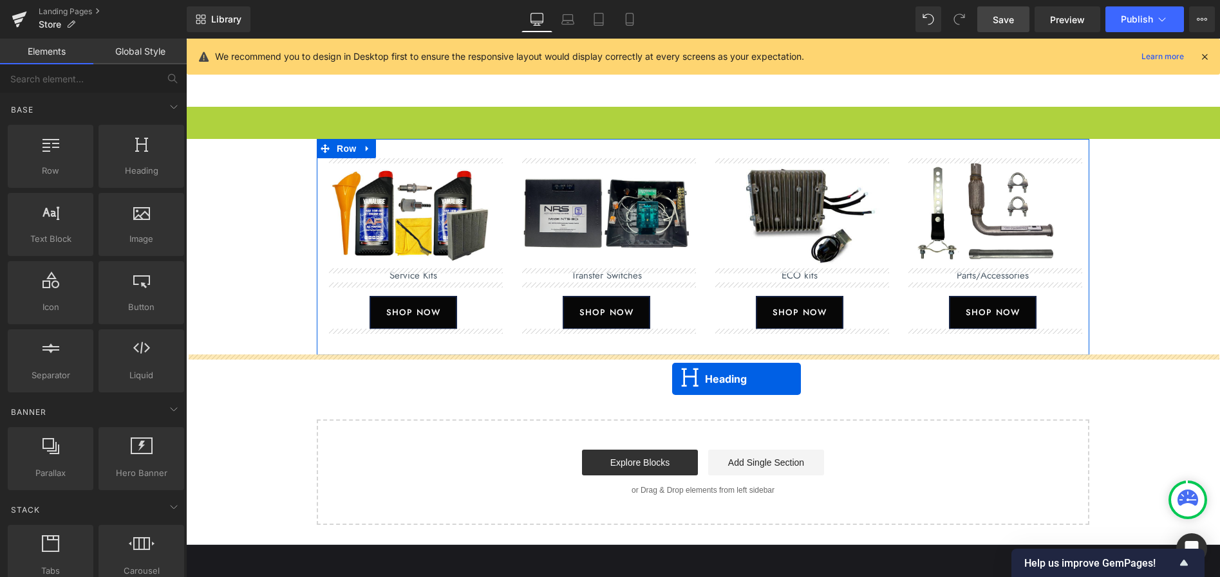
drag, startPoint x: 672, startPoint y: 126, endPoint x: 672, endPoint y: 379, distance: 252.9
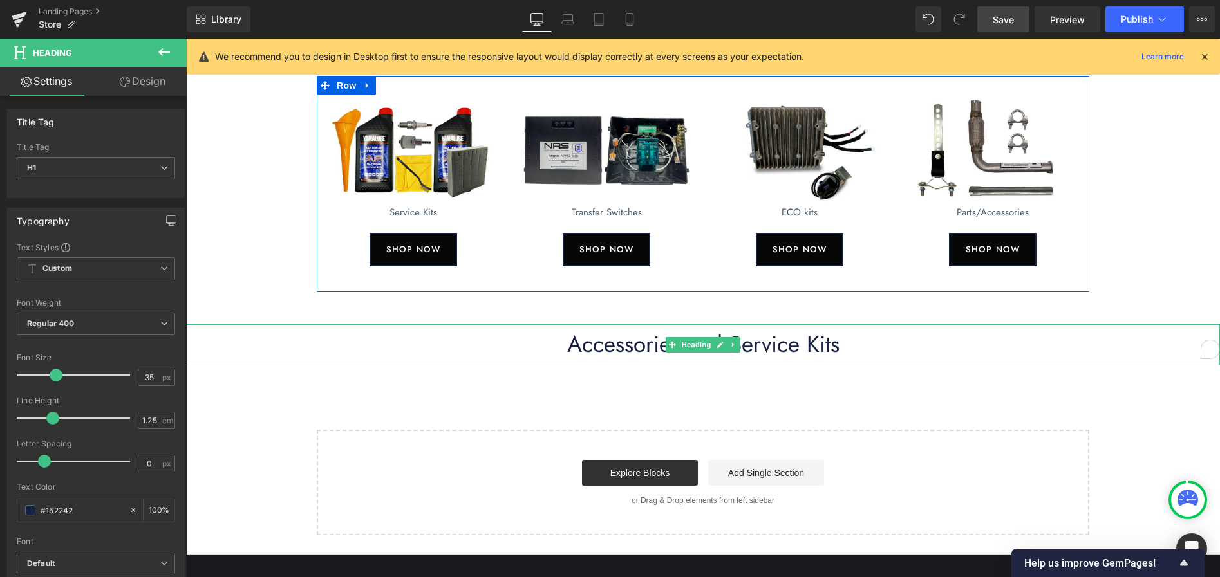
click at [618, 348] on h1 "Accessories and Service Kits" at bounding box center [703, 345] width 1034 height 28
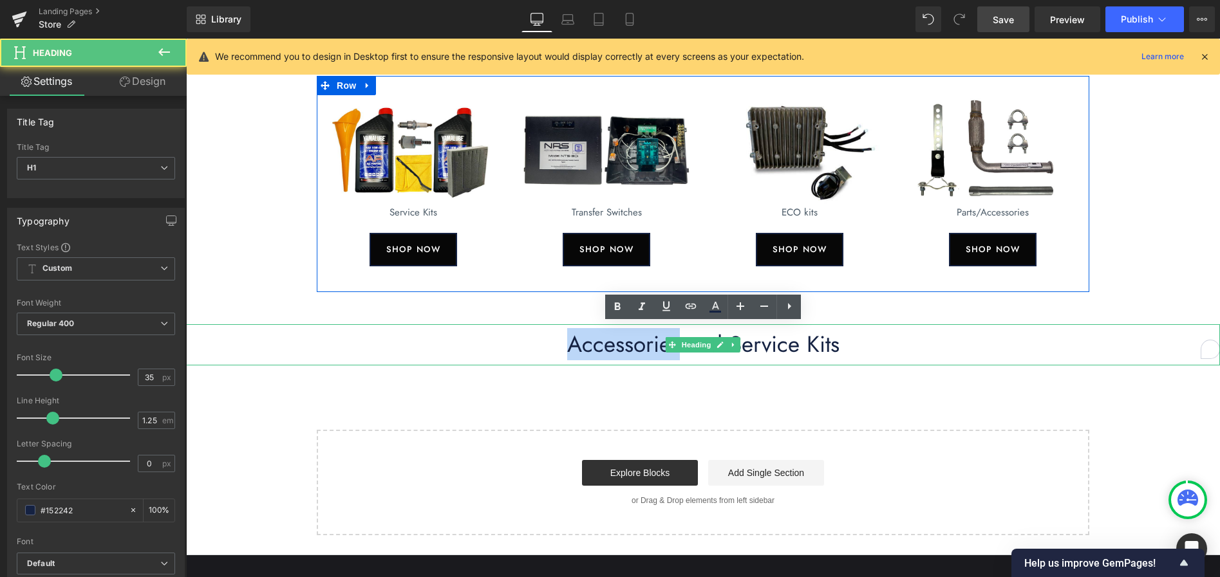
click at [618, 348] on h1 "Accessories and Service Kits" at bounding box center [703, 345] width 1034 height 28
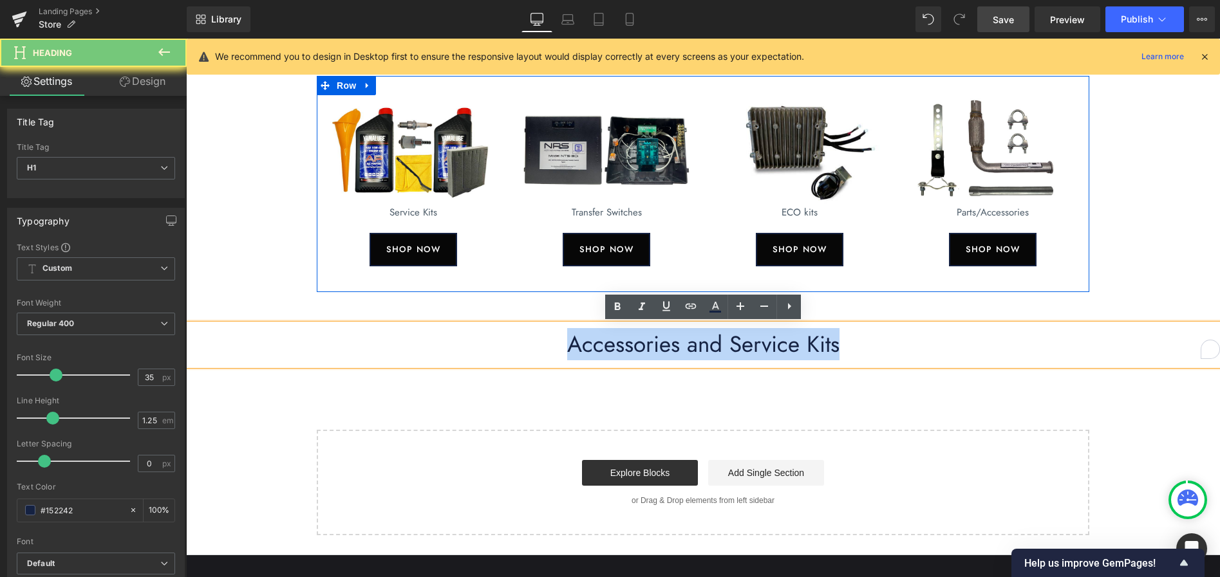
click at [618, 348] on h1 "Accessories and Service Kits" at bounding box center [703, 345] width 1034 height 28
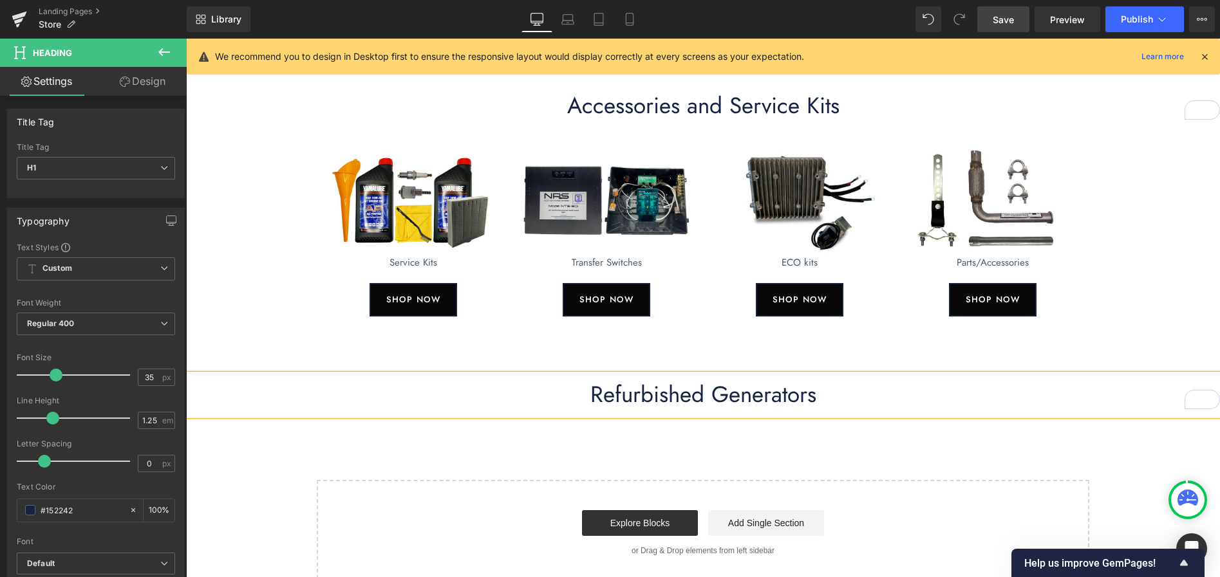
scroll to position [371, 0]
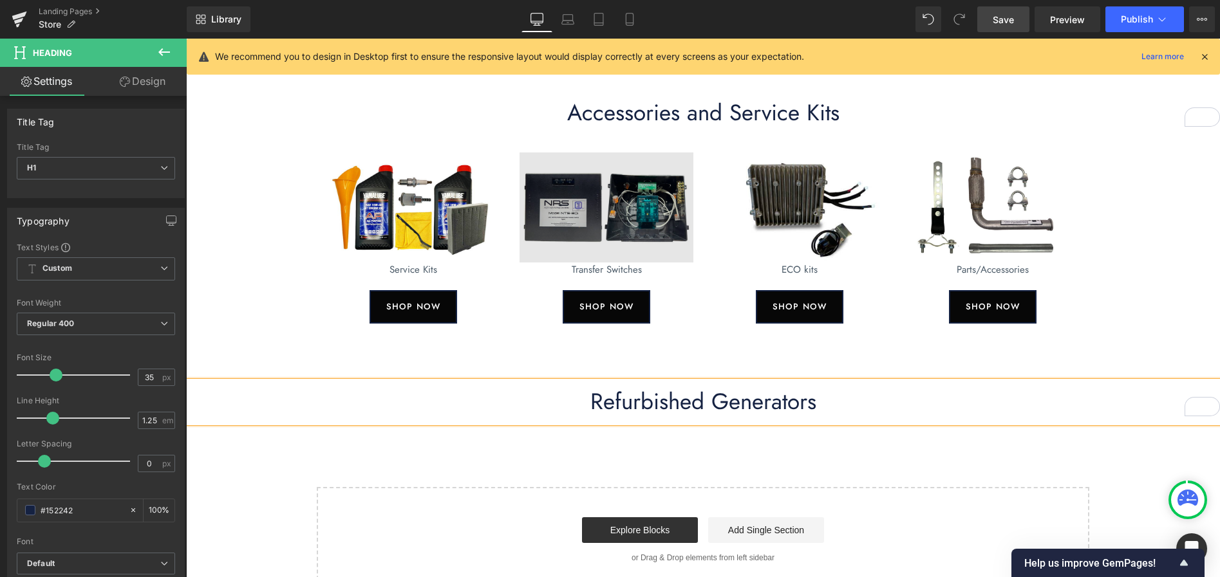
click at [186, 39] on div at bounding box center [186, 39] width 0 height 0
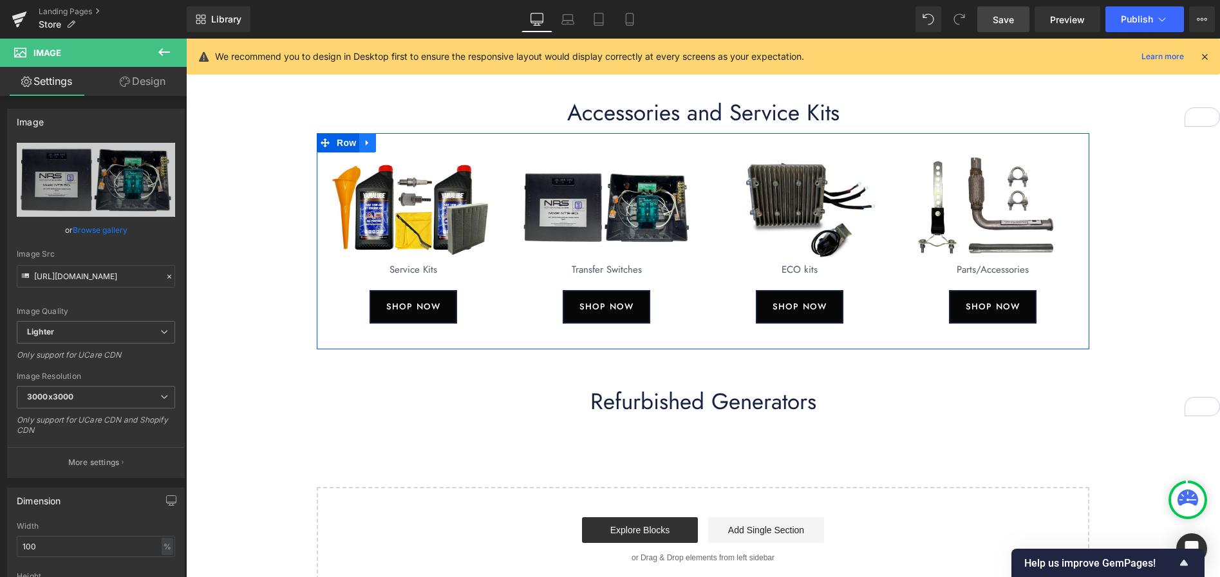
click at [366, 145] on icon at bounding box center [367, 143] width 9 height 10
click at [386, 144] on icon at bounding box center [384, 142] width 9 height 9
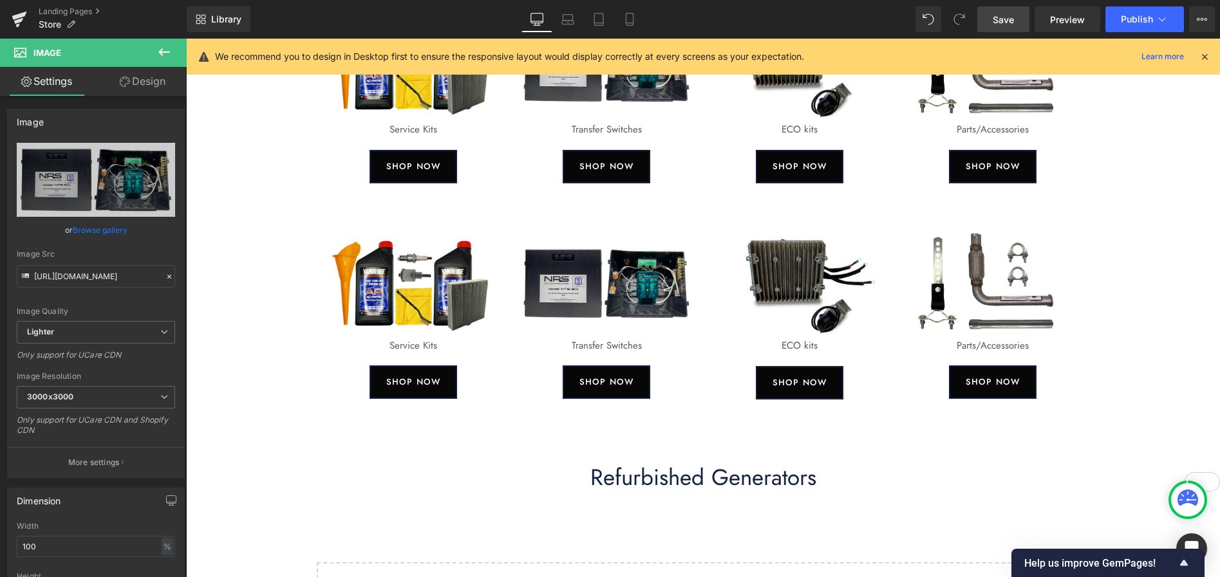
scroll to position [517, 0]
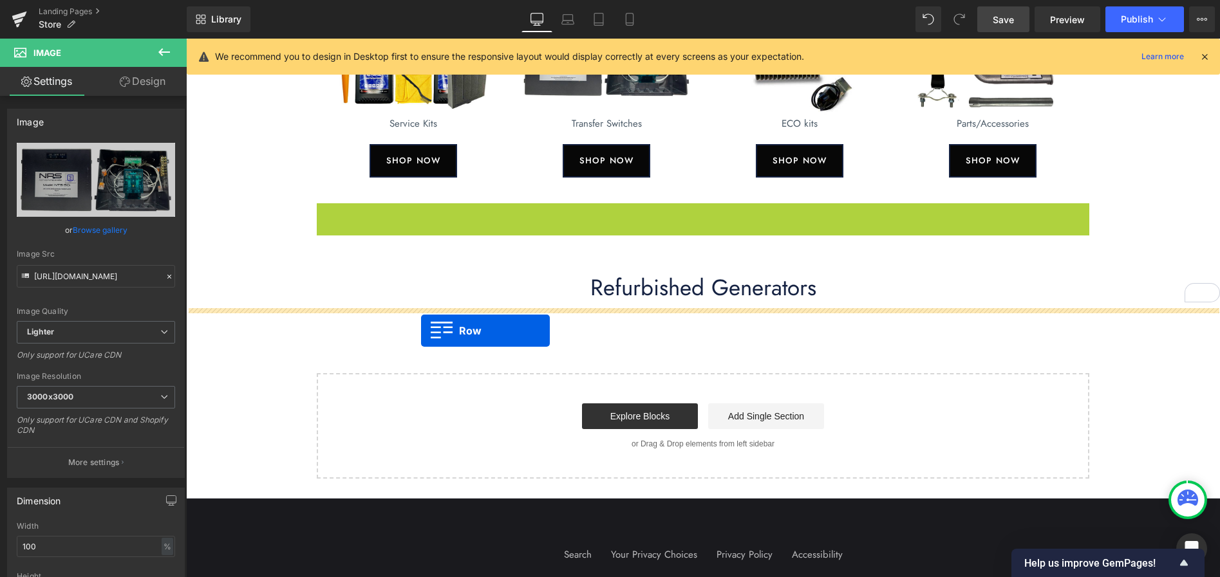
drag, startPoint x: 320, startPoint y: 211, endPoint x: 421, endPoint y: 331, distance: 156.2
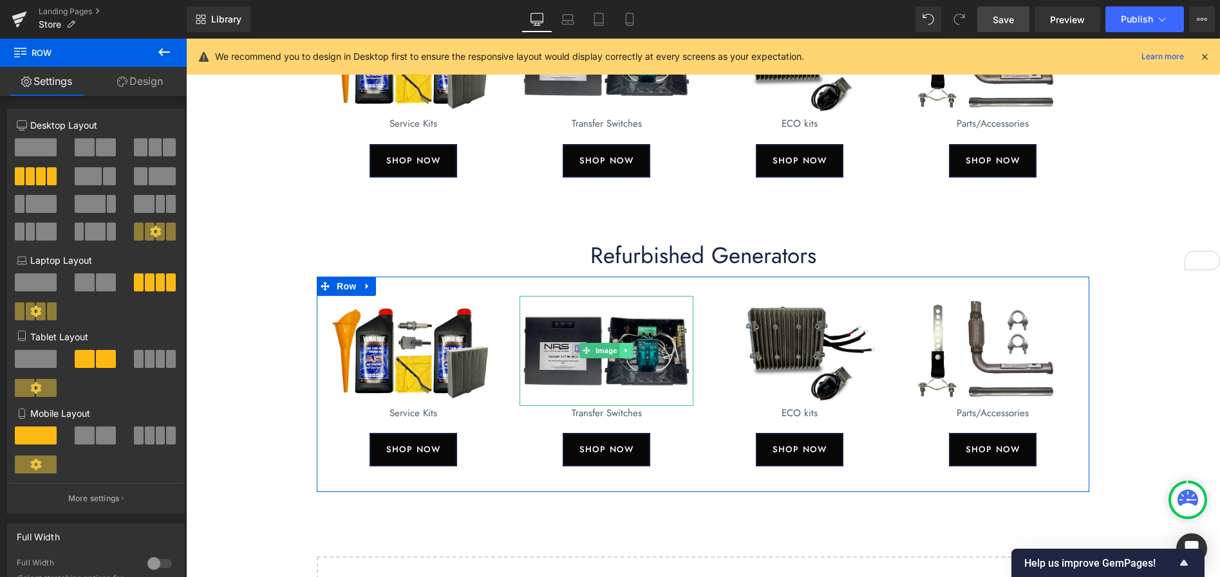
click at [627, 349] on icon at bounding box center [626, 351] width 7 height 8
click at [432, 349] on icon at bounding box center [433, 351] width 2 height 5
click at [441, 350] on icon at bounding box center [439, 351] width 7 height 7
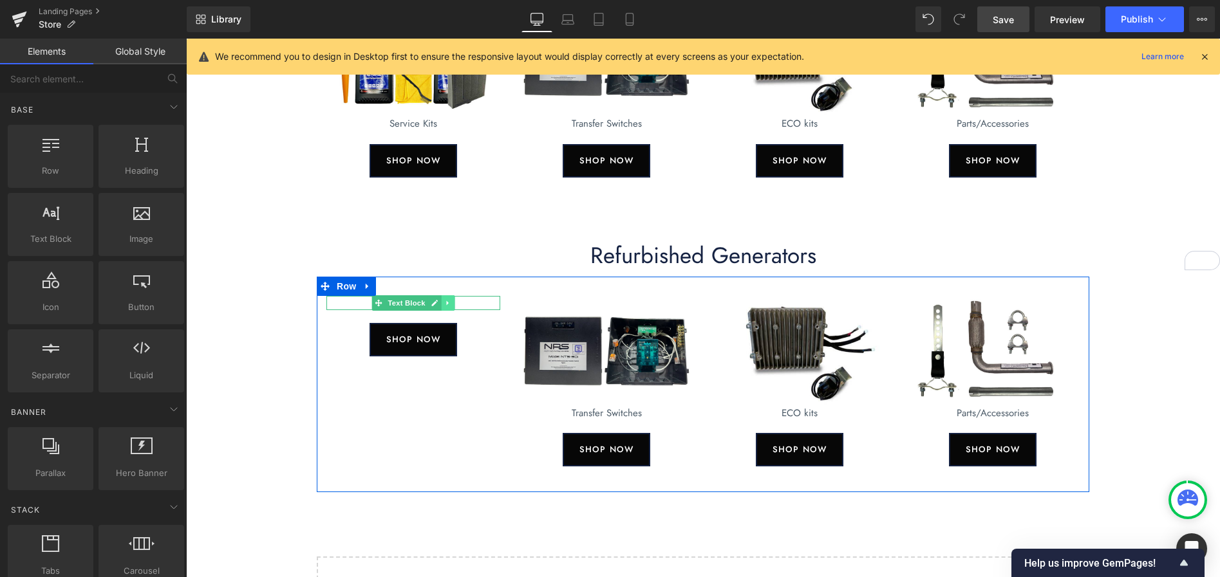
click at [449, 304] on icon at bounding box center [447, 303] width 7 height 8
click at [455, 304] on icon at bounding box center [454, 302] width 7 height 7
click at [462, 331] on div "SHOP NOW" at bounding box center [413, 325] width 174 height 33
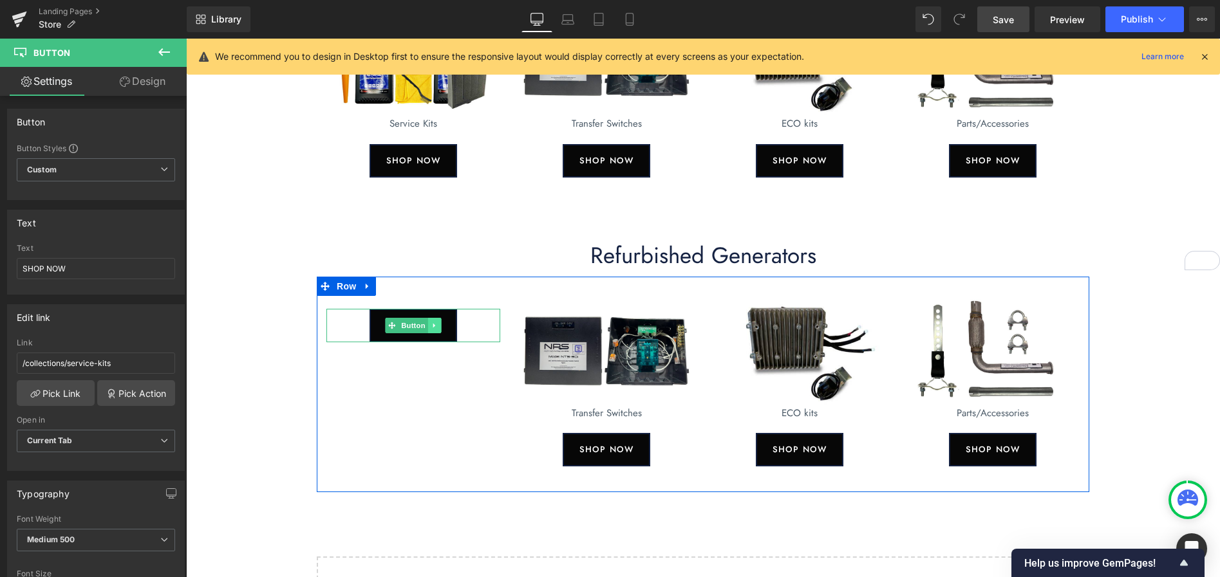
click at [433, 325] on icon at bounding box center [434, 325] width 2 height 5
click at [440, 326] on icon at bounding box center [441, 326] width 7 height 8
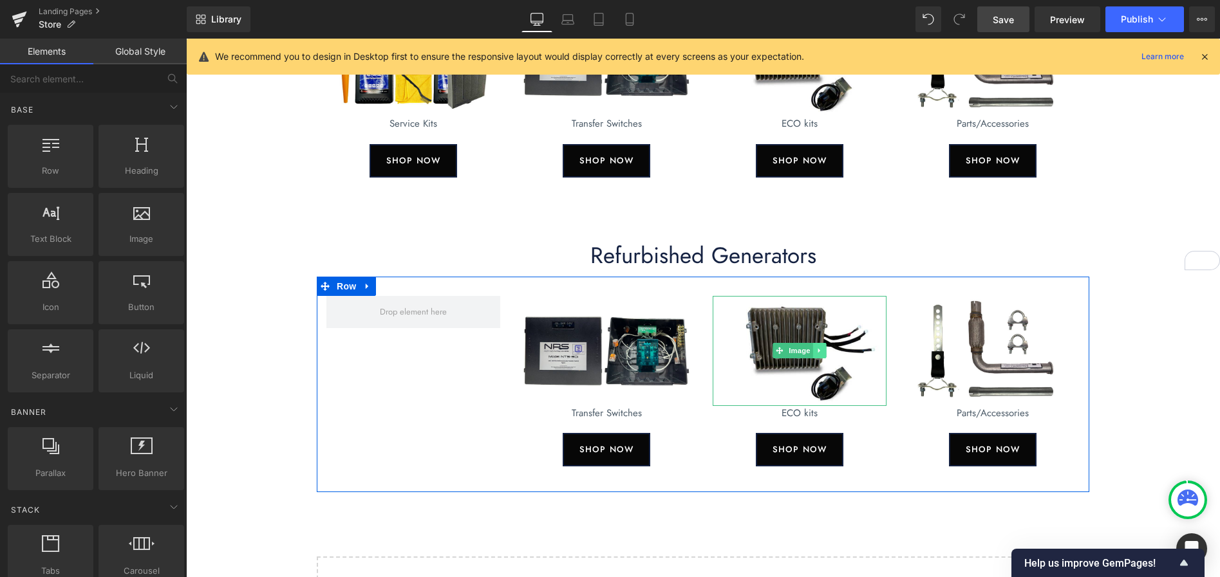
click at [819, 350] on icon at bounding box center [819, 351] width 2 height 5
click at [827, 351] on icon at bounding box center [825, 351] width 7 height 7
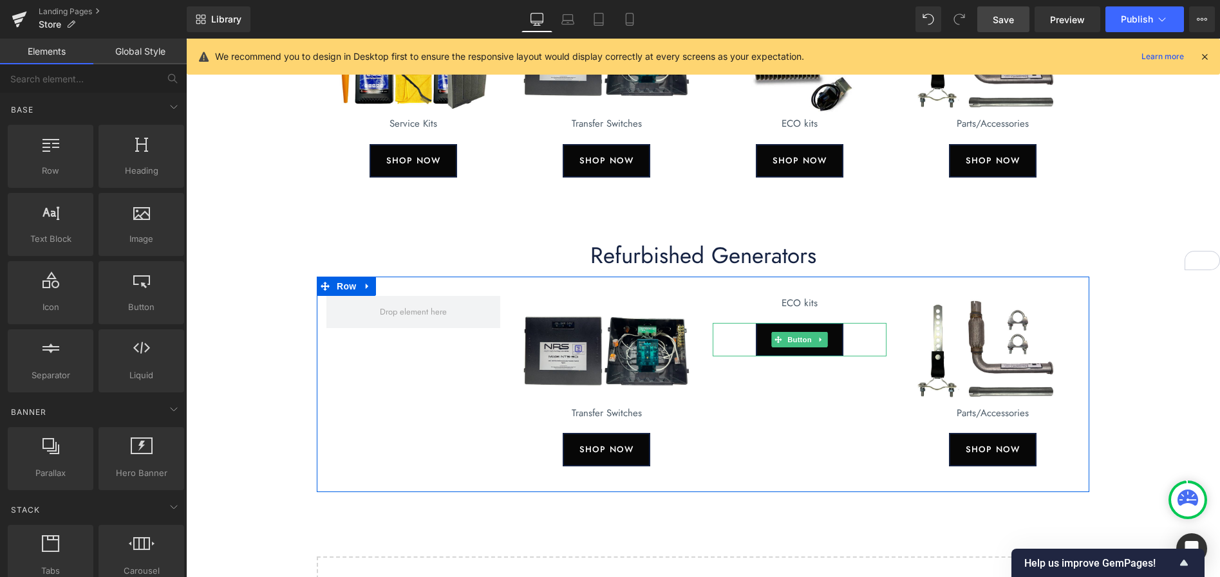
click at [851, 343] on div "SHOP NOW" at bounding box center [799, 339] width 174 height 33
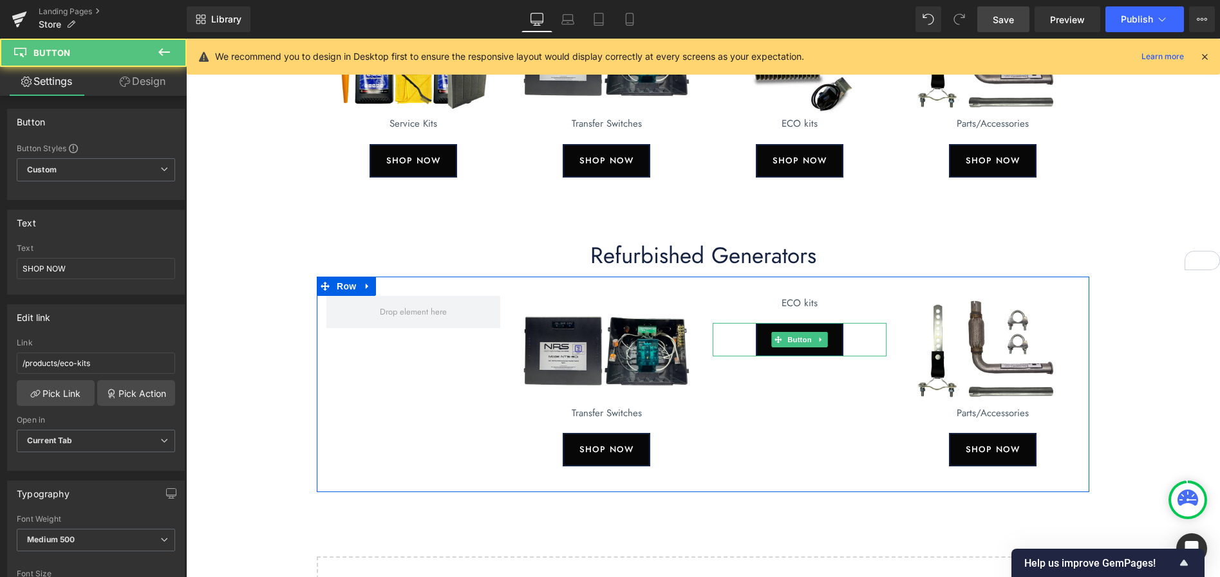
click at [821, 340] on icon at bounding box center [820, 340] width 2 height 5
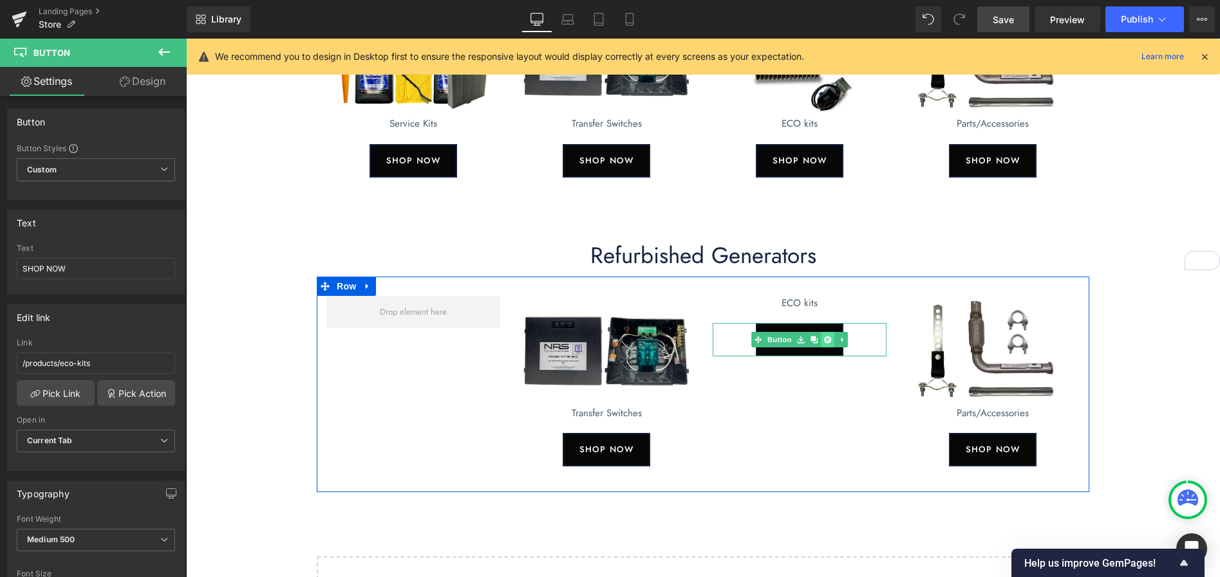
click at [826, 339] on icon at bounding box center [827, 340] width 7 height 7
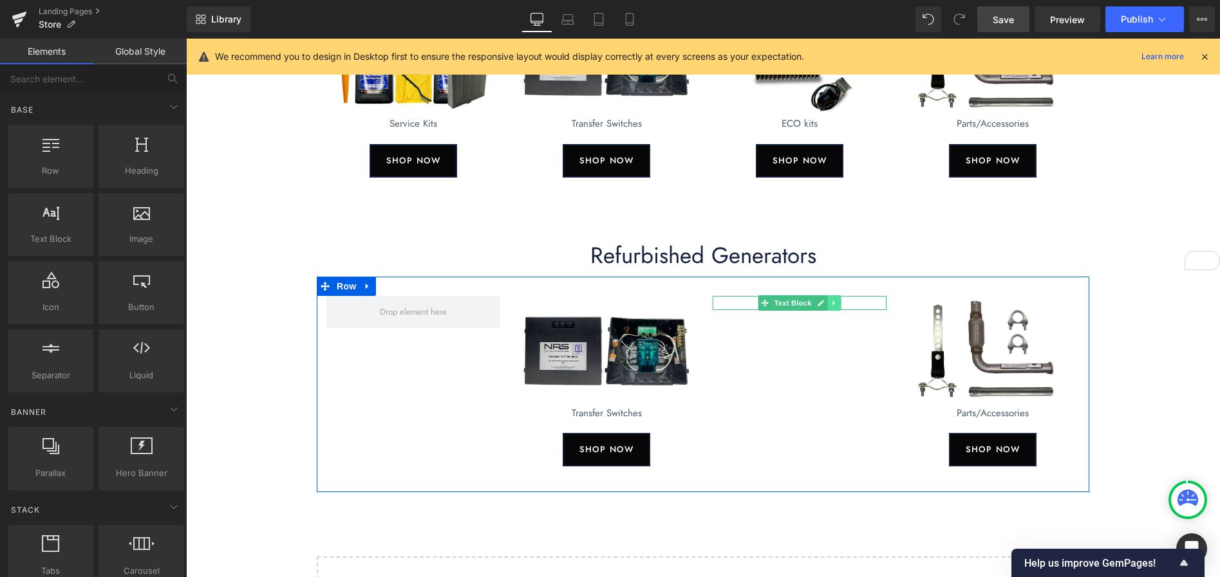
click at [835, 304] on icon at bounding box center [833, 303] width 7 height 8
click at [840, 304] on icon at bounding box center [840, 303] width 7 height 8
click at [1013, 347] on icon at bounding box center [1012, 351] width 7 height 8
click at [1018, 351] on icon at bounding box center [1019, 351] width 7 height 7
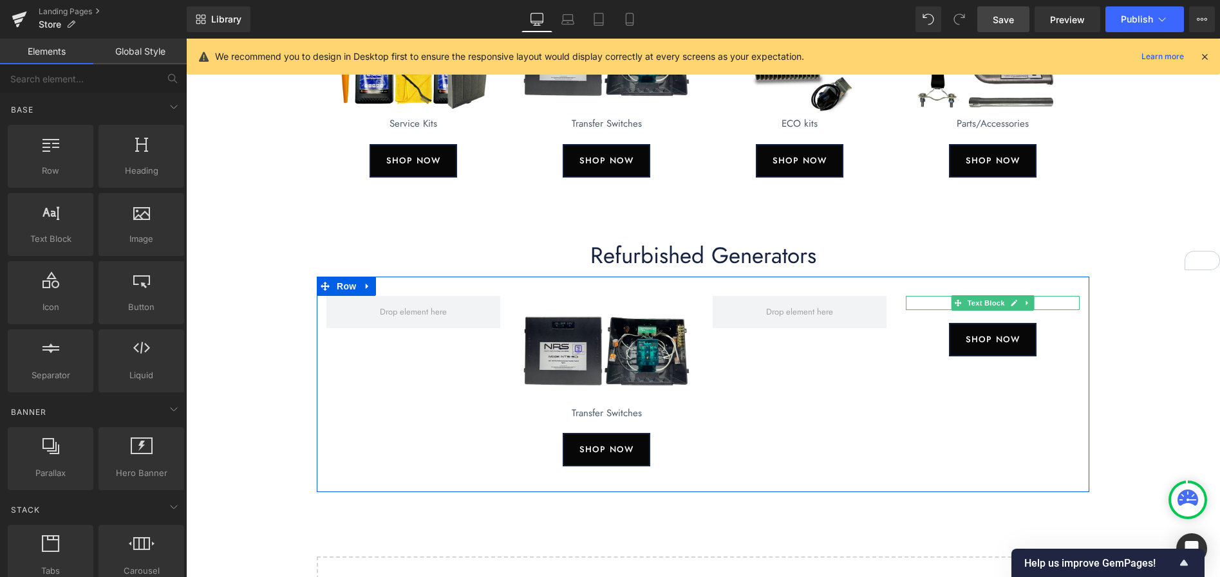
click at [1043, 302] on p "Parts/Accessories" at bounding box center [993, 303] width 174 height 15
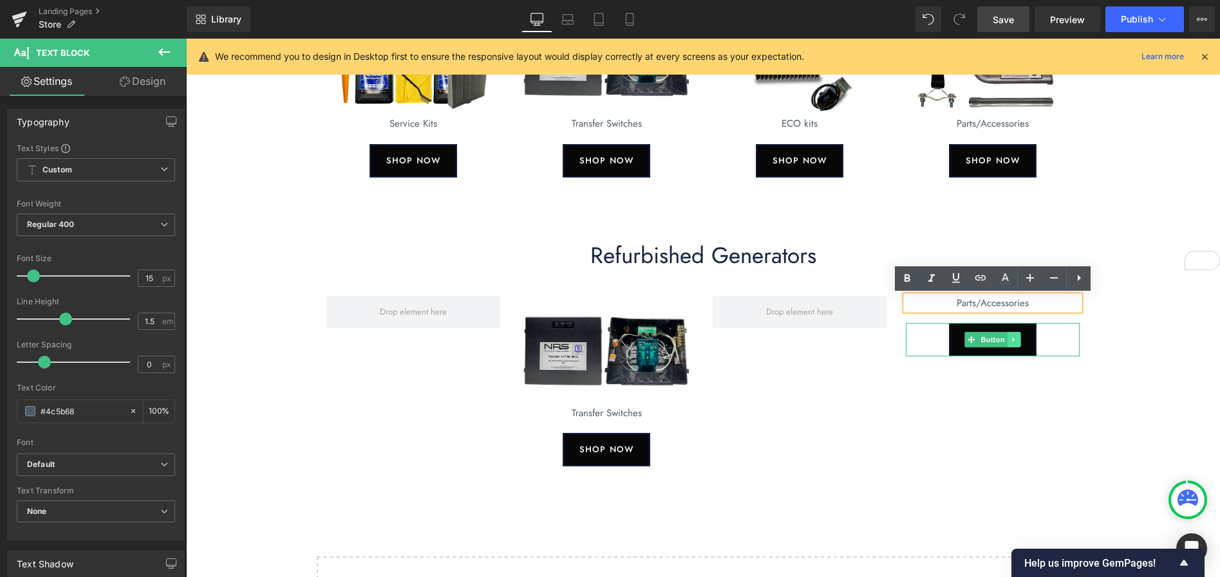
click at [1014, 340] on icon at bounding box center [1013, 340] width 2 height 5
click at [1018, 339] on icon at bounding box center [1020, 340] width 7 height 7
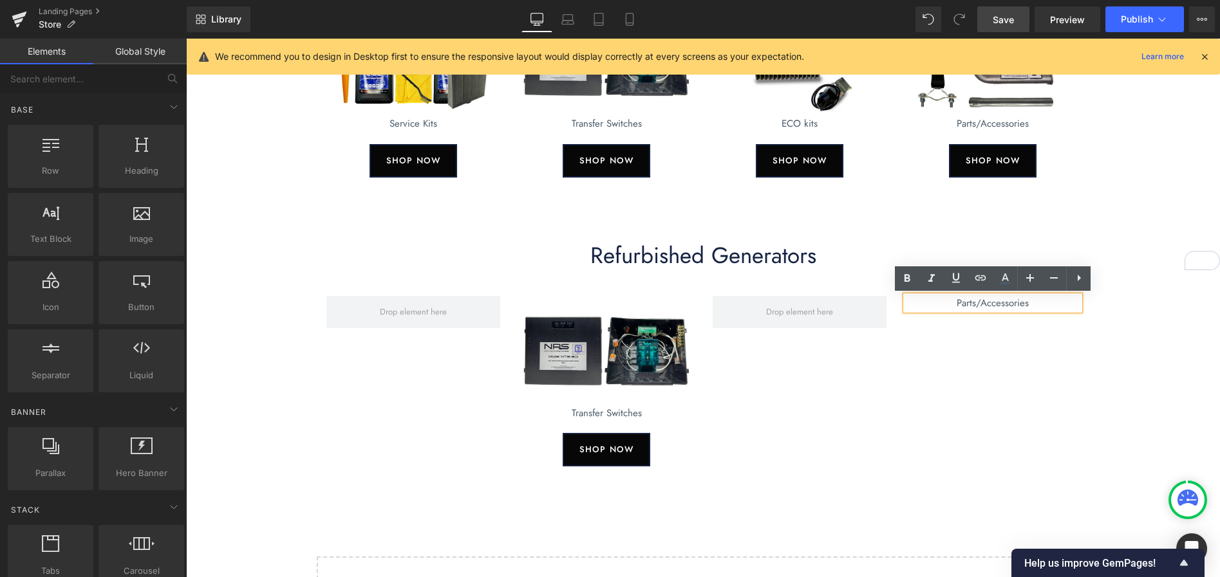
click at [1077, 352] on div "Image Transfer Switches Text Block SHOP NOW Button Parts/Accessories Text Block…" at bounding box center [703, 385] width 772 height 216
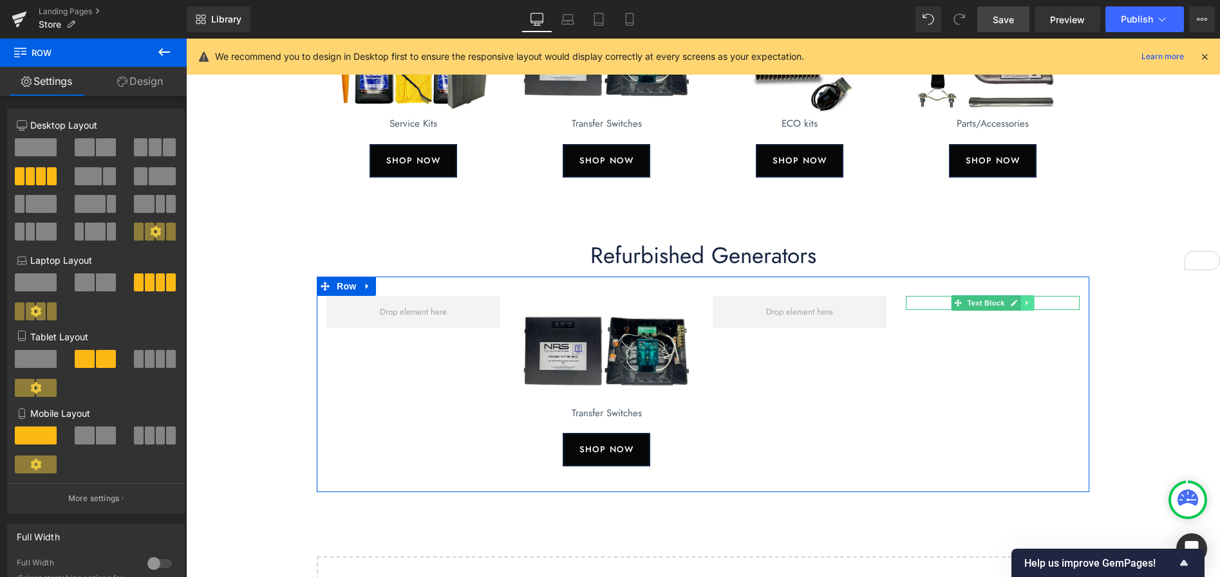
click at [1029, 303] on icon at bounding box center [1026, 303] width 7 height 8
click at [1032, 304] on icon at bounding box center [1033, 302] width 7 height 7
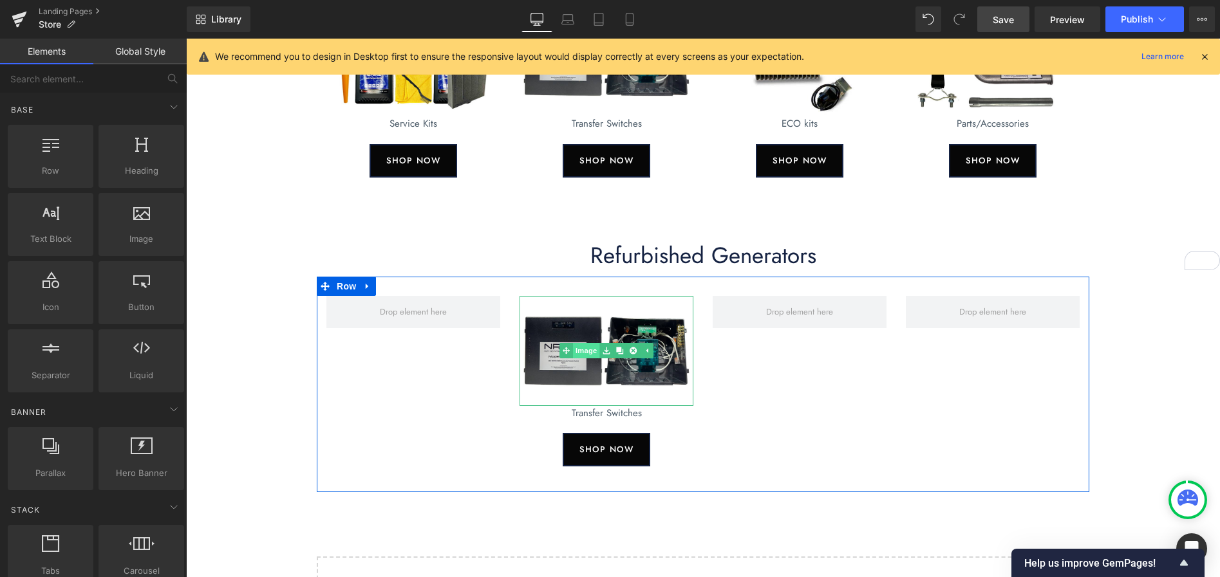
click at [586, 352] on link "Image" at bounding box center [579, 350] width 40 height 15
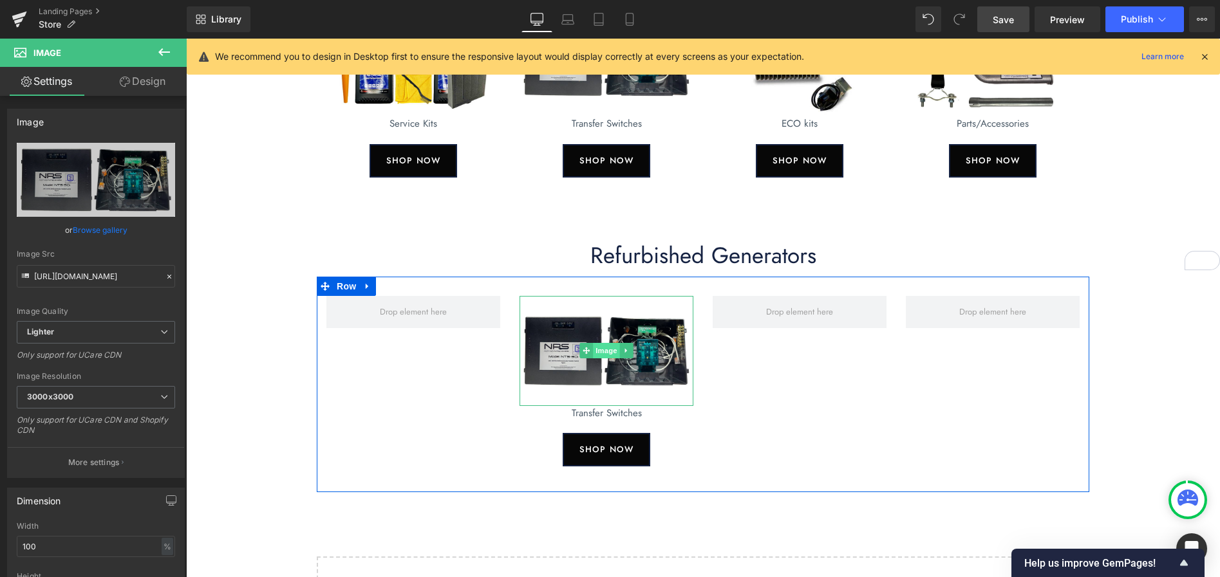
click at [604, 352] on span "Image" at bounding box center [606, 350] width 27 height 15
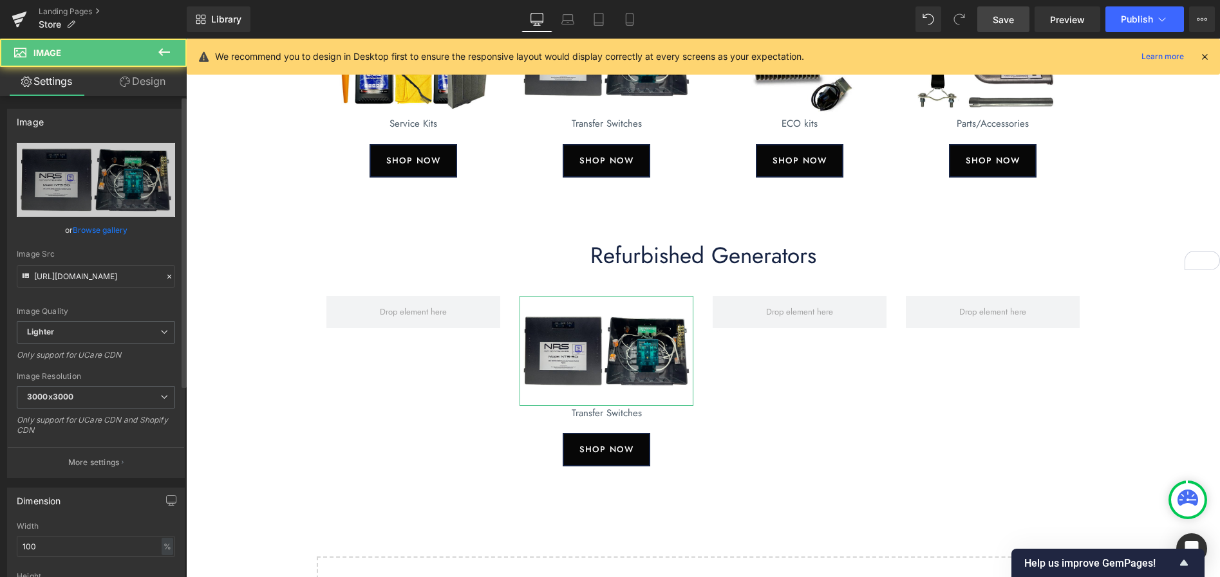
click at [104, 232] on link "Browse gallery" at bounding box center [100, 230] width 55 height 23
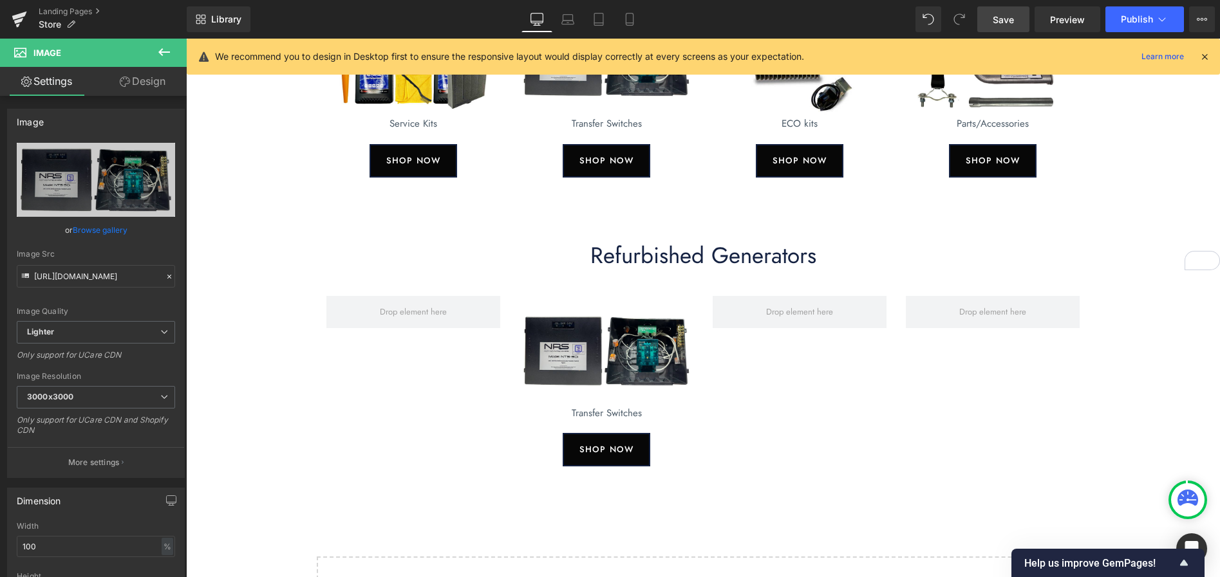
click at [101, 0] on div "Image You are previewing how the will restyle your page. You can not edit Eleme…" at bounding box center [610, 0] width 1220 height 0
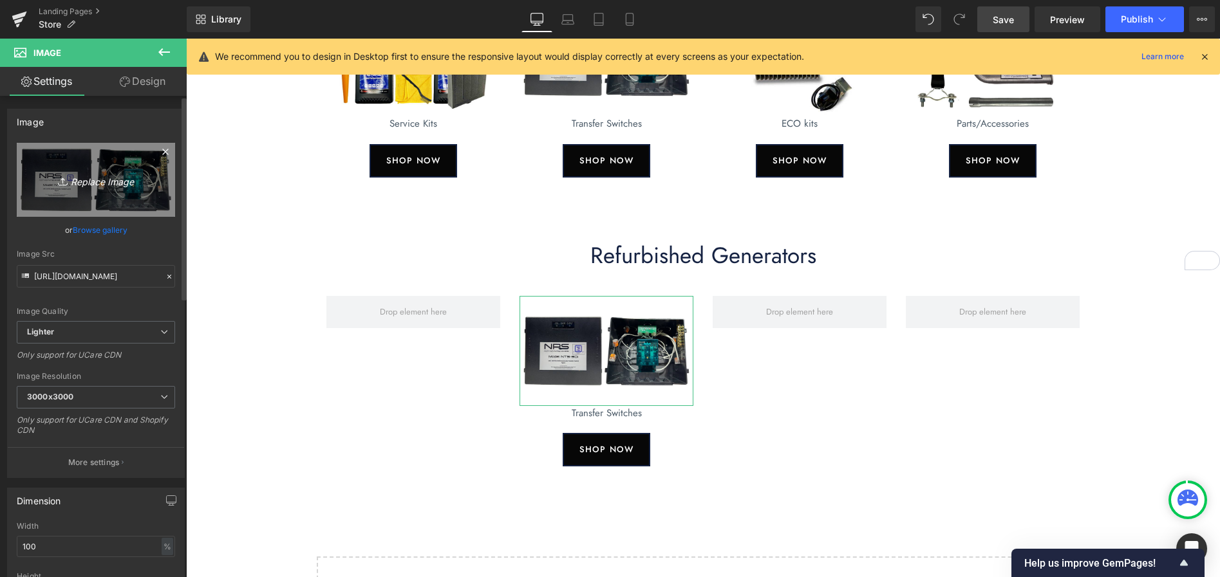
click at [97, 181] on icon "Replace Image" at bounding box center [95, 180] width 103 height 16
type input "C:\fakepath\refurbished.jpg"
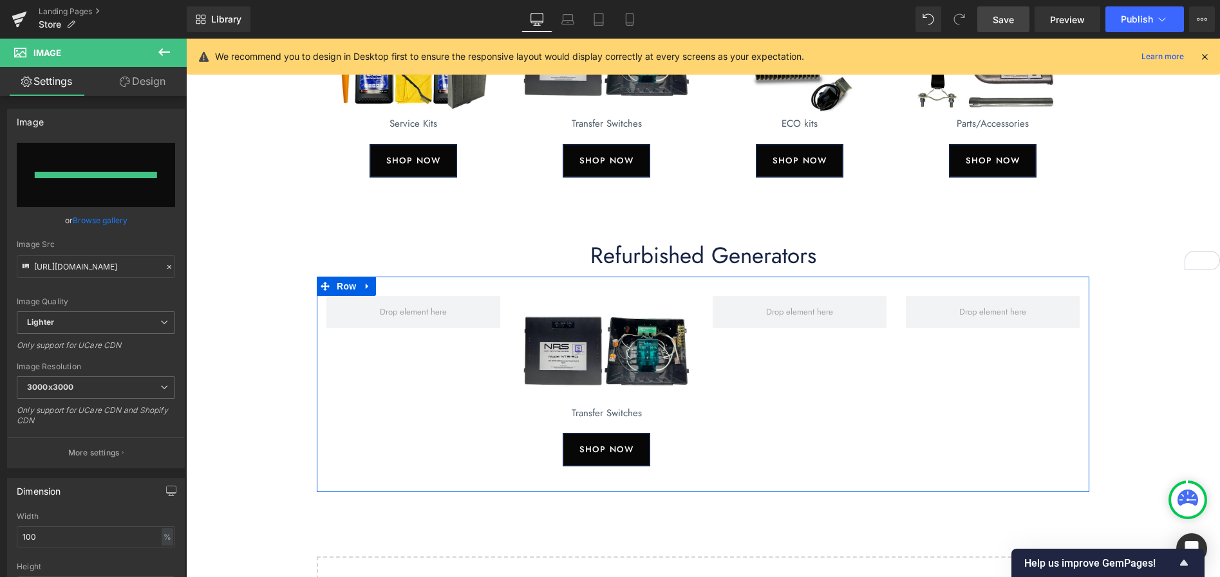
type input "[URL][DOMAIN_NAME]"
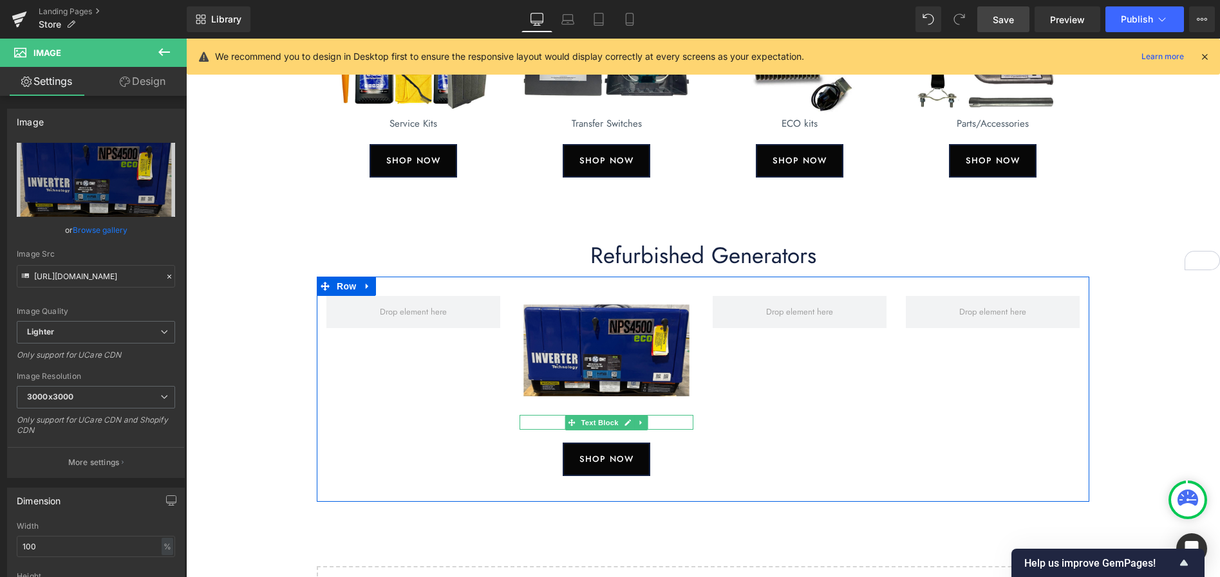
click at [656, 423] on p "Transfer Switches" at bounding box center [606, 422] width 174 height 15
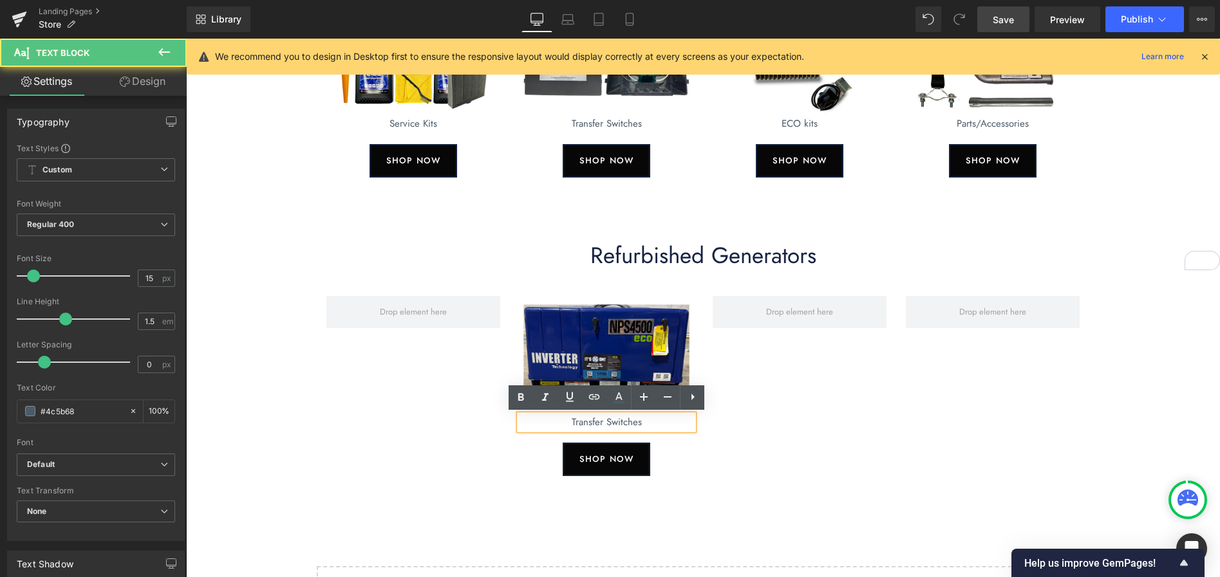
click at [659, 422] on p "Transfer Switches" at bounding box center [606, 422] width 174 height 15
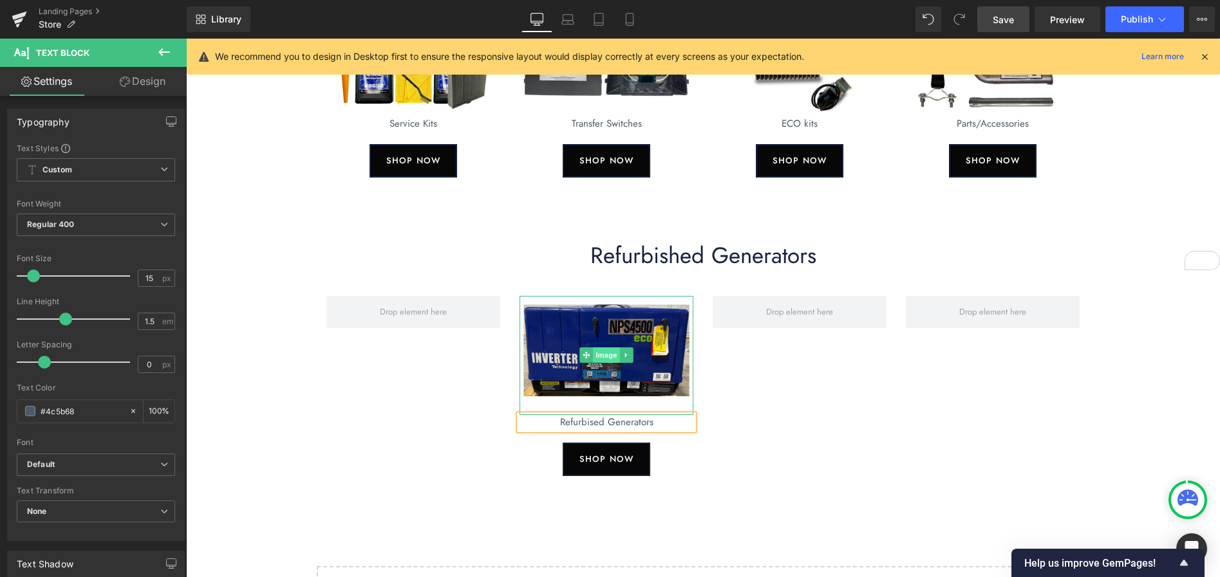
click at [611, 357] on span "Image" at bounding box center [606, 355] width 27 height 15
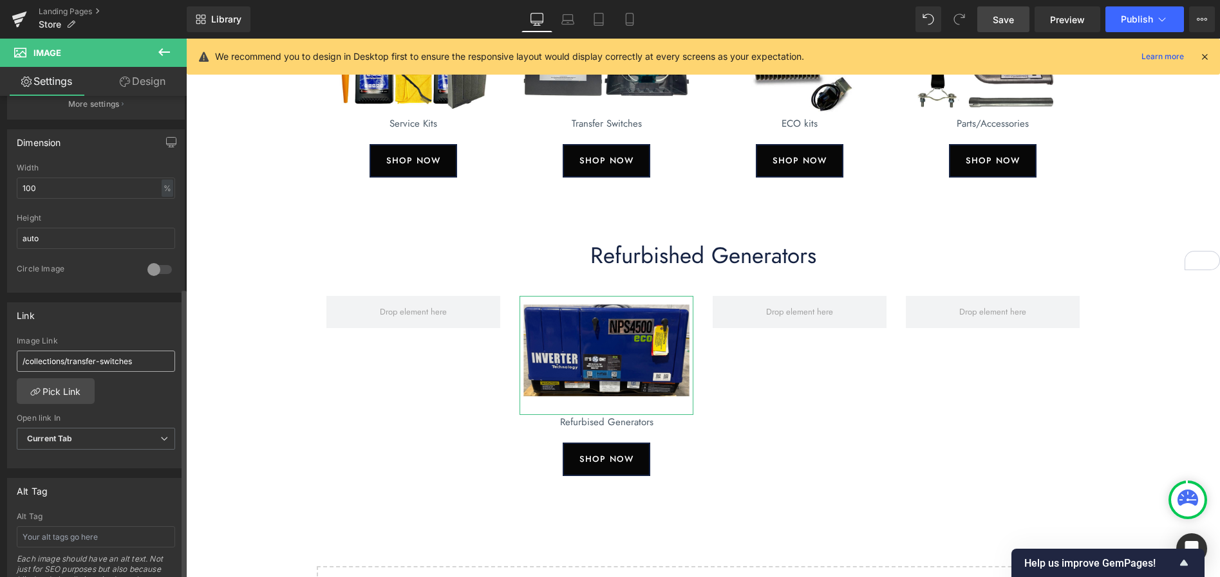
scroll to position [360, 0]
click at [138, 357] on input "/collections/transfer-switches" at bounding box center [96, 359] width 158 height 21
paste input "https://npsrvpower.com/collections/refurbished-generator"
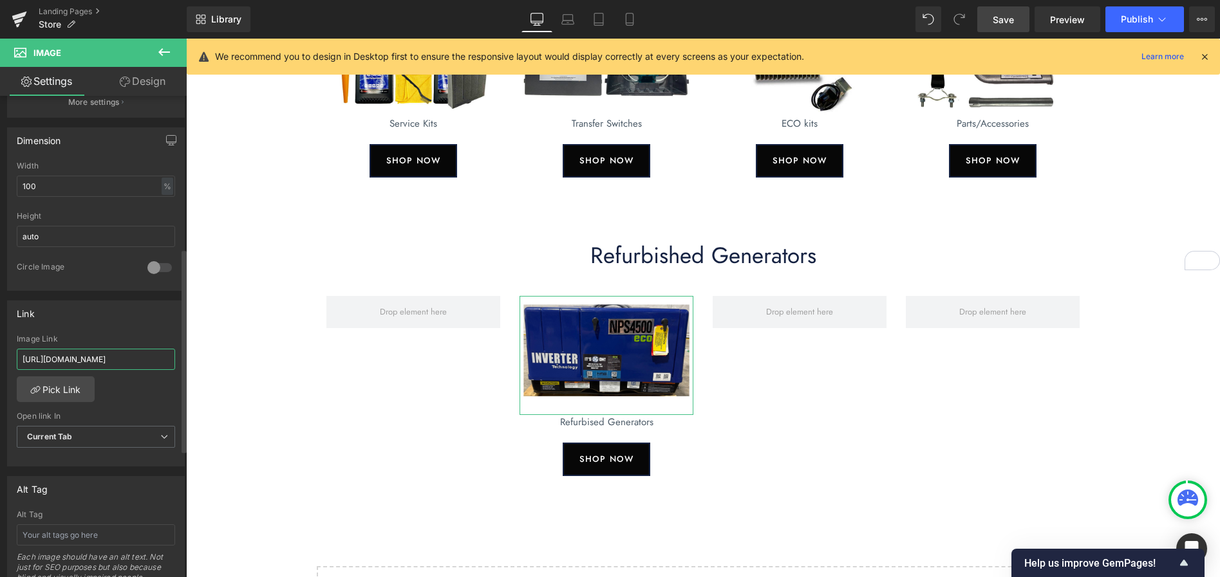
scroll to position [0, 76]
type input "https://npsrvpower.com/collections/refurbished-generators"
click at [60, 394] on link "Pick Link" at bounding box center [56, 389] width 78 height 26
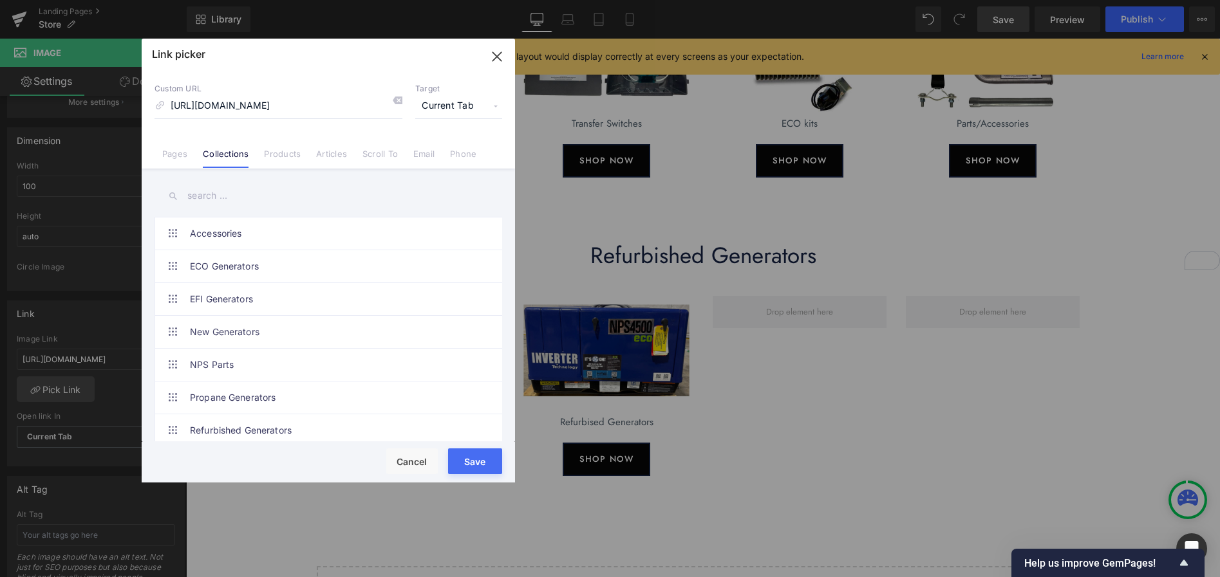
click at [223, 154] on link "Collections" at bounding box center [226, 158] width 46 height 19
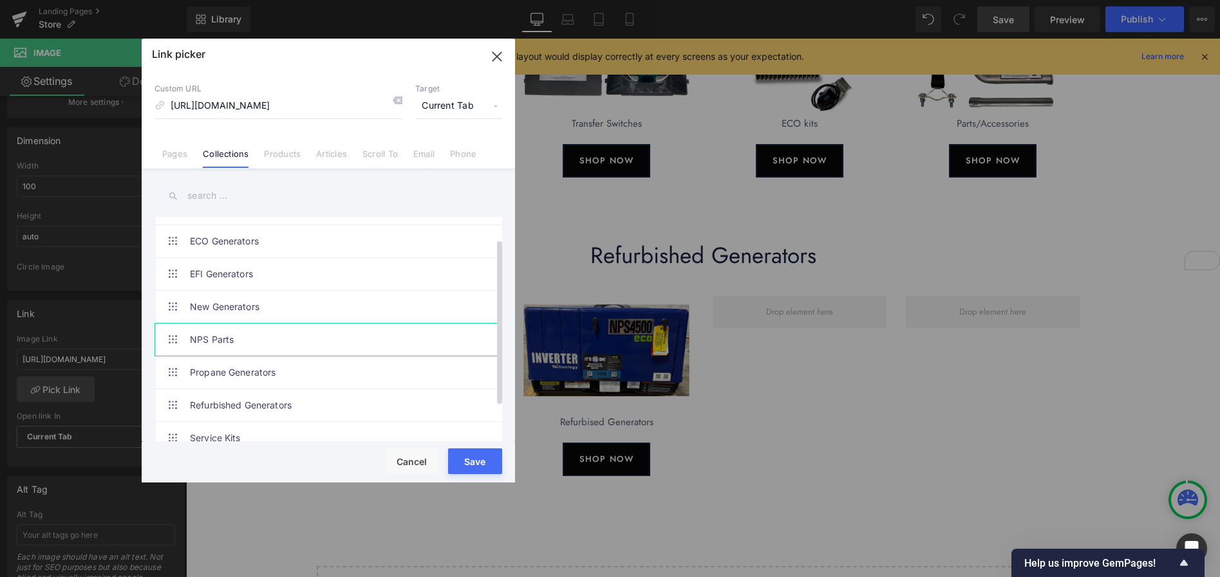
scroll to position [31, 0]
click at [256, 395] on link "Refurbished Generators" at bounding box center [331, 400] width 283 height 32
type input "/collections/refurbished-generators"
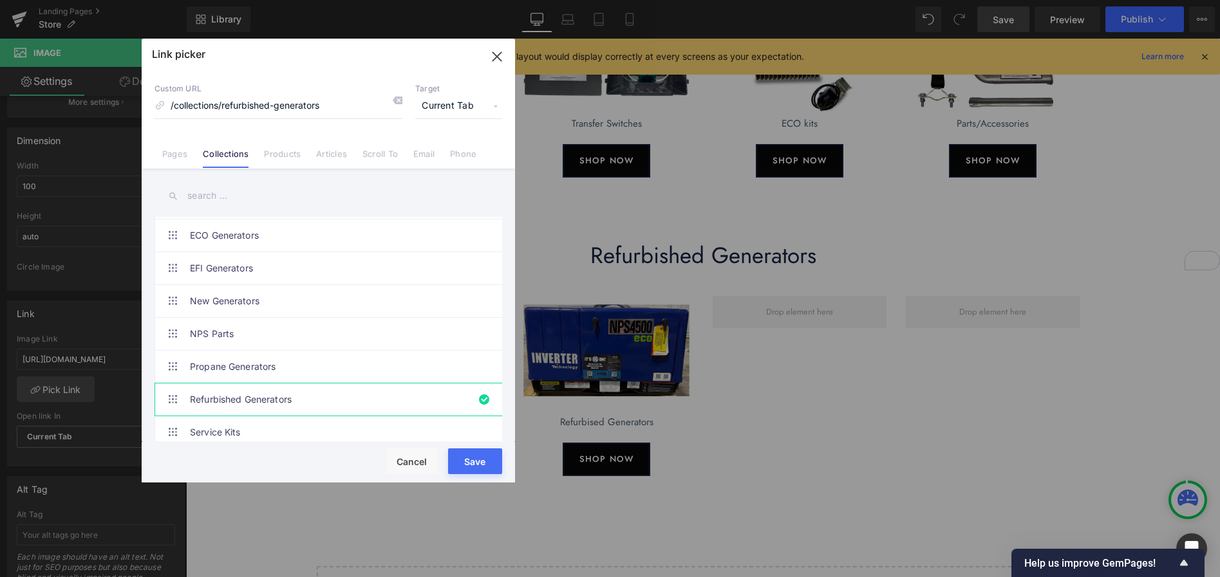
click at [461, 458] on button "Save" at bounding box center [475, 462] width 54 height 26
type input "/collections/refurbished-generators"
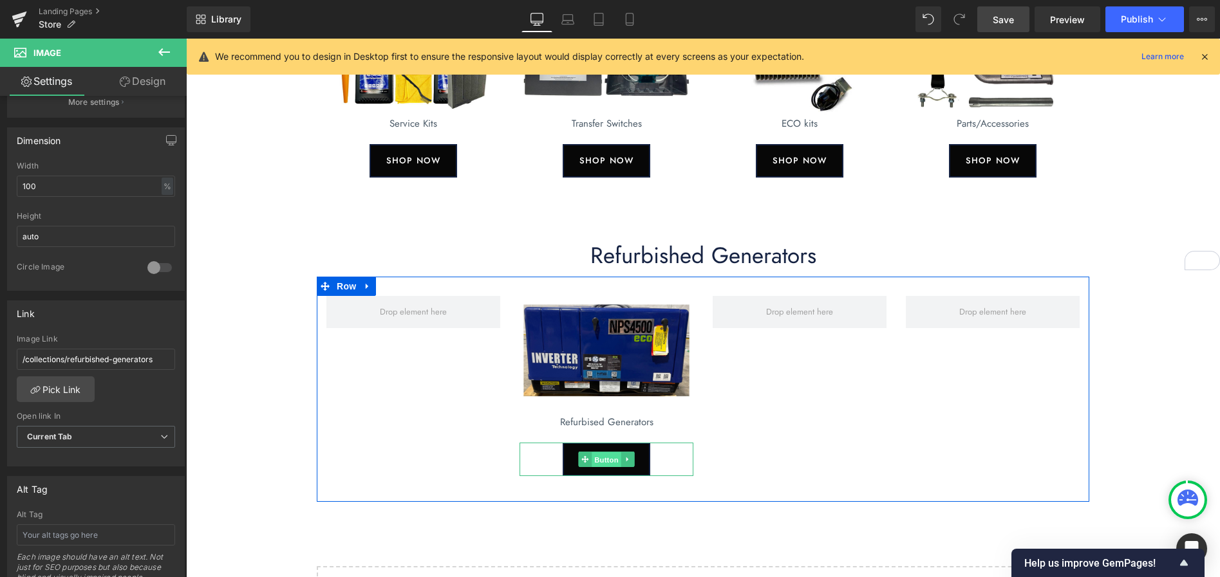
click at [602, 461] on span "Button" at bounding box center [606, 459] width 30 height 15
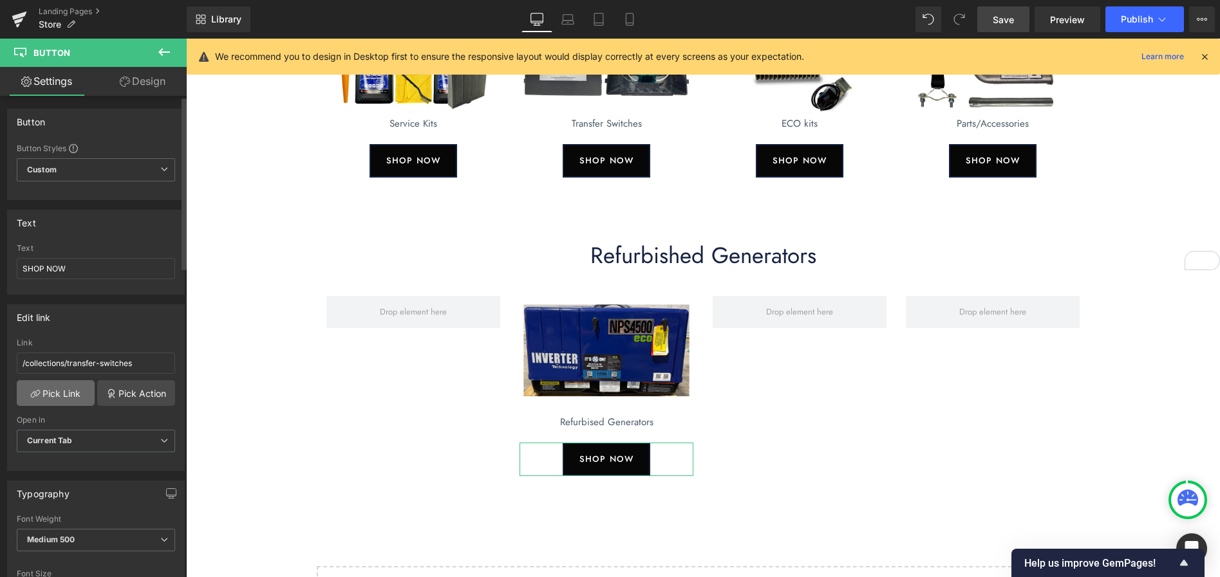
click at [64, 393] on link "Pick Link" at bounding box center [56, 393] width 78 height 26
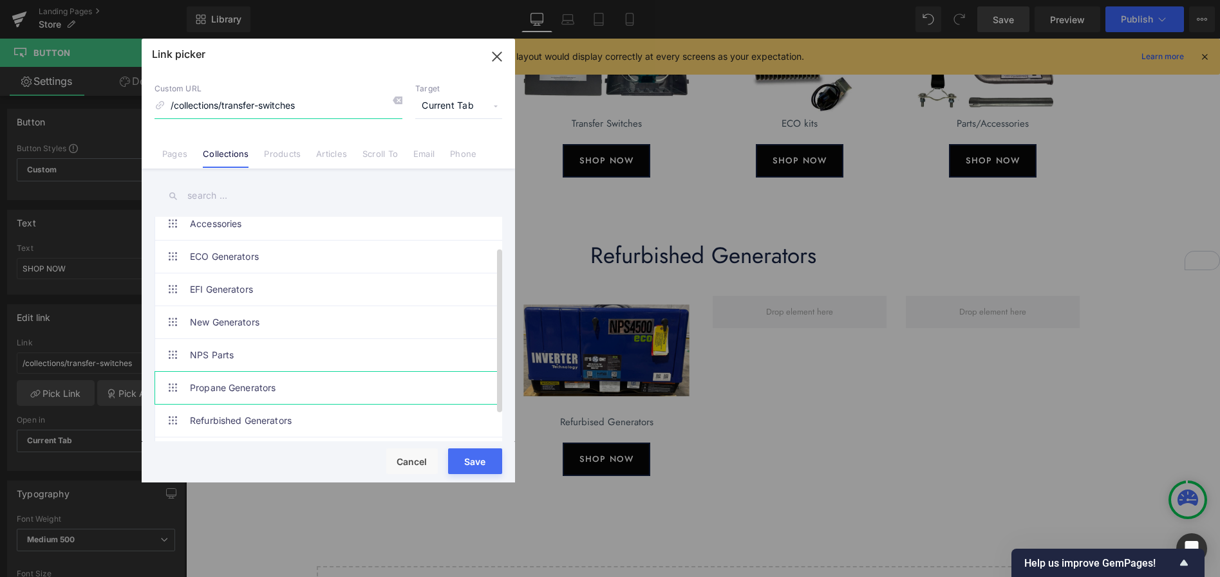
scroll to position [43, 0]
click at [270, 422] on link "Refurbished Generators" at bounding box center [331, 420] width 283 height 32
type input "/collections/refurbished-generators"
click at [473, 460] on button "Save" at bounding box center [475, 462] width 54 height 26
type input "/collections/refurbished-generators"
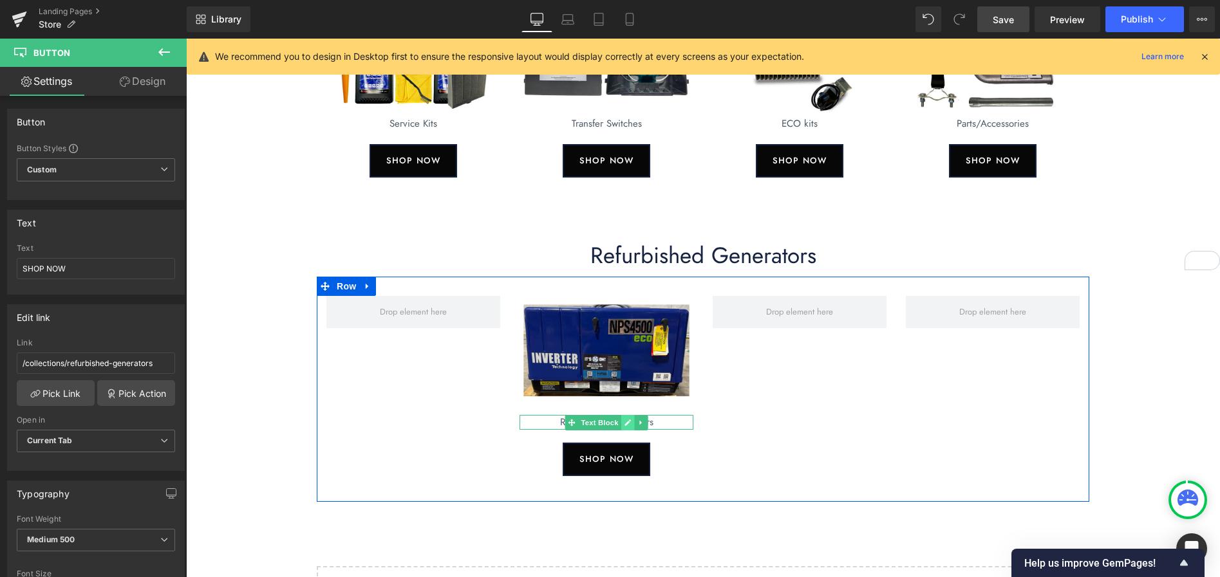
click at [628, 422] on icon at bounding box center [627, 423] width 6 height 6
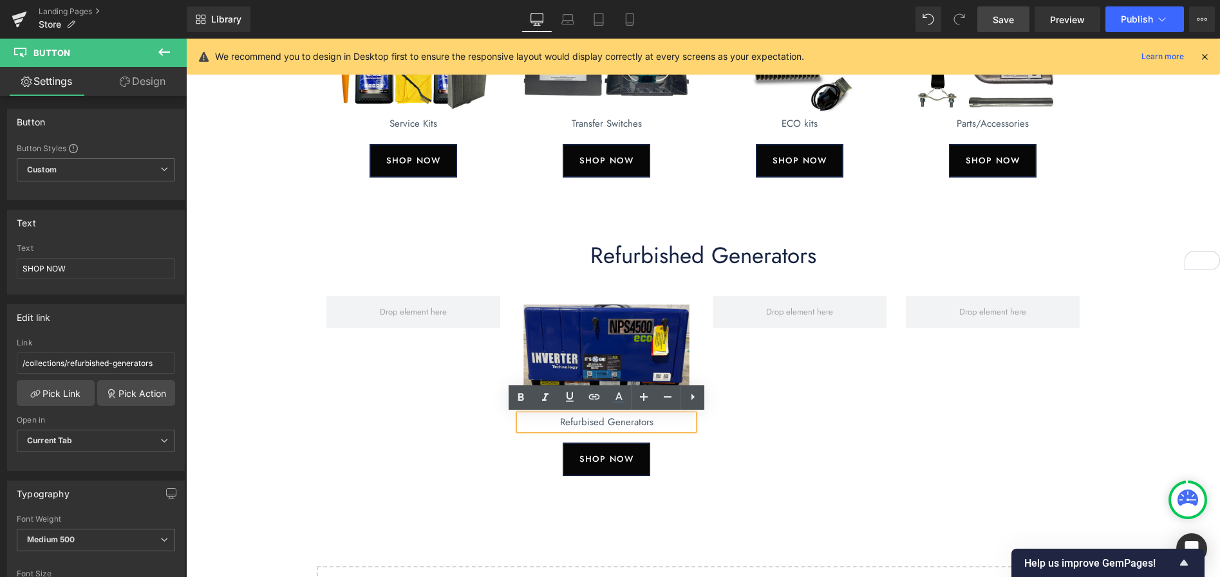
click at [595, 425] on p "Refurbised Generators" at bounding box center [606, 422] width 174 height 15
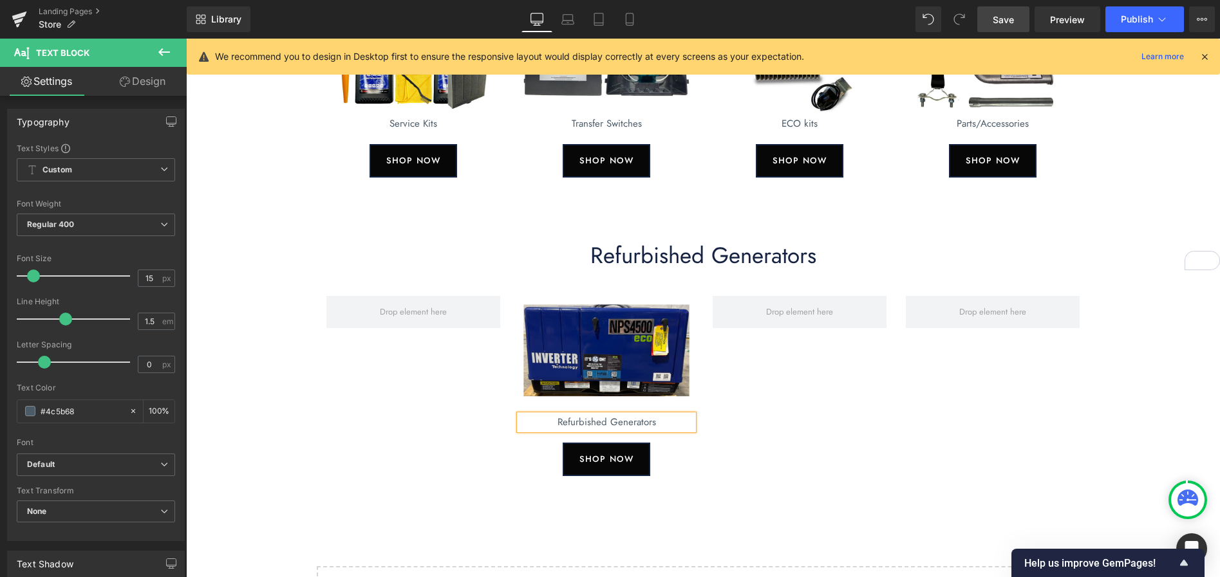
click at [1007, 15] on span "Save" at bounding box center [1002, 20] width 21 height 14
click at [1001, 23] on span "Save" at bounding box center [1002, 20] width 21 height 14
click at [1135, 21] on span "Publish" at bounding box center [1136, 19] width 32 height 10
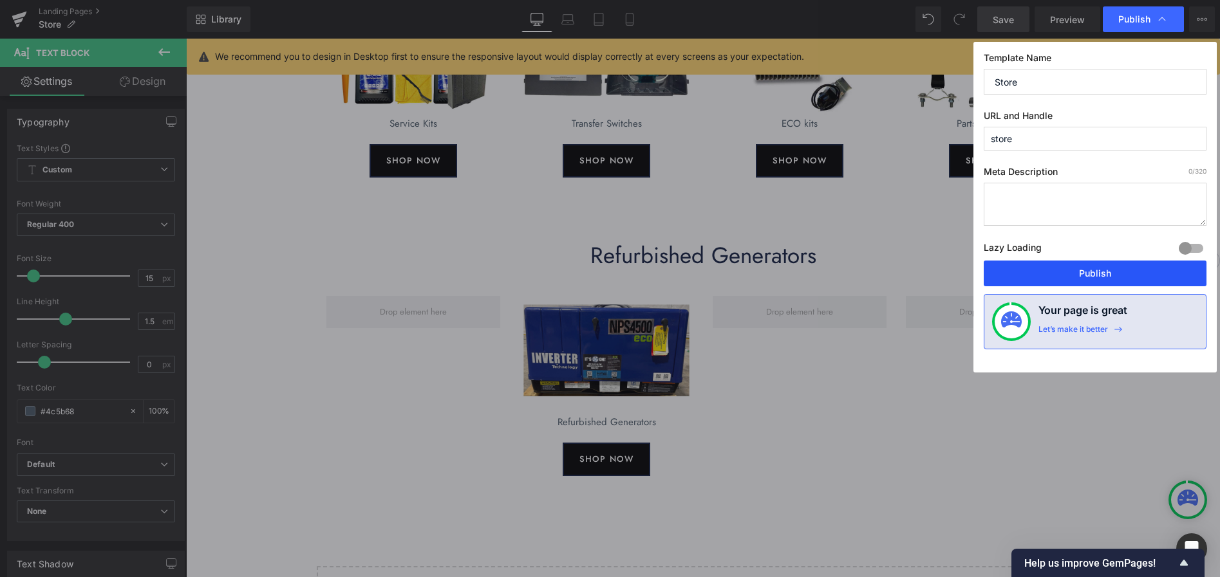
click at [1110, 278] on button "Publish" at bounding box center [1094, 274] width 223 height 26
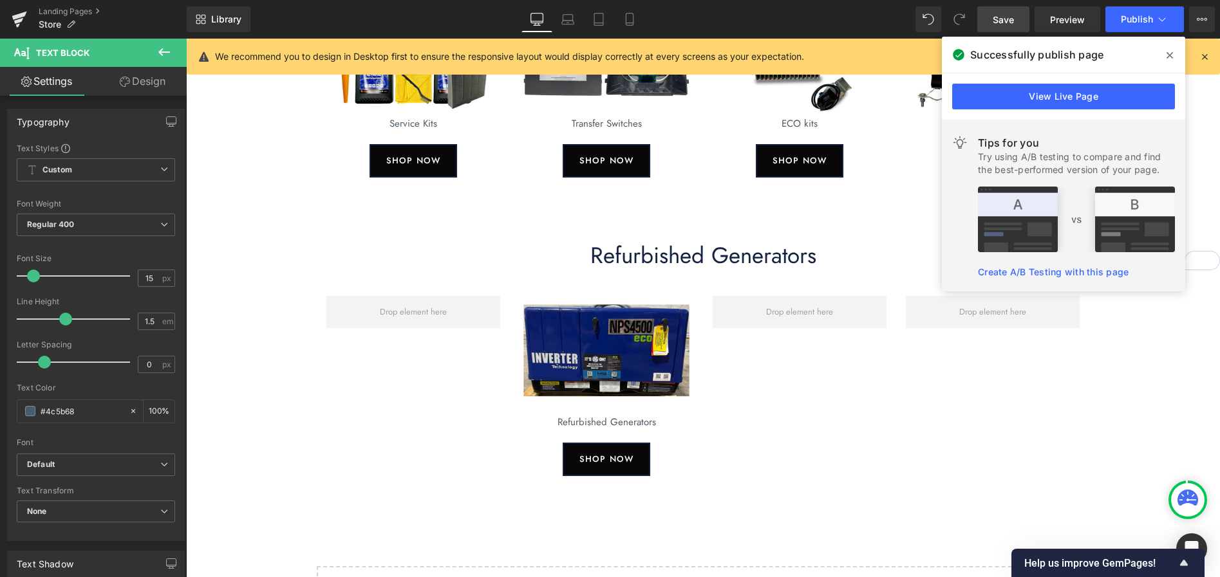
click at [1165, 55] on span at bounding box center [1169, 55] width 21 height 21
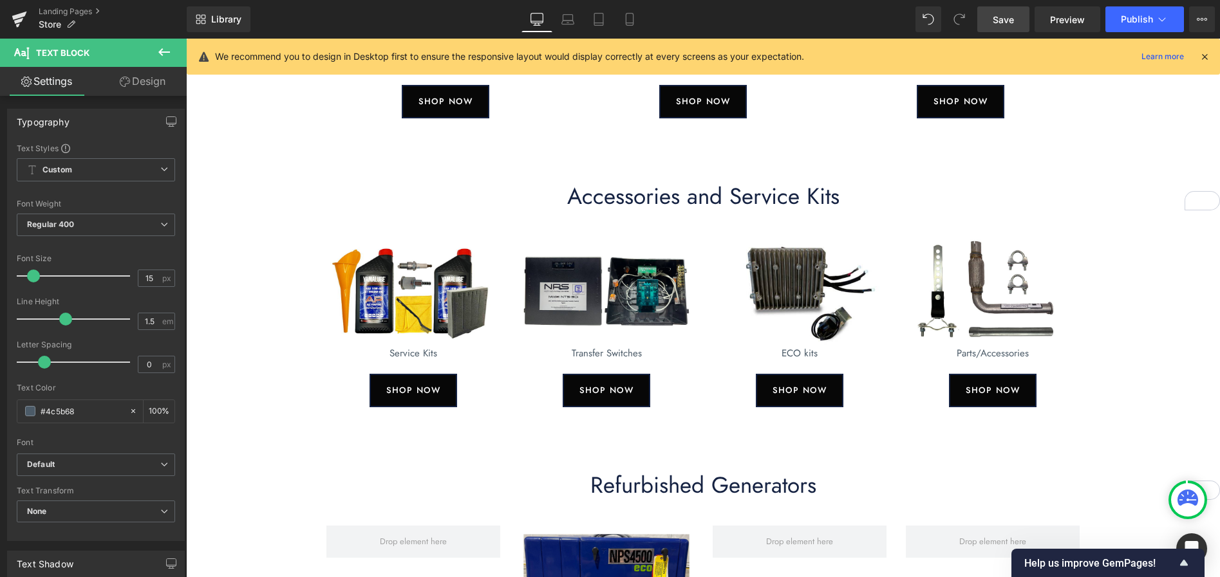
scroll to position [289, 0]
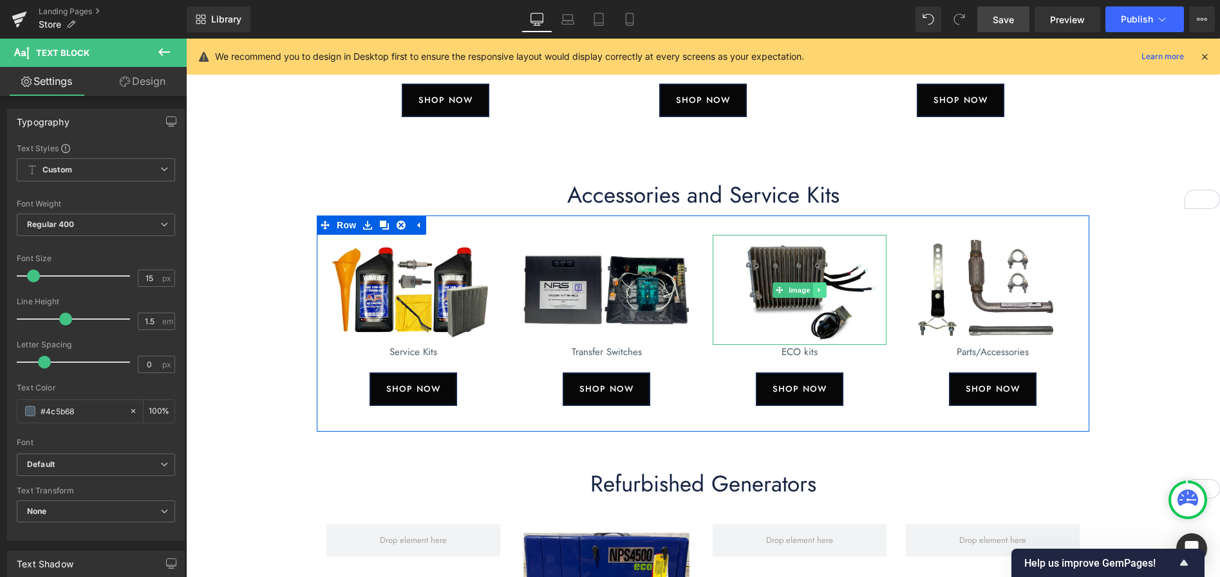
click at [821, 288] on icon at bounding box center [819, 290] width 7 height 8
click at [826, 290] on icon at bounding box center [825, 290] width 7 height 8
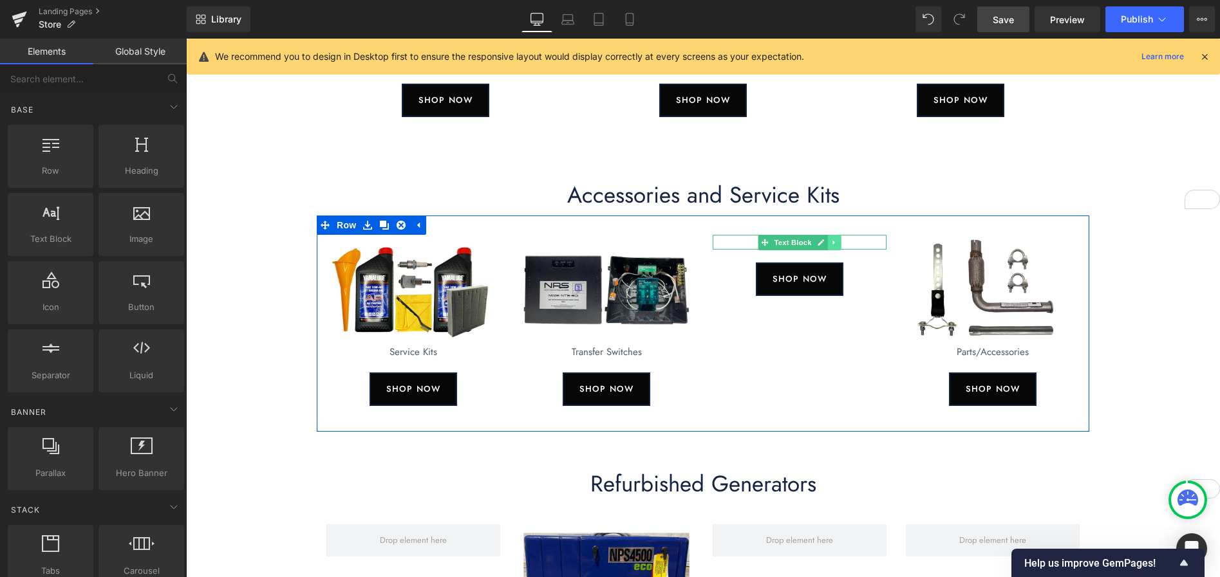
click at [834, 242] on icon at bounding box center [833, 242] width 2 height 5
click at [839, 242] on icon at bounding box center [840, 242] width 7 height 7
click at [853, 272] on div "SHOP NOW" at bounding box center [799, 264] width 174 height 33
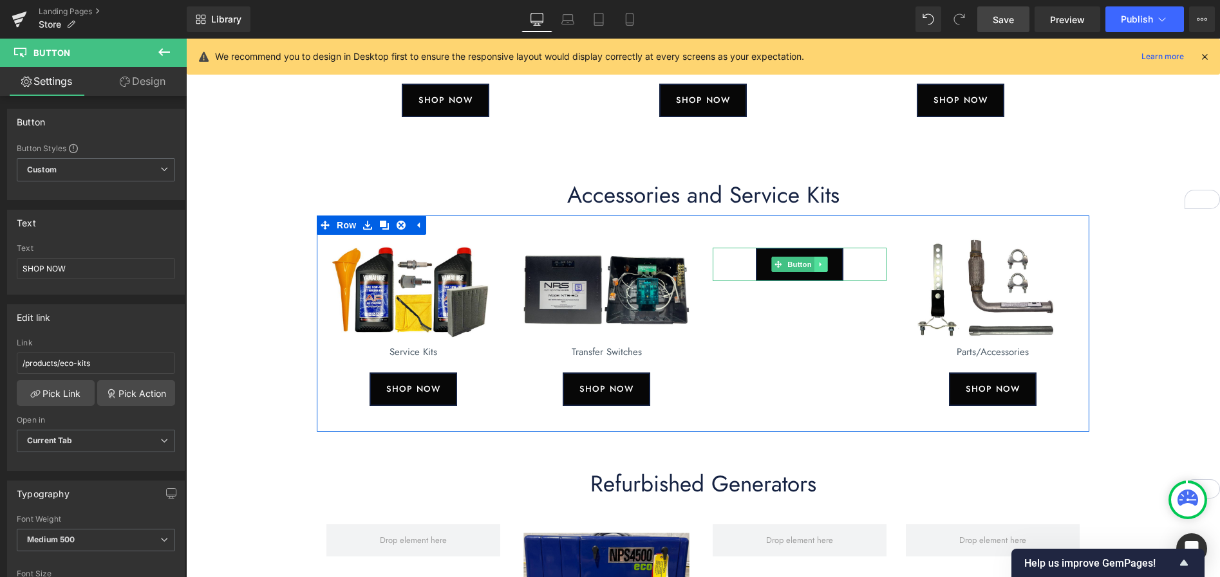
click at [821, 265] on icon at bounding box center [820, 265] width 2 height 5
click at [828, 265] on icon at bounding box center [827, 264] width 7 height 7
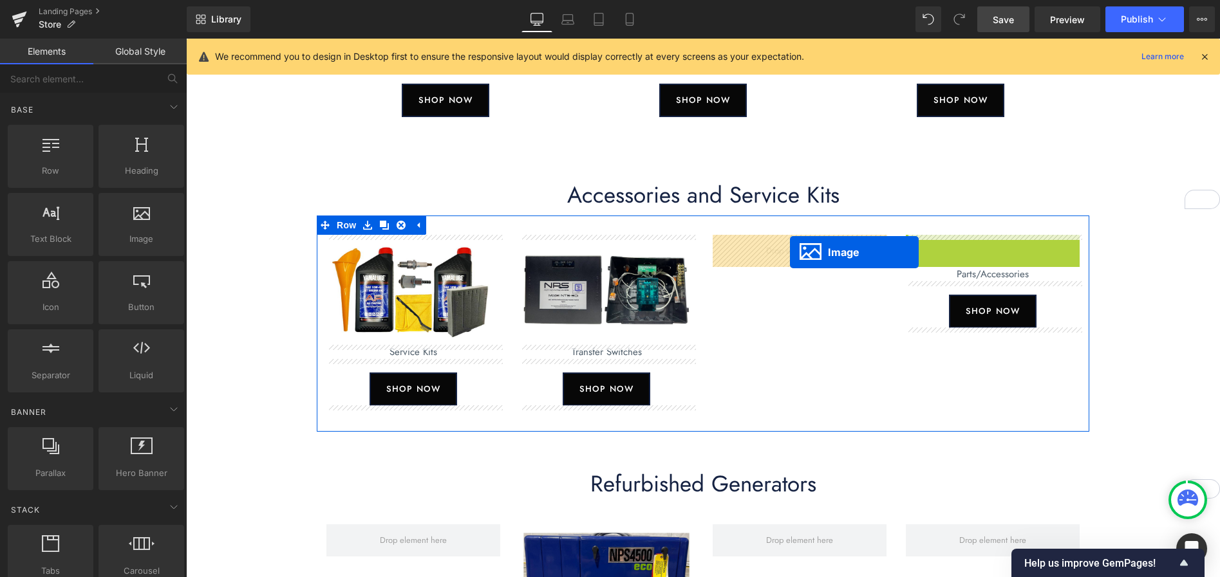
drag, startPoint x: 943, startPoint y: 285, endPoint x: 889, endPoint y: 276, distance: 55.4
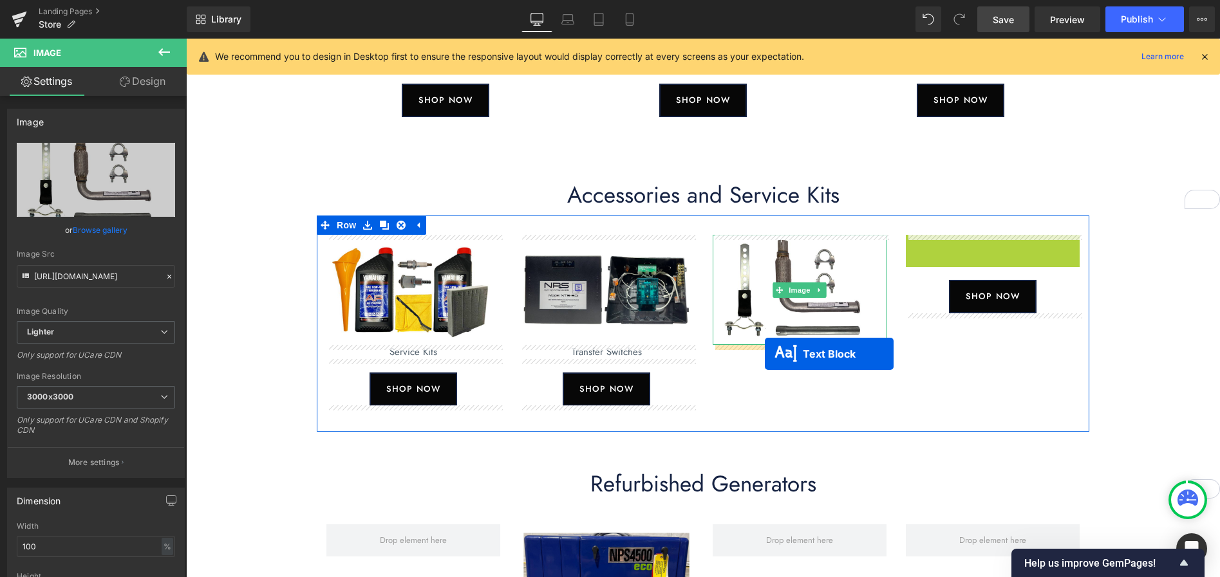
drag, startPoint x: 951, startPoint y: 245, endPoint x: 898, endPoint y: 335, distance: 105.0
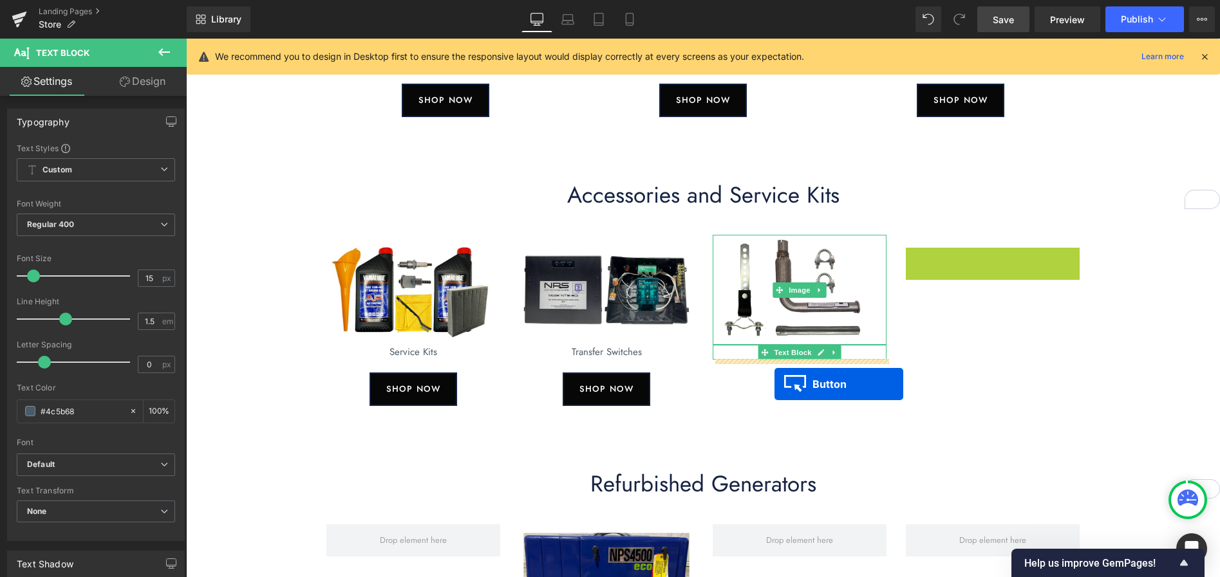
drag, startPoint x: 969, startPoint y: 265, endPoint x: 774, endPoint y: 384, distance: 228.3
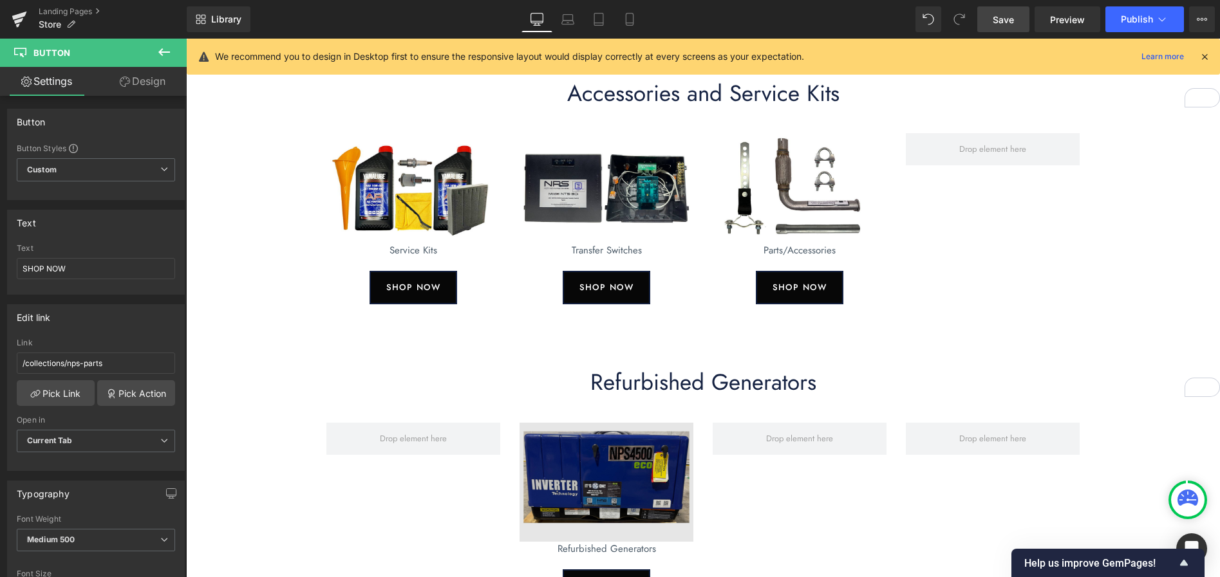
scroll to position [396, 0]
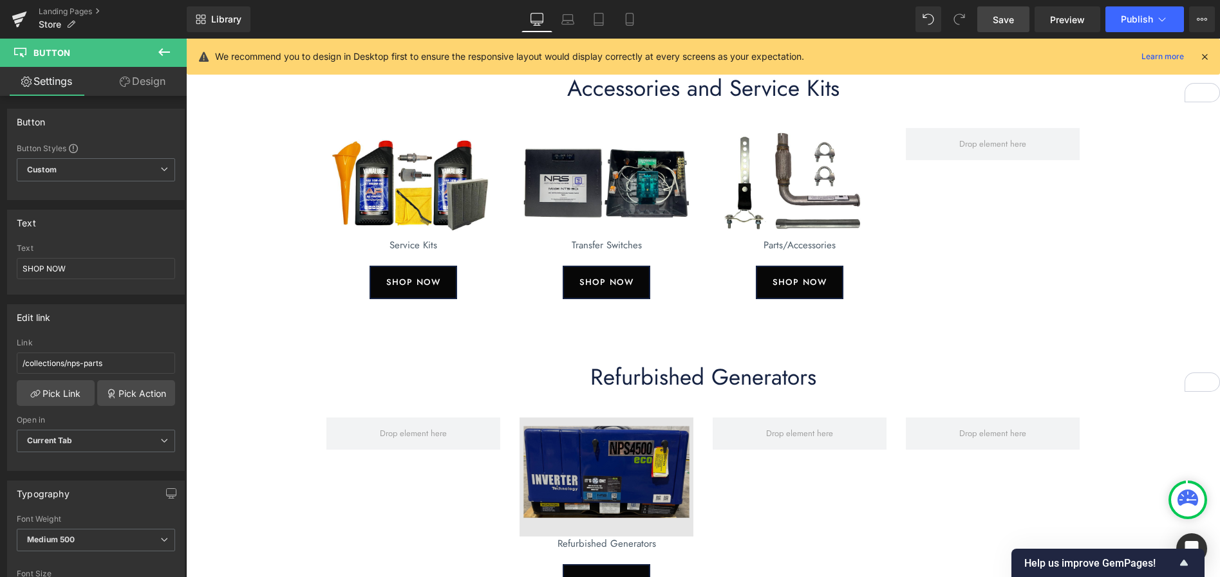
click at [625, 480] on div "Image" at bounding box center [606, 478] width 174 height 120
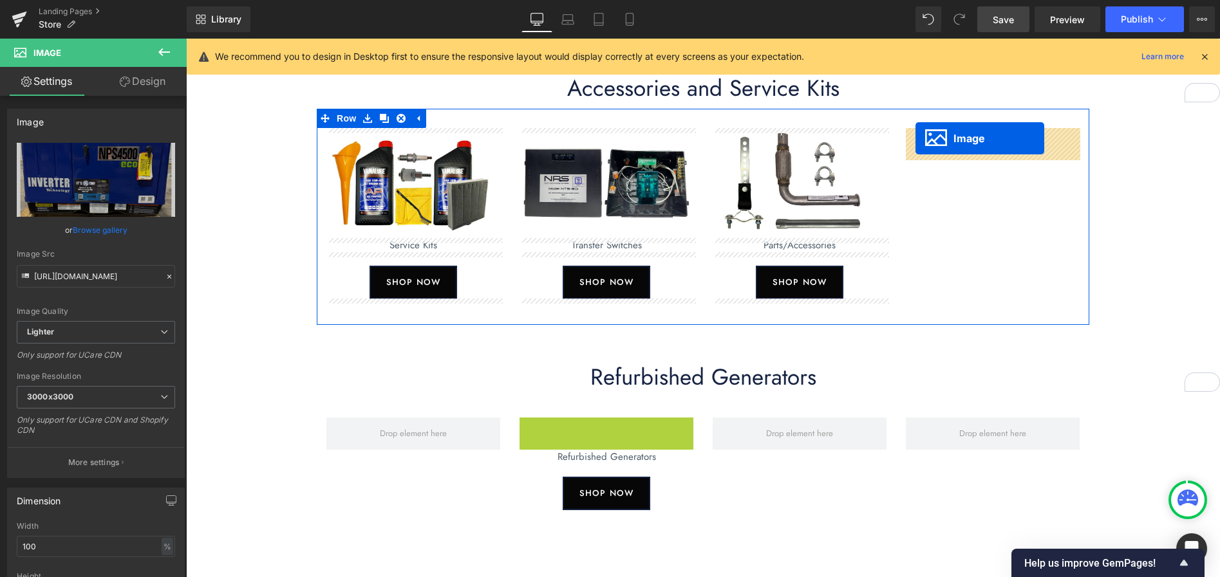
drag, startPoint x: 584, startPoint y: 478, endPoint x: 915, endPoint y: 138, distance: 474.2
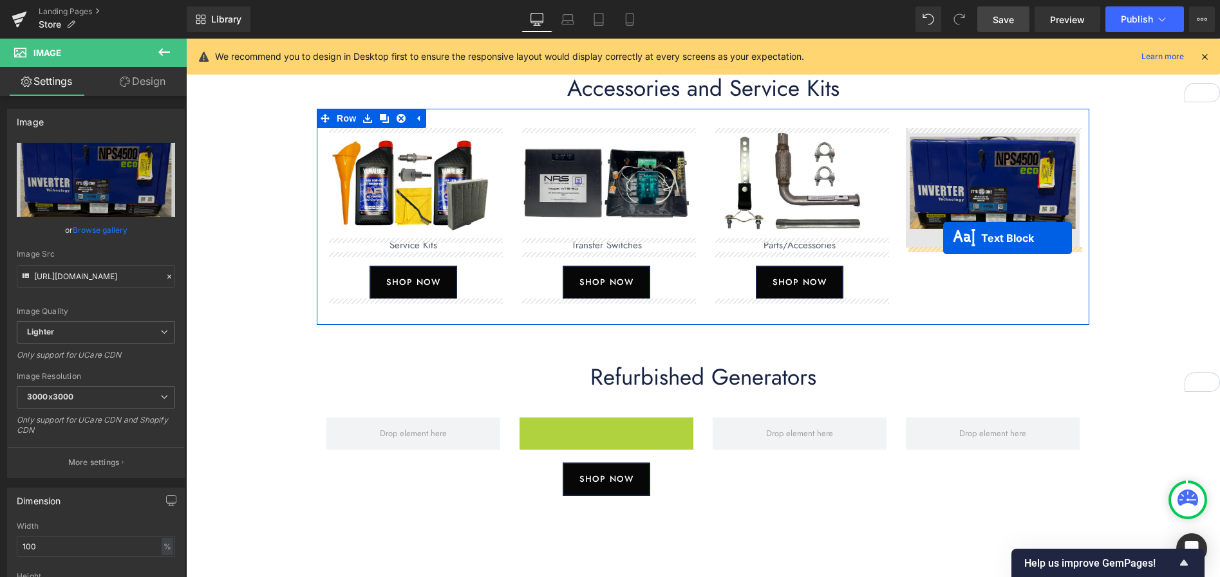
drag, startPoint x: 568, startPoint y: 425, endPoint x: 943, endPoint y: 238, distance: 418.8
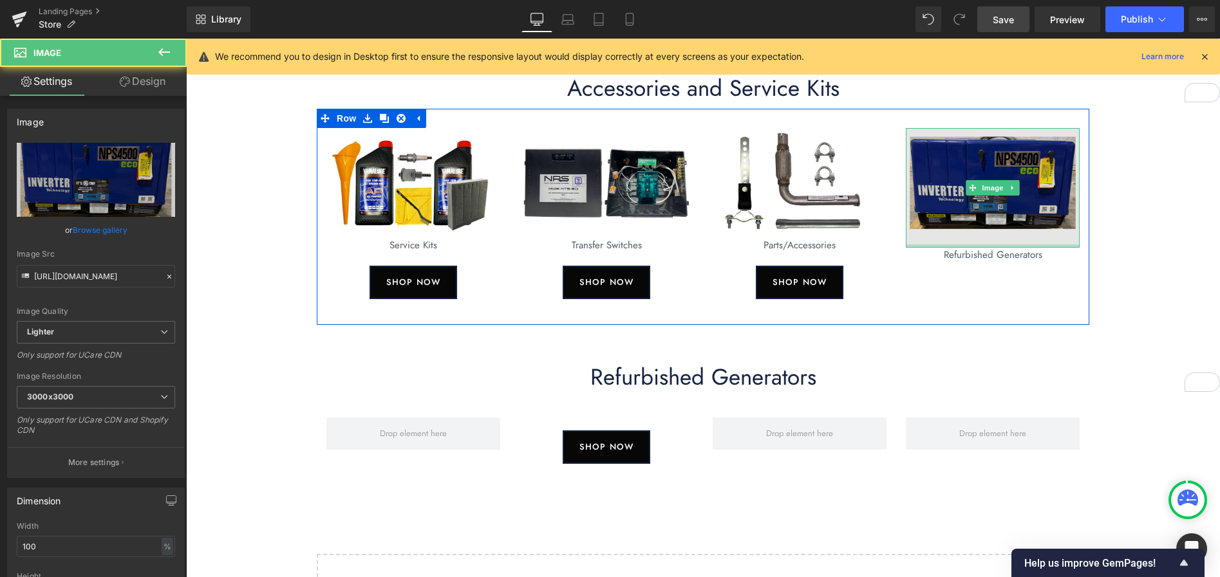
click at [1014, 240] on div "Image" at bounding box center [993, 188] width 174 height 120
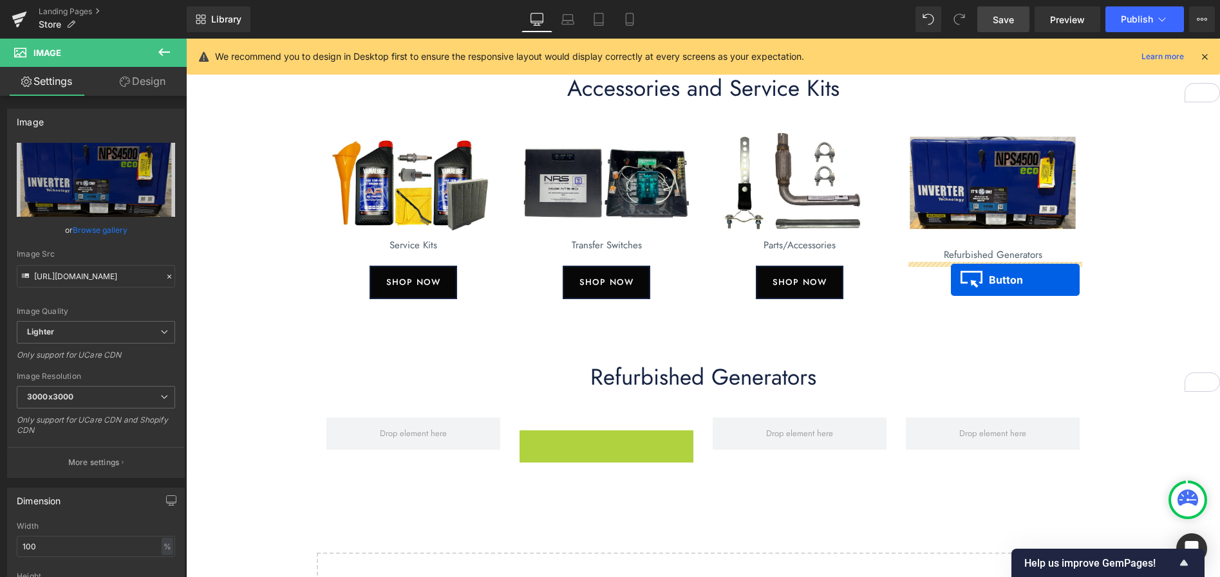
drag, startPoint x: 580, startPoint y: 448, endPoint x: 951, endPoint y: 280, distance: 406.4
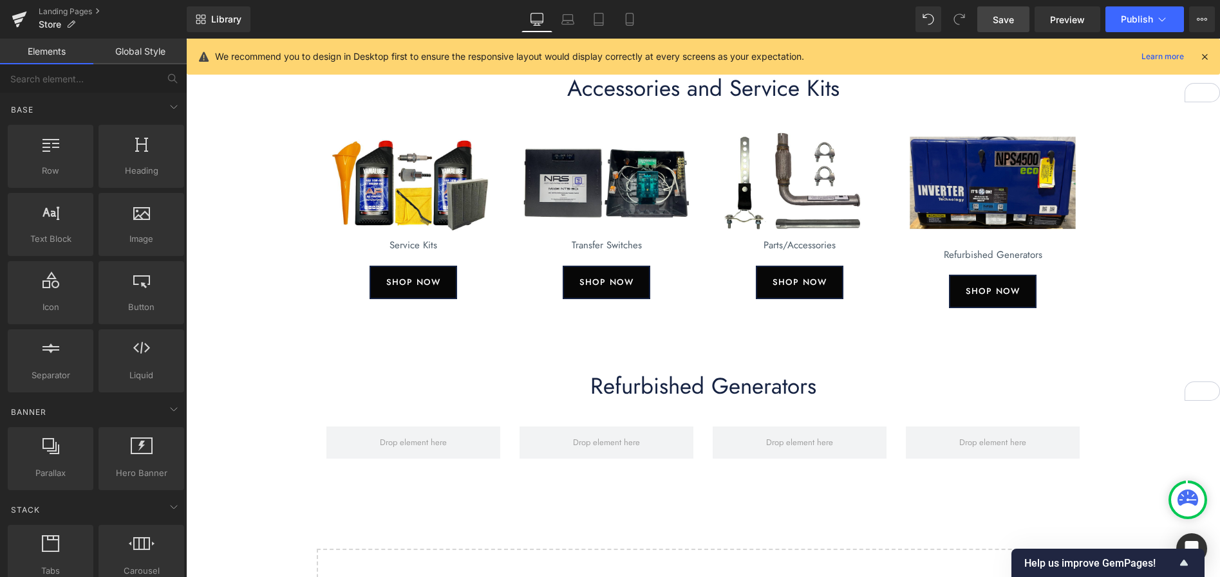
click at [1134, 269] on div "New Generators Heading Image 4500/6000 Eco Generators Text Block SHOP NOW Butto…" at bounding box center [703, 183] width 1034 height 942
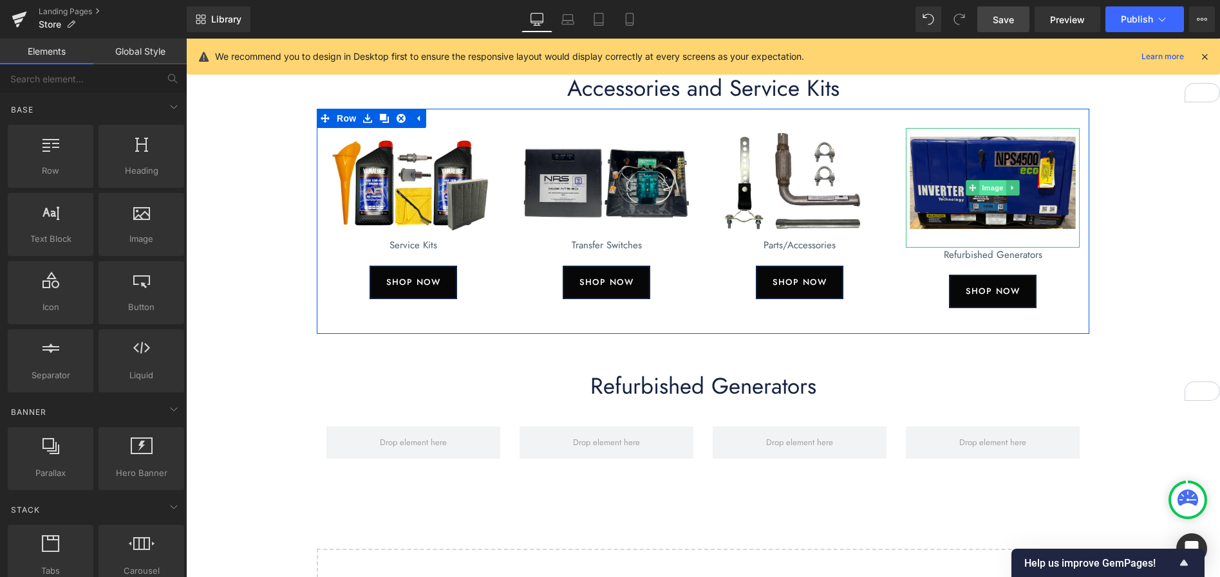
click at [996, 188] on span "Image" at bounding box center [992, 187] width 27 height 15
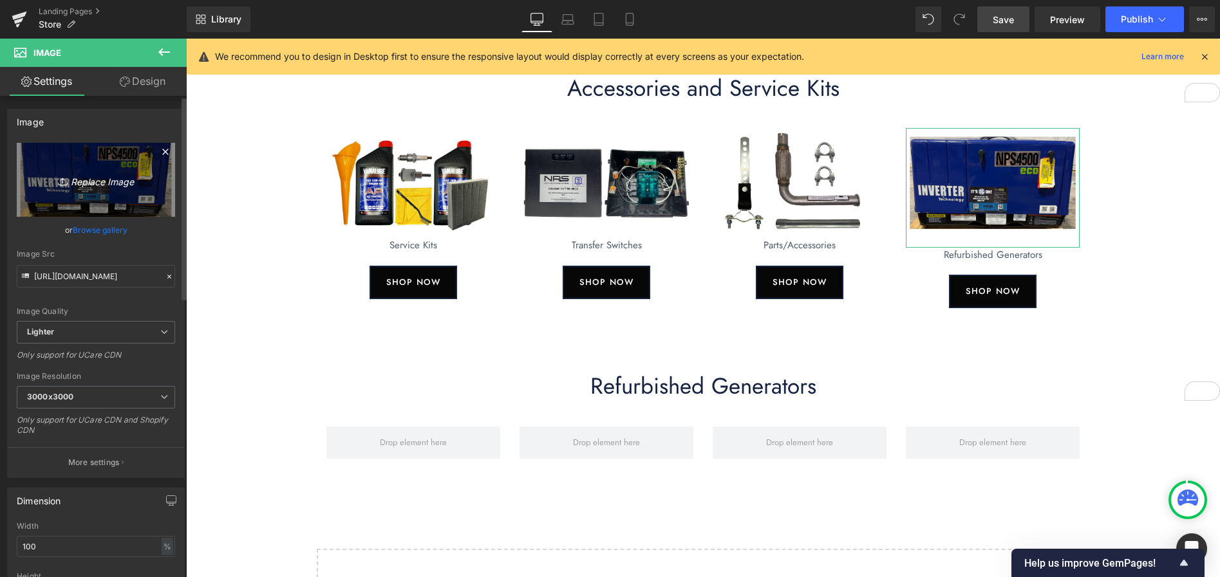
click at [94, 181] on icon "Replace Image" at bounding box center [95, 180] width 103 height 16
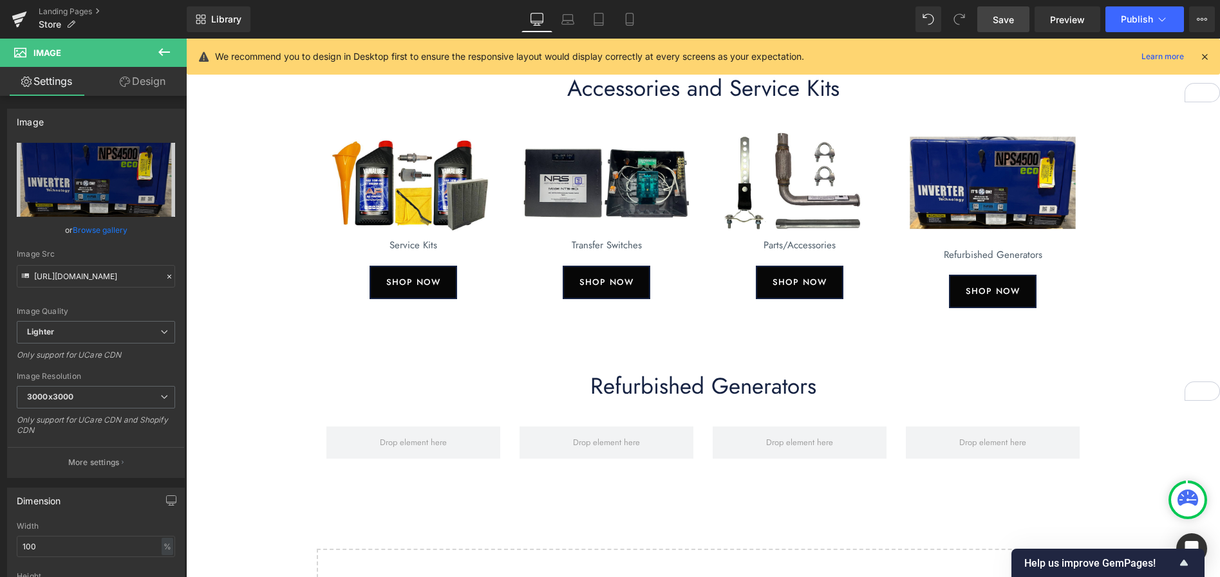
type input "C:\fakepath\refurbished.jpg"
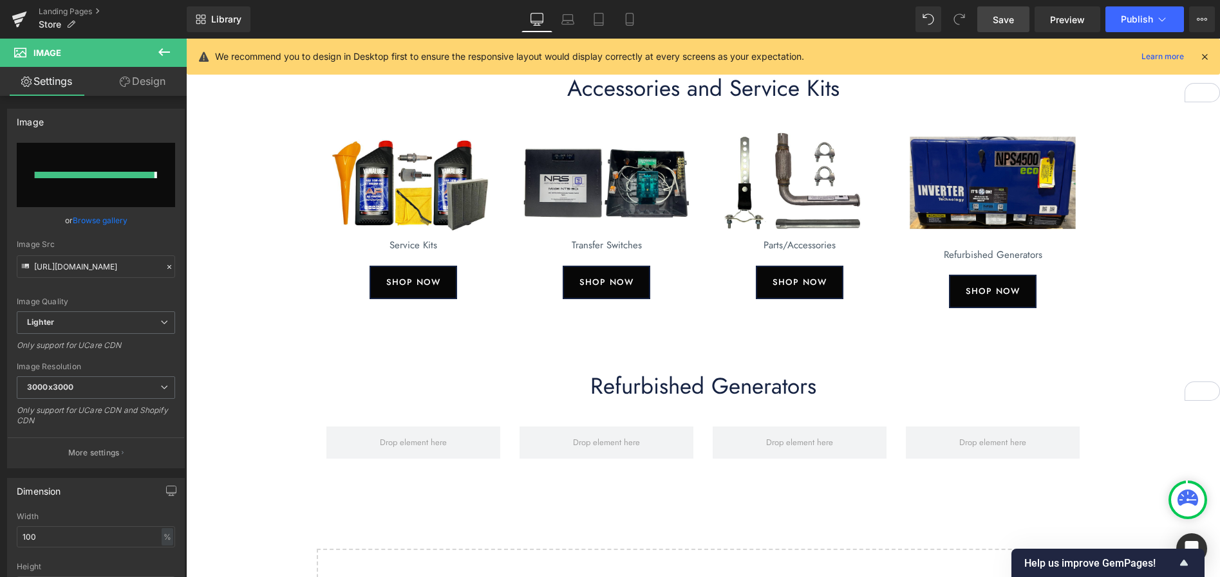
type input "[URL][DOMAIN_NAME]"
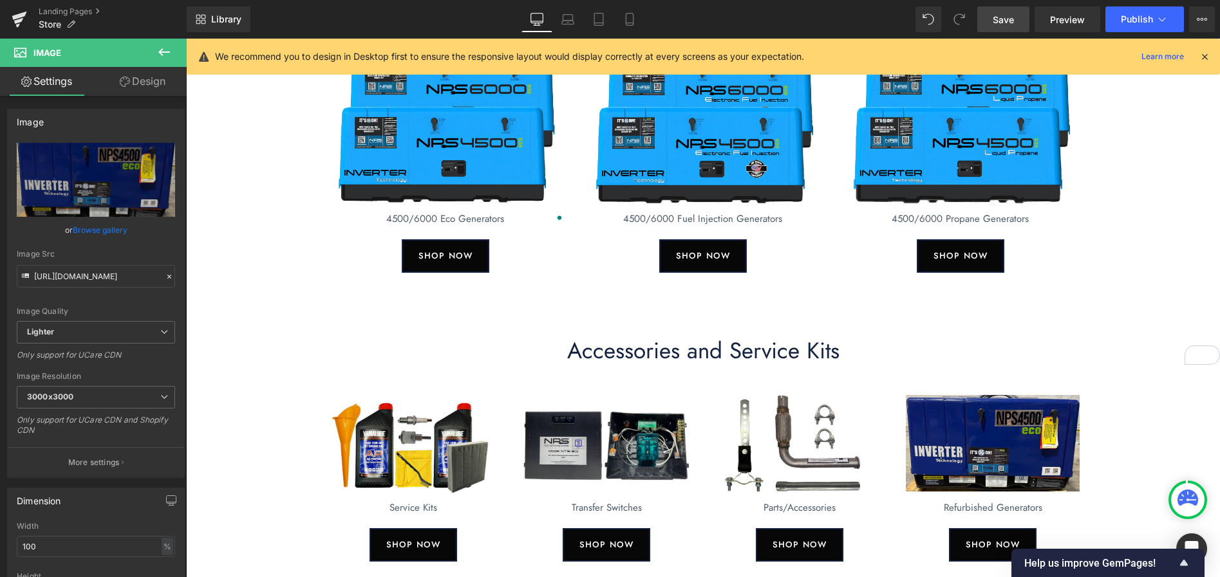
scroll to position [136, 0]
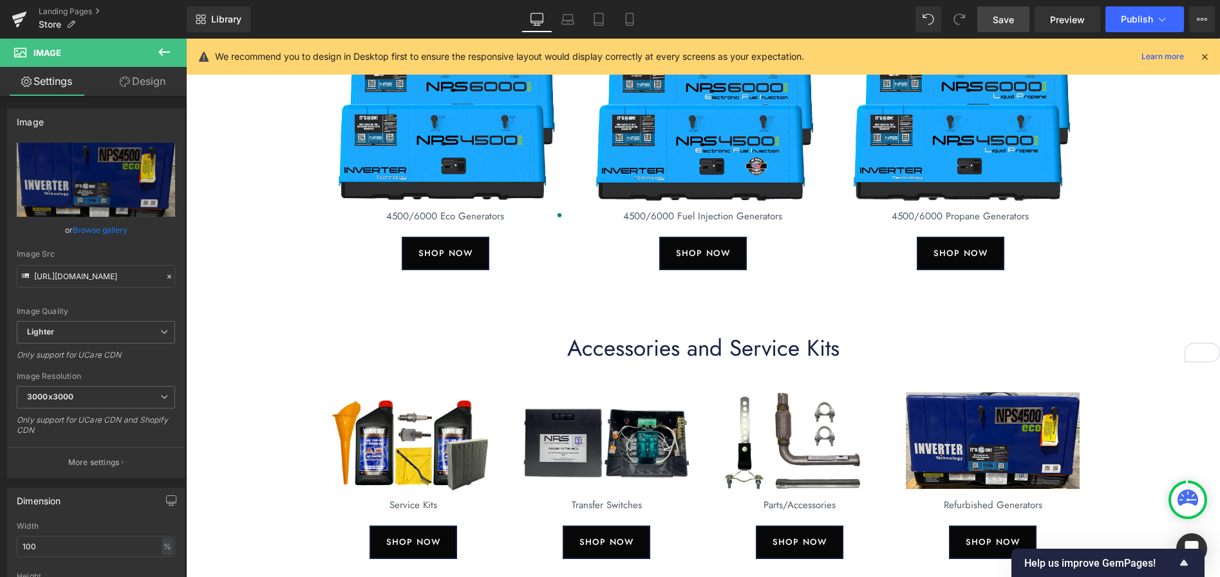
click at [786, 349] on h1 "Accessories and Service Kits" at bounding box center [703, 349] width 1034 height 28
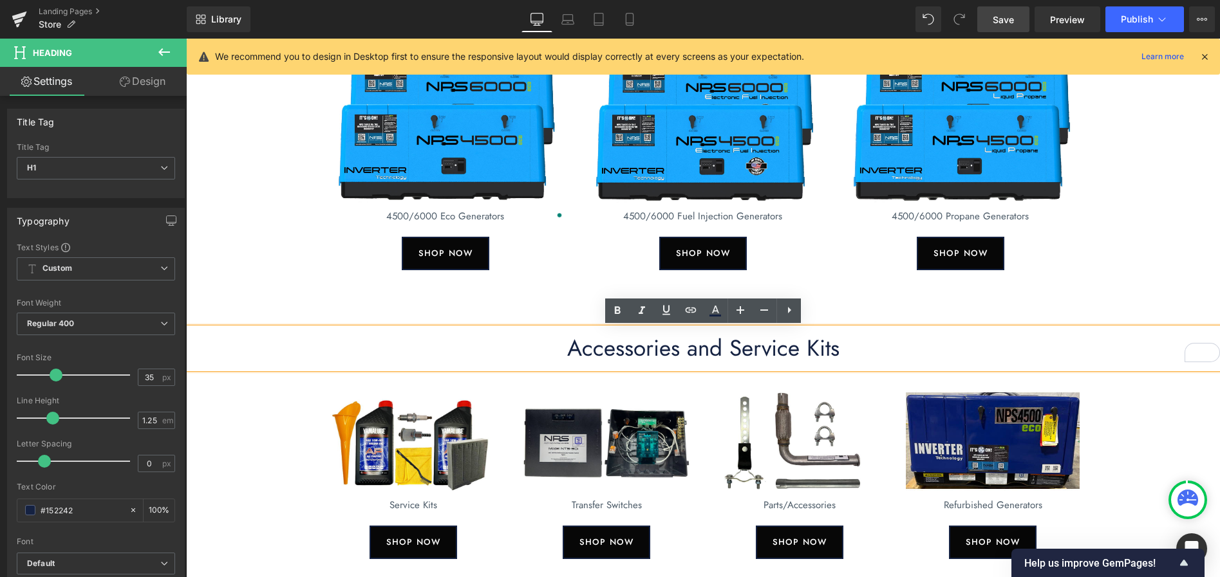
drag, startPoint x: 355, startPoint y: 342, endPoint x: 349, endPoint y: 329, distance: 14.4
click at [355, 342] on h1 "Accessories and Service Kits" at bounding box center [703, 349] width 1034 height 28
drag, startPoint x: 329, startPoint y: 302, endPoint x: 357, endPoint y: 347, distance: 53.2
click at [329, 302] on div "New Generators Heading Image 4500/6000 Eco Generators Text Block SHOP NOW Butto…" at bounding box center [703, 438] width 1034 height 933
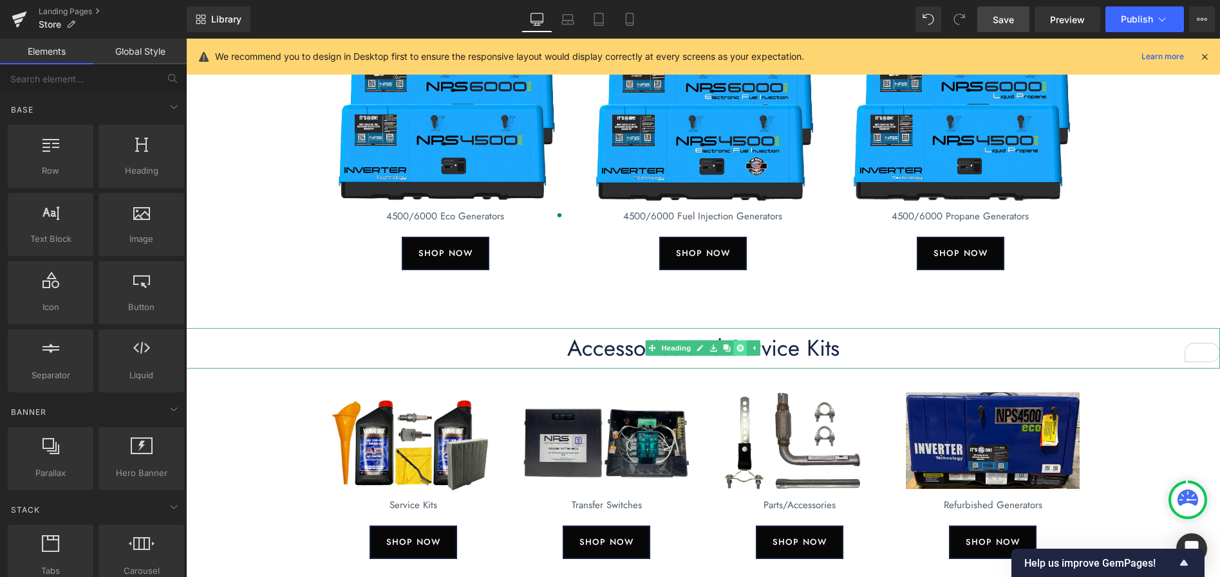
click at [741, 349] on icon at bounding box center [740, 348] width 7 height 7
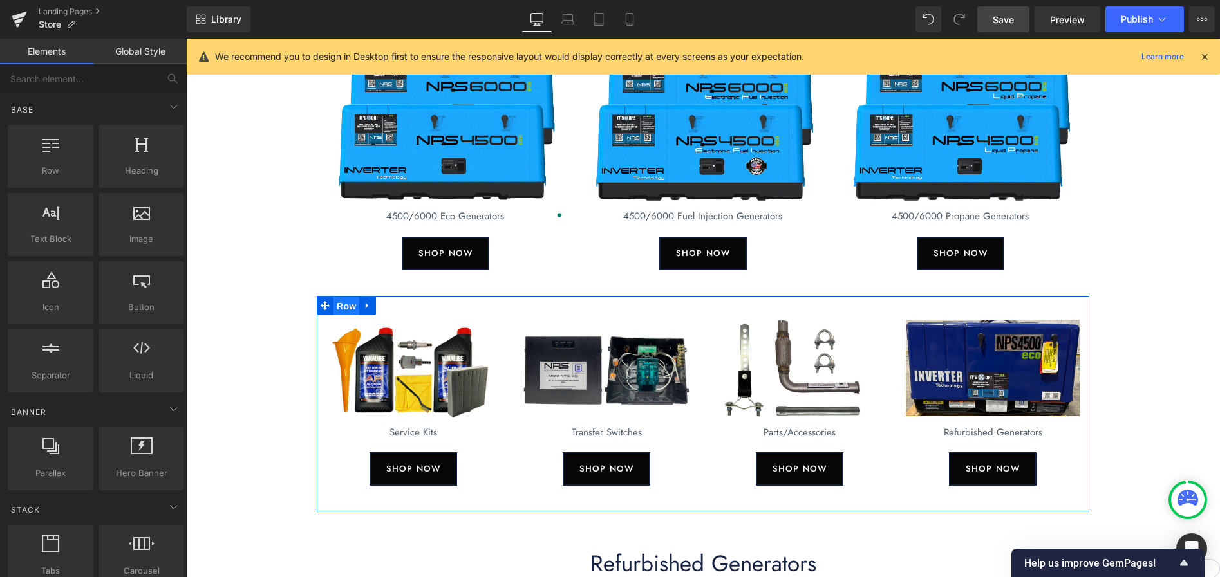
click at [342, 303] on span "Row" at bounding box center [346, 306] width 26 height 19
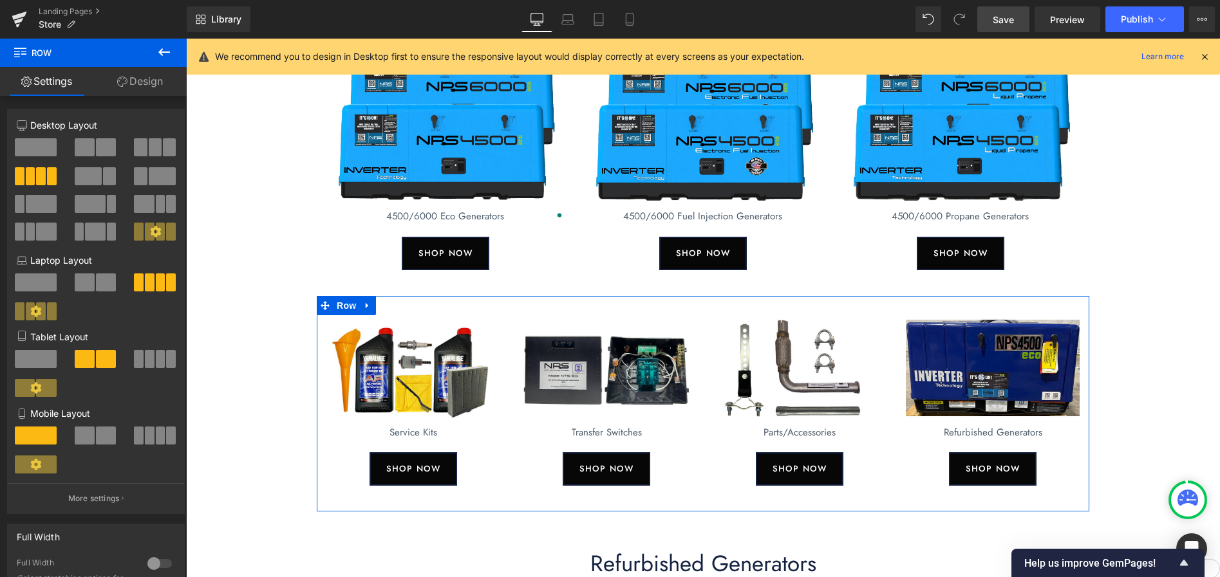
click at [151, 83] on link "Design" at bounding box center [139, 81] width 93 height 29
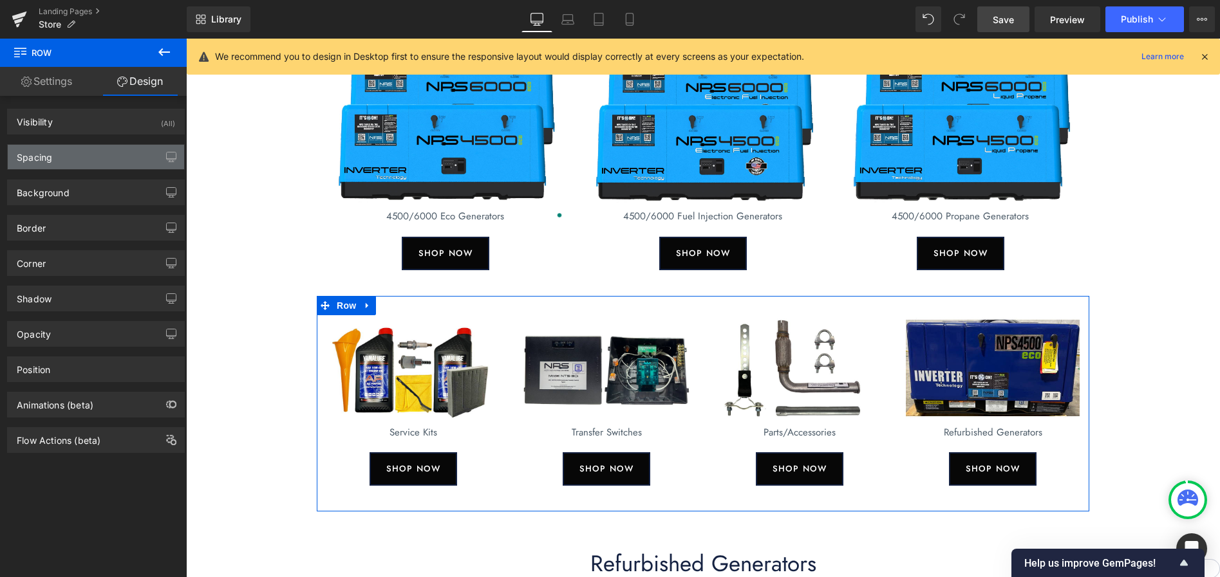
type input "0"
type input "30"
type input "0"
type input "40"
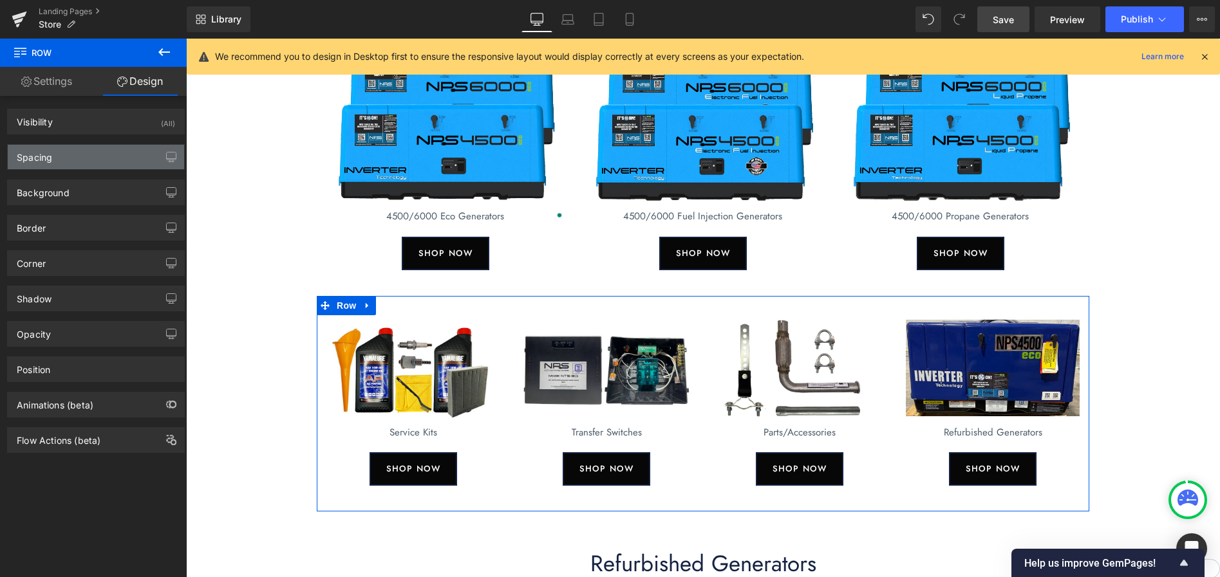
type input "0"
click at [80, 163] on div "Spacing" at bounding box center [96, 157] width 176 height 24
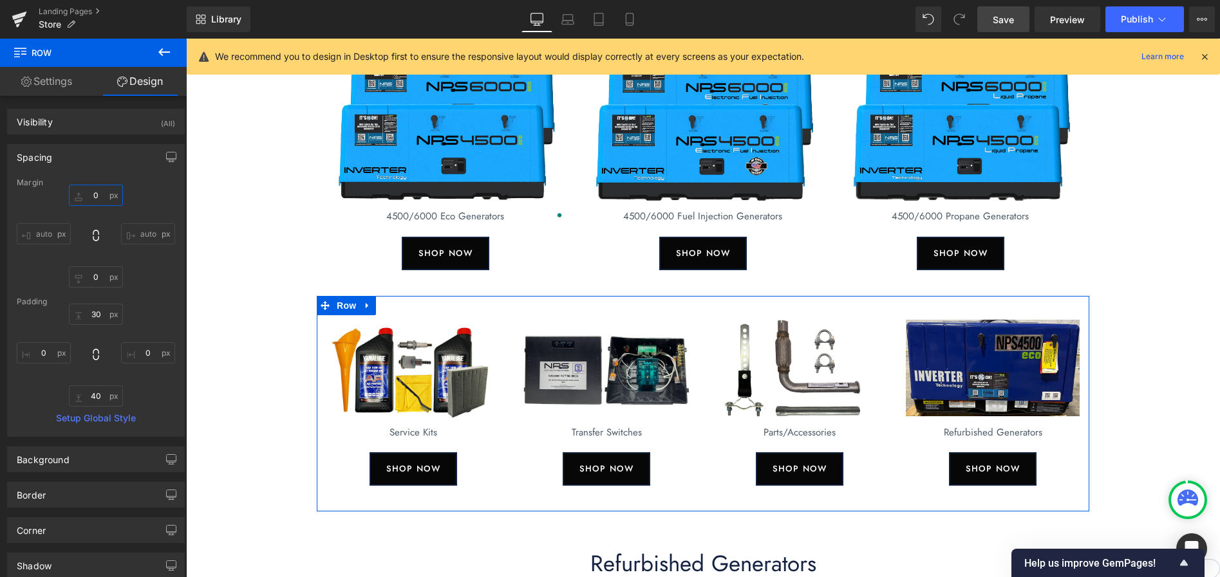
click at [93, 195] on input "0" at bounding box center [96, 195] width 54 height 21
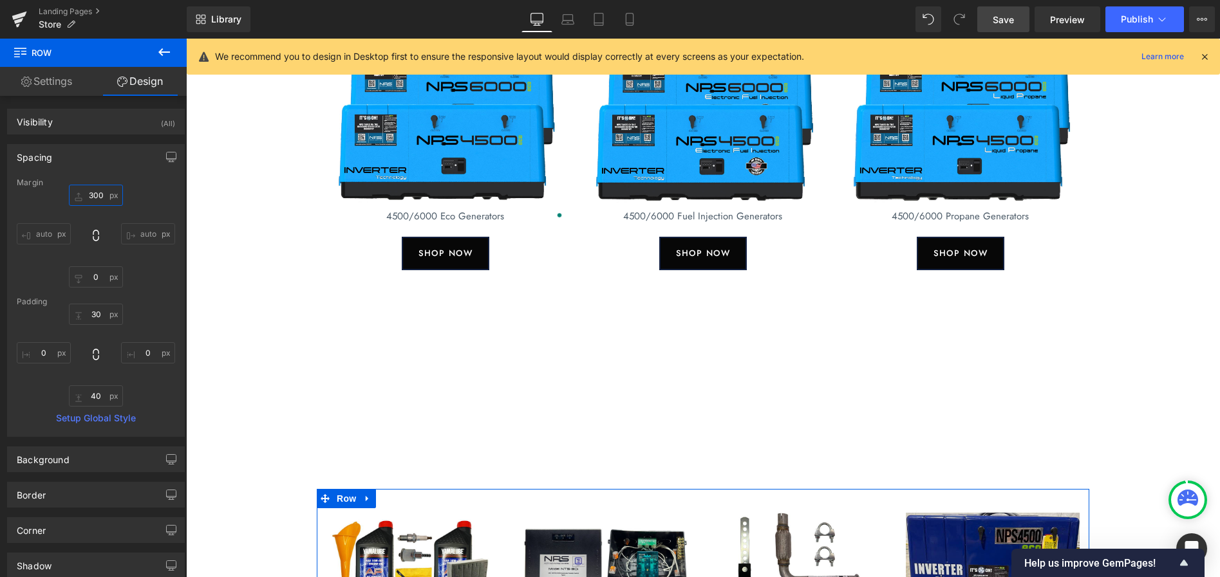
type input "30"
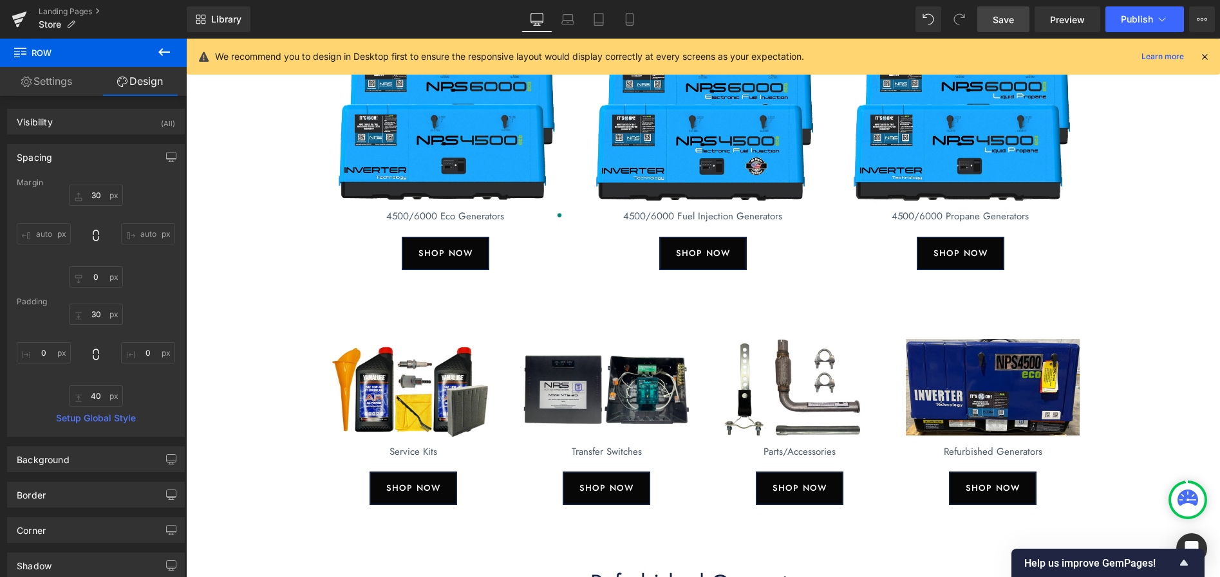
click at [1140, 248] on div "New Generators Heading Image 4500/6000 Eco Generators Text Block SHOP NOW Butto…" at bounding box center [703, 411] width 1034 height 879
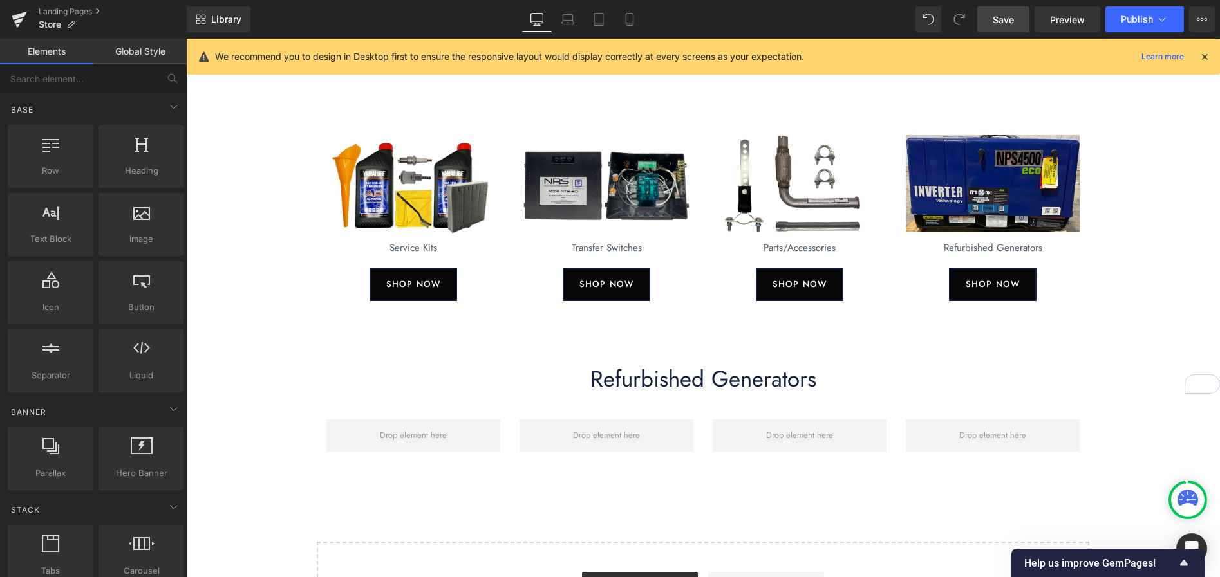
scroll to position [372, 0]
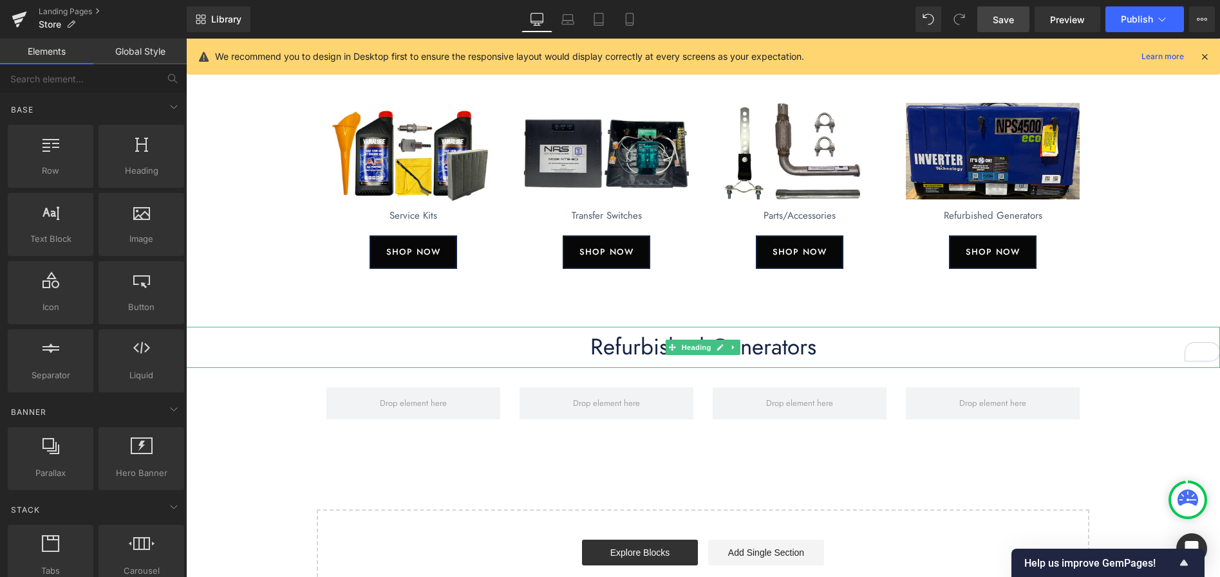
click at [839, 348] on h1 "Refurbished Generators" at bounding box center [703, 347] width 1034 height 28
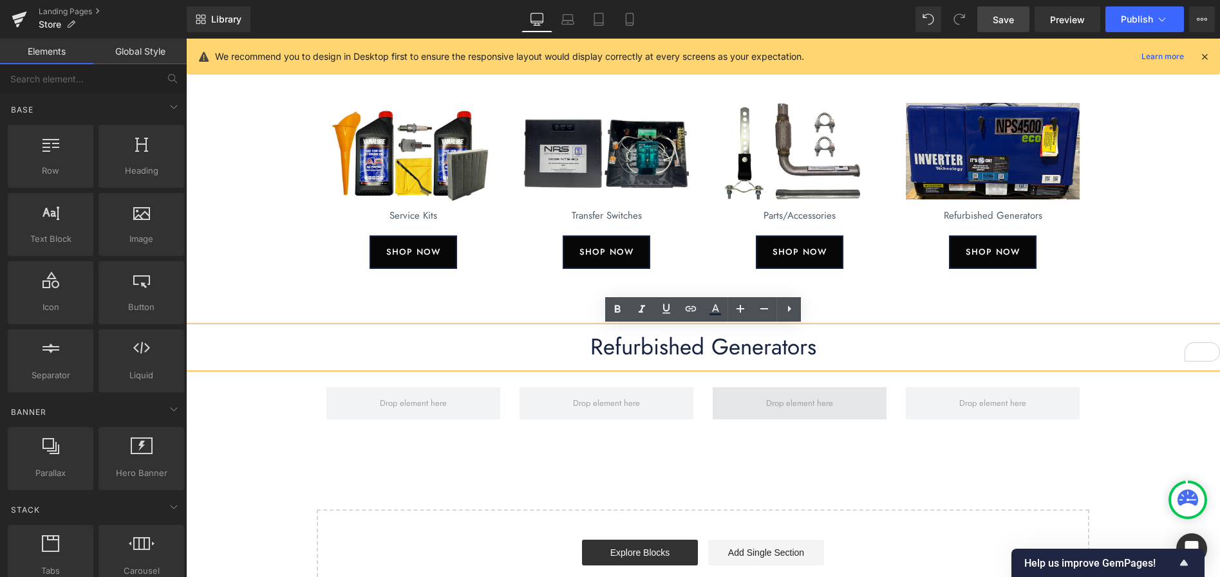
drag, startPoint x: 918, startPoint y: 488, endPoint x: 811, endPoint y: 407, distance: 135.0
click at [915, 487] on div "New Generators Heading Image 4500/6000 Eco Generators Text Block SHOP NOW Butto…" at bounding box center [703, 175] width 1034 height 879
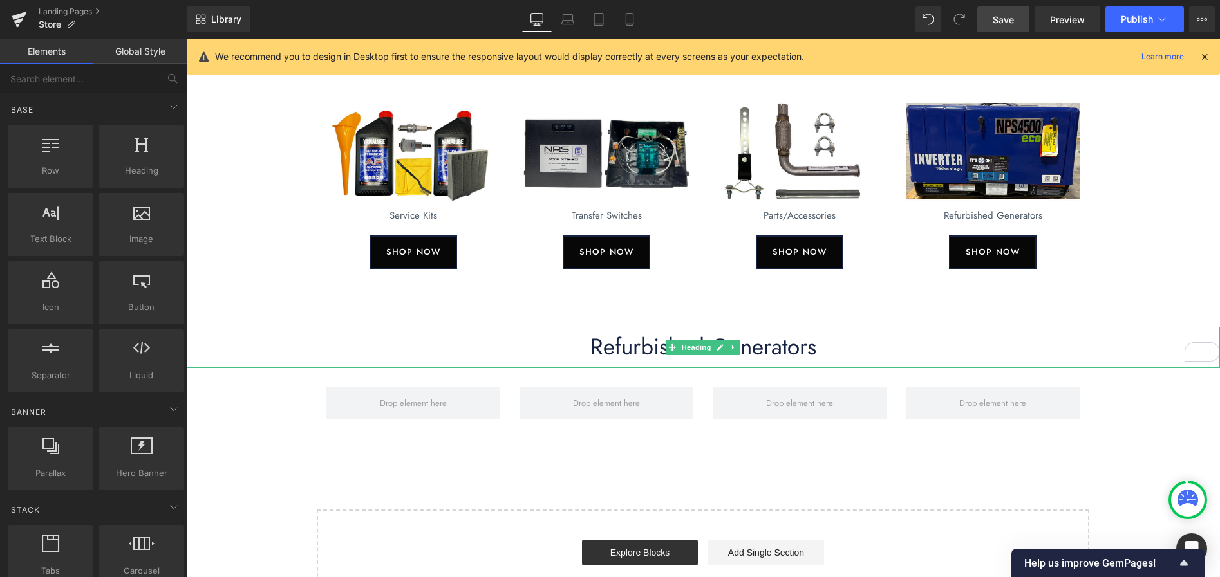
click at [730, 345] on icon at bounding box center [733, 348] width 7 height 8
click at [741, 348] on icon at bounding box center [740, 347] width 7 height 7
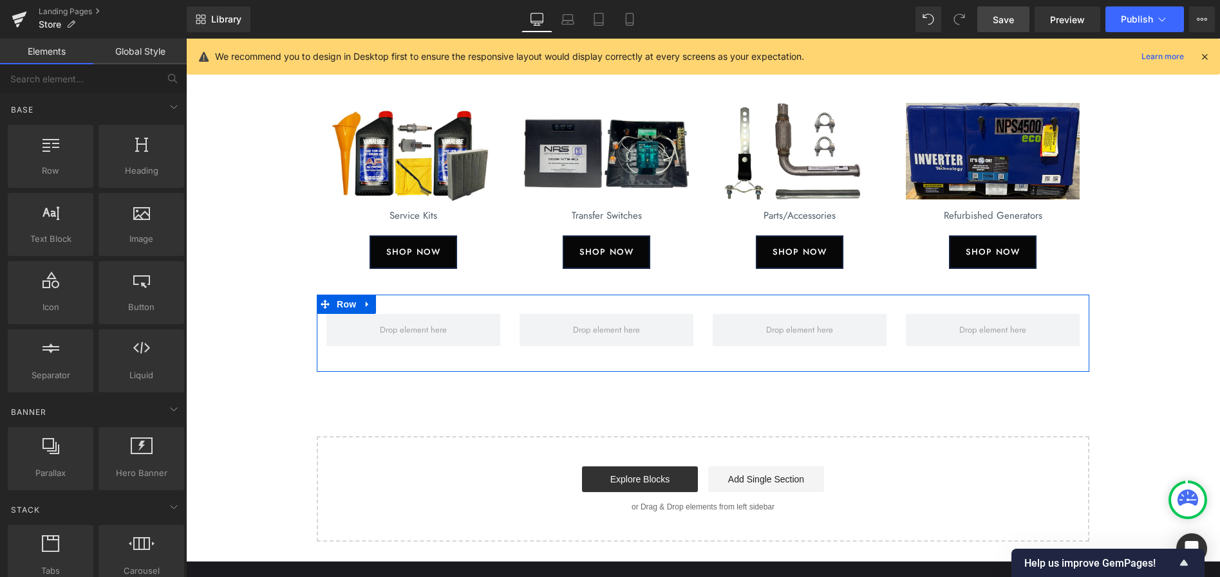
click at [369, 306] on icon at bounding box center [367, 305] width 9 height 10
click at [404, 304] on icon at bounding box center [400, 304] width 9 height 9
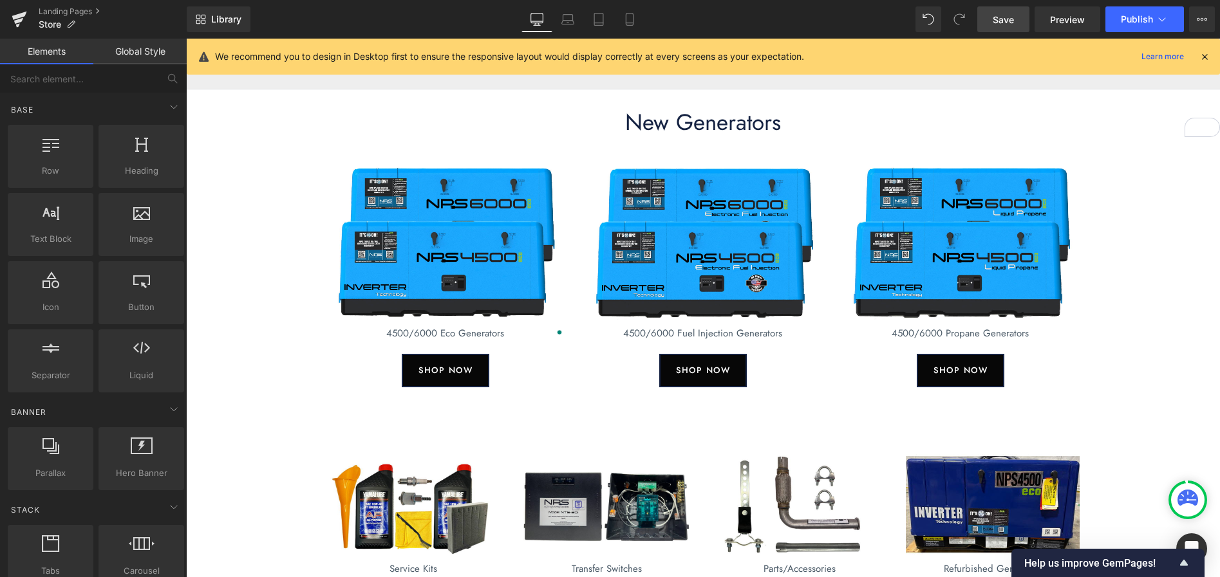
scroll to position [0, 0]
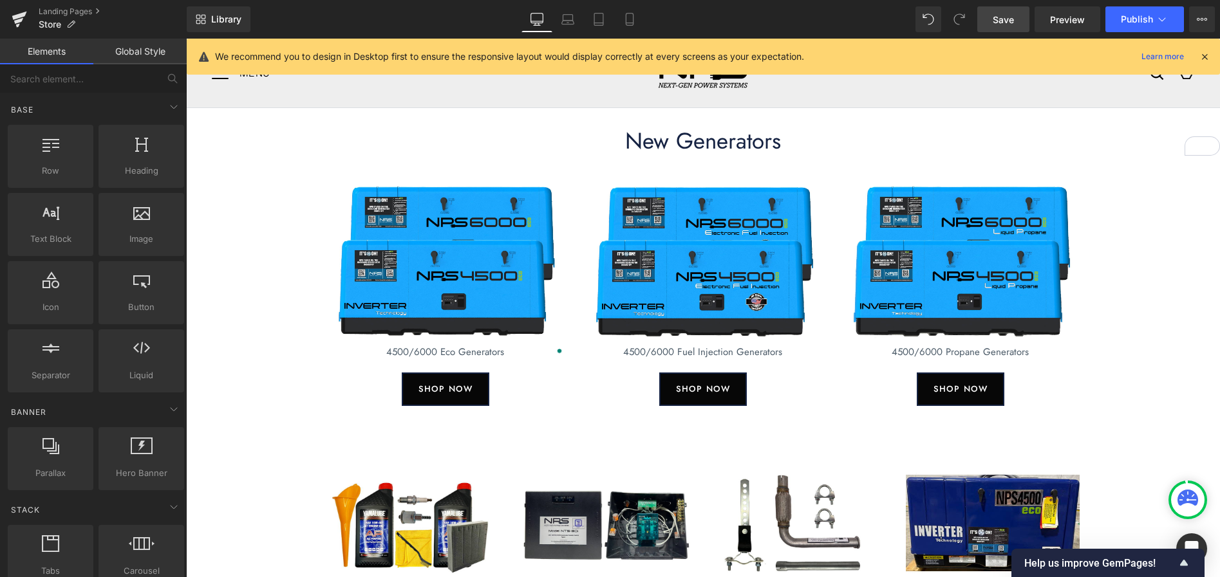
click at [725, 144] on div "New Generators Heading" at bounding box center [703, 141] width 1034 height 41
click at [725, 144] on h1 "New Generators" at bounding box center [703, 141] width 1034 height 28
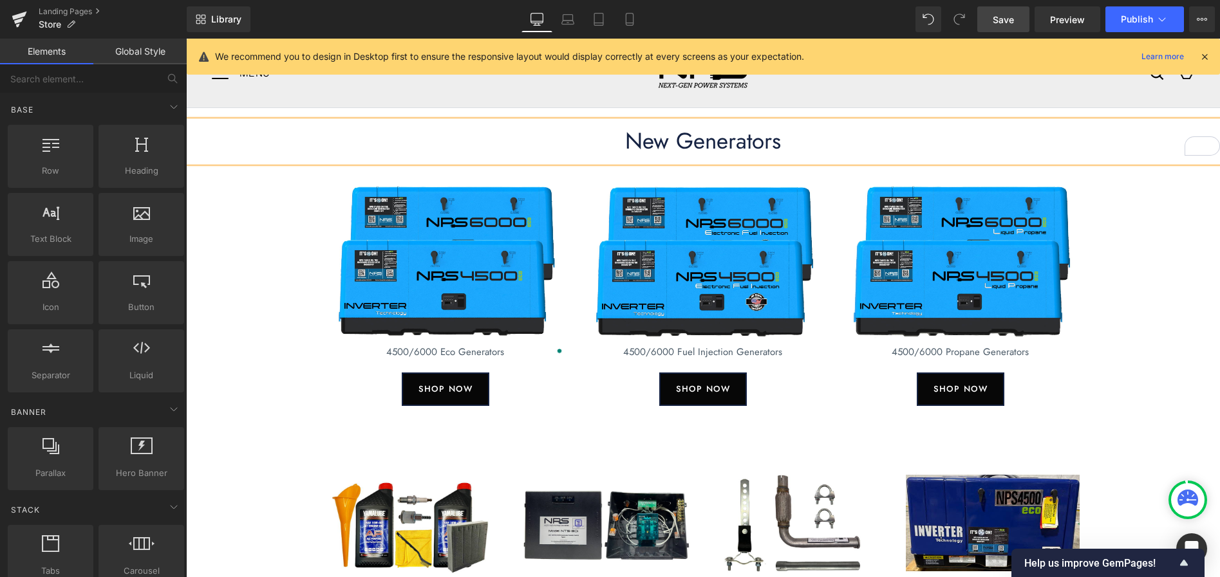
click at [725, 144] on h1 "New Generators" at bounding box center [703, 141] width 1034 height 28
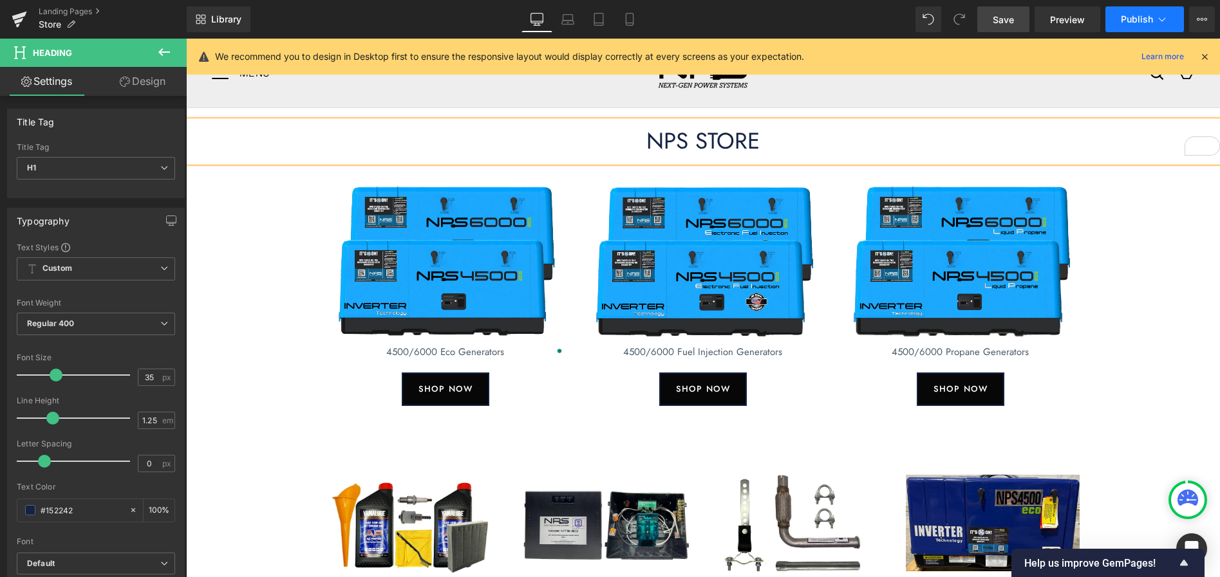
click at [1134, 22] on span "Publish" at bounding box center [1136, 19] width 32 height 10
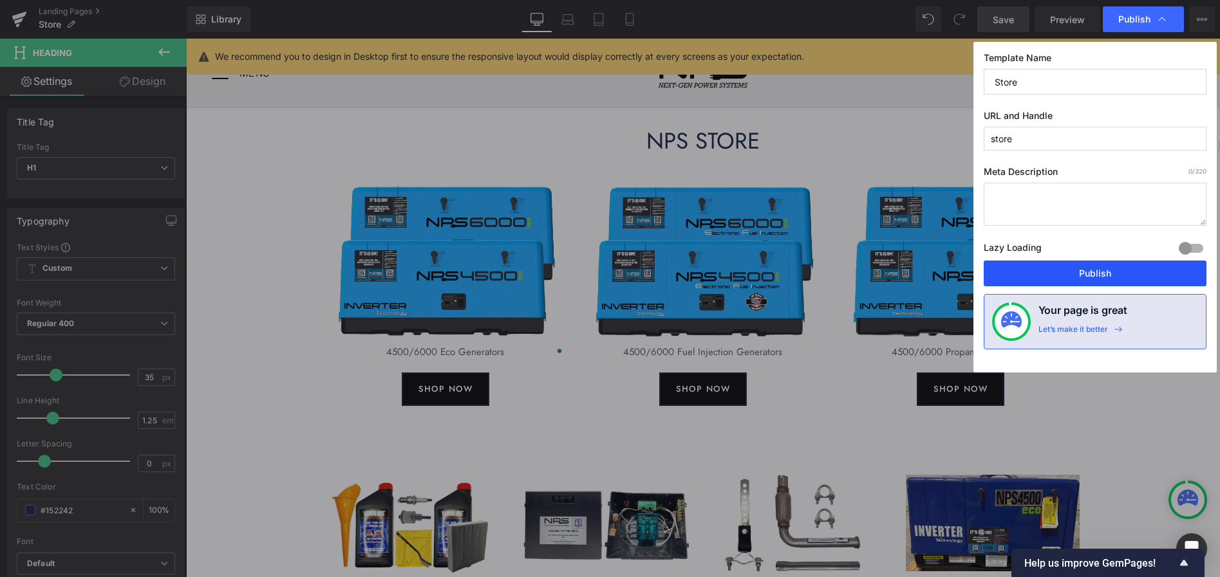
click at [1109, 272] on button "Publish" at bounding box center [1094, 274] width 223 height 26
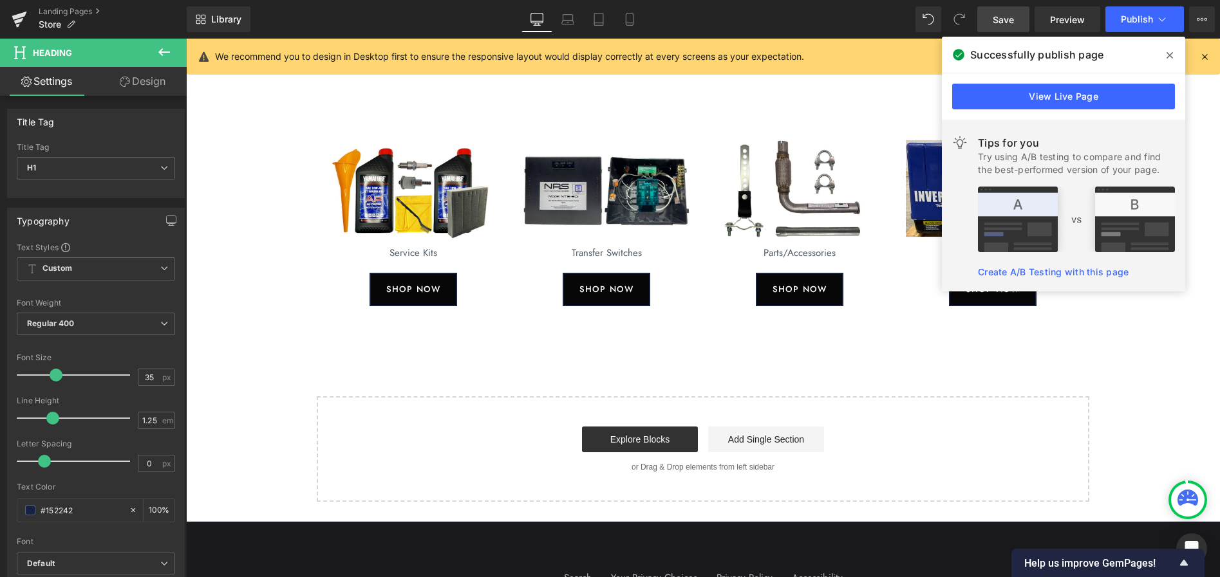
scroll to position [318, 0]
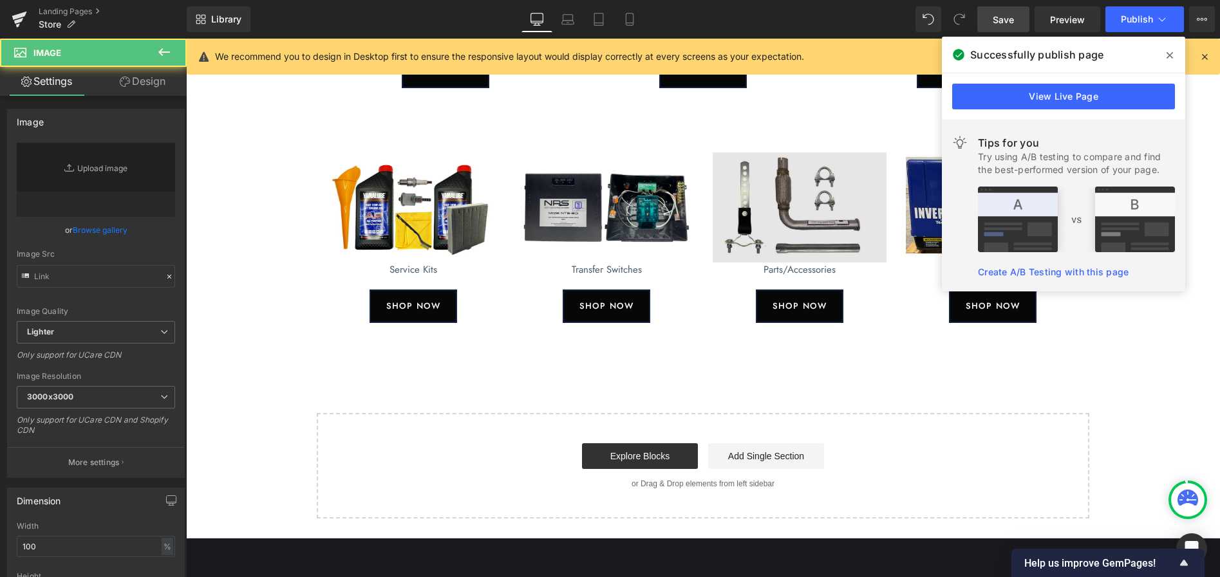
click at [806, 257] on img at bounding box center [799, 208] width 174 height 110
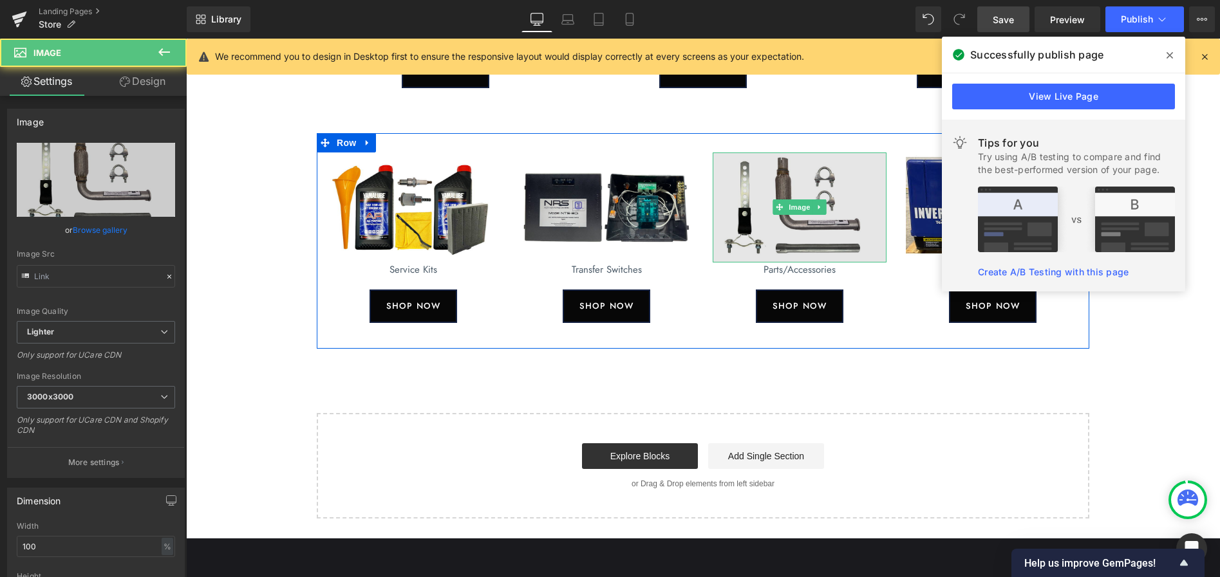
type input "[URL][DOMAIN_NAME]"
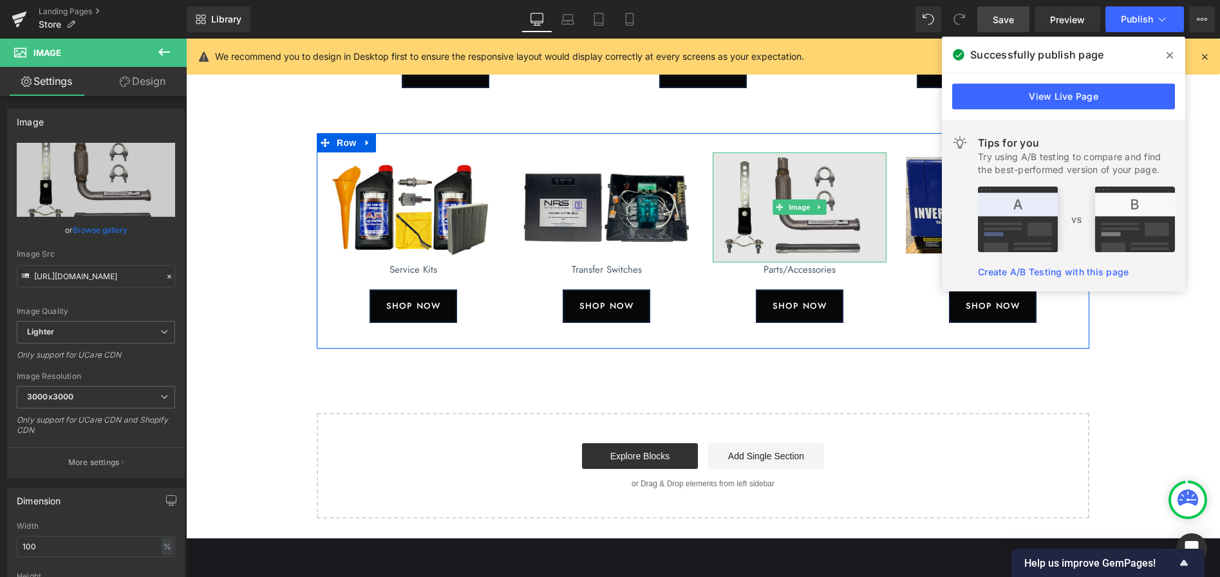
click at [798, 236] on img at bounding box center [799, 208] width 174 height 110
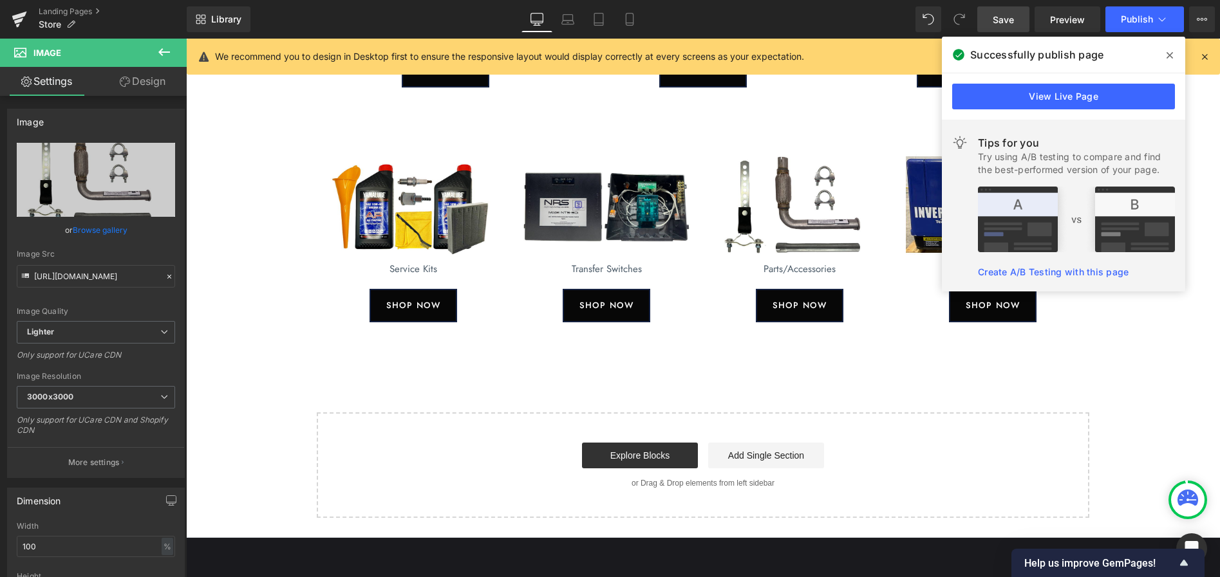
drag, startPoint x: 239, startPoint y: 190, endPoint x: 285, endPoint y: 183, distance: 47.0
click at [239, 190] on div "NPS STORE Heading Image 4500/6000 Eco Generators Text Block SHOP NOW Button Ima…" at bounding box center [703, 154] width 1034 height 729
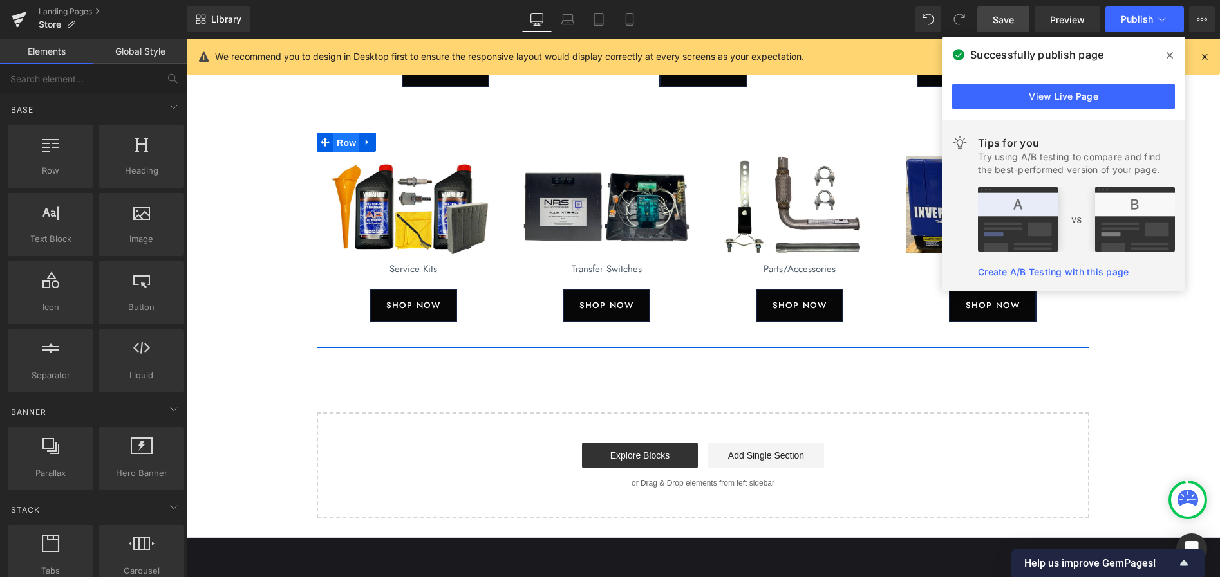
click at [339, 145] on span "Row" at bounding box center [346, 142] width 26 height 19
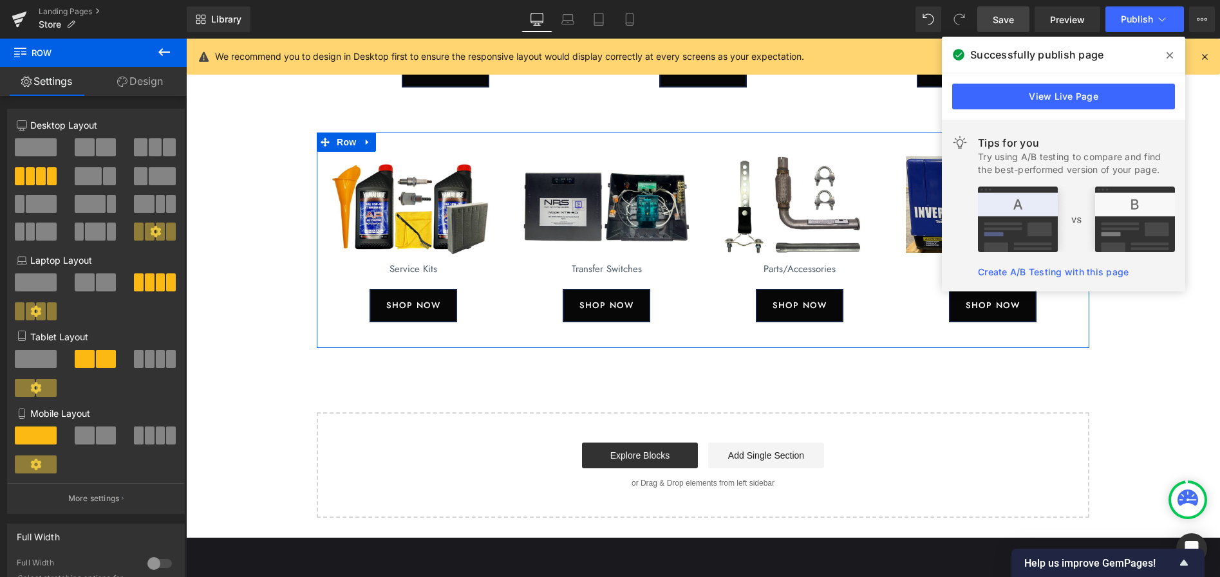
click at [70, 84] on link "Settings" at bounding box center [46, 81] width 93 height 29
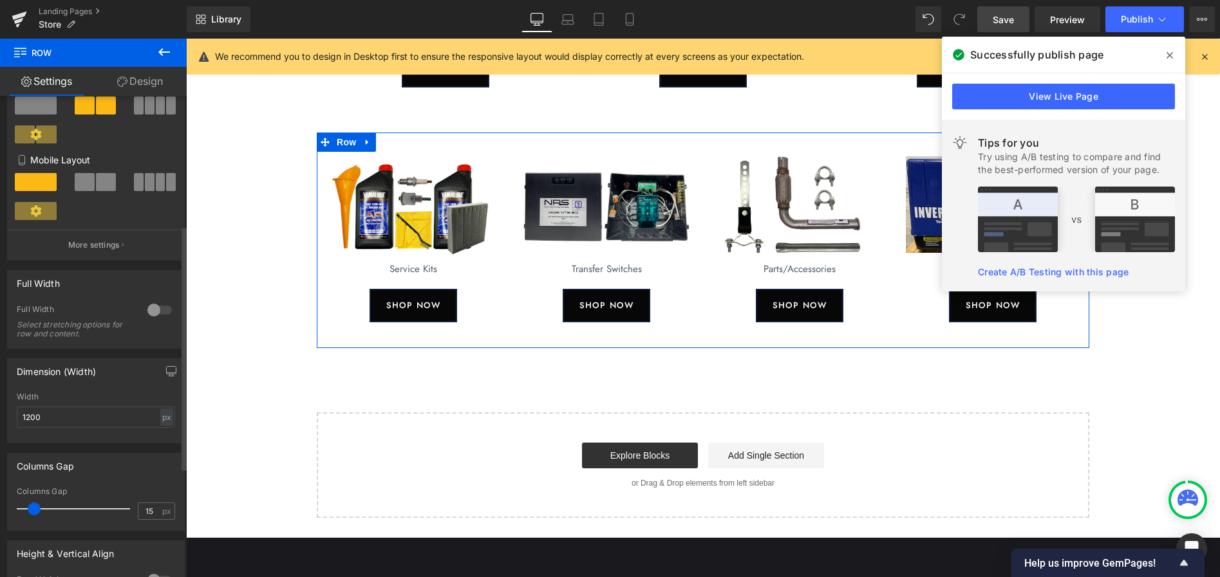
scroll to position [255, 0]
click at [70, 414] on input "1200" at bounding box center [96, 415] width 158 height 21
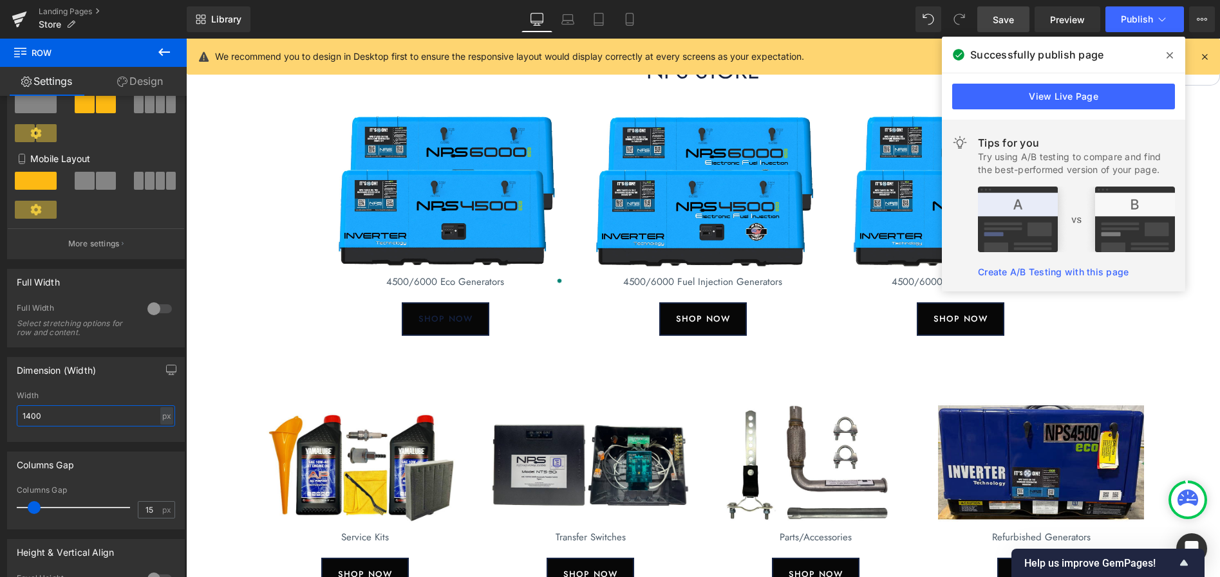
scroll to position [69, 0]
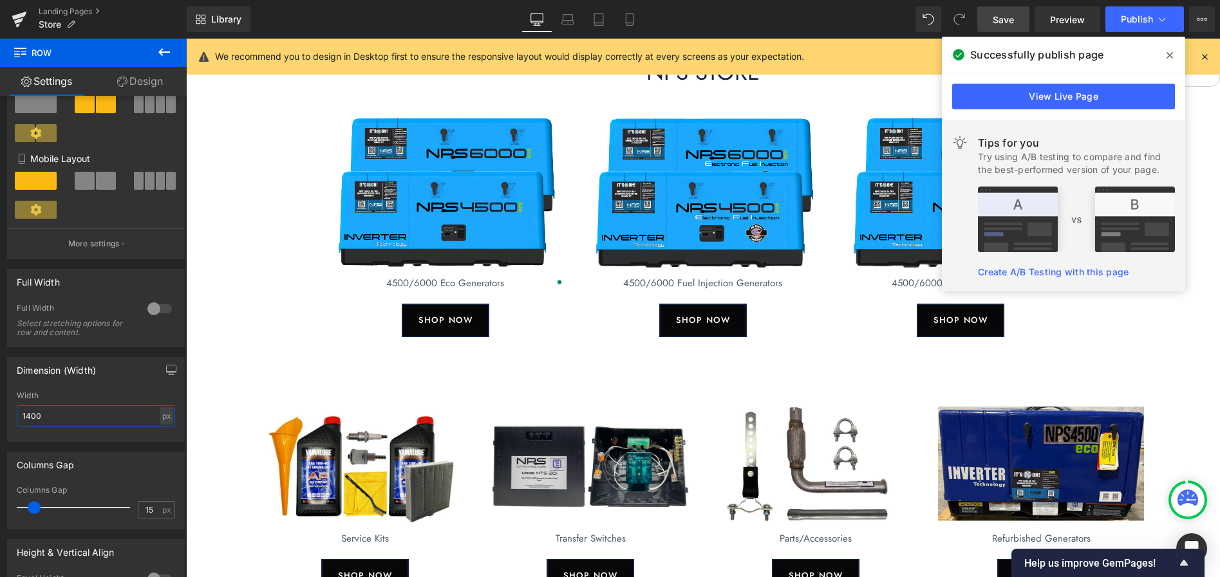
type input "1400"
click at [1167, 53] on icon at bounding box center [1169, 55] width 6 height 6
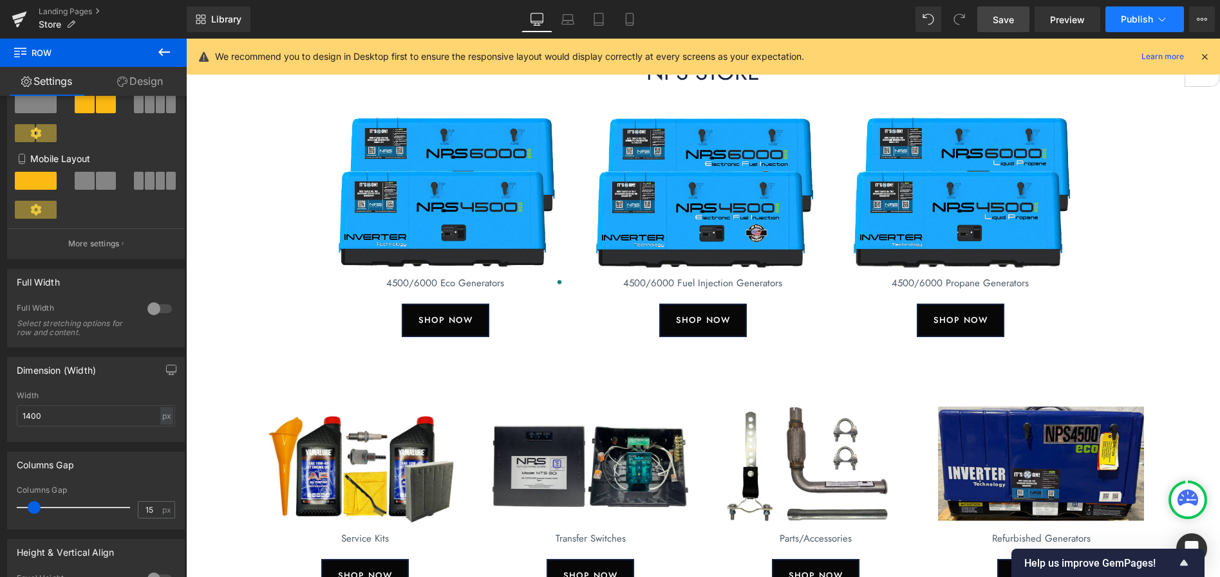
click at [1130, 19] on span "Publish" at bounding box center [1136, 19] width 32 height 10
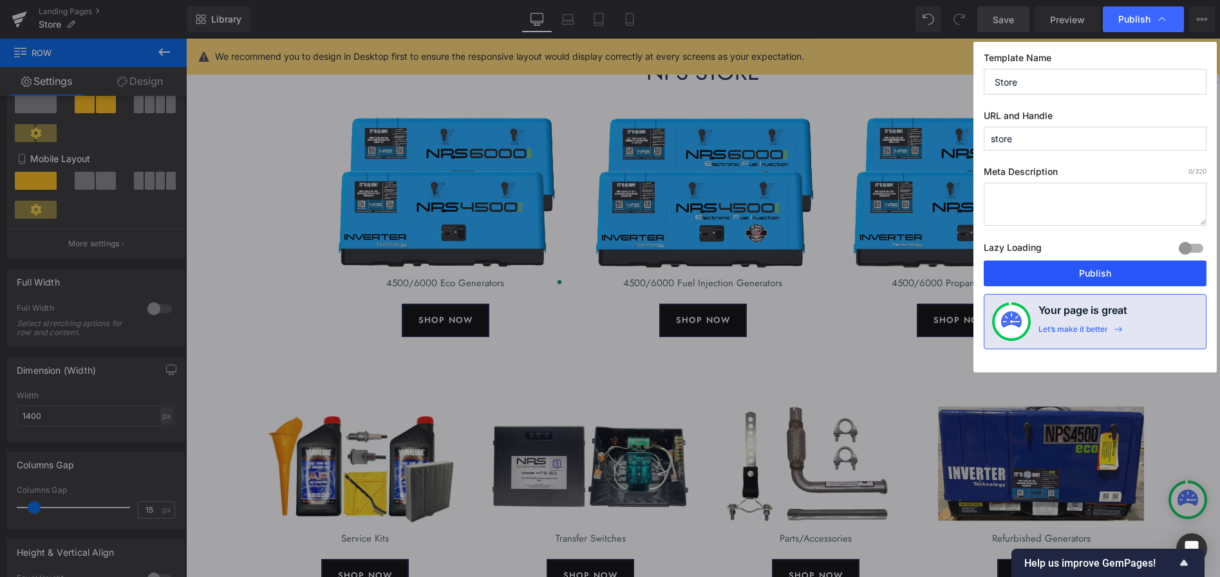
click at [1124, 272] on button "Publish" at bounding box center [1094, 274] width 223 height 26
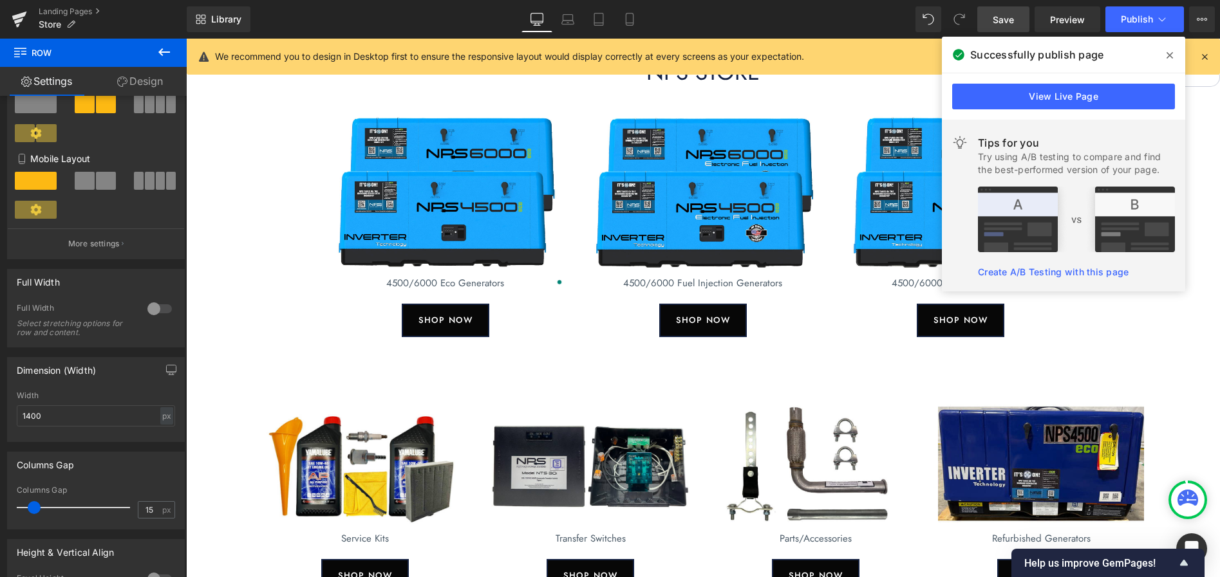
click at [1166, 57] on icon at bounding box center [1169, 55] width 6 height 10
